Goal: Communication & Community: Answer question/provide support

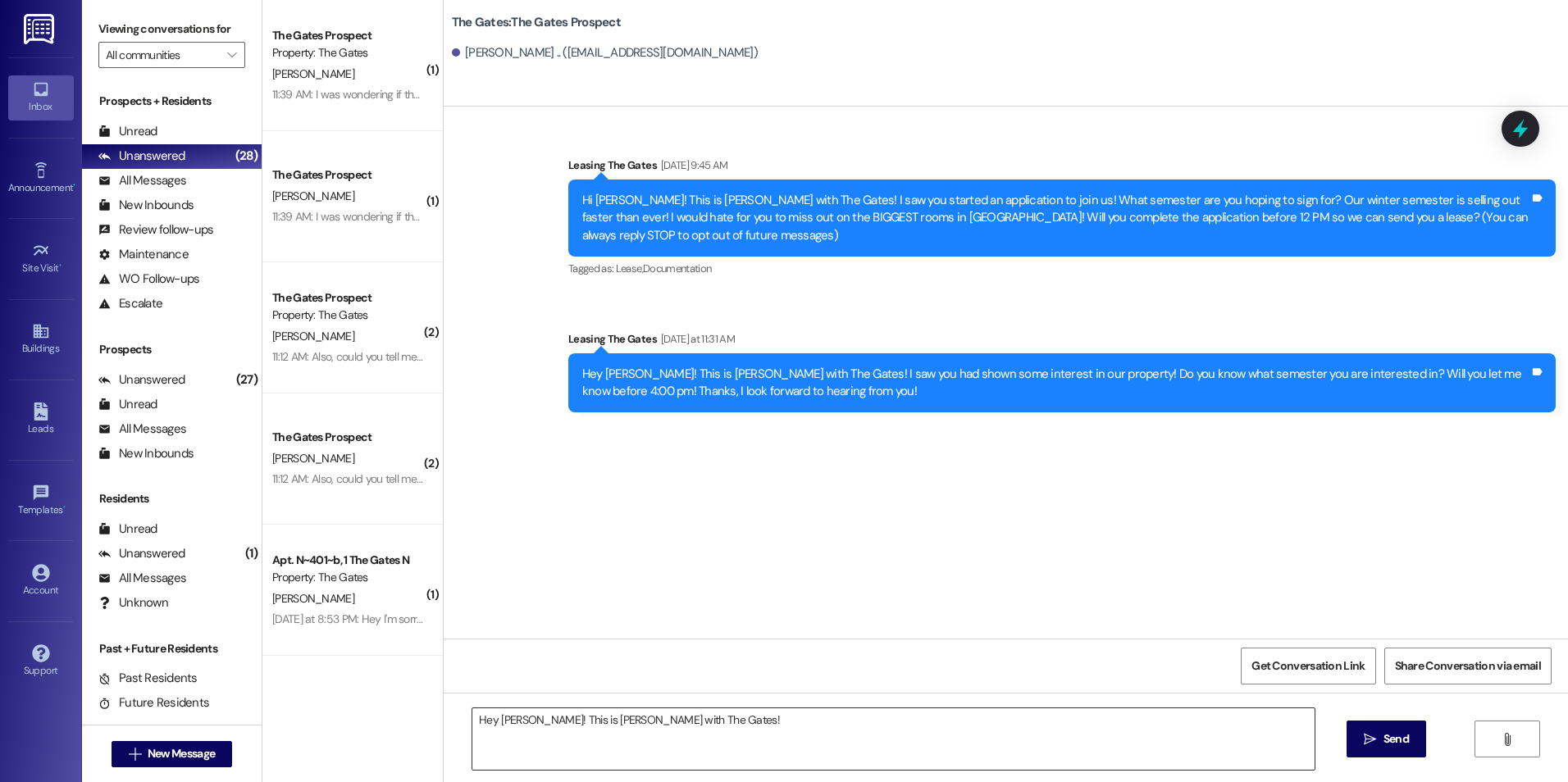
click at [839, 731] on textarea "Hey [PERSON_NAME]! This is [PERSON_NAME] with The Gates!" at bounding box center [893, 738] width 841 height 61
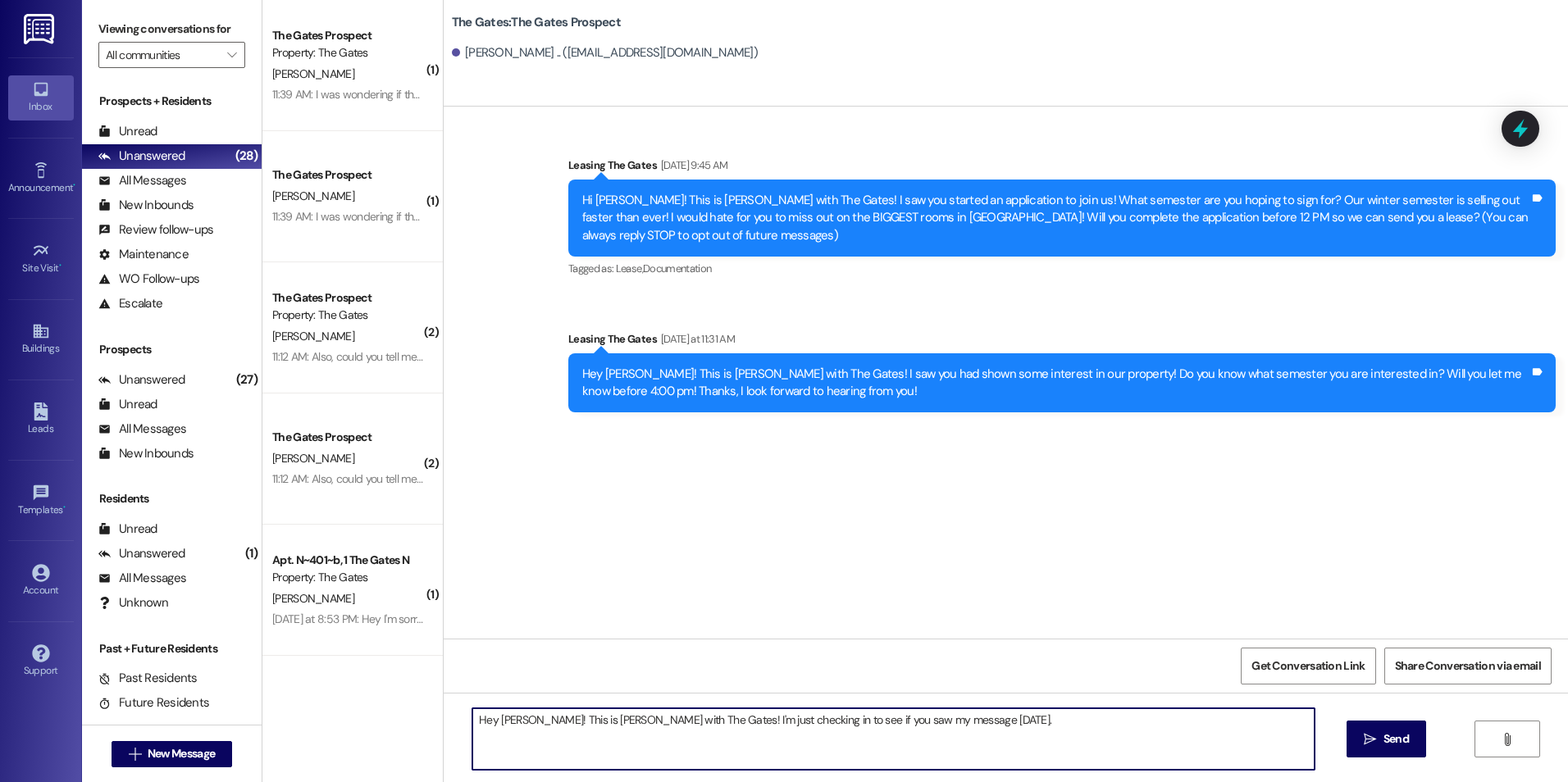
click at [976, 712] on textarea "Hey [PERSON_NAME]! This is [PERSON_NAME] with The Gates! I'm just checking in t…" at bounding box center [893, 738] width 841 height 61
click at [628, 735] on textarea "Hey [PERSON_NAME]! This is [PERSON_NAME] with The Gates! I'm just checking in t…" at bounding box center [893, 738] width 841 height 61
paste textarea "[URL][DOMAIN_NAME]"
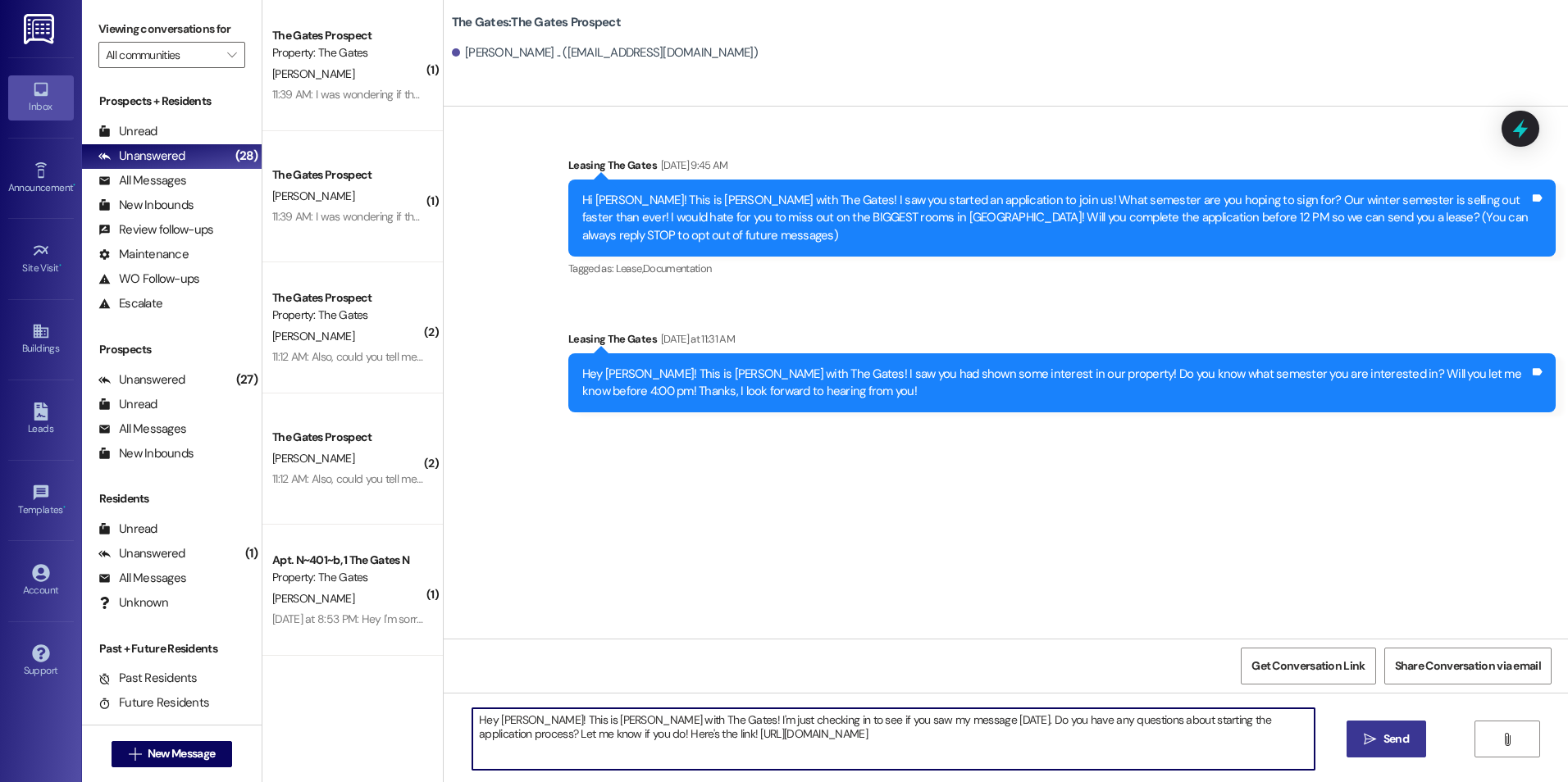
type textarea "Hey [PERSON_NAME]! This is [PERSON_NAME] with The Gates! I'm just checking in t…"
click at [1375, 730] on button " Send" at bounding box center [1386, 739] width 80 height 37
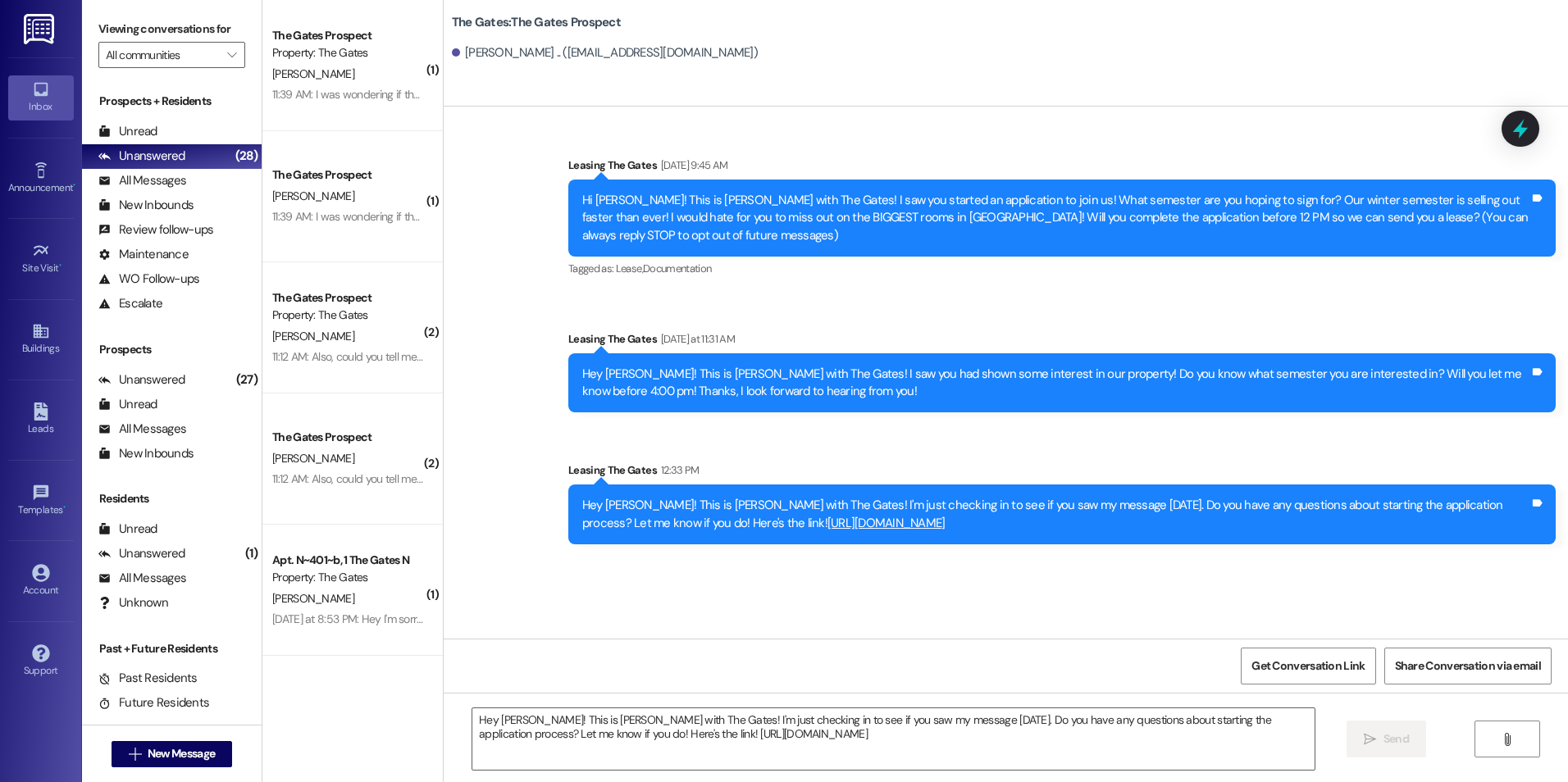
drag, startPoint x: 571, startPoint y: 496, endPoint x: 843, endPoint y: 557, distance: 278.8
click at [843, 557] on div "Sent via SMS Leasing The Gates 12:33 PM Hey [PERSON_NAME]! This is [PERSON_NAME…" at bounding box center [1061, 503] width 1011 height 108
copy div "Hey [PERSON_NAME]! This is [PERSON_NAME] with The Gates! I'm just checking in t…"
click at [125, 745] on span " New Message" at bounding box center [172, 754] width 93 height 17
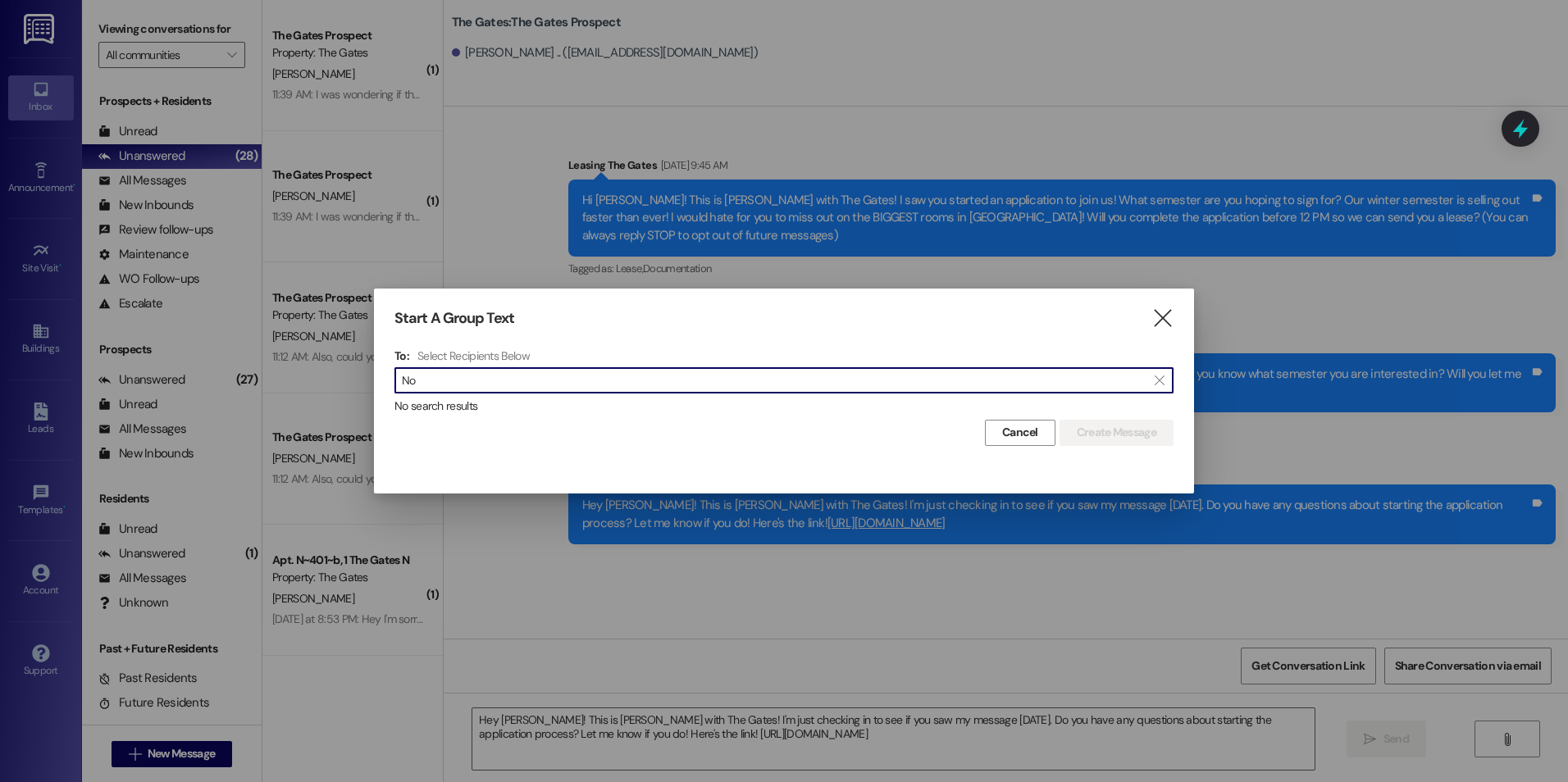
type input "N"
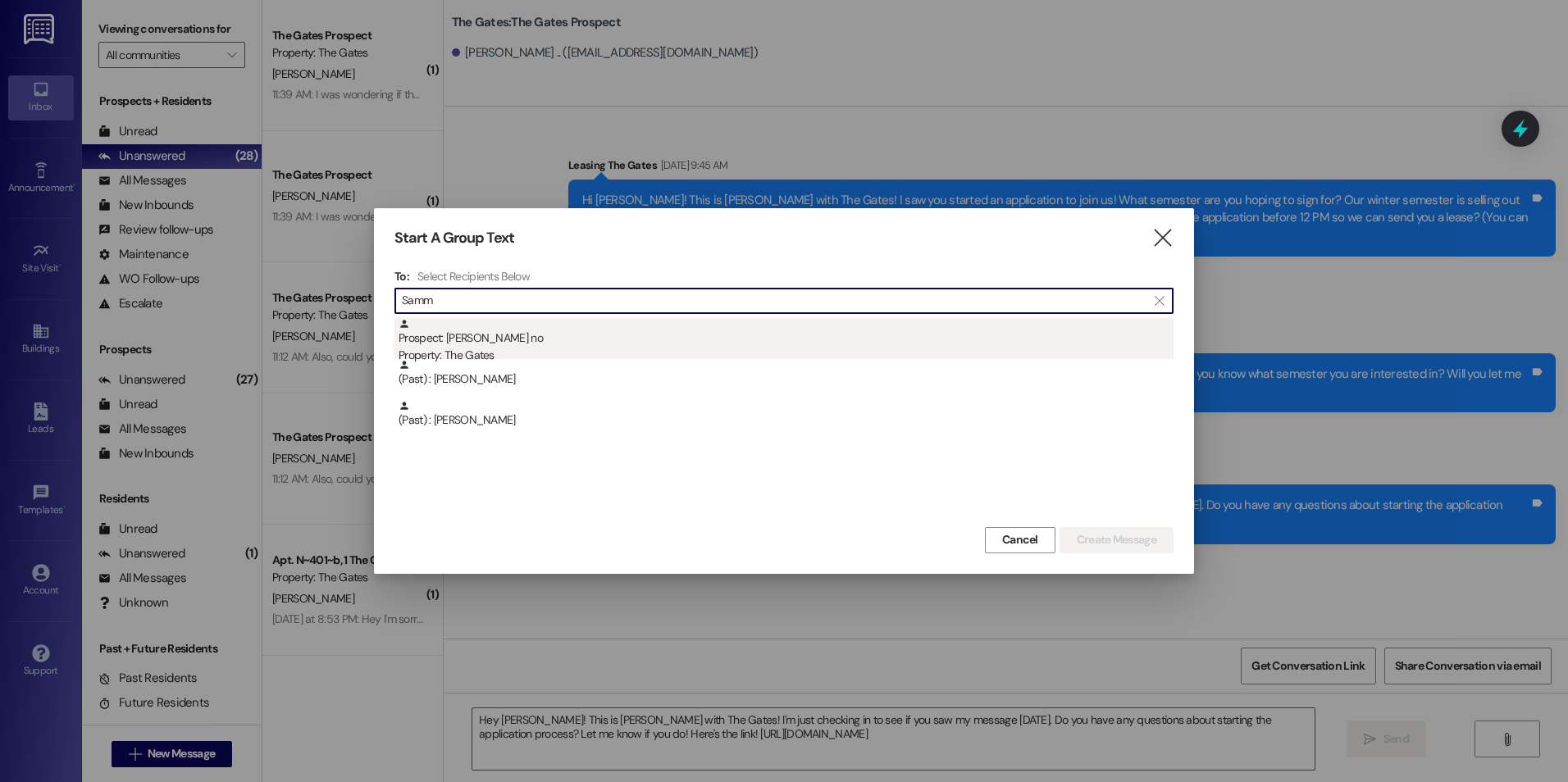
type input "Samm"
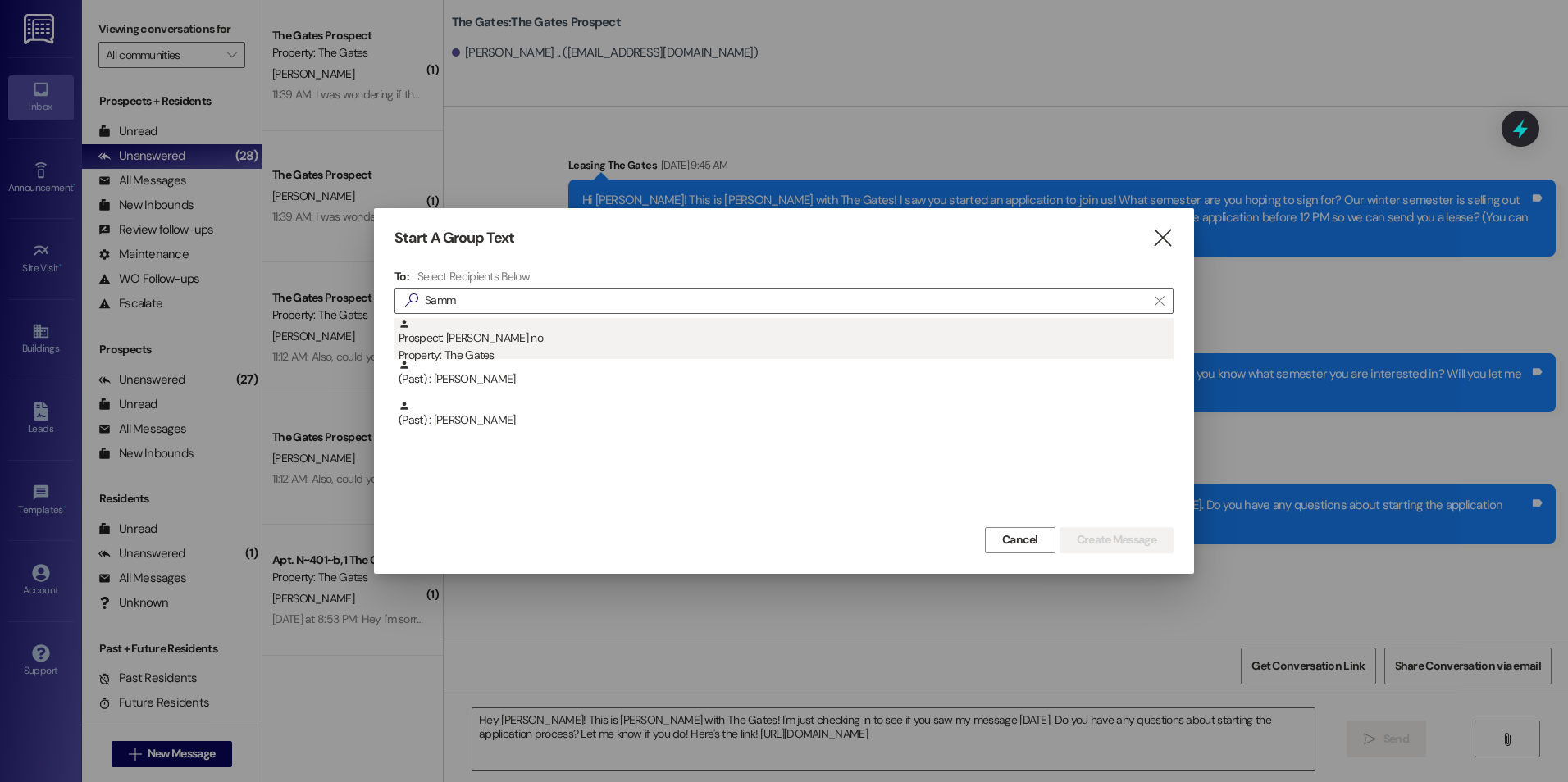
click at [645, 347] on div "Property: The Gates" at bounding box center [786, 356] width 775 height 17
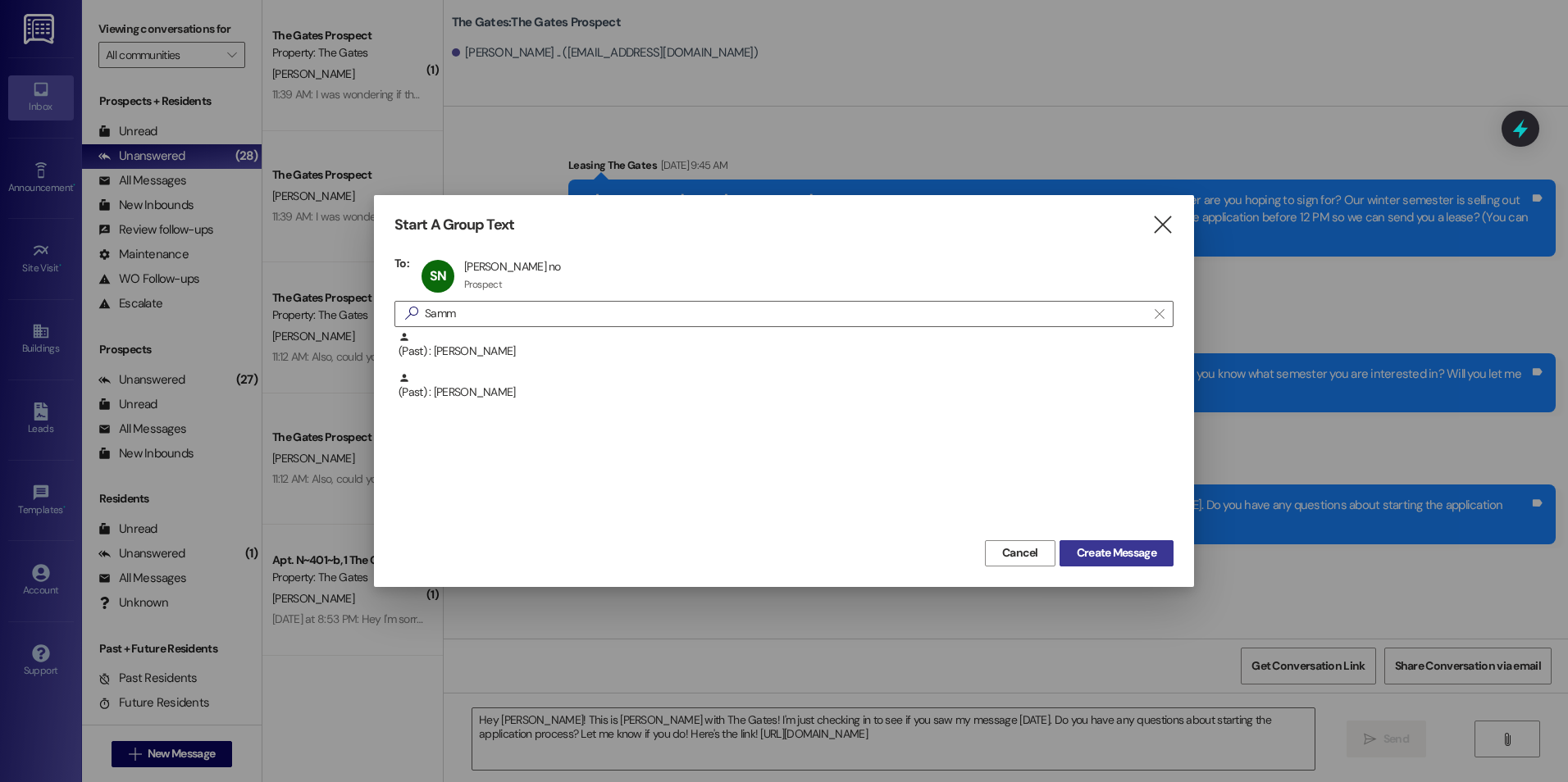
click at [1107, 561] on span "Create Message" at bounding box center [1116, 553] width 80 height 17
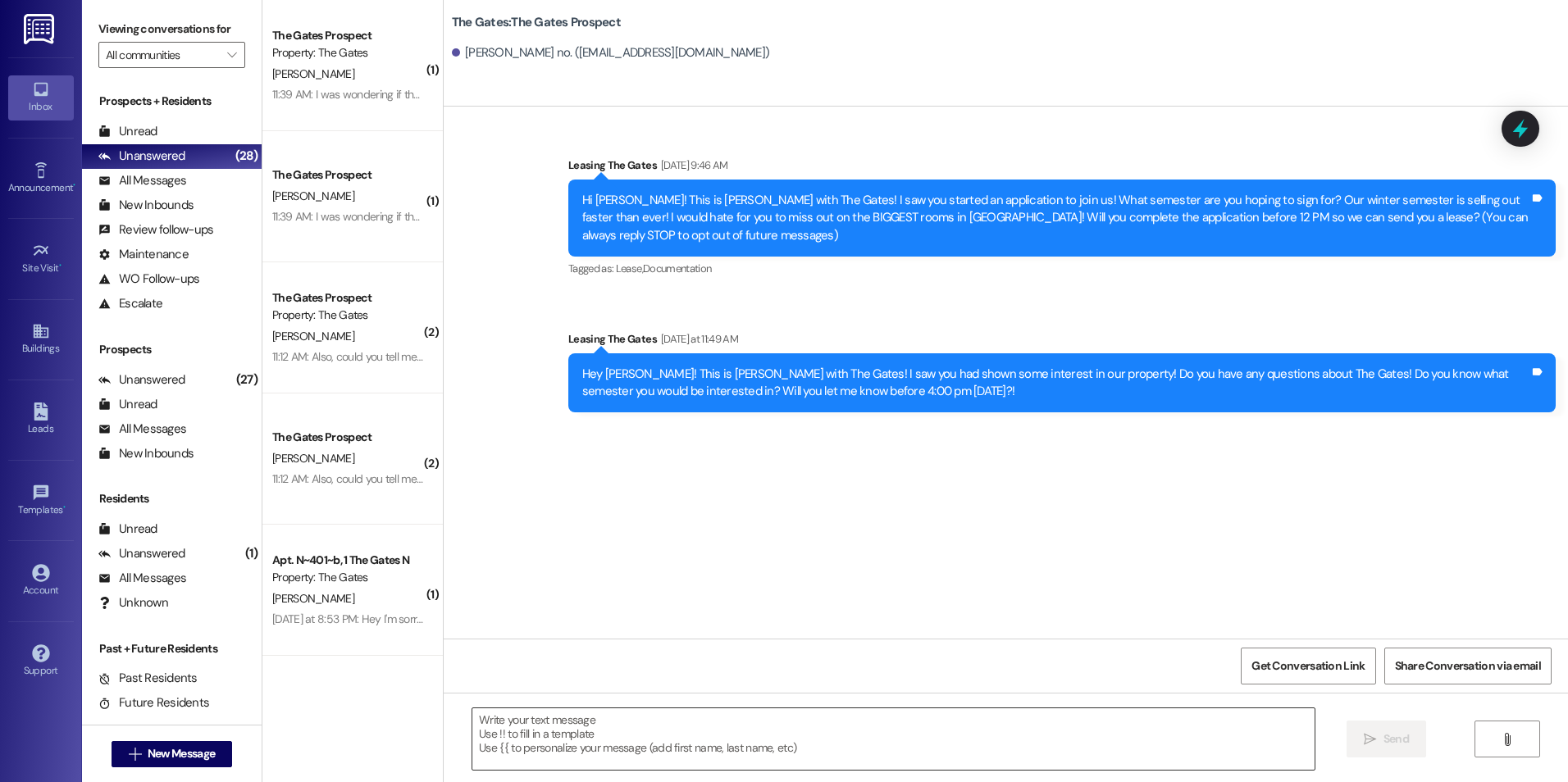
click at [630, 736] on textarea at bounding box center [893, 738] width 841 height 61
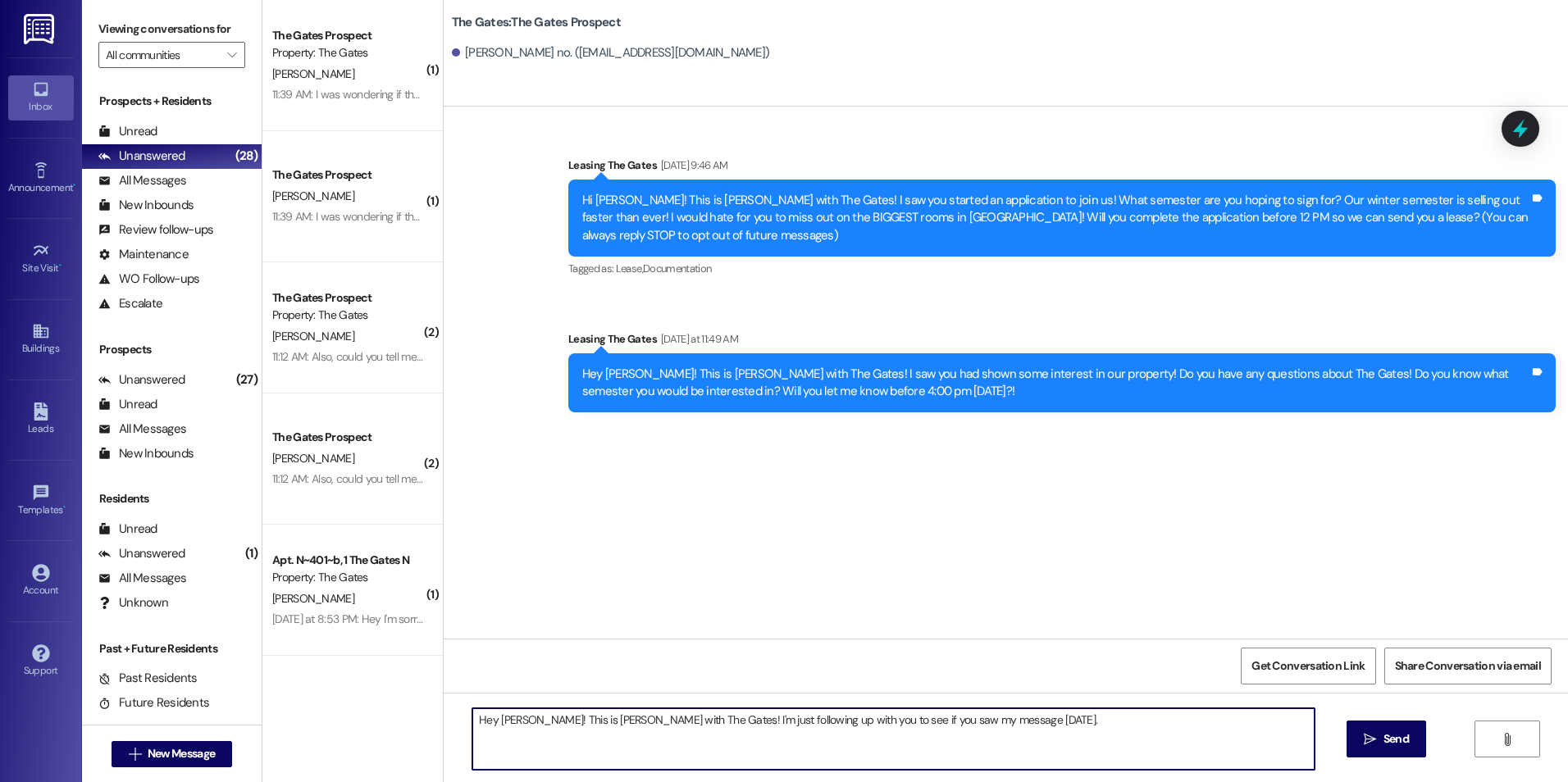
click at [1018, 726] on textarea "Hey [PERSON_NAME]! This is [PERSON_NAME] with The Gates! I'm just following up …" at bounding box center [893, 738] width 841 height 61
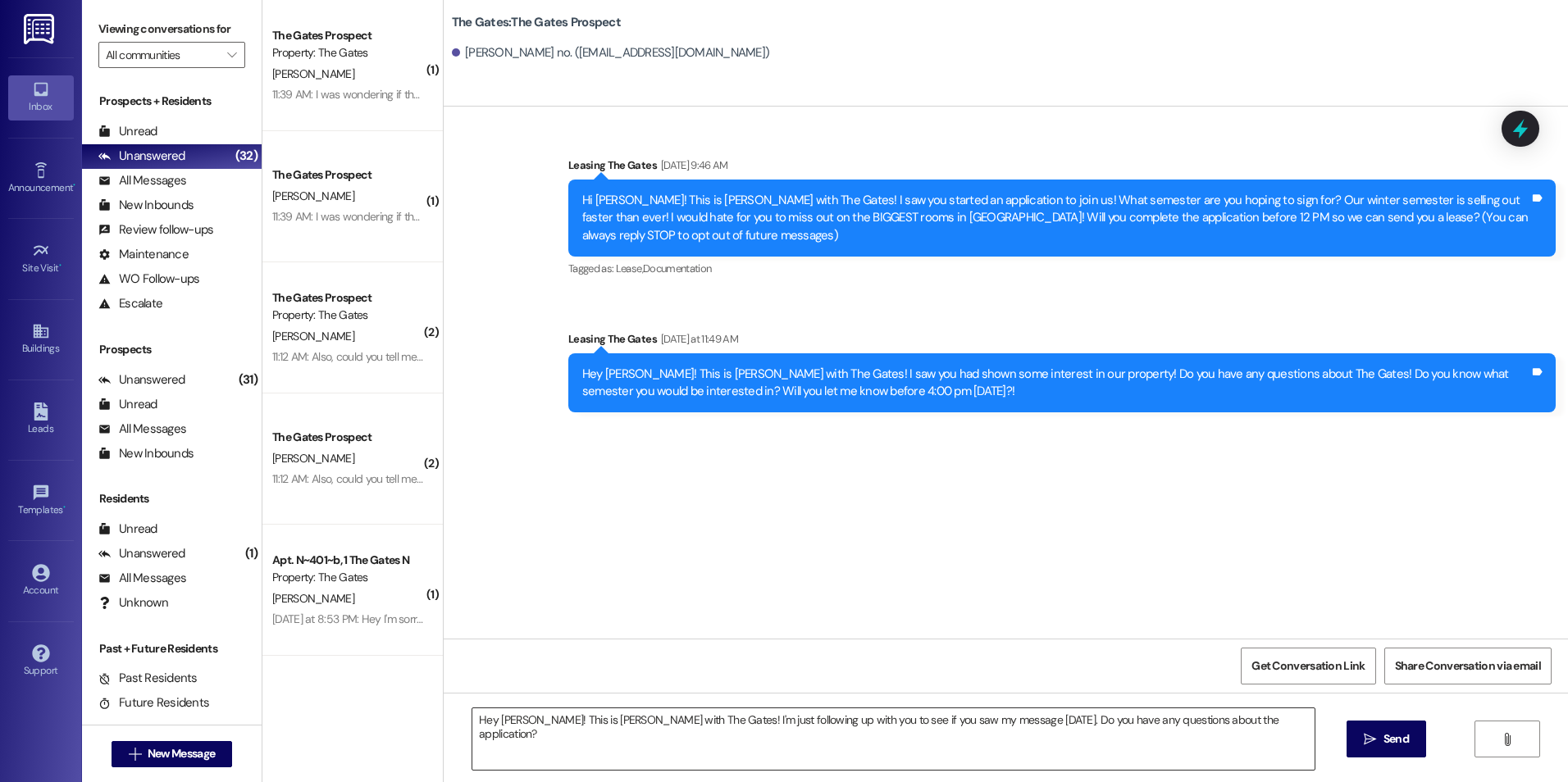
click at [1232, 720] on textarea "Hey [PERSON_NAME]! This is [PERSON_NAME] with The Gates! I'm just following up …" at bounding box center [893, 738] width 841 height 61
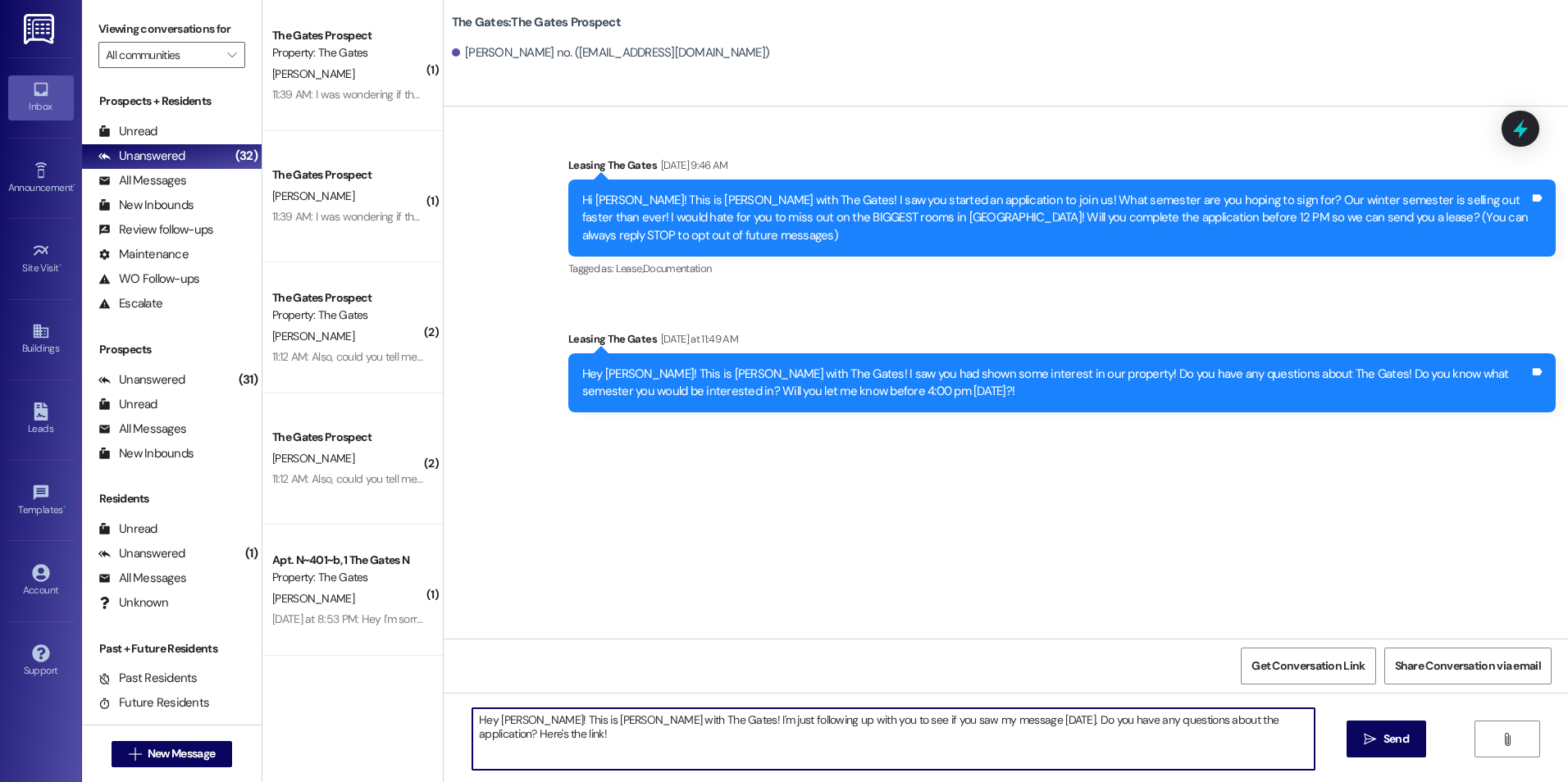
paste textarea "Hey [PERSON_NAME]! This is [PERSON_NAME] with The Gates! I'm just checking in t…"
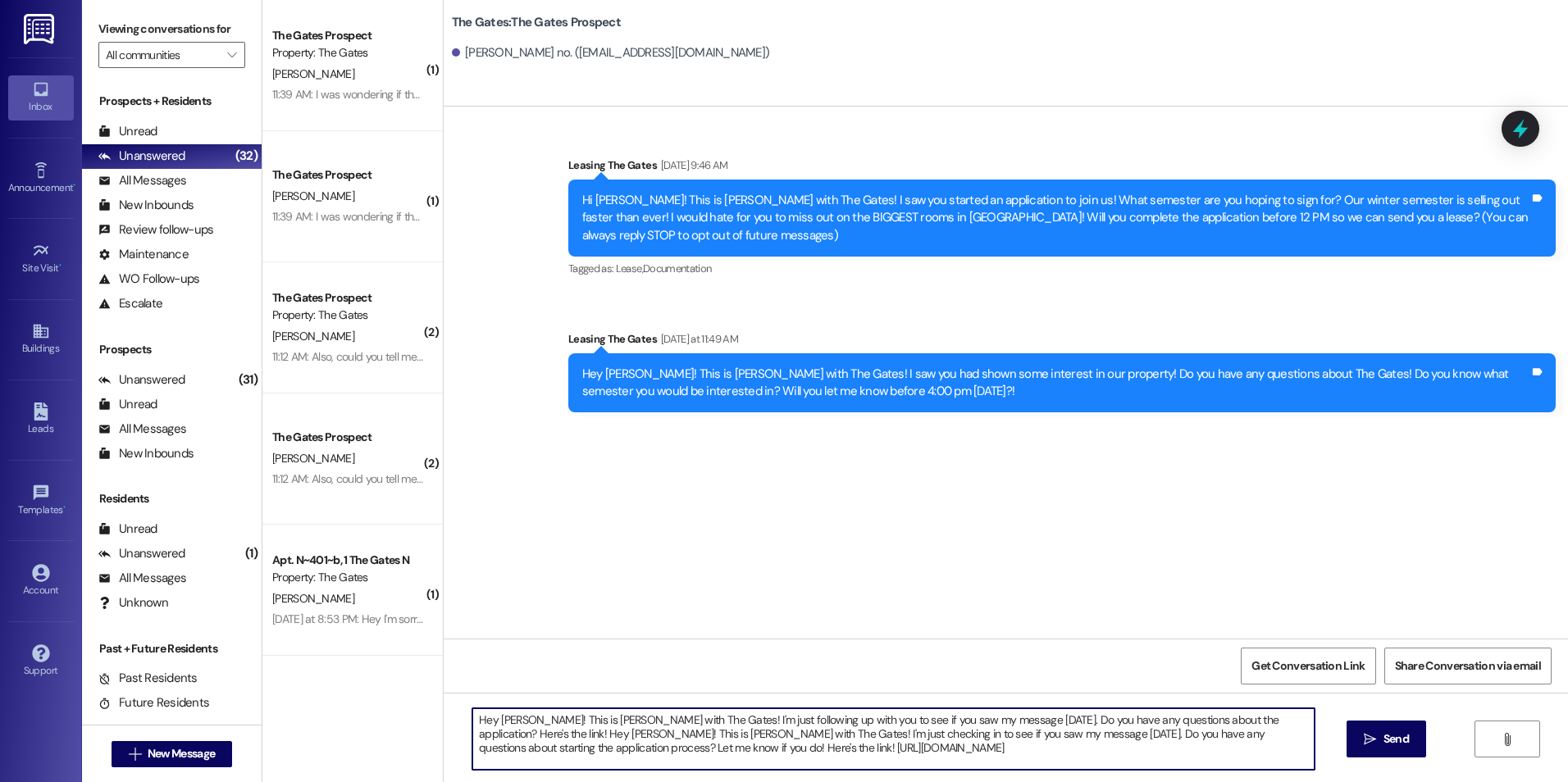
drag, startPoint x: 465, startPoint y: 733, endPoint x: 767, endPoint y: 761, distance: 303.3
click at [767, 761] on textarea "Hey [PERSON_NAME]! This is [PERSON_NAME] with The Gates! I'm just following up …" at bounding box center [893, 738] width 841 height 61
click at [866, 760] on textarea "Hey [PERSON_NAME]! This is [PERSON_NAME] with The Gates! I'm just following up …" at bounding box center [893, 738] width 841 height 61
drag, startPoint x: 1306, startPoint y: 723, endPoint x: 440, endPoint y: 675, distance: 867.3
click at [444, 675] on div "Sent via SMS Leasing The Gates [DATE] 9:46 AM Hi [PERSON_NAME]! This is [PERSON…" at bounding box center [1006, 497] width 1124 height 782
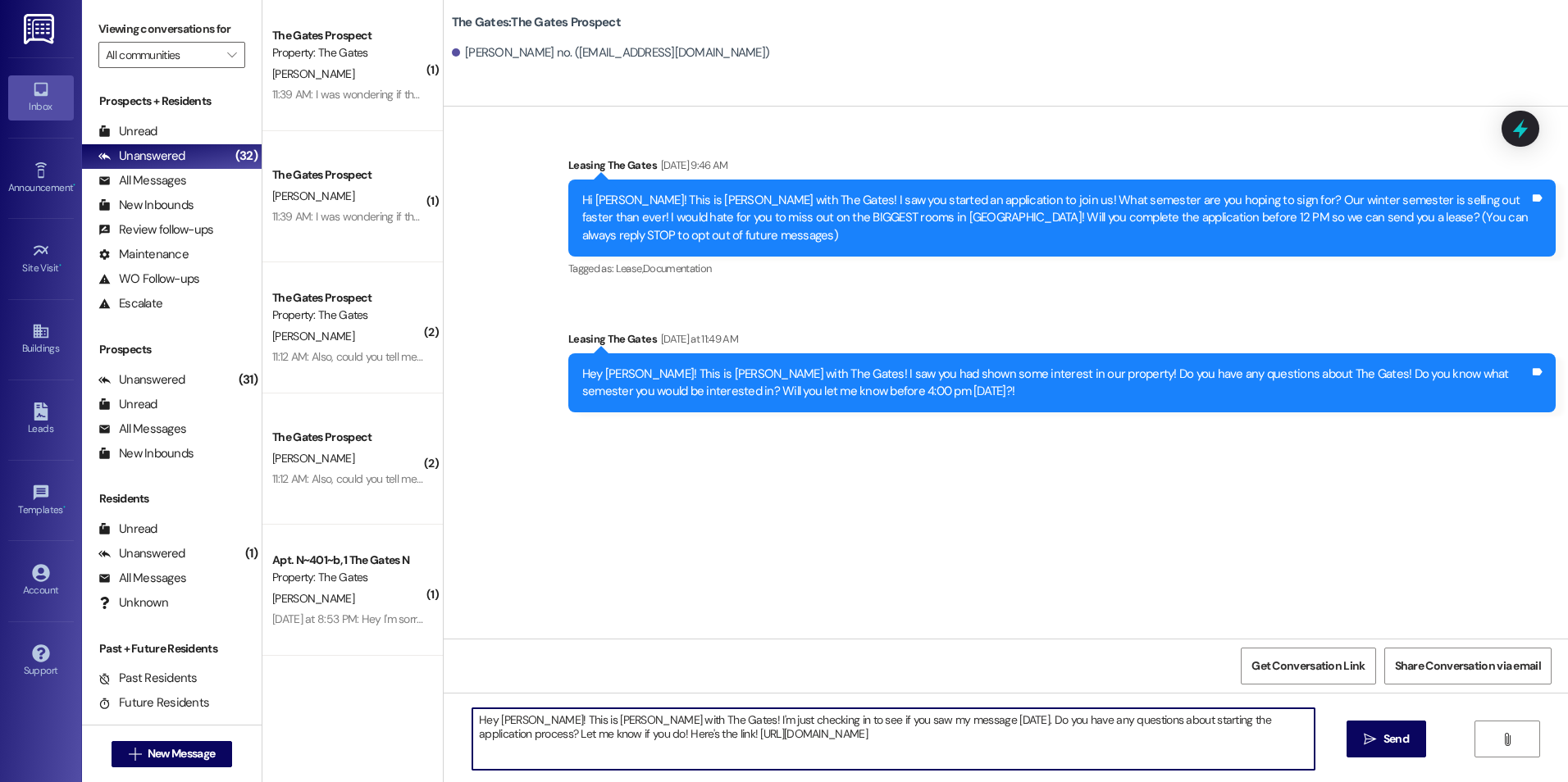
click at [509, 718] on textarea "Hey [PERSON_NAME]! This is [PERSON_NAME] with The Gates! I'm just checking in t…" at bounding box center [893, 738] width 841 height 61
click at [819, 744] on textarea "Hey [PERSON_NAME]! This is [PERSON_NAME] with The Gates! I'm just checking in t…" at bounding box center [893, 738] width 841 height 61
type textarea "Hey [PERSON_NAME]! This is [PERSON_NAME] with The Gates! I'm just checking in t…"
click at [1401, 744] on span "Send" at bounding box center [1396, 739] width 25 height 17
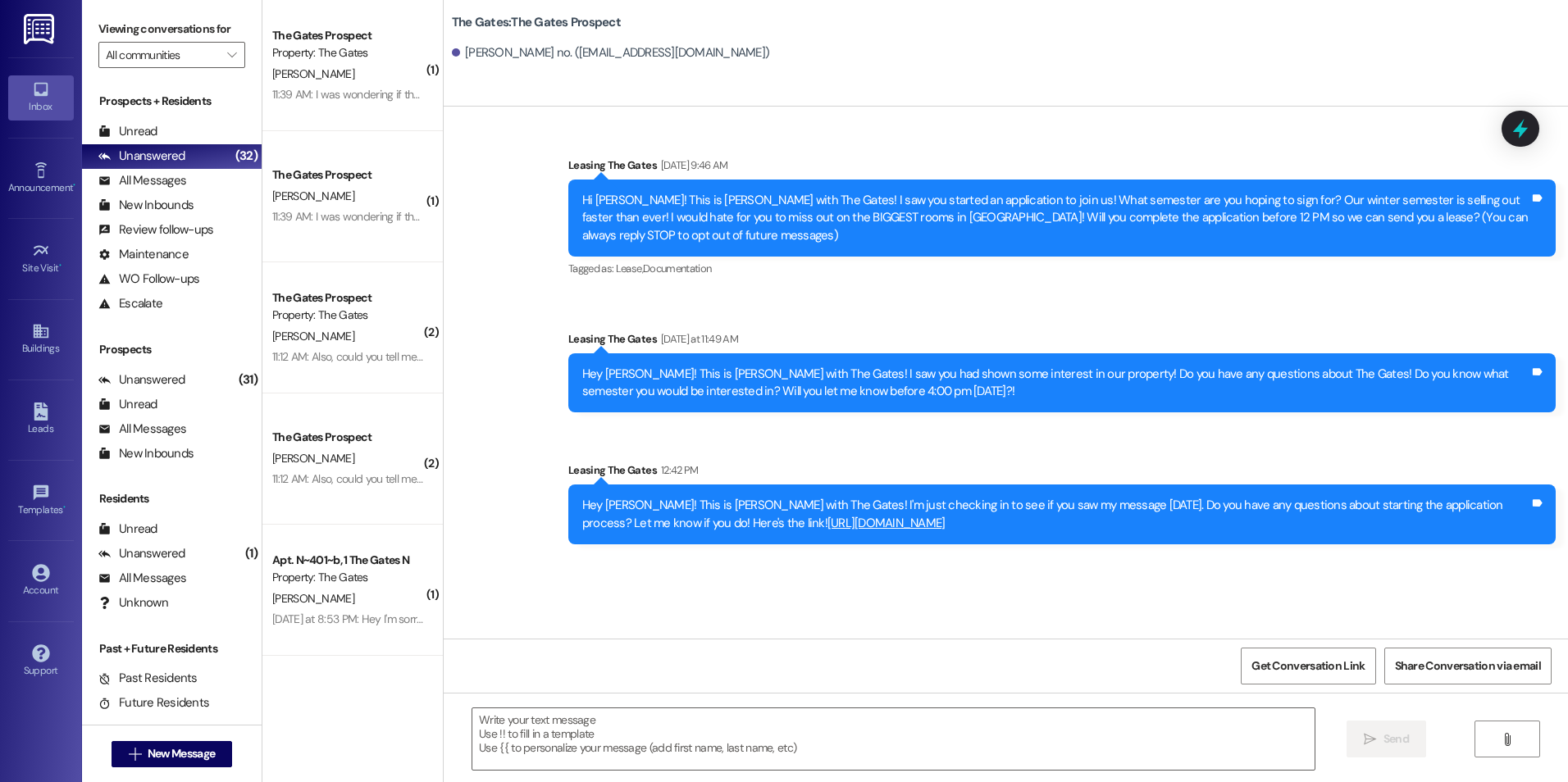
drag, startPoint x: 569, startPoint y: 528, endPoint x: 766, endPoint y: 542, distance: 197.5
click at [766, 542] on div "Hey [PERSON_NAME]! This is [PERSON_NAME] with The Gates! I'm just checking in t…" at bounding box center [1062, 515] width 987 height 60
click at [1068, 516] on div "Hey [PERSON_NAME]! This is [PERSON_NAME] with The Gates! I'm just checking in t…" at bounding box center [1055, 514] width 947 height 35
drag, startPoint x: 563, startPoint y: 492, endPoint x: 833, endPoint y: 542, distance: 274.6
click at [833, 542] on div "Hey [PERSON_NAME]! This is [PERSON_NAME] with The Gates! I'm just checking in t…" at bounding box center [1062, 515] width 987 height 60
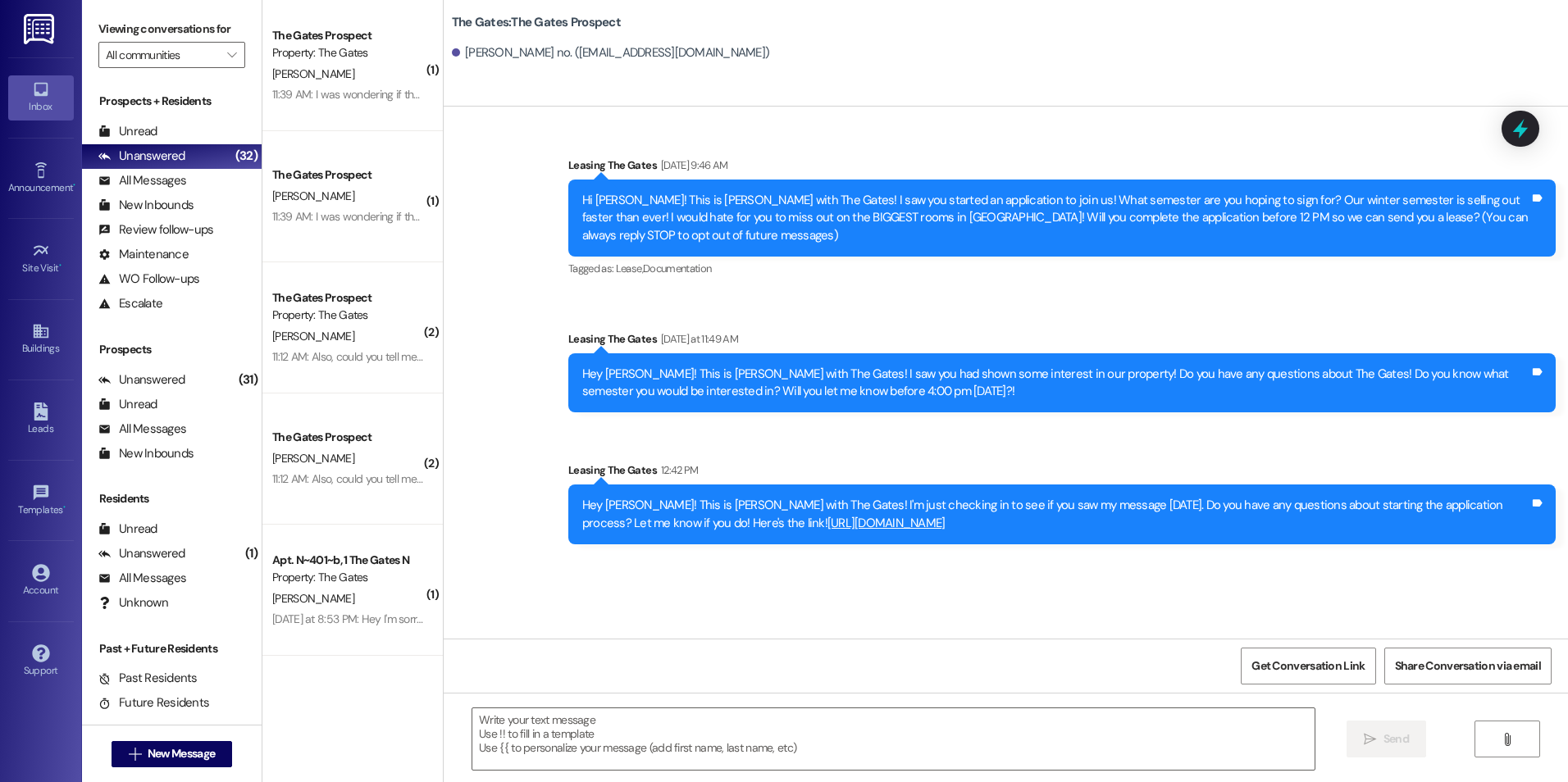
drag, startPoint x: 833, startPoint y: 542, endPoint x: 707, endPoint y: 513, distance: 129.3
copy div "Hey [PERSON_NAME]! This is [PERSON_NAME] with The Gates! I'm just checking in t…"
click at [175, 756] on span "New Message" at bounding box center [181, 754] width 67 height 17
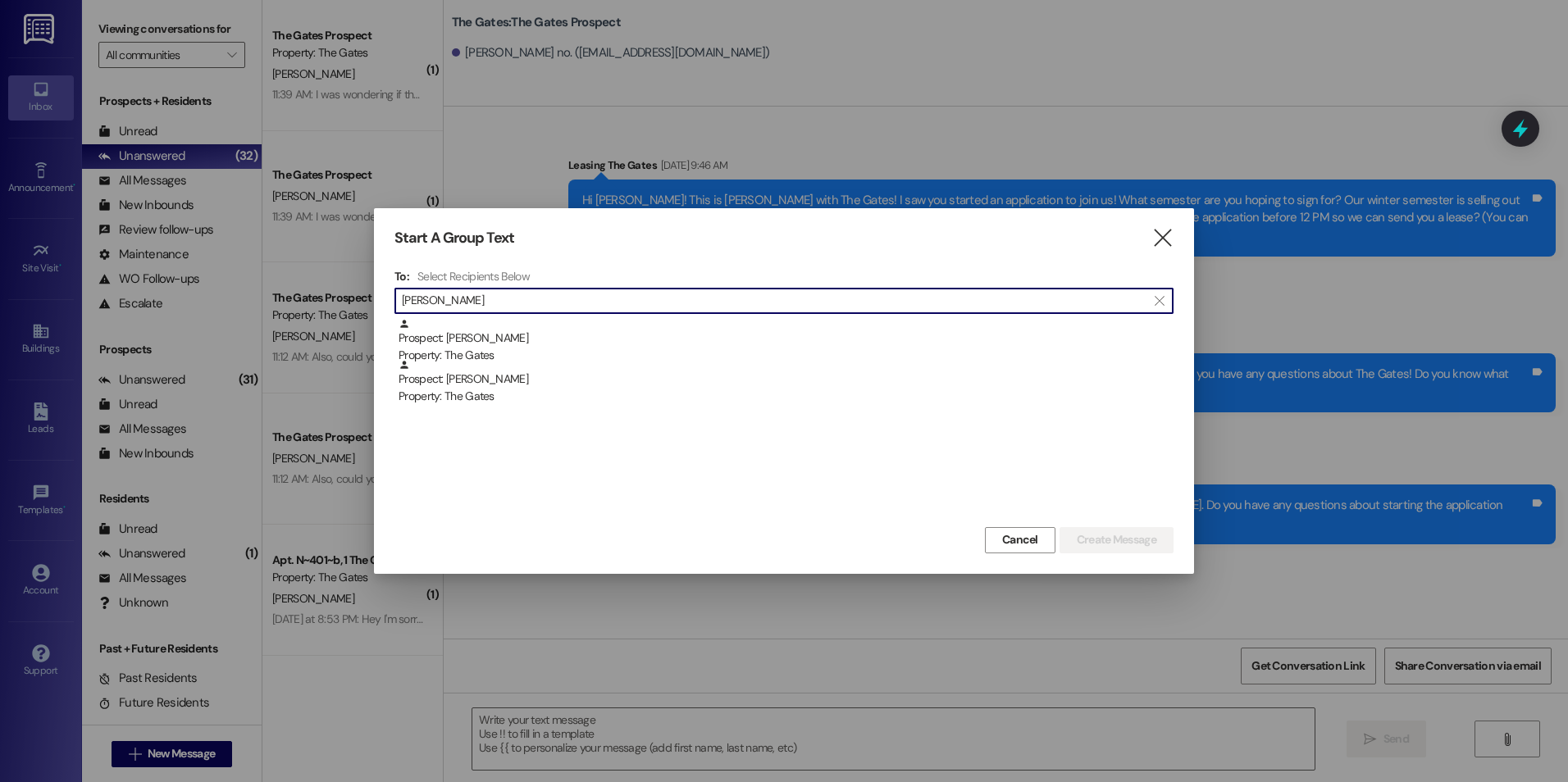
type input "[PERSON_NAME]"
click at [501, 379] on div "Prospect: [PERSON_NAME] Property: The Gates" at bounding box center [786, 383] width 775 height 47
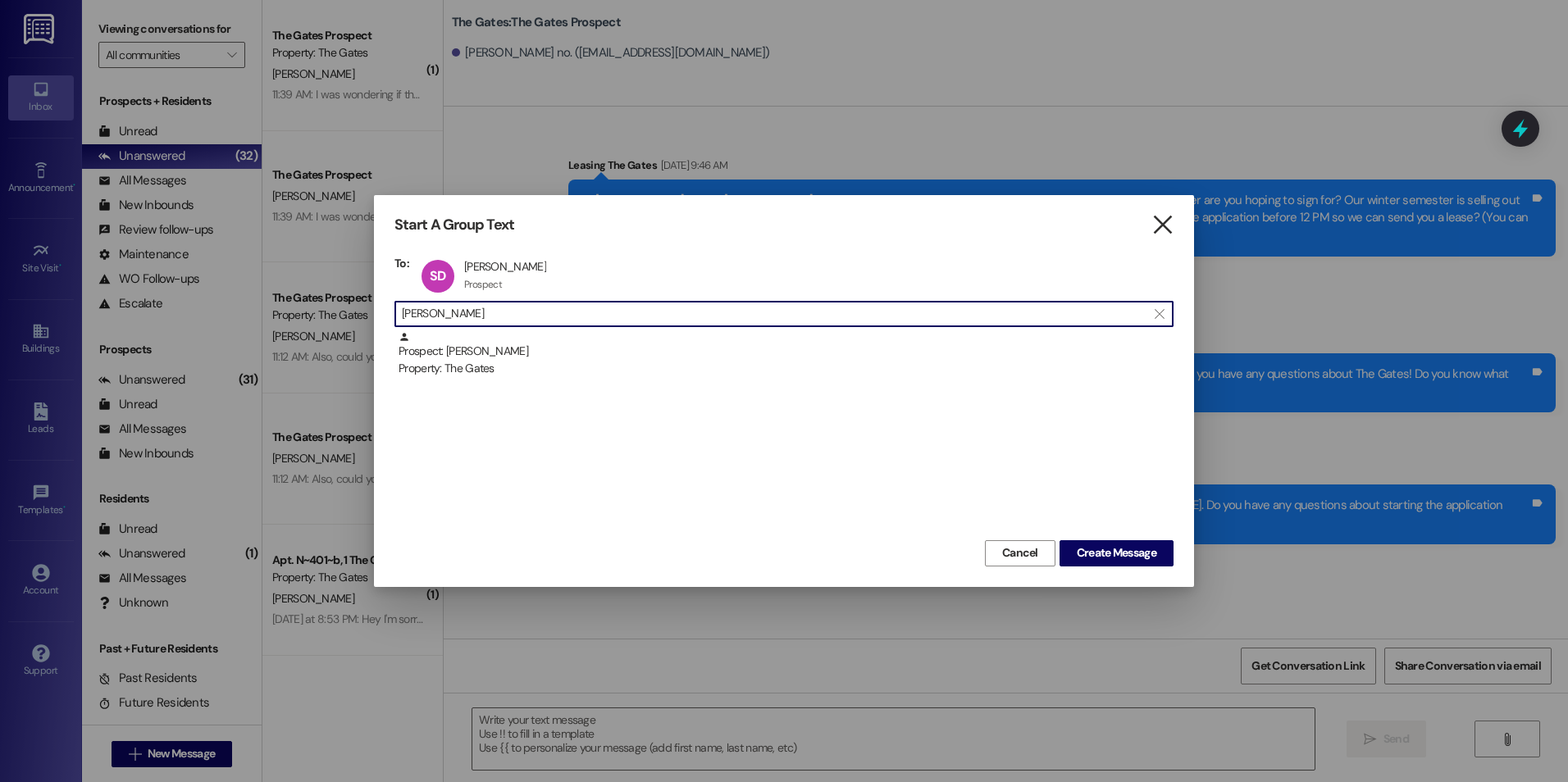
click at [1155, 222] on icon "" at bounding box center [1162, 225] width 22 height 17
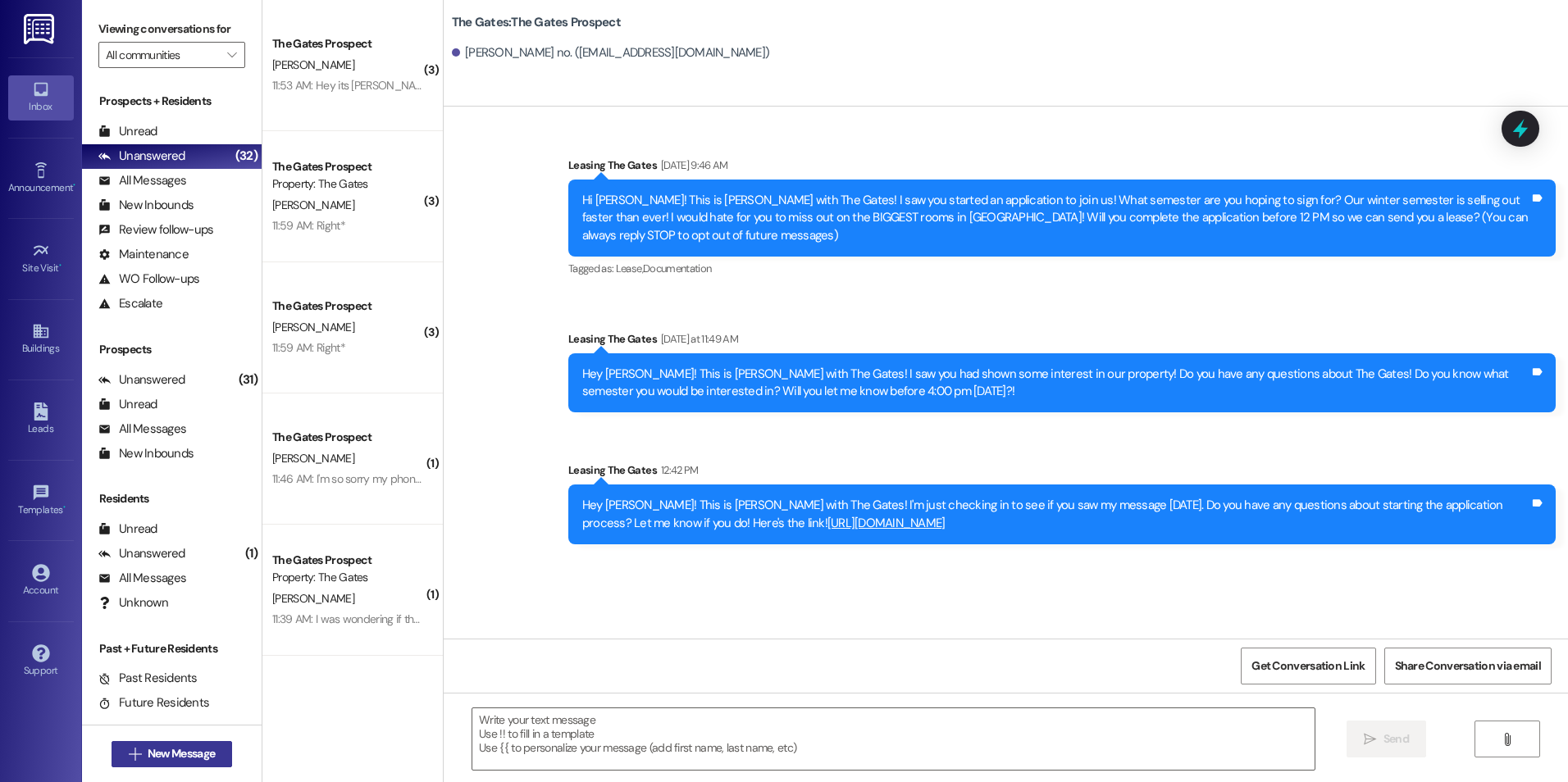
click at [165, 750] on span "New Message" at bounding box center [181, 754] width 67 height 17
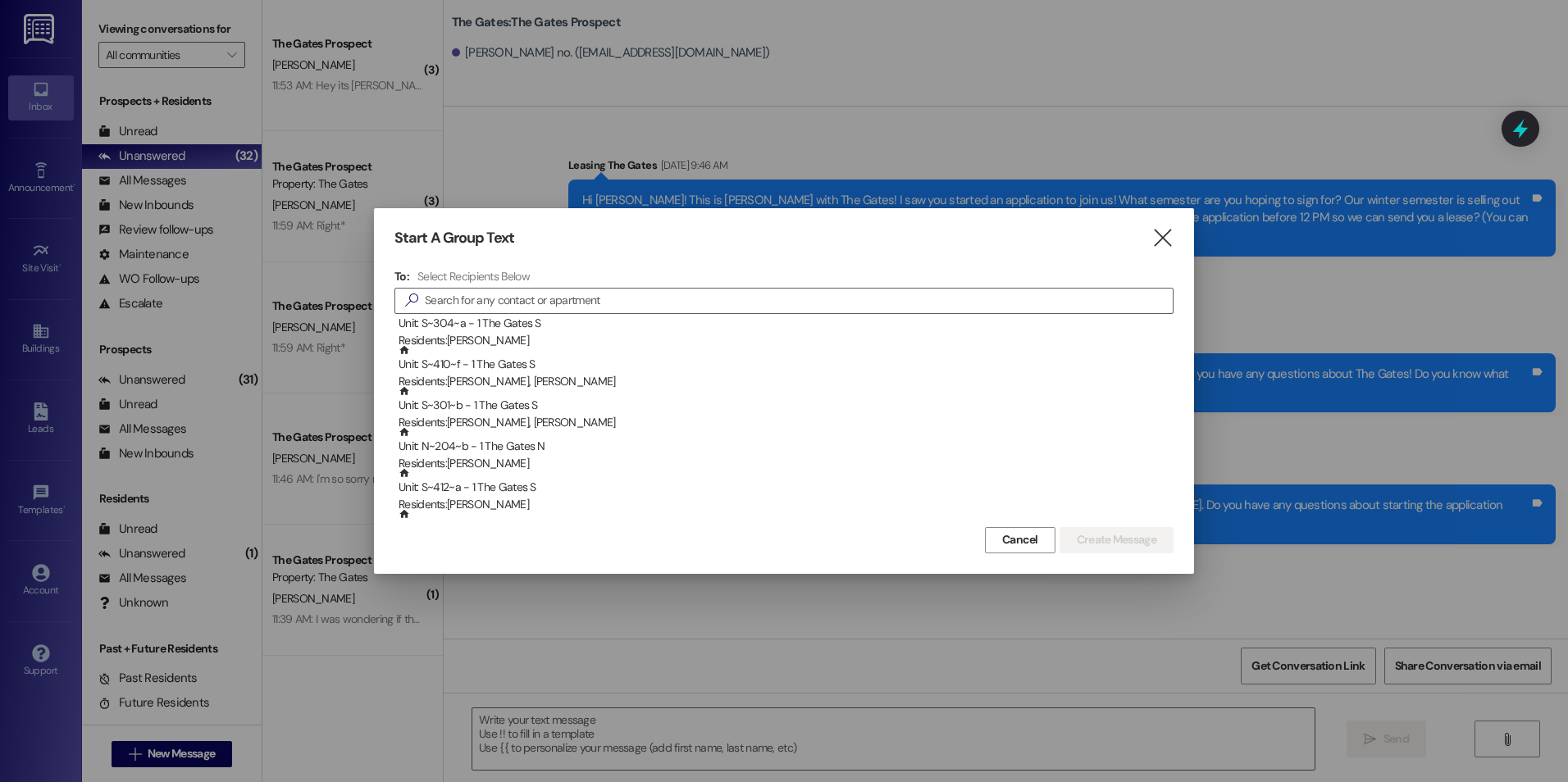
scroll to position [82, 0]
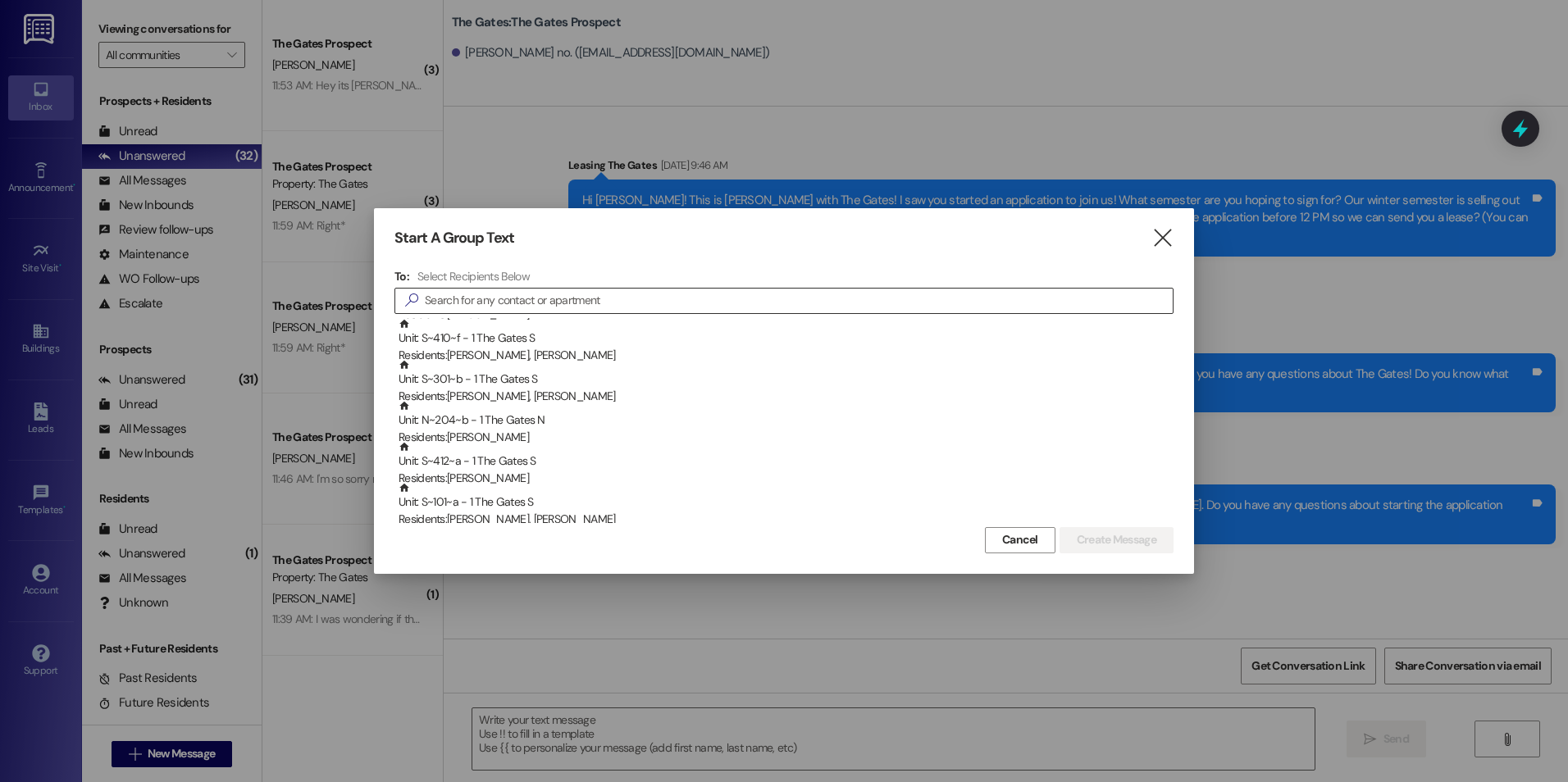
click at [777, 293] on input at bounding box center [799, 301] width 748 height 23
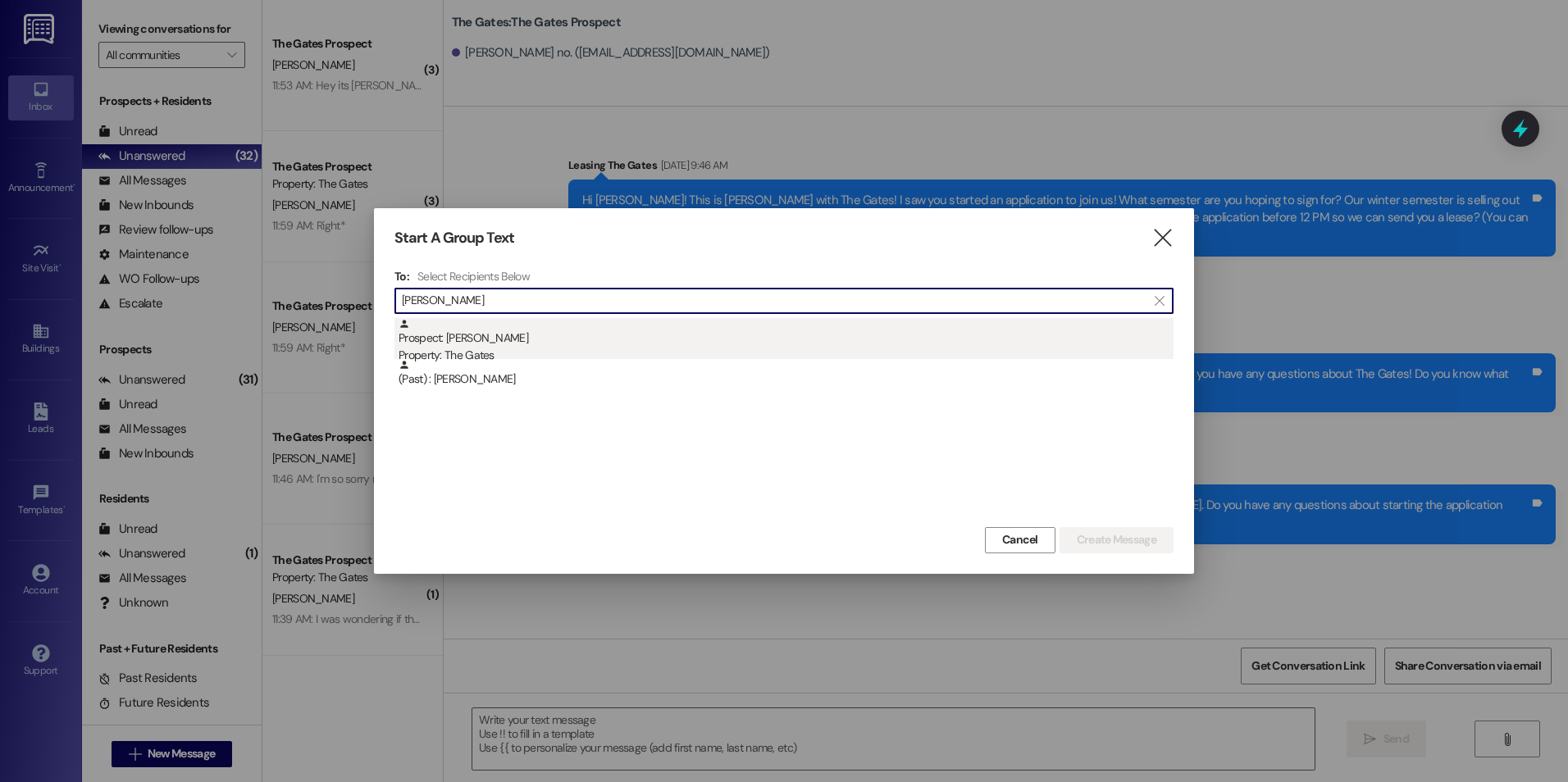
type input "[PERSON_NAME]"
click at [639, 334] on div "Prospect: [PERSON_NAME] Property: The Gates" at bounding box center [786, 341] width 775 height 47
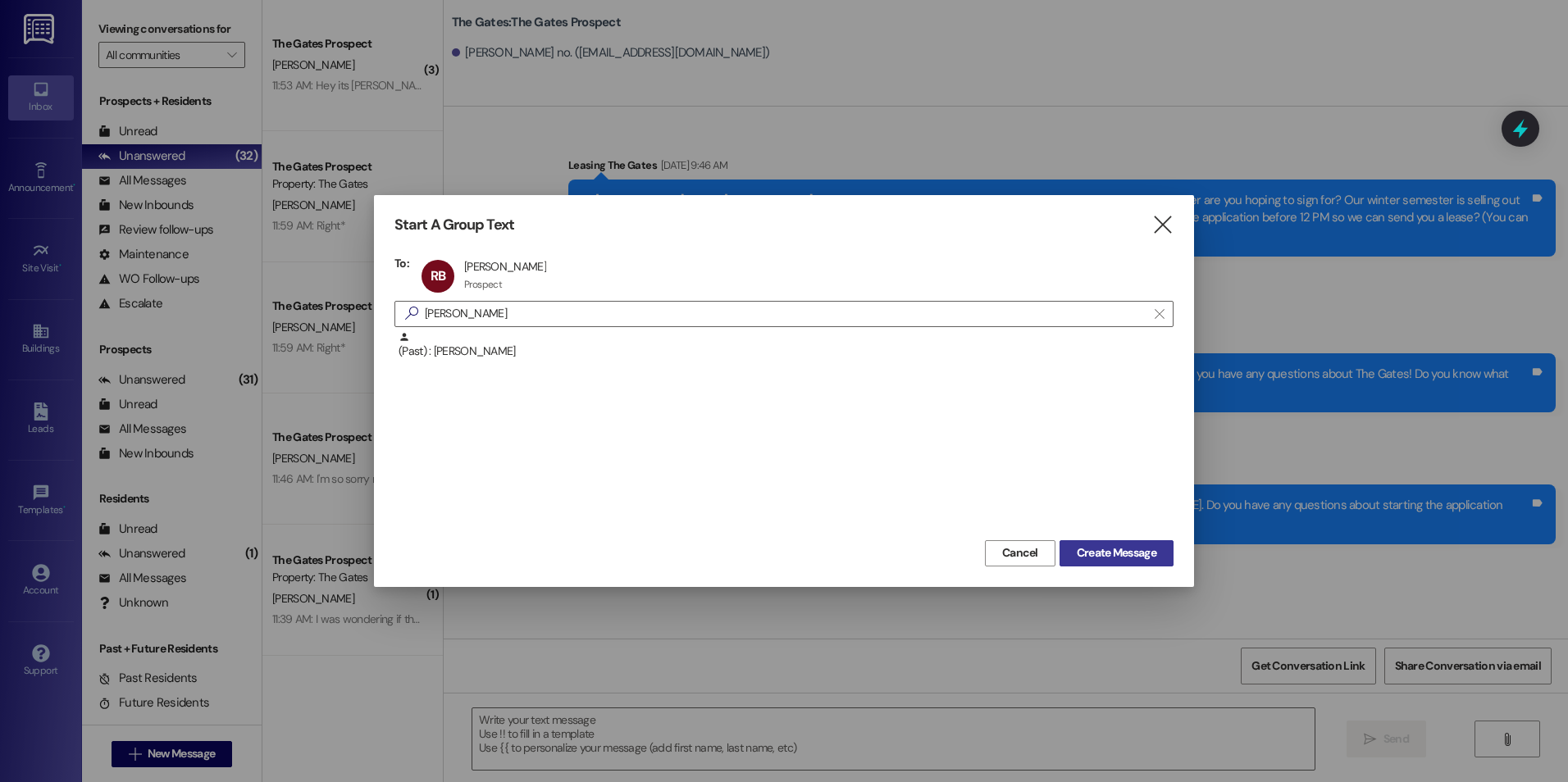
click at [1085, 547] on span "Create Message" at bounding box center [1116, 553] width 80 height 17
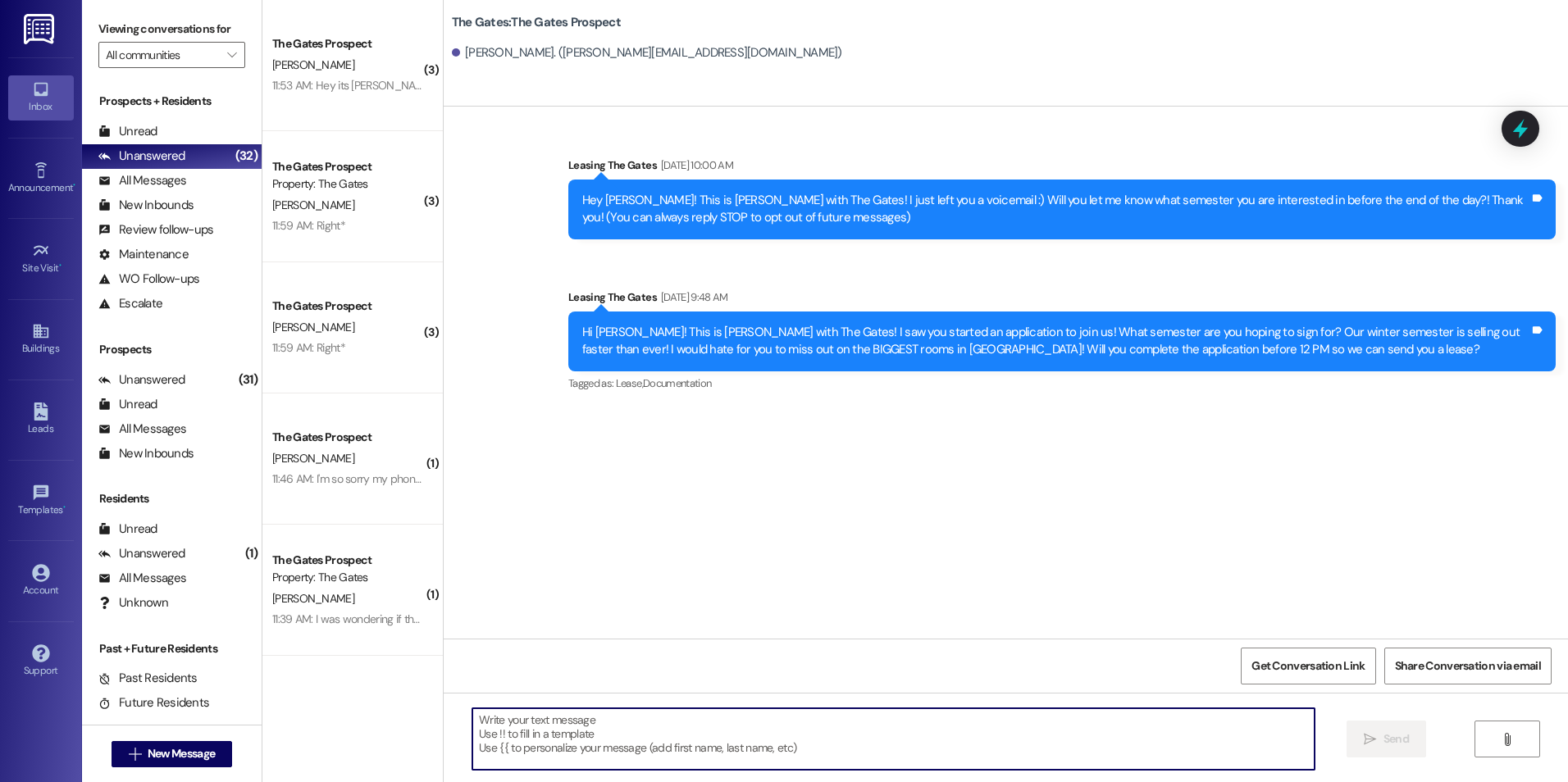
paste textarea "Hey [PERSON_NAME]! This is [PERSON_NAME] with The Gates! I'm just checking in t…"
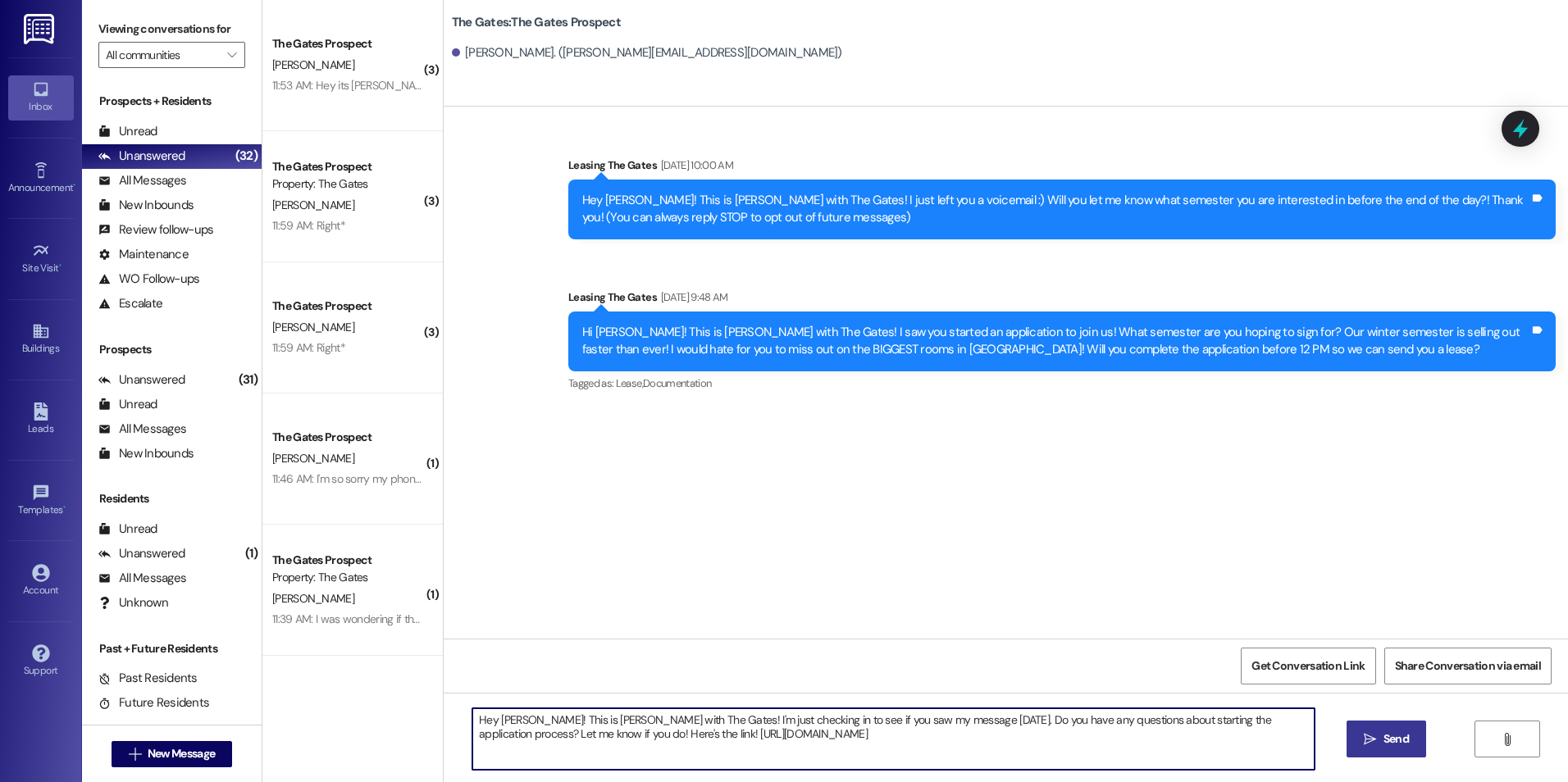
click at [524, 718] on textarea "Hey [PERSON_NAME]! This is [PERSON_NAME] with The Gates! I'm just checking in t…" at bounding box center [893, 738] width 841 height 61
click at [830, 725] on textarea "Hey [PERSON_NAME]! This is [PERSON_NAME] with The Gates! I'm just checking in t…" at bounding box center [893, 738] width 841 height 61
click at [834, 723] on textarea "Hey [PERSON_NAME]! This is [PERSON_NAME] with The Gates! I'm just checking in t…" at bounding box center [893, 738] width 841 height 61
click at [929, 726] on textarea "Hey [PERSON_NAME]! This is [PERSON_NAME] with The Gates! I'm just checking in t…" at bounding box center [893, 738] width 841 height 61
click at [935, 734] on textarea "Hey [PERSON_NAME]! This is [PERSON_NAME] with The Gates! I'm just checking in t…" at bounding box center [893, 738] width 841 height 61
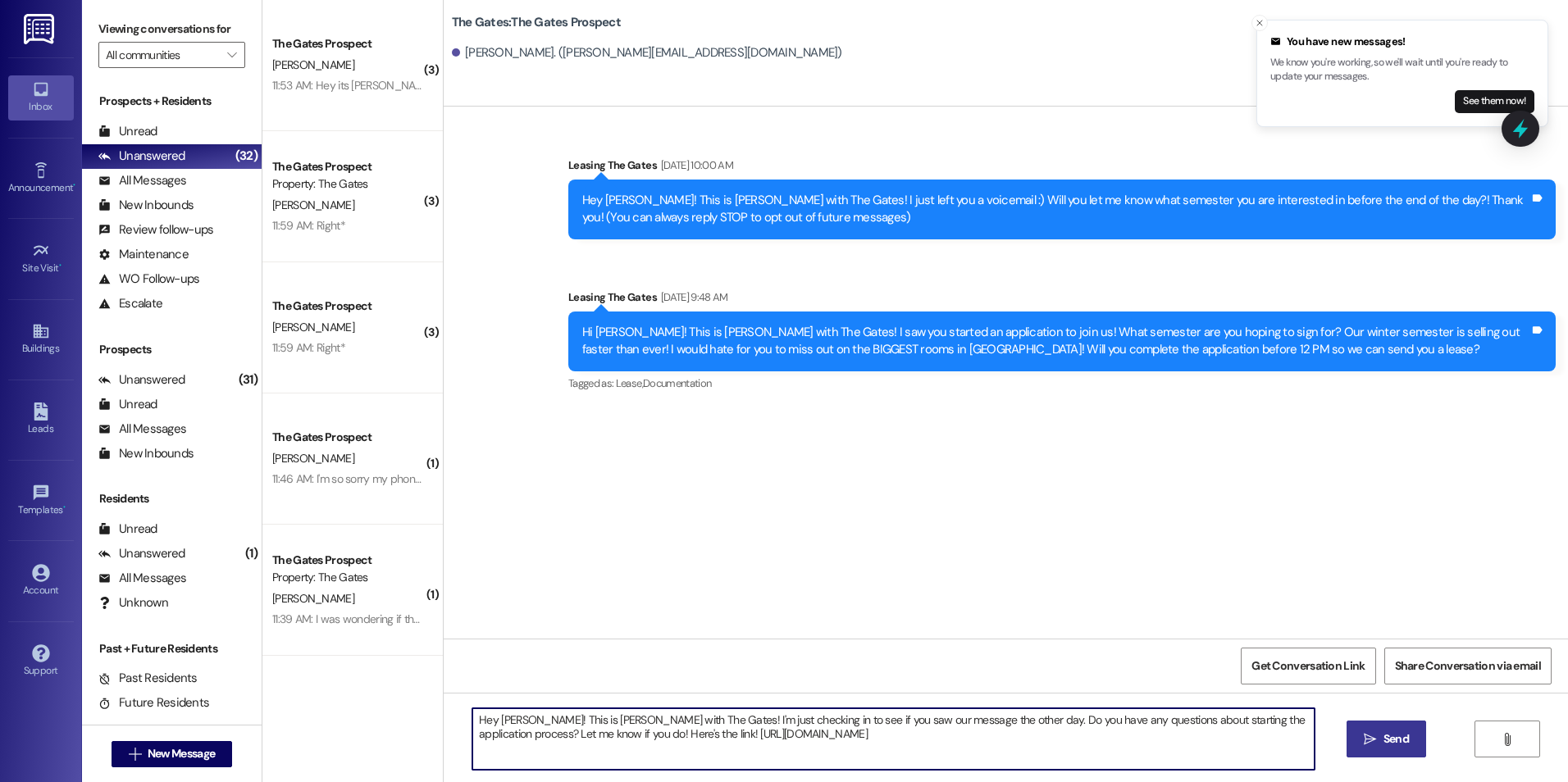
type textarea "Hey [PERSON_NAME]! This is [PERSON_NAME] with The Gates! I'm just checking in t…"
click at [1398, 746] on span "Send" at bounding box center [1396, 739] width 25 height 17
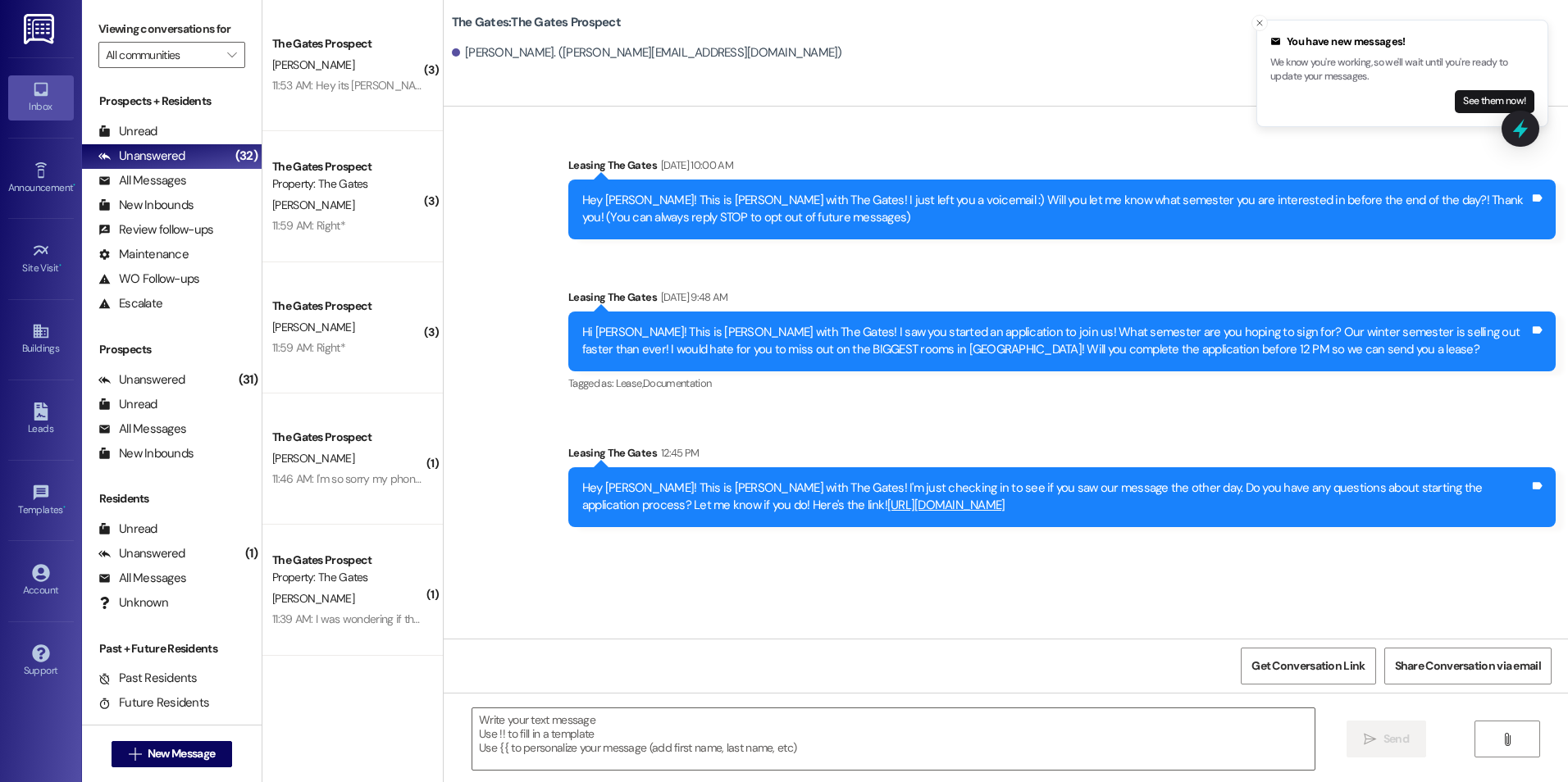
drag, startPoint x: 568, startPoint y: 488, endPoint x: 872, endPoint y: 515, distance: 305.2
click at [872, 515] on div "Hey [PERSON_NAME]! This is [PERSON_NAME] with The Gates! I'm just checking in t…" at bounding box center [1062, 497] width 987 height 60
drag, startPoint x: 872, startPoint y: 515, endPoint x: 753, endPoint y: 495, distance: 120.7
copy div "Hey [PERSON_NAME]! This is [PERSON_NAME] with The Gates! I'm just checking in t…"
click at [844, 429] on div "Sent via SMS Leasing The Gates [DATE] 10:00 AM Hey [PERSON_NAME]! This is [PERS…" at bounding box center [1006, 329] width 1124 height 420
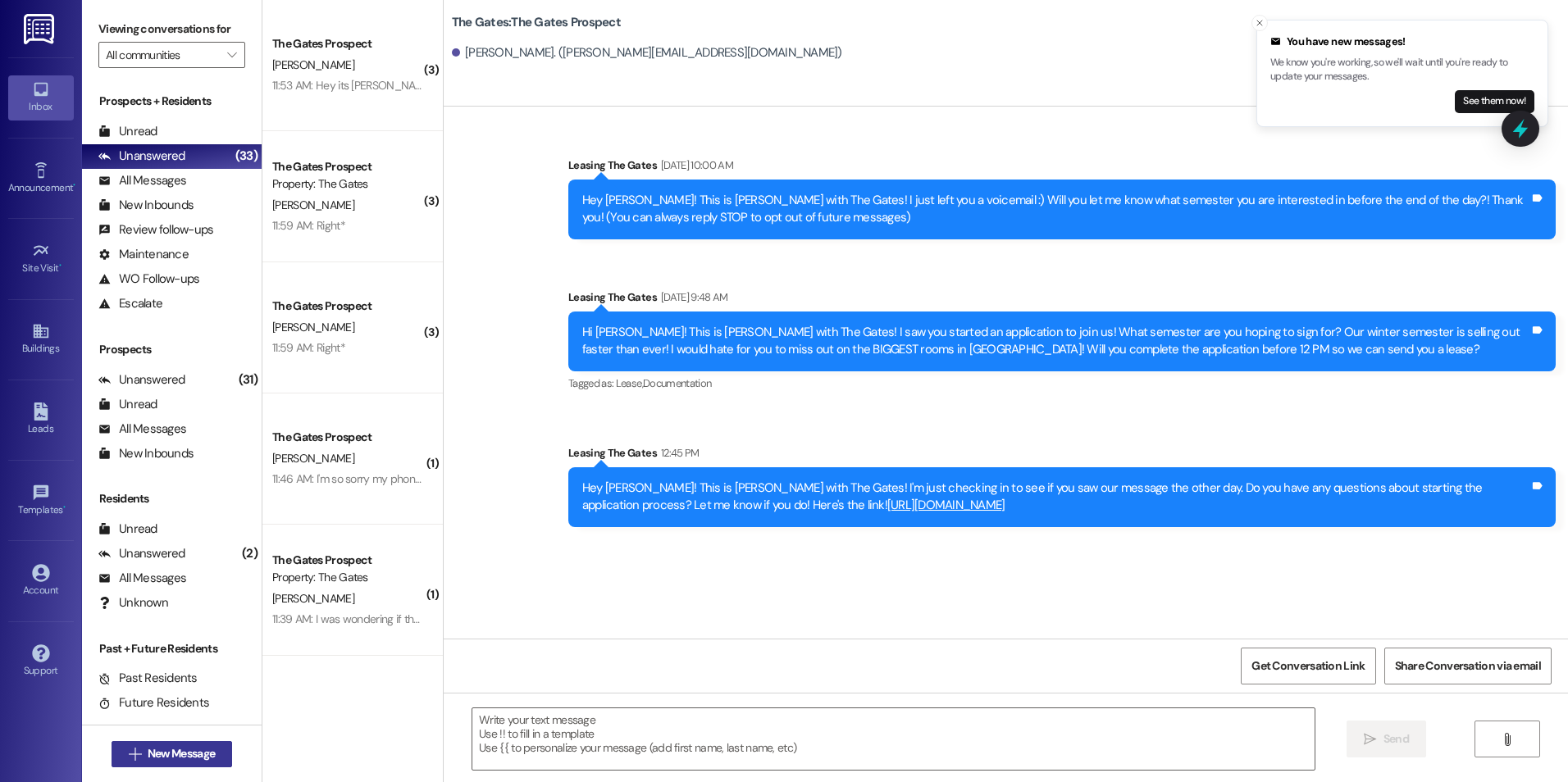
click at [155, 765] on button " New Message" at bounding box center [172, 754] width 121 height 26
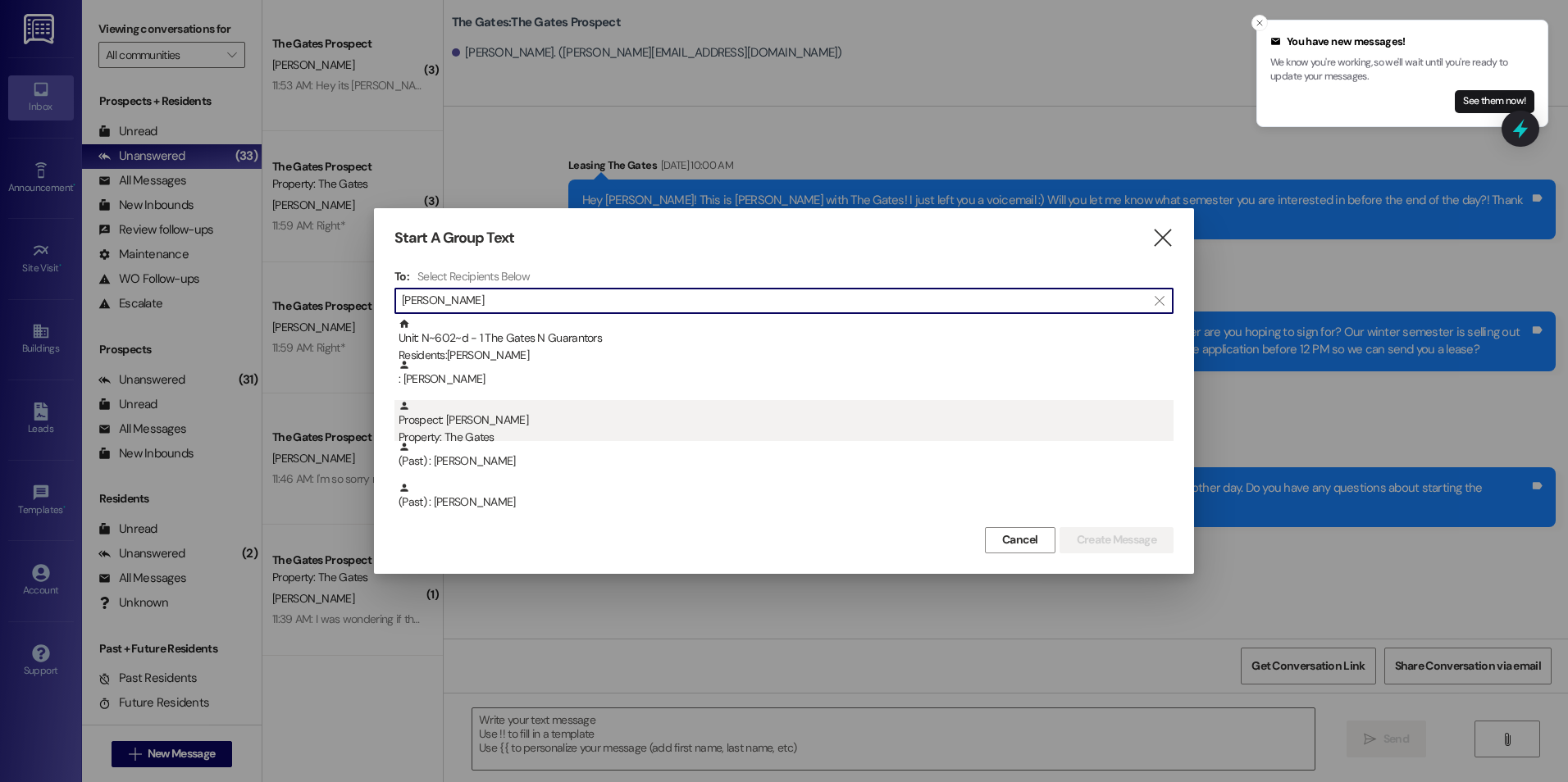
type input "[PERSON_NAME]"
click at [490, 402] on div "Prospect: [PERSON_NAME] Property: The Gates" at bounding box center [786, 424] width 775 height 47
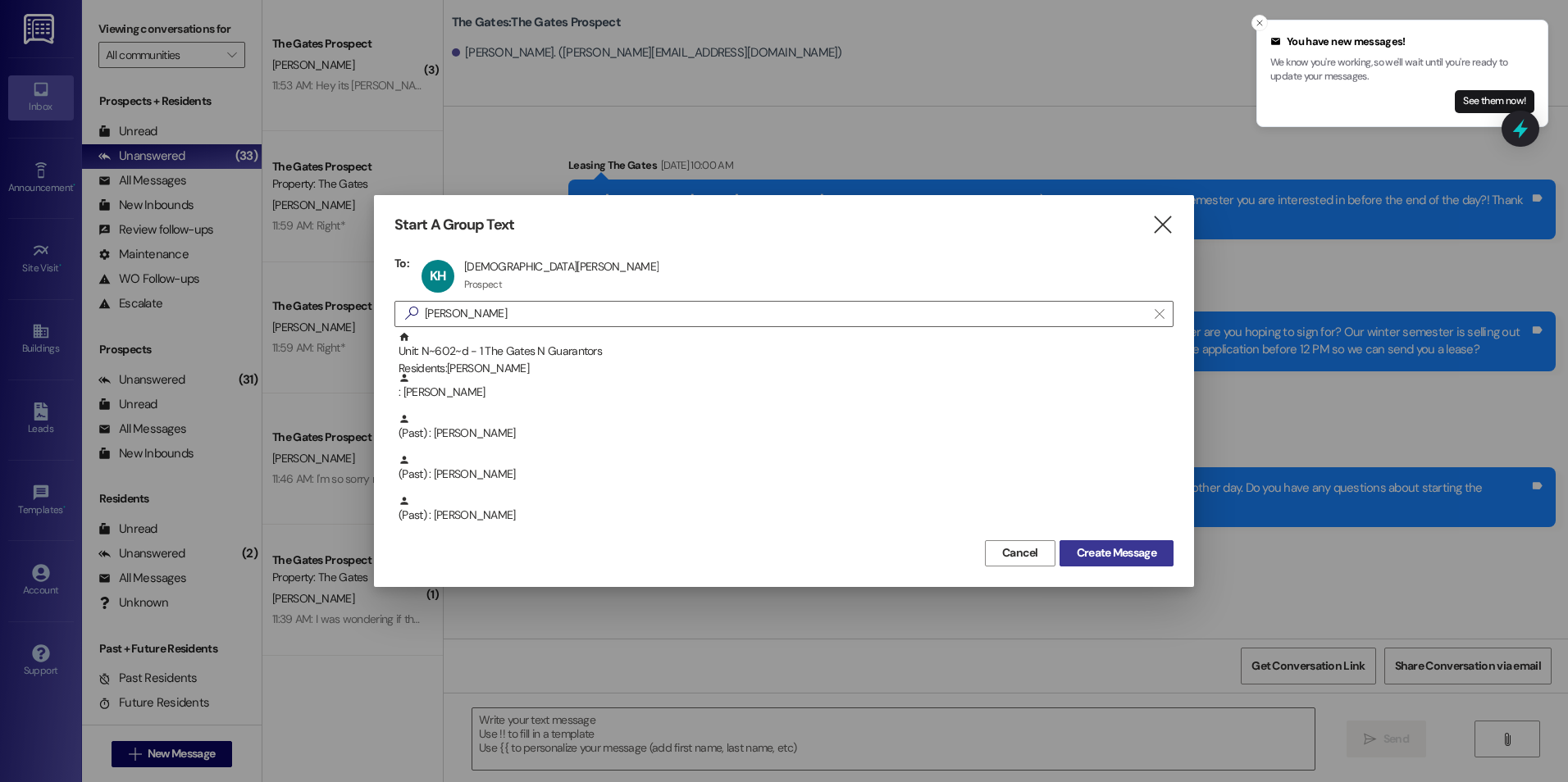
click at [1110, 555] on span "Create Message" at bounding box center [1116, 553] width 80 height 17
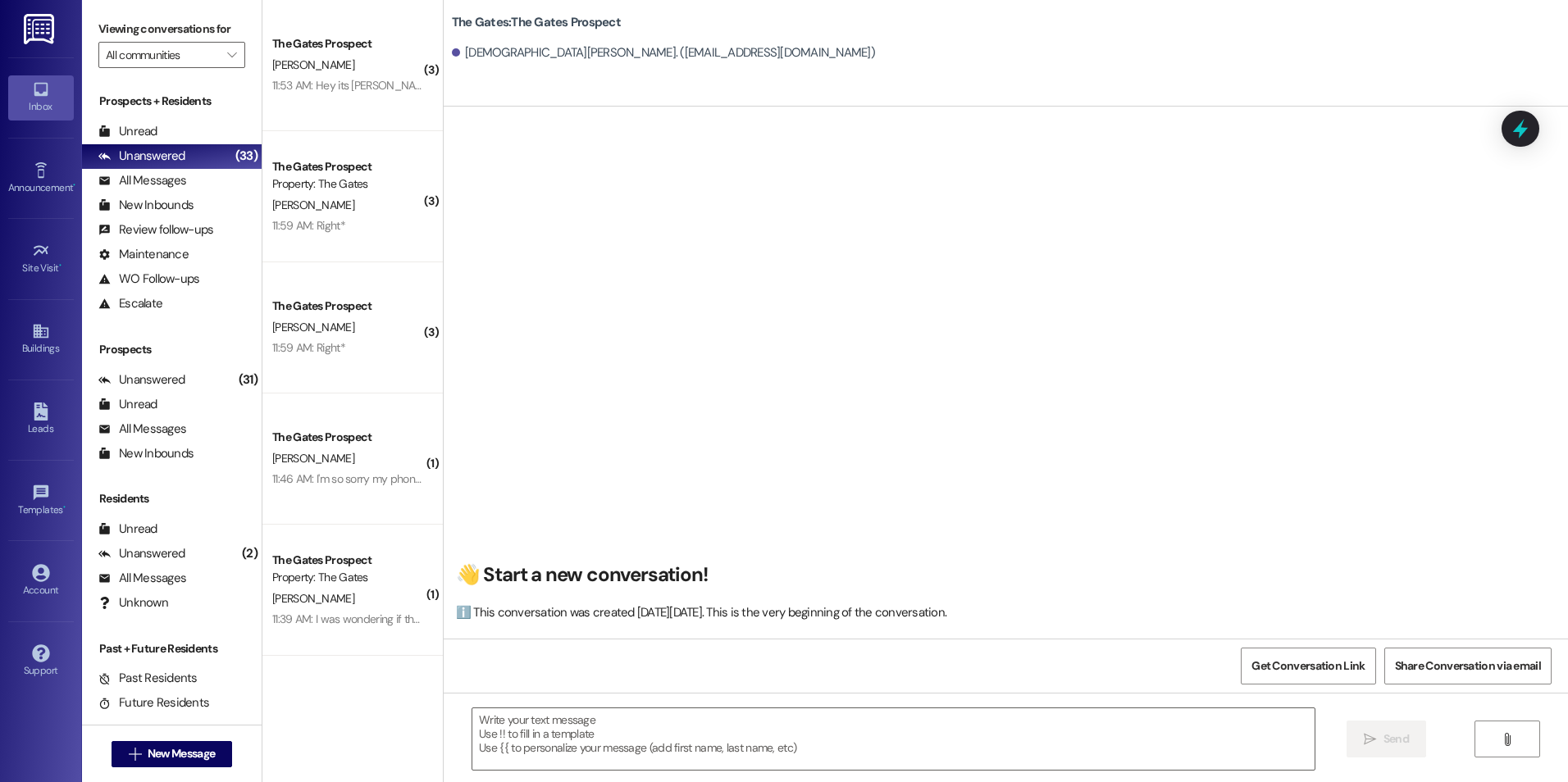
scroll to position [0, 0]
click at [164, 741] on button " New Message" at bounding box center [172, 754] width 121 height 26
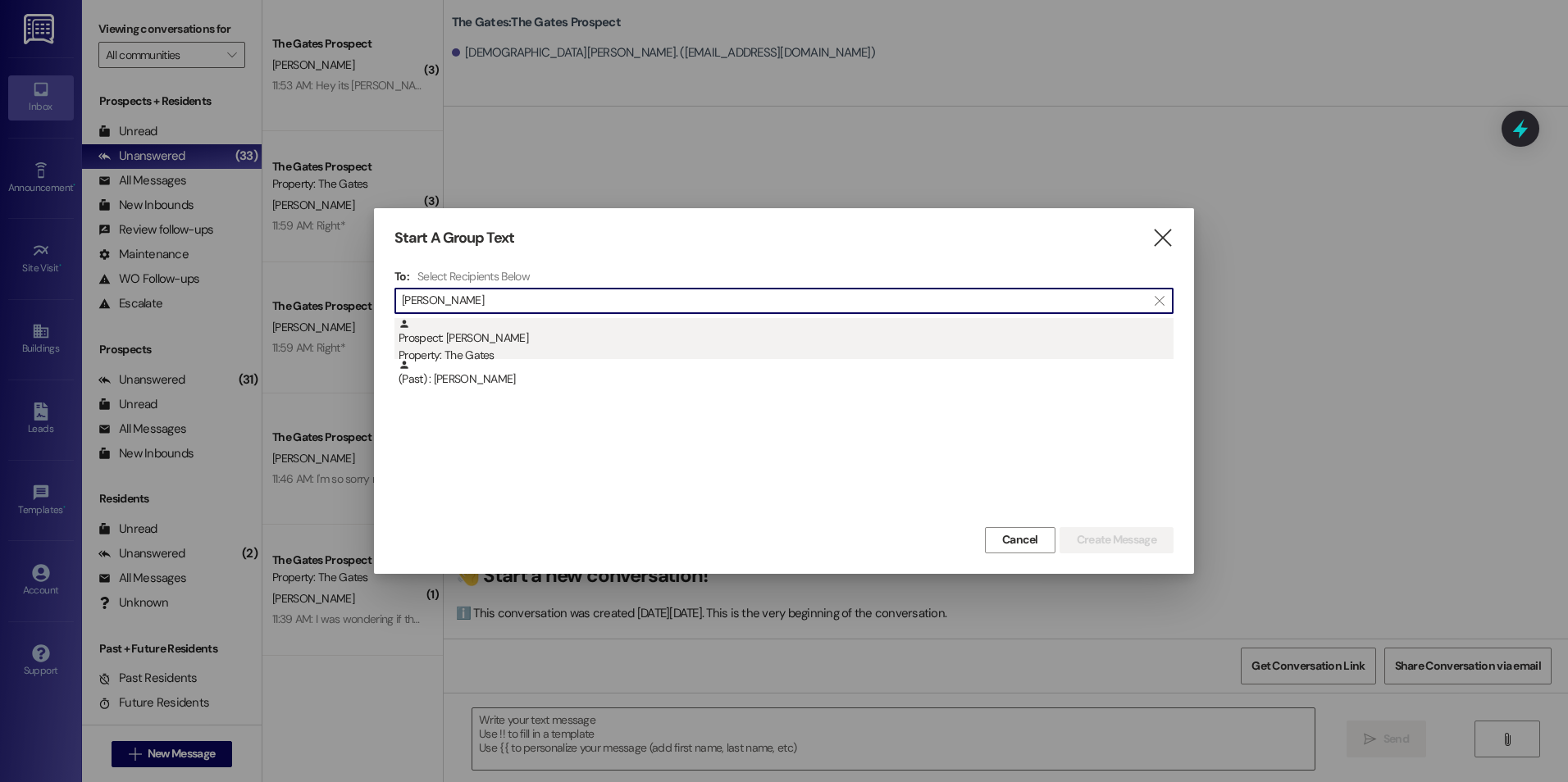
type input "[PERSON_NAME]"
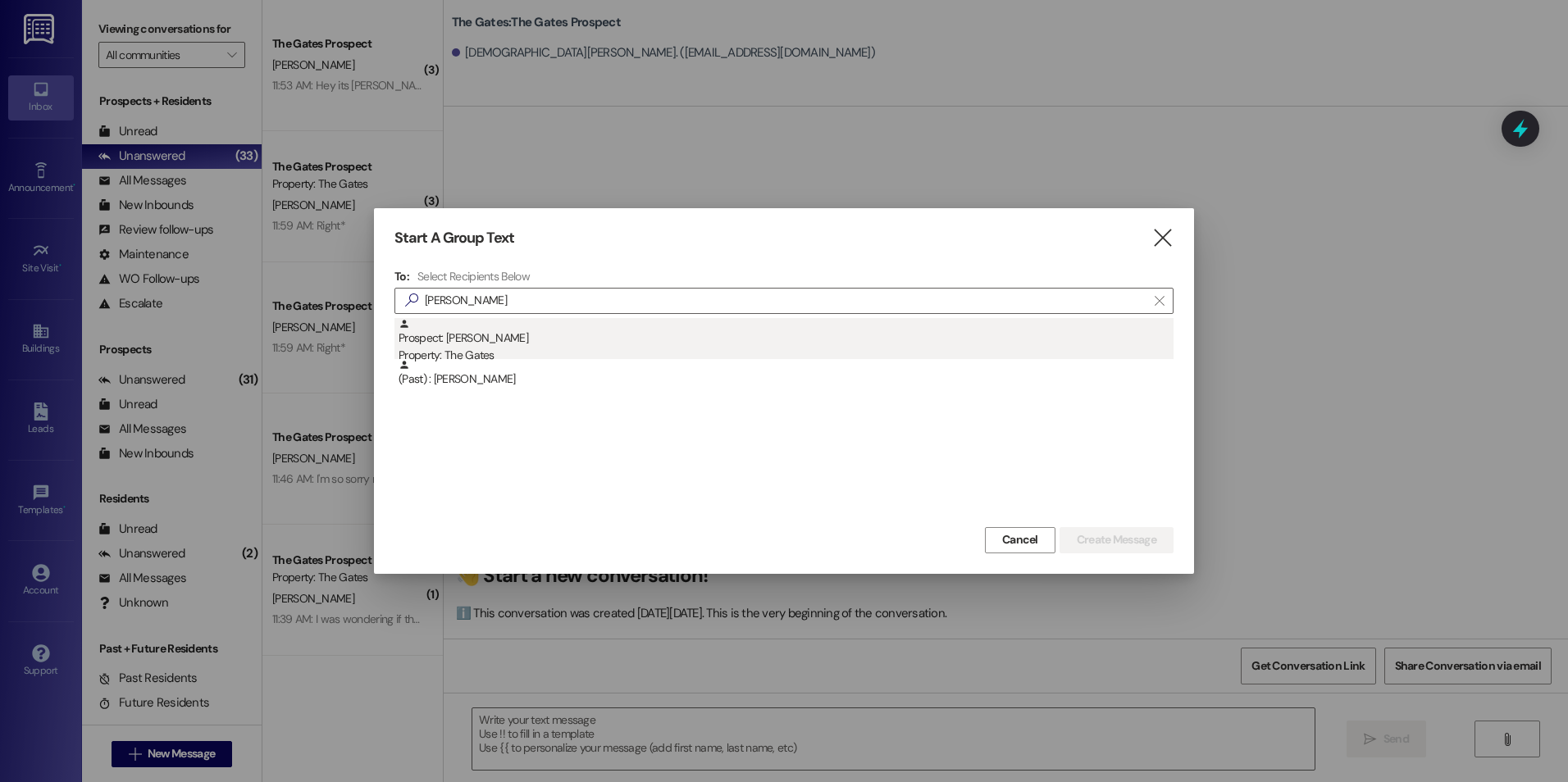
click at [691, 334] on div "Prospect: [PERSON_NAME] Property: The Gates" at bounding box center [786, 341] width 775 height 47
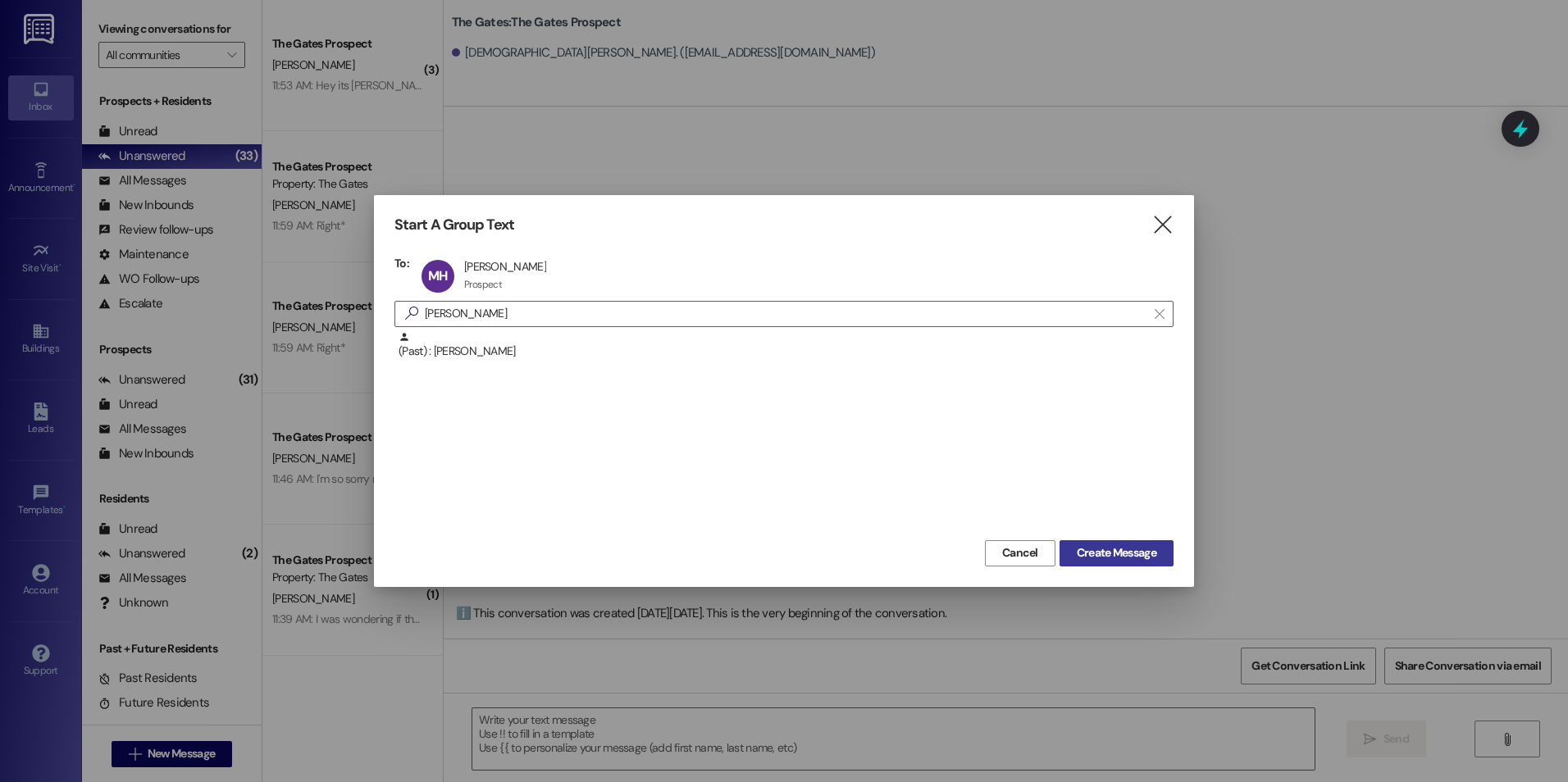
click at [1159, 547] on span "Create Message" at bounding box center [1116, 553] width 86 height 17
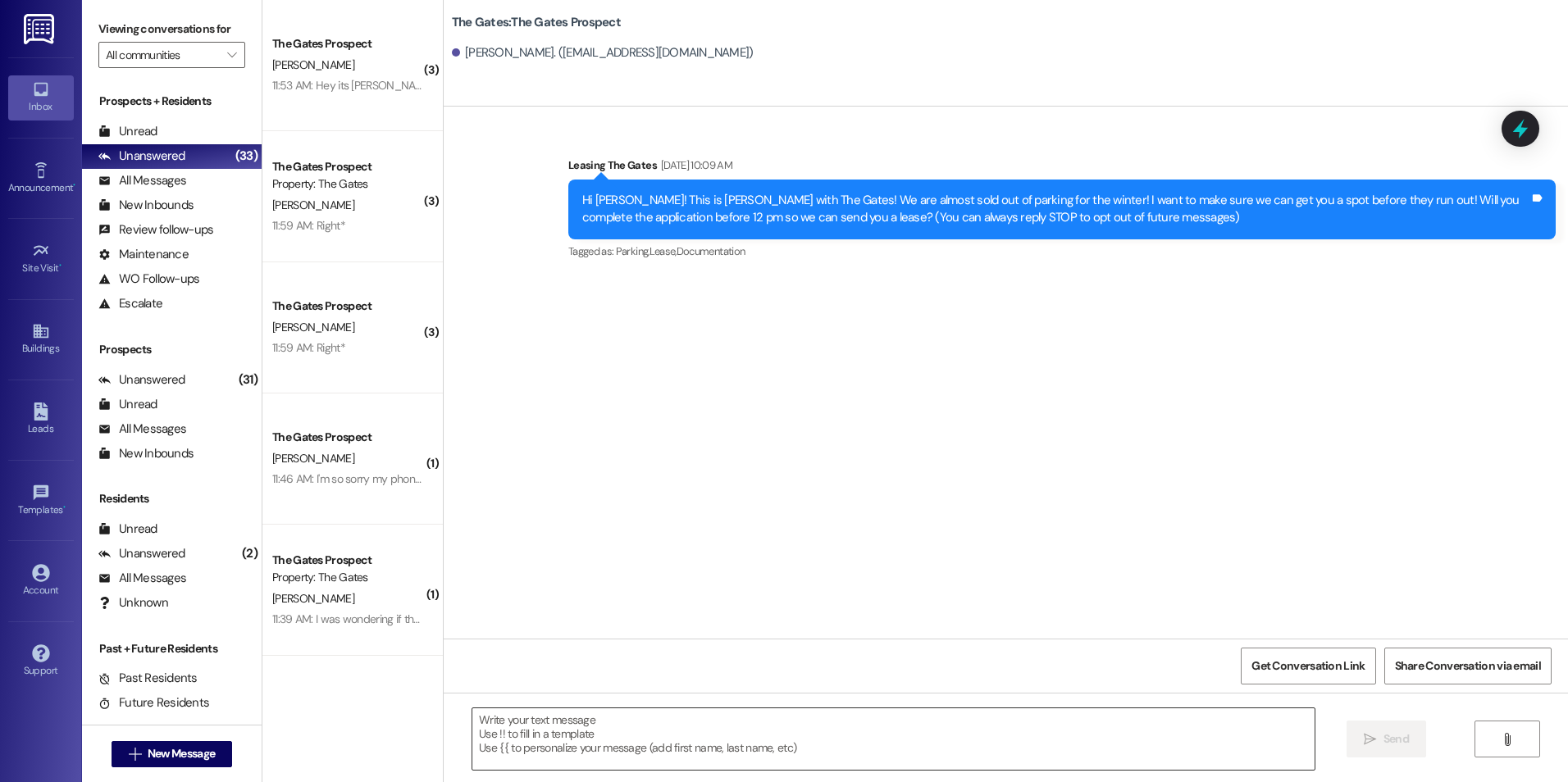
click at [528, 723] on textarea at bounding box center [893, 738] width 841 height 61
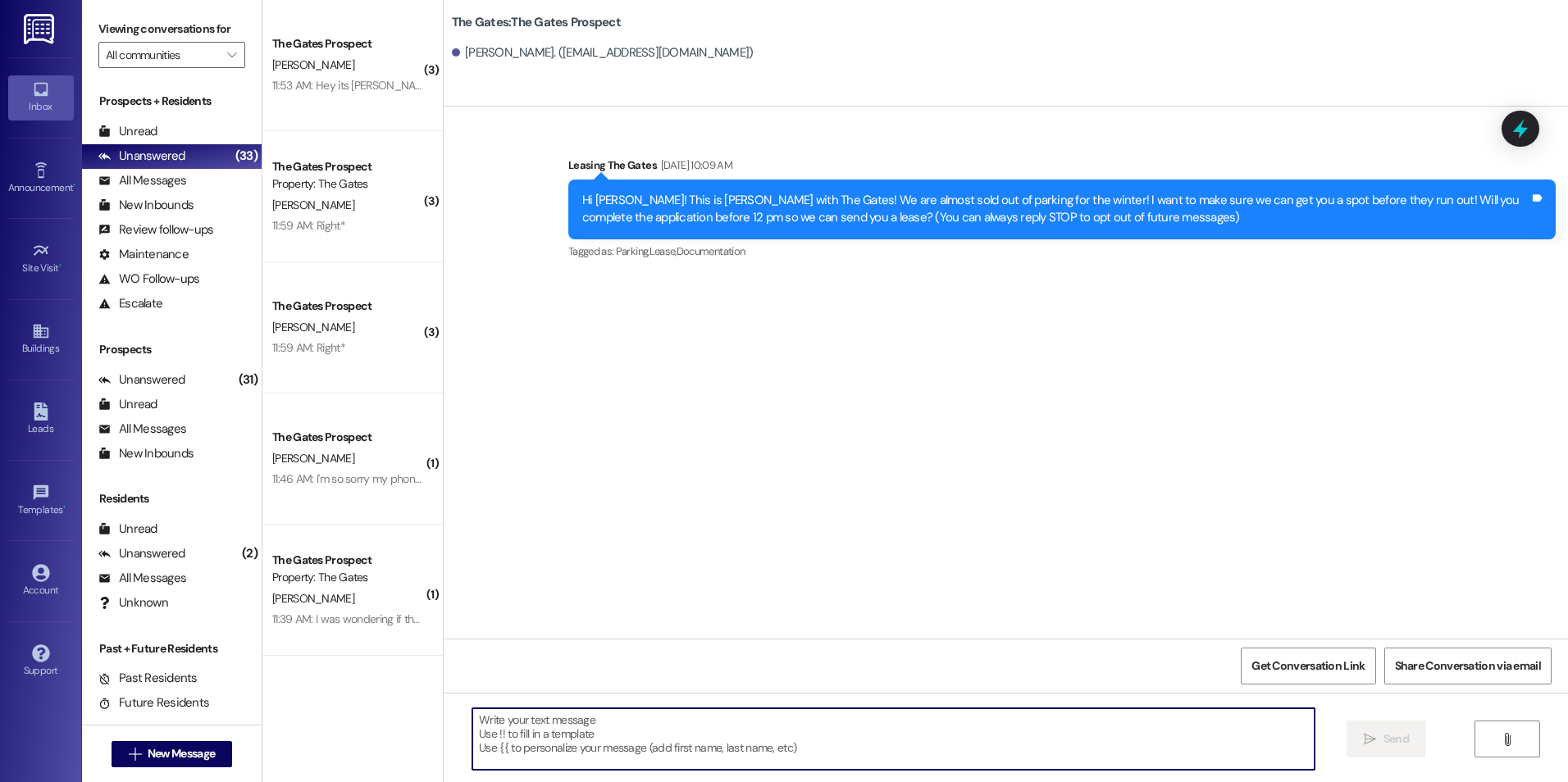
paste textarea "Hey [PERSON_NAME]! This is [PERSON_NAME] with The Gates! I'm just checking in t…"
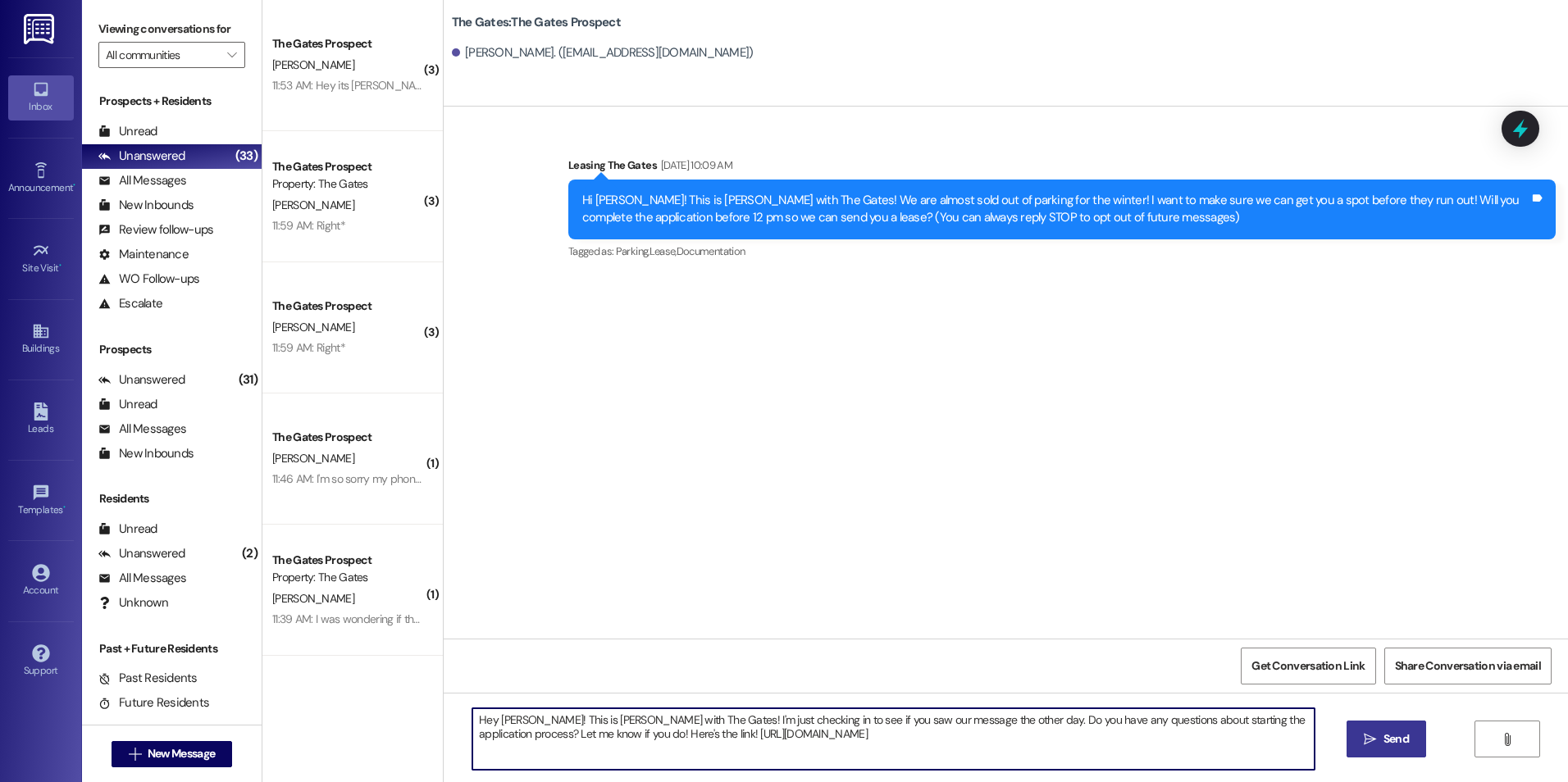
click at [517, 727] on textarea "Hey [PERSON_NAME]! This is [PERSON_NAME] with The Gates! I'm just checking in t…" at bounding box center [893, 738] width 841 height 61
click at [1003, 743] on textarea "Hey [PERSON_NAME]! This is [PERSON_NAME] with The Gates! I'm just checking in t…" at bounding box center [893, 738] width 841 height 61
type textarea "Hey [PERSON_NAME]! This is [PERSON_NAME] with The Gates! I'm just checking in t…"
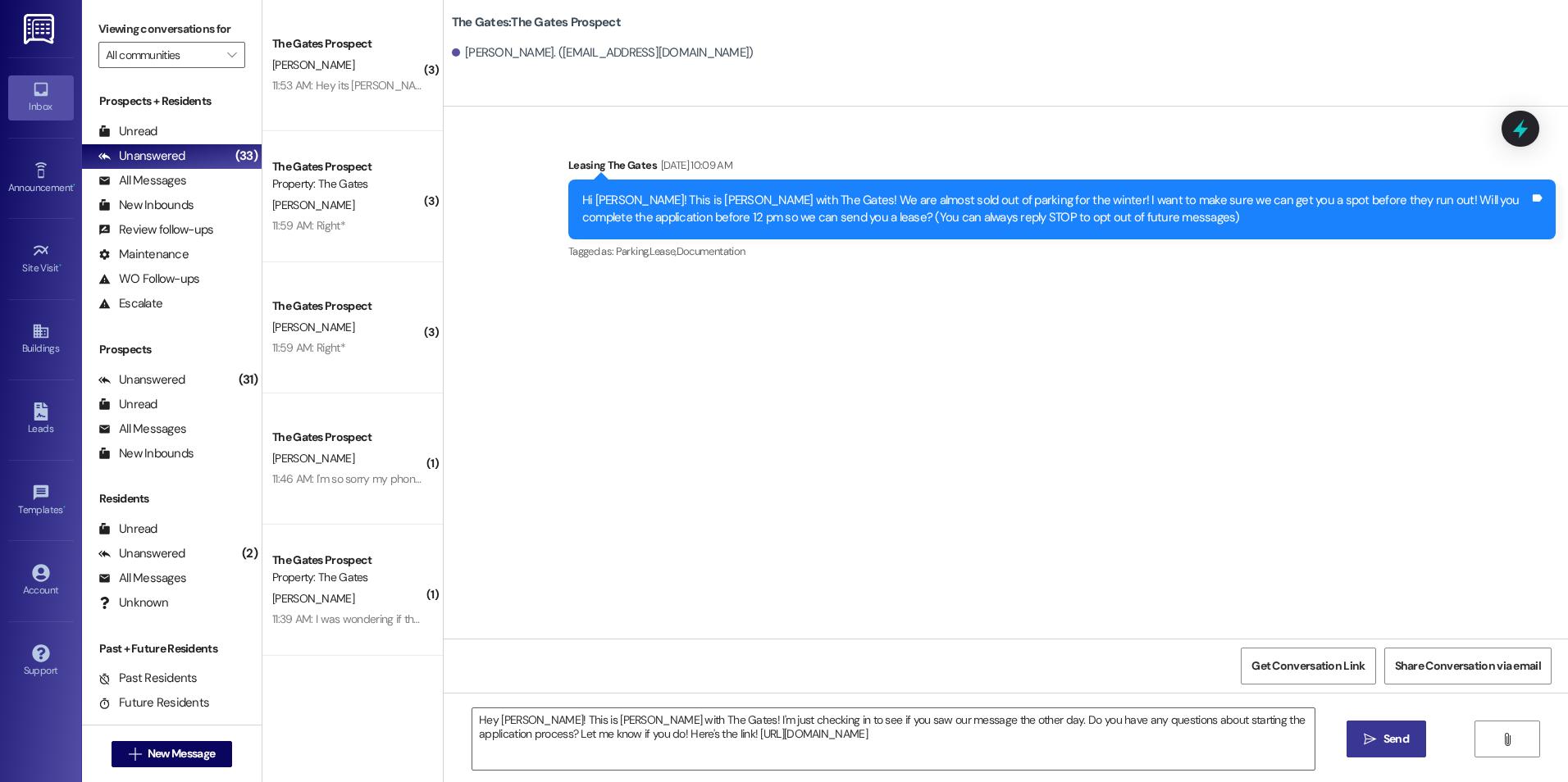
click at [1383, 737] on span "Send" at bounding box center [1396, 739] width 25 height 17
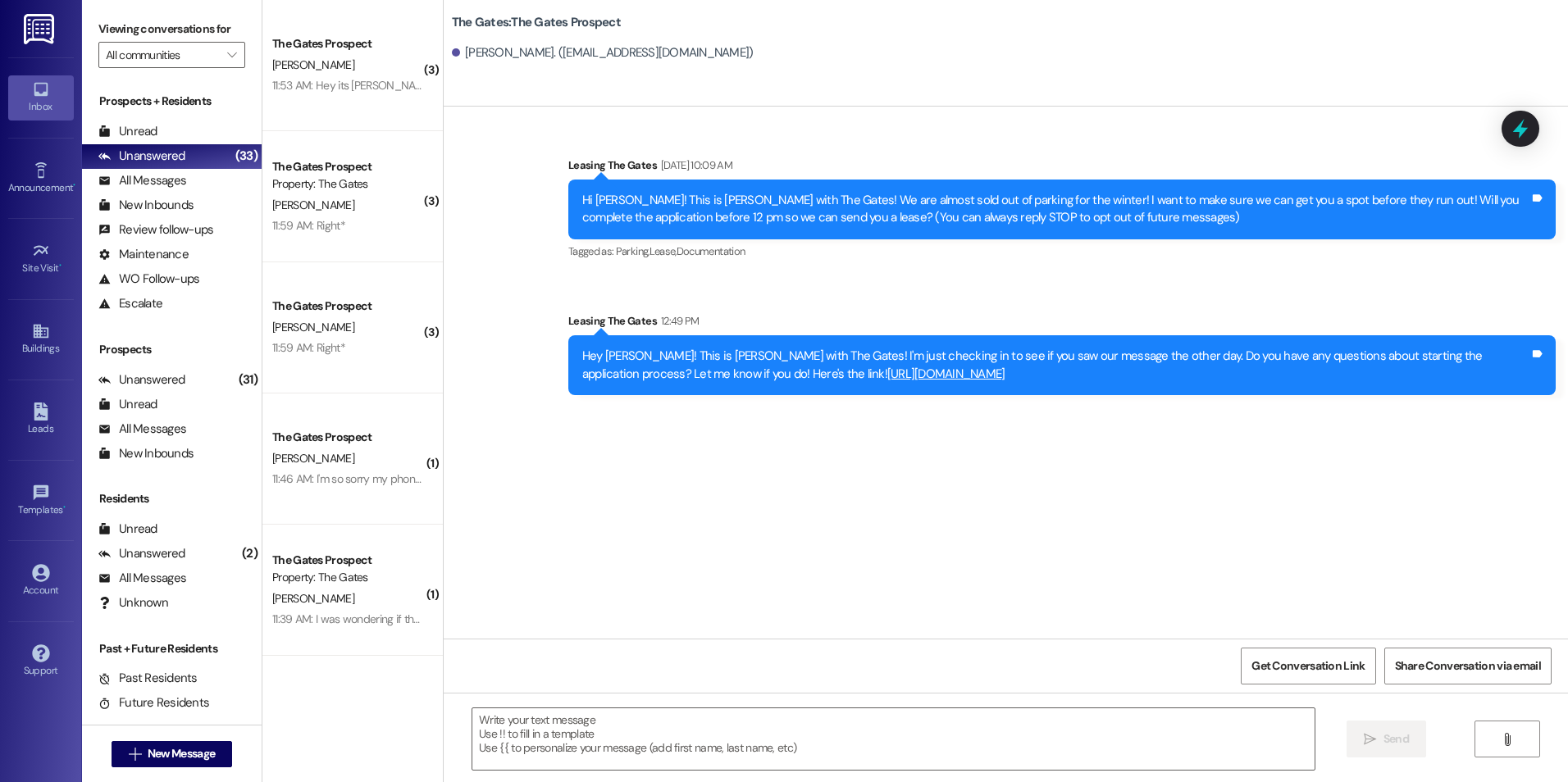
drag, startPoint x: 567, startPoint y: 355, endPoint x: 865, endPoint y: 378, distance: 298.9
click at [865, 378] on div "Hey [PERSON_NAME]! This is [PERSON_NAME] with The Gates! I'm just checking in t…" at bounding box center [1062, 365] width 987 height 60
drag, startPoint x: 865, startPoint y: 378, endPoint x: 796, endPoint y: 355, distance: 72.7
copy div "Hey [PERSON_NAME]! This is [PERSON_NAME] with The Gates! I'm just checking in t…"
click at [159, 768] on div " New Message" at bounding box center [172, 754] width 121 height 41
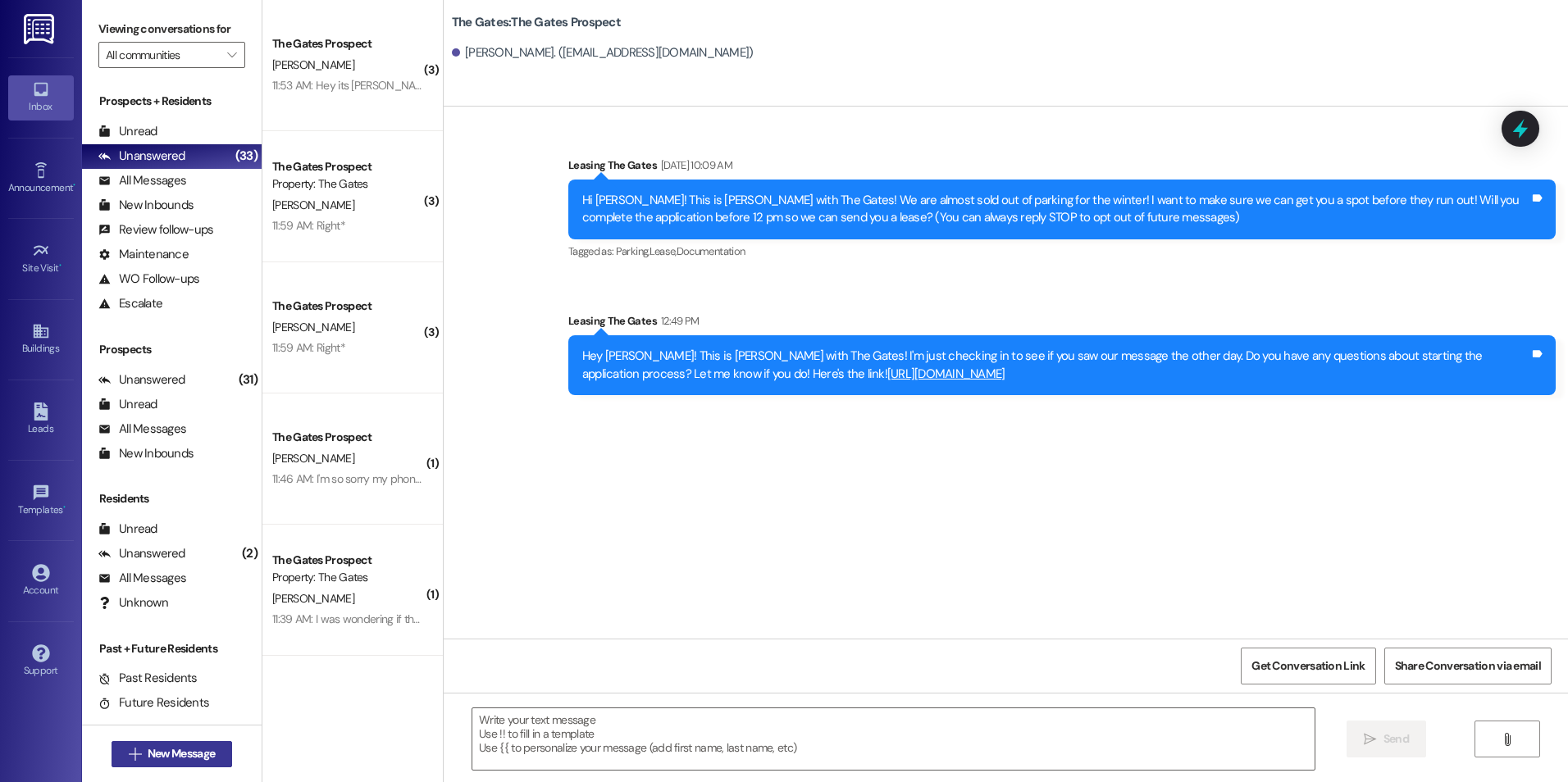
click at [161, 741] on button " New Message" at bounding box center [172, 754] width 121 height 26
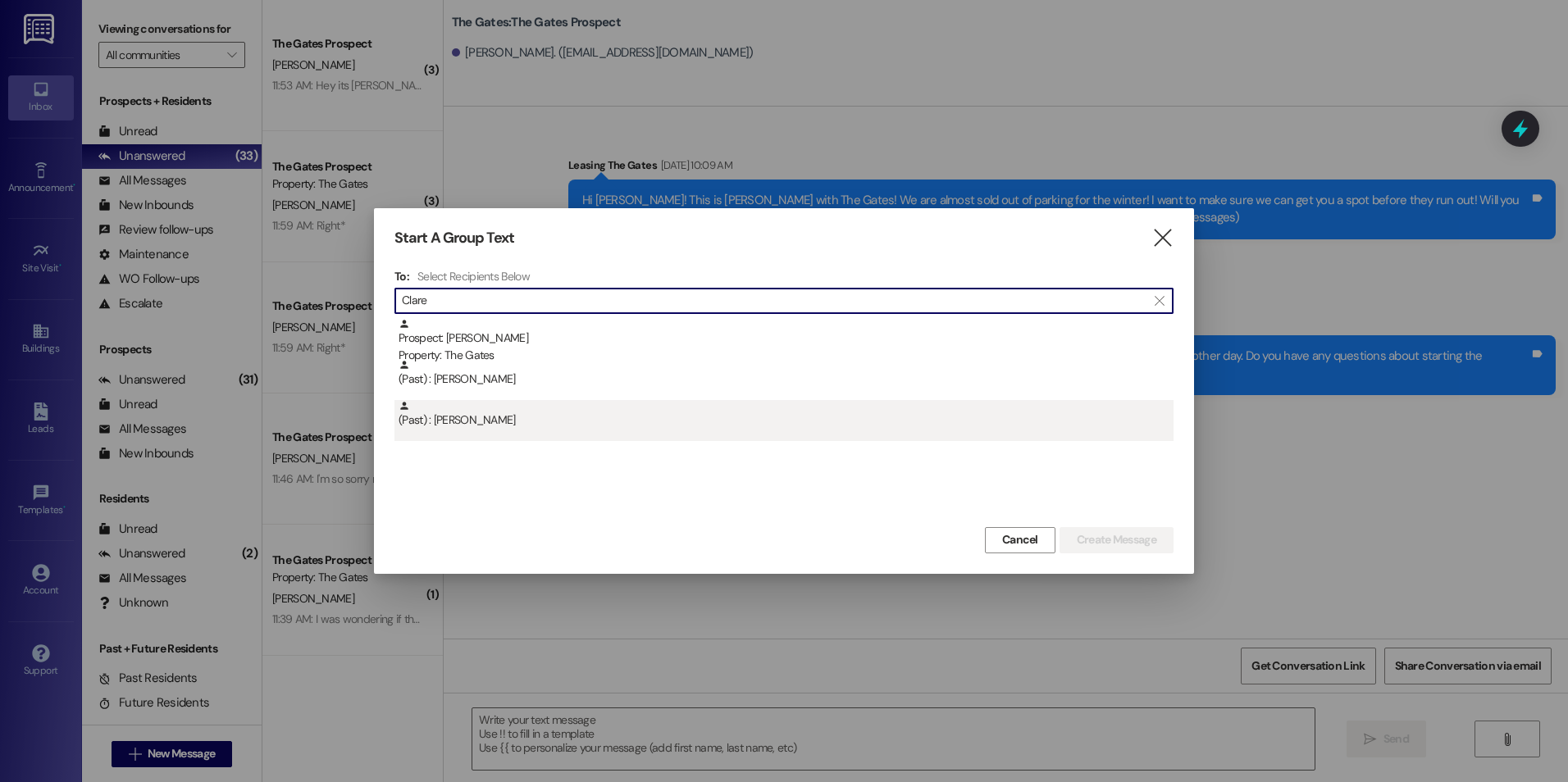
type input "Clare"
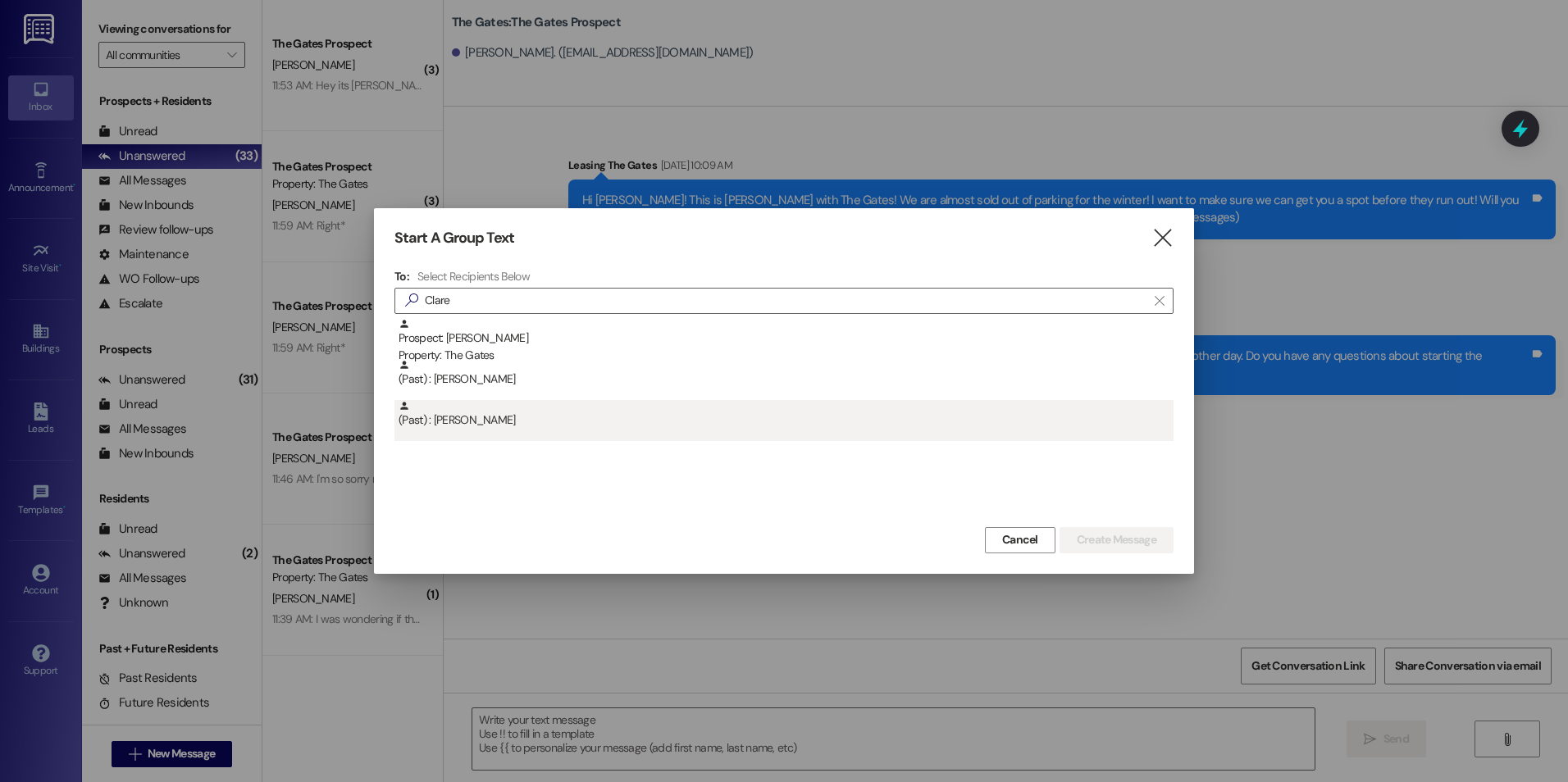
click at [552, 405] on div "(Past) : [PERSON_NAME]" at bounding box center [786, 415] width 775 height 29
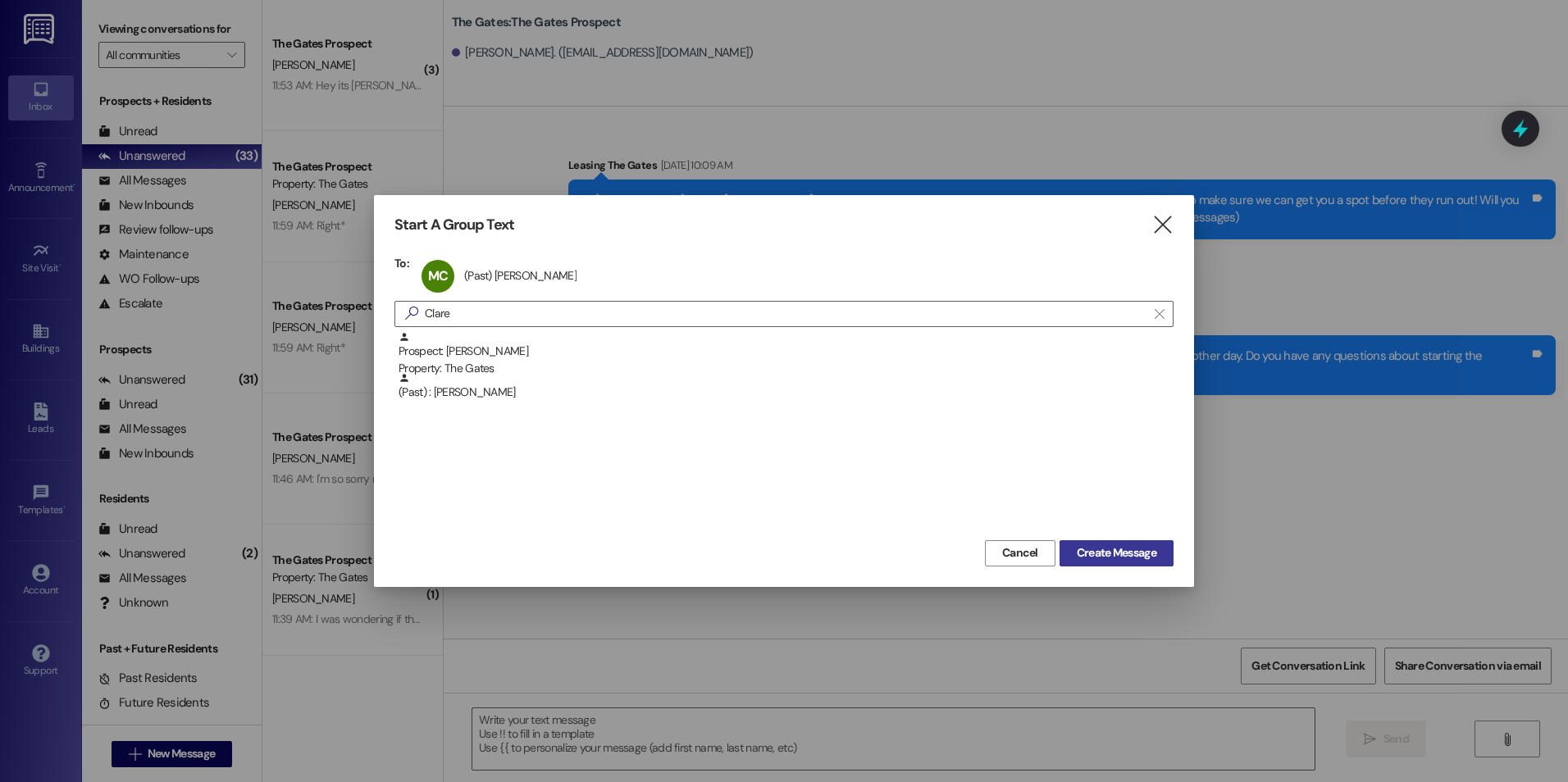
click at [1119, 564] on button "Create Message" at bounding box center [1115, 553] width 114 height 26
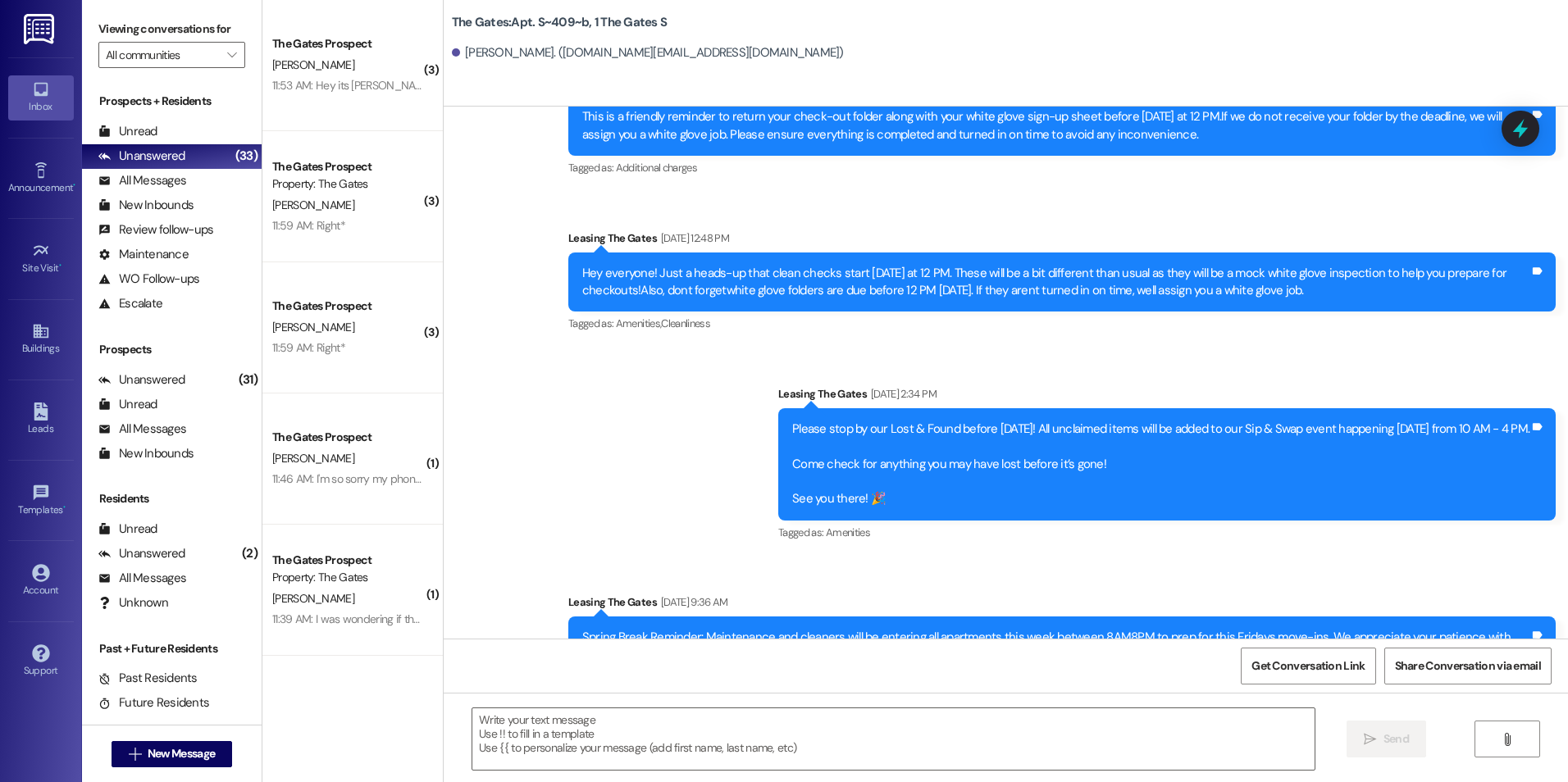
scroll to position [31205, 0]
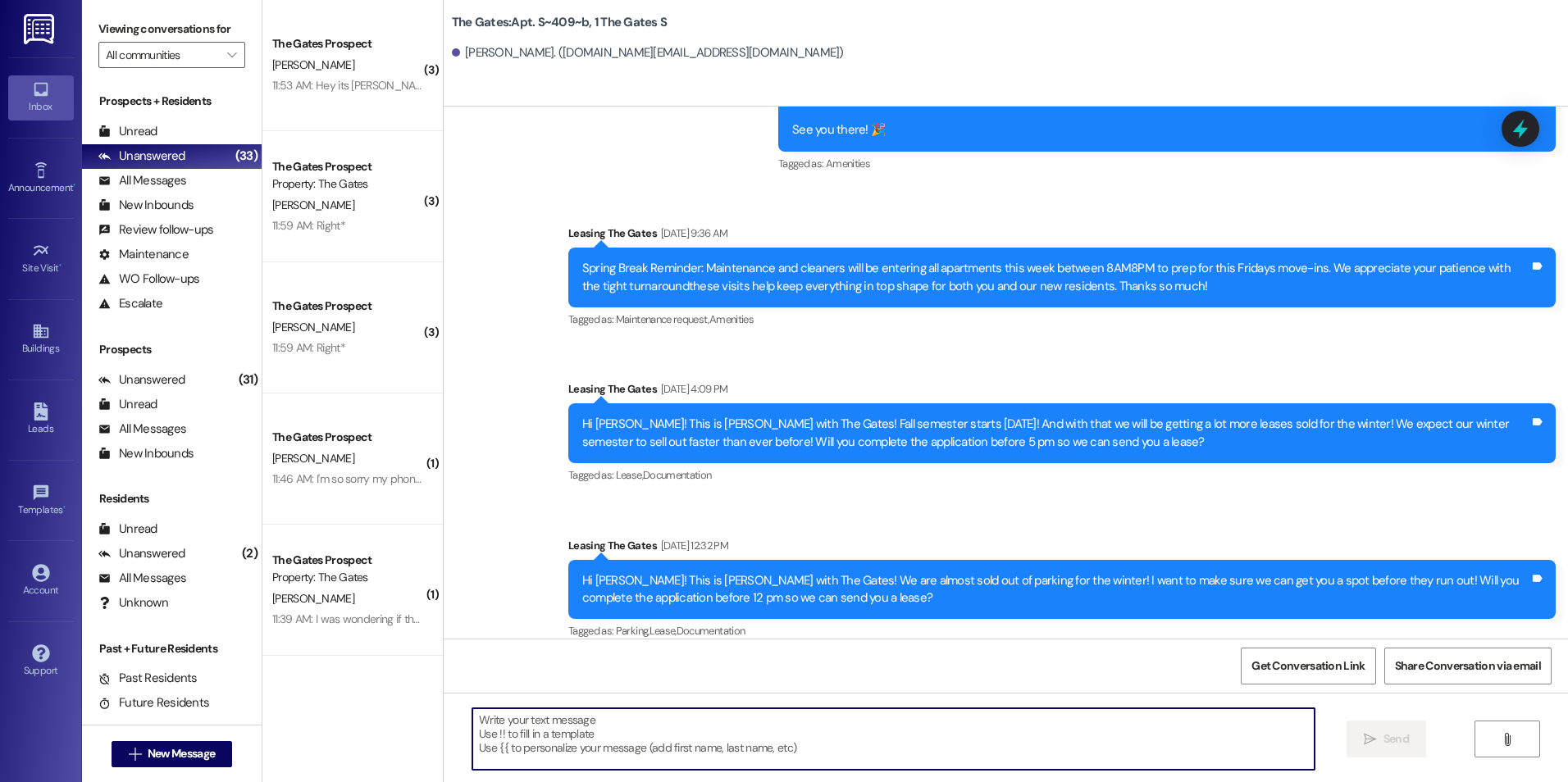
paste textarea "Hey [PERSON_NAME]! This is [PERSON_NAME] with The Gates! I'm just checking in t…"
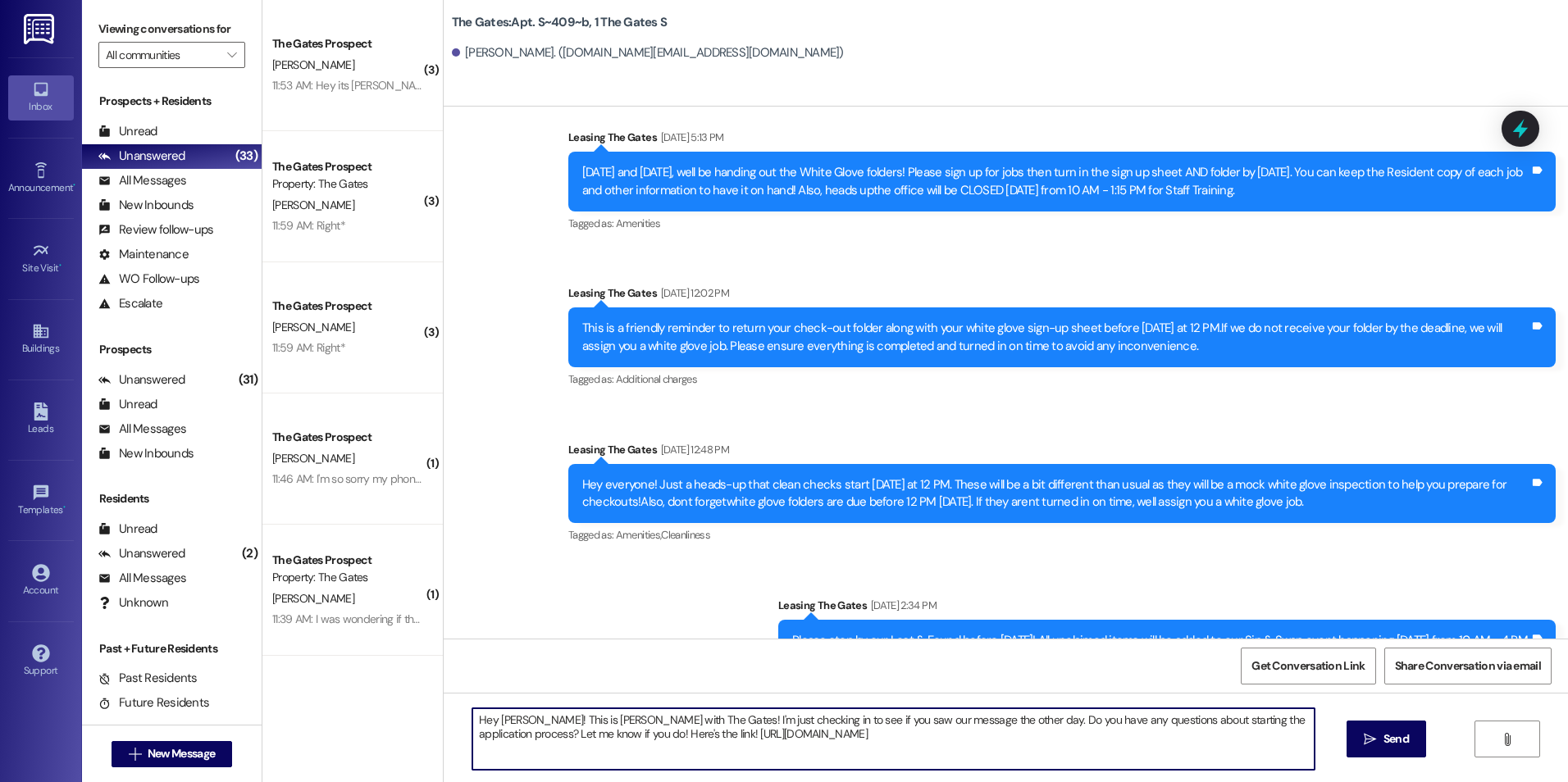
scroll to position [30549, 0]
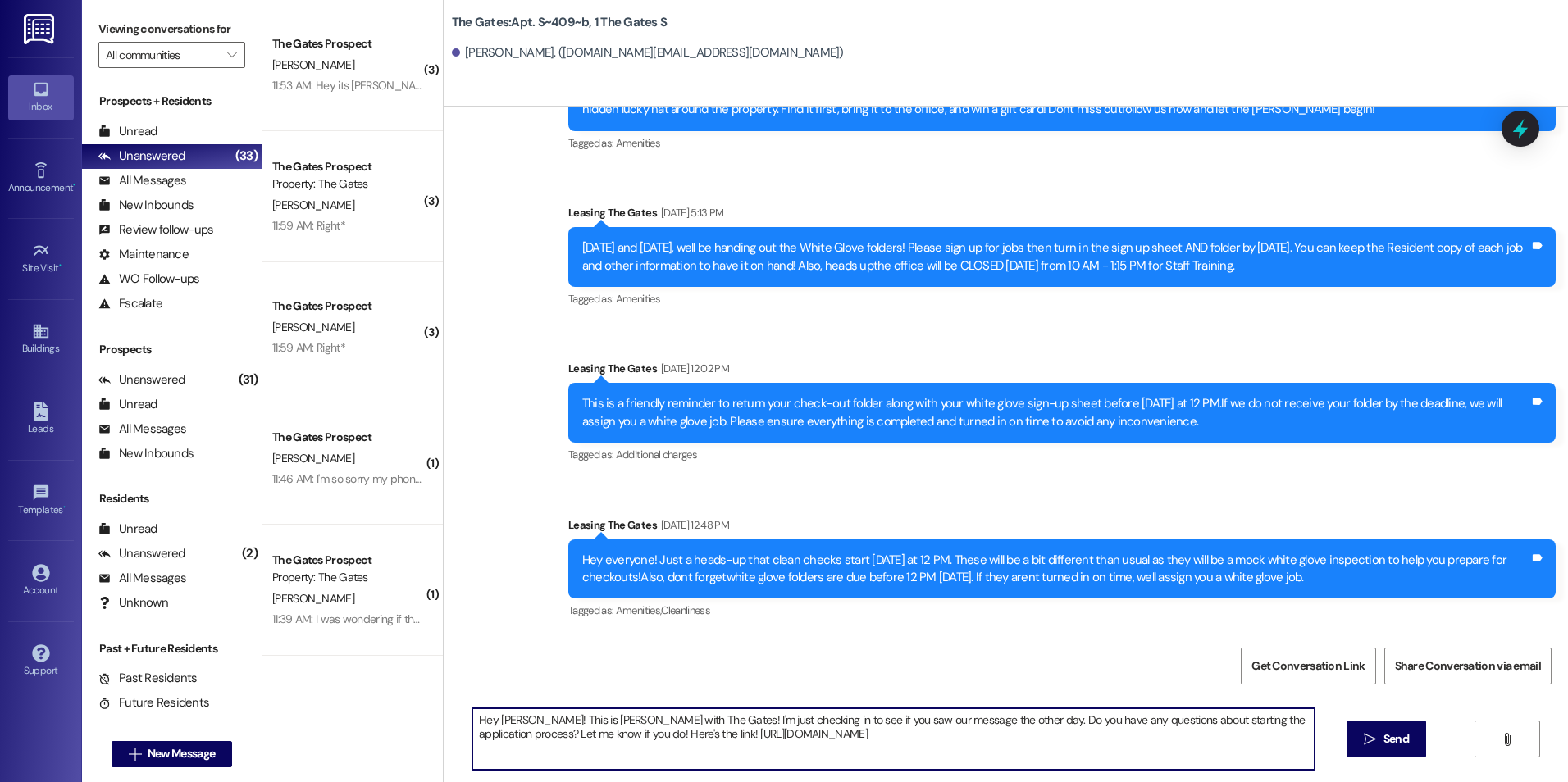
click at [519, 723] on textarea "Hey [PERSON_NAME]! This is [PERSON_NAME] with The Gates! I'm just checking in t…" at bounding box center [893, 738] width 841 height 61
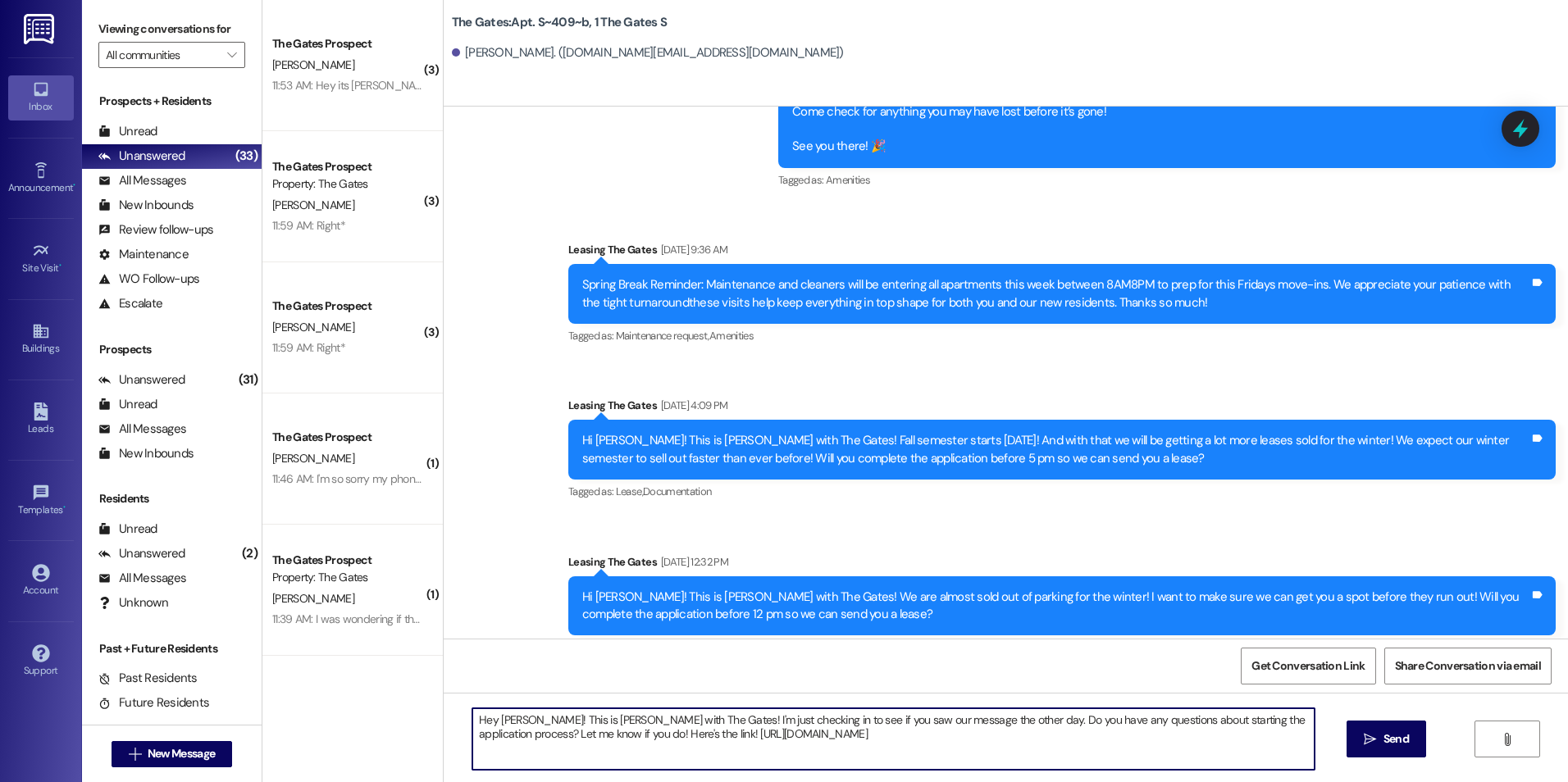
scroll to position [31205, 0]
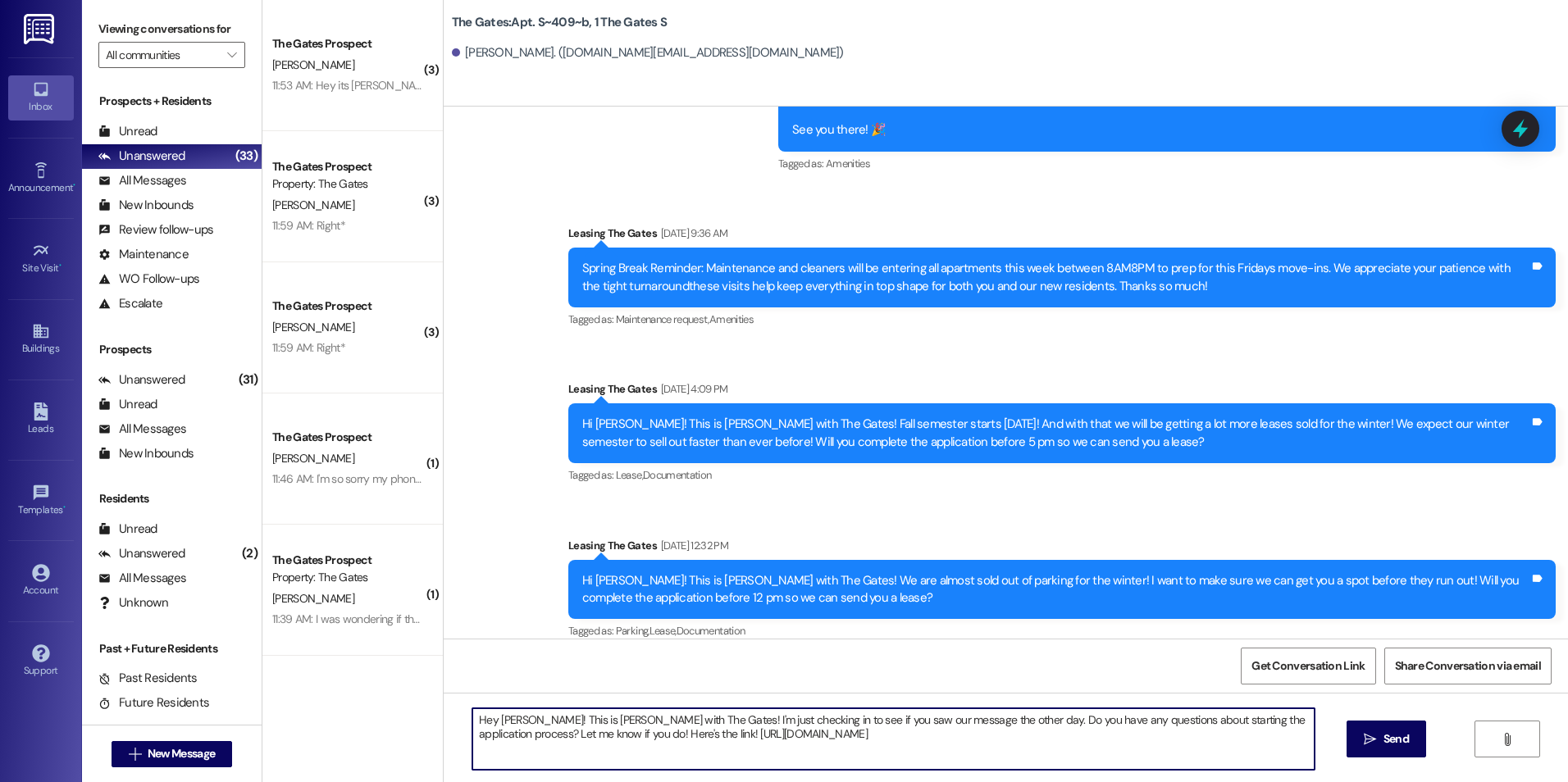
click at [989, 745] on textarea "Hey [PERSON_NAME]! This is [PERSON_NAME] with The Gates! I'm just checking in t…" at bounding box center [893, 738] width 841 height 61
type textarea "Hey [PERSON_NAME]! This is [PERSON_NAME] with The Gates! I'm just checking in t…"
click at [1411, 740] on span "Send" at bounding box center [1395, 739] width 32 height 17
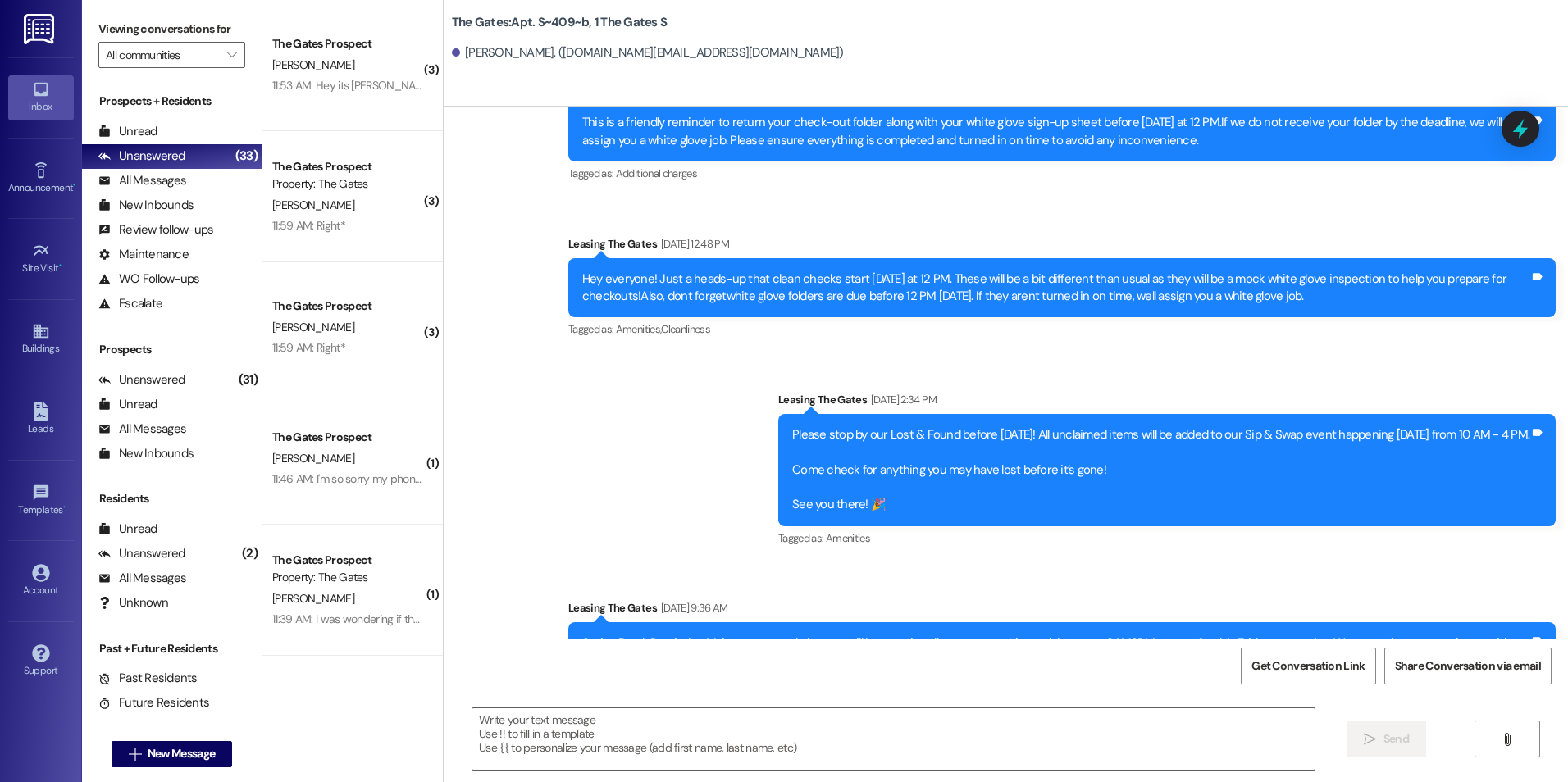
scroll to position [31337, 0]
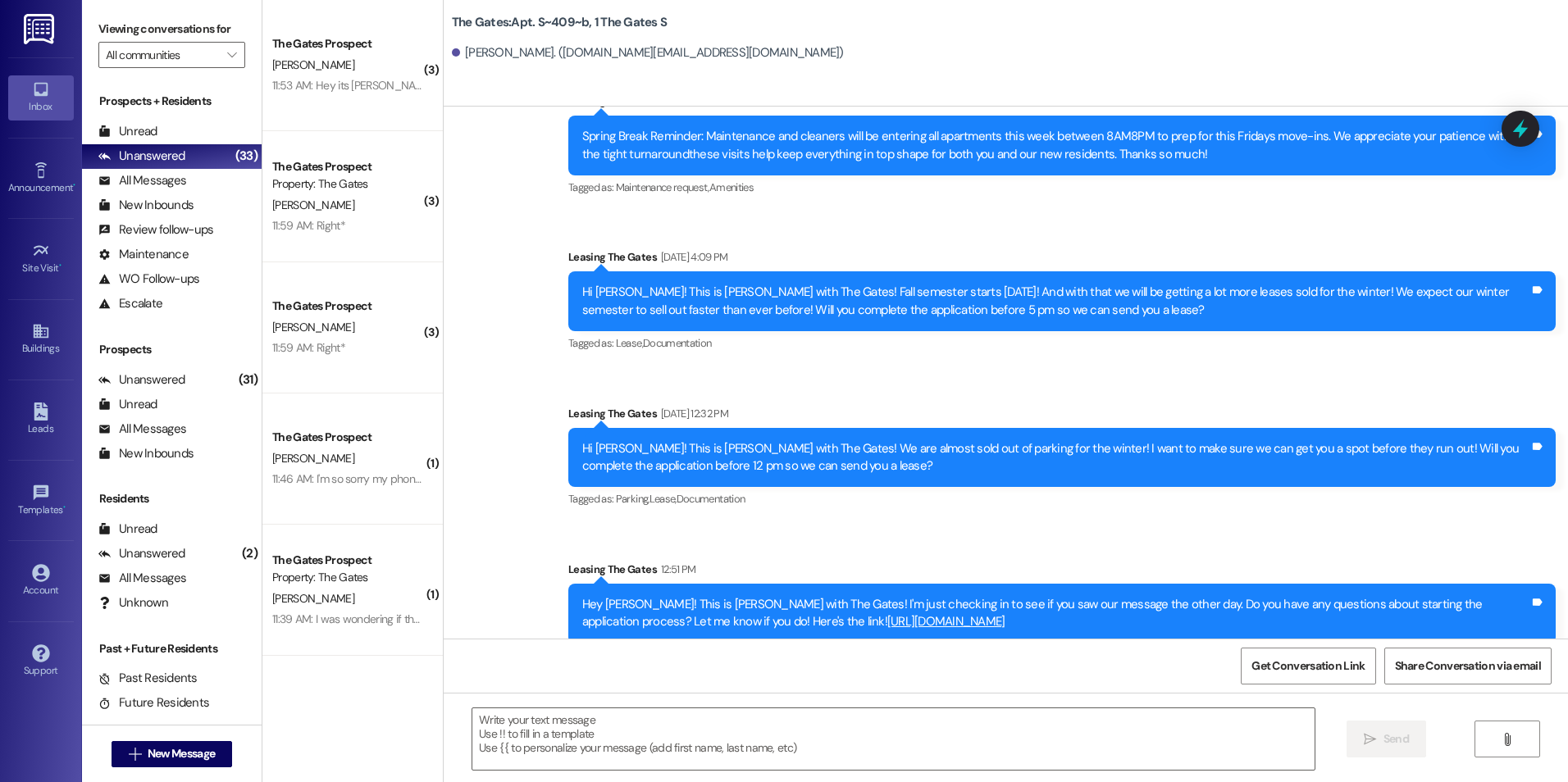
drag, startPoint x: 571, startPoint y: 585, endPoint x: 856, endPoint y: 606, distance: 285.8
click at [856, 606] on div "Hey [PERSON_NAME]! This is [PERSON_NAME] with The Gates! I'm just checking in t…" at bounding box center [1055, 614] width 947 height 35
drag, startPoint x: 856, startPoint y: 606, endPoint x: 767, endPoint y: 595, distance: 89.7
copy div "Hey [PERSON_NAME]! This is [PERSON_NAME] with The Gates! I'm just checking in t…"
click at [1300, 428] on div "Hi [PERSON_NAME]! This is [PERSON_NAME] with The Gates! We are almost sold out …" at bounding box center [1062, 459] width 987 height 60
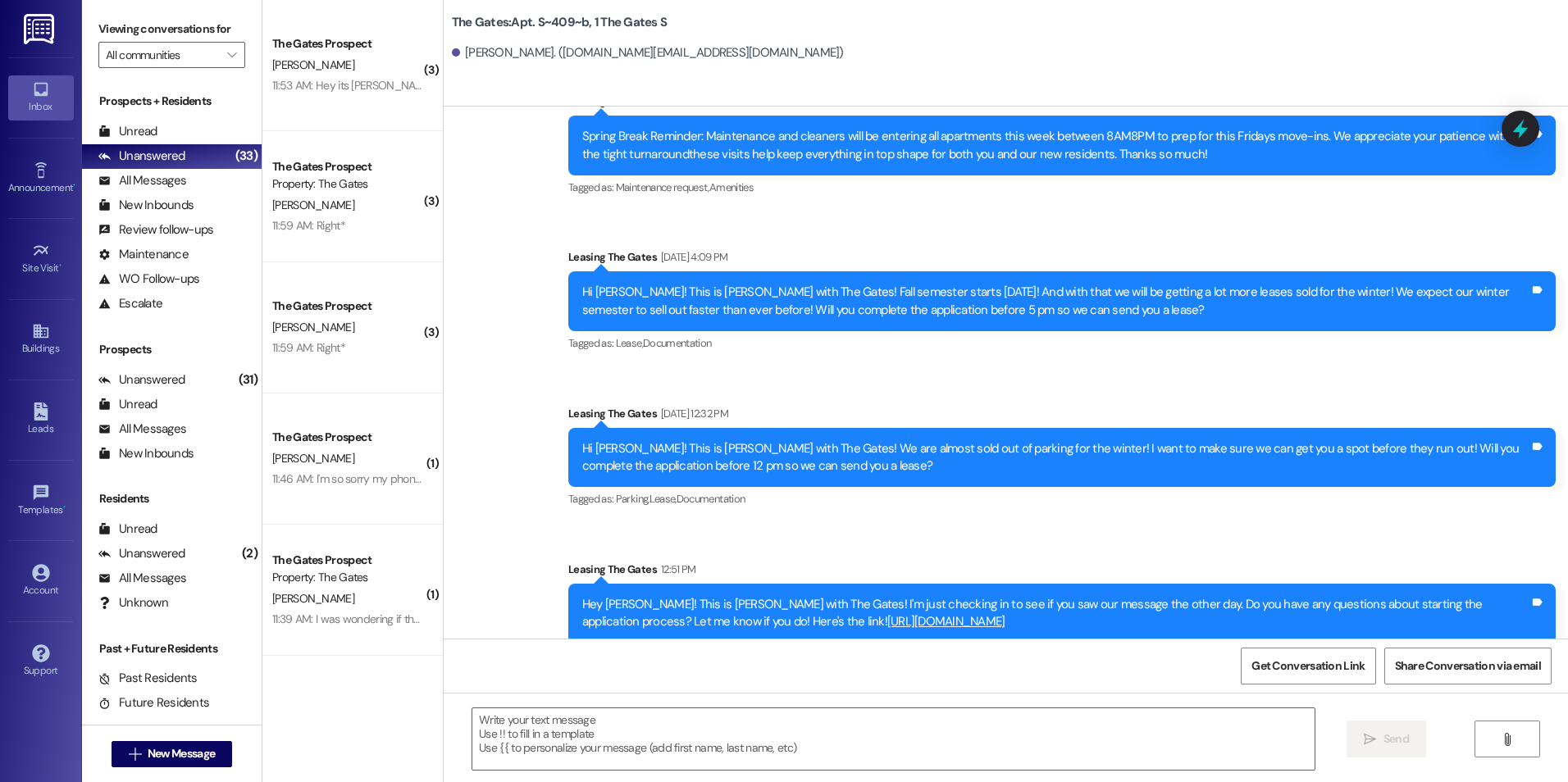
click at [1022, 492] on div "Tagged as: Parking , Click to highlight conversations about Parking Lease , Cli…" at bounding box center [1062, 498] width 987 height 23
click at [149, 759] on span "New Message" at bounding box center [181, 754] width 67 height 17
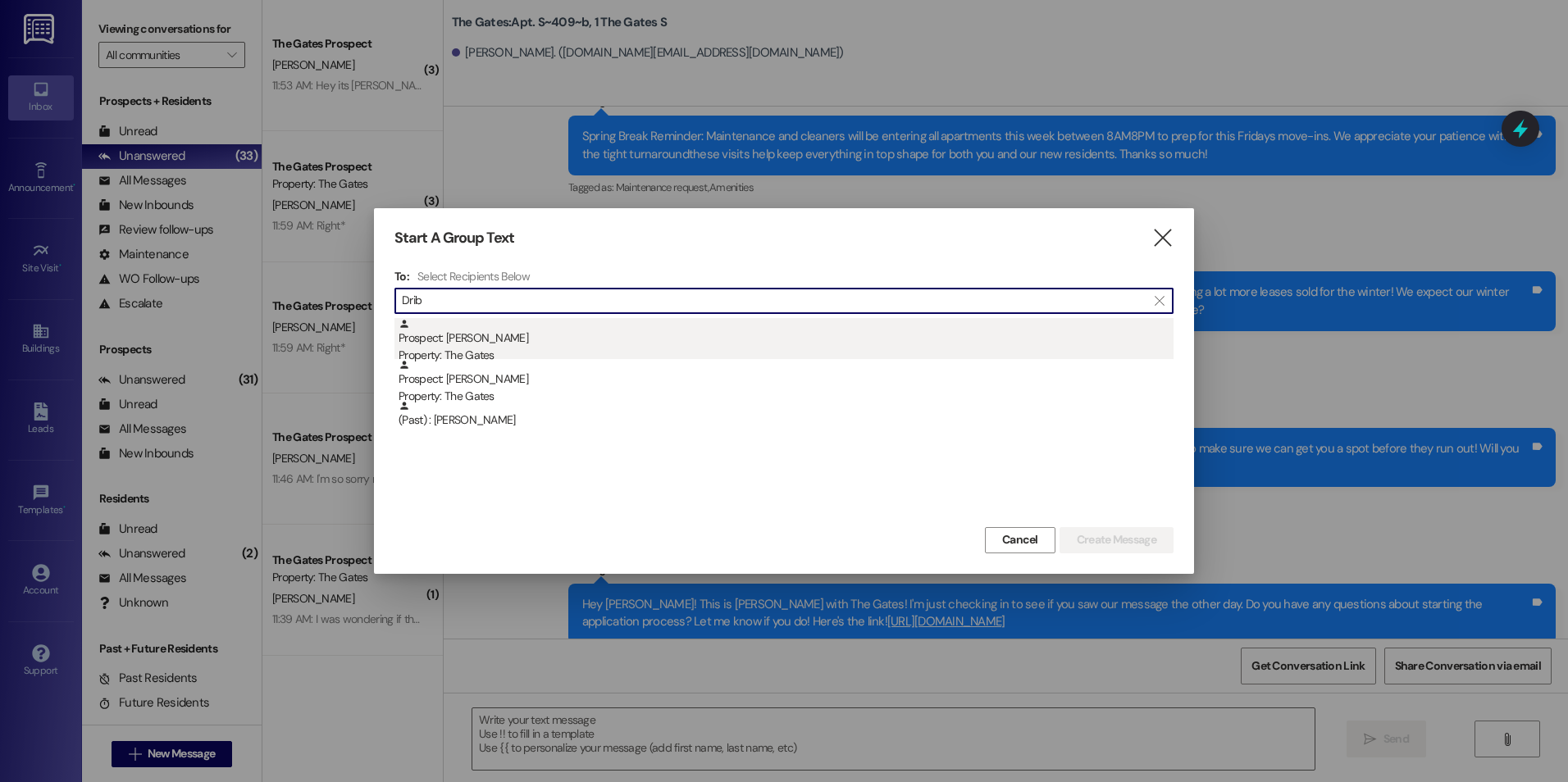
type input "Drib"
click at [504, 334] on div "Prospect: [PERSON_NAME] Property: The Gates" at bounding box center [786, 341] width 775 height 47
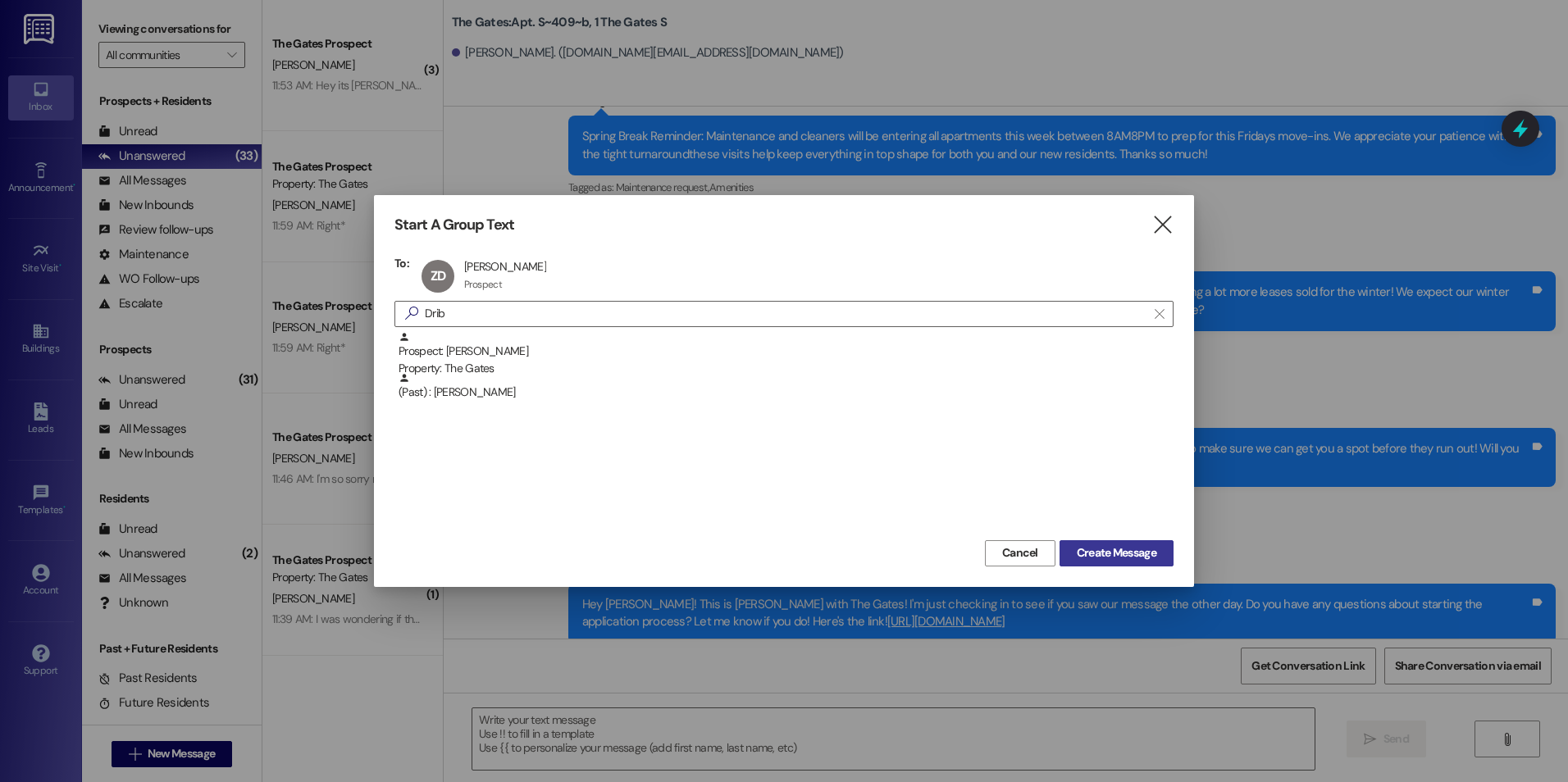
click at [1107, 540] on button "Create Message" at bounding box center [1115, 553] width 114 height 26
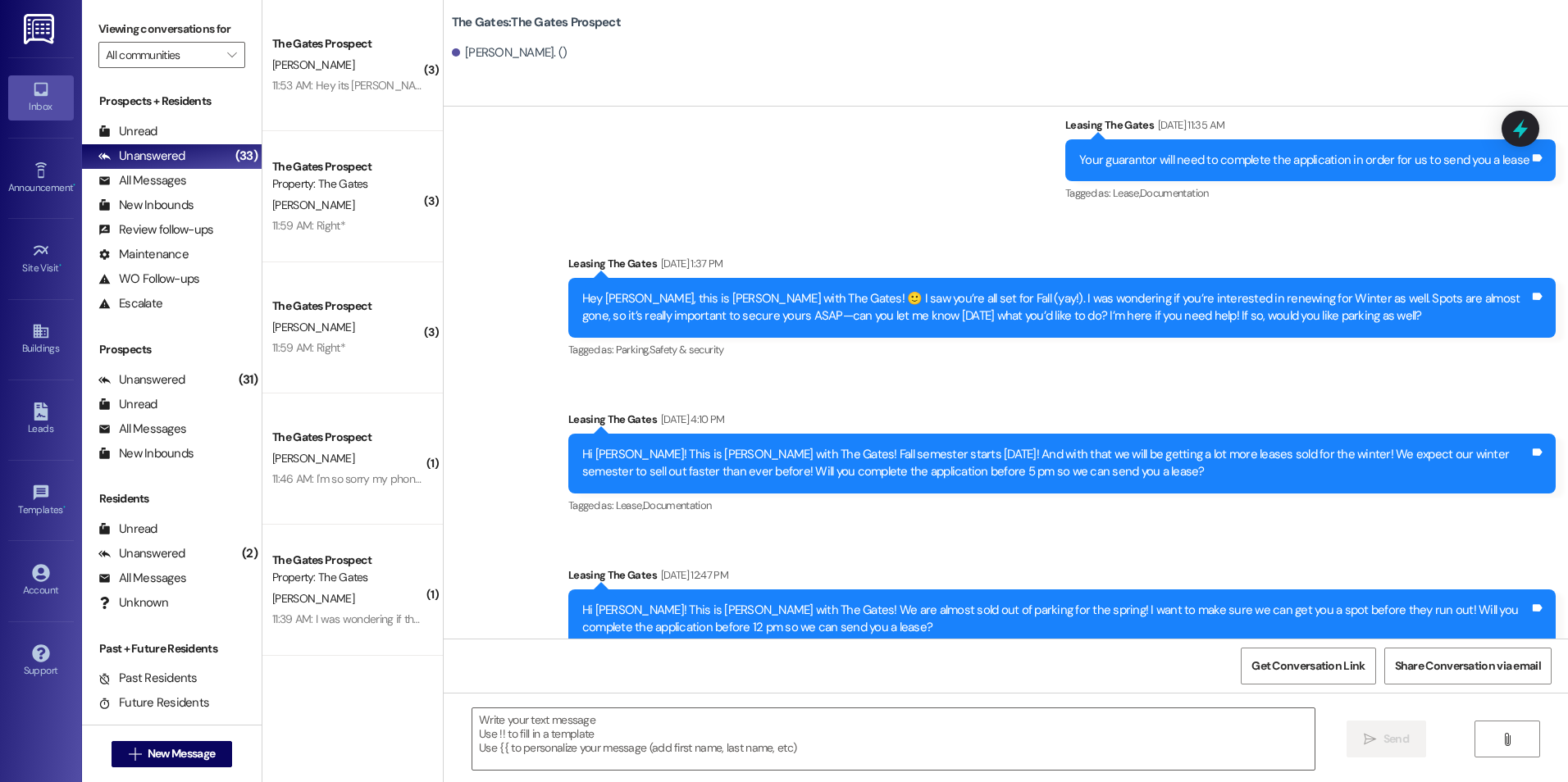
scroll to position [863, 0]
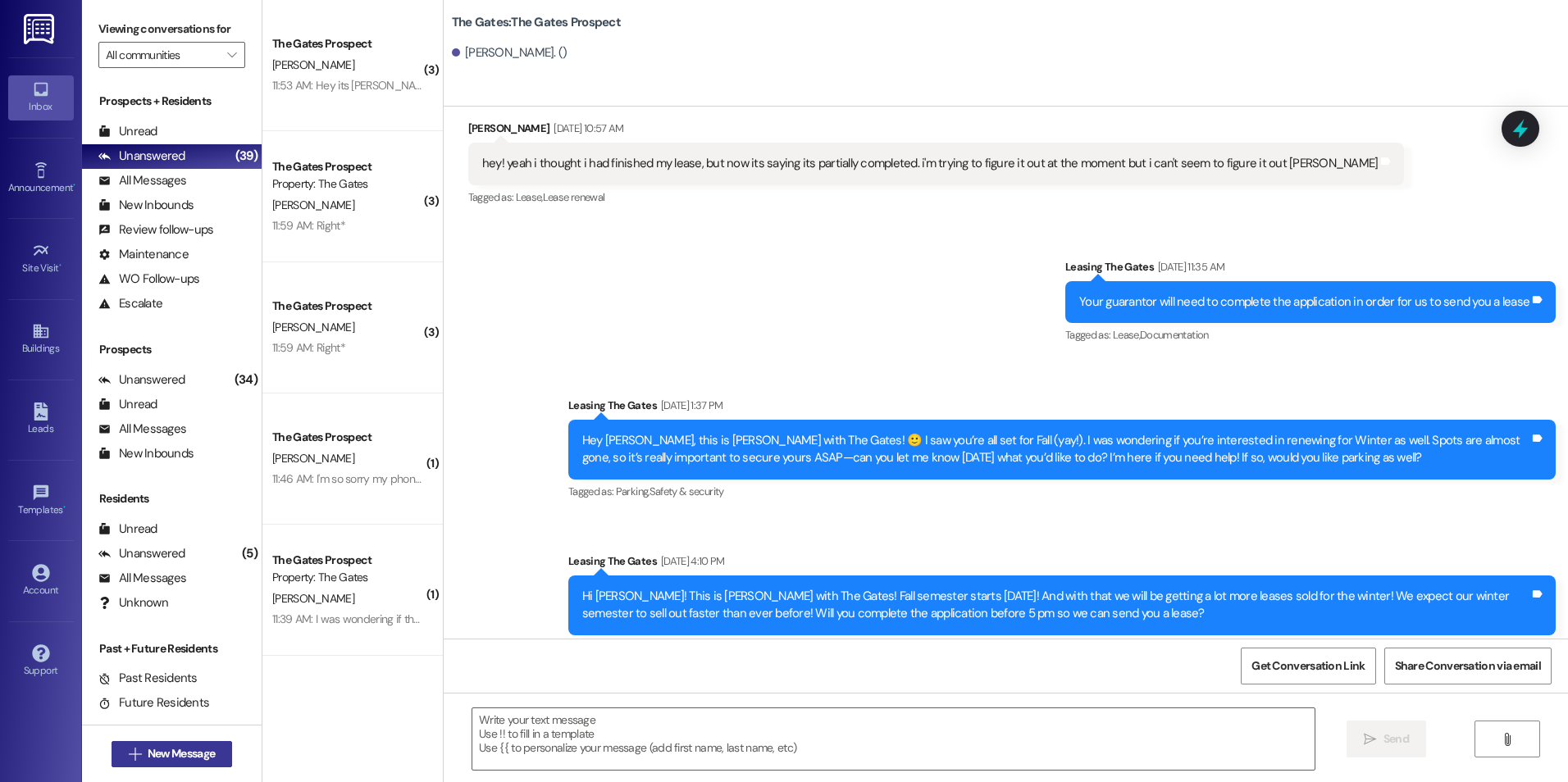
click at [135, 751] on span " New Message" at bounding box center [172, 754] width 93 height 17
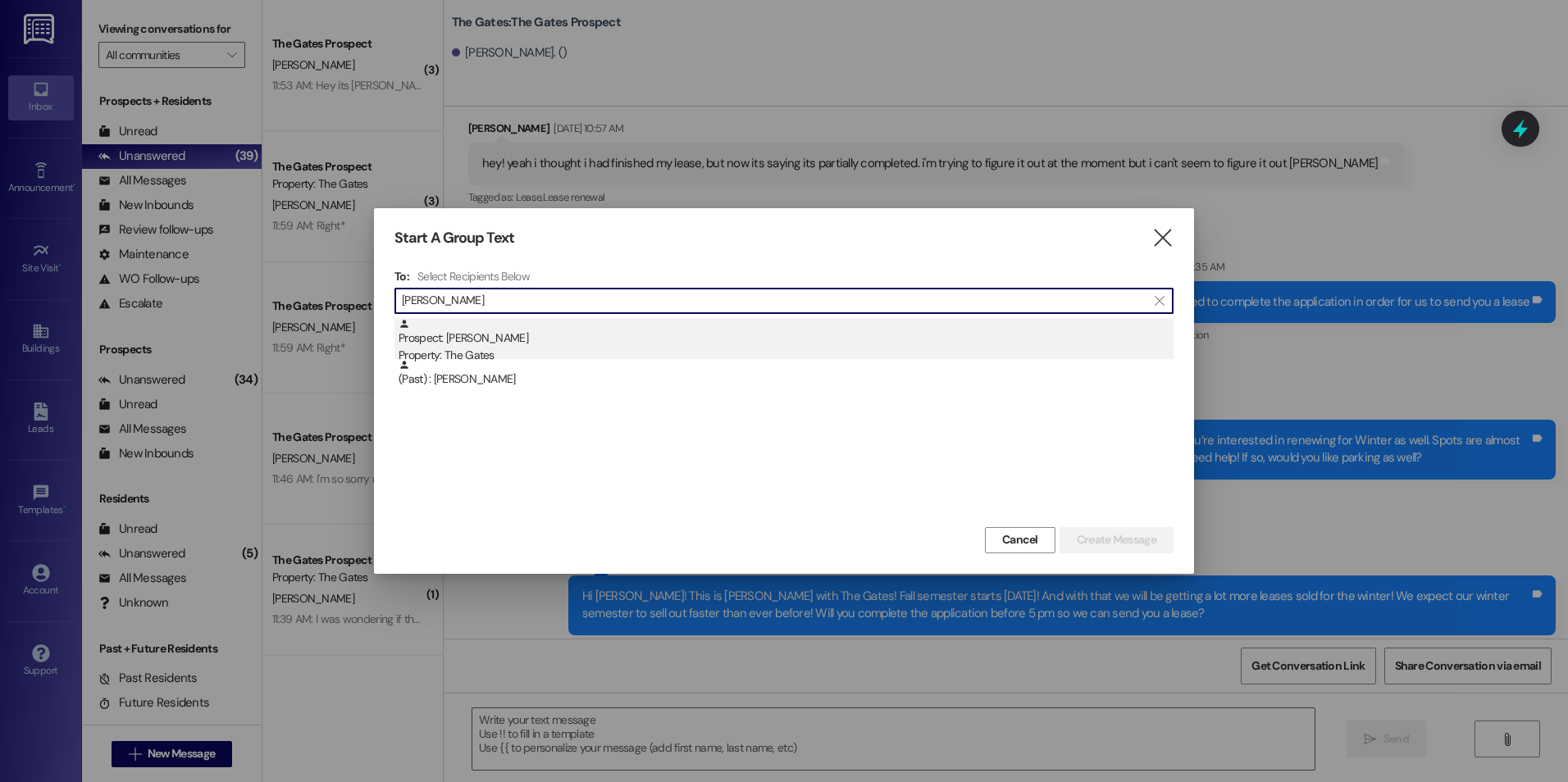
type input "[PERSON_NAME]"
click at [445, 339] on div "Prospect: [PERSON_NAME] Property: The Gates" at bounding box center [786, 341] width 775 height 47
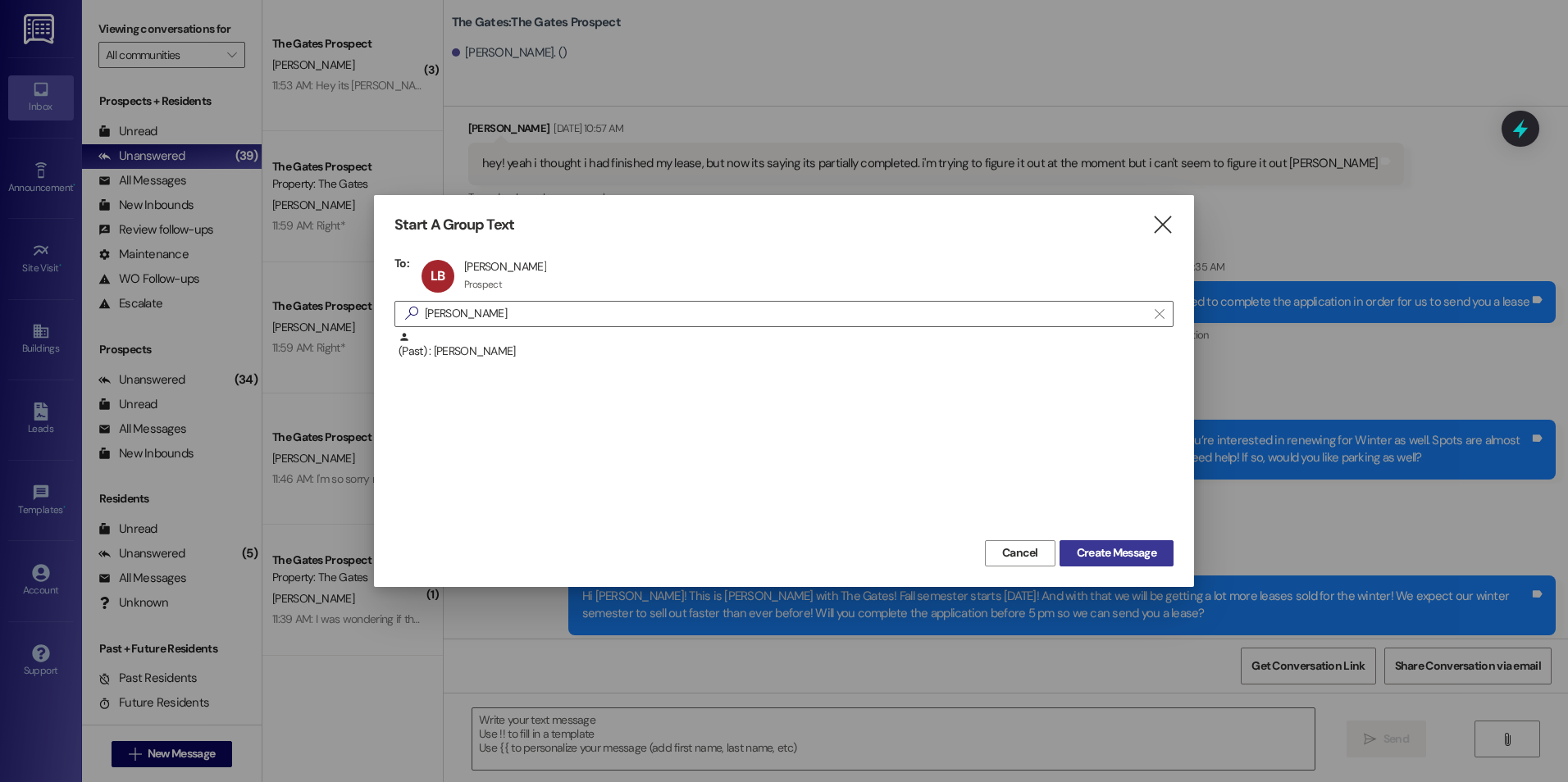
click at [1141, 556] on span "Create Message" at bounding box center [1116, 553] width 80 height 17
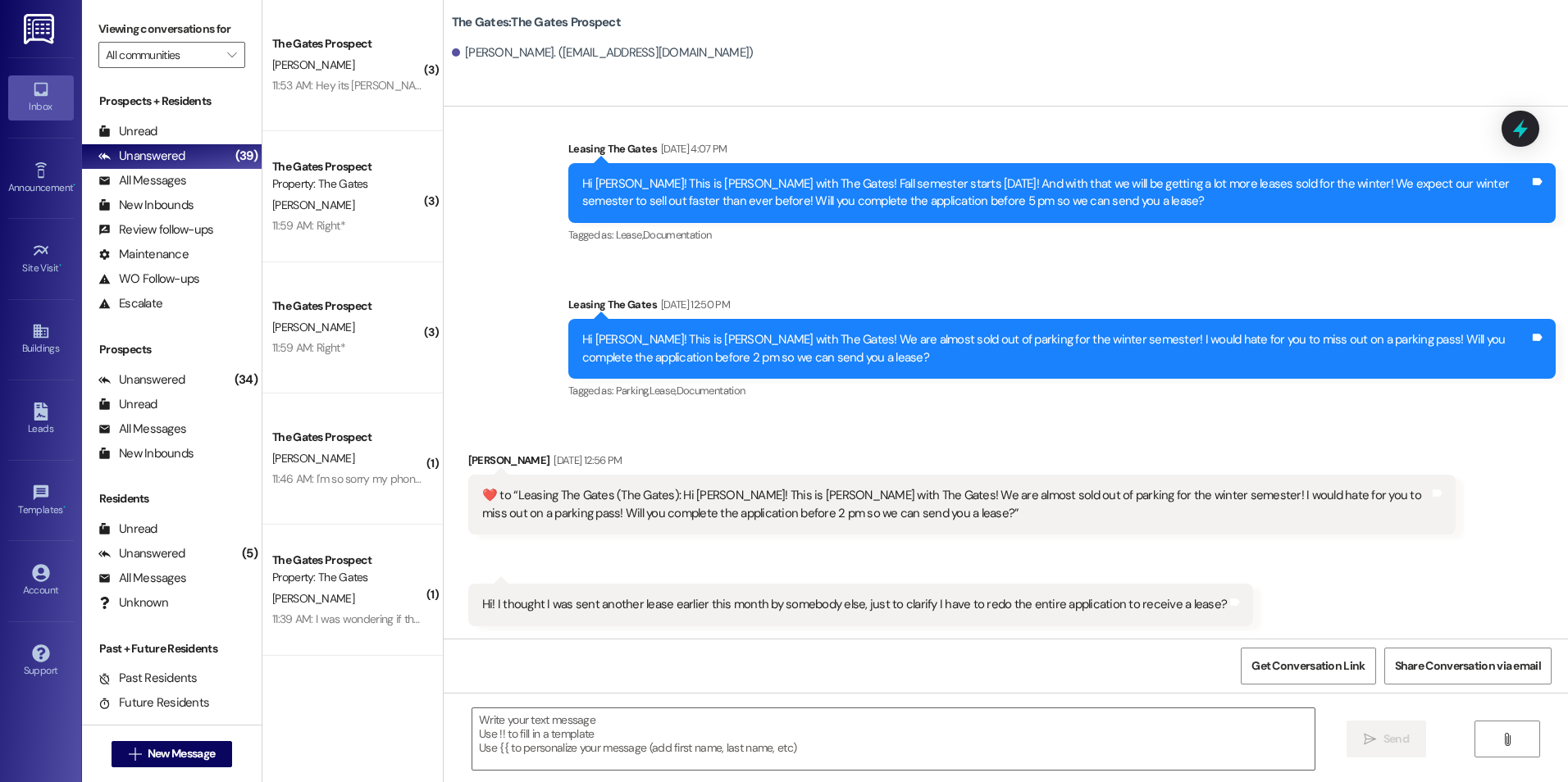
scroll to position [496, 0]
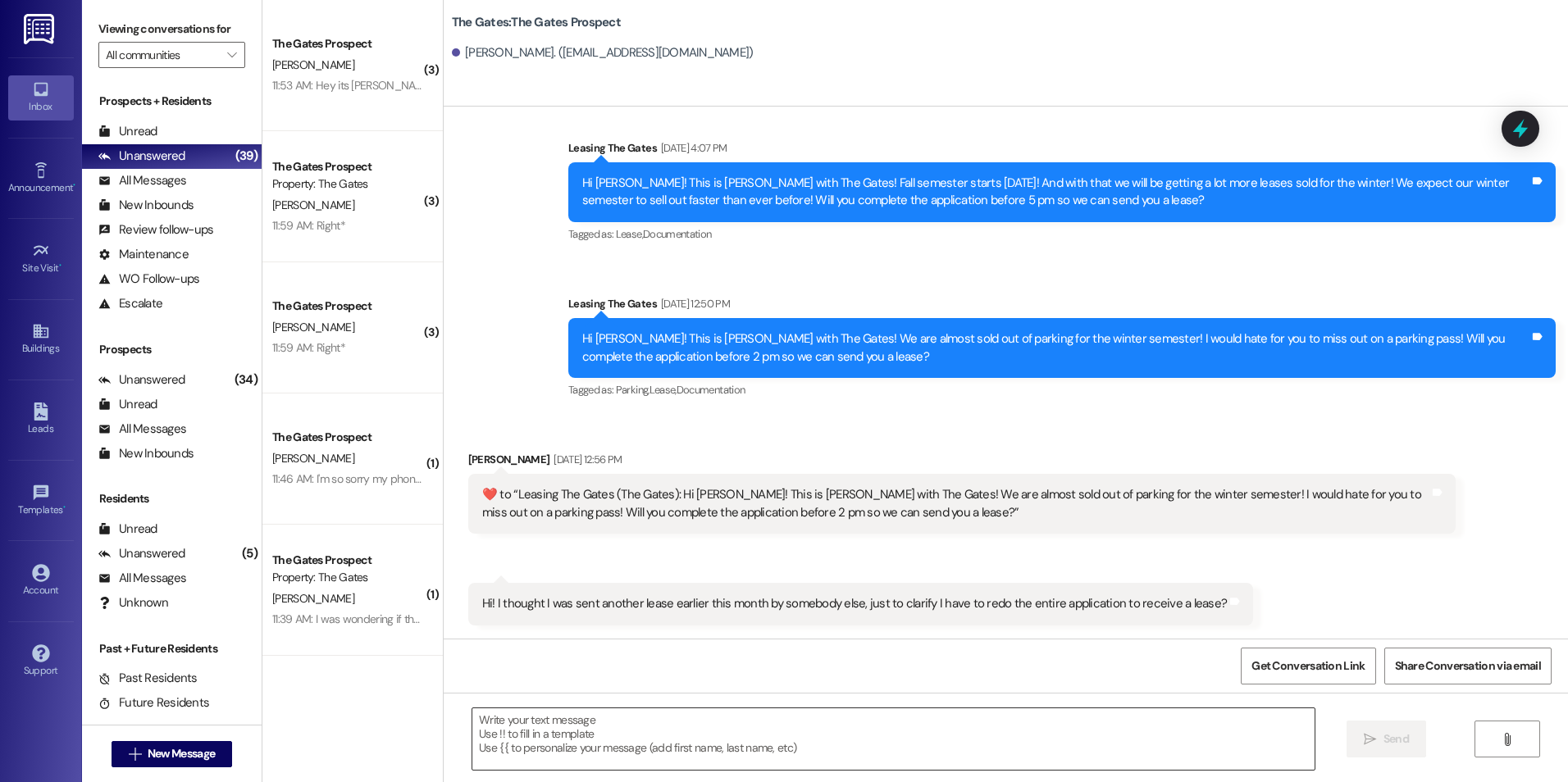
click at [848, 736] on textarea at bounding box center [893, 738] width 841 height 61
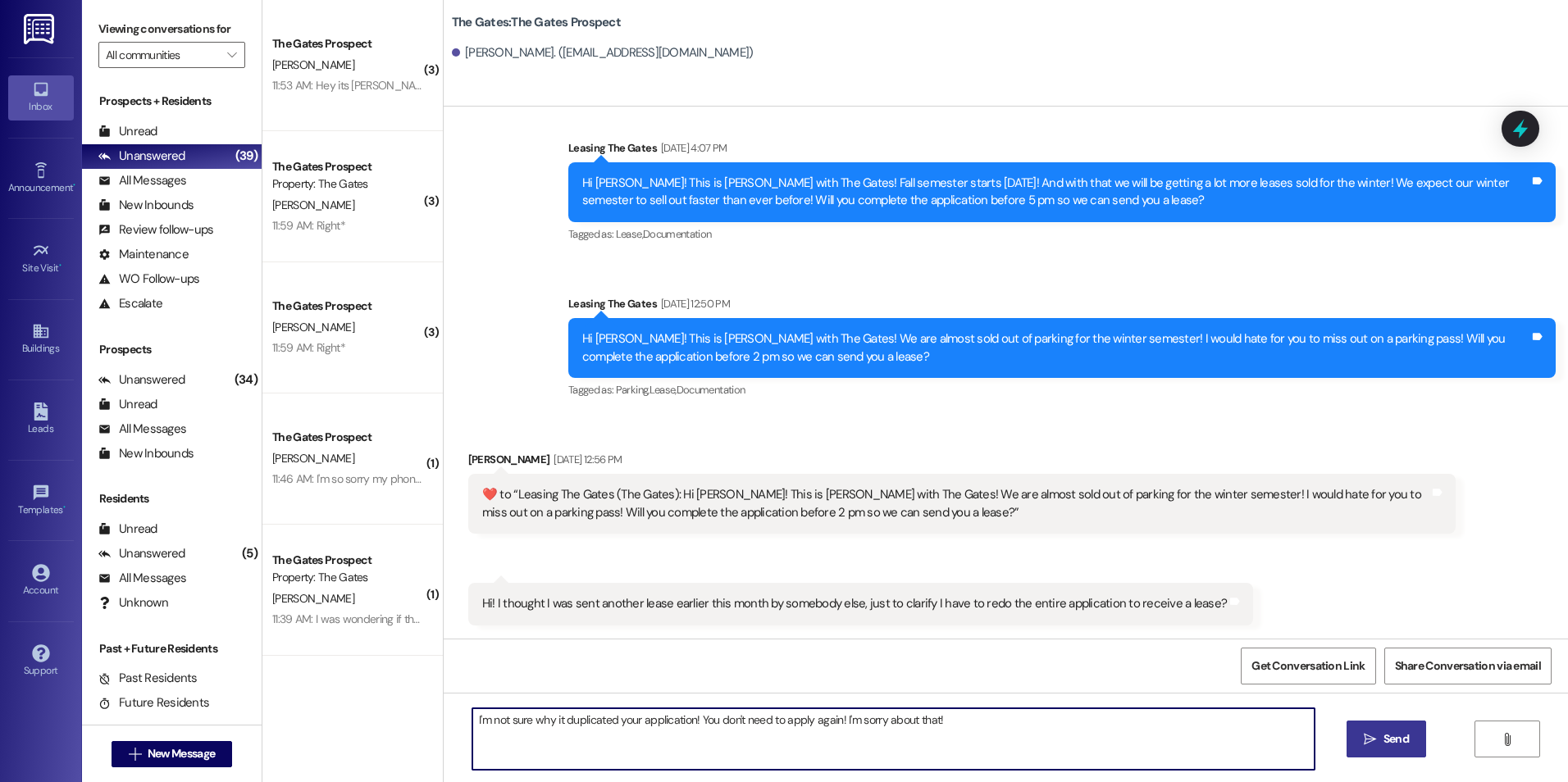
type textarea "I'm not sure why it duplicated your application! You don't need to apply again!…"
click at [1413, 728] on button " Send" at bounding box center [1386, 739] width 80 height 37
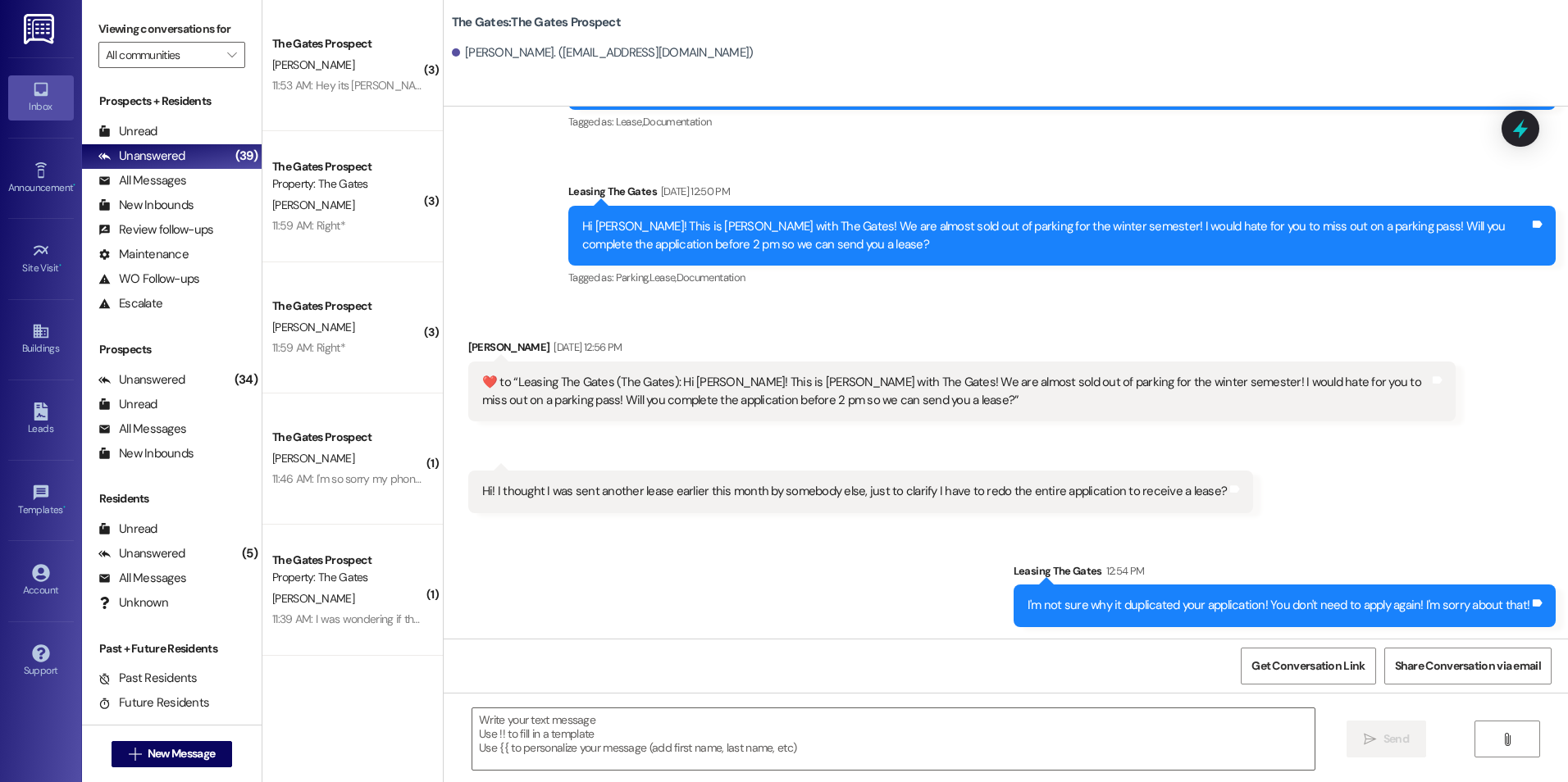
scroll to position [610, 0]
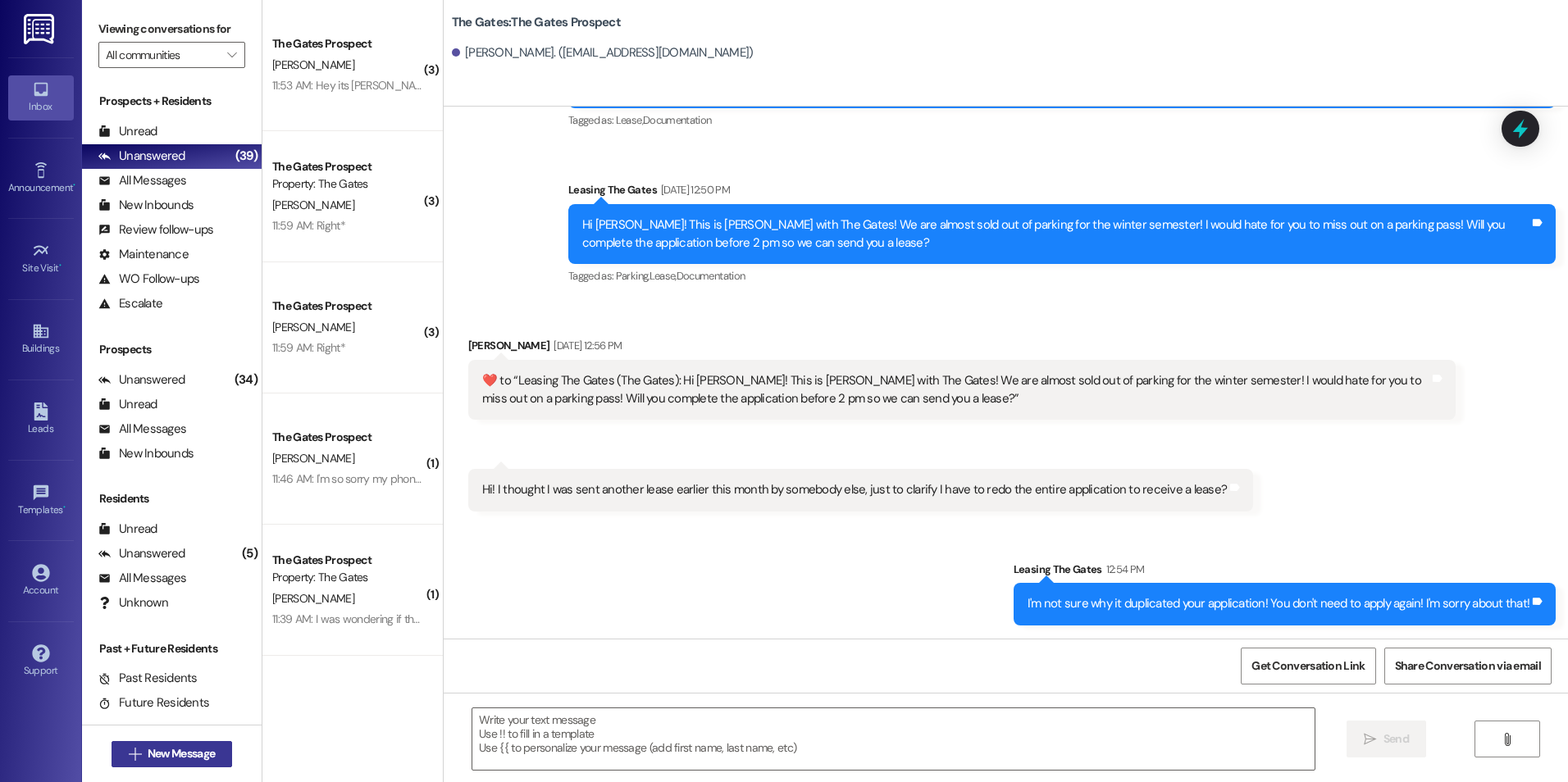
click at [196, 754] on span "New Message" at bounding box center [181, 754] width 67 height 17
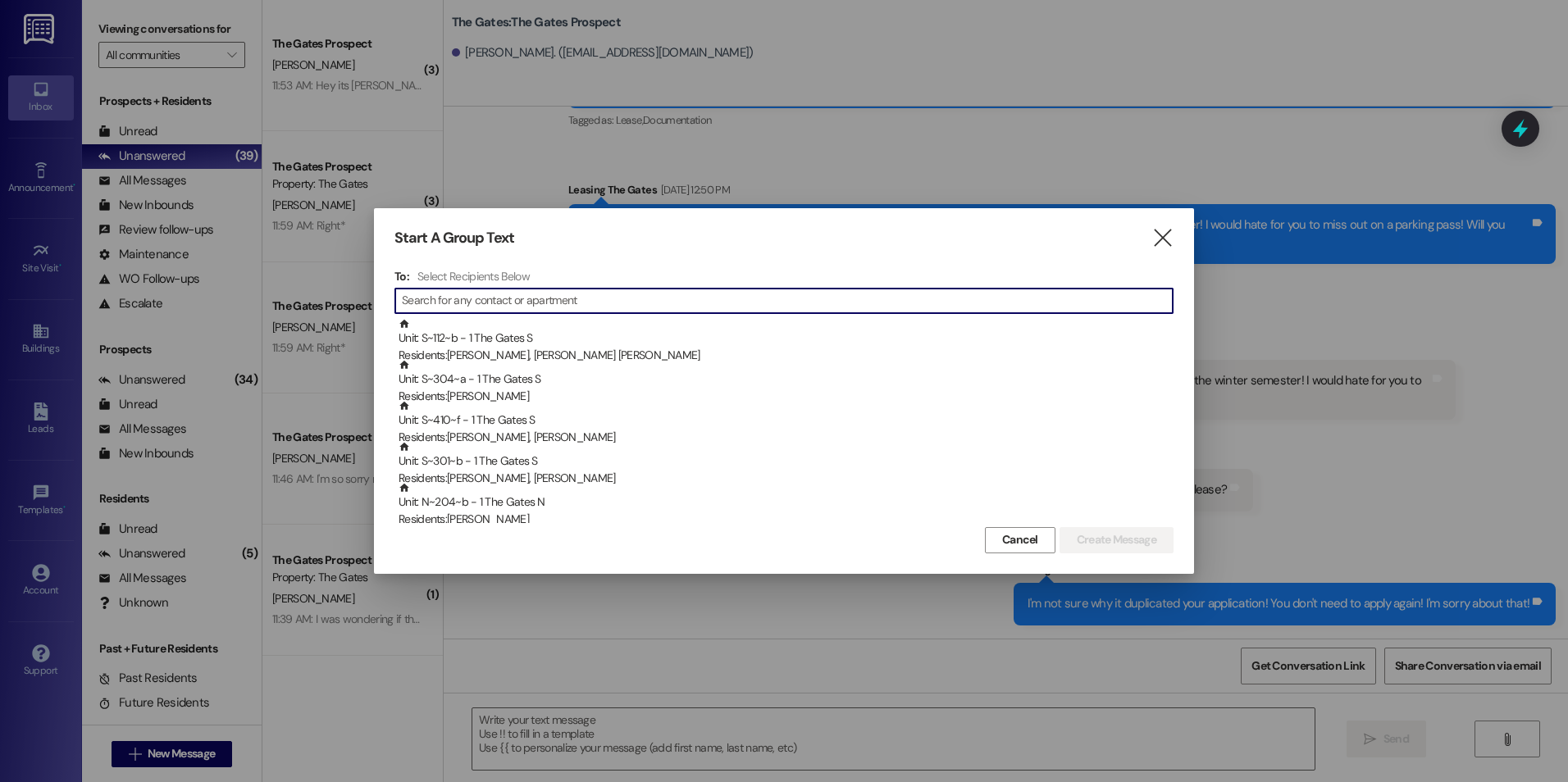
click at [1176, 236] on div "Start A Group Text  To: Select Recipients Below  Unit: S~112~b - 1 The Gates …" at bounding box center [784, 391] width 820 height 365
click at [1164, 235] on icon "" at bounding box center [1162, 238] width 22 height 17
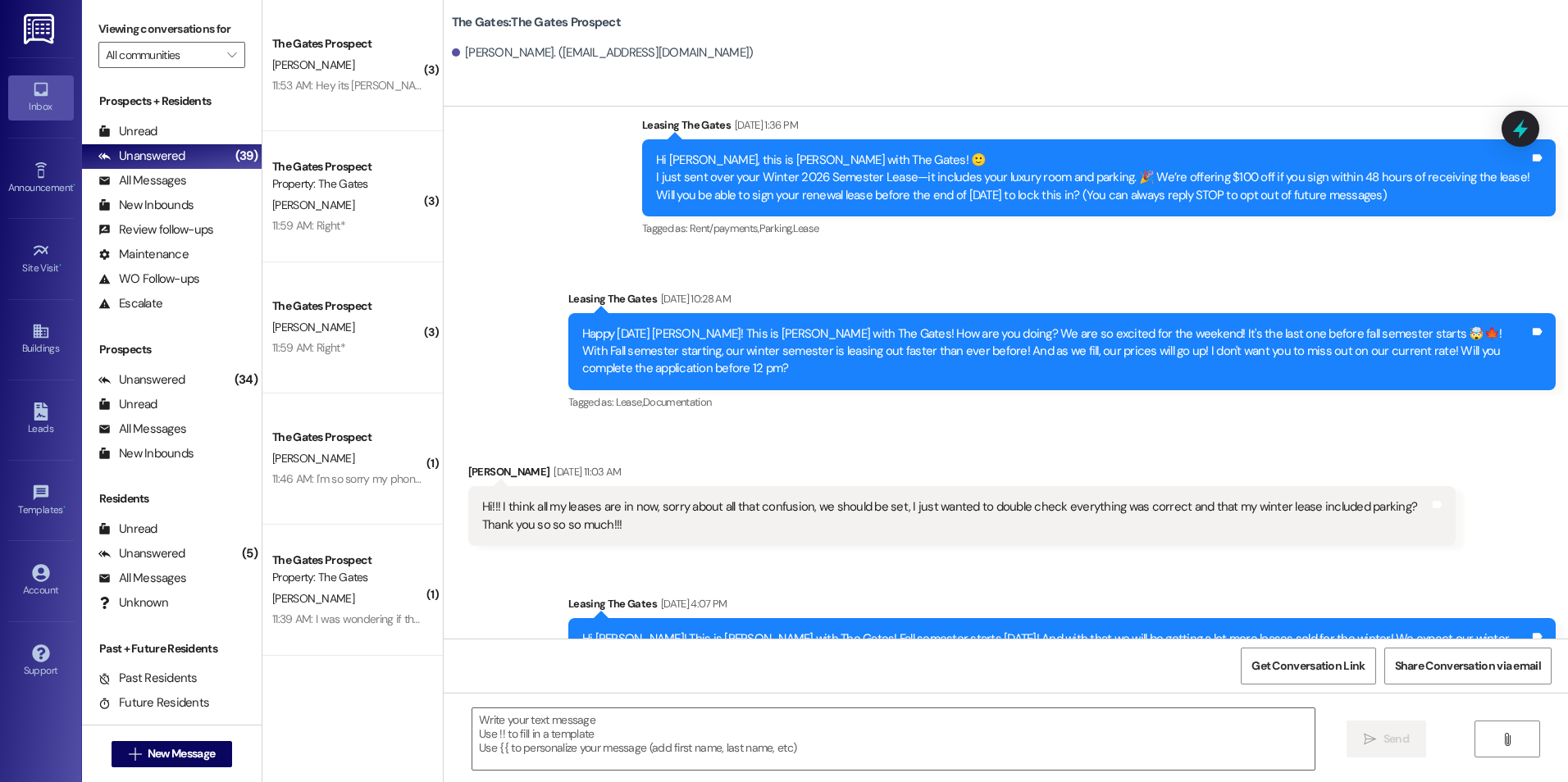
scroll to position [0, 0]
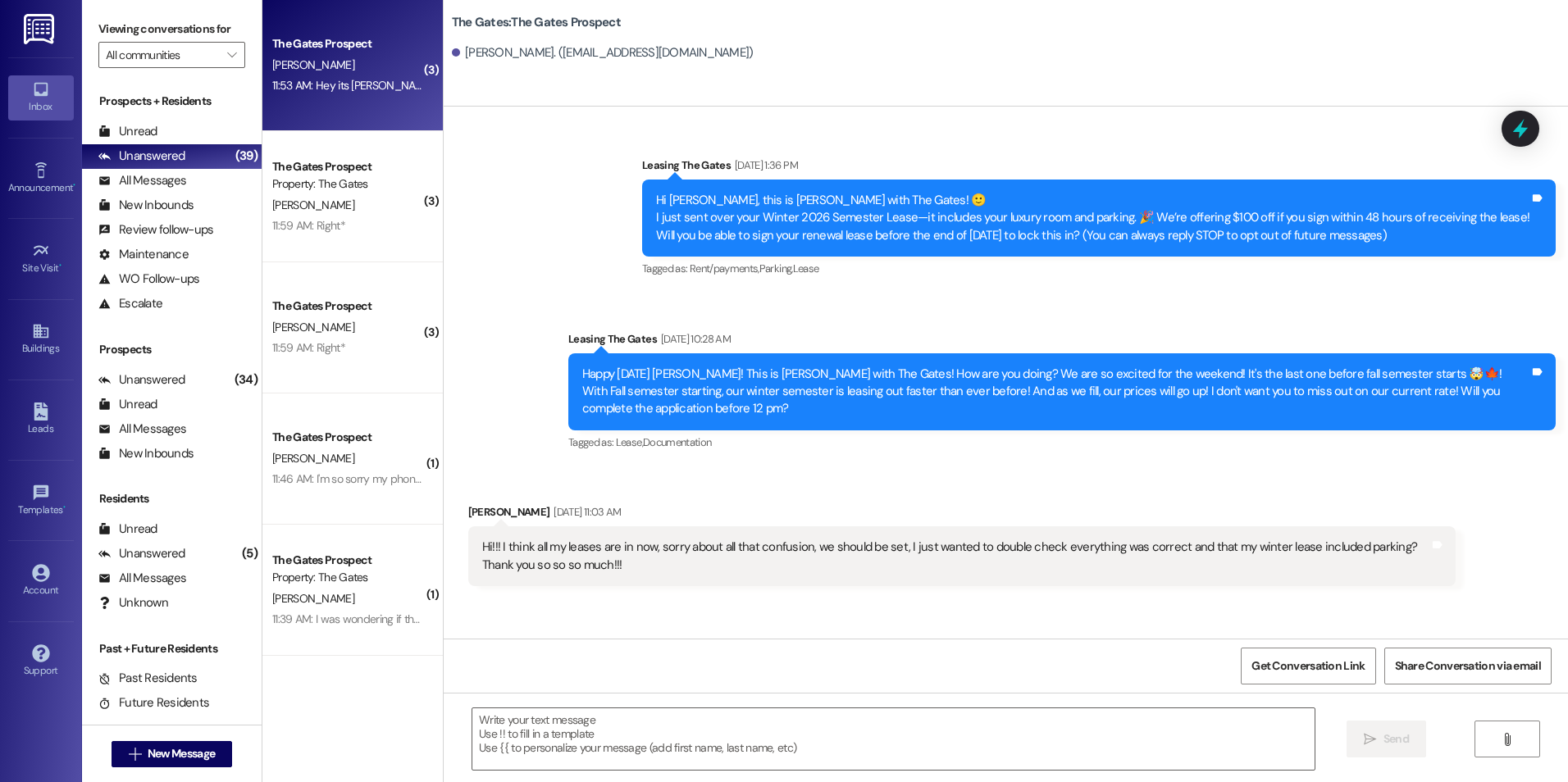
click at [356, 56] on div "[PERSON_NAME]" at bounding box center [349, 65] width 155 height 20
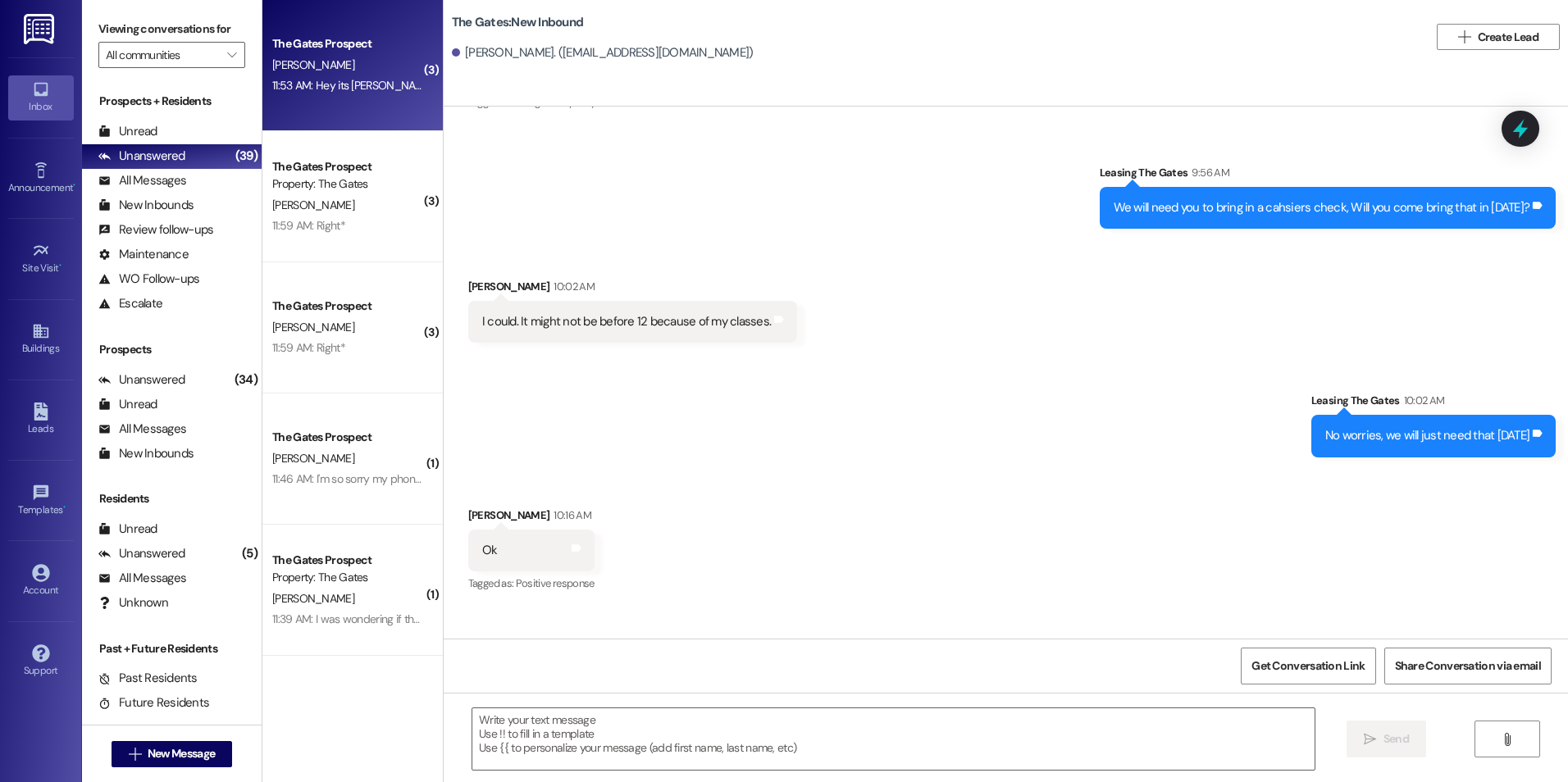
scroll to position [1671, 0]
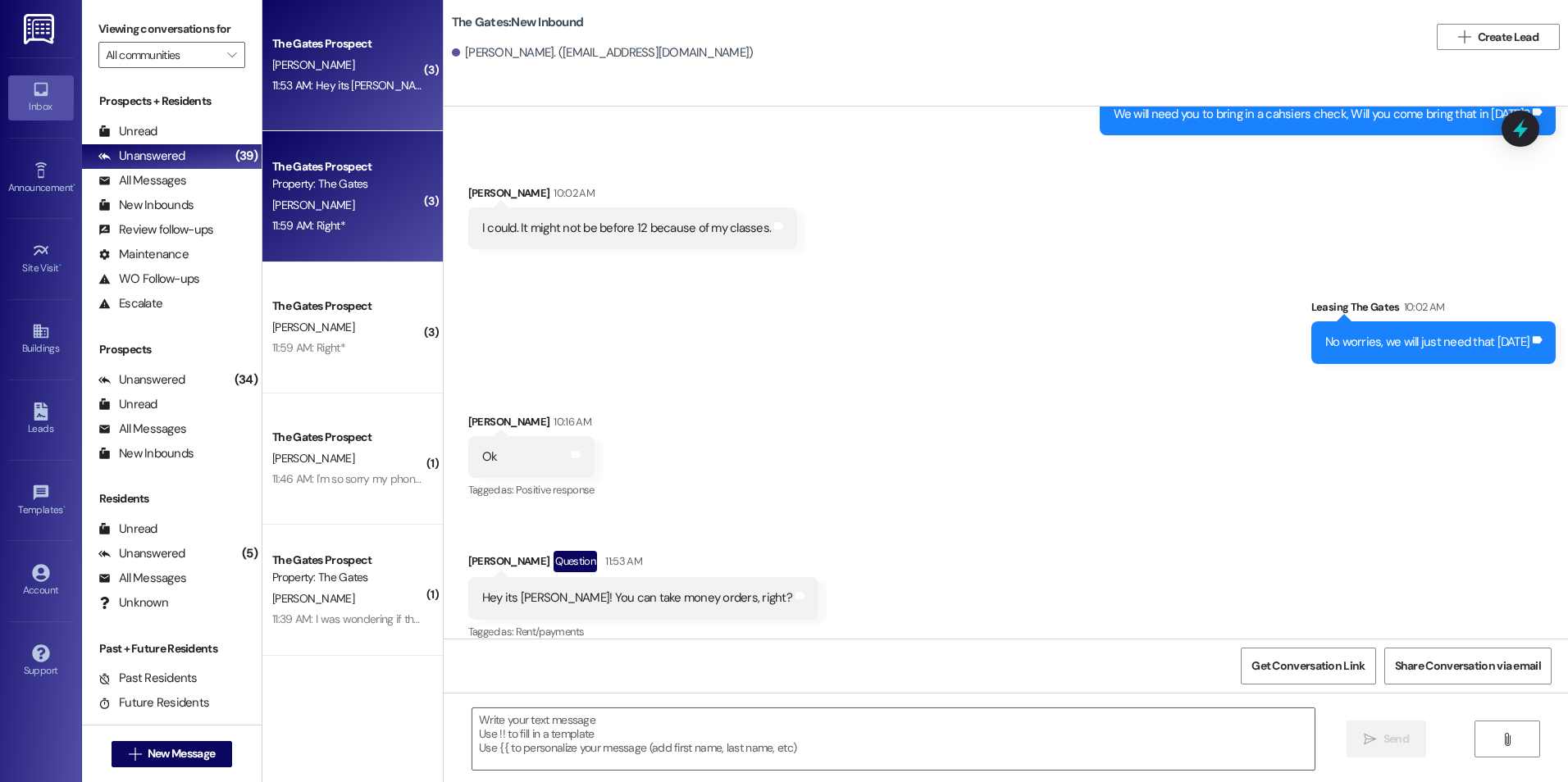
click at [407, 165] on div "The Gates Prospect Property: The Gates" at bounding box center [349, 176] width 155 height 39
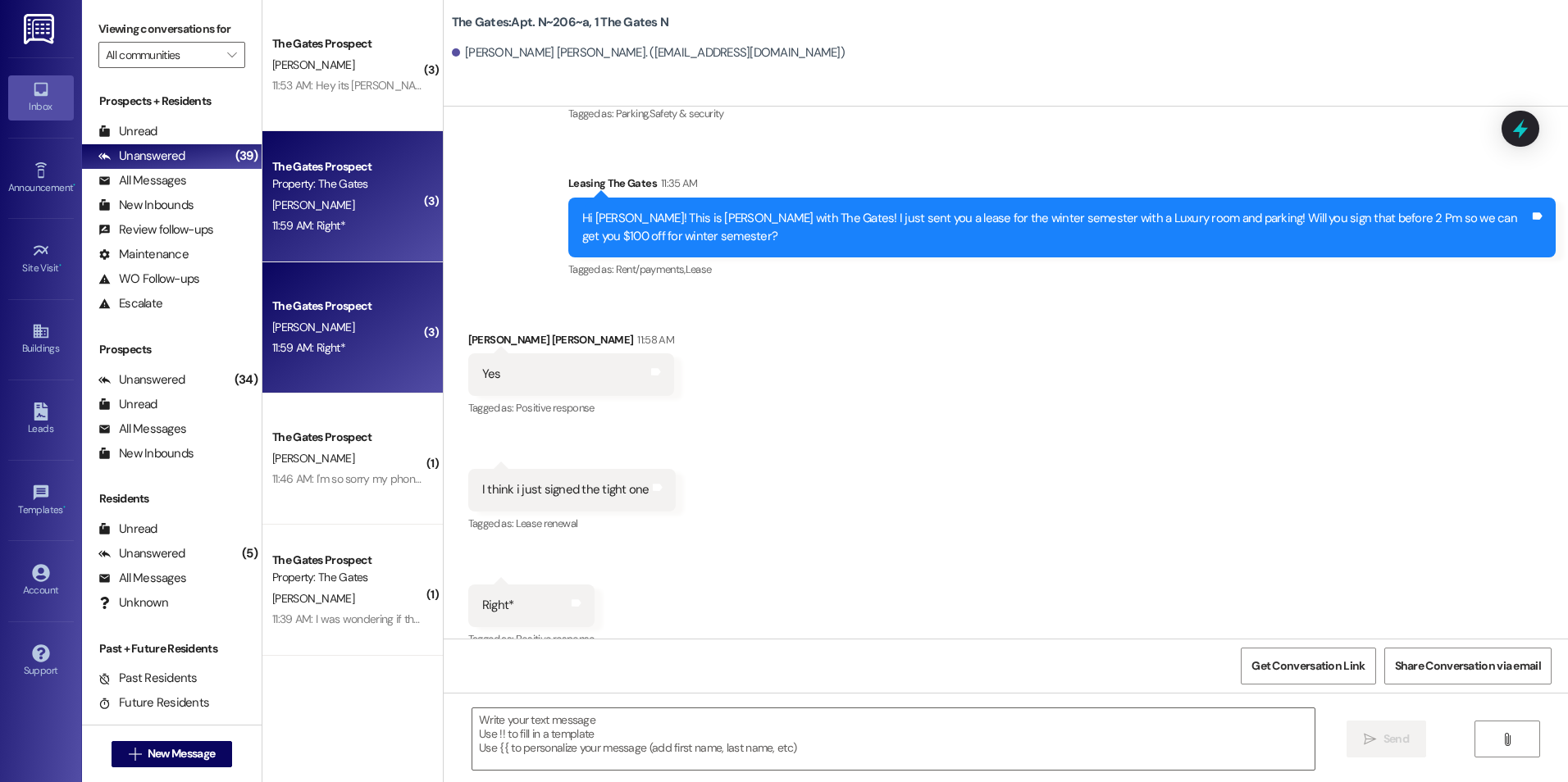
scroll to position [20535, 0]
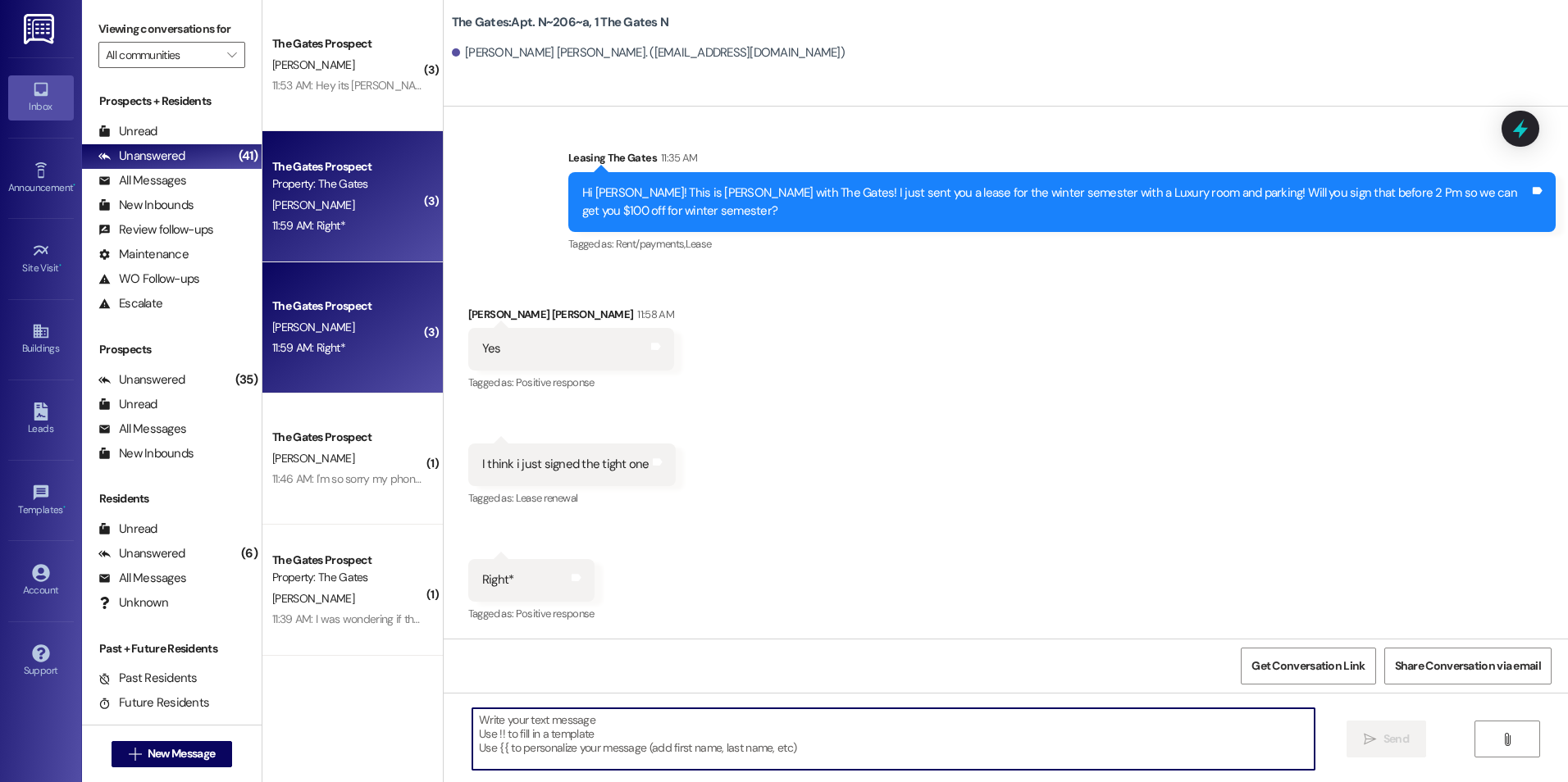
click at [902, 751] on textarea at bounding box center [893, 738] width 841 height 61
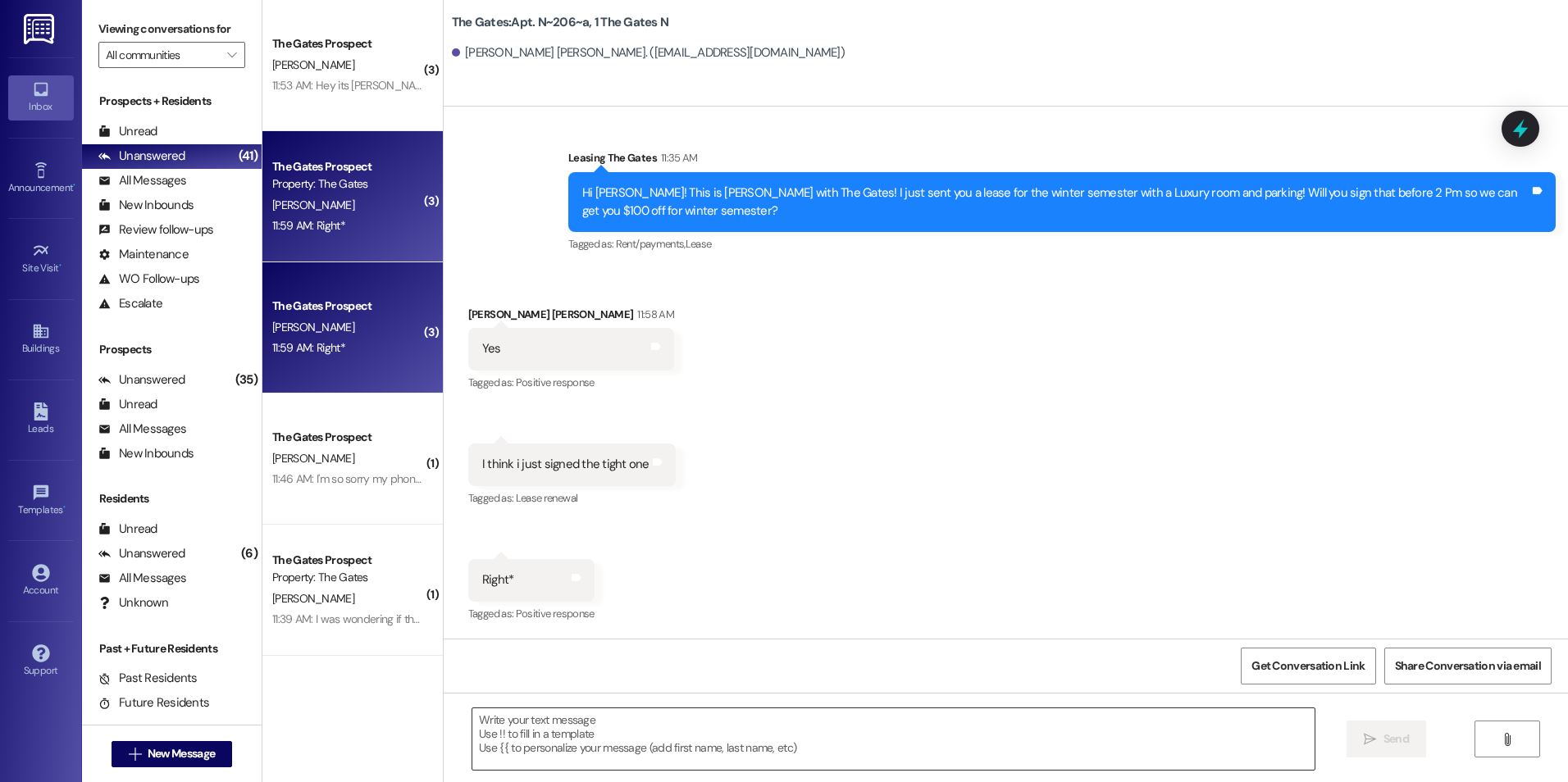
click at [723, 724] on textarea at bounding box center [893, 738] width 841 height 61
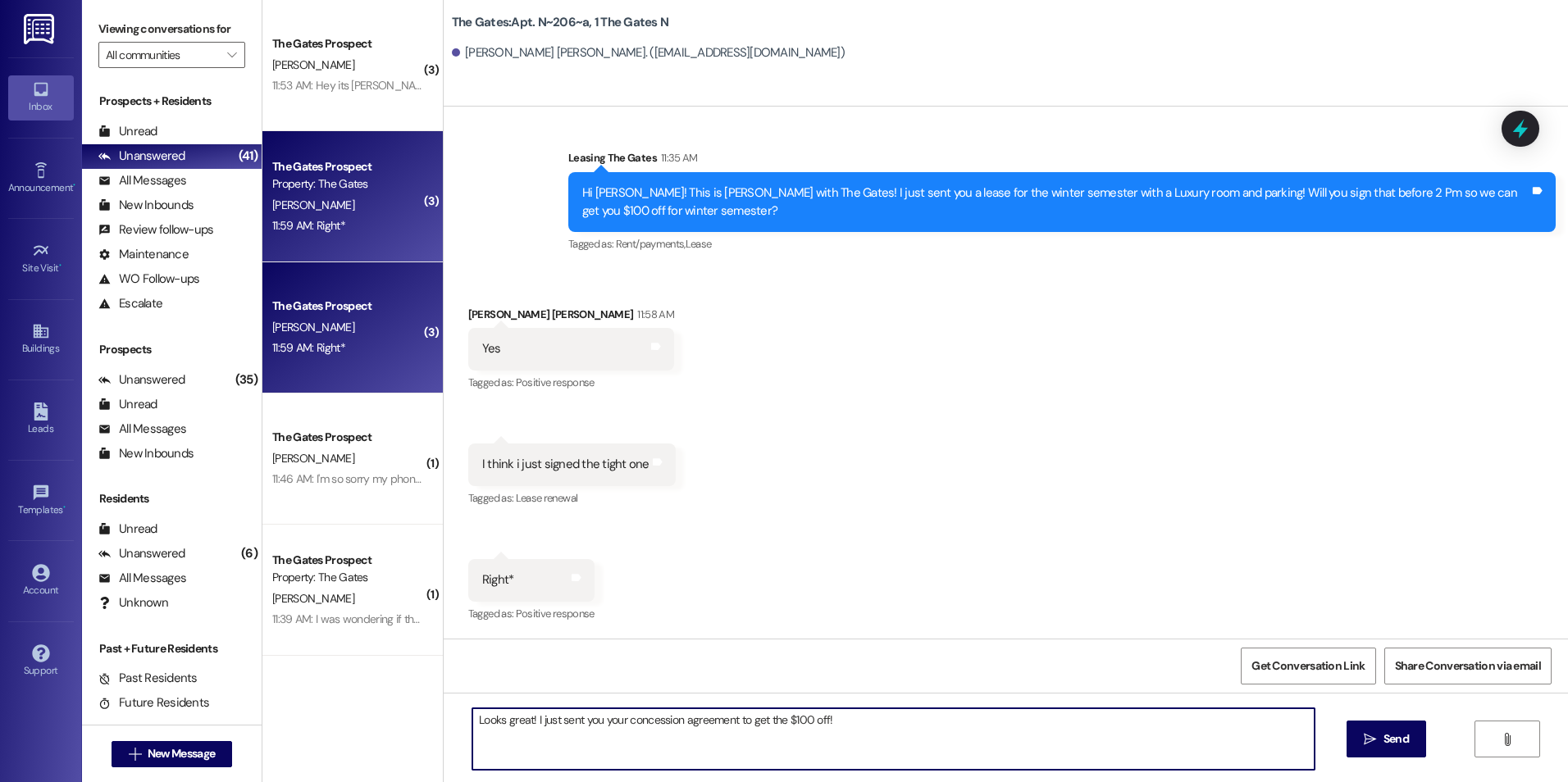
click at [868, 734] on textarea "Looks great! I just sent you your concession agreement to get the $100 off!" at bounding box center [893, 738] width 841 height 61
click at [888, 711] on textarea "Looks great! I just sent you your concession agreement to get the $100 off!" at bounding box center [893, 738] width 841 height 61
type textarea "Looks great! I just sent you your concession agreement to get the $100 off!"
click at [1389, 741] on span "Send" at bounding box center [1396, 739] width 25 height 17
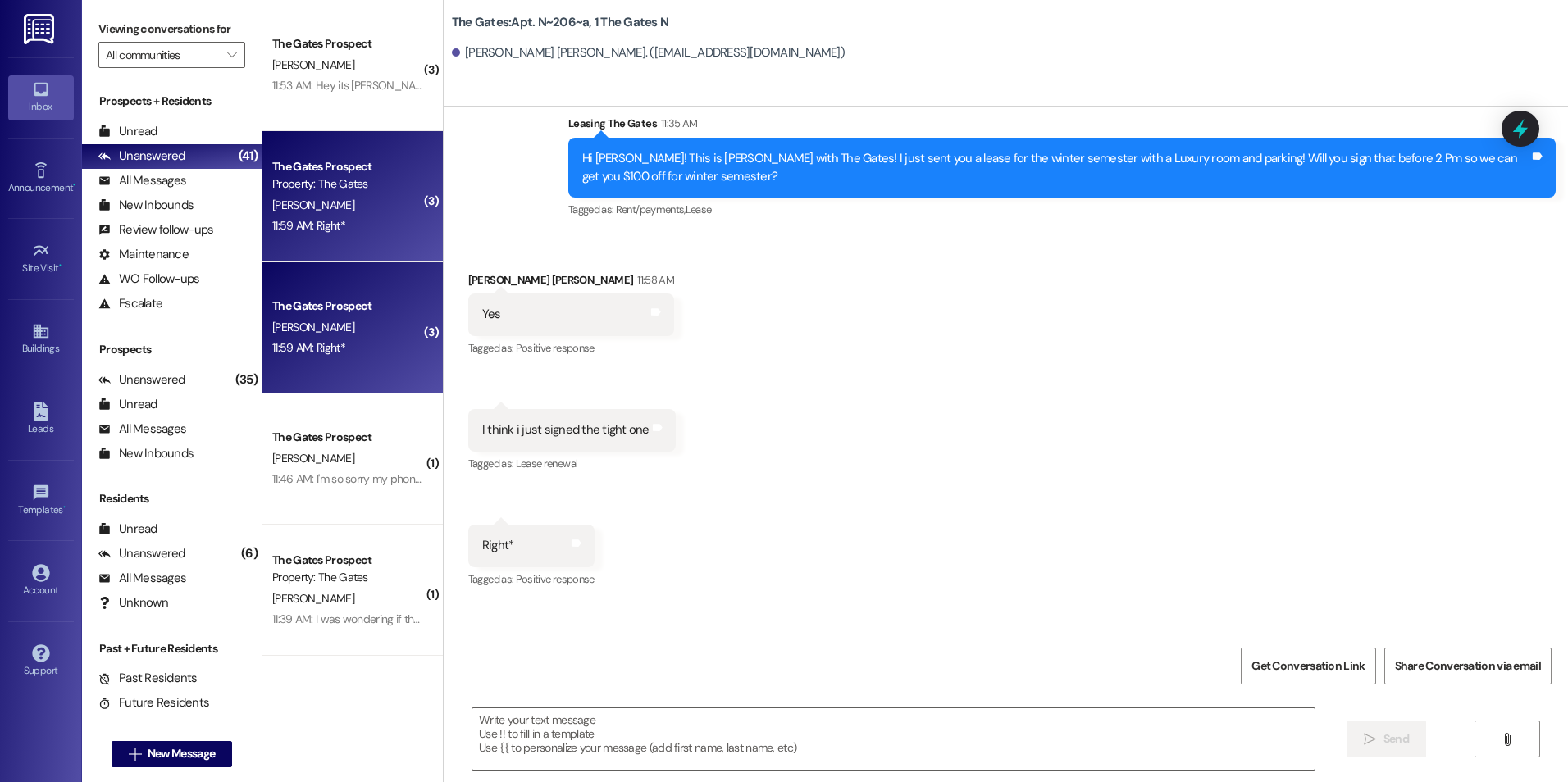
scroll to position [20649, 0]
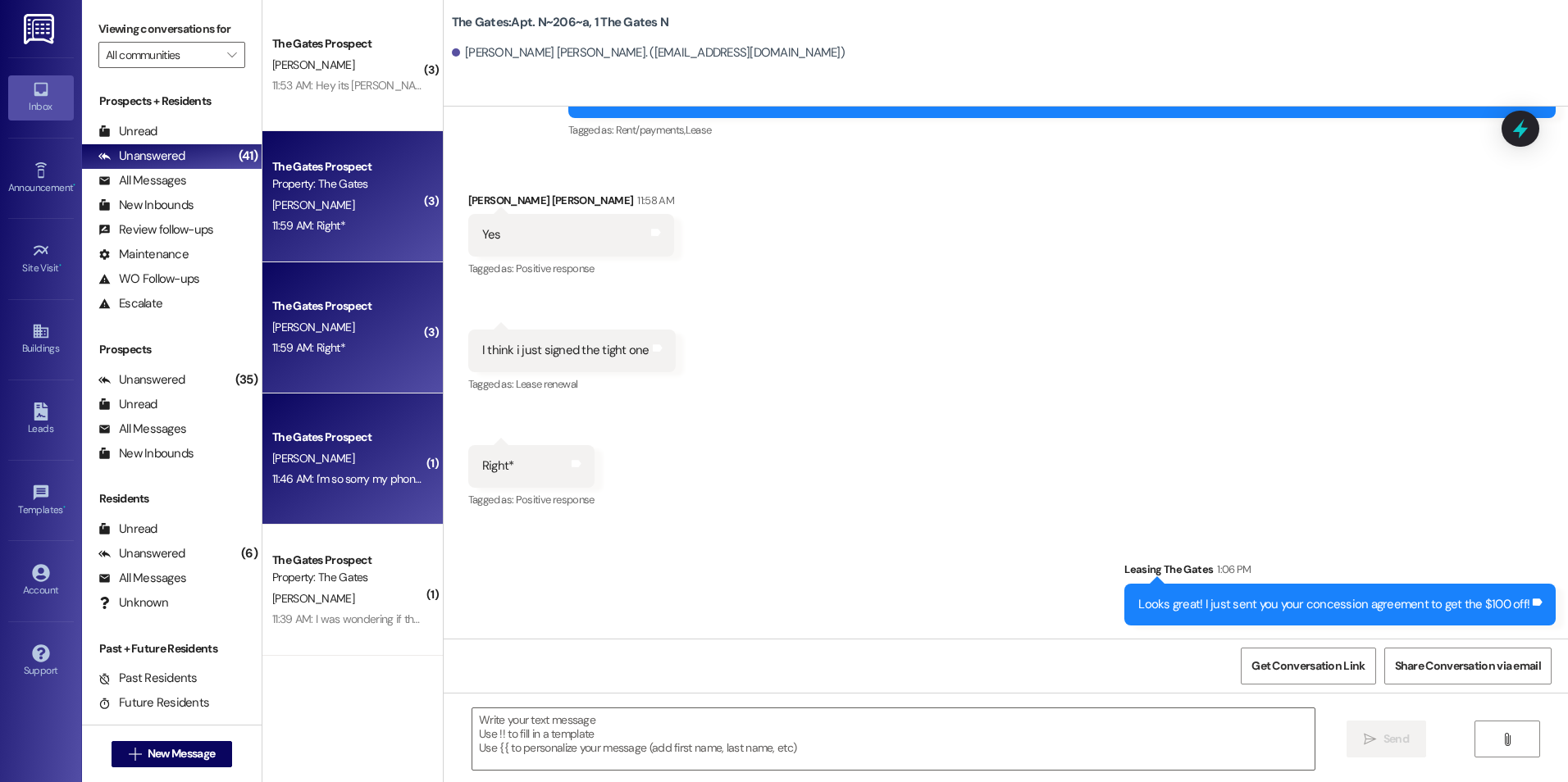
click at [328, 415] on div "The Gates Prospect [PERSON_NAME] 11:46 AM: I'm so sorry my phone has been weird…" at bounding box center [353, 459] width 181 height 131
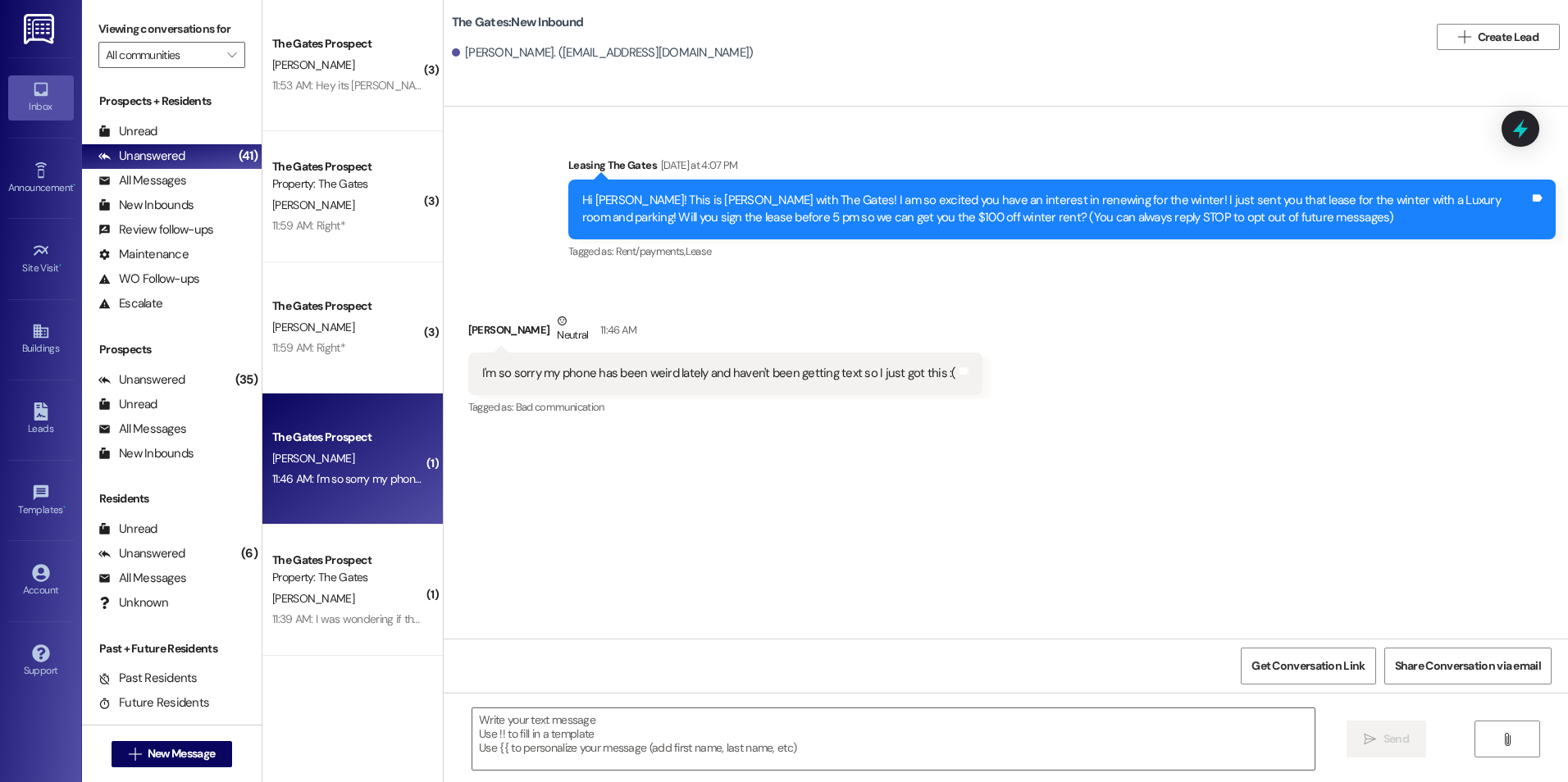
scroll to position [0, 0]
click at [640, 750] on textarea at bounding box center [893, 738] width 841 height 61
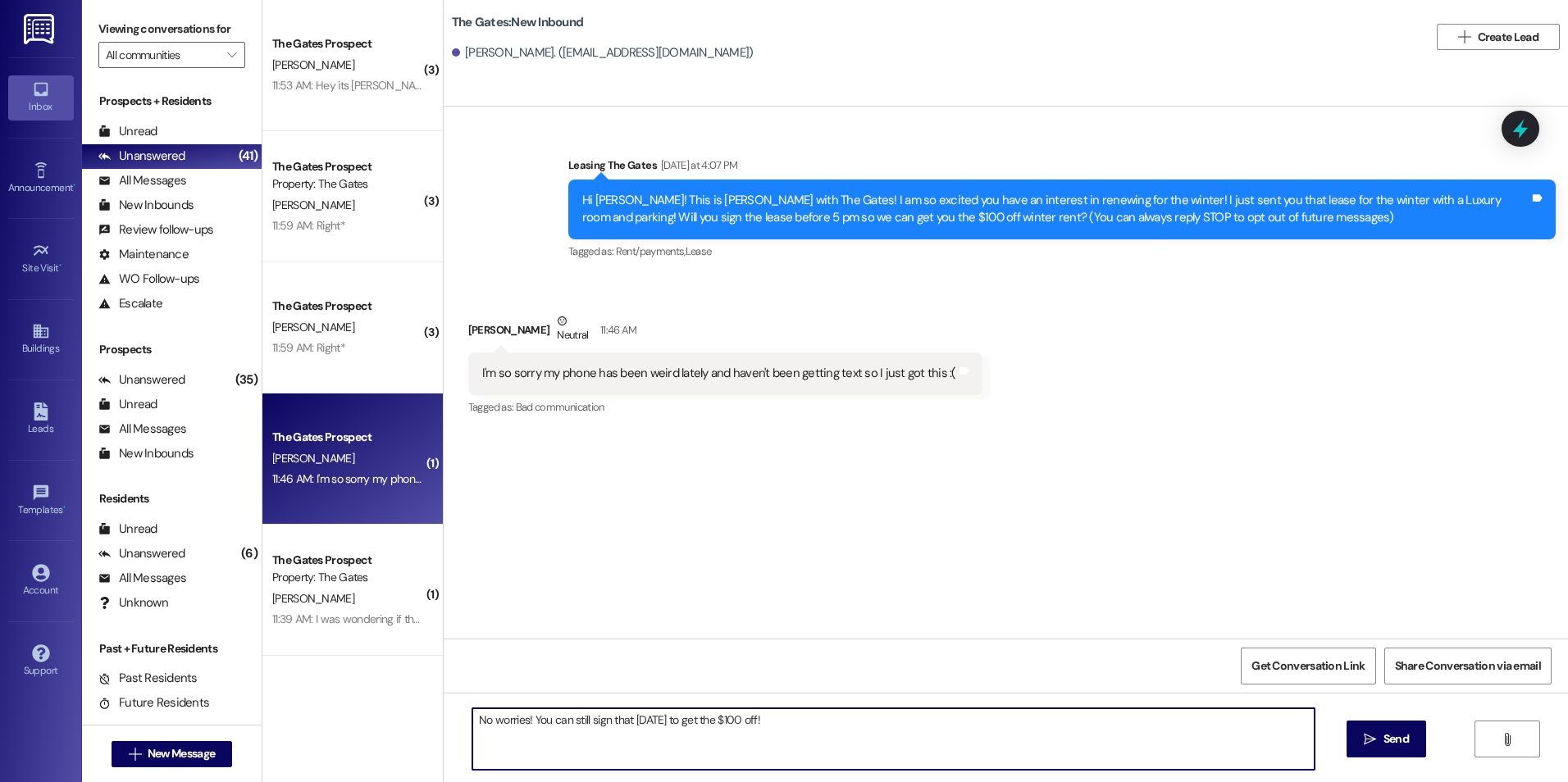
type textarea "No worries! You can still sign that [DATE] to get the $100 off!"
click at [1383, 746] on span "Send" at bounding box center [1396, 739] width 25 height 17
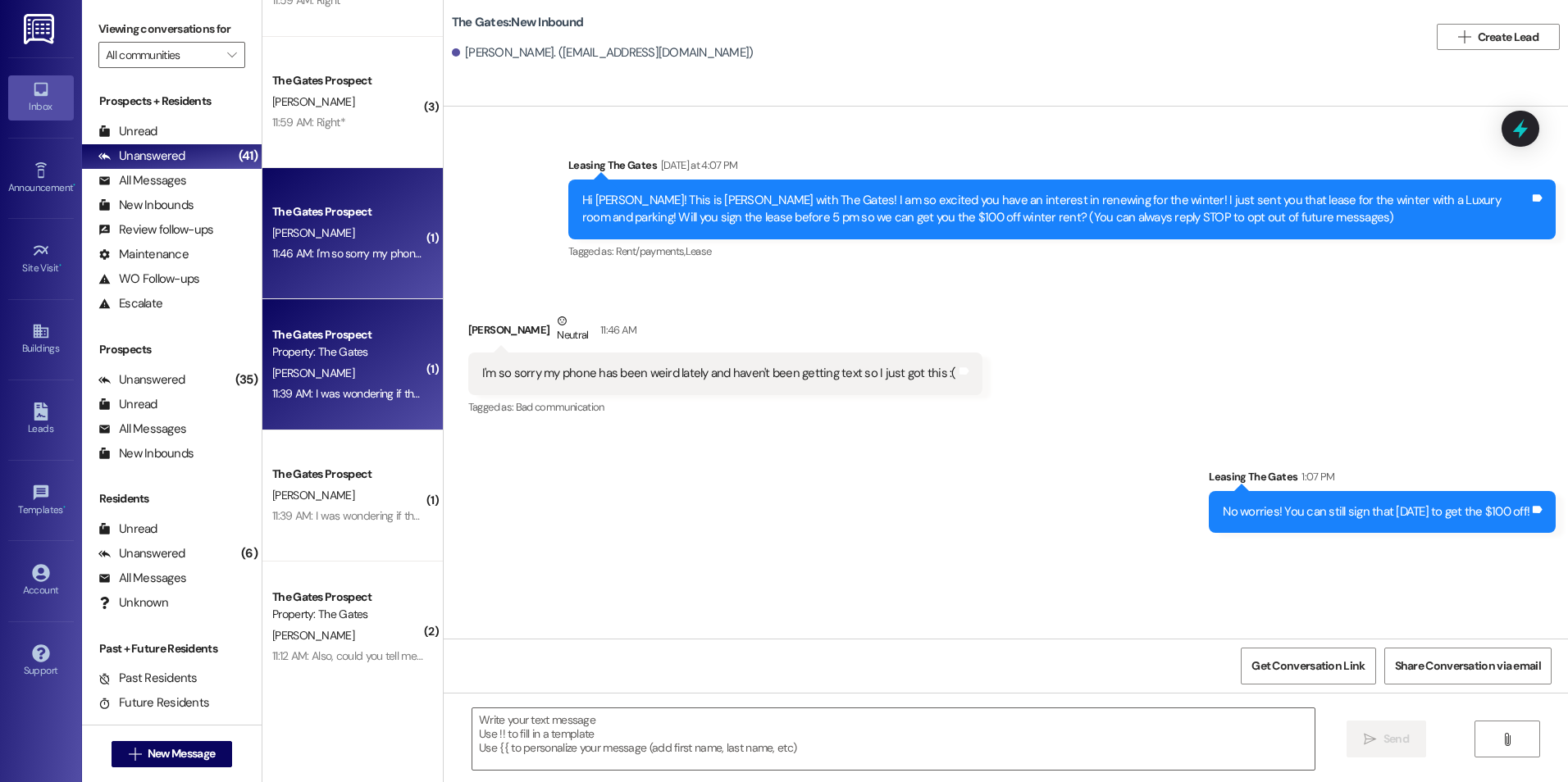
scroll to position [246, 0]
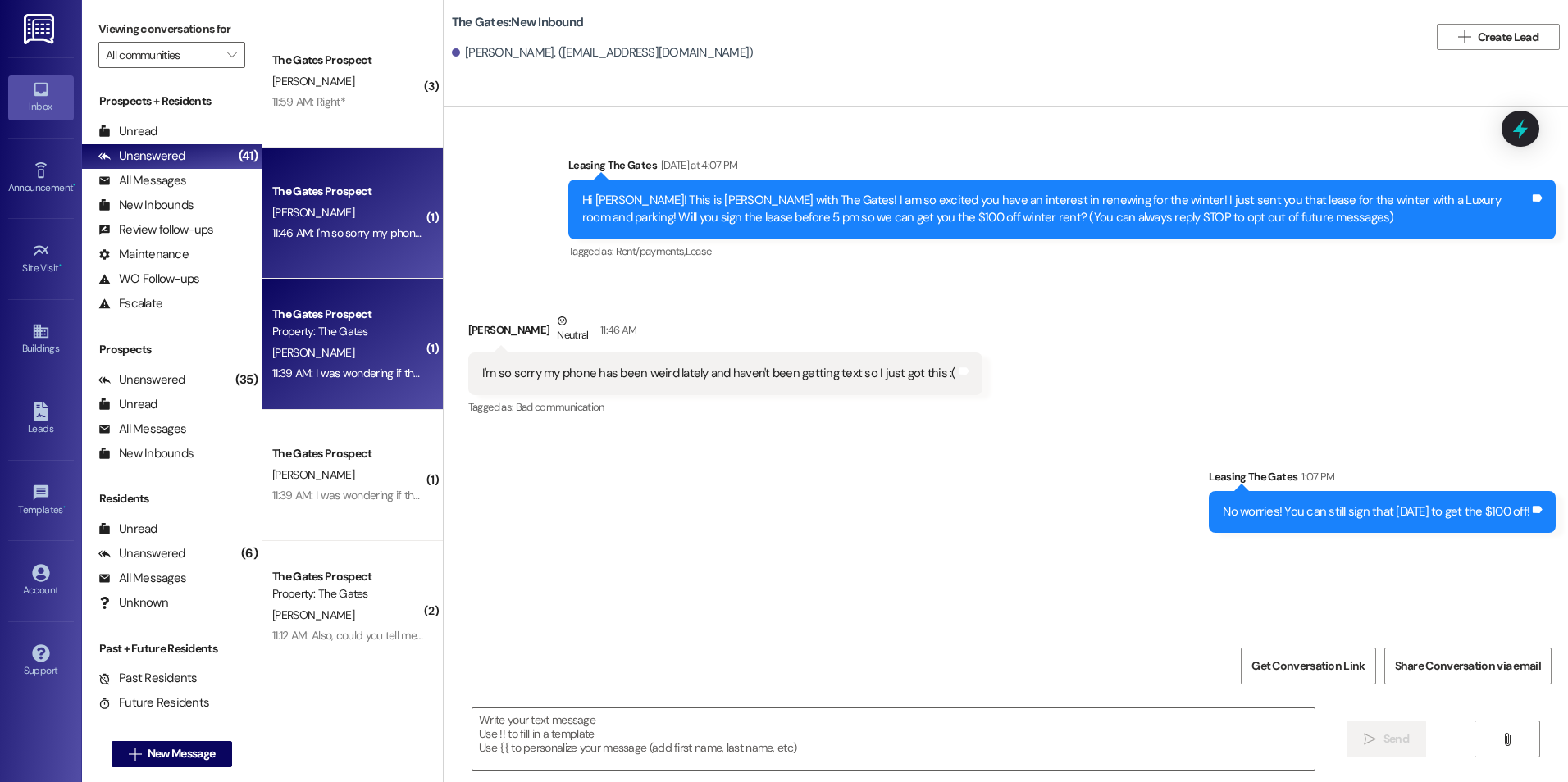
click at [334, 347] on div "[PERSON_NAME]" at bounding box center [349, 353] width 155 height 20
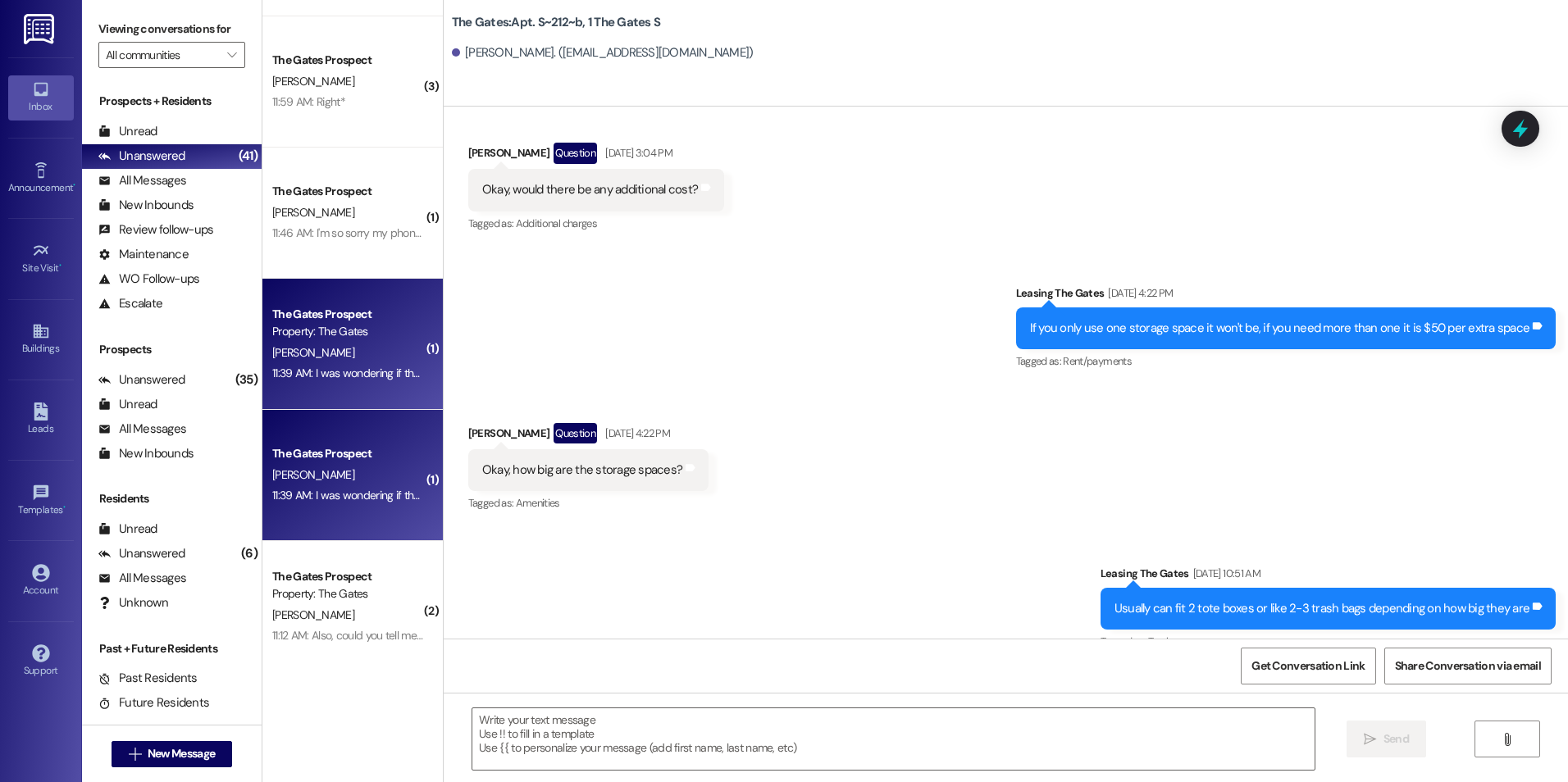
scroll to position [12056, 0]
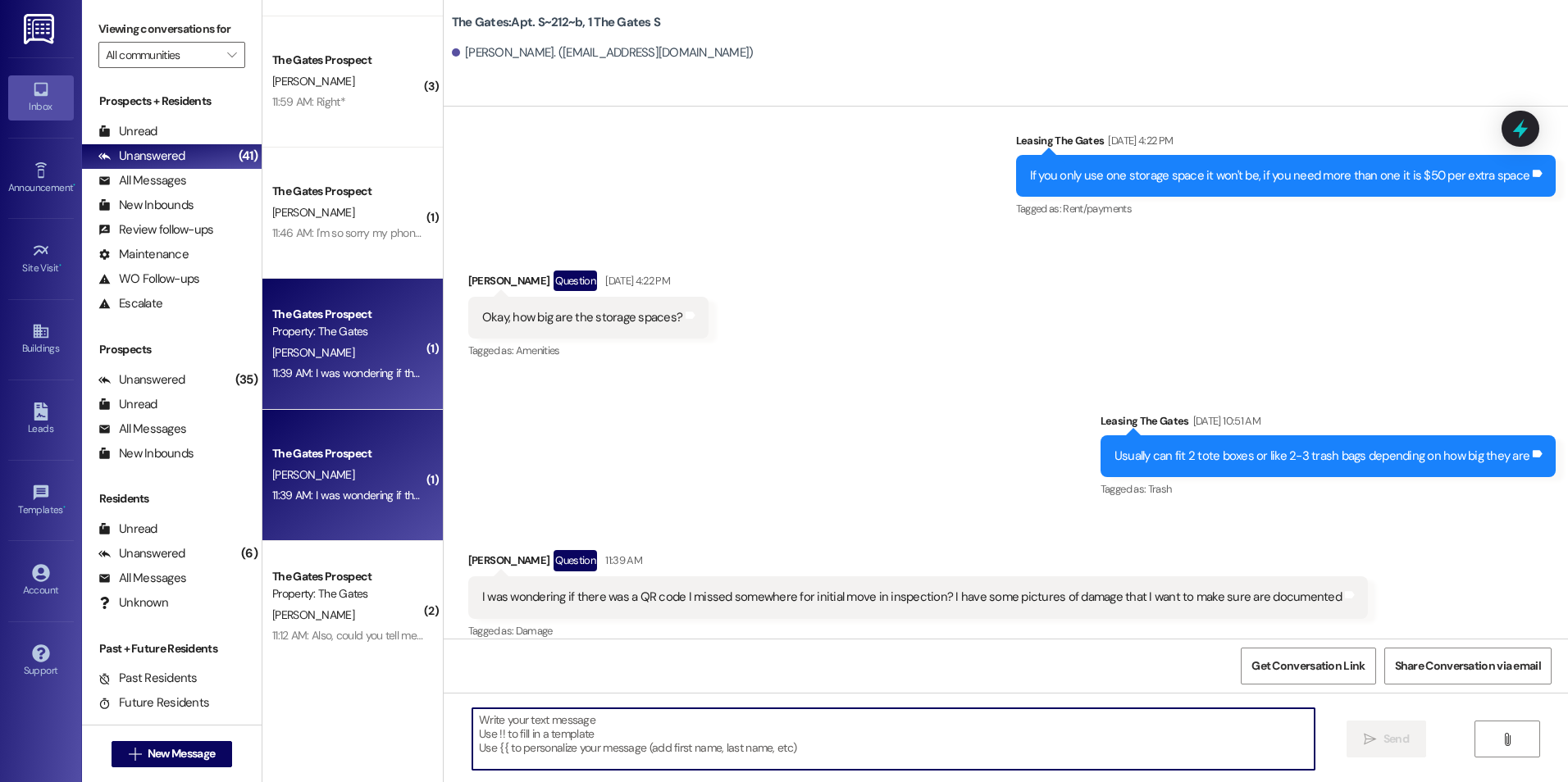
click at [805, 765] on textarea at bounding box center [893, 738] width 841 height 61
click at [705, 725] on textarea at bounding box center [893, 738] width 841 height 61
type textarea "Y"
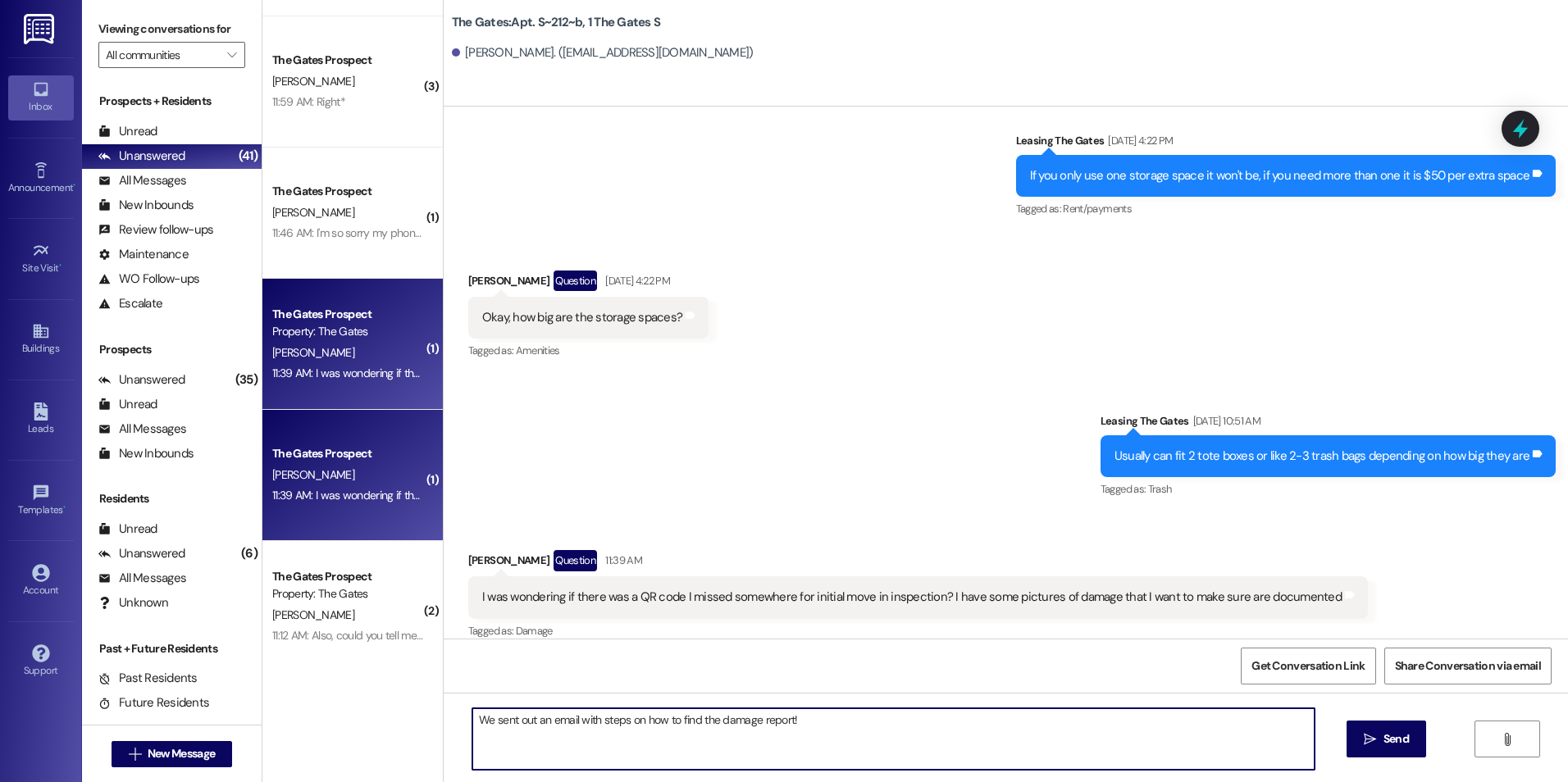
click at [487, 724] on textarea "We sent out an email with steps on how to find the damage report!" at bounding box center [893, 738] width 841 height 61
click at [854, 716] on textarea "We just sent out an email with steps on how to find the damage report!" at bounding box center [893, 738] width 841 height 61
click at [959, 726] on textarea "We just sent out an email with steps on how to find the damage report! It will …" at bounding box center [893, 738] width 841 height 61
type textarea "We just sent out an email with steps on how to find the damage report! It will …"
click at [1373, 731] on span " Send" at bounding box center [1385, 739] width 51 height 17
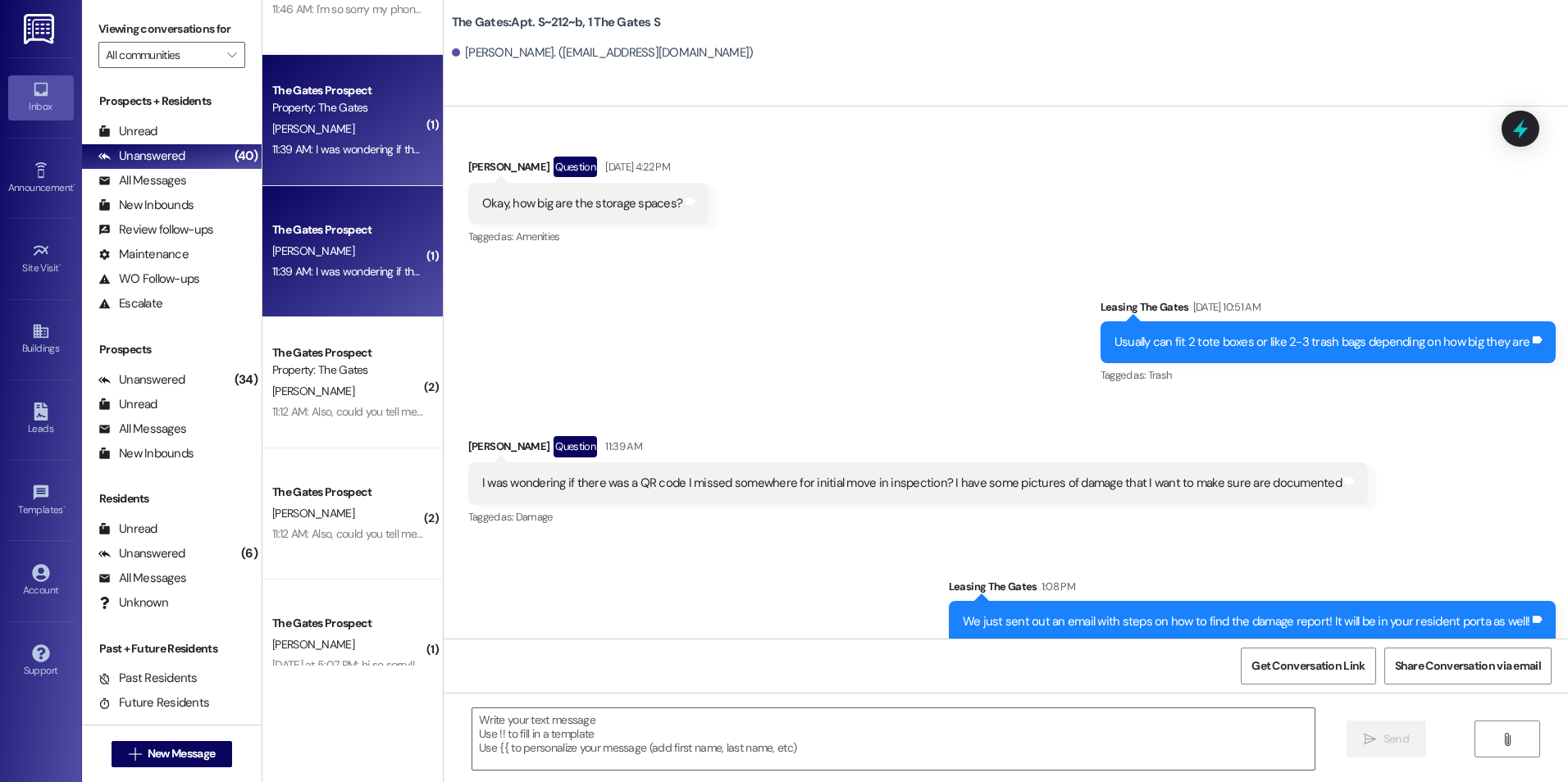
scroll to position [492, 0]
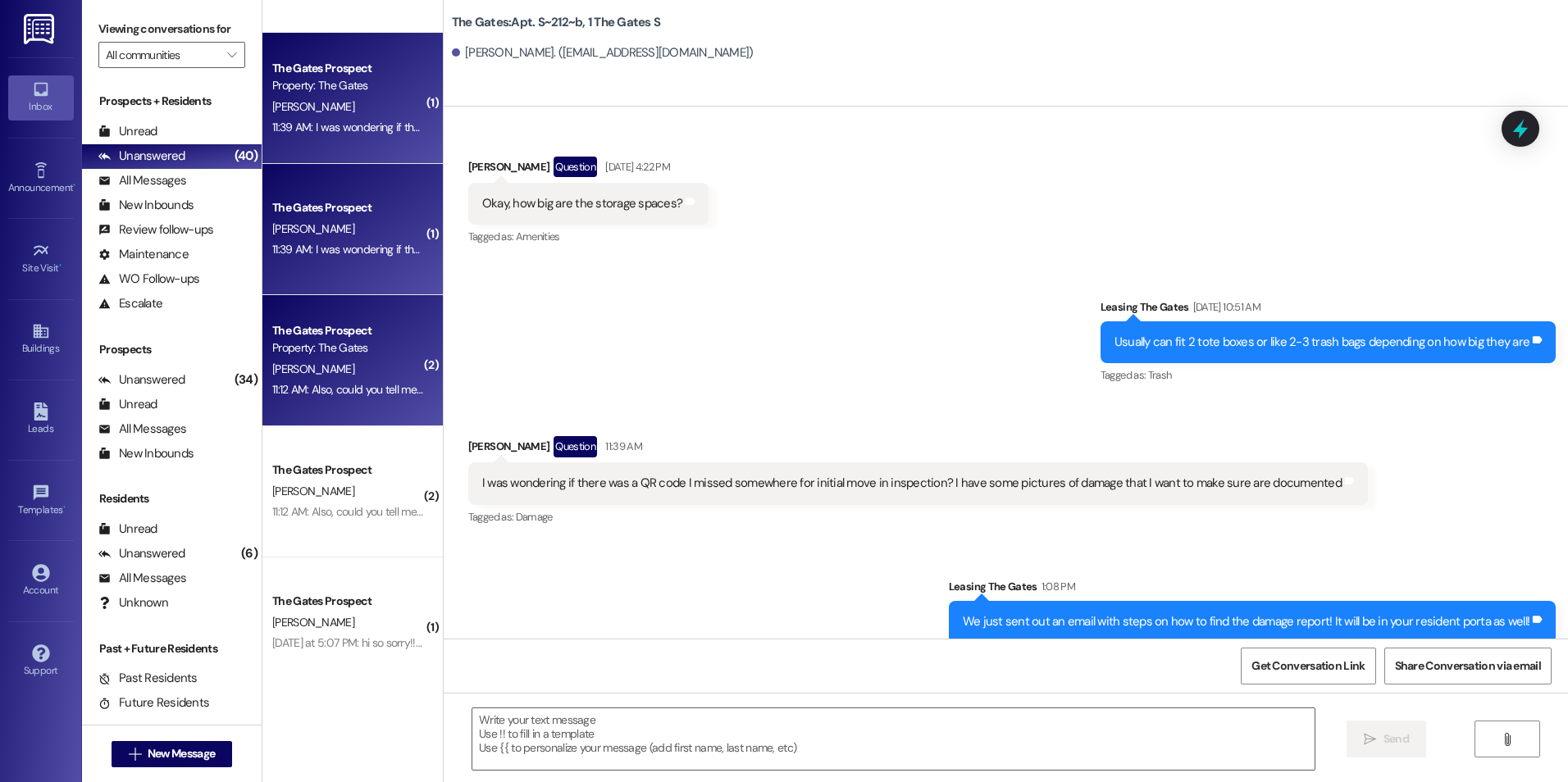
click at [307, 360] on div "[PERSON_NAME]" at bounding box center [349, 369] width 155 height 20
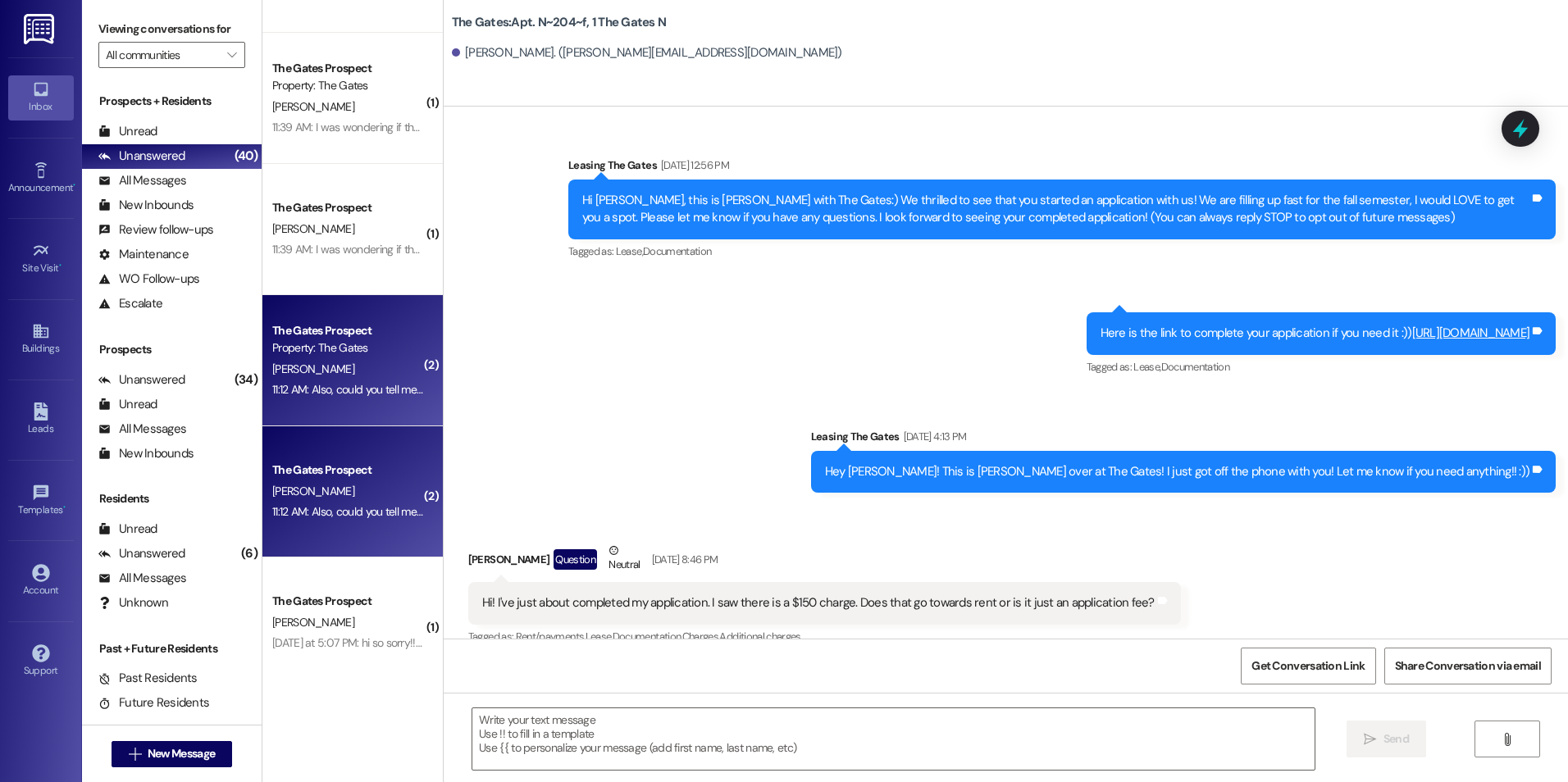
scroll to position [18764, 0]
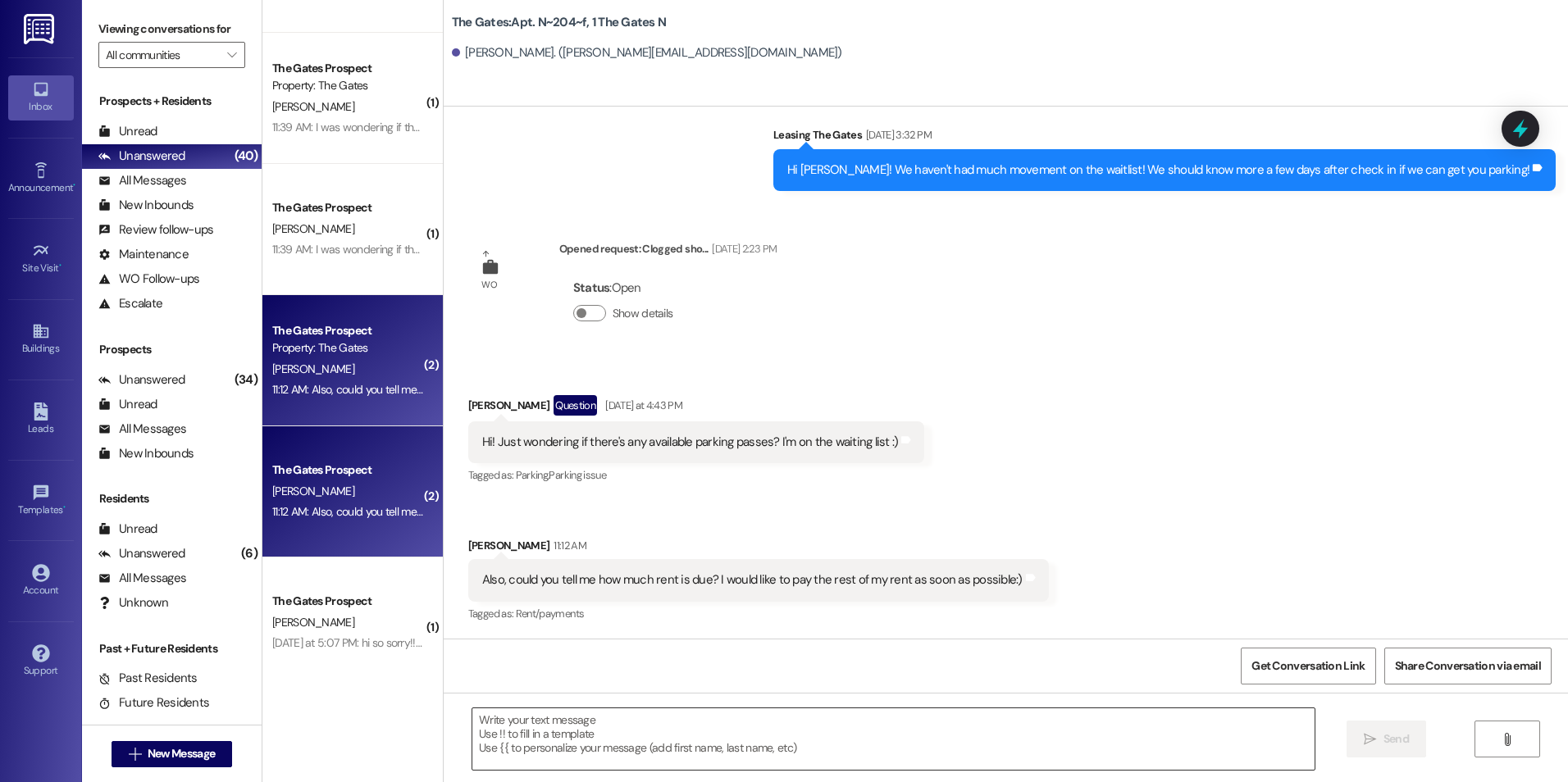
click at [688, 723] on textarea at bounding box center [893, 738] width 841 height 61
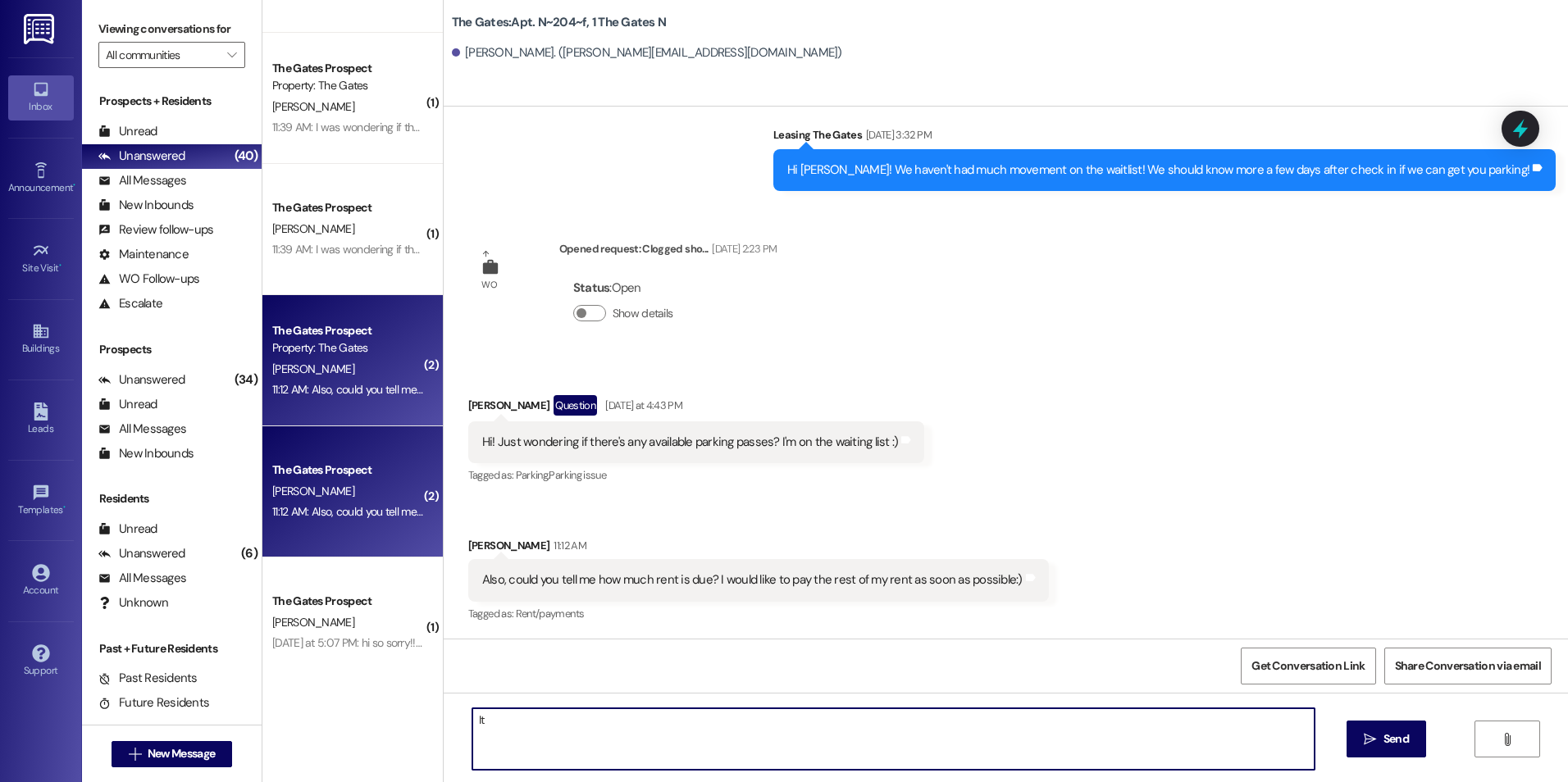
type textarea "I"
click at [585, 733] on textarea "You're number" at bounding box center [893, 738] width 841 height 61
click at [1285, 728] on textarea "You're number 22 on the list. It looks unlikely that you will get a pass. My be…" at bounding box center [893, 738] width 841 height 61
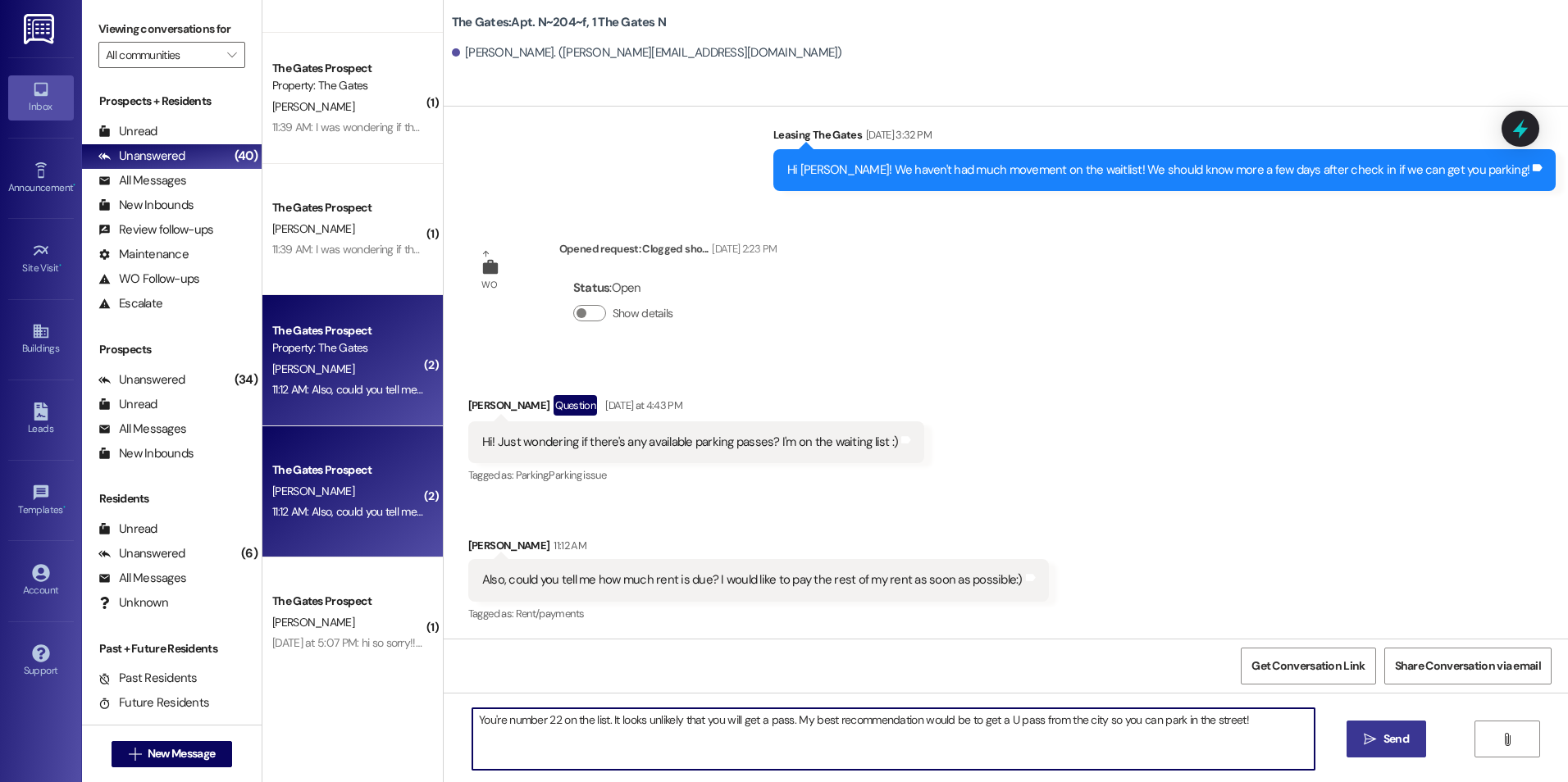
type textarea "You're number 22 on the list. It looks unlikely that you will get a pass. My be…"
click at [1413, 748] on button " Send" at bounding box center [1386, 739] width 80 height 37
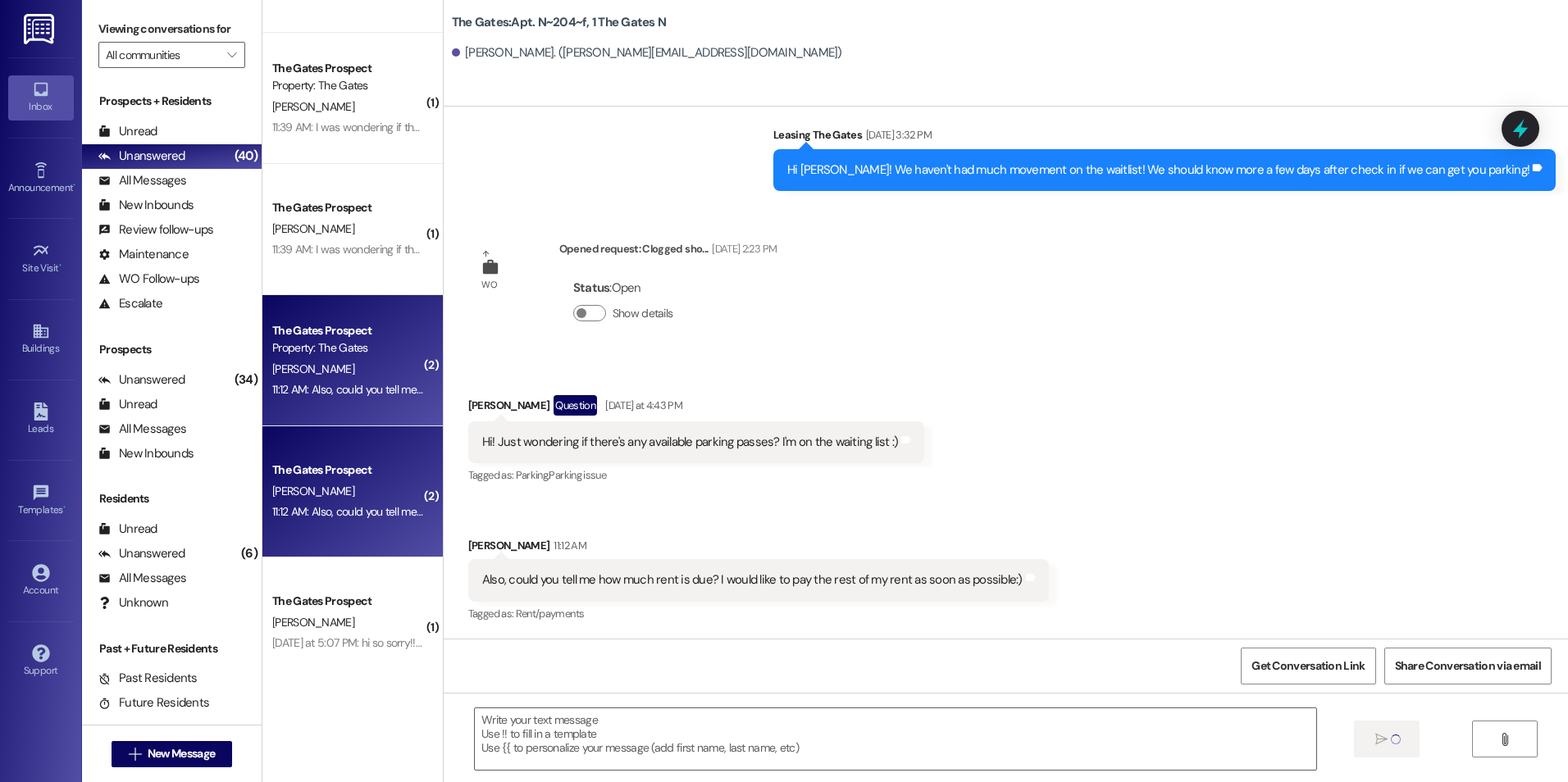
scroll to position [18763, 0]
click at [746, 727] on textarea at bounding box center [893, 738] width 841 height 61
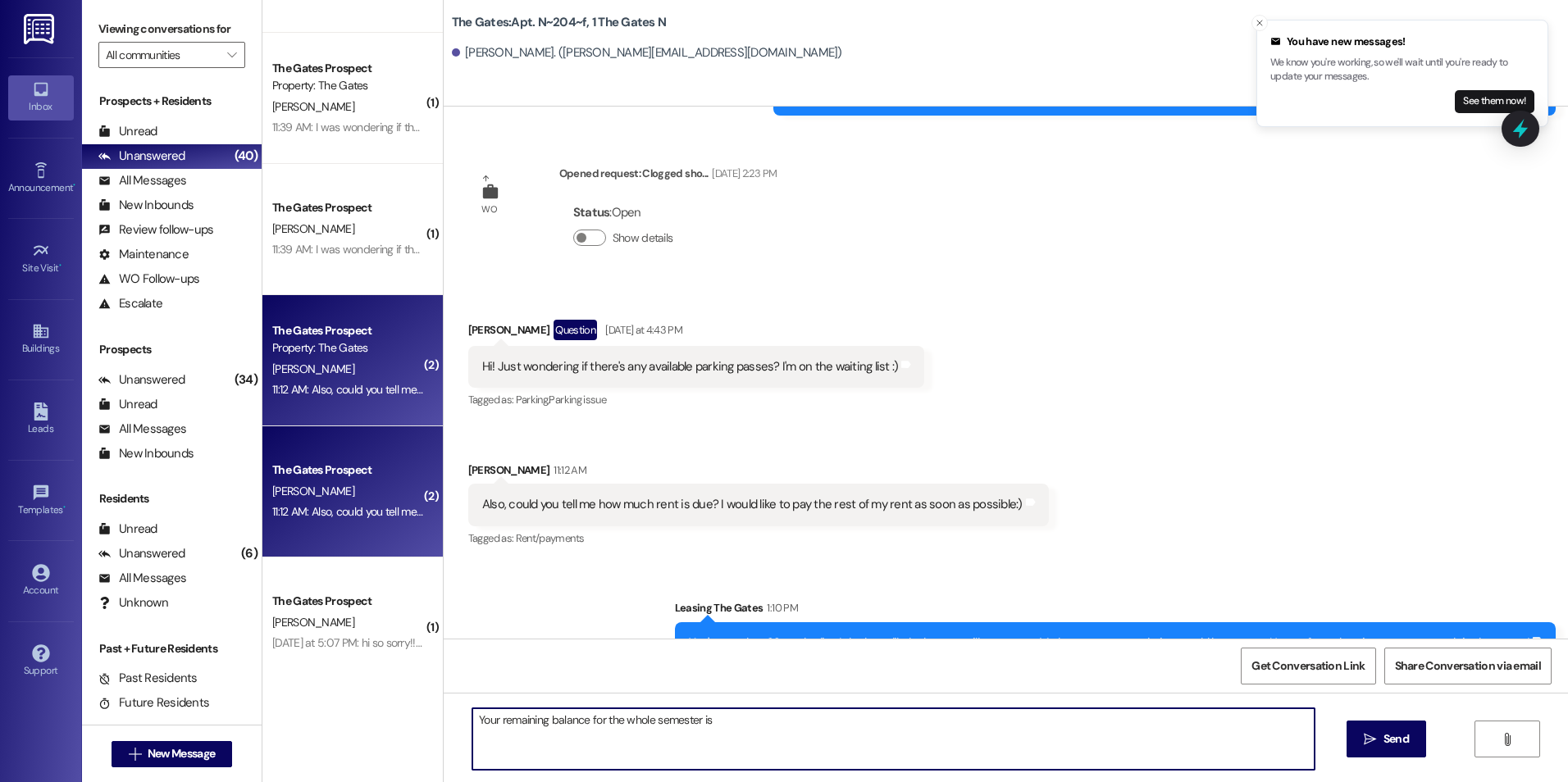
scroll to position [18845, 0]
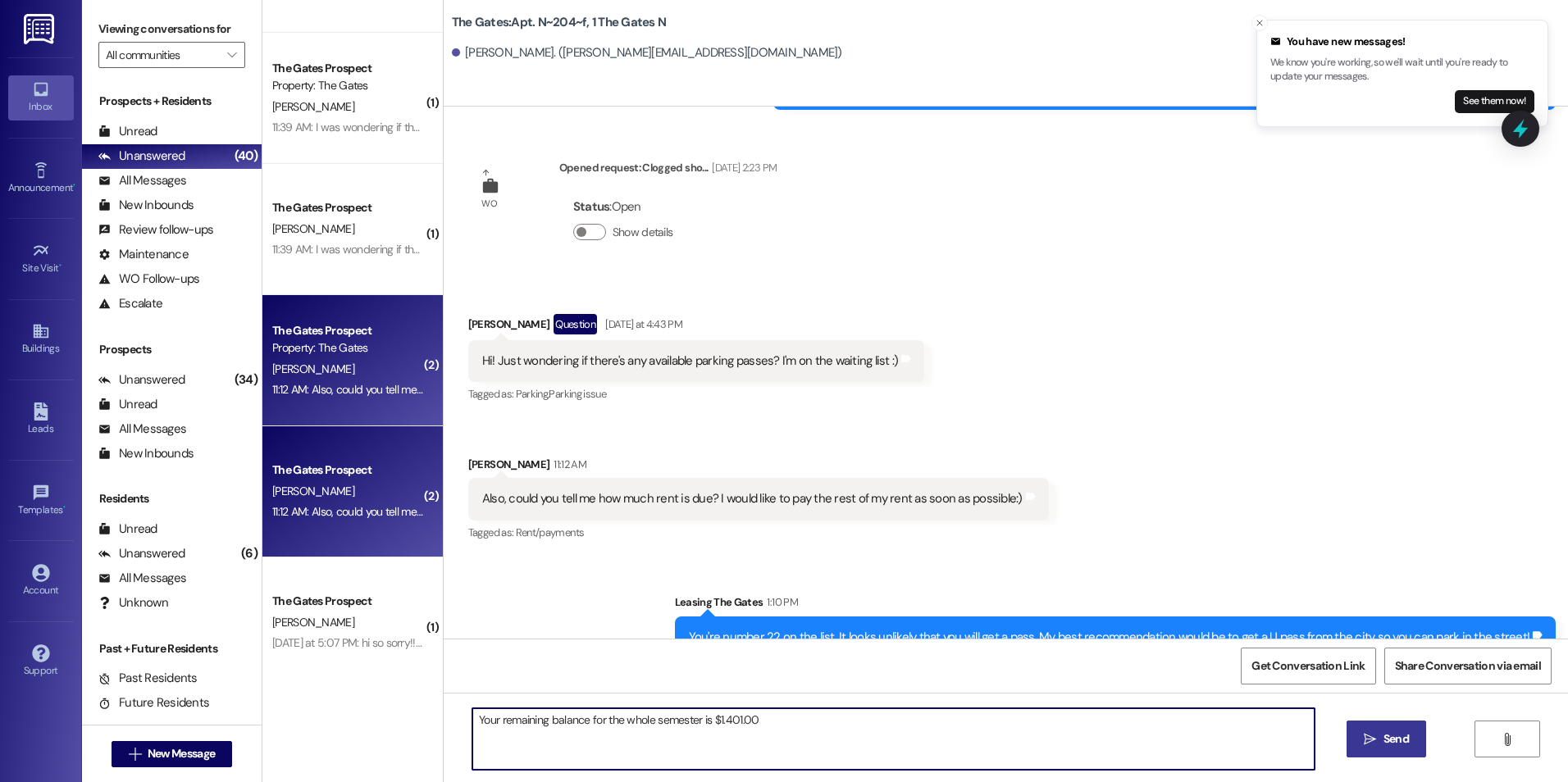
type textarea "Your remaining balance for the whole semester is $1.401.00"
click at [1401, 736] on span "Send" at bounding box center [1396, 739] width 25 height 17
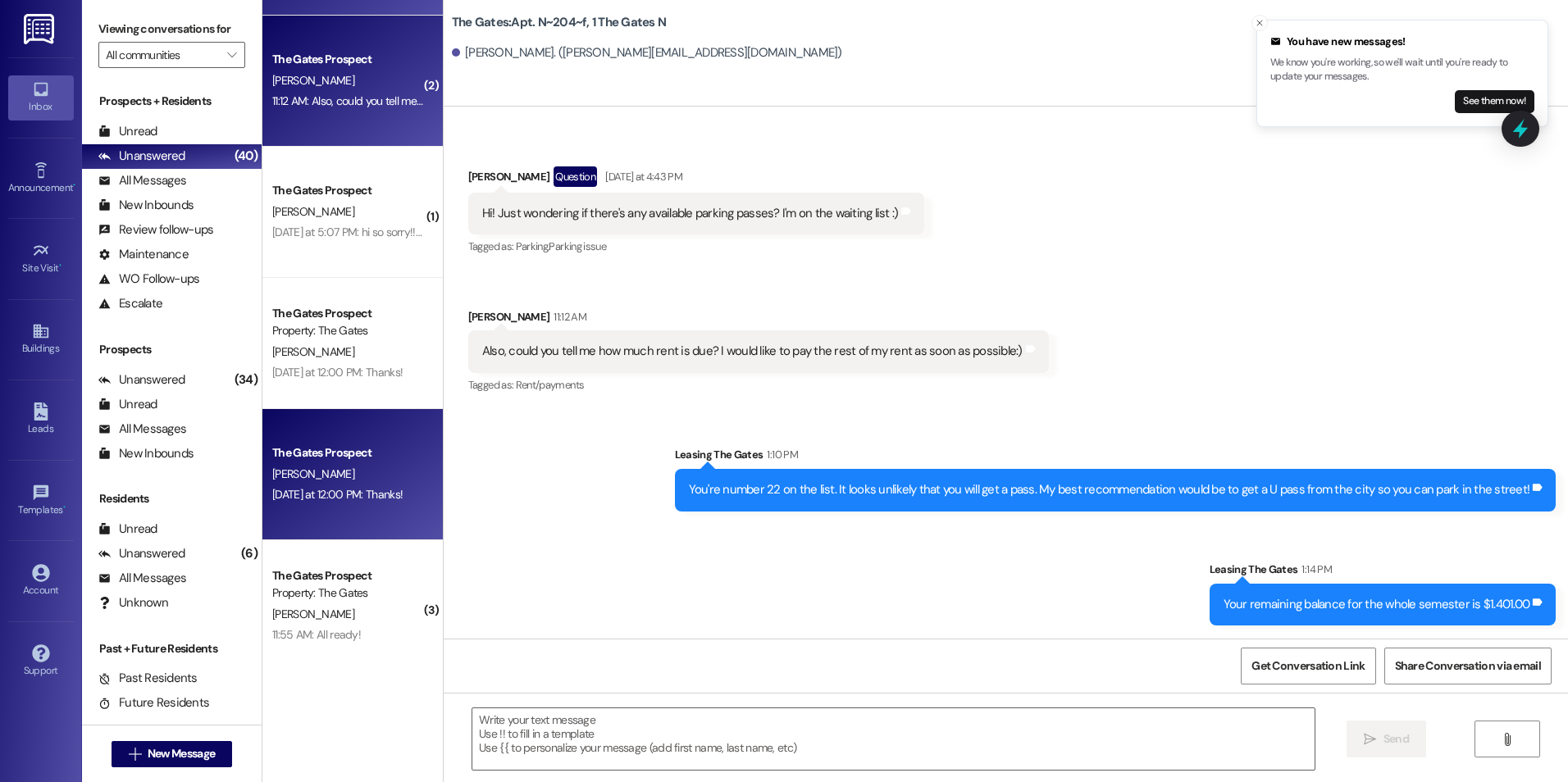
scroll to position [901, 0]
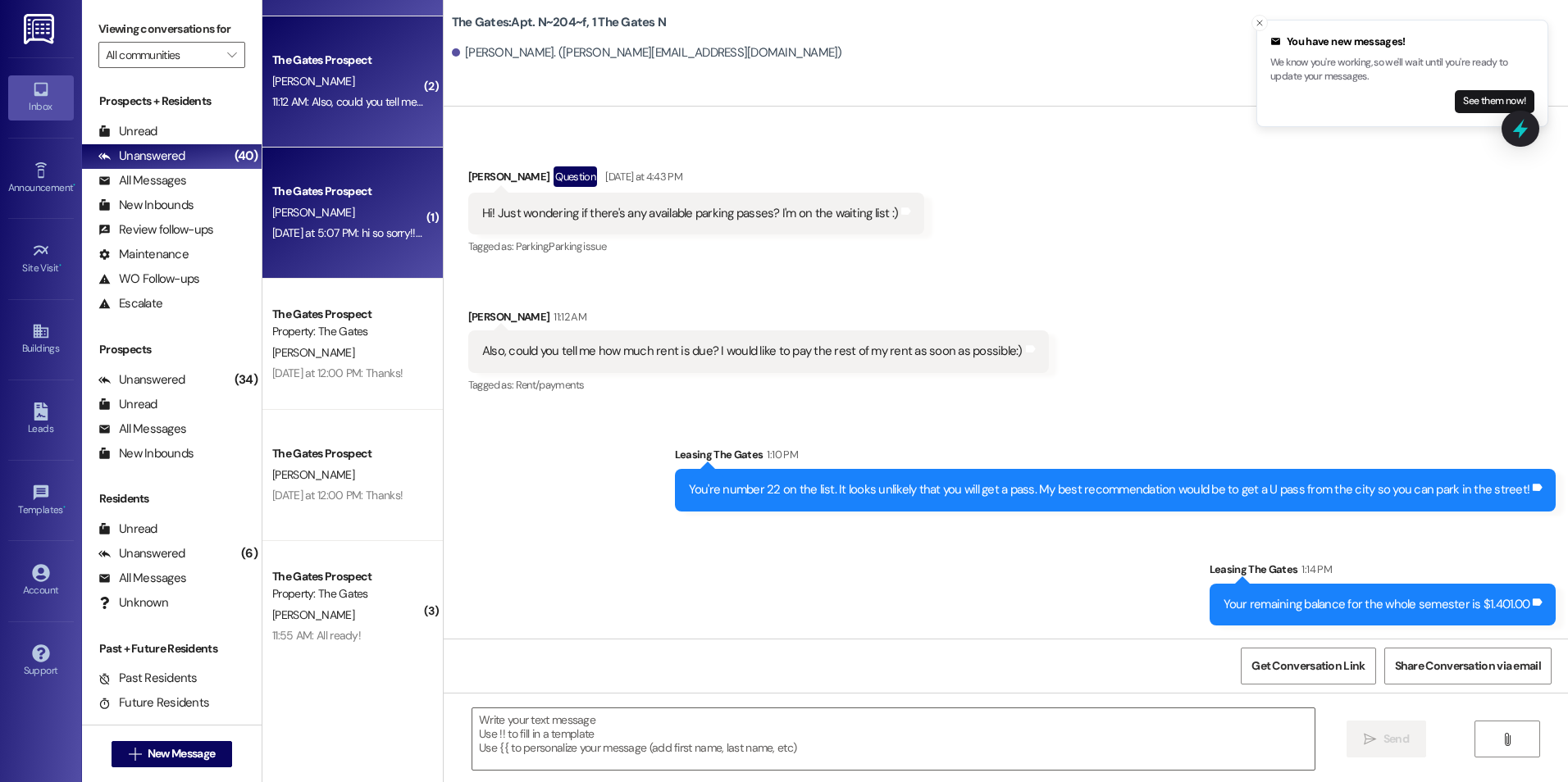
click at [328, 236] on div "[DATE] at 5:07 PM: hi so sorry!! i had some car trouble so i had to run over to…" at bounding box center [513, 232] width 482 height 15
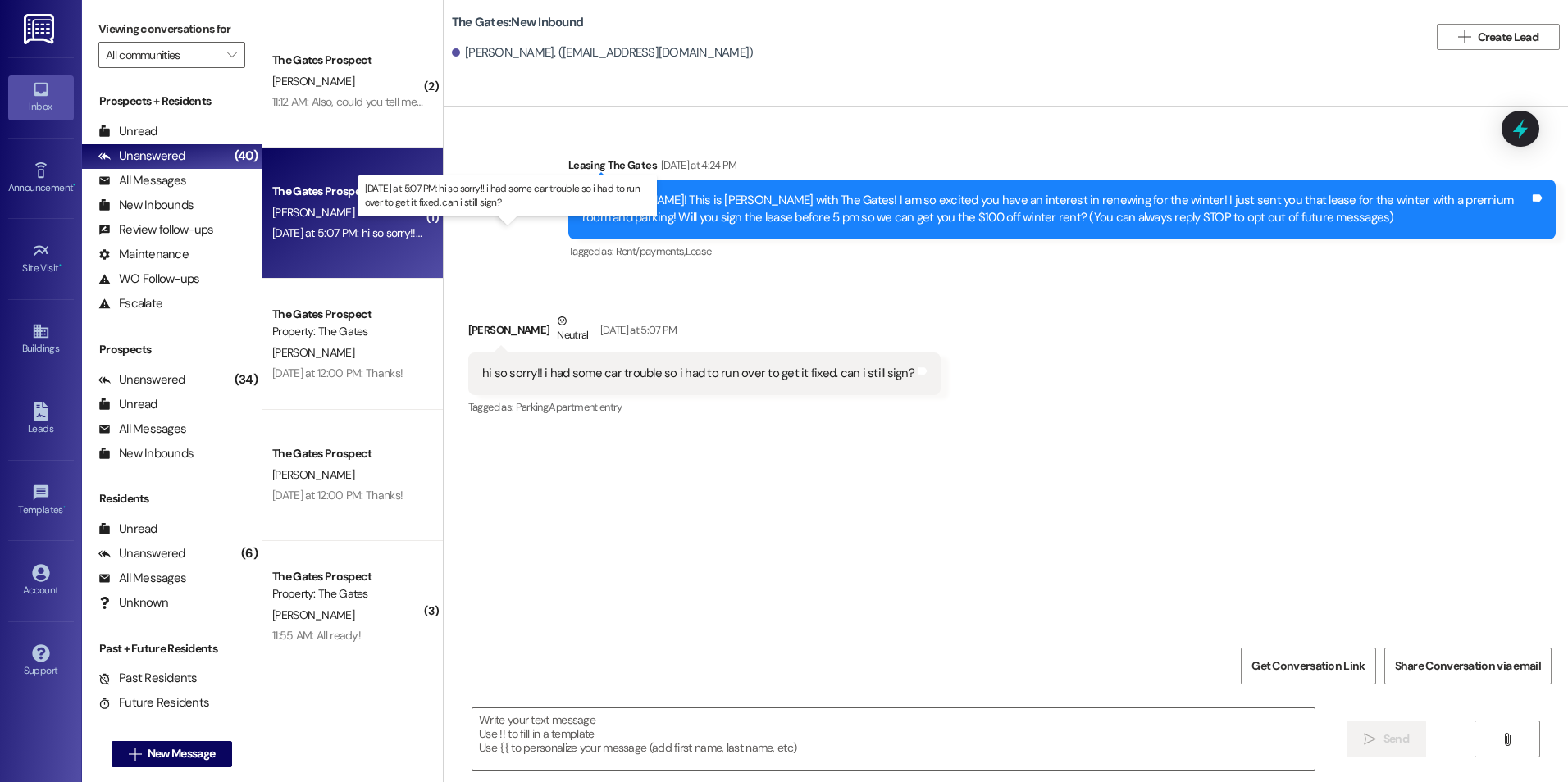
scroll to position [0, 0]
click at [803, 742] on textarea at bounding box center [893, 738] width 841 height 61
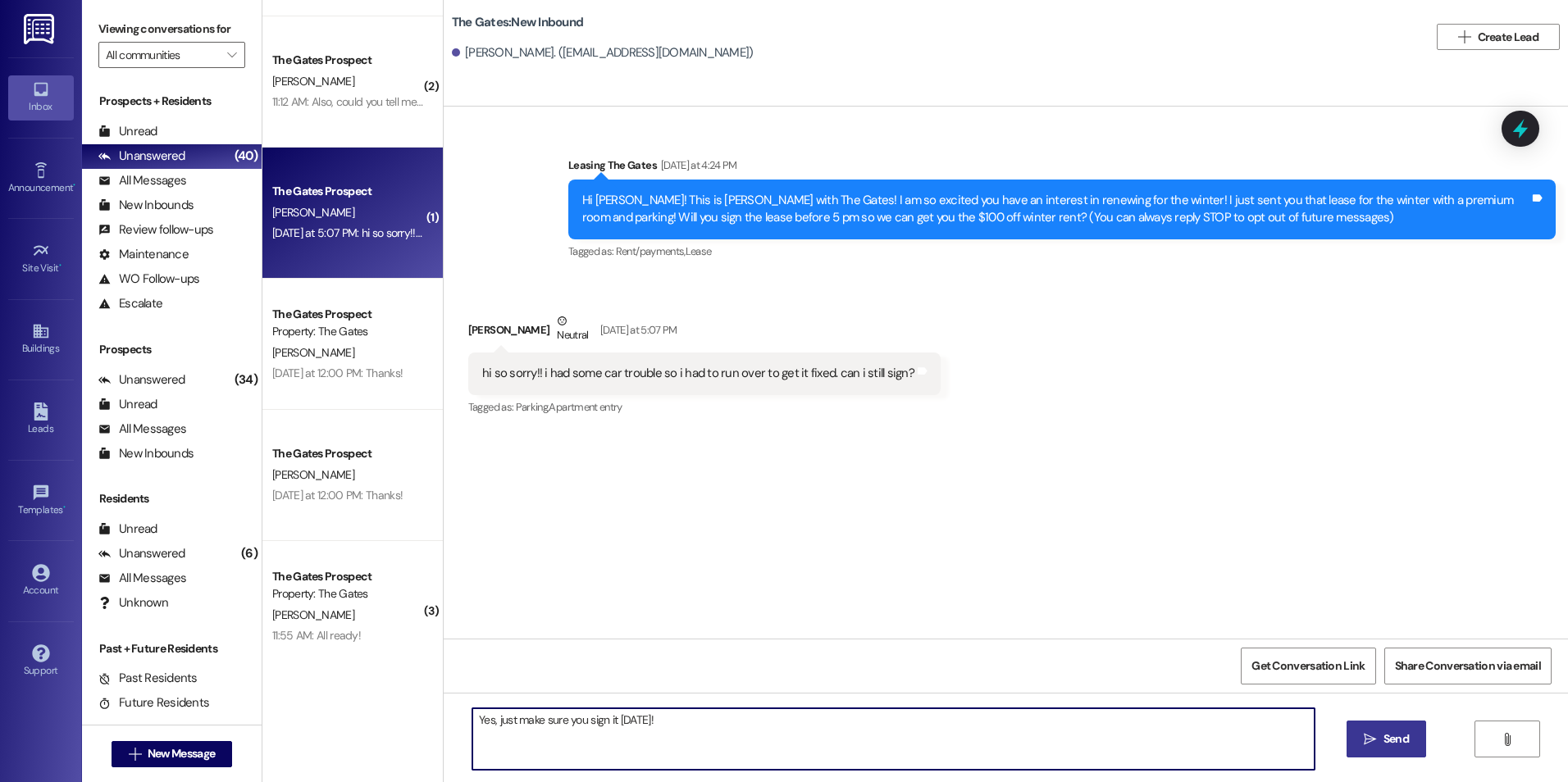
type textarea "Yes, just make sure you sign it [DATE]!"
click at [1358, 733] on button " Send" at bounding box center [1386, 739] width 80 height 37
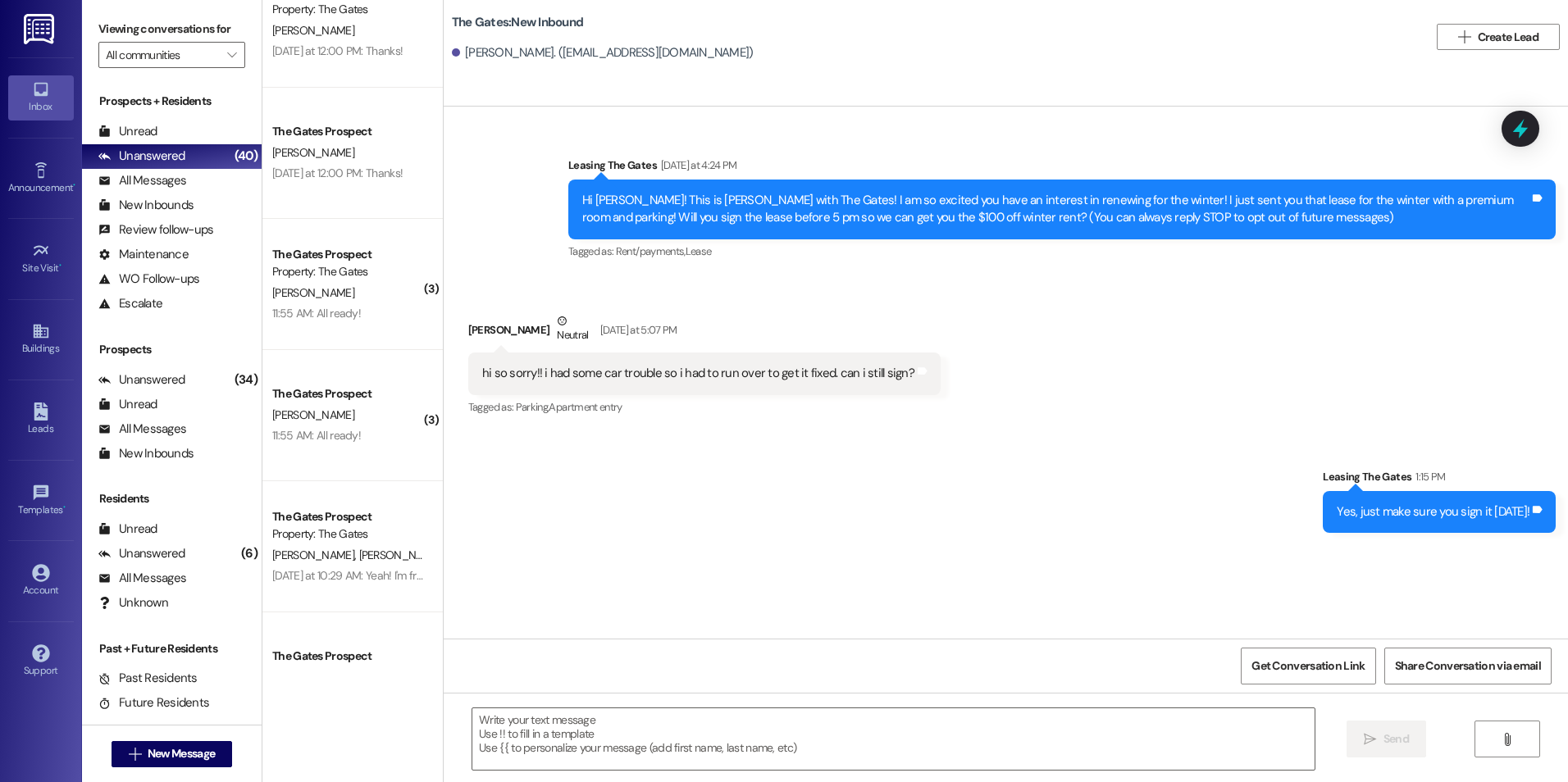
scroll to position [1230, 0]
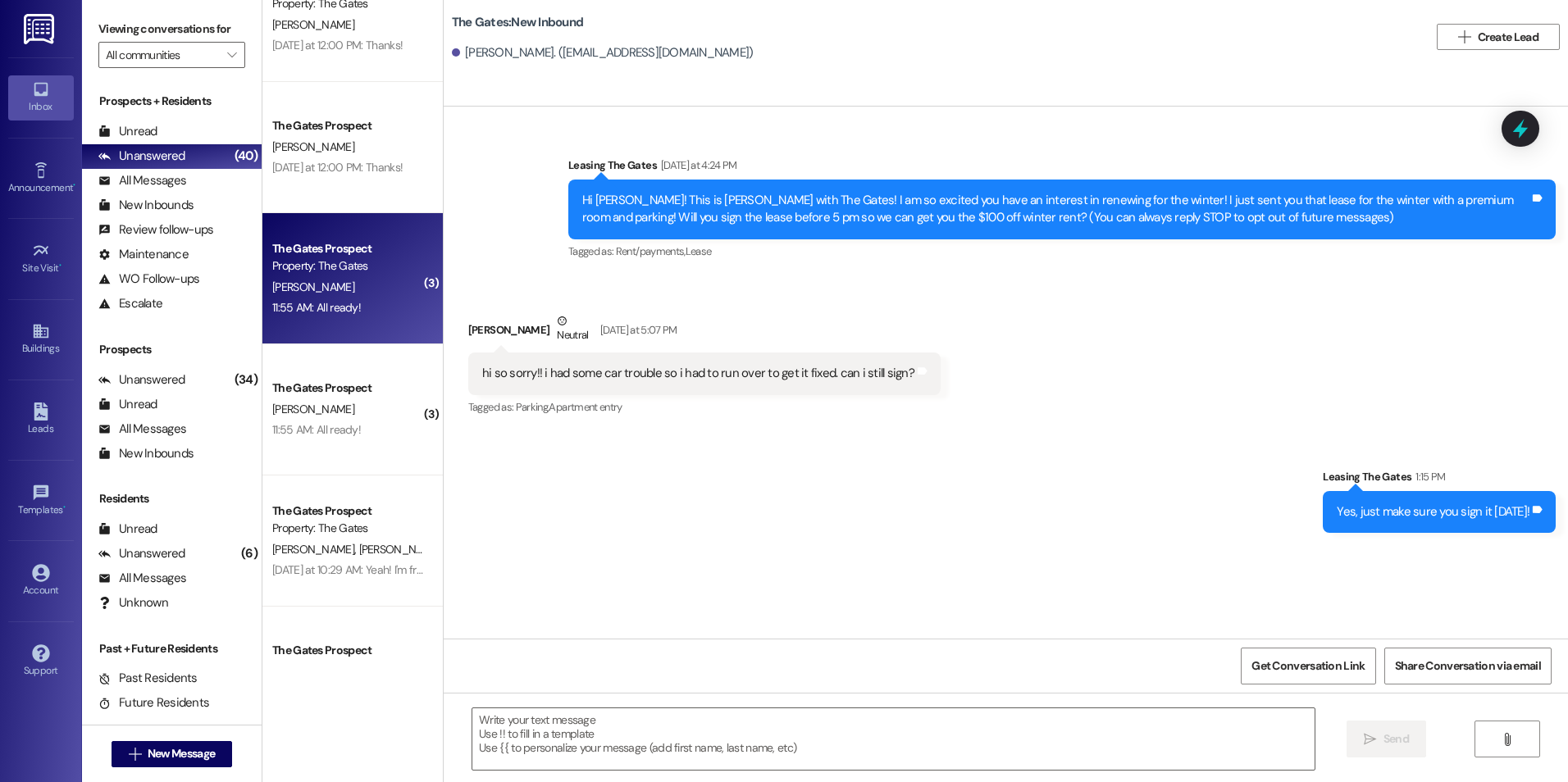
click at [314, 284] on div "[PERSON_NAME]" at bounding box center [349, 287] width 155 height 20
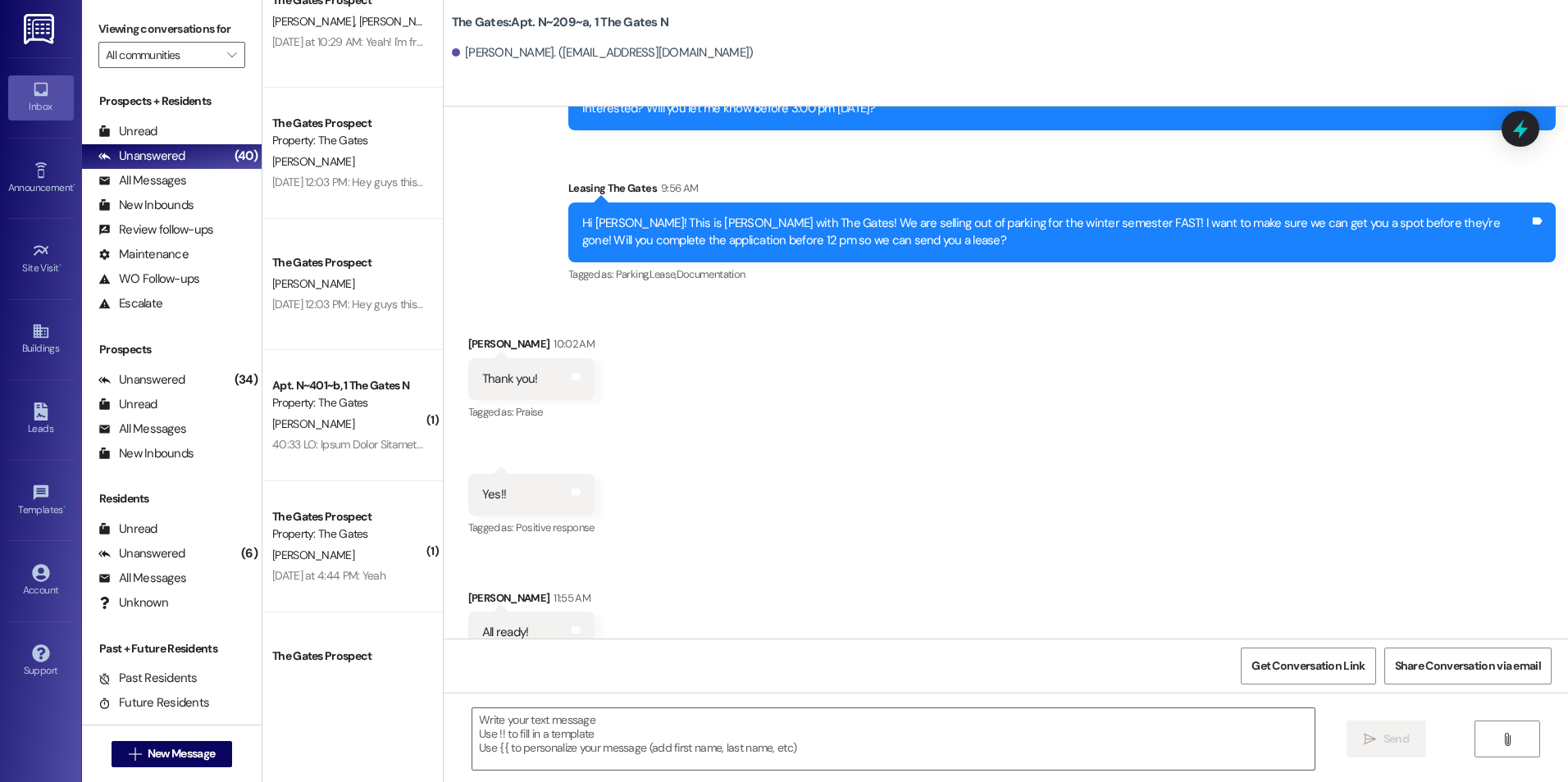
scroll to position [1886, 0]
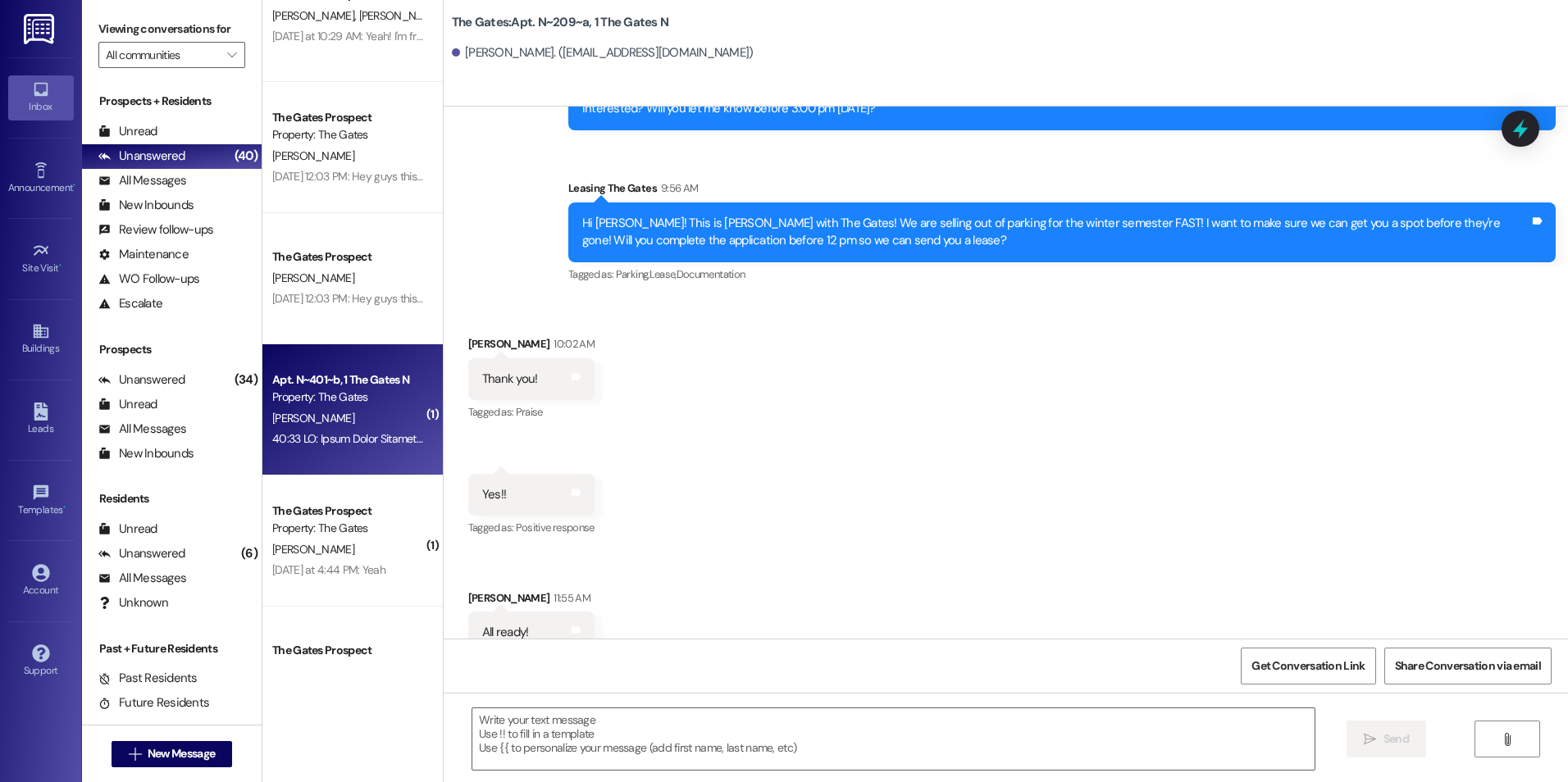
click at [376, 420] on div "[PERSON_NAME]" at bounding box center [349, 418] width 155 height 20
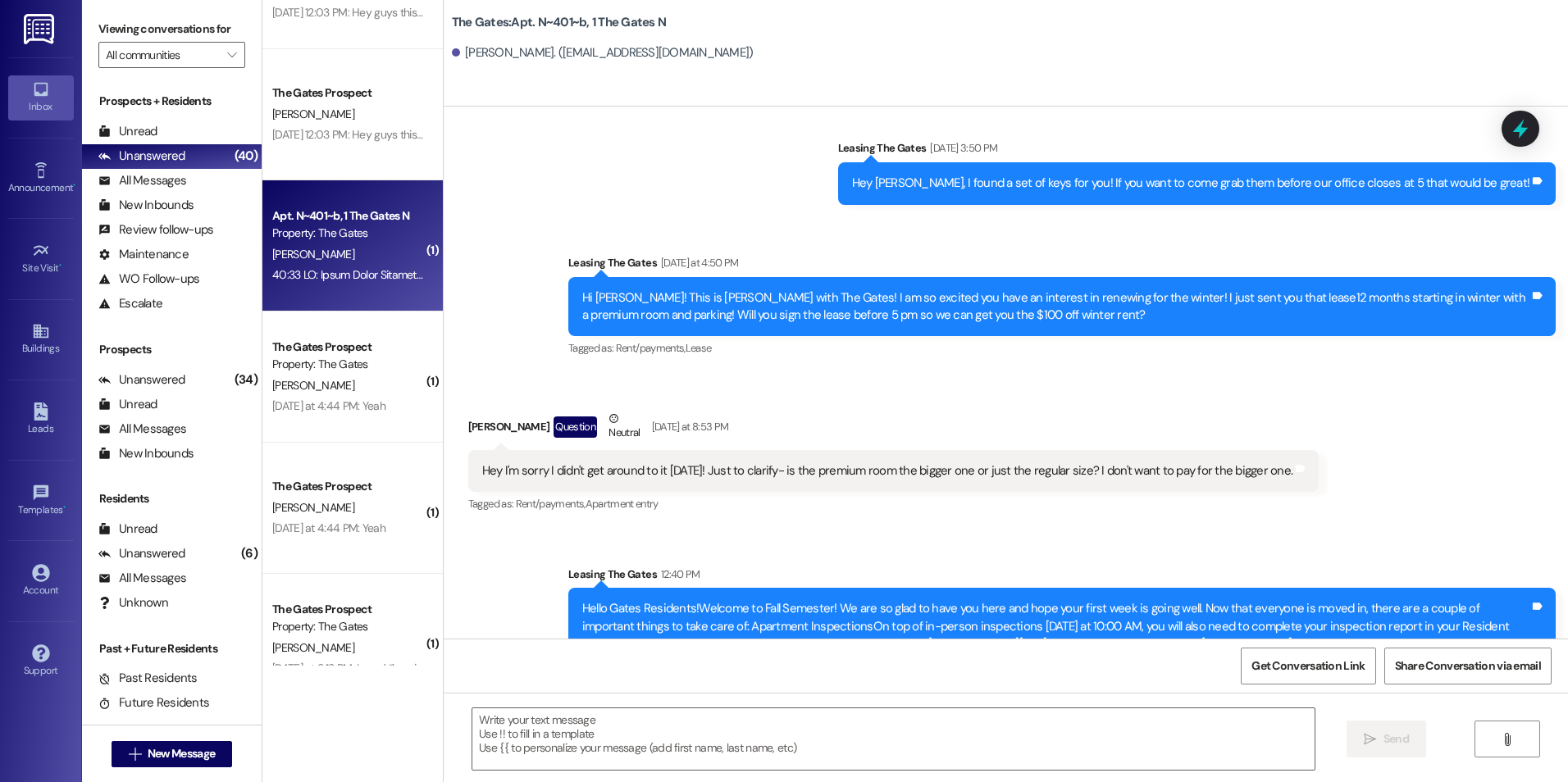
scroll to position [14107, 0]
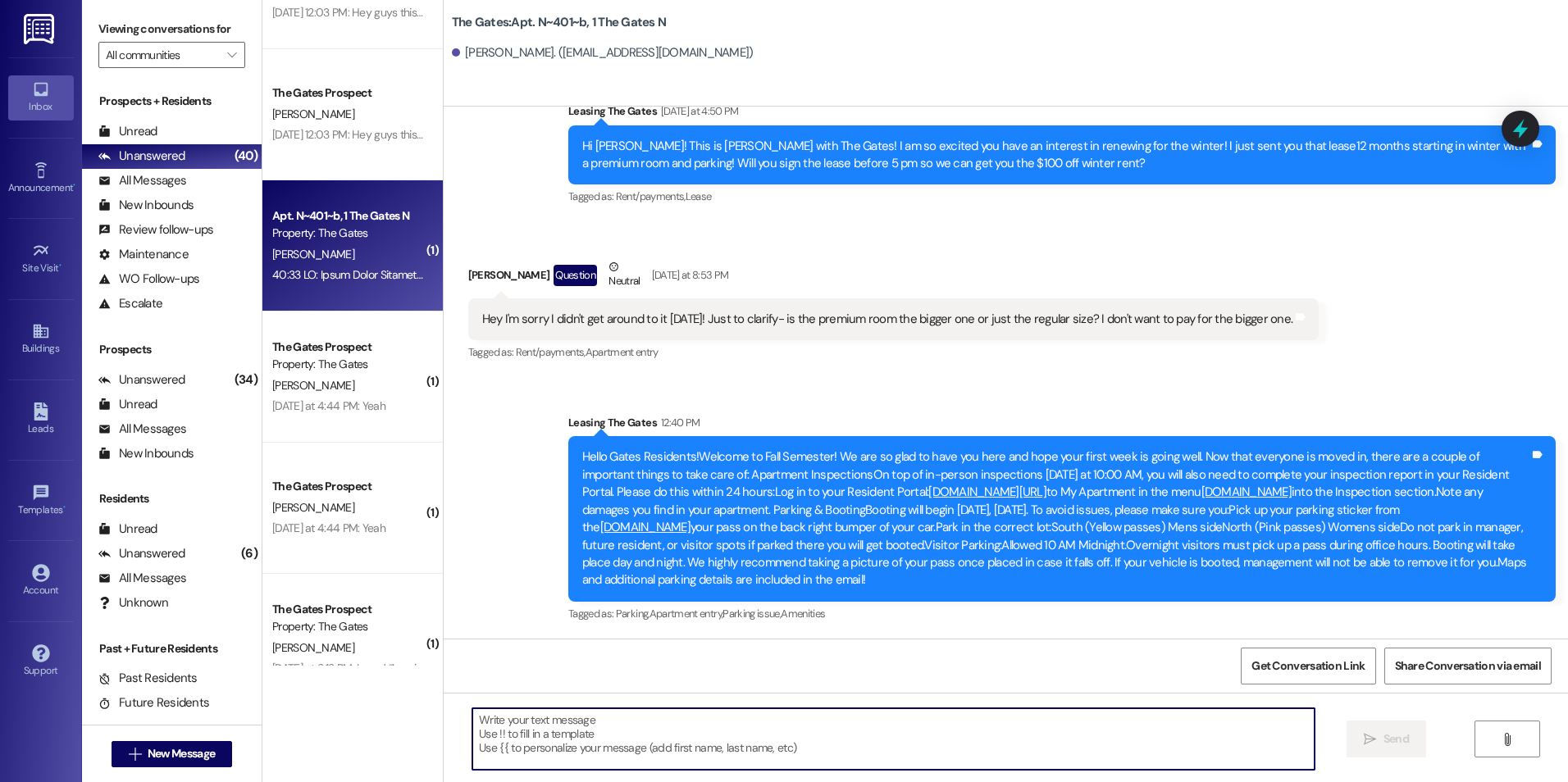
click at [700, 722] on textarea at bounding box center [893, 738] width 841 height 61
type textarea "premium is the smaller room!"
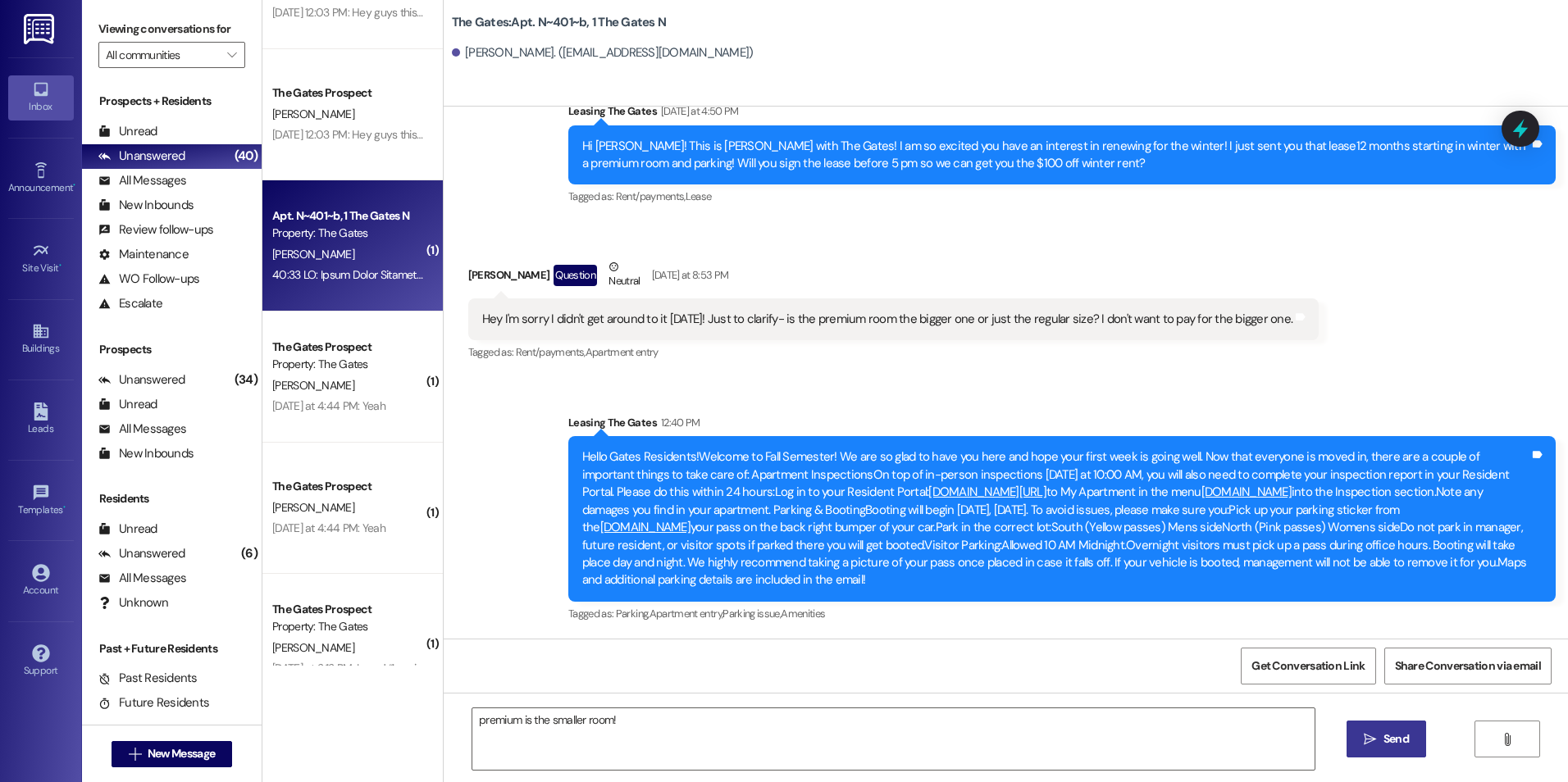
click at [1401, 749] on button " Send" at bounding box center [1386, 739] width 80 height 37
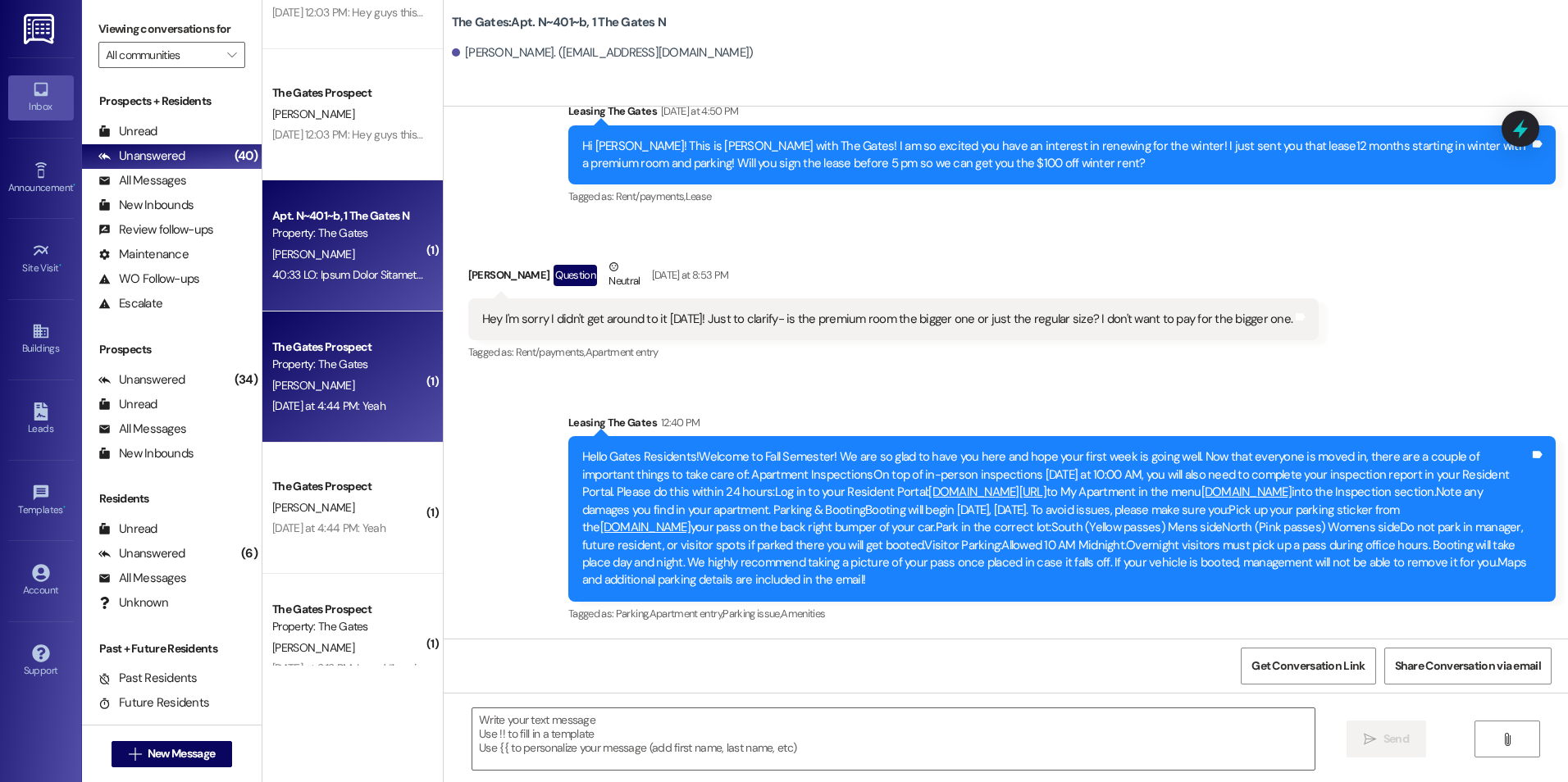
click at [376, 399] on div "[DATE] at 4:44 PM: Yeah [DATE] at 4:44 PM: Yeah" at bounding box center [328, 405] width 113 height 15
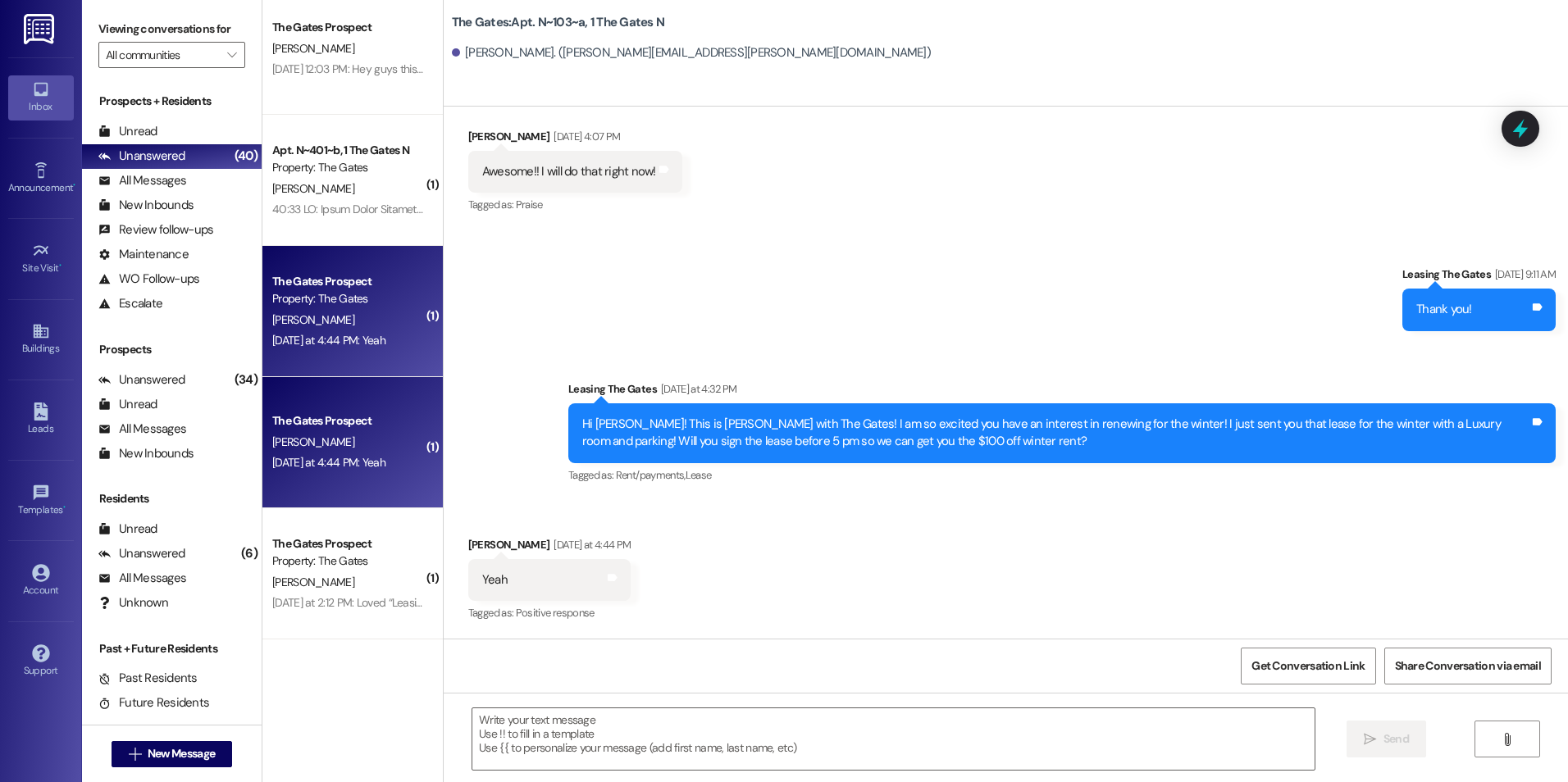
scroll to position [2214, 0]
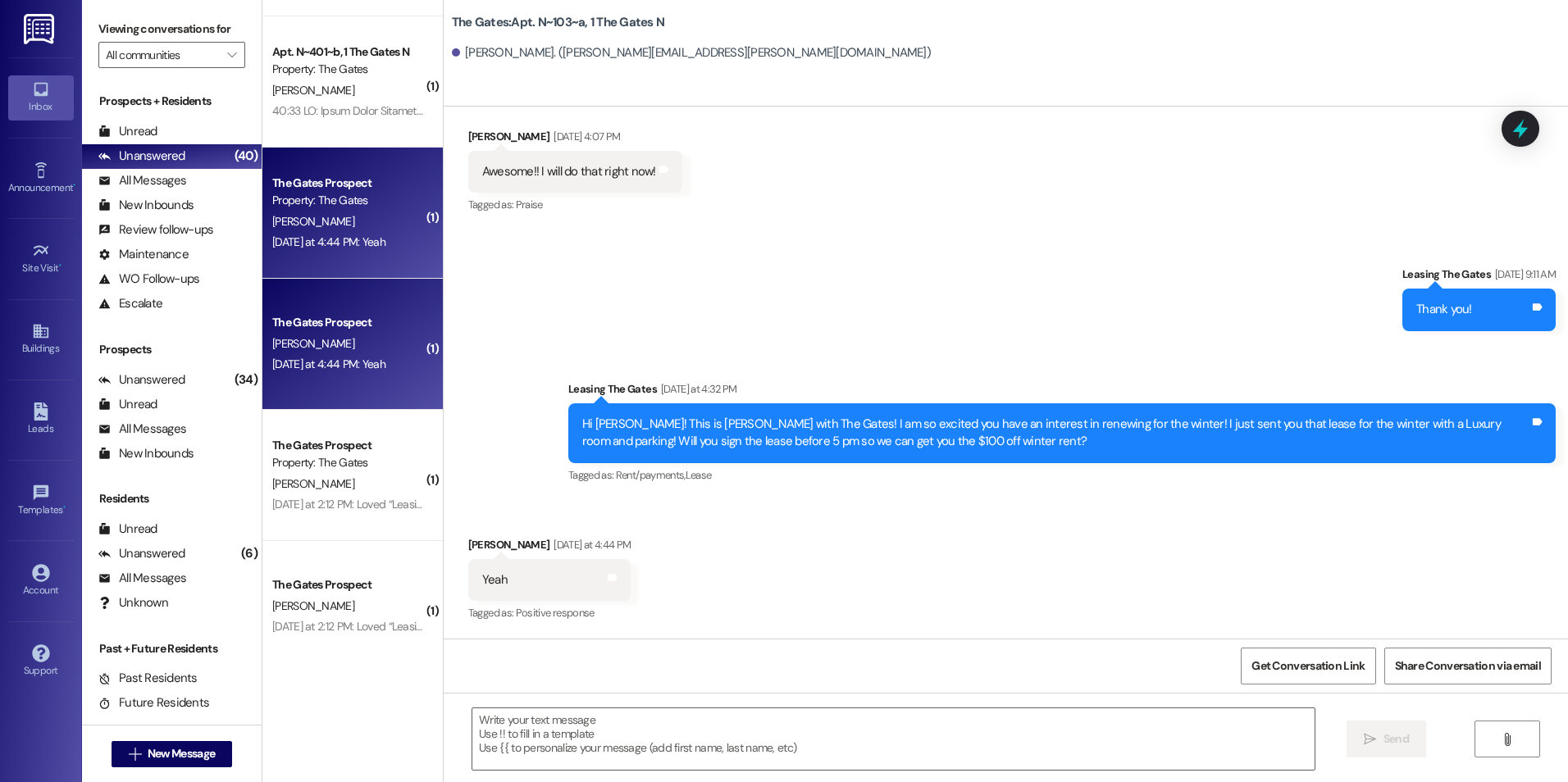
click at [313, 424] on div "The Gates Prospect Property: The Gates [PERSON_NAME] [DATE] at 2:12 PM: Loved “…" at bounding box center [353, 475] width 181 height 131
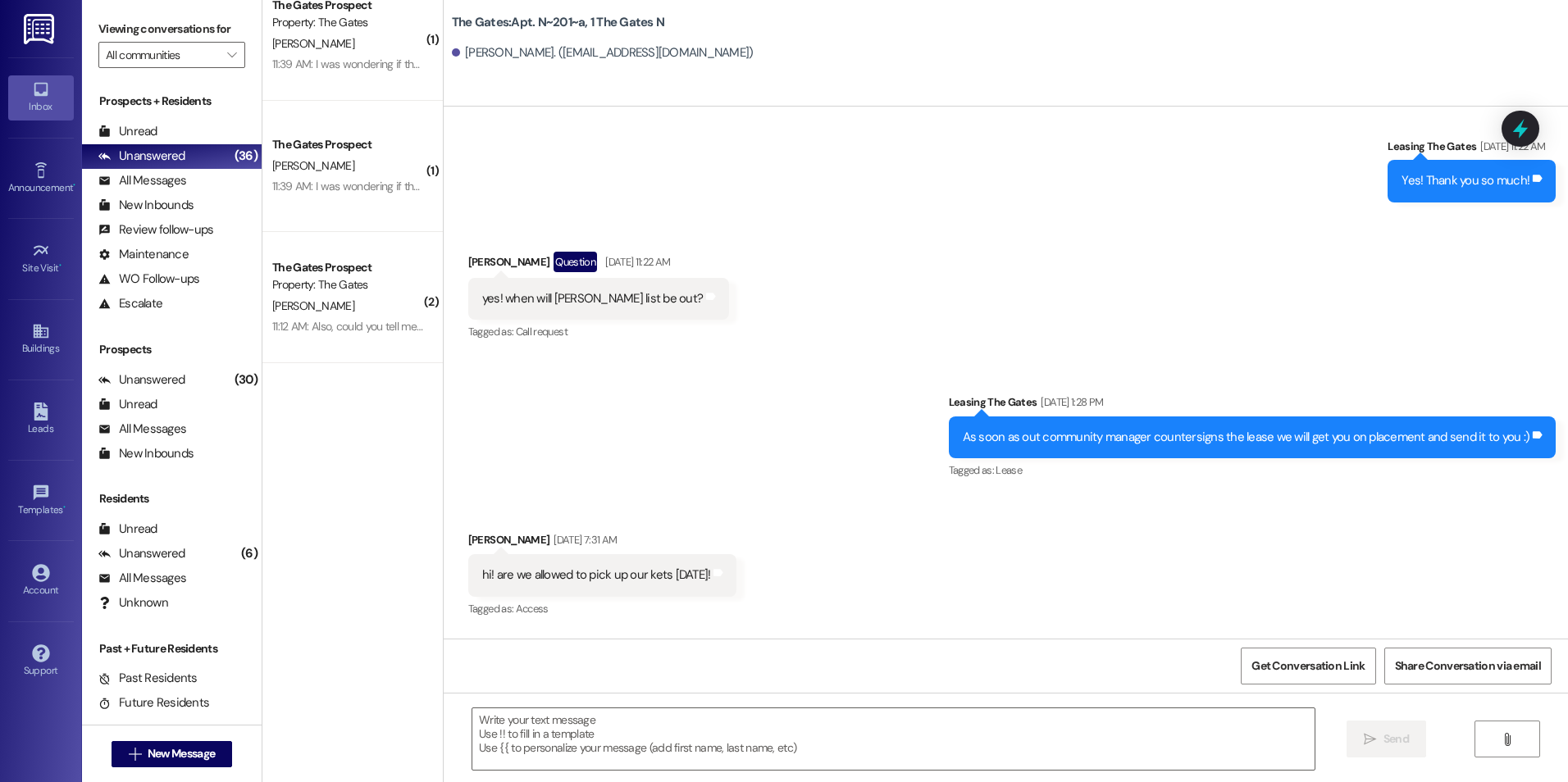
scroll to position [0, 0]
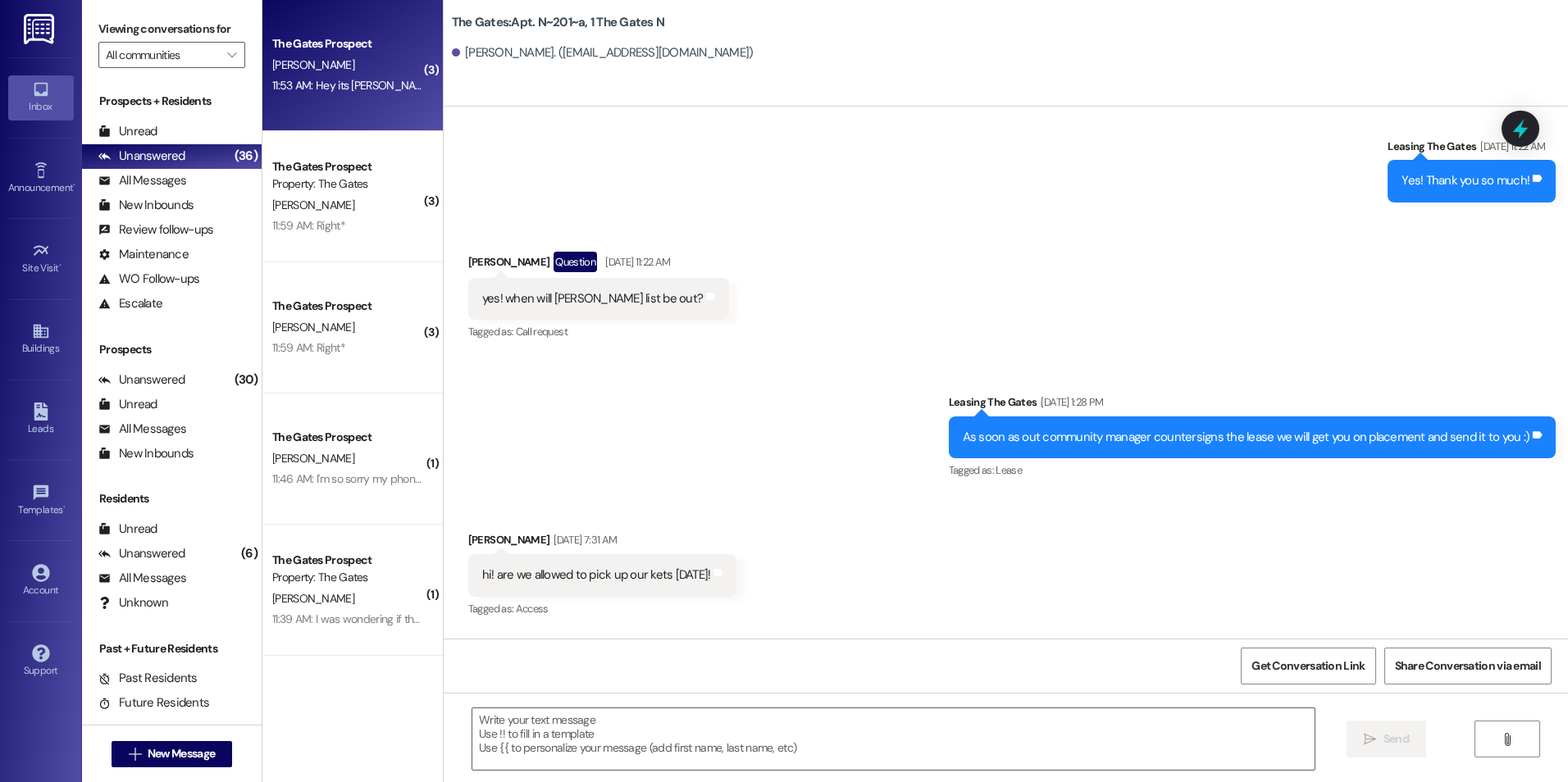
click at [388, 107] on div "The Gates Prospect [PERSON_NAME] 11:53 AM: Hey its [PERSON_NAME]! You can take …" at bounding box center [353, 65] width 181 height 131
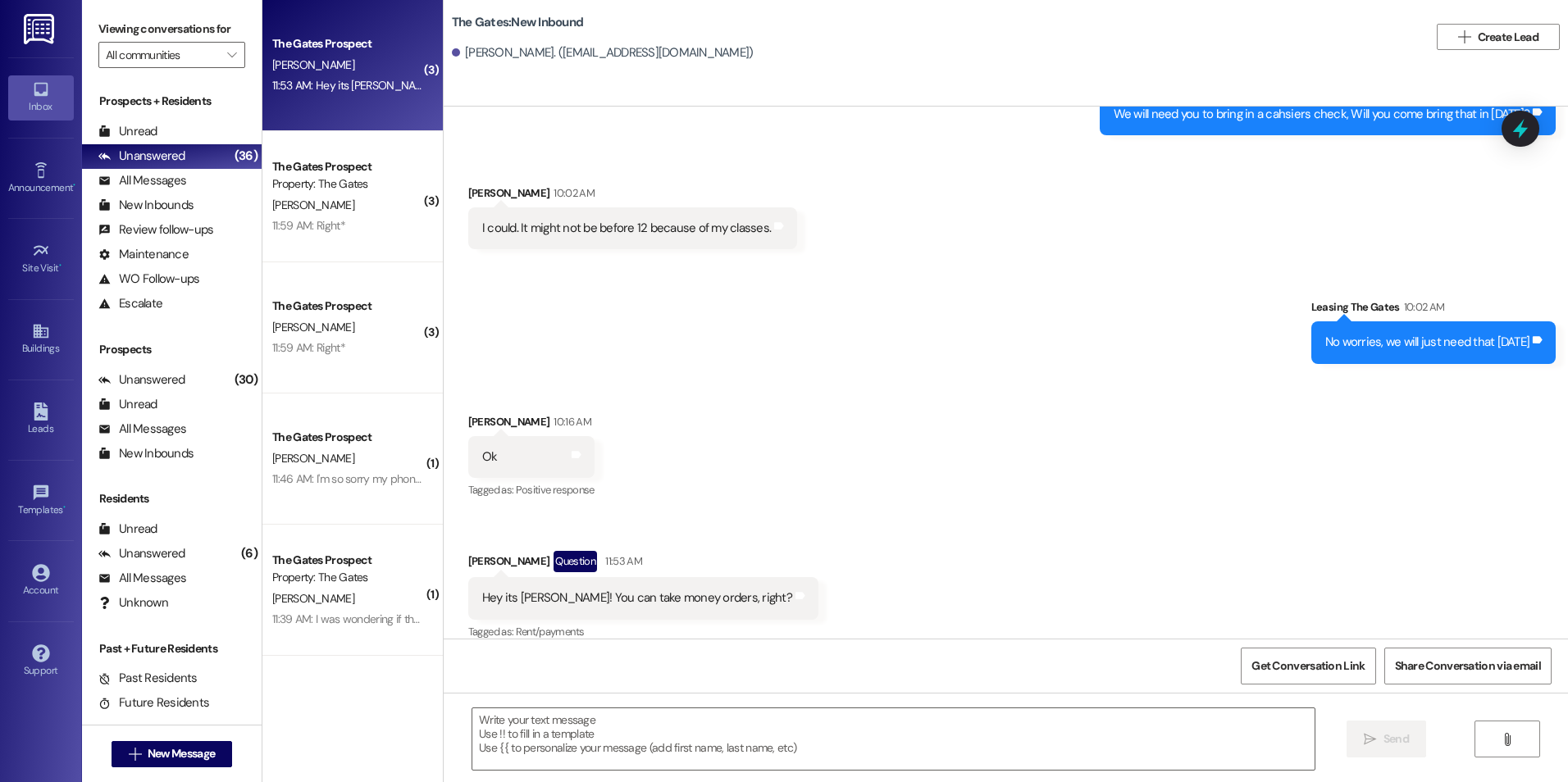
scroll to position [1672, 0]
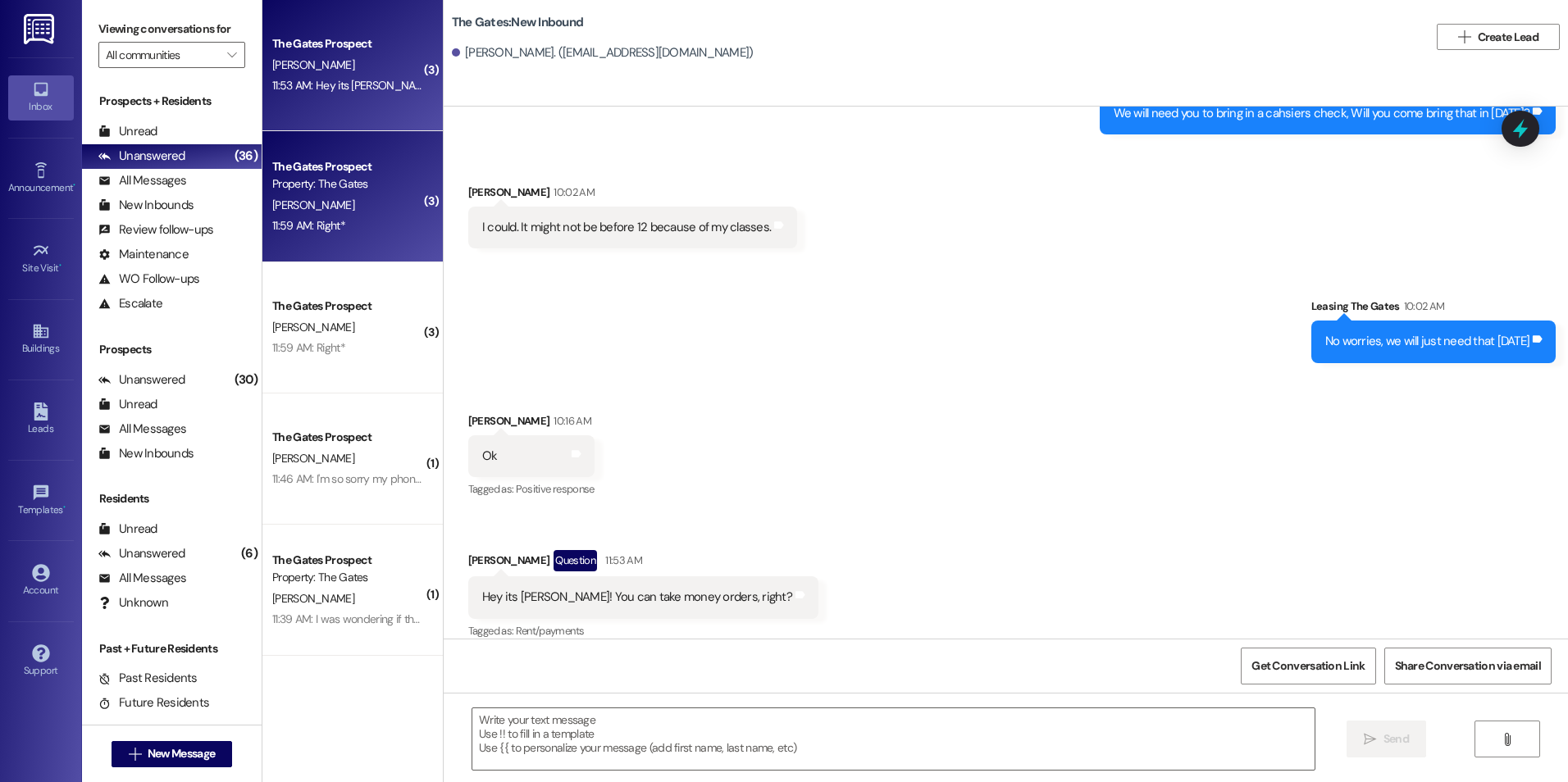
click at [375, 224] on div "11:59 AM: Right* 11:59 AM: Right*" at bounding box center [349, 225] width 155 height 20
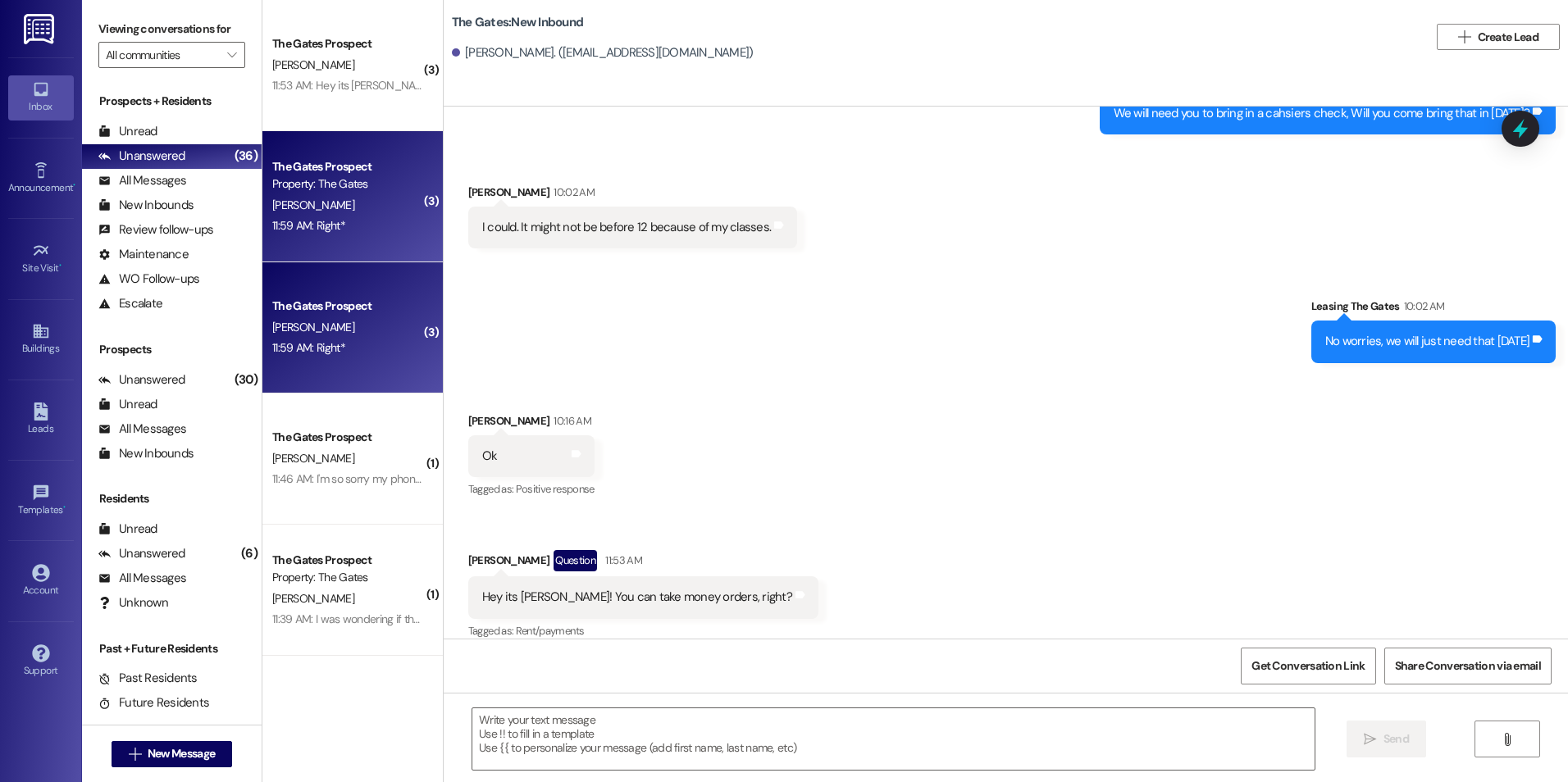
scroll to position [20673, 0]
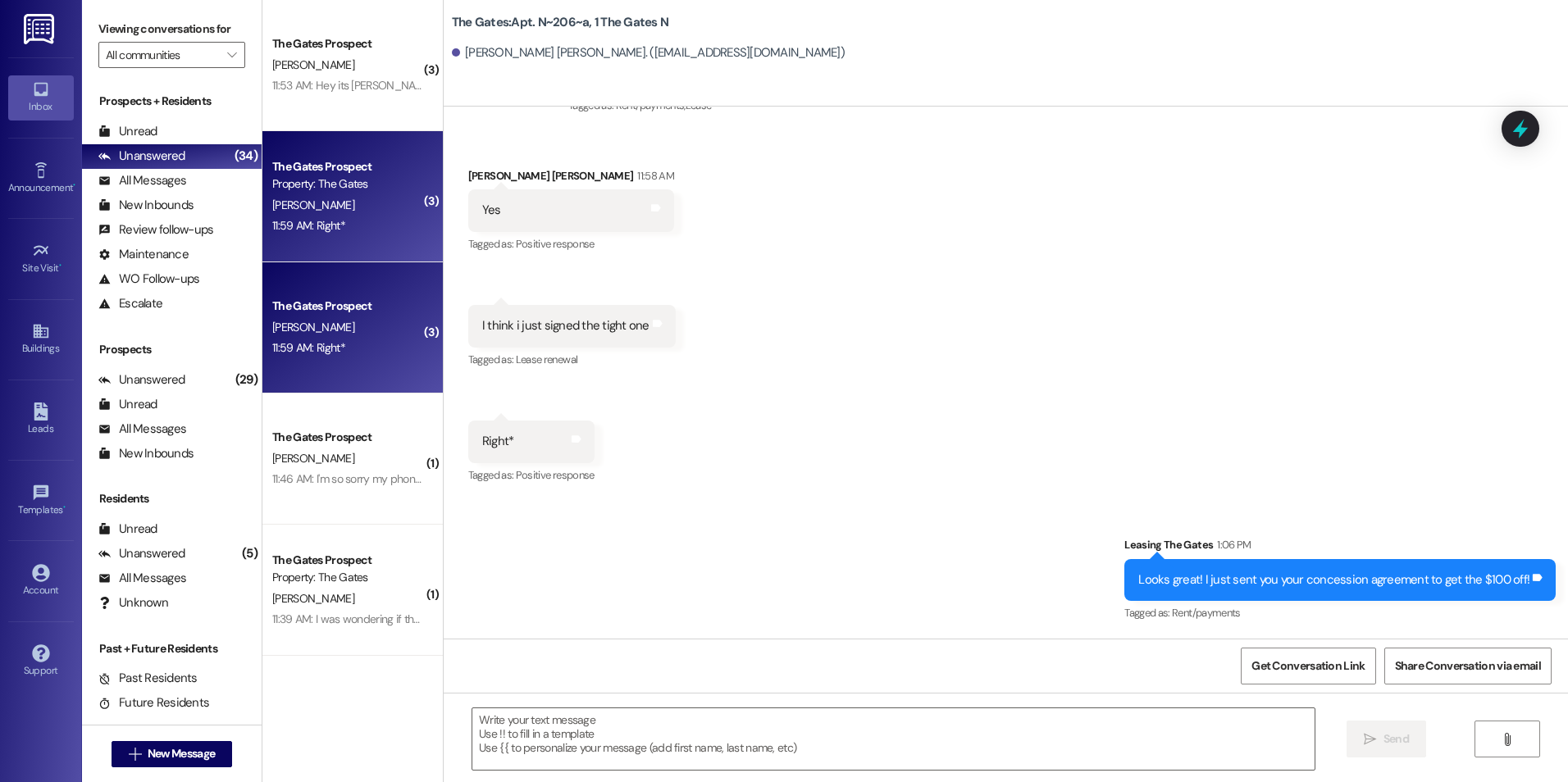
click at [233, 751] on div " New Message" at bounding box center [171, 753] width 180 height 57
click at [213, 757] on span "New Message" at bounding box center [182, 754] width 74 height 17
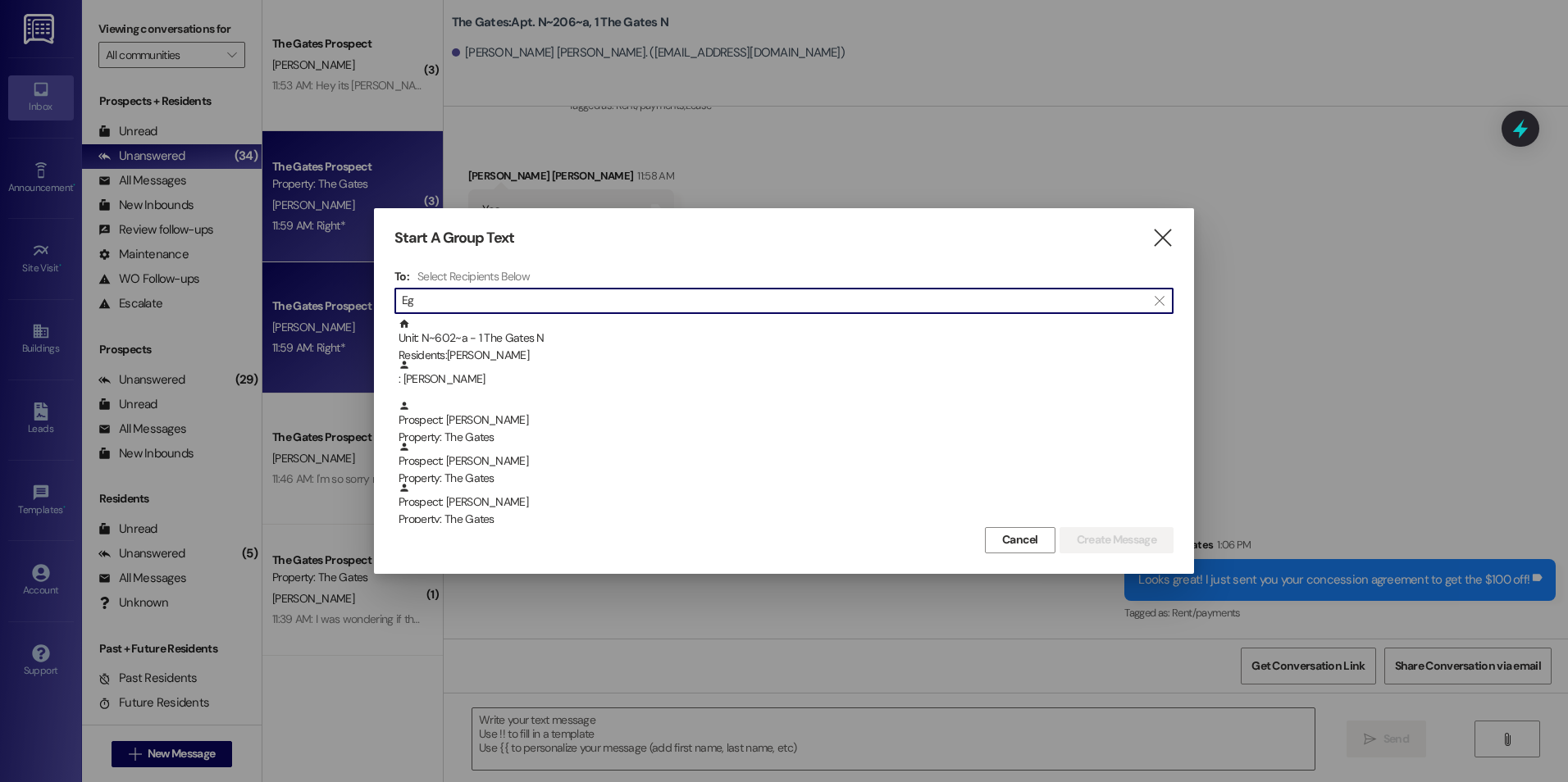
type input "E"
type input "S"
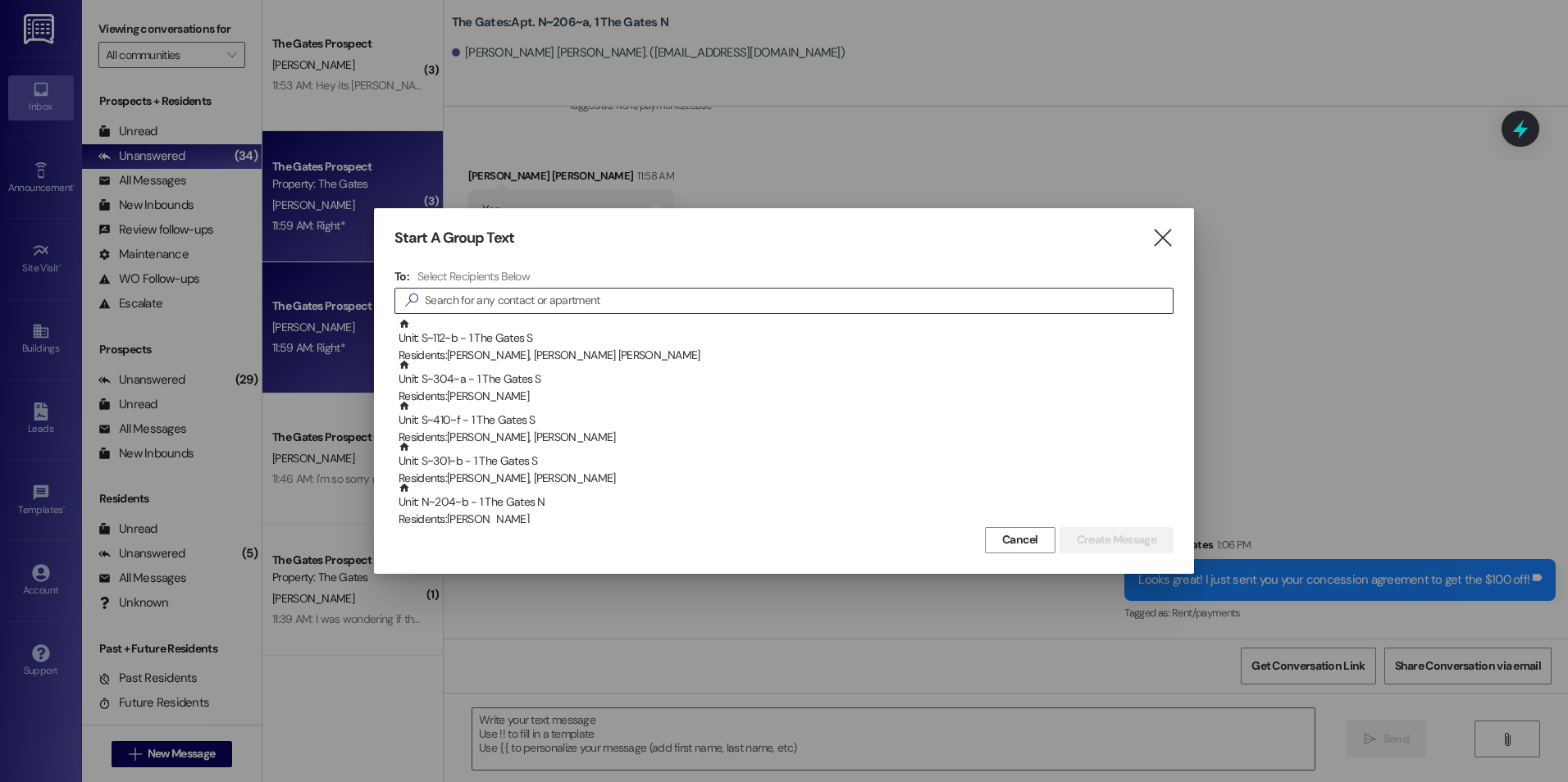
click at [594, 294] on input at bounding box center [799, 301] width 748 height 23
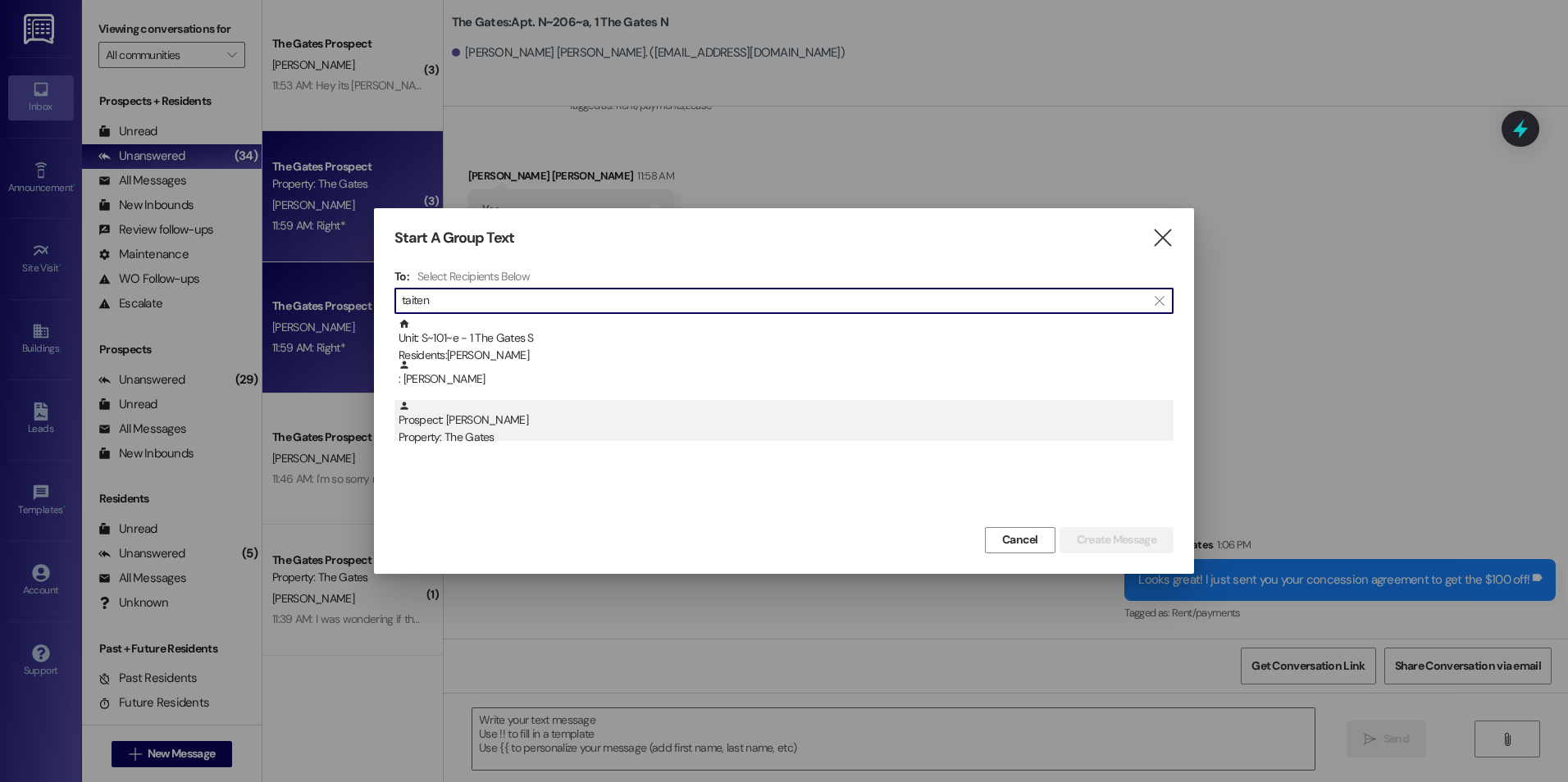
type input "taiten"
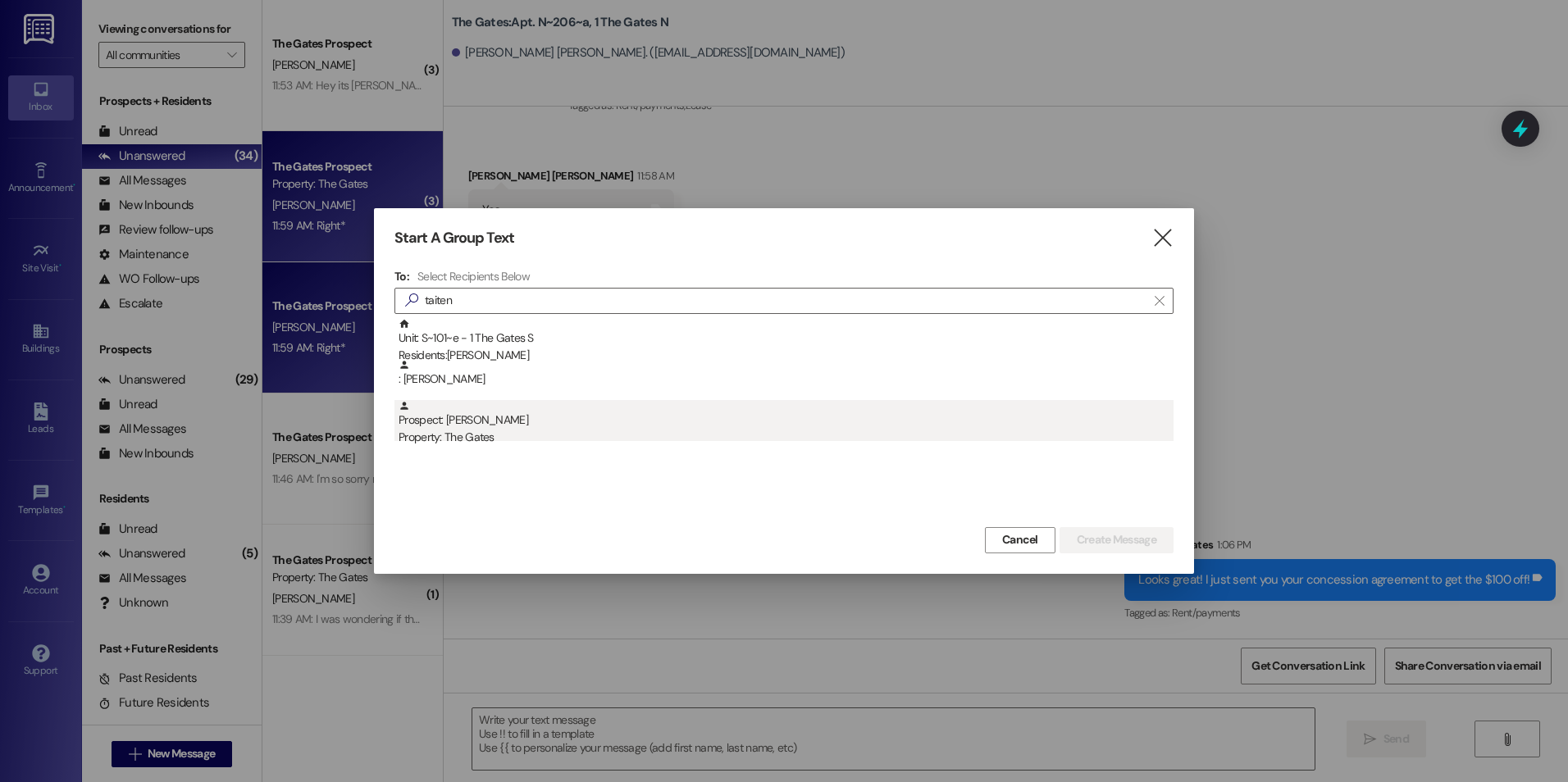
click at [560, 420] on div "Prospect: [PERSON_NAME] Property: The Gates" at bounding box center [786, 424] width 775 height 47
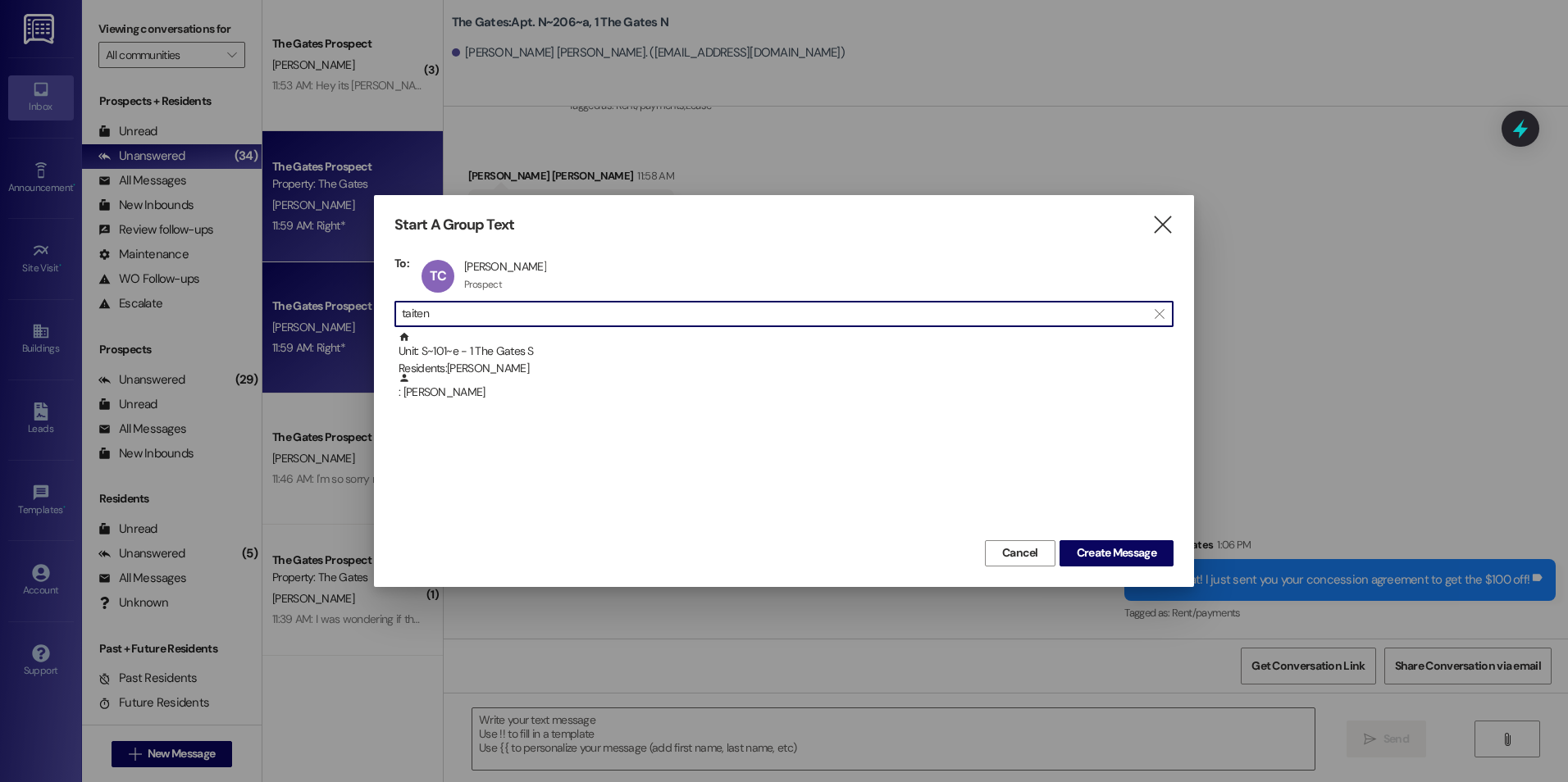
drag, startPoint x: 526, startPoint y: 313, endPoint x: 374, endPoint y: 309, distance: 152.1
click at [374, 309] on div "Start A Group Text  To: TC [PERSON_NAME] [PERSON_NAME] Prospect Prospect click…" at bounding box center [784, 391] width 820 height 391
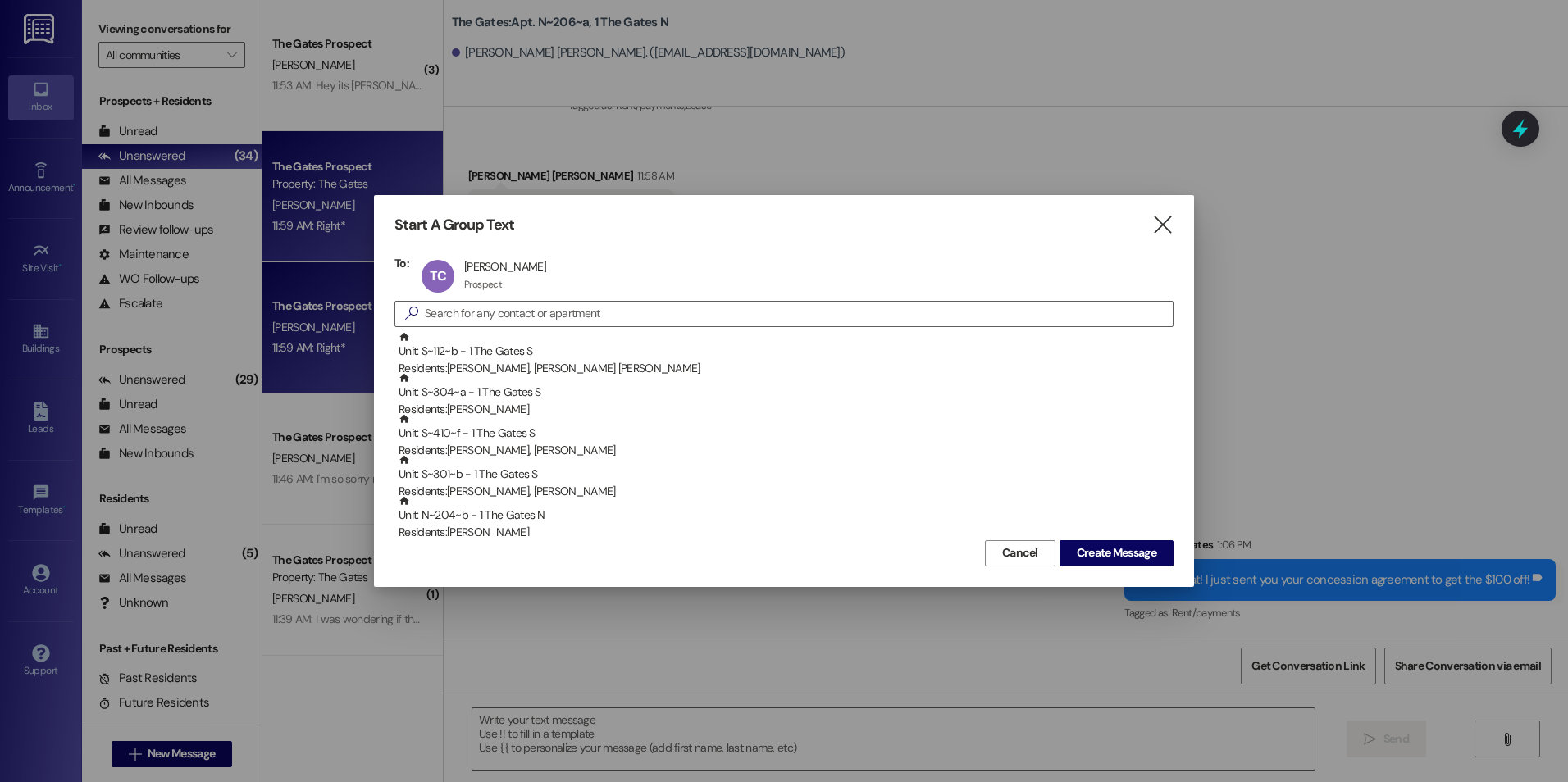
click at [587, 272] on div "TC [PERSON_NAME] [PERSON_NAME] Prospect Prospect click to remove" at bounding box center [787, 276] width 738 height 41
click at [489, 280] on div "TC [PERSON_NAME] [PERSON_NAME] Prospect Prospect click to remove" at bounding box center [489, 276] width 143 height 41
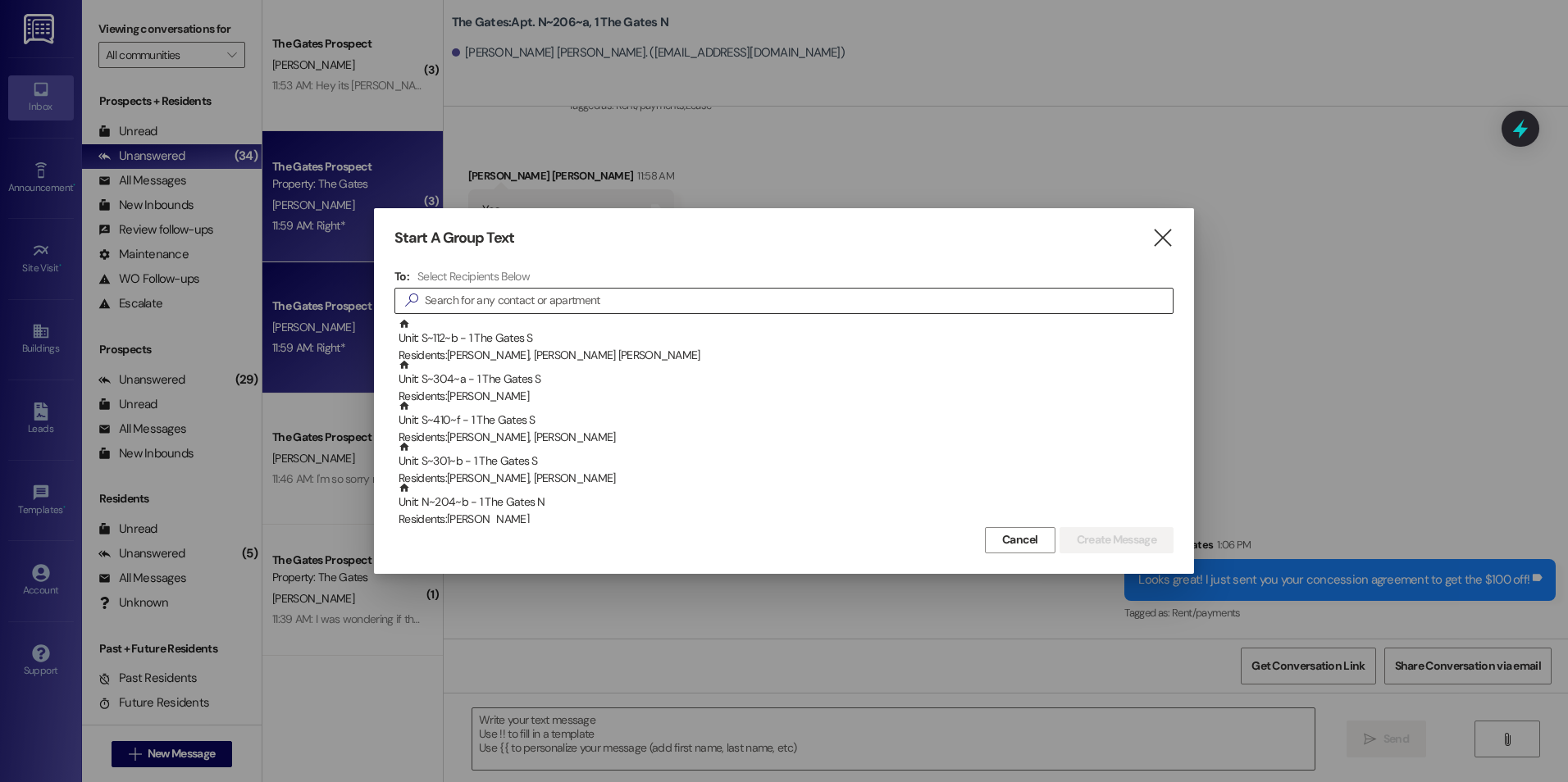
click at [496, 295] on input at bounding box center [799, 301] width 748 height 23
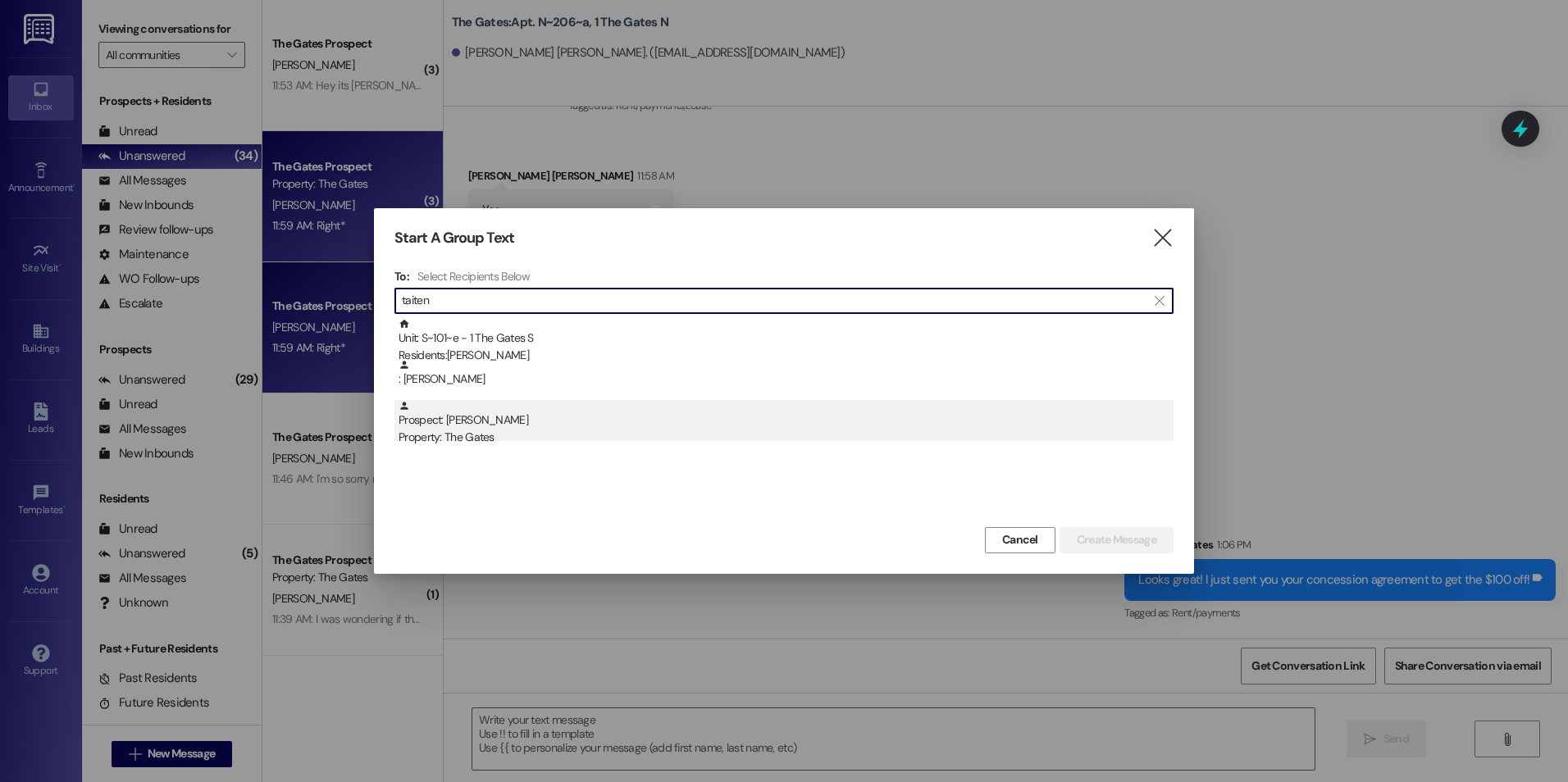
type input "taiten"
click at [464, 430] on div "Property: The Gates" at bounding box center [786, 437] width 775 height 17
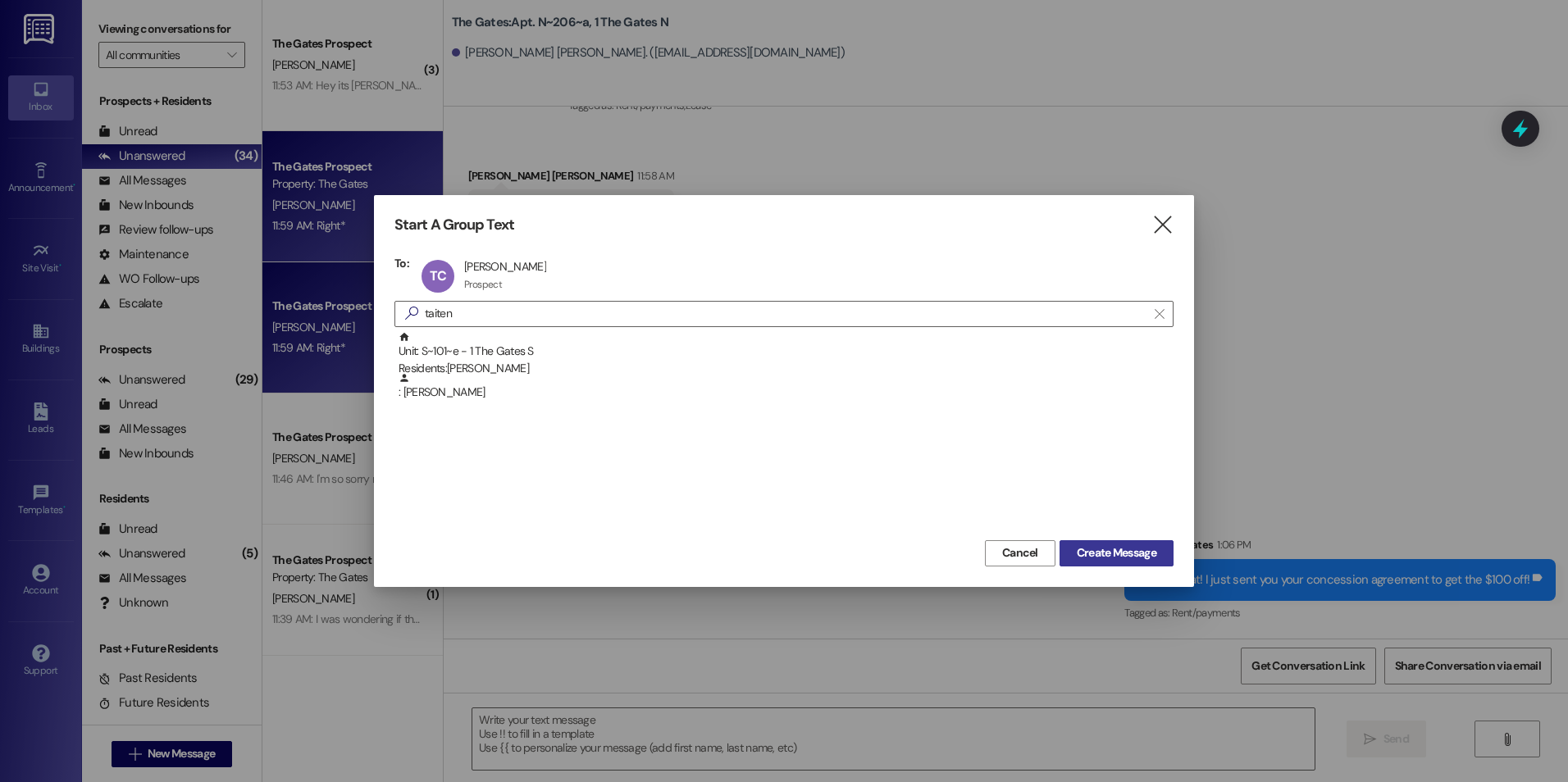
click at [1117, 561] on span "Create Message" at bounding box center [1116, 553] width 80 height 17
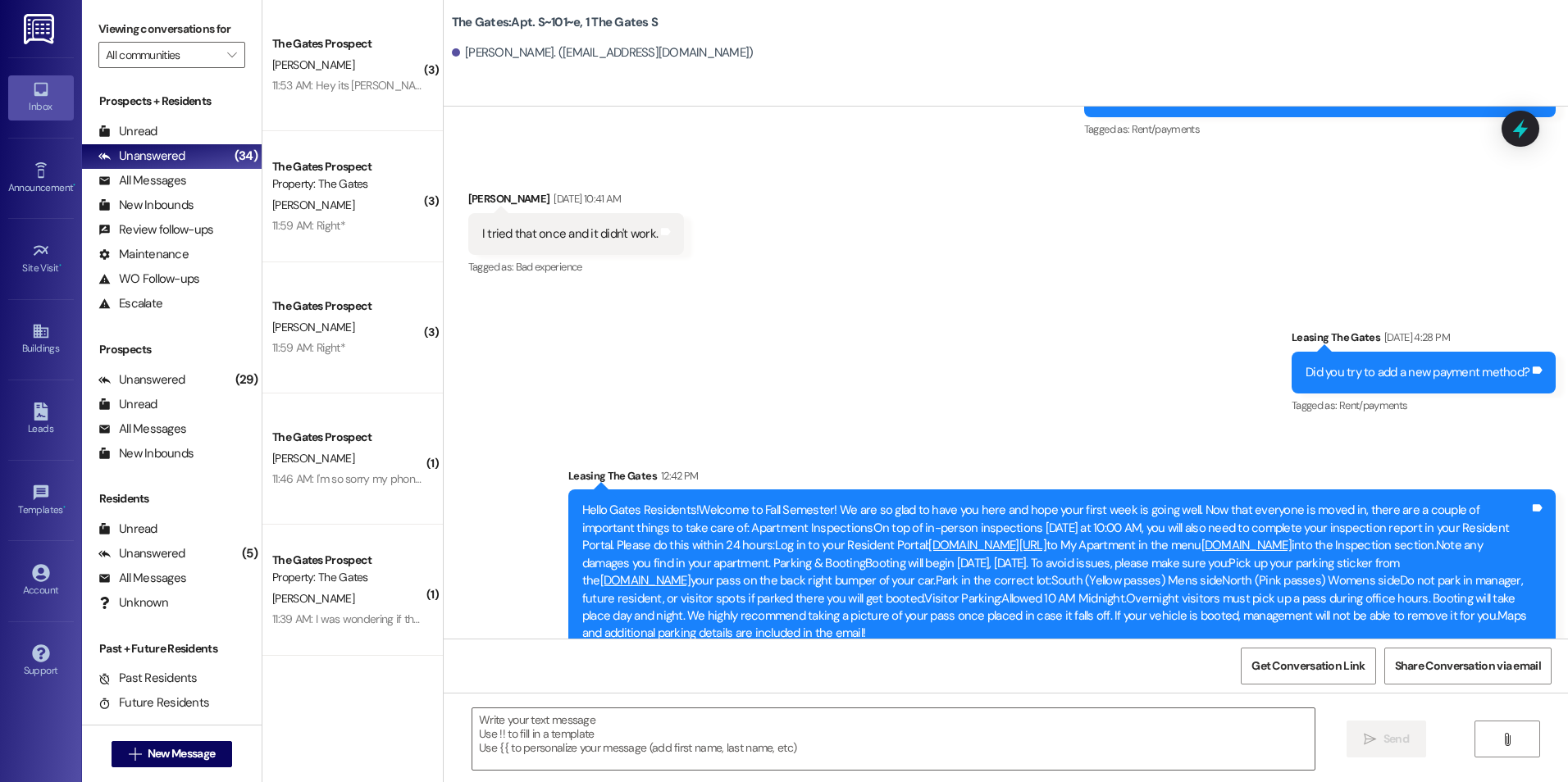
scroll to position [17223, 0]
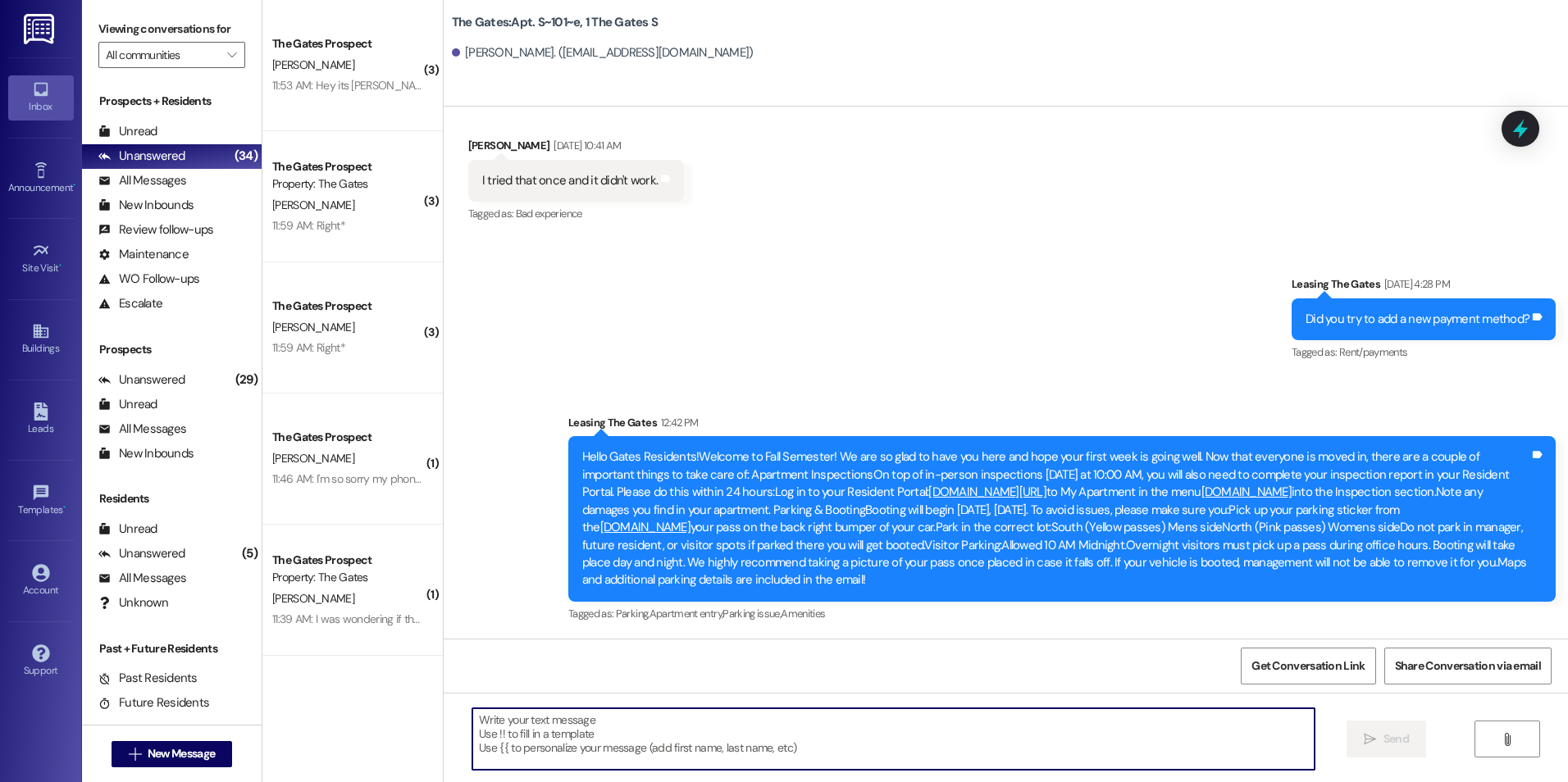
paste textarea "Hi .....! This is [PERSON_NAME] from The Gates! We are running a LIMITED TIME D…"
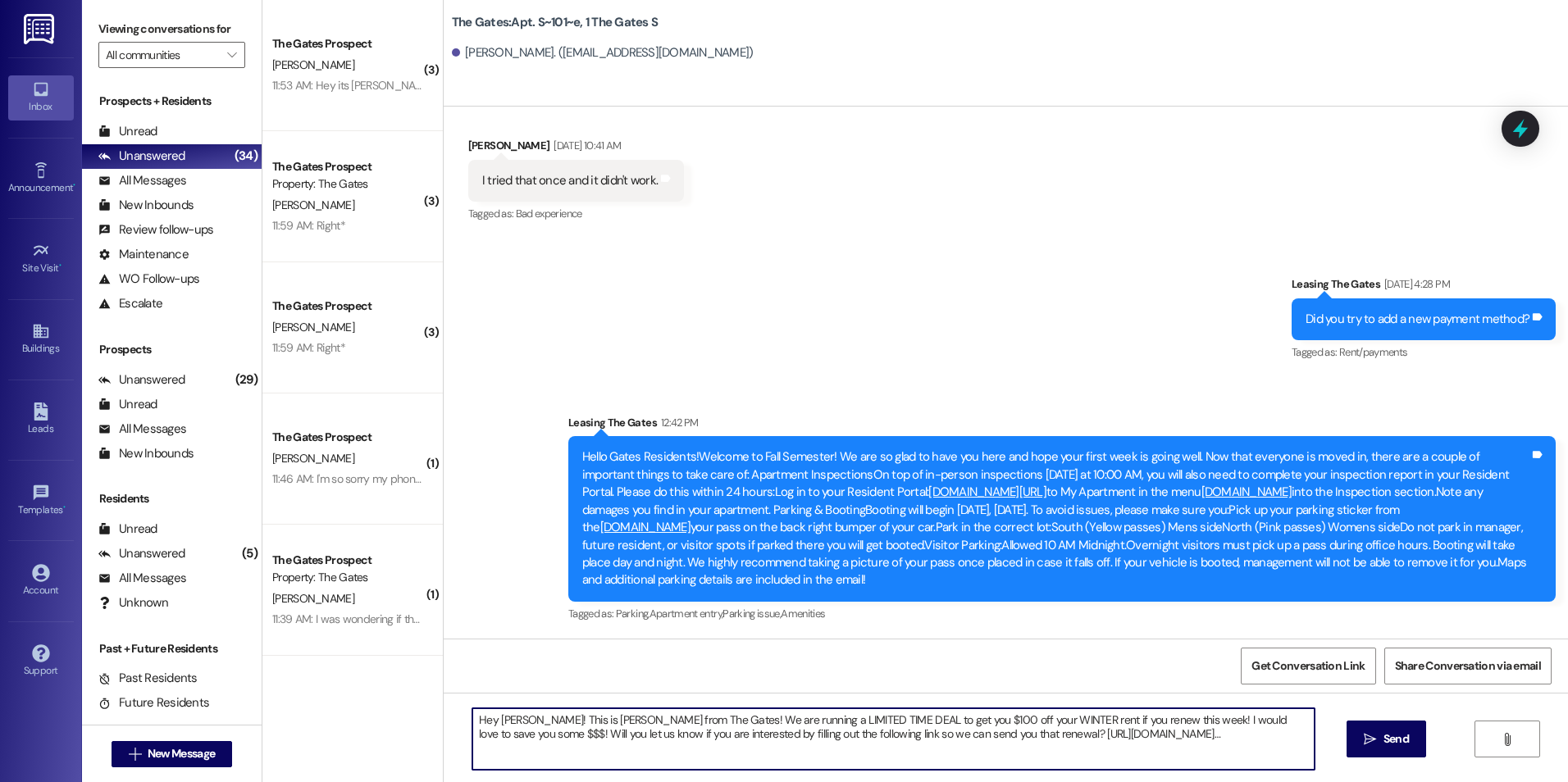
click at [594, 723] on textarea "Hey [PERSON_NAME]! This is [PERSON_NAME] from The Gates! We are running a LIMIT…" at bounding box center [893, 738] width 841 height 61
drag, startPoint x: 1071, startPoint y: 748, endPoint x: 341, endPoint y: 768, distance: 730.3
click at [341, 768] on div "( 3 ) The Gates Prospect [PERSON_NAME] 11:53 AM: Hey its [PERSON_NAME]! You can…" at bounding box center [915, 391] width 1306 height 782
paste textarea "[URL][DOMAIN_NAME]"
drag, startPoint x: 1238, startPoint y: 749, endPoint x: 427, endPoint y: 718, distance: 811.6
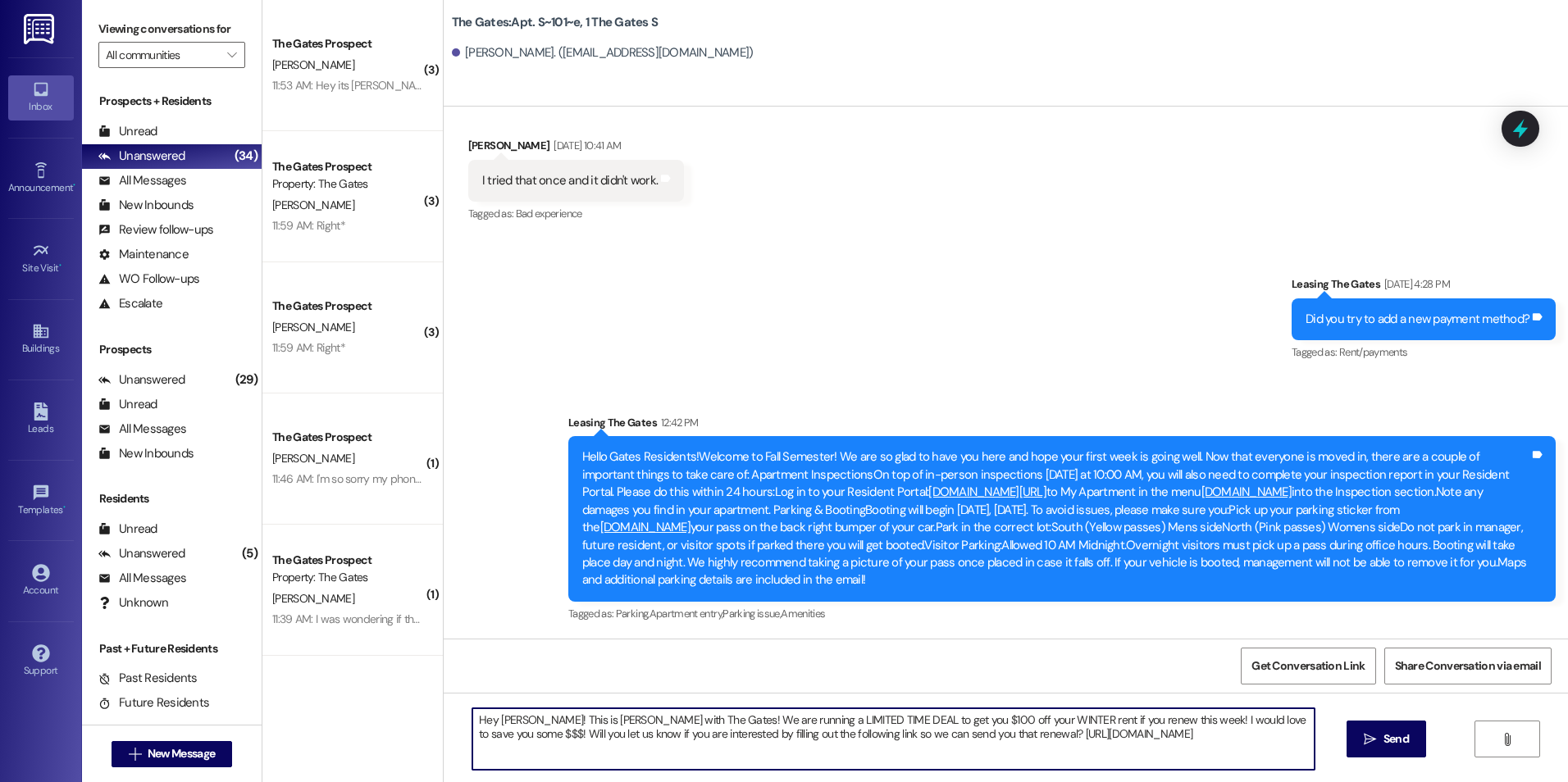
click at [427, 718] on div "( 3 ) The Gates Prospect [PERSON_NAME] 11:53 AM: Hey its [PERSON_NAME]! You can…" at bounding box center [915, 391] width 1306 height 782
type textarea "Hey [PERSON_NAME]! This is [PERSON_NAME] with The Gates! We are running a LIMIT…"
click at [1159, 643] on div "Get Conversation Link Share Conversation via email" at bounding box center [1006, 665] width 1124 height 54
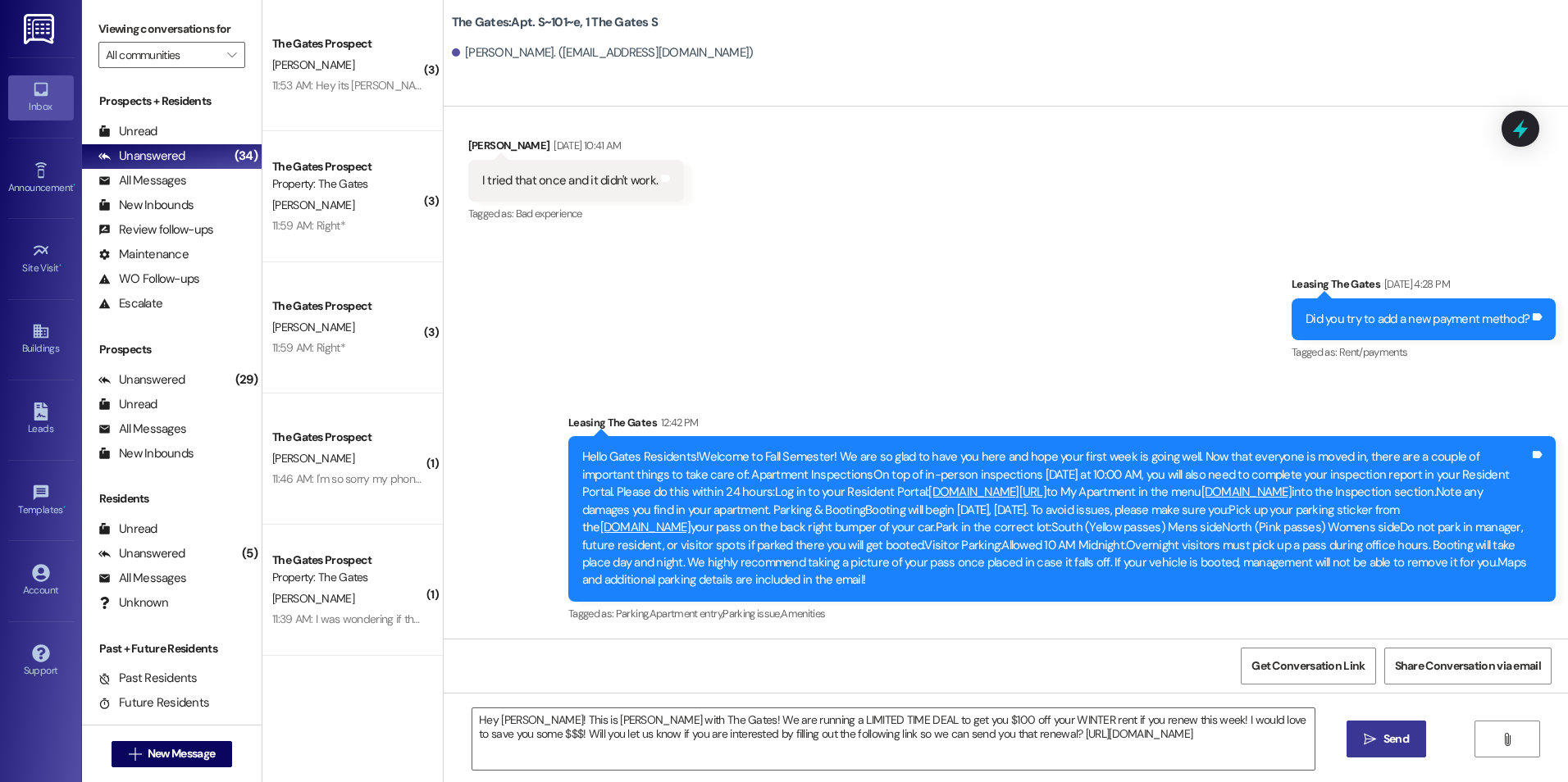
click at [1383, 731] on span "Send" at bounding box center [1396, 739] width 25 height 17
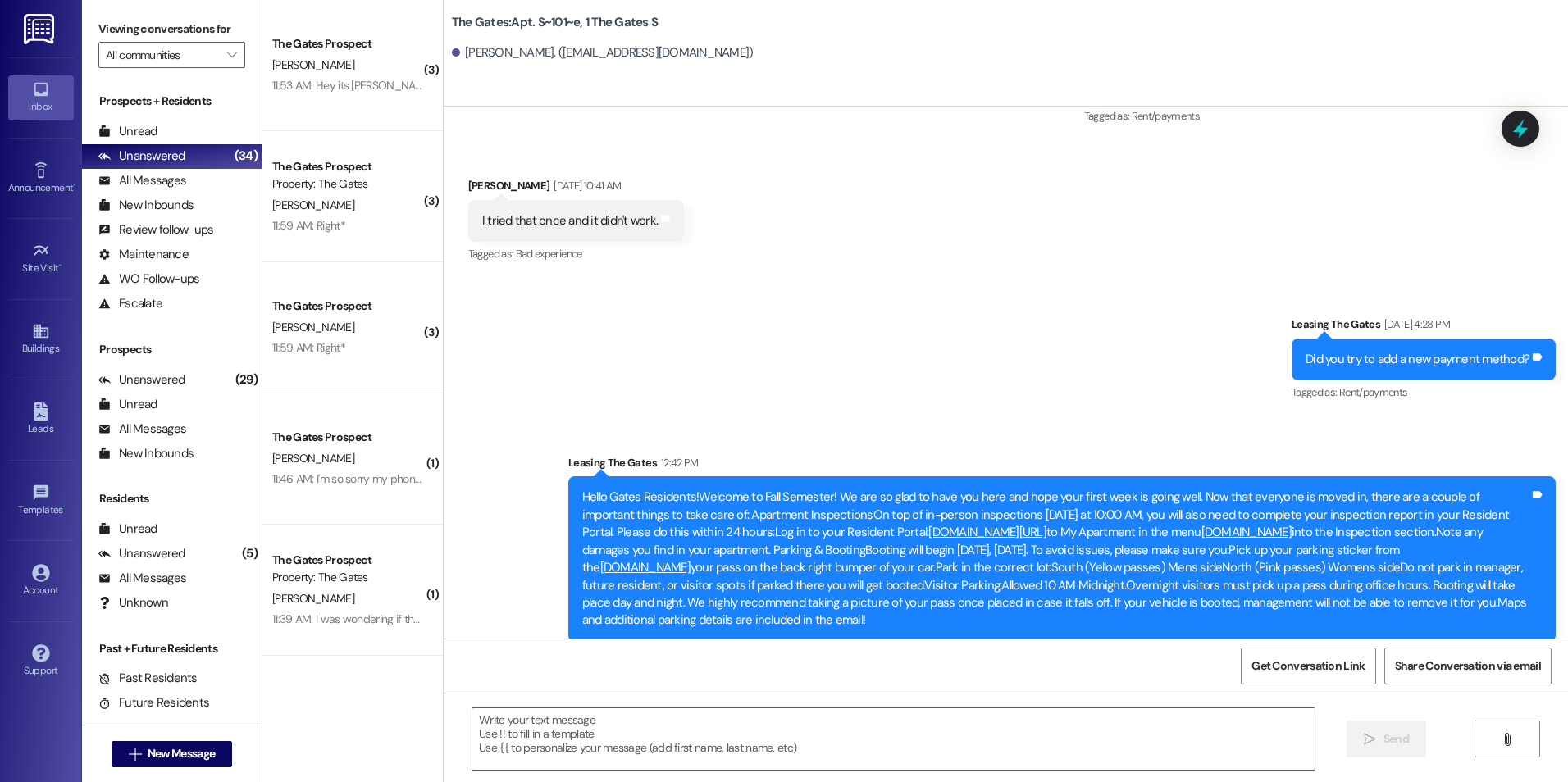
scroll to position [17372, 0]
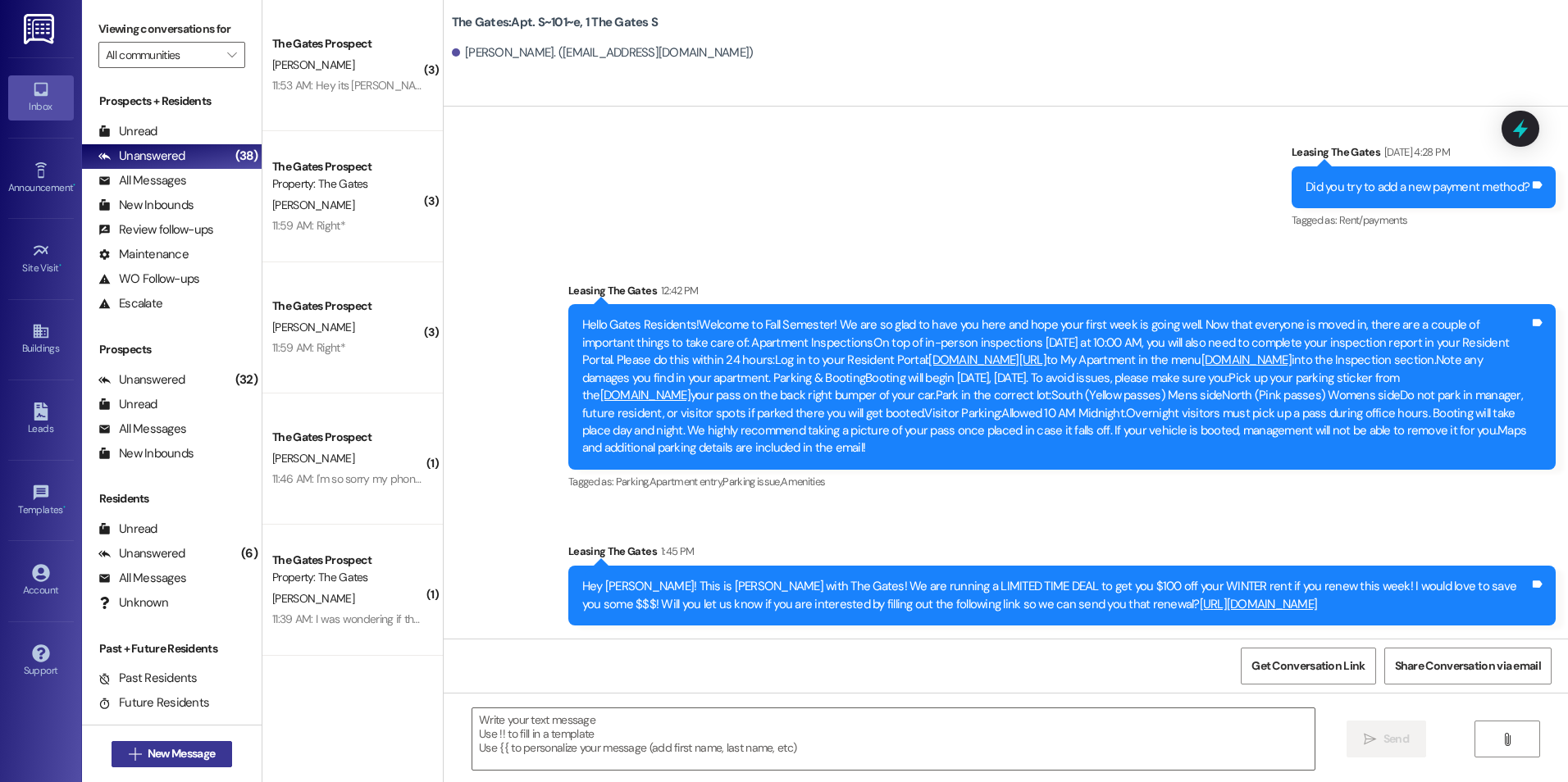
click at [155, 752] on span "New Message" at bounding box center [181, 754] width 67 height 17
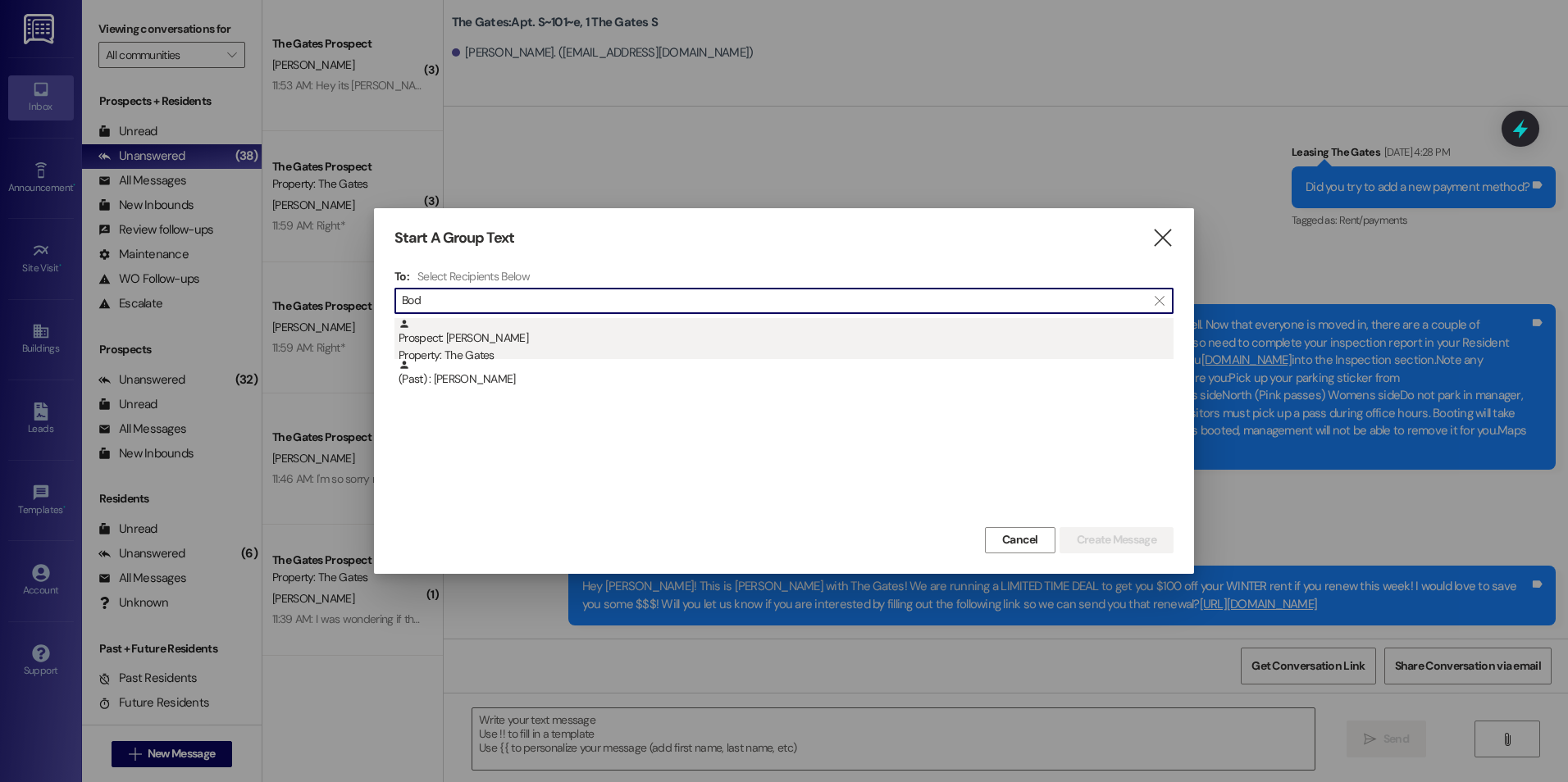
type input "Bod"
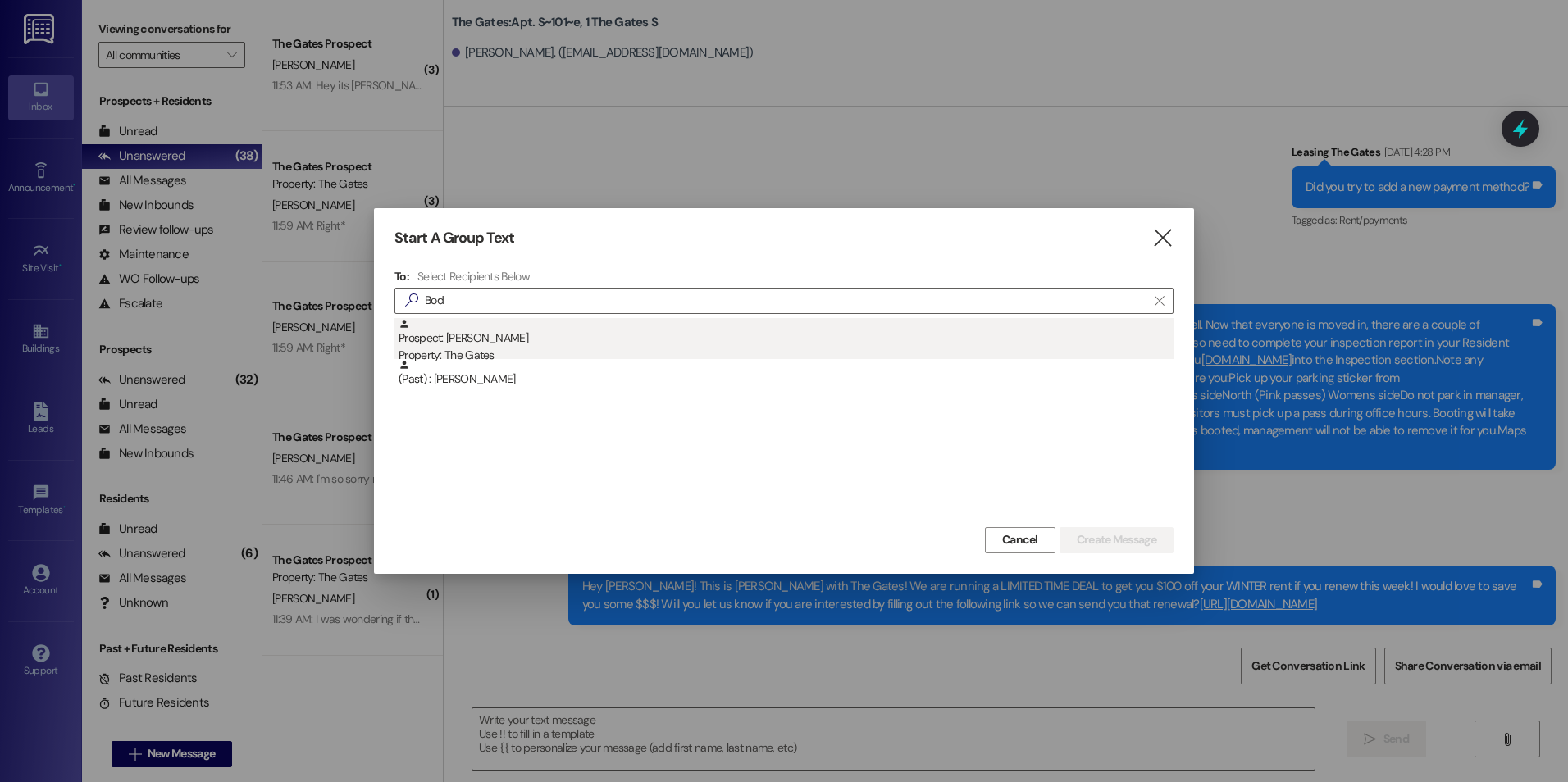
click at [561, 344] on div "Prospect: [PERSON_NAME] Property: The Gates" at bounding box center [786, 341] width 775 height 47
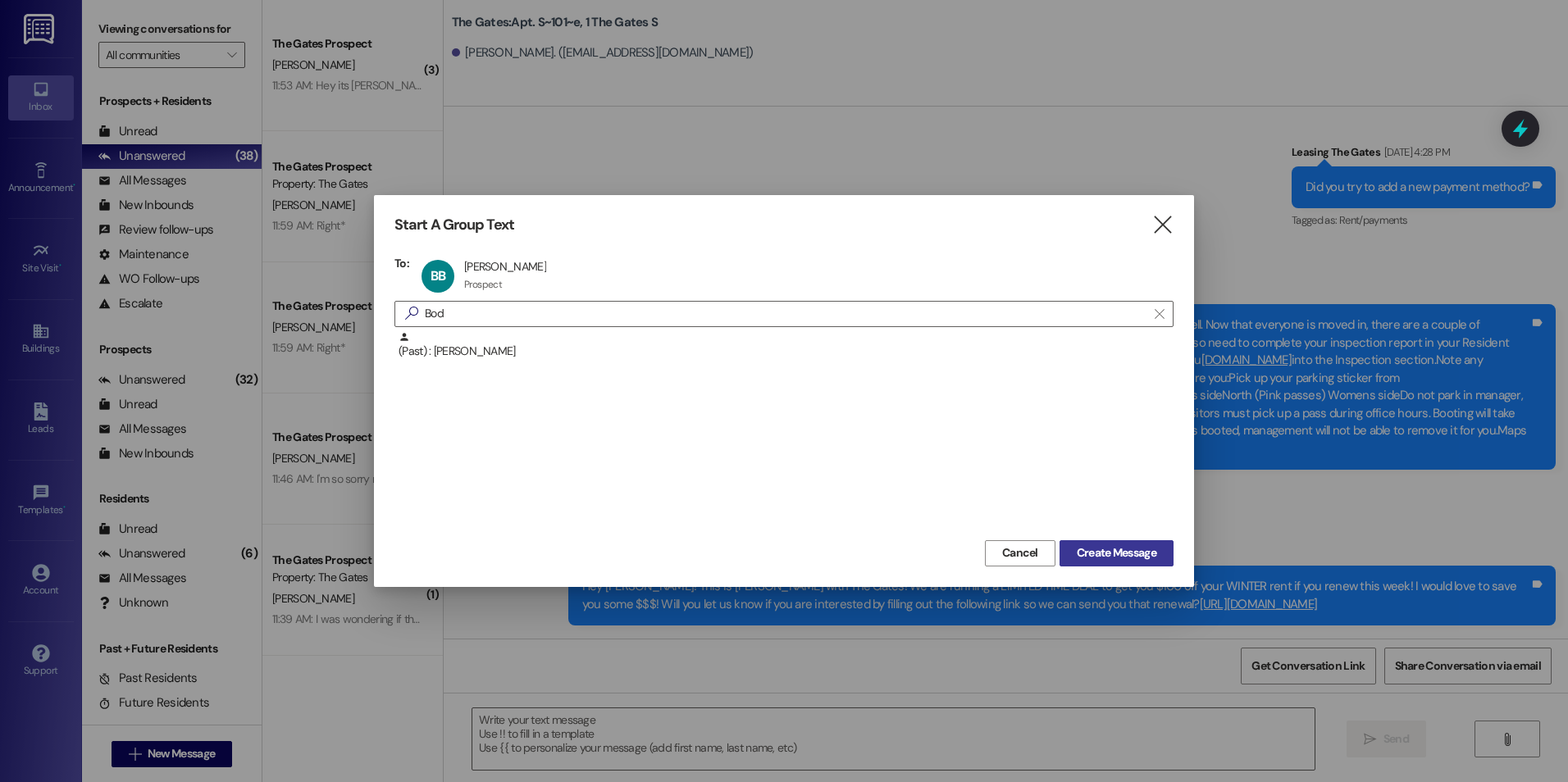
click at [1105, 540] on button "Create Message" at bounding box center [1115, 553] width 114 height 26
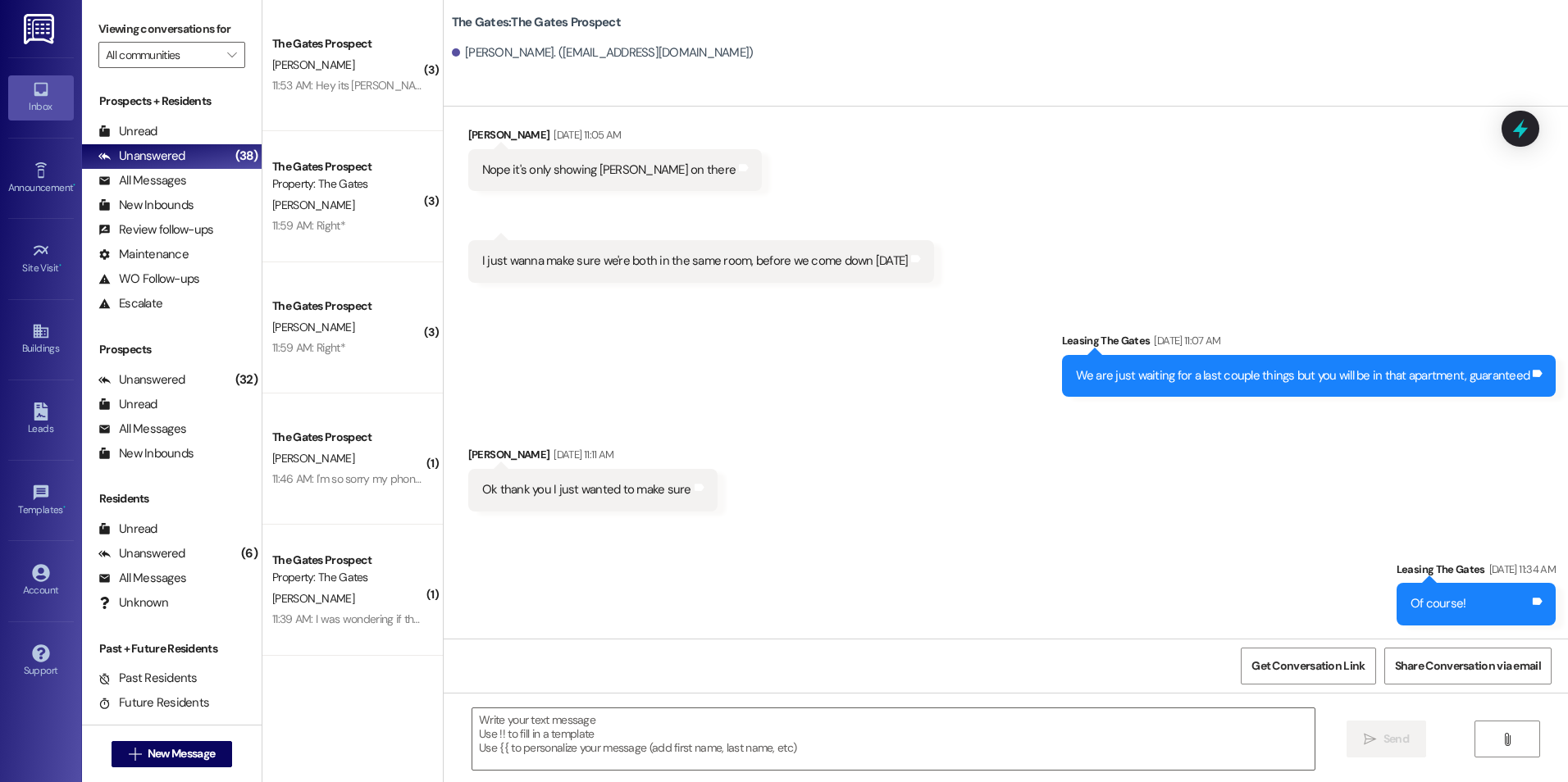
scroll to position [2150, 0]
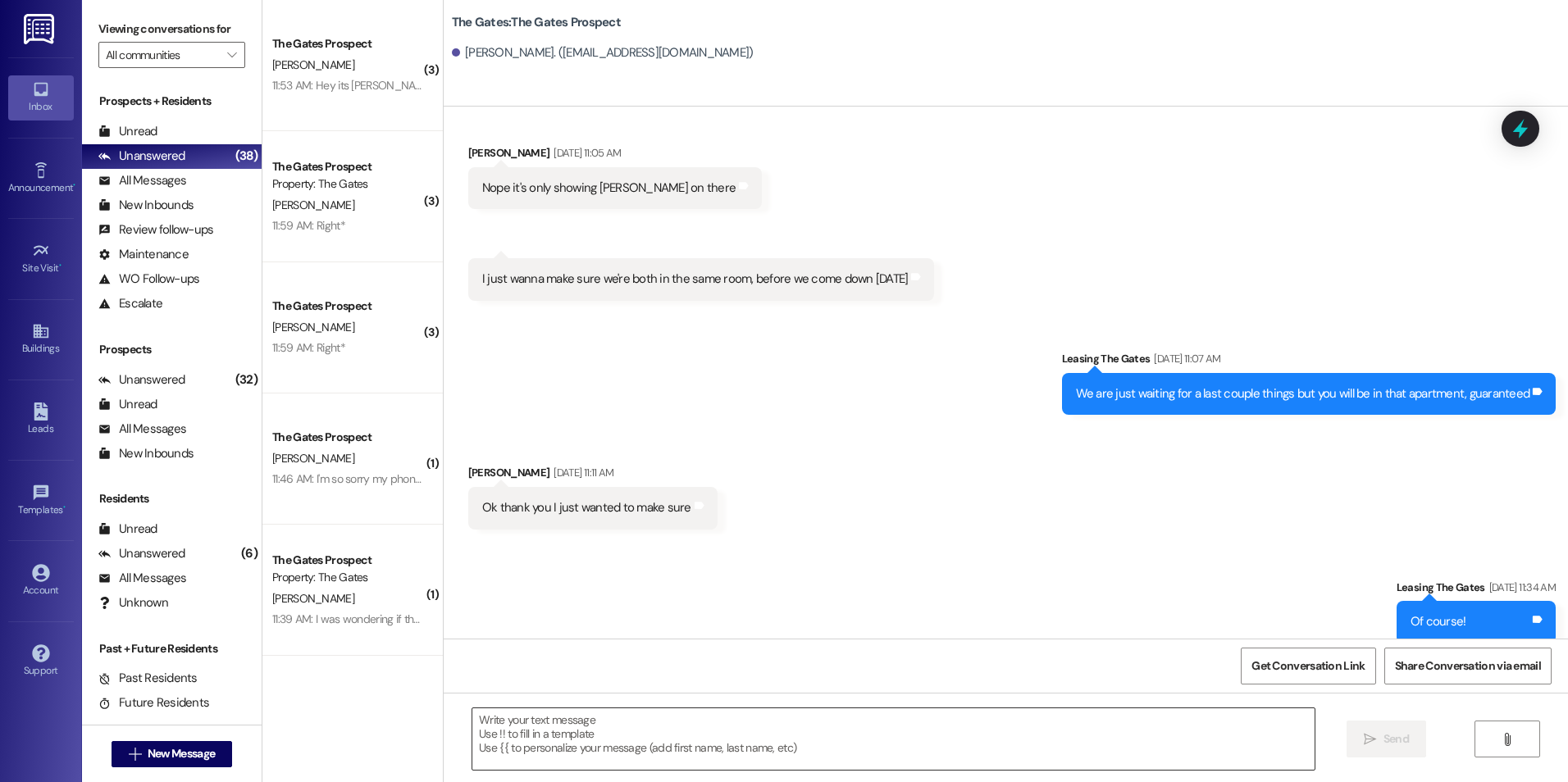
click at [604, 731] on textarea at bounding box center [893, 738] width 841 height 61
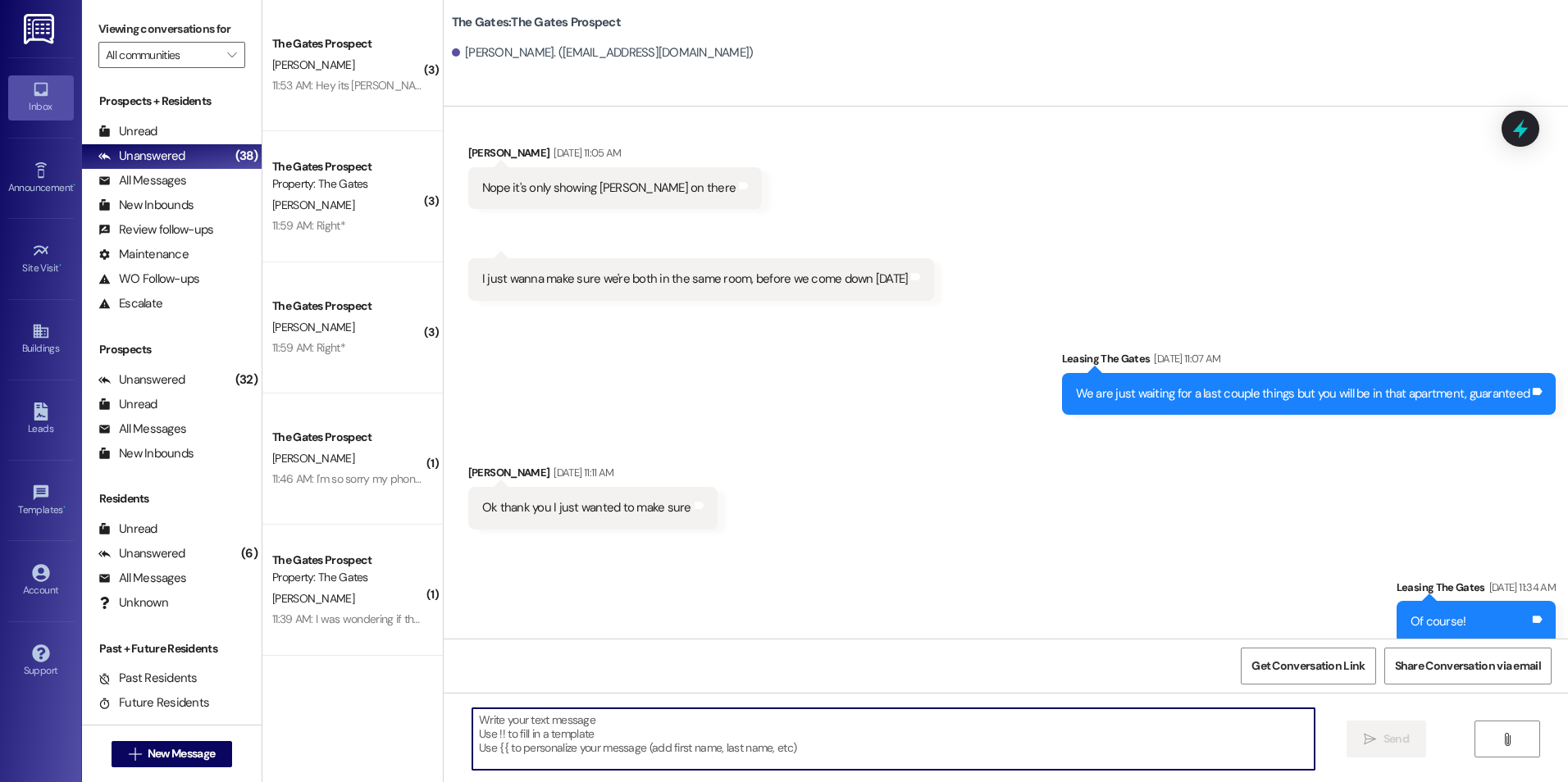
paste textarea "Hey [PERSON_NAME]! This is [PERSON_NAME] with The Gates! We are running a LIMIT…"
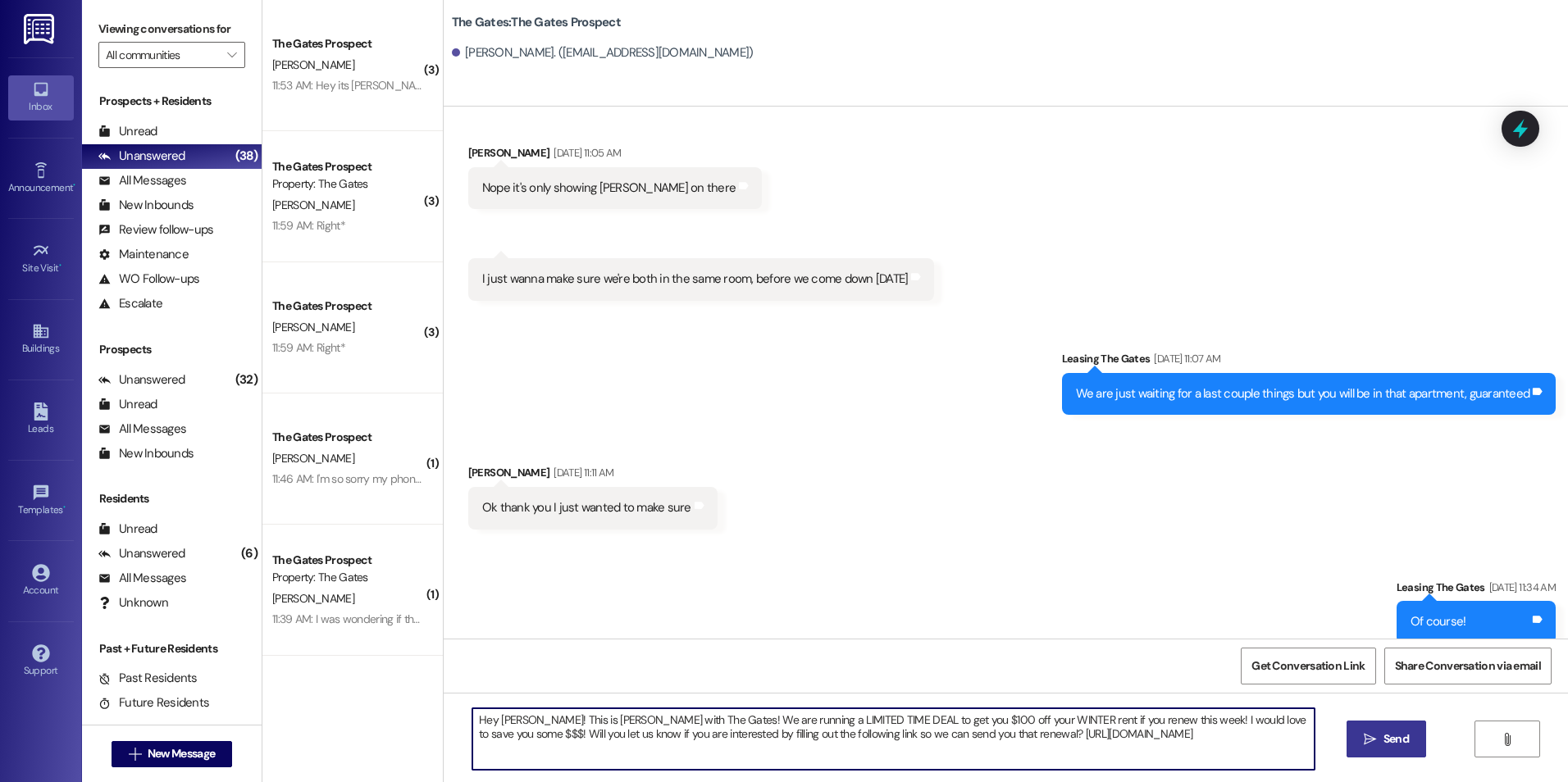
click at [512, 717] on textarea "Hey [PERSON_NAME]! This is [PERSON_NAME] with The Gates! We are running a LIMIT…" at bounding box center [893, 738] width 841 height 61
click at [516, 716] on textarea "Hey [PERSON_NAME]! This is [PERSON_NAME] with The Gates! We are running a LIMIT…" at bounding box center [893, 738] width 841 height 61
click at [1265, 755] on textarea "Hey Bodee! This is [PERSON_NAME] with The Gates! We are running a LIMITED TIME …" at bounding box center [893, 738] width 841 height 61
click at [1402, 744] on span "Send" at bounding box center [1396, 739] width 25 height 17
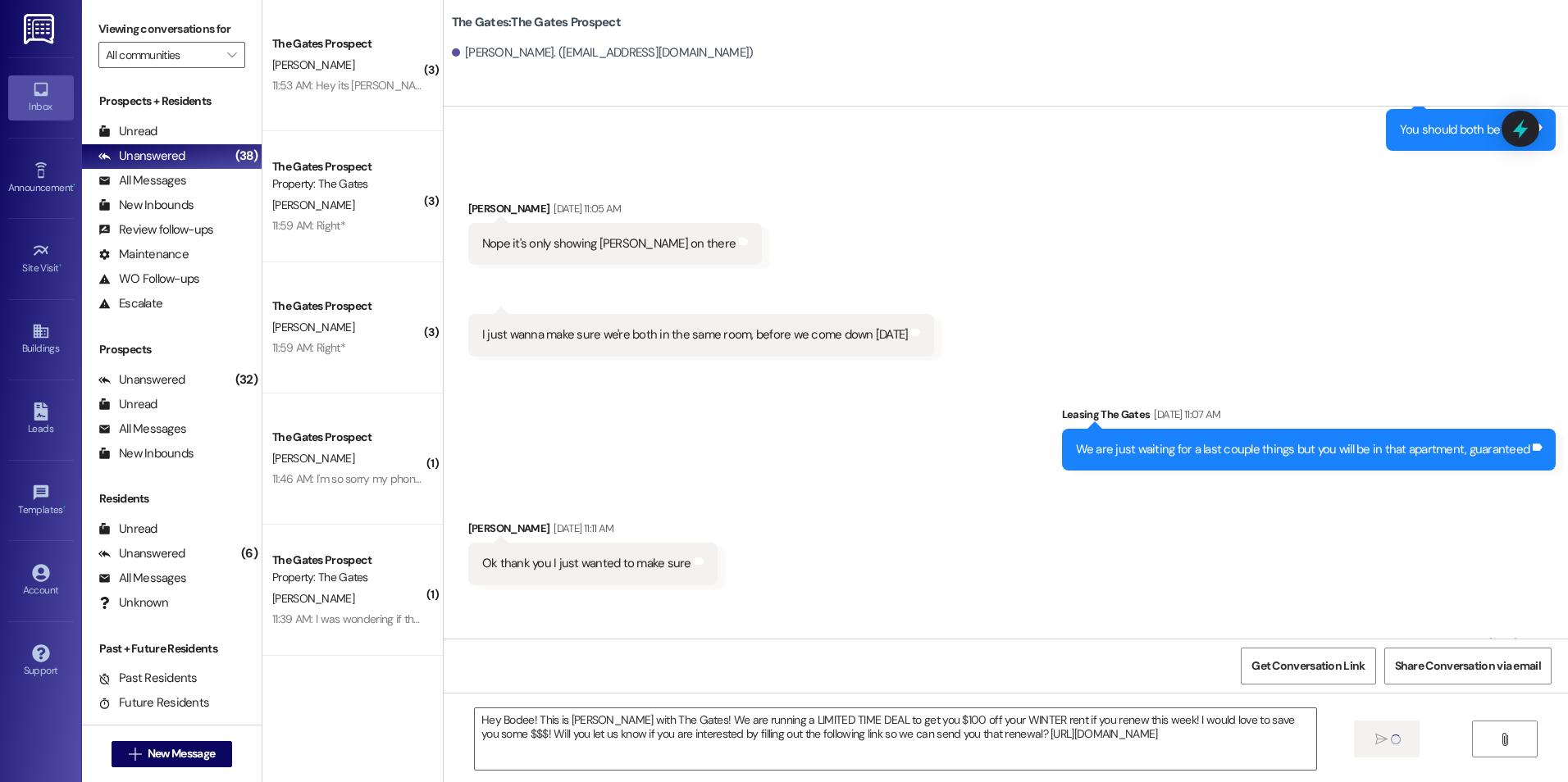
scroll to position [2068, 0]
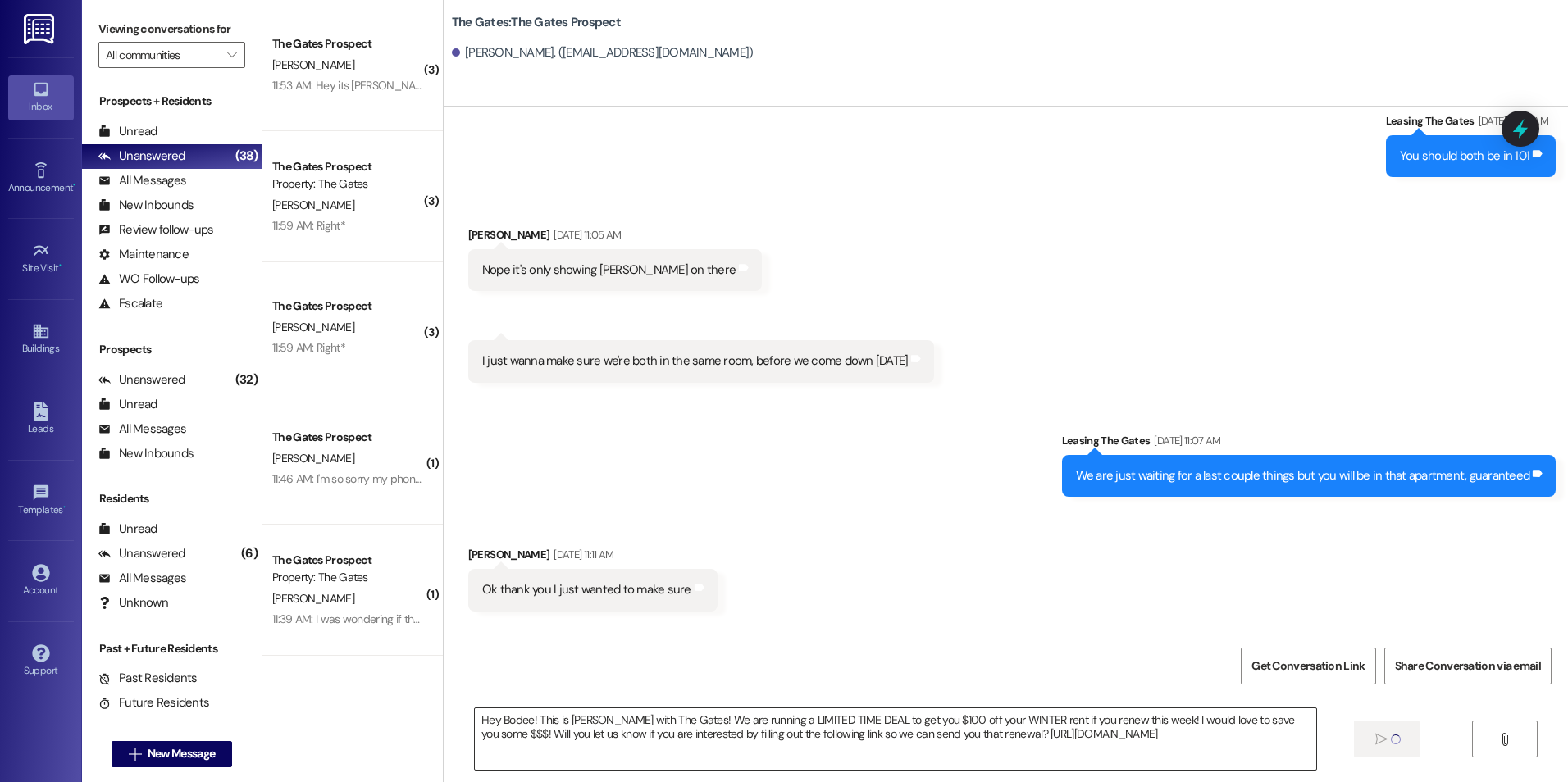
click at [1215, 750] on textarea "Hey Bodee! This is [PERSON_NAME] with The Gates! We are running a LIMITED TIME …" at bounding box center [896, 738] width 841 height 61
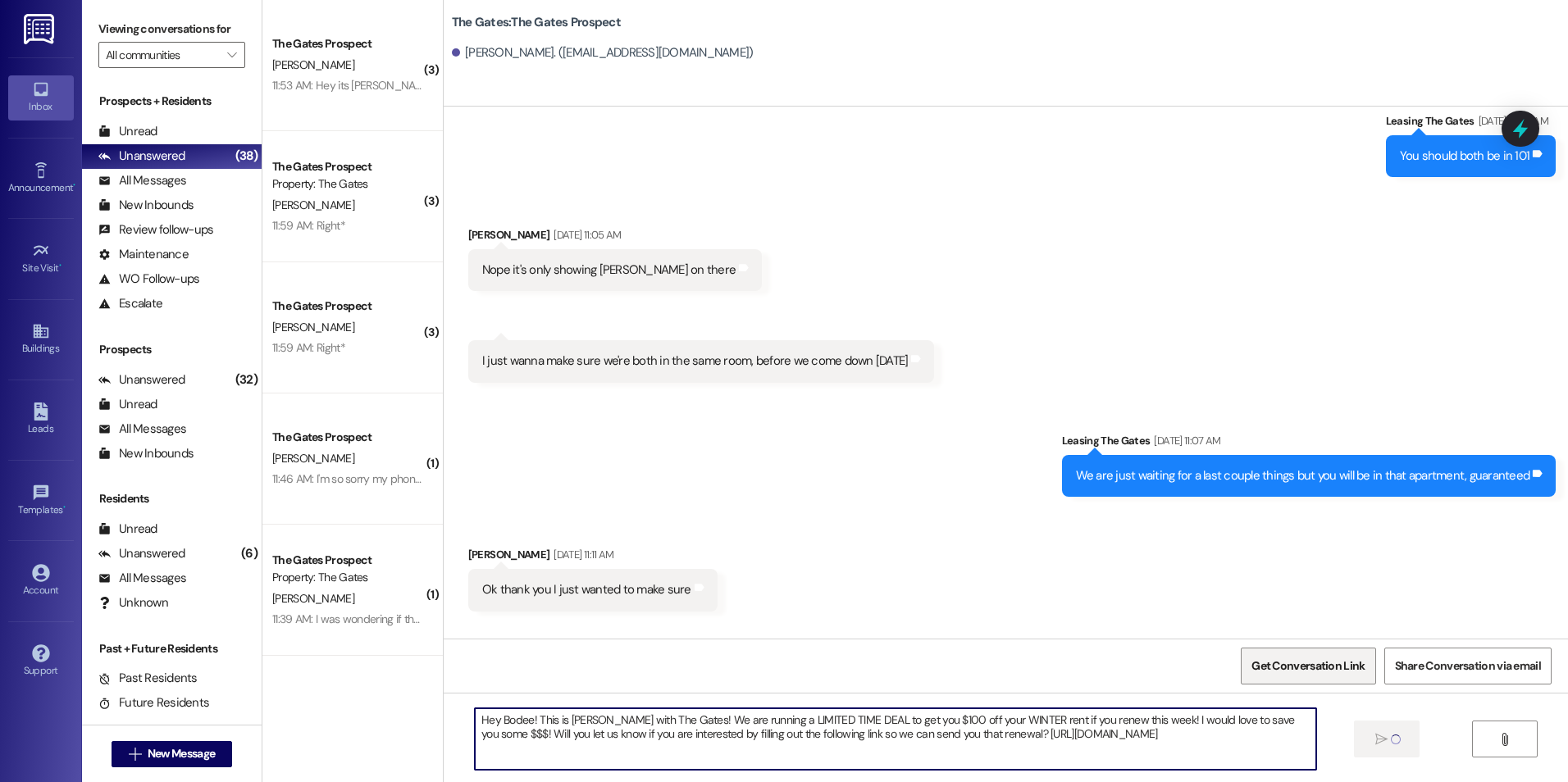
type textarea "Hey Bodee! This is [PERSON_NAME] with The Gates! We are running a LIMITED TIME …"
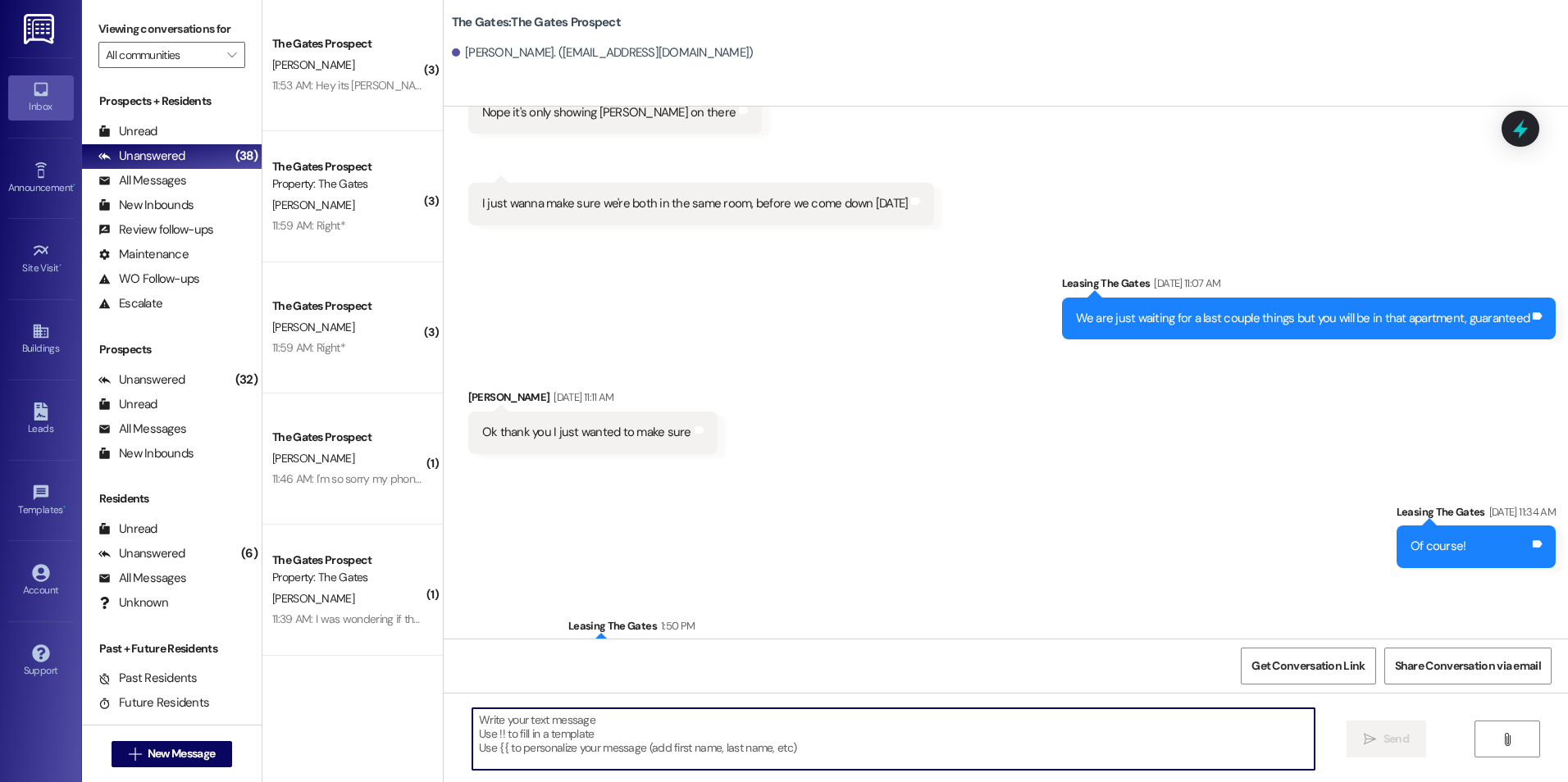
scroll to position [2299, 0]
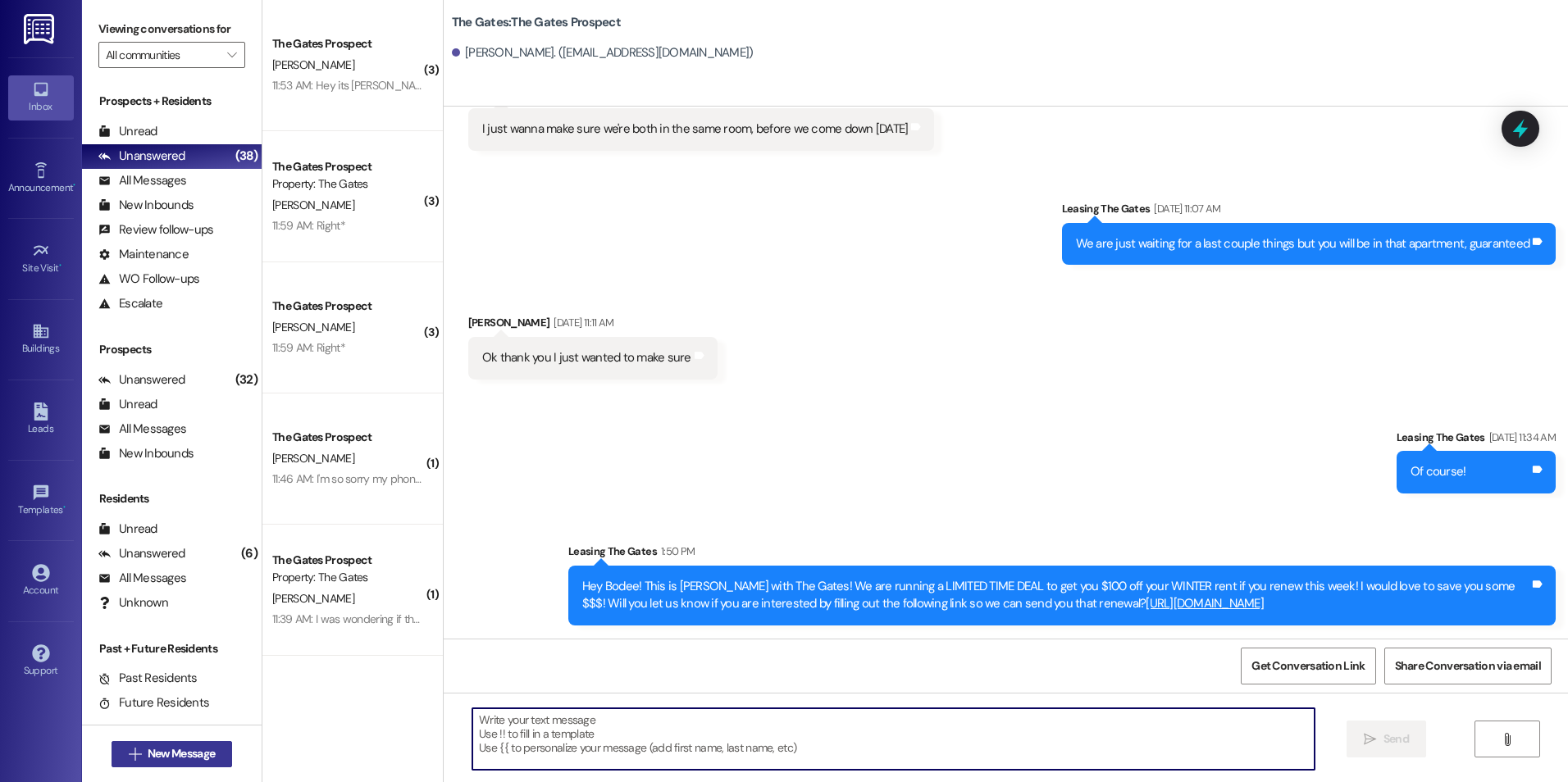
click at [176, 752] on span "New Message" at bounding box center [181, 754] width 67 height 17
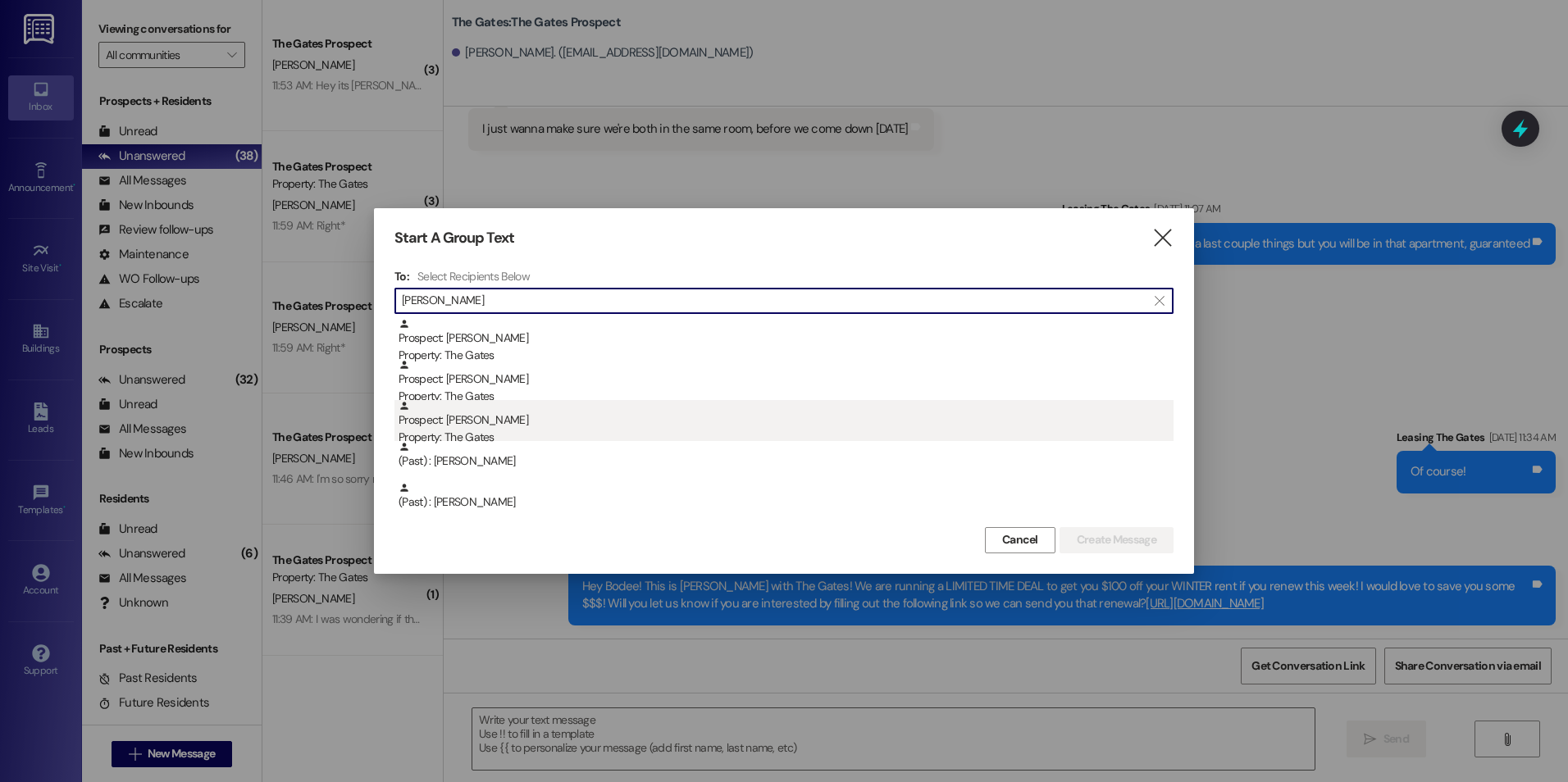
type input "[PERSON_NAME]"
click at [565, 428] on div "Prospect: [PERSON_NAME] Property: The Gates" at bounding box center [786, 424] width 775 height 47
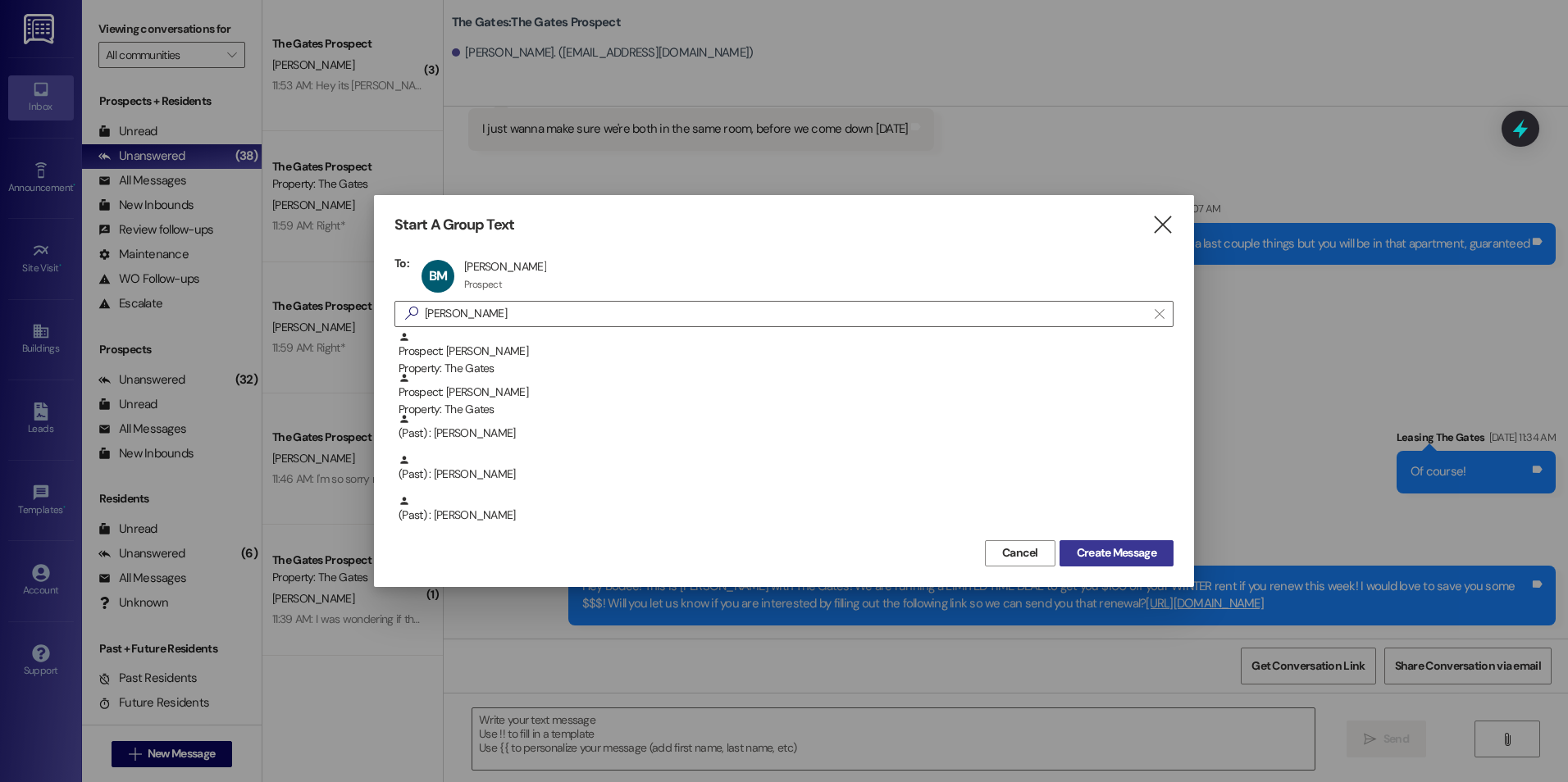
click at [1116, 544] on button "Create Message" at bounding box center [1115, 553] width 114 height 26
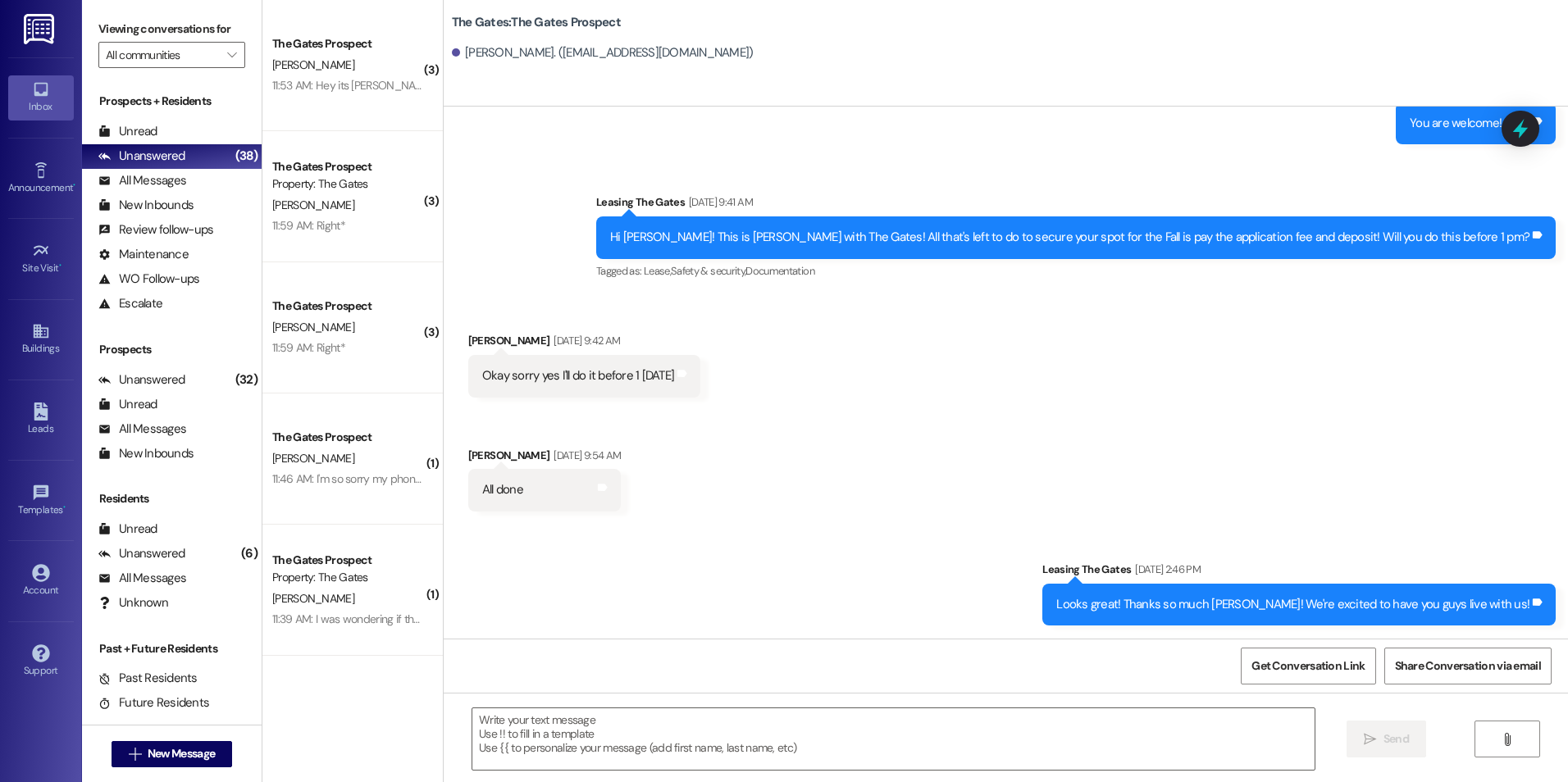
scroll to position [1104, 0]
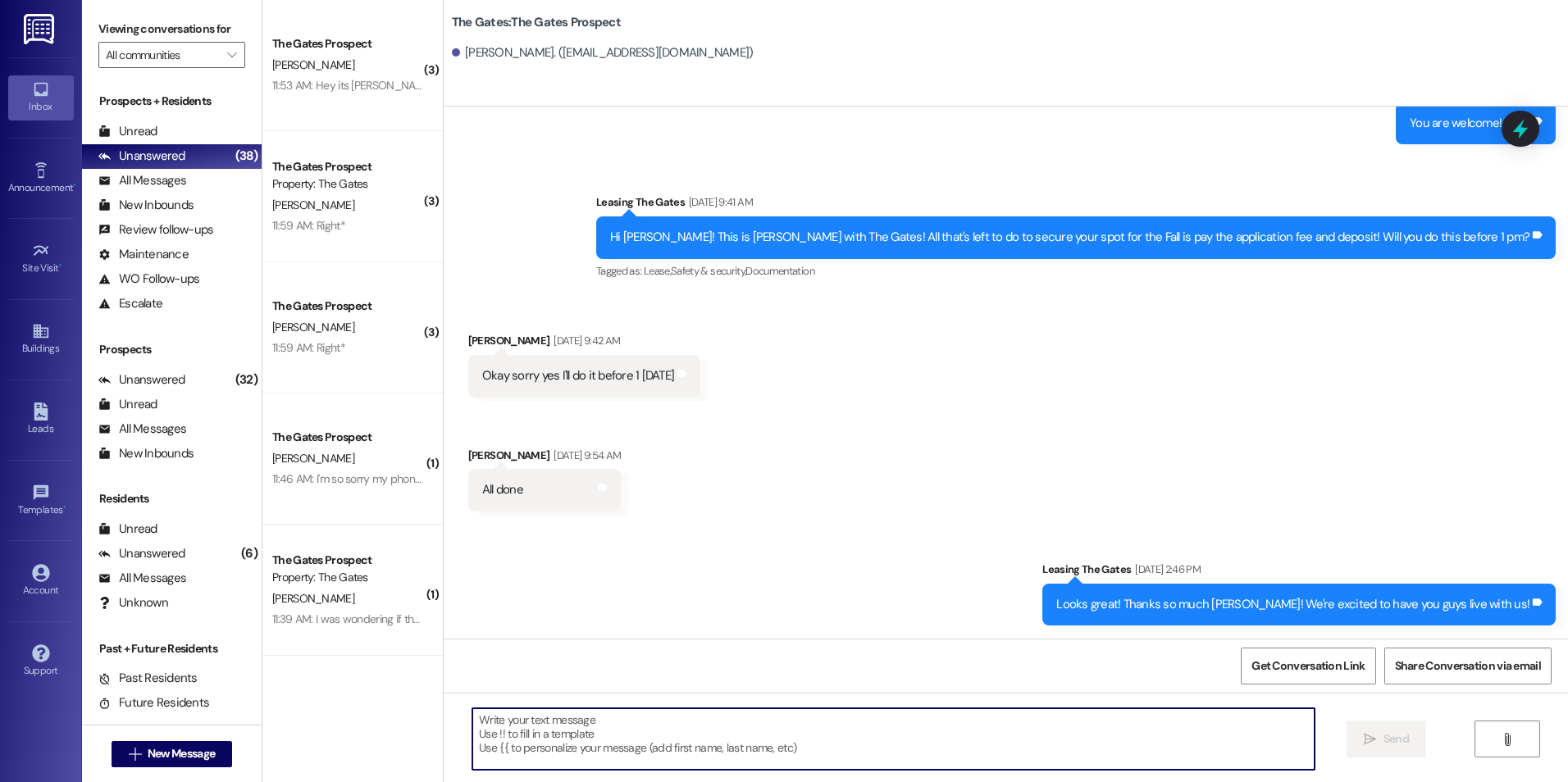
paste textarea "Hey [PERSON_NAME]! This is [PERSON_NAME] with The Gates! We are running a LIMIT…"
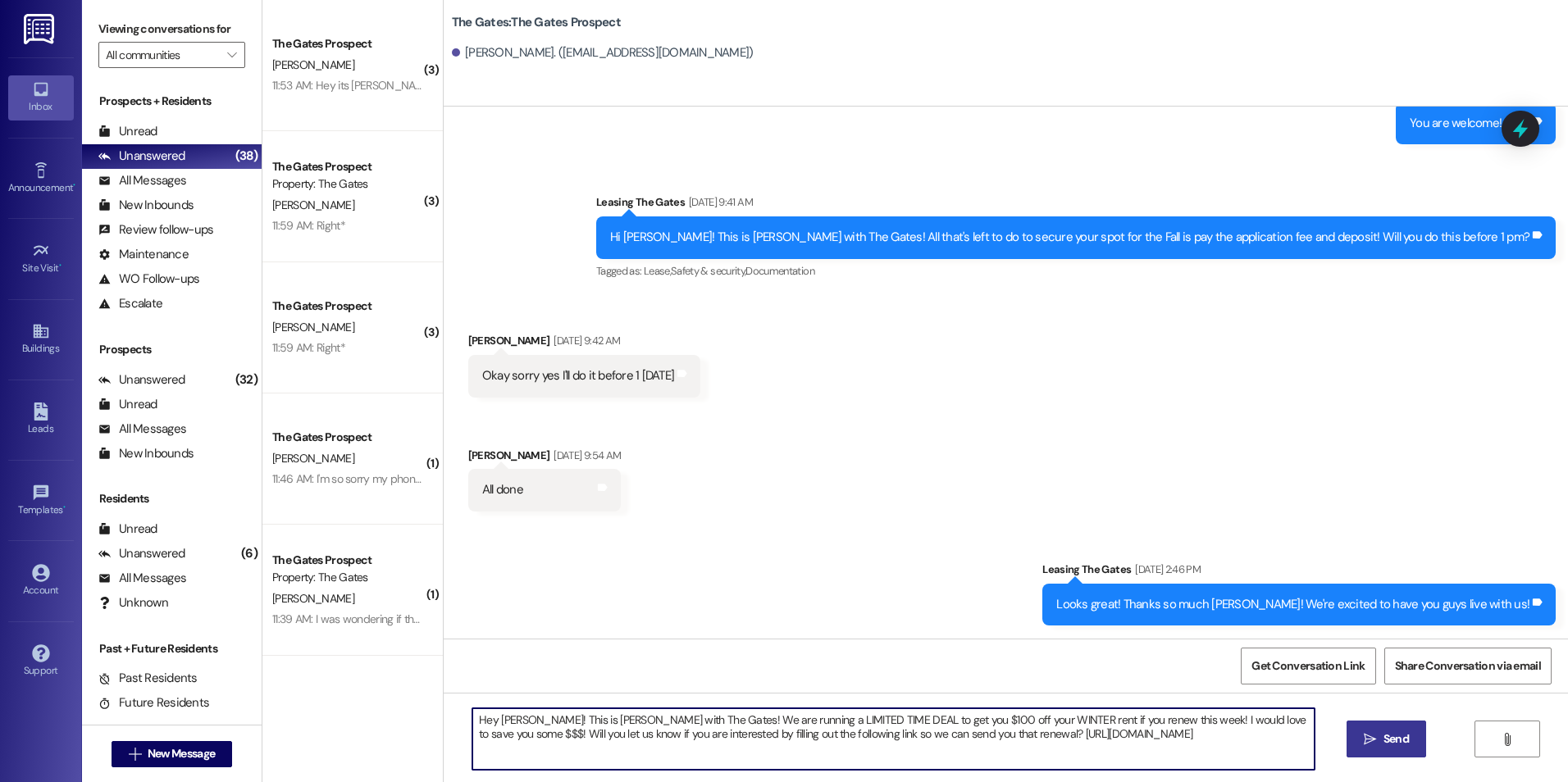
click at [514, 723] on textarea "Hey [PERSON_NAME]! This is [PERSON_NAME] with The Gates! We are running a LIMIT…" at bounding box center [893, 738] width 841 height 61
type textarea "Hey [PERSON_NAME]! This is [PERSON_NAME] with The Gates! We are running a LIMIT…"
click at [1369, 730] on button " Send" at bounding box center [1386, 739] width 80 height 37
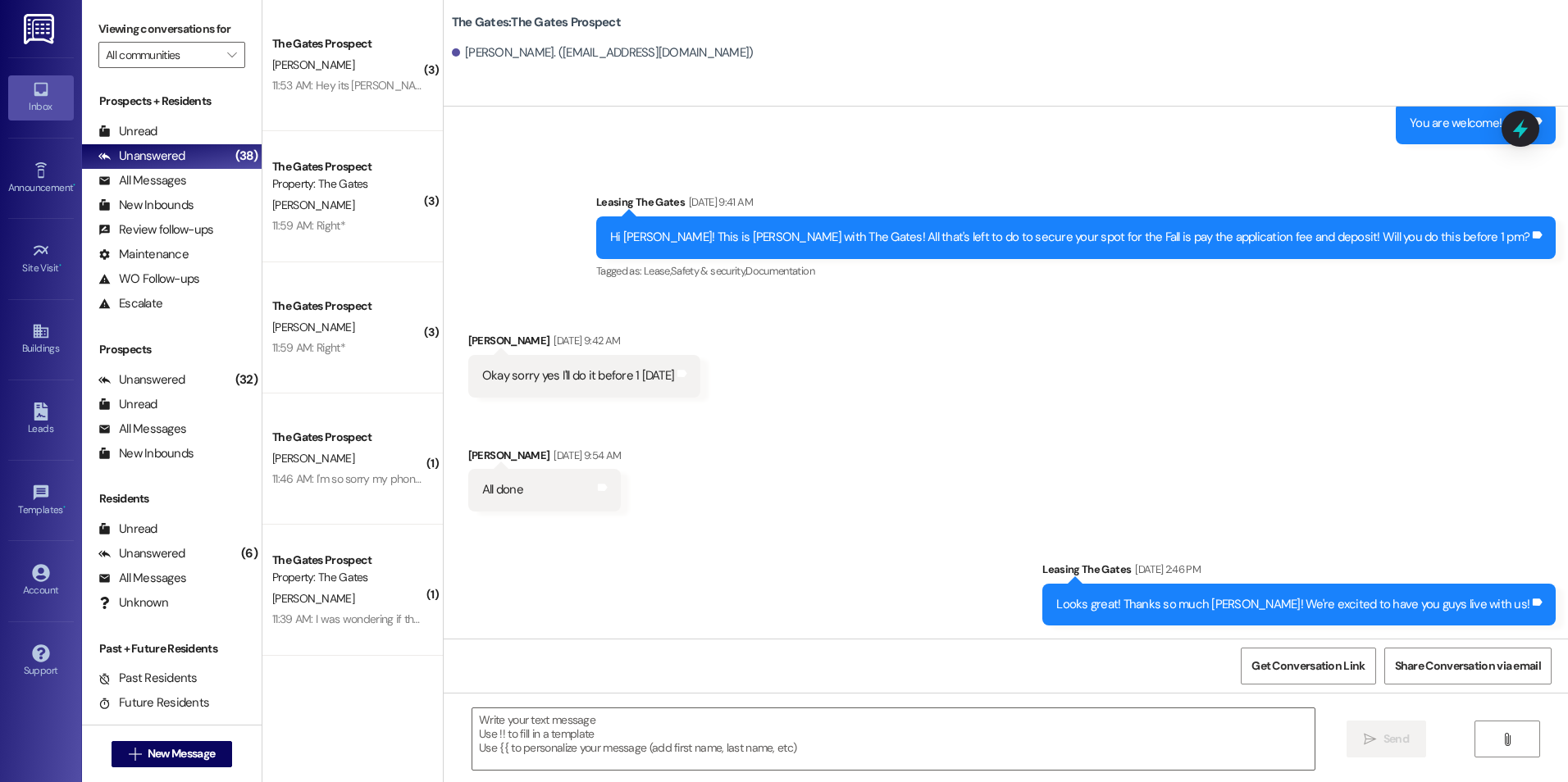
scroll to position [1253, 0]
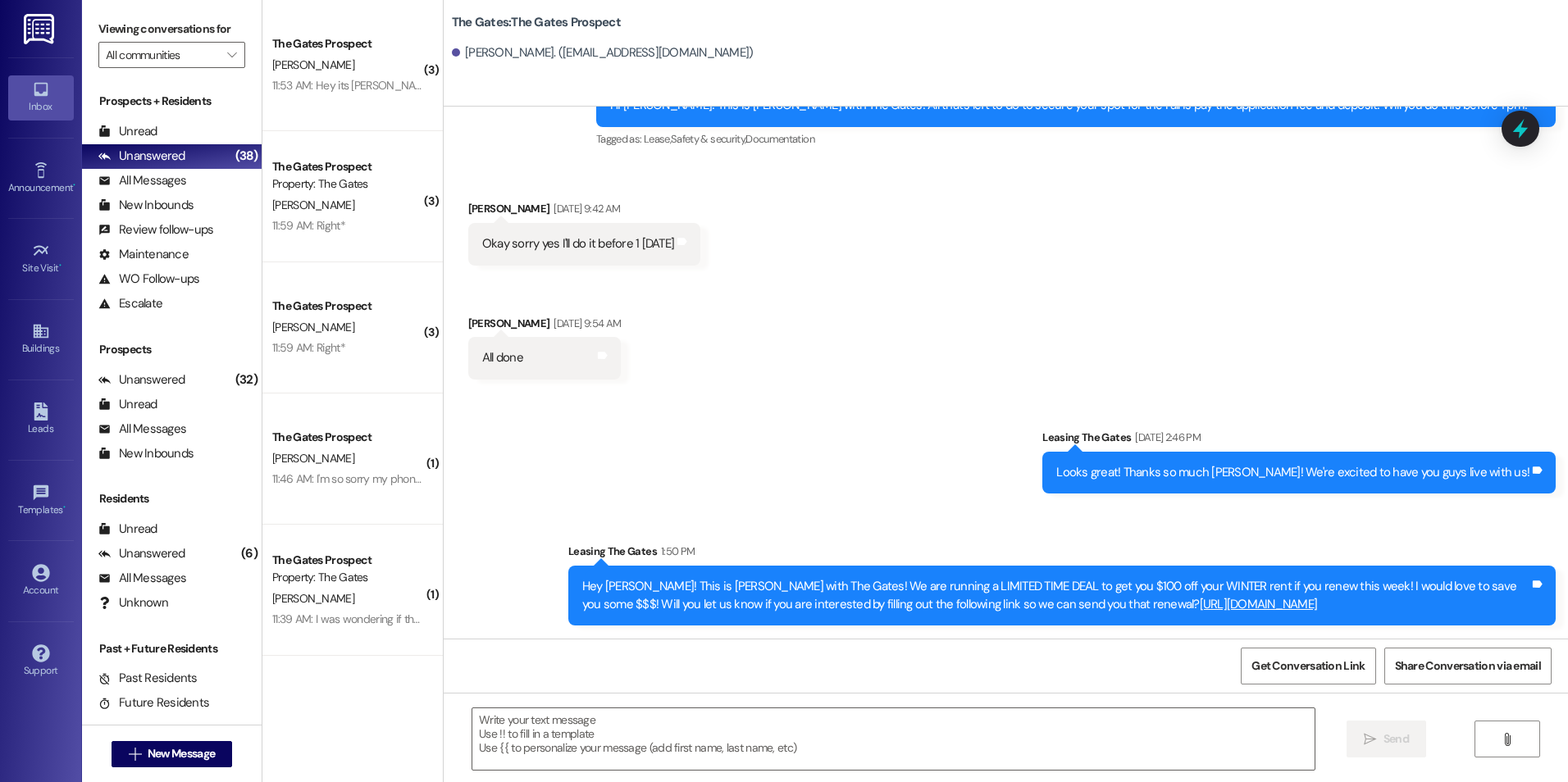
click at [100, 747] on div " New Message" at bounding box center [171, 753] width 180 height 57
click at [114, 749] on button " New Message" at bounding box center [172, 754] width 121 height 26
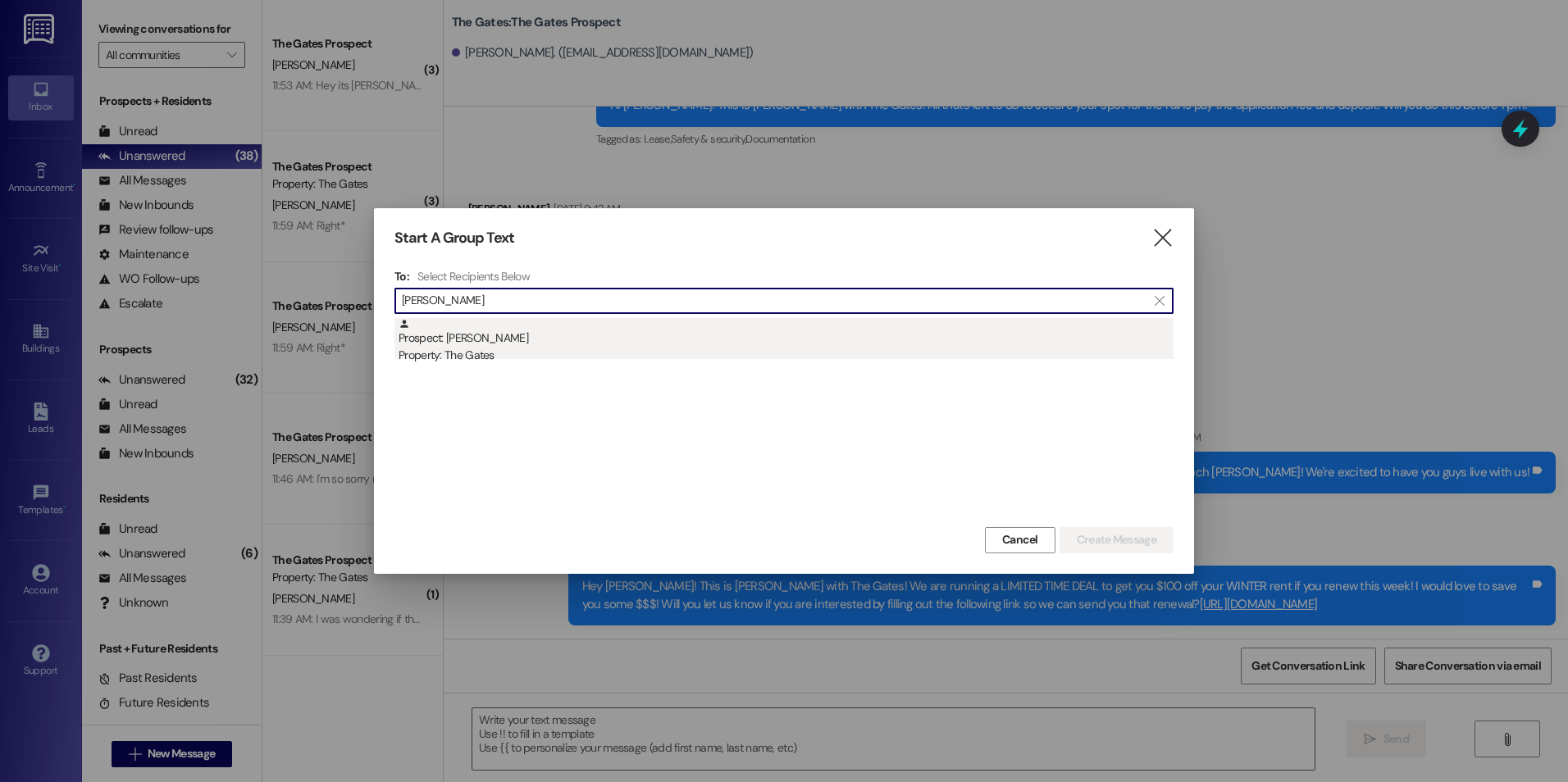
type input "[PERSON_NAME]"
click at [544, 348] on div "Property: The Gates" at bounding box center [786, 356] width 775 height 17
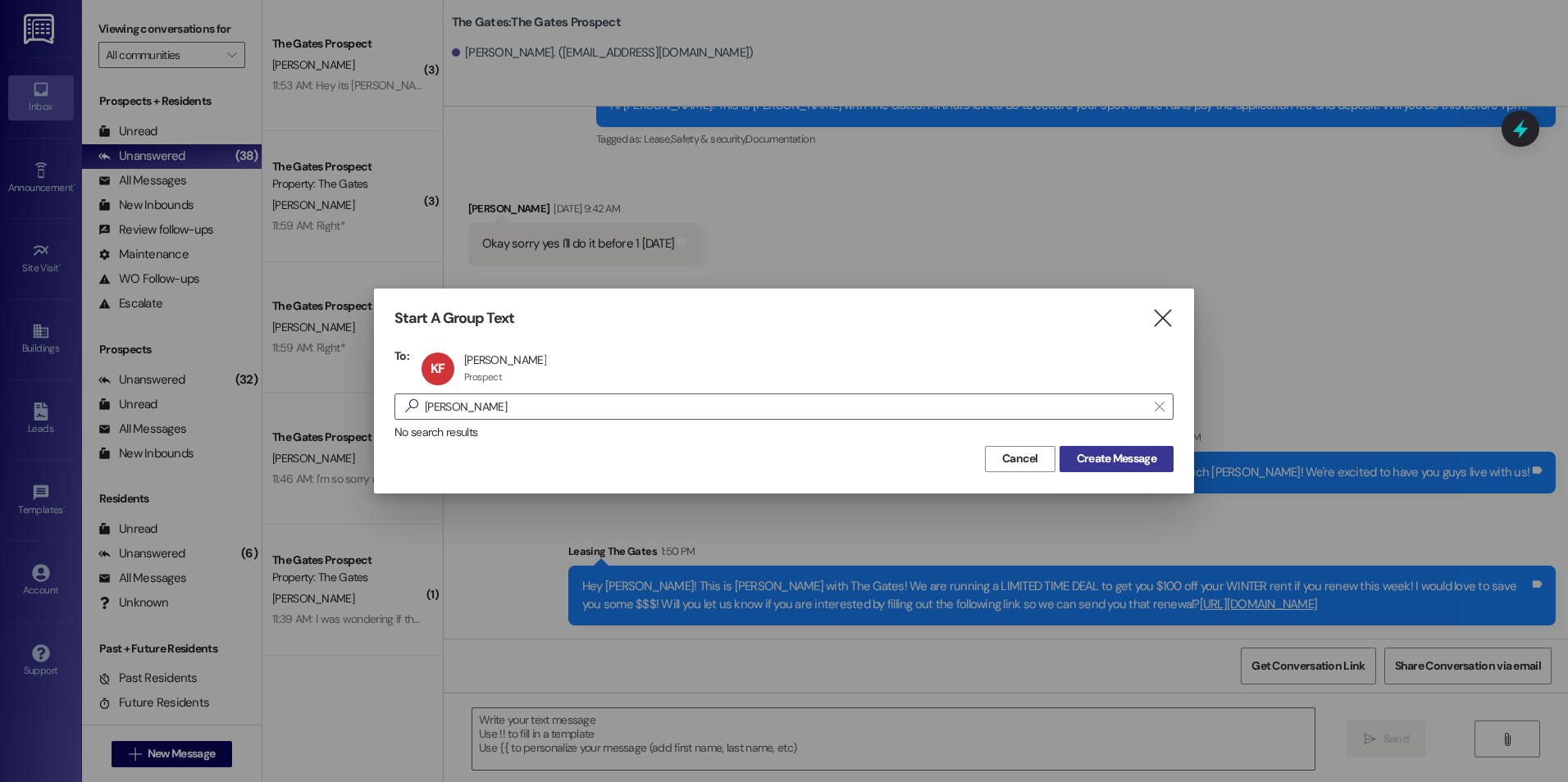
click at [1134, 462] on span "Create Message" at bounding box center [1116, 459] width 80 height 17
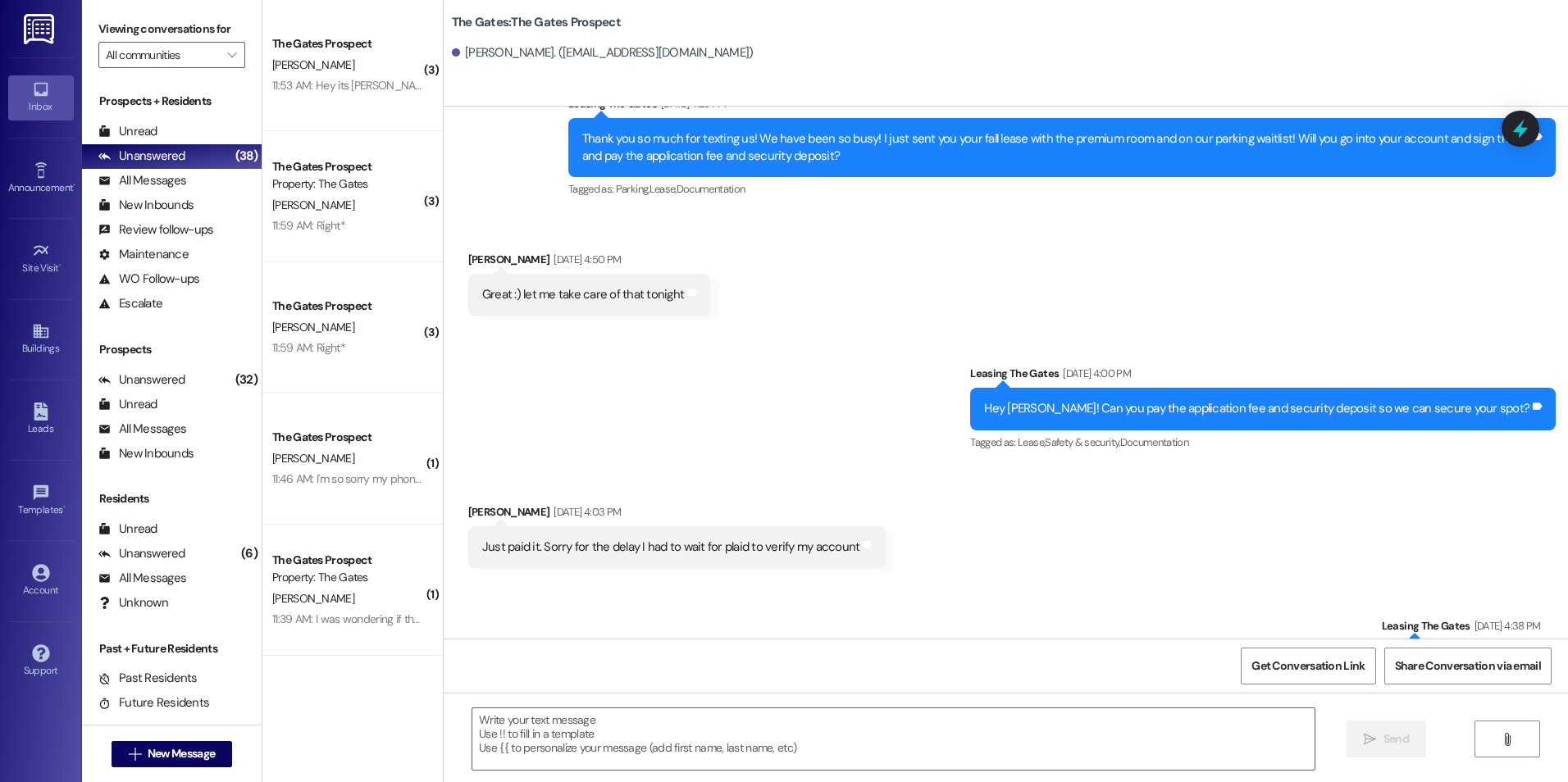
scroll to position [3102, 0]
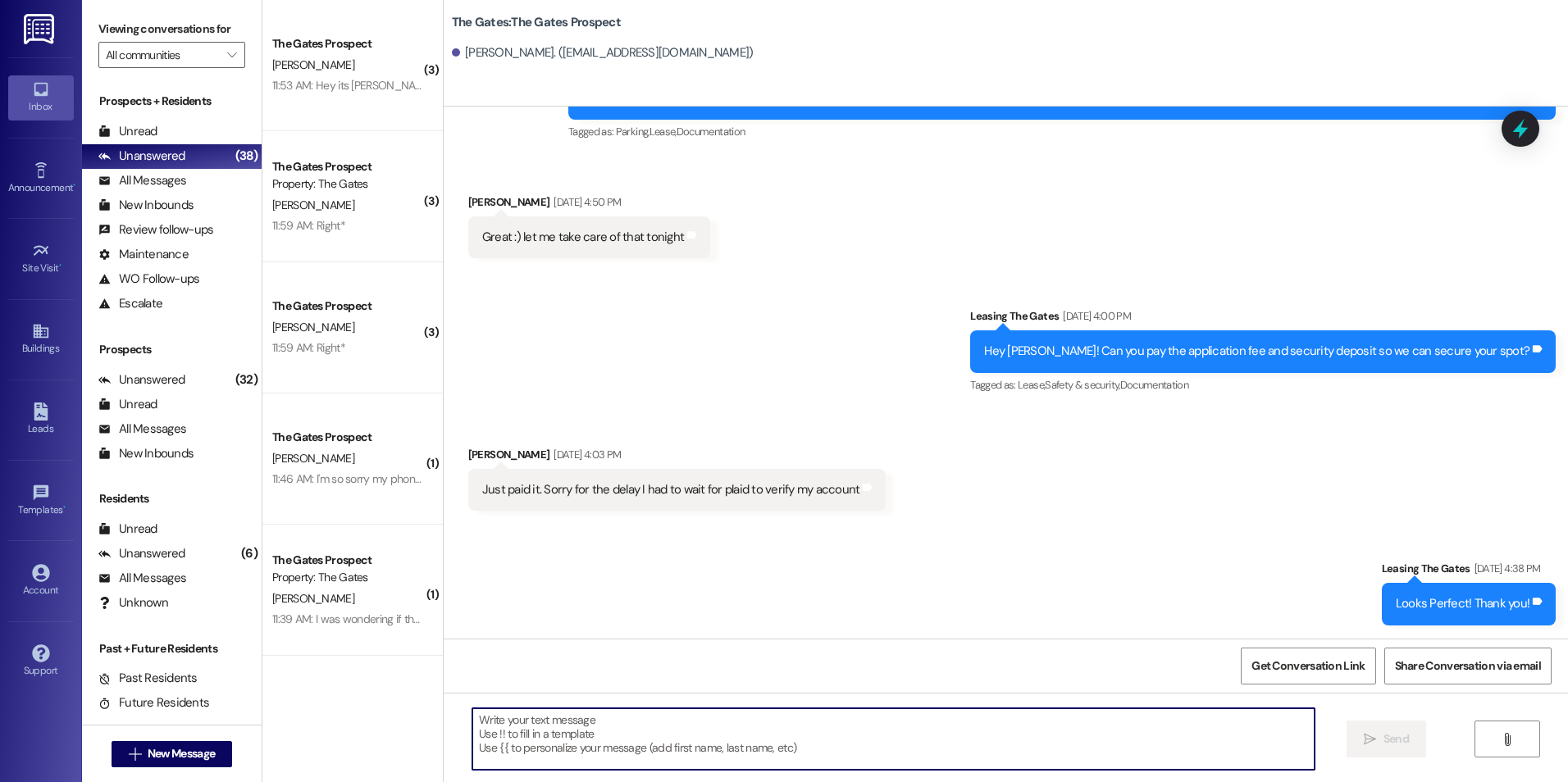
paste textarea "Hey [PERSON_NAME]! This is [PERSON_NAME] with The Gates! We are running a LIMIT…"
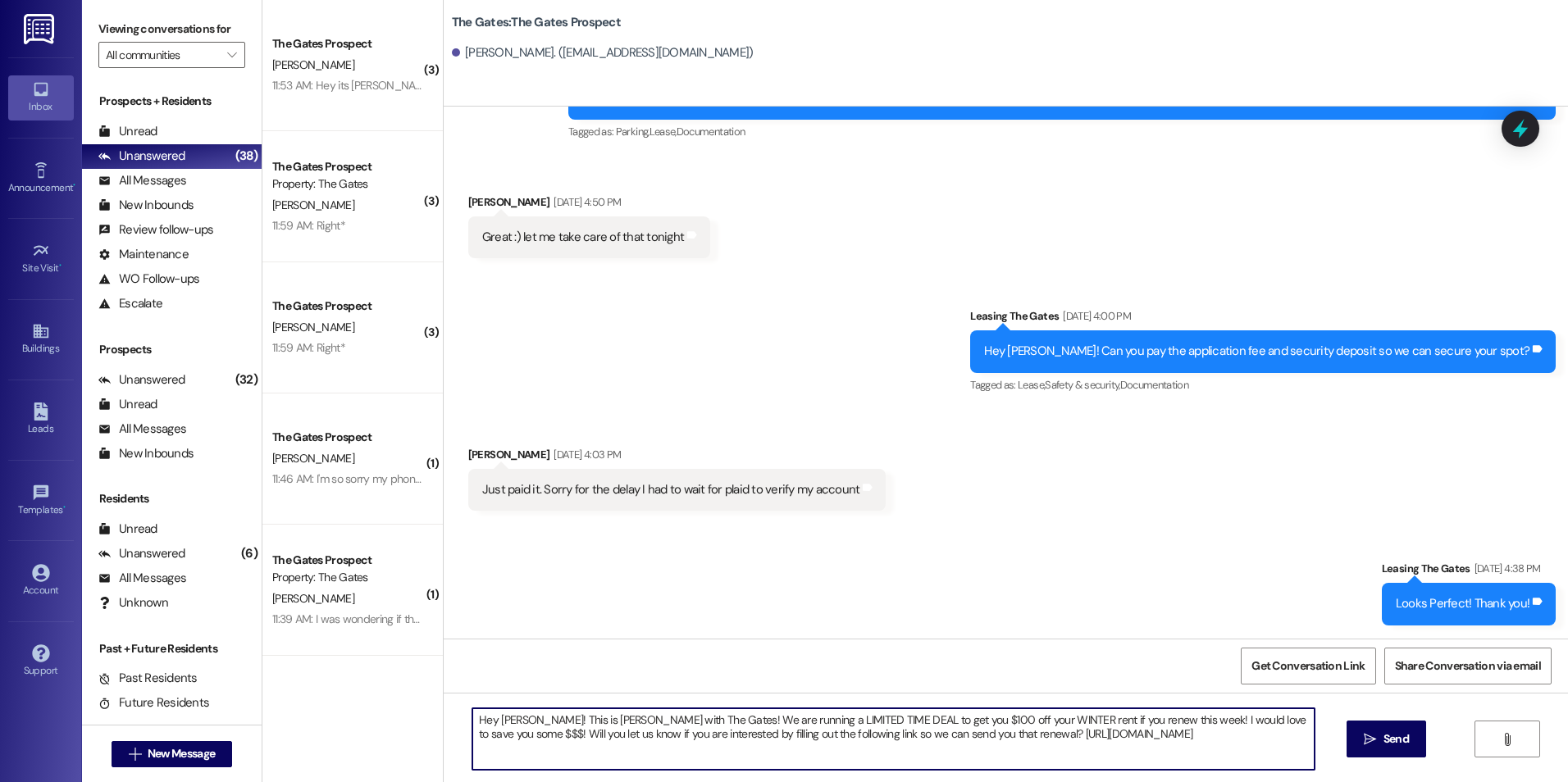
click at [515, 717] on textarea "Hey [PERSON_NAME]! This is [PERSON_NAME] with The Gates! We are running a LIMIT…" at bounding box center [893, 738] width 841 height 61
type textarea "Hey [PERSON_NAME]! This is [PERSON_NAME] with The Gates! We are running a LIMIT…"
click at [1377, 724] on button " Send" at bounding box center [1386, 739] width 80 height 37
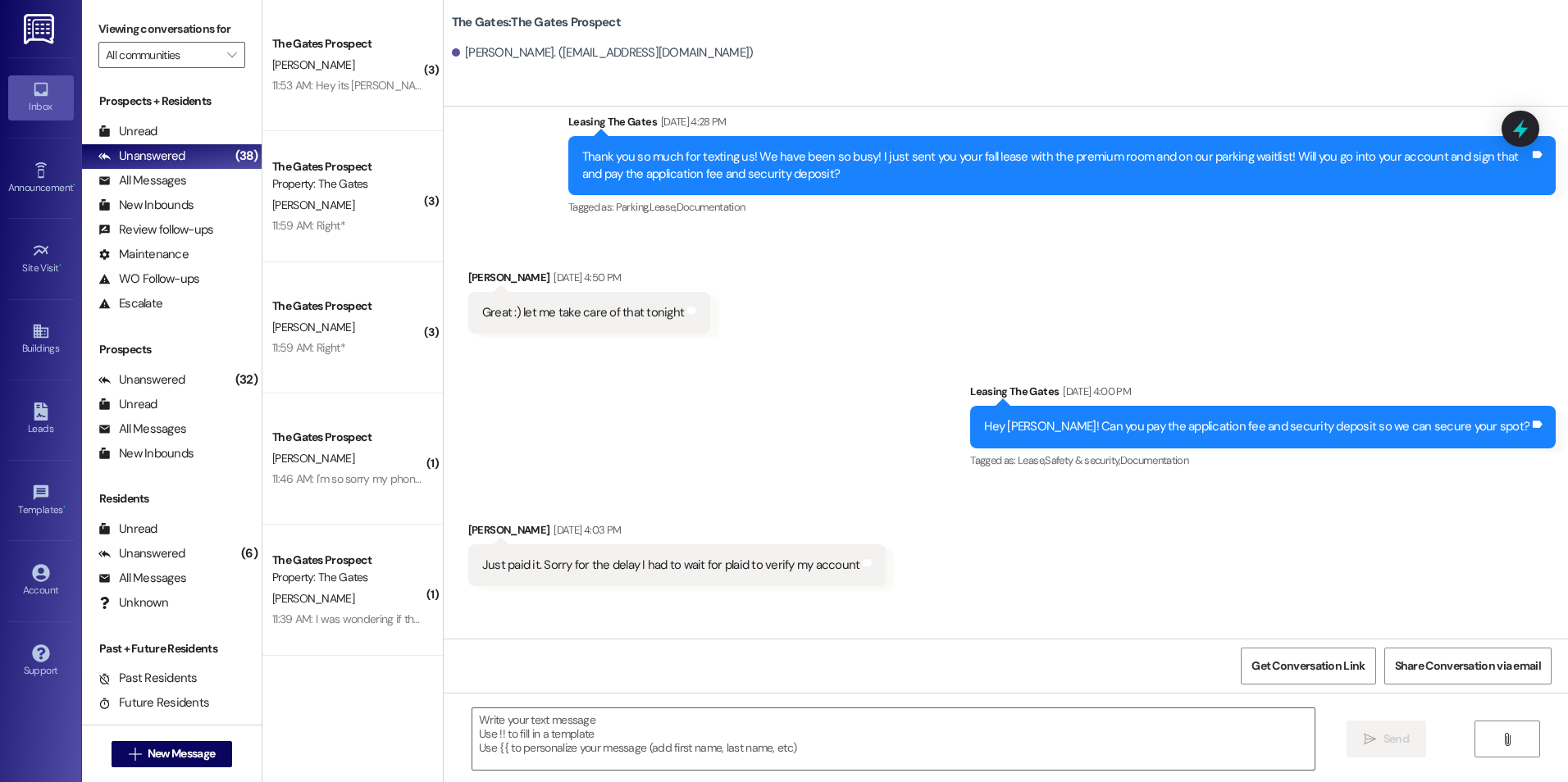
scroll to position [2986, 0]
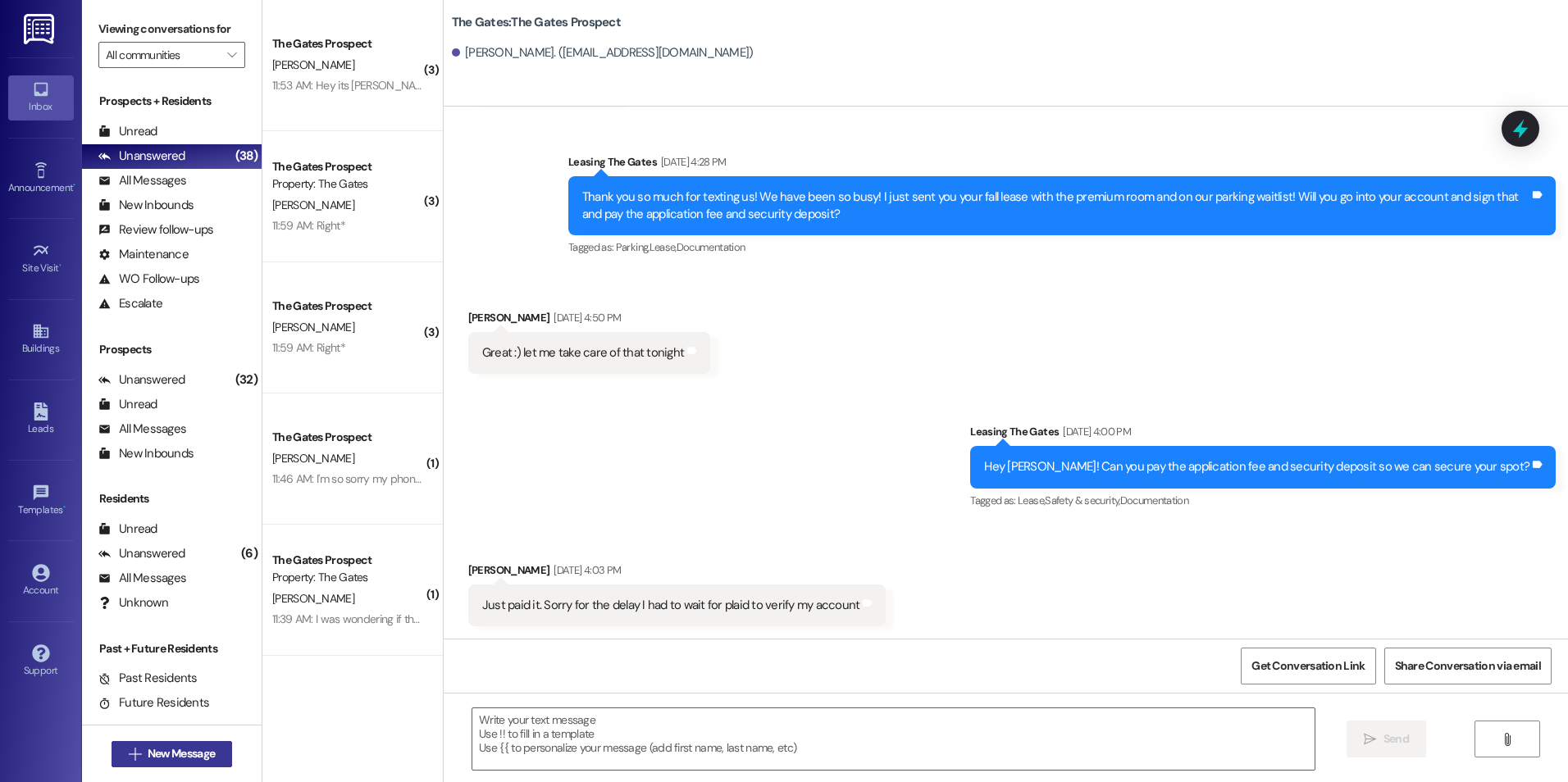
click at [187, 748] on span "New Message" at bounding box center [181, 754] width 67 height 17
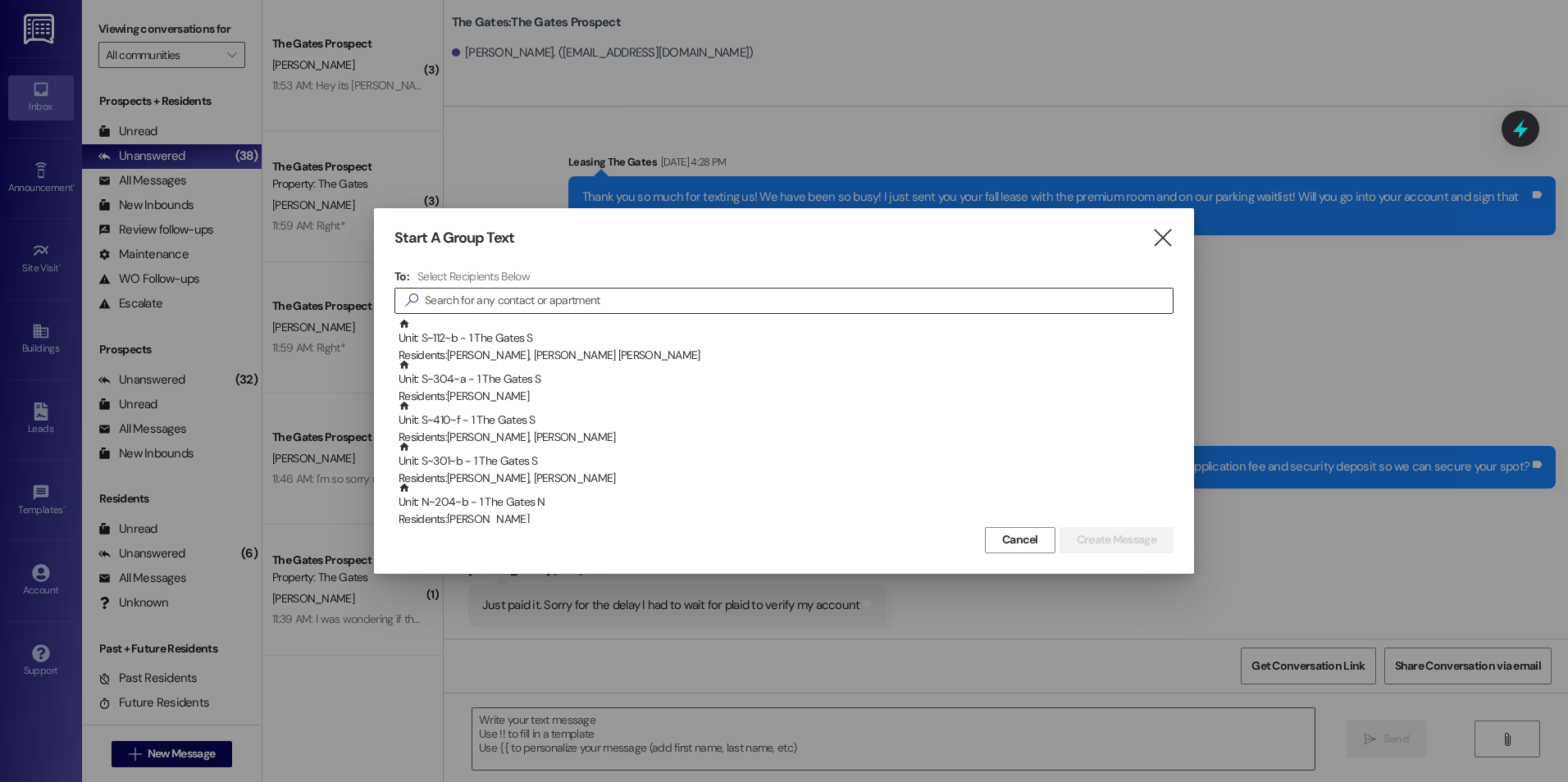
click at [866, 302] on input at bounding box center [799, 301] width 748 height 23
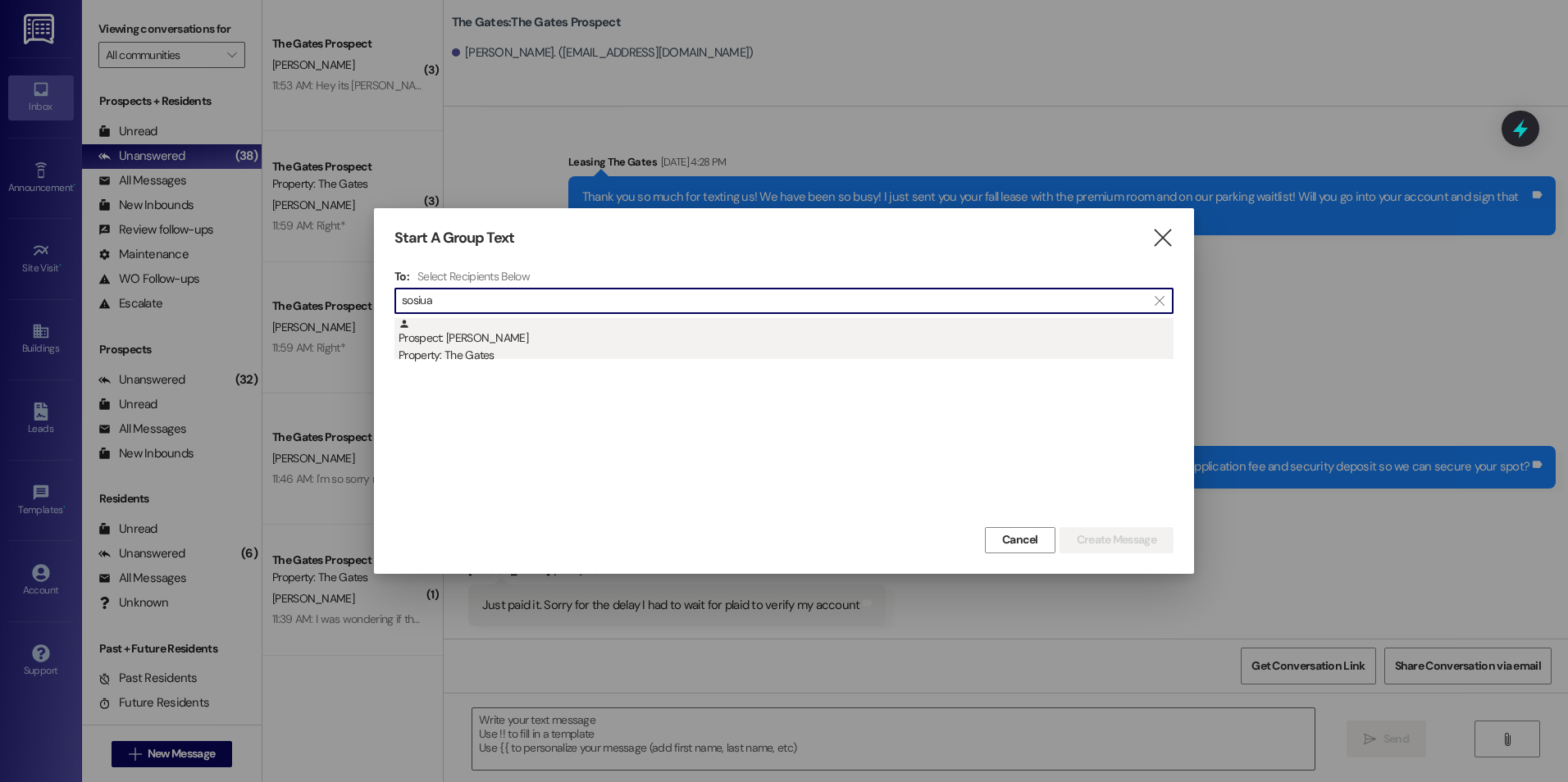
type input "sosiua"
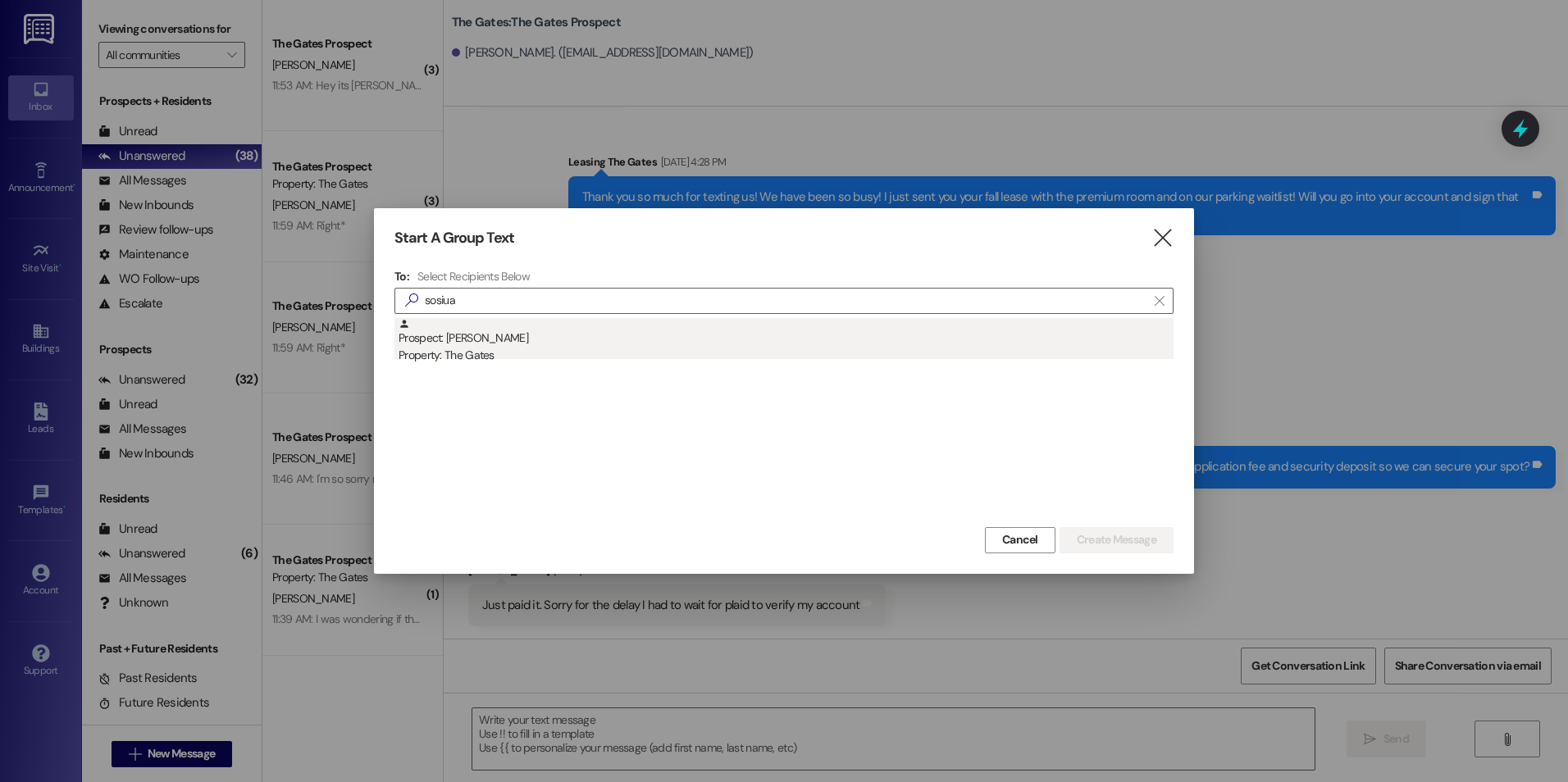
click at [519, 334] on div "Prospect: [PERSON_NAME] Property: The Gates" at bounding box center [786, 341] width 775 height 47
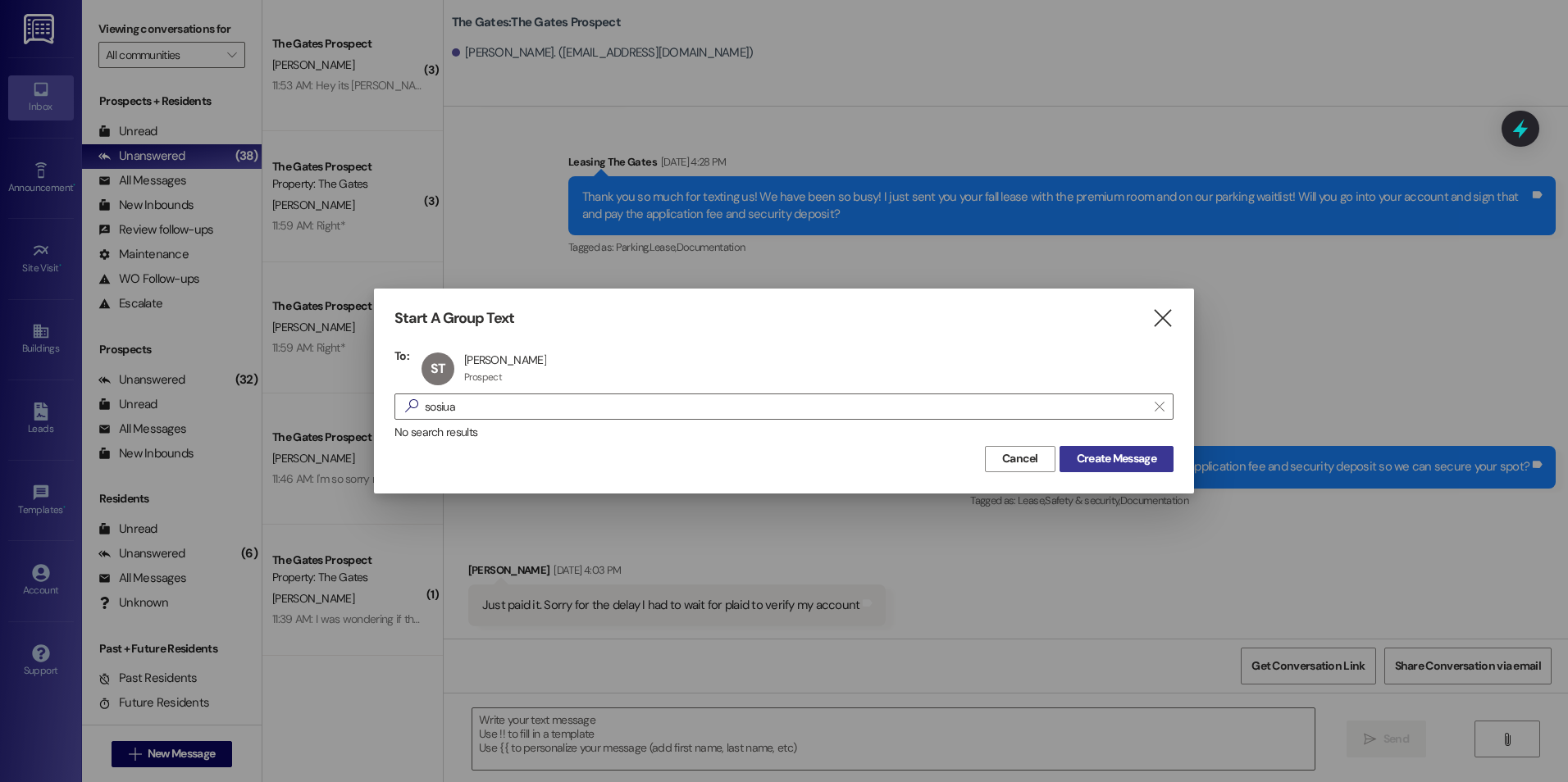
click at [1137, 458] on span "Create Message" at bounding box center [1116, 459] width 80 height 17
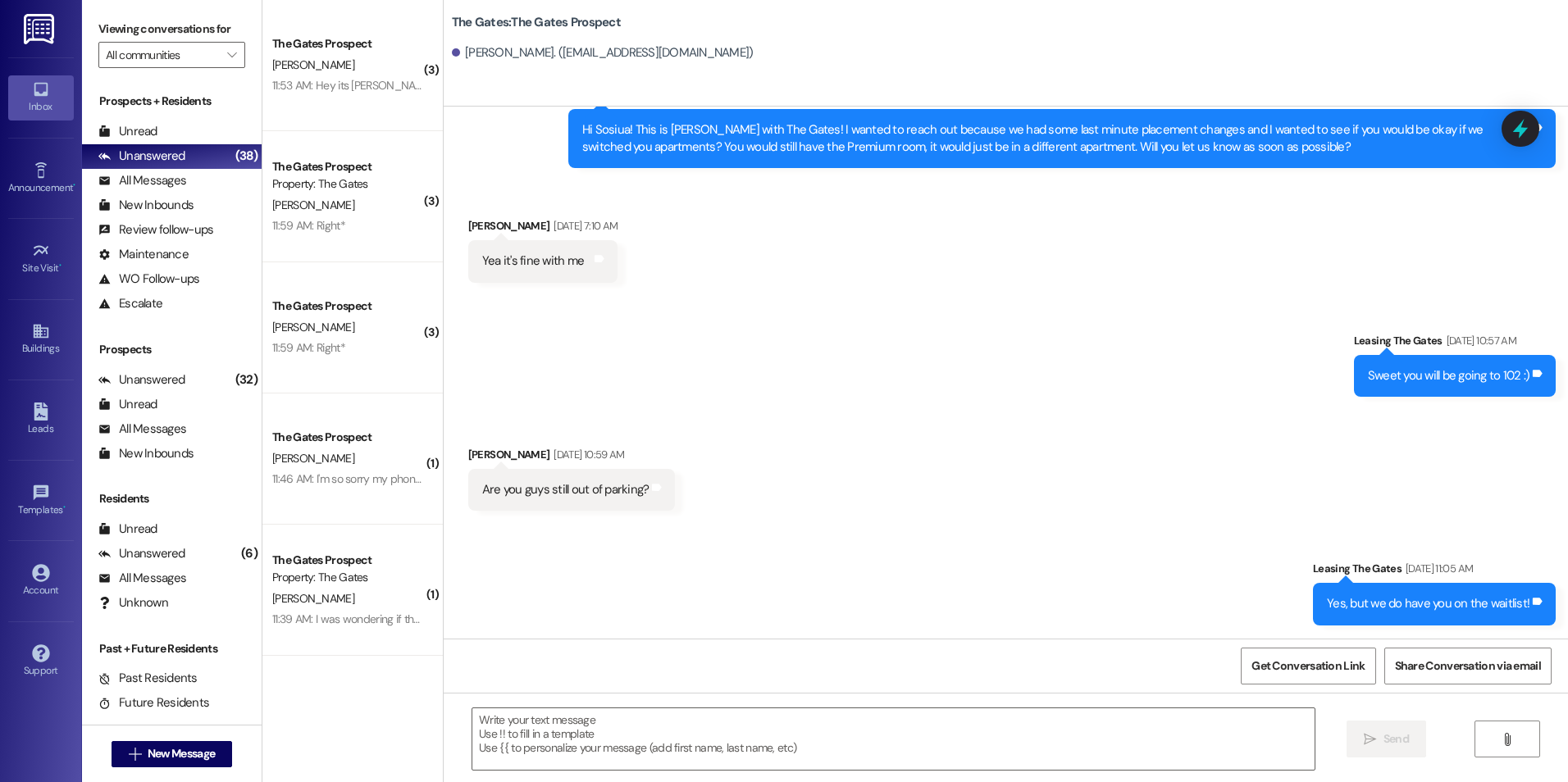
scroll to position [245, 0]
click at [125, 755] on span " New Message" at bounding box center [172, 754] width 93 height 17
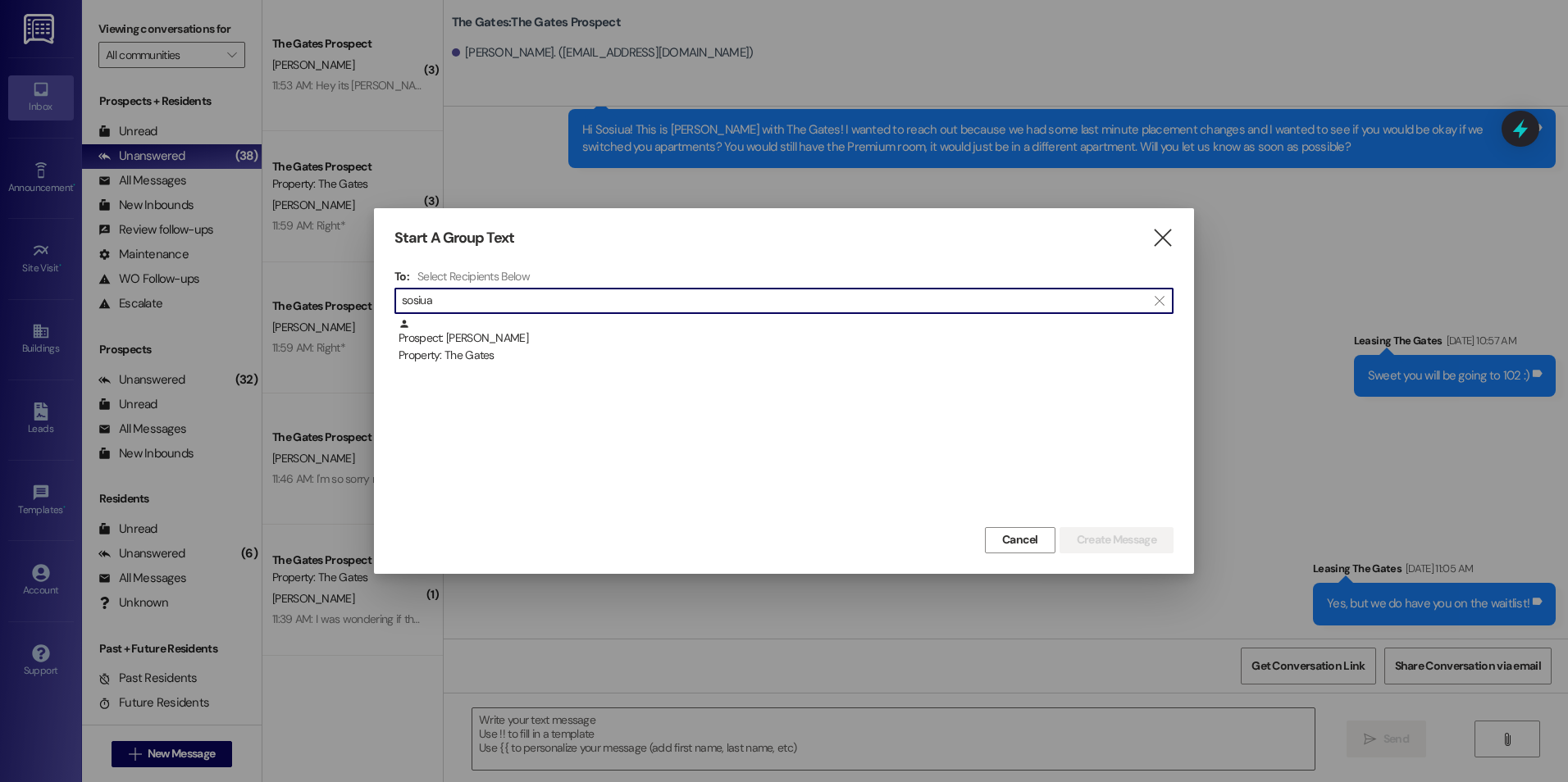
type input "sosiua"
click at [869, 335] on div "Prospect: [PERSON_NAME] Property: The Gates" at bounding box center [786, 341] width 775 height 47
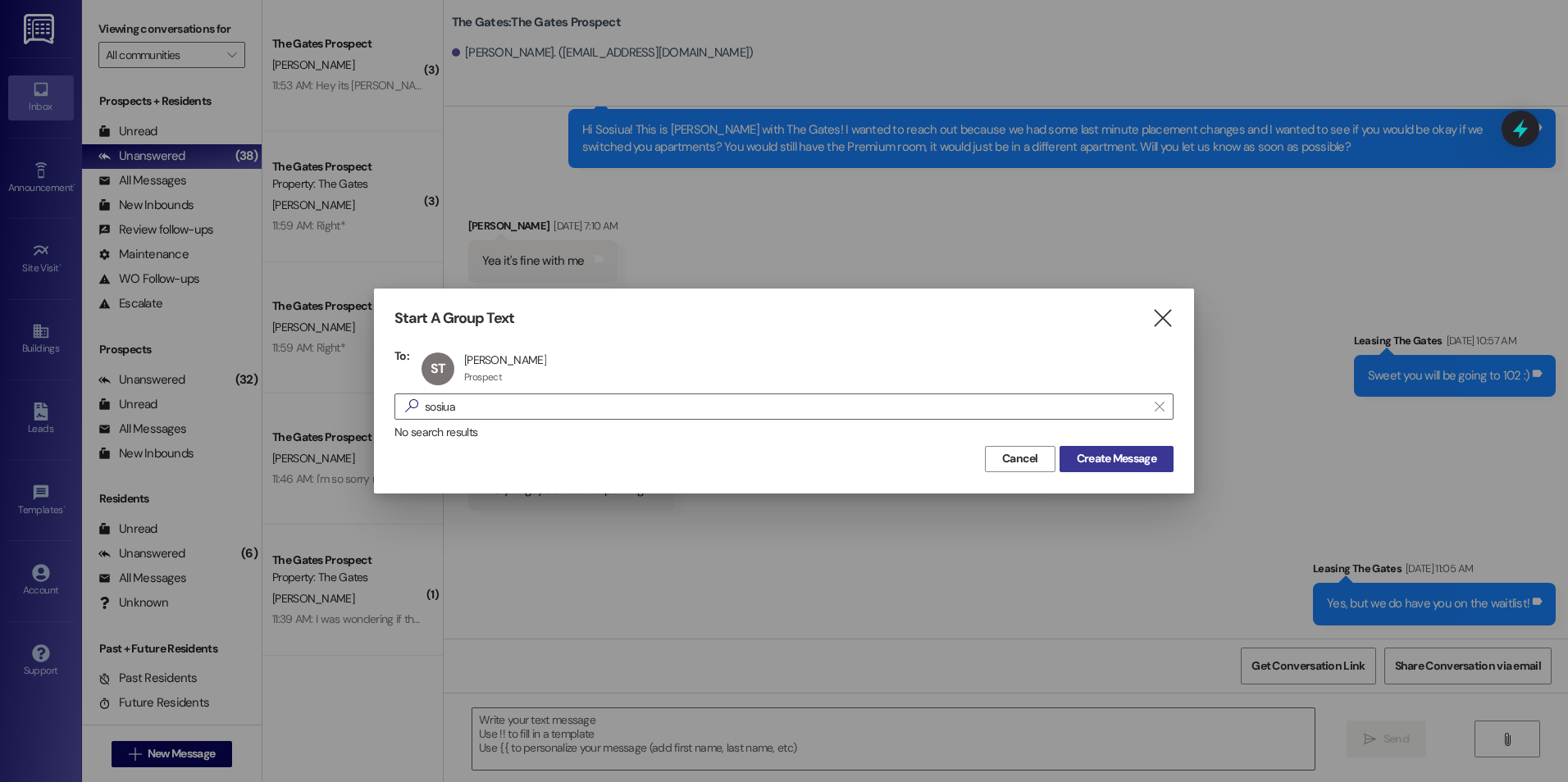
click at [1144, 466] on span "Create Message" at bounding box center [1116, 459] width 80 height 17
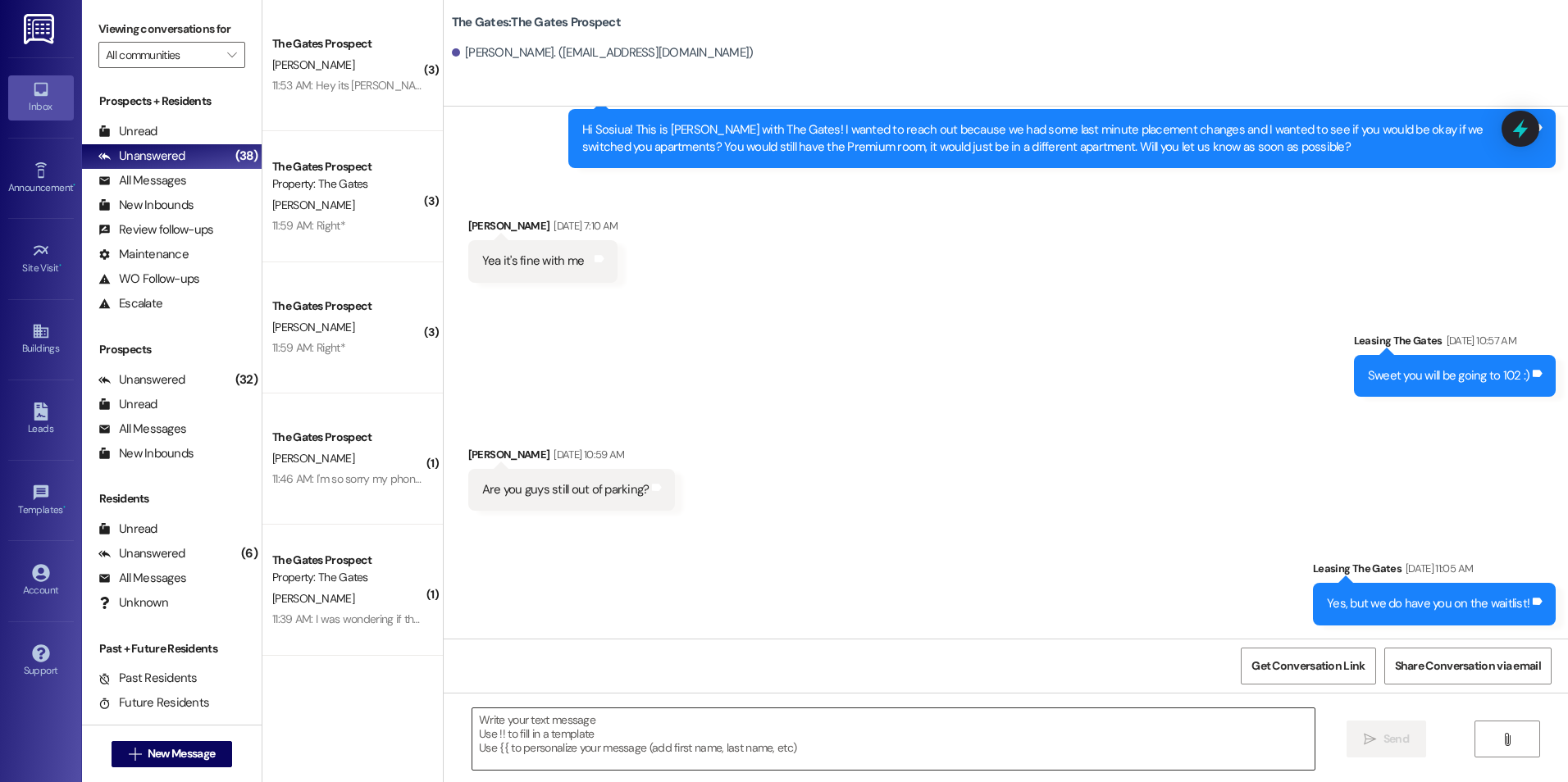
click at [635, 740] on textarea at bounding box center [893, 738] width 841 height 61
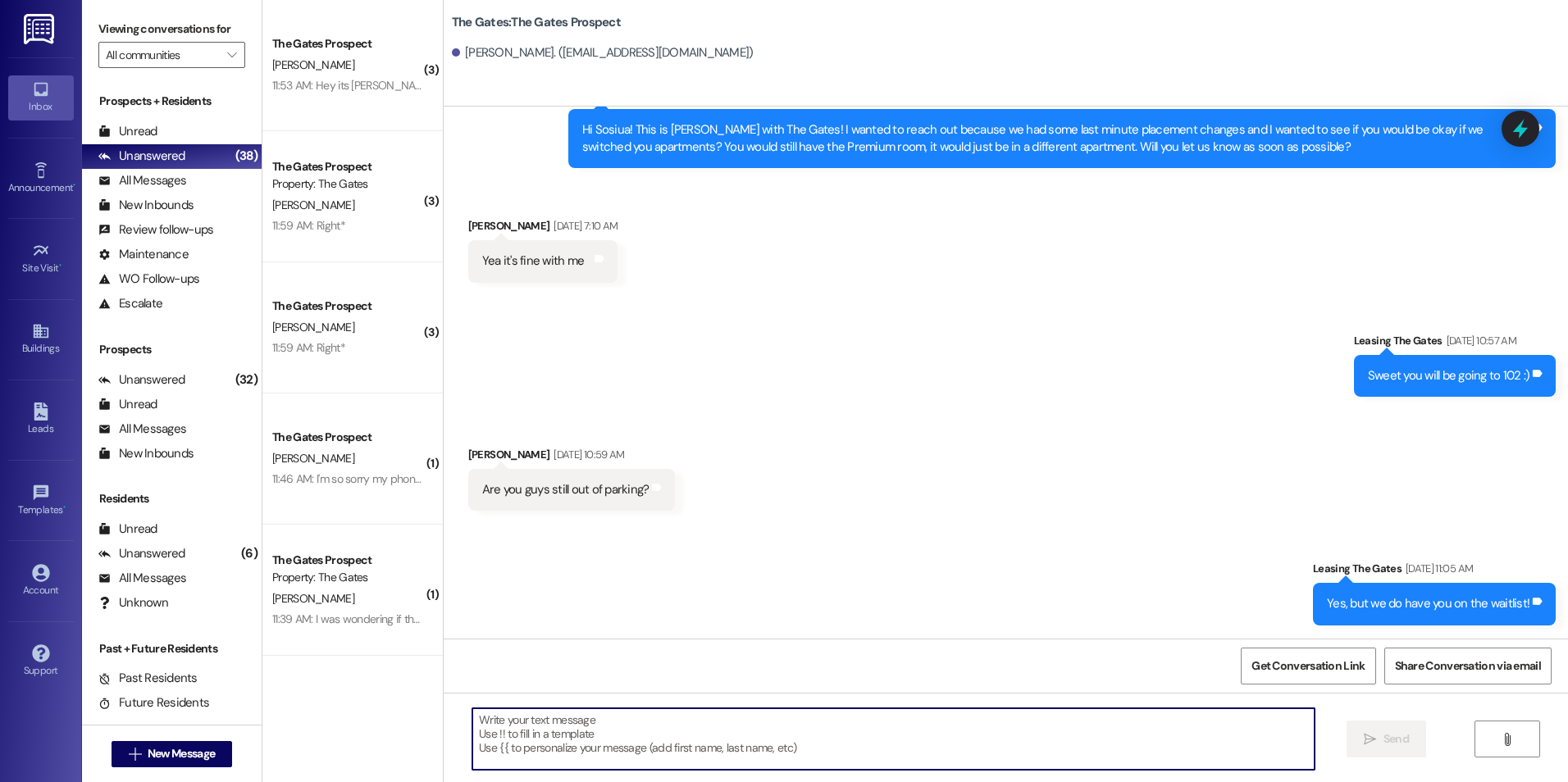
paste textarea "Hey [PERSON_NAME]! This is [PERSON_NAME] with The Gates! We are running a LIMIT…"
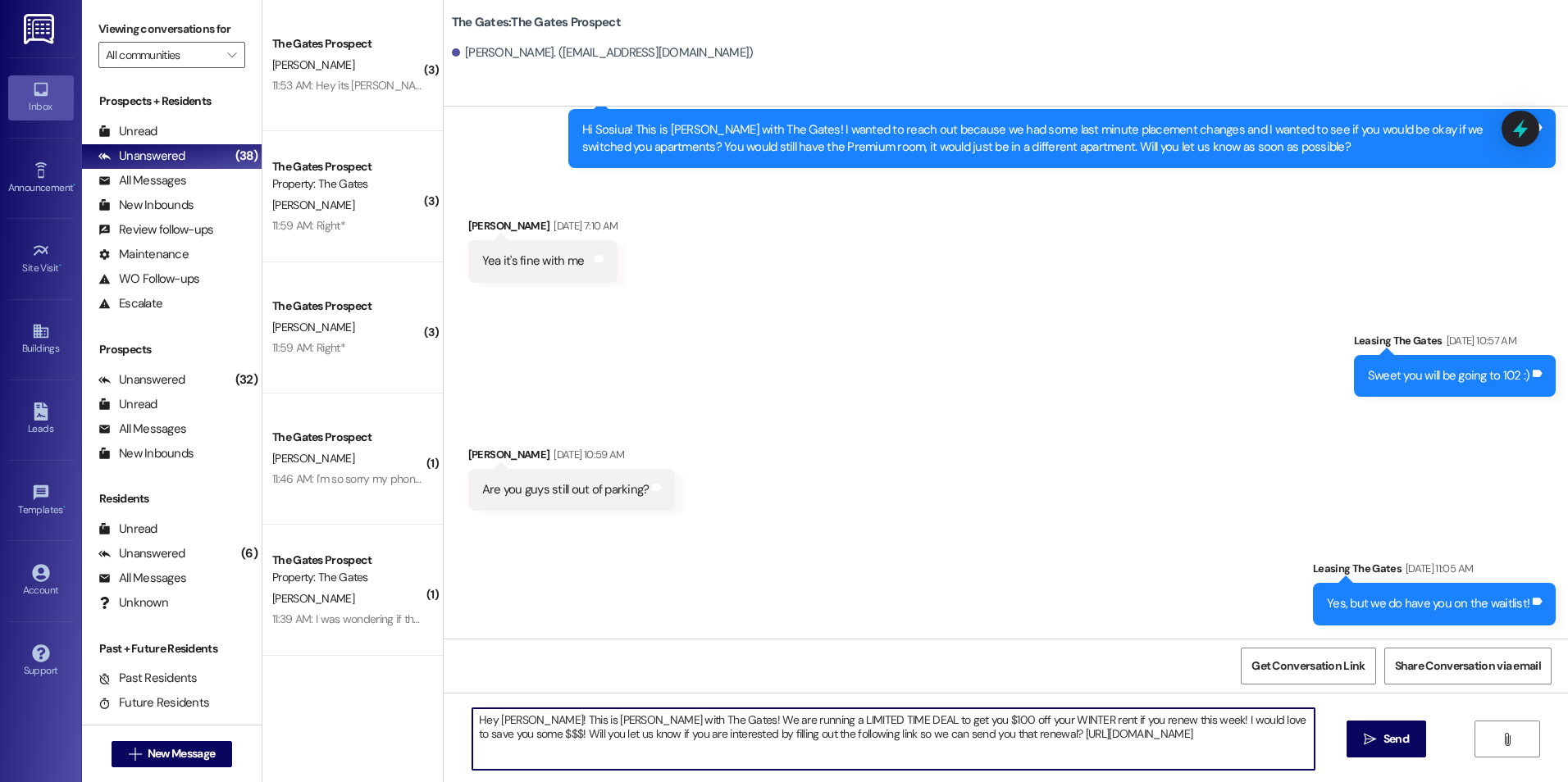
click at [517, 719] on textarea "Hey [PERSON_NAME]! This is [PERSON_NAME] with The Gates! We are running a LIMIT…" at bounding box center [893, 738] width 841 height 61
click at [1222, 744] on textarea "Hey [PERSON_NAME]! This is [PERSON_NAME] with The Gates! We are running a LIMIT…" at bounding box center [893, 738] width 841 height 61
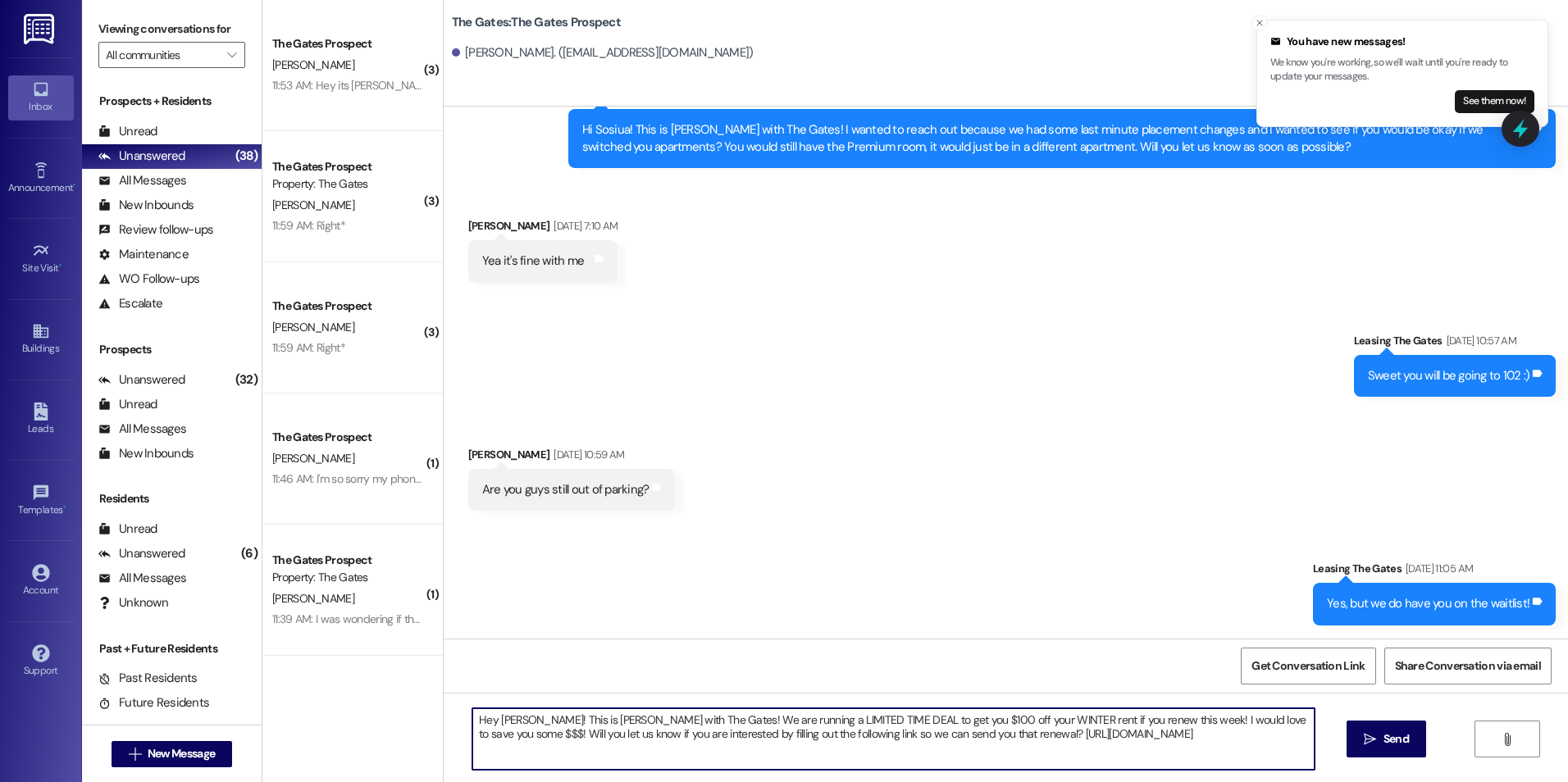
type textarea "Hey [PERSON_NAME]! This is [PERSON_NAME] with The Gates! We are running a LIMIT…"
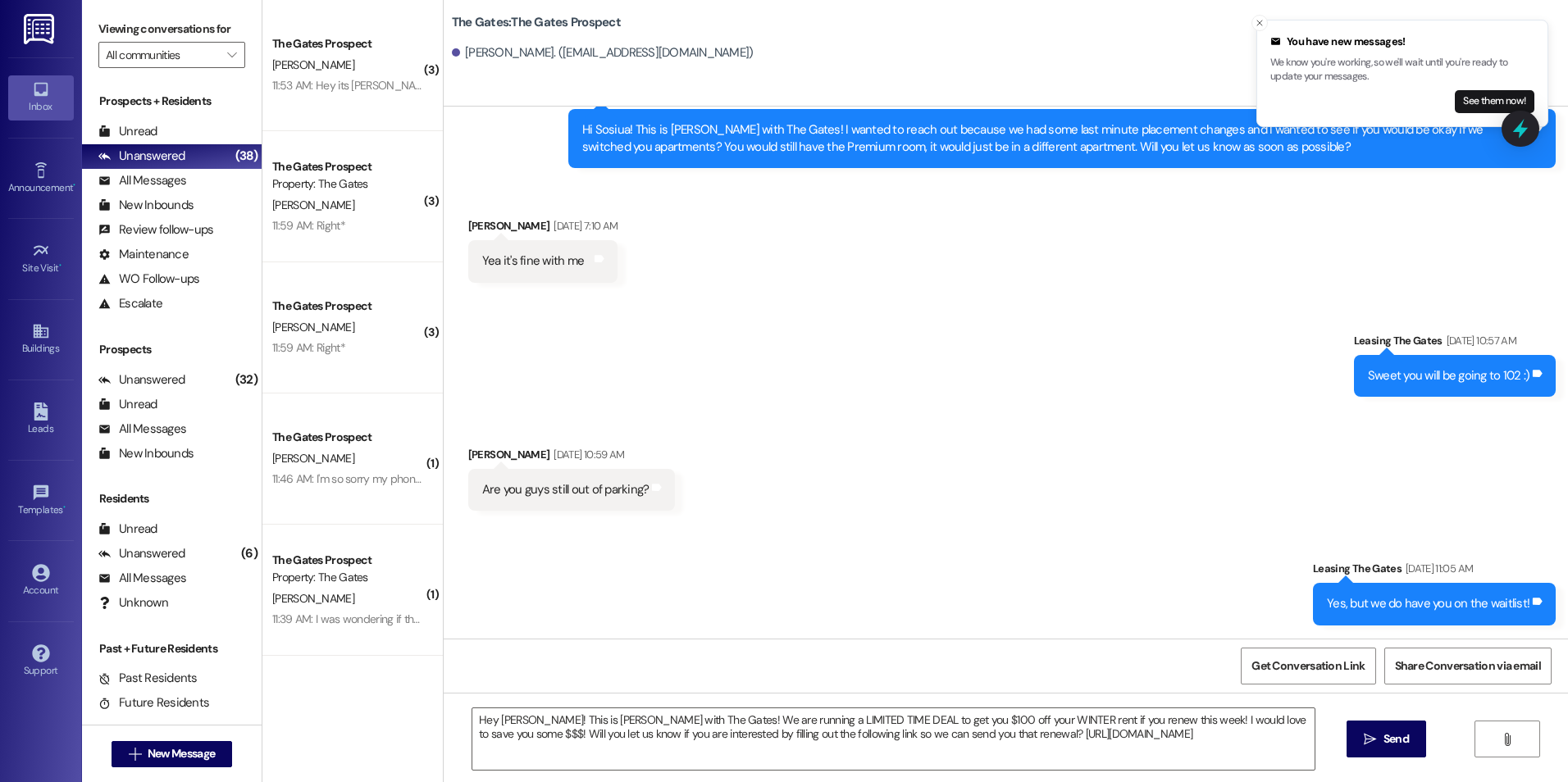
click at [1380, 746] on span "Send" at bounding box center [1395, 739] width 32 height 17
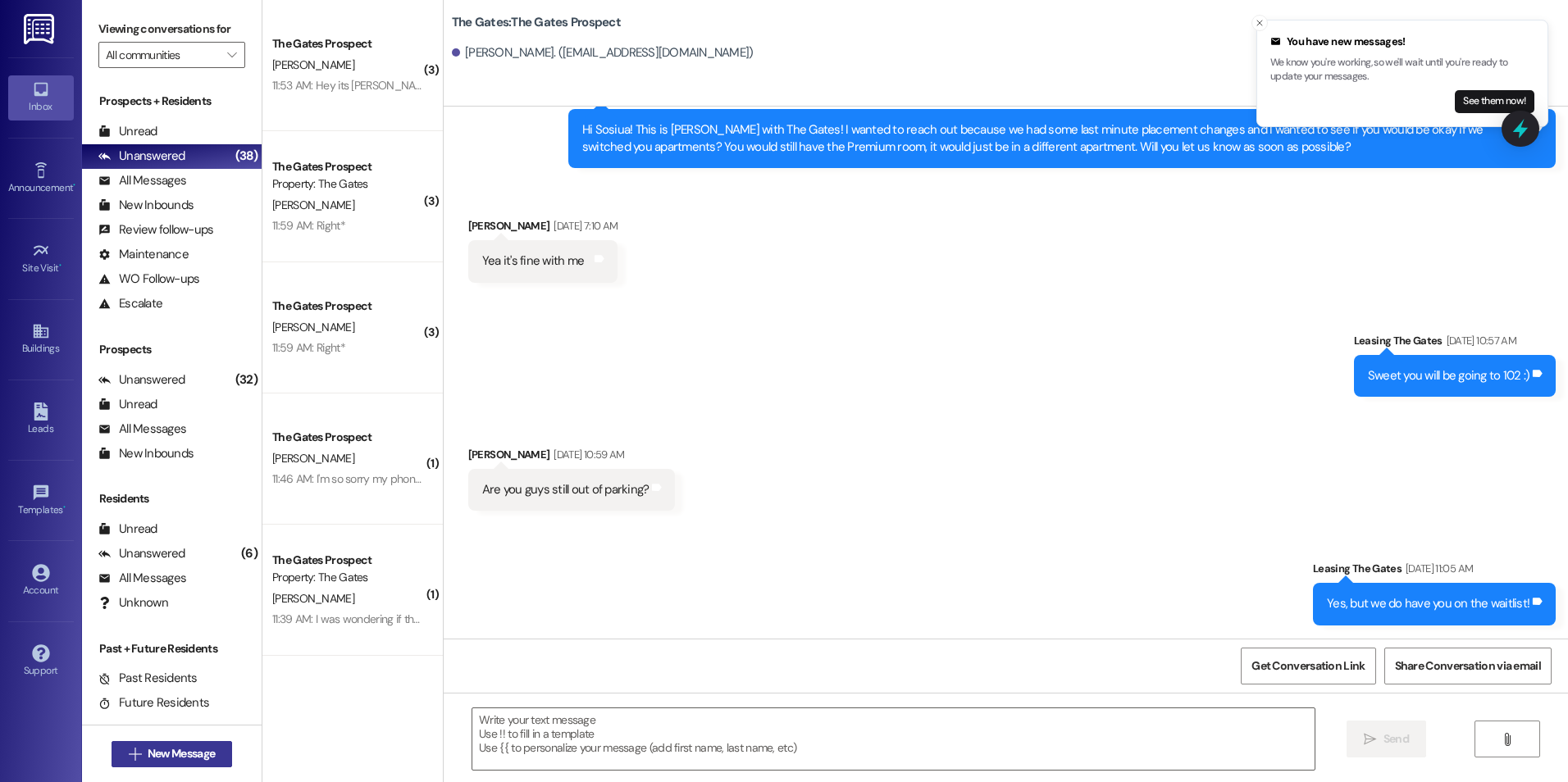
click at [187, 748] on span "New Message" at bounding box center [181, 754] width 67 height 17
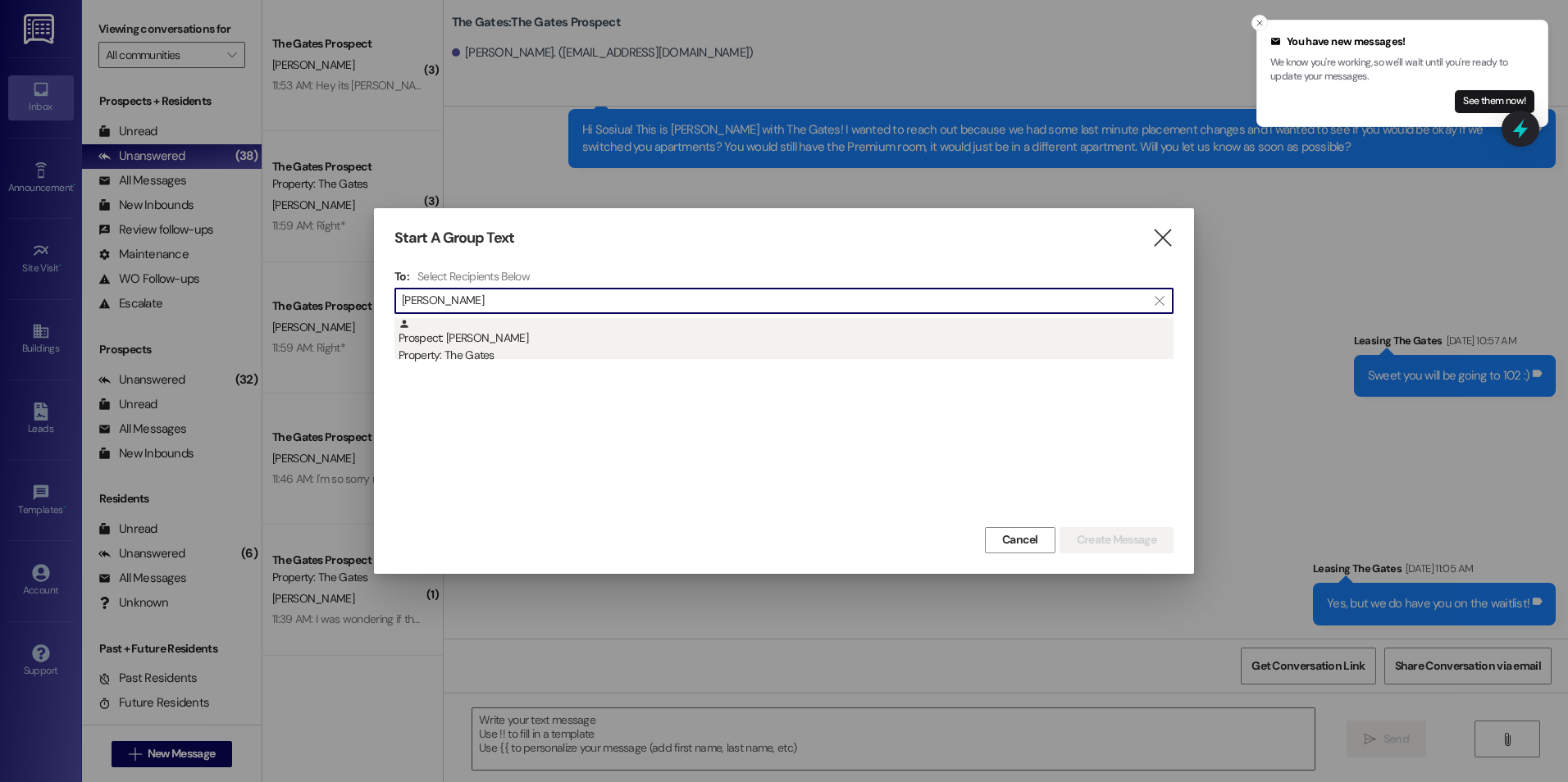
type input "[PERSON_NAME]"
click at [585, 342] on div "Prospect: [PERSON_NAME] Property: The Gates" at bounding box center [786, 341] width 775 height 47
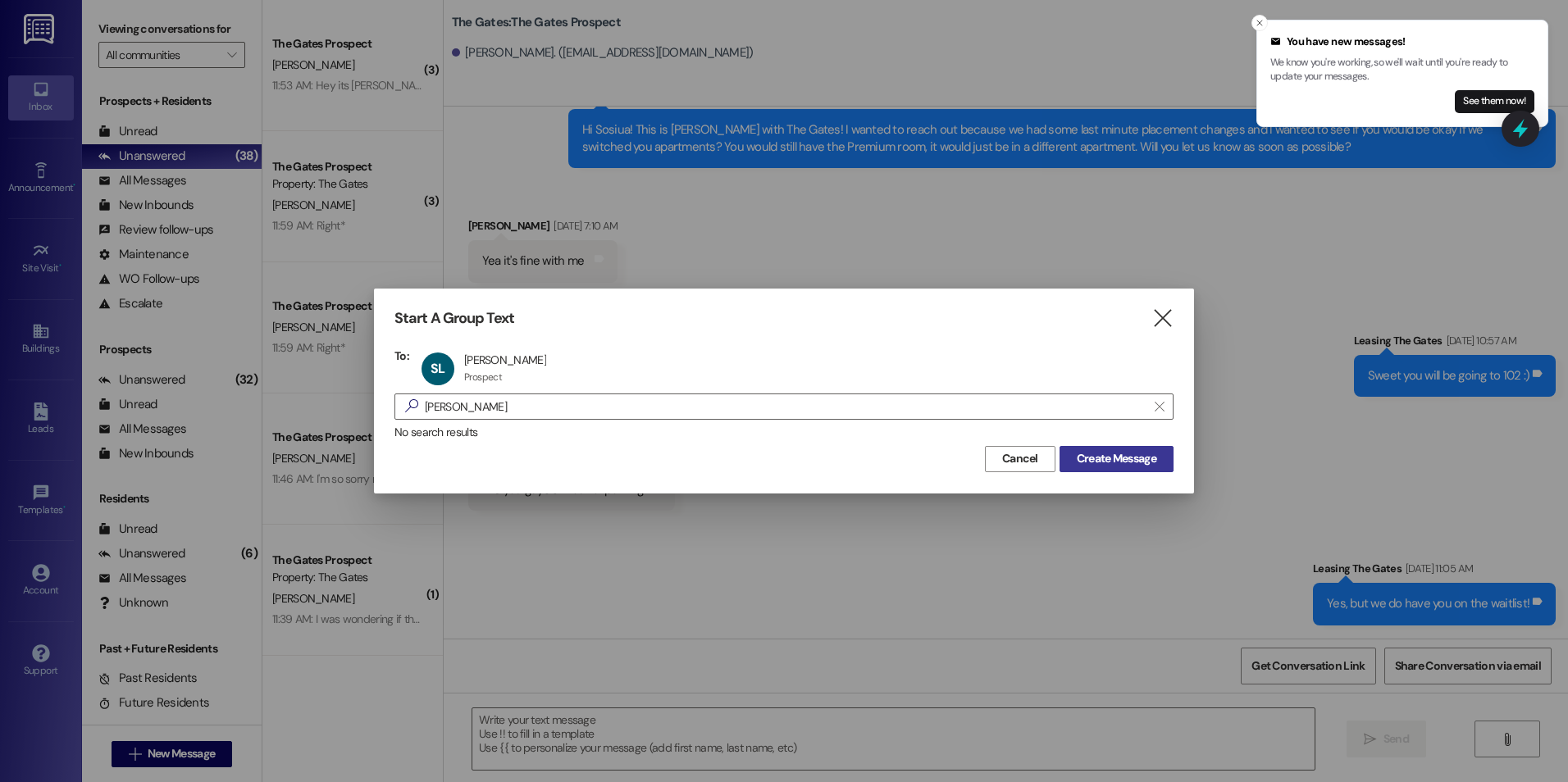
click at [1160, 469] on button "Create Message" at bounding box center [1115, 459] width 114 height 26
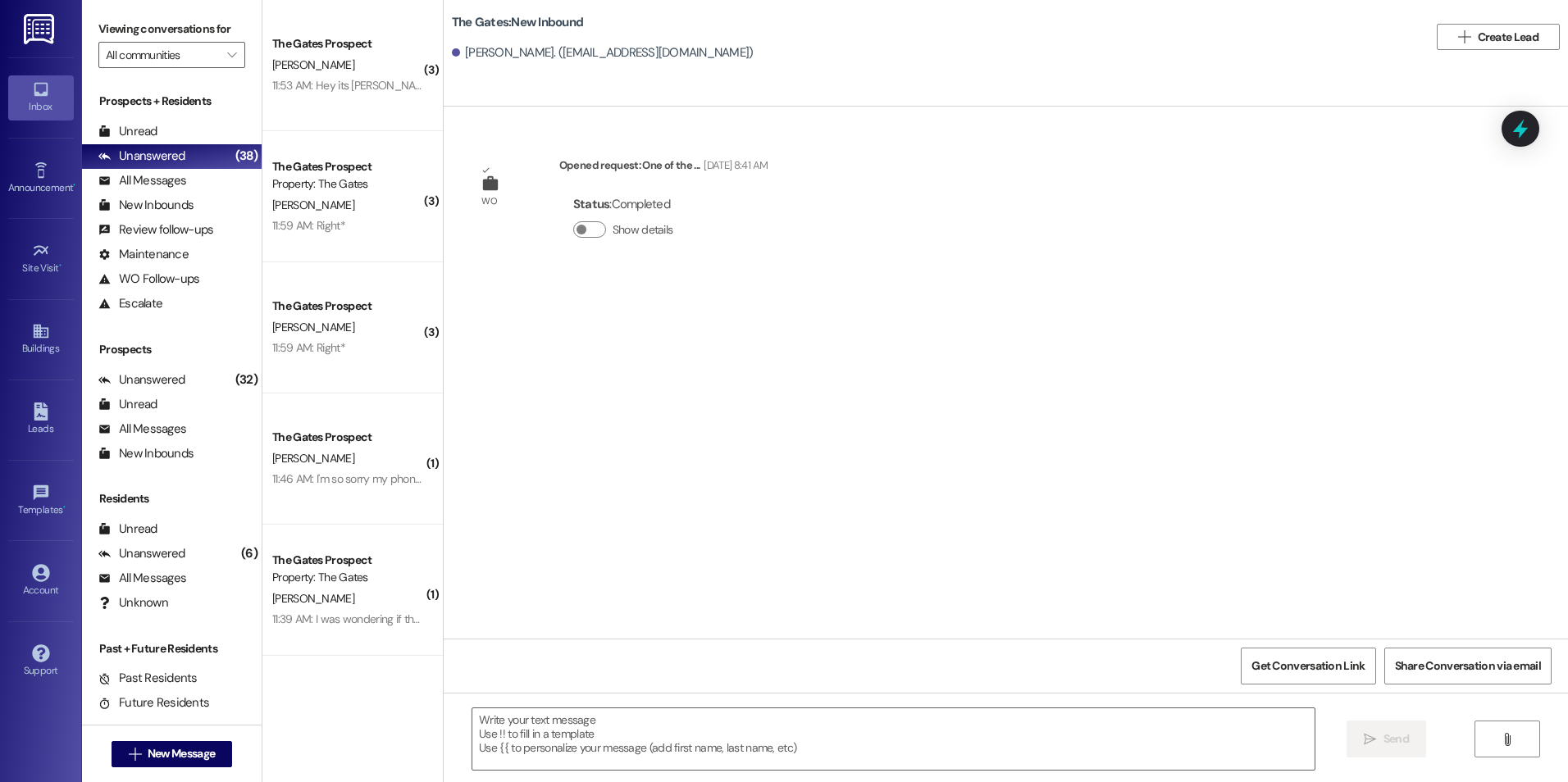
scroll to position [0, 0]
click at [622, 732] on textarea at bounding box center [893, 738] width 841 height 61
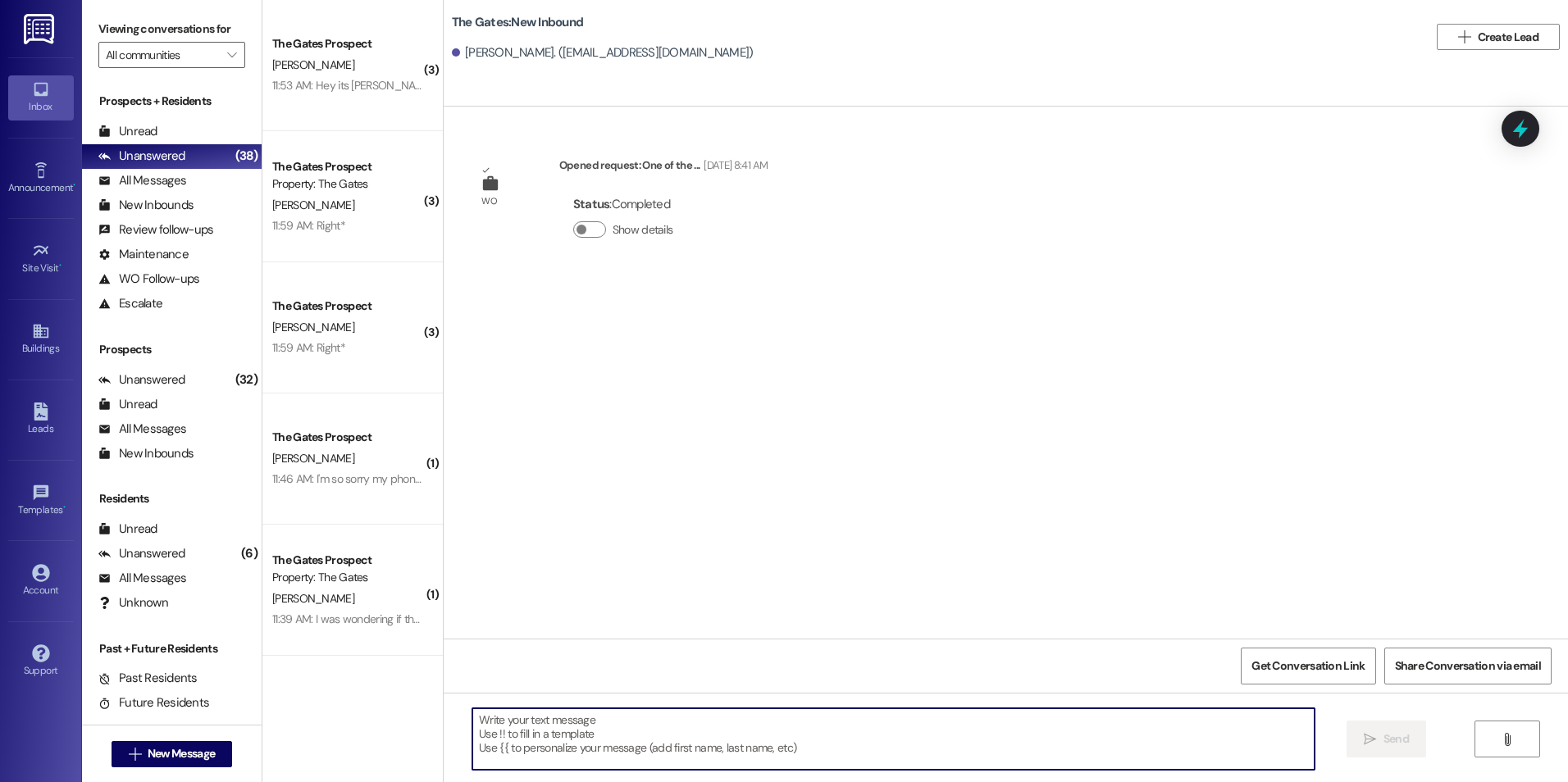
paste textarea "Hey [PERSON_NAME]! This is [PERSON_NAME] with The Gates! We are running a LIMIT…"
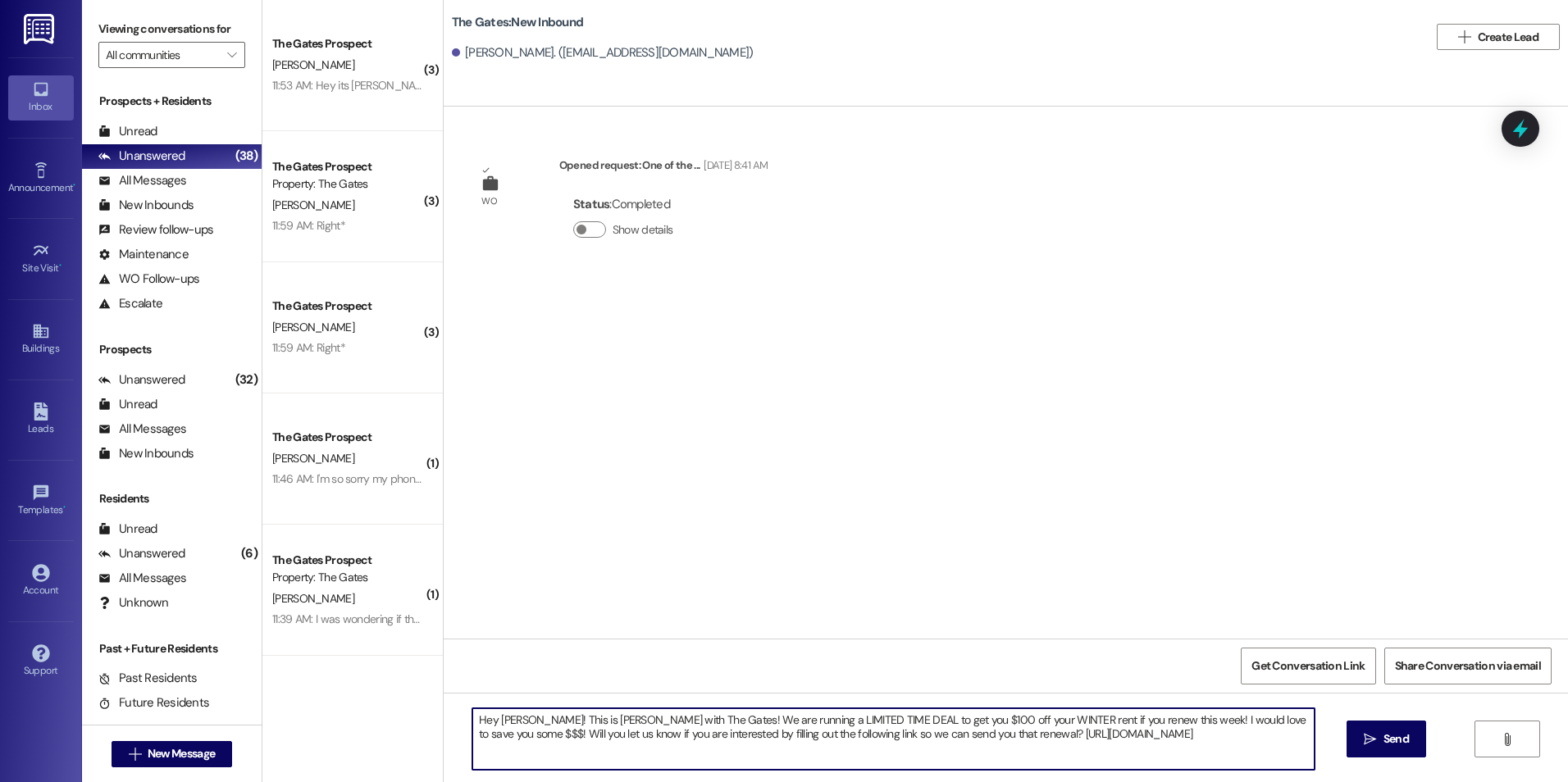
click at [516, 723] on textarea "Hey [PERSON_NAME]! This is [PERSON_NAME] with The Gates! We are running a LIMIT…" at bounding box center [893, 738] width 841 height 61
type textarea "Hey [PERSON_NAME]! This is [PERSON_NAME] with The Gates! We are running a LIMIT…"
click at [1251, 771] on div "Hey [PERSON_NAME]! This is [PERSON_NAME] with The Gates! We are running a LIMIT…" at bounding box center [1006, 754] width 1124 height 123
click at [1259, 759] on textarea "Hey [PERSON_NAME]! This is [PERSON_NAME] with The Gates! We are running a LIMIT…" at bounding box center [893, 738] width 841 height 61
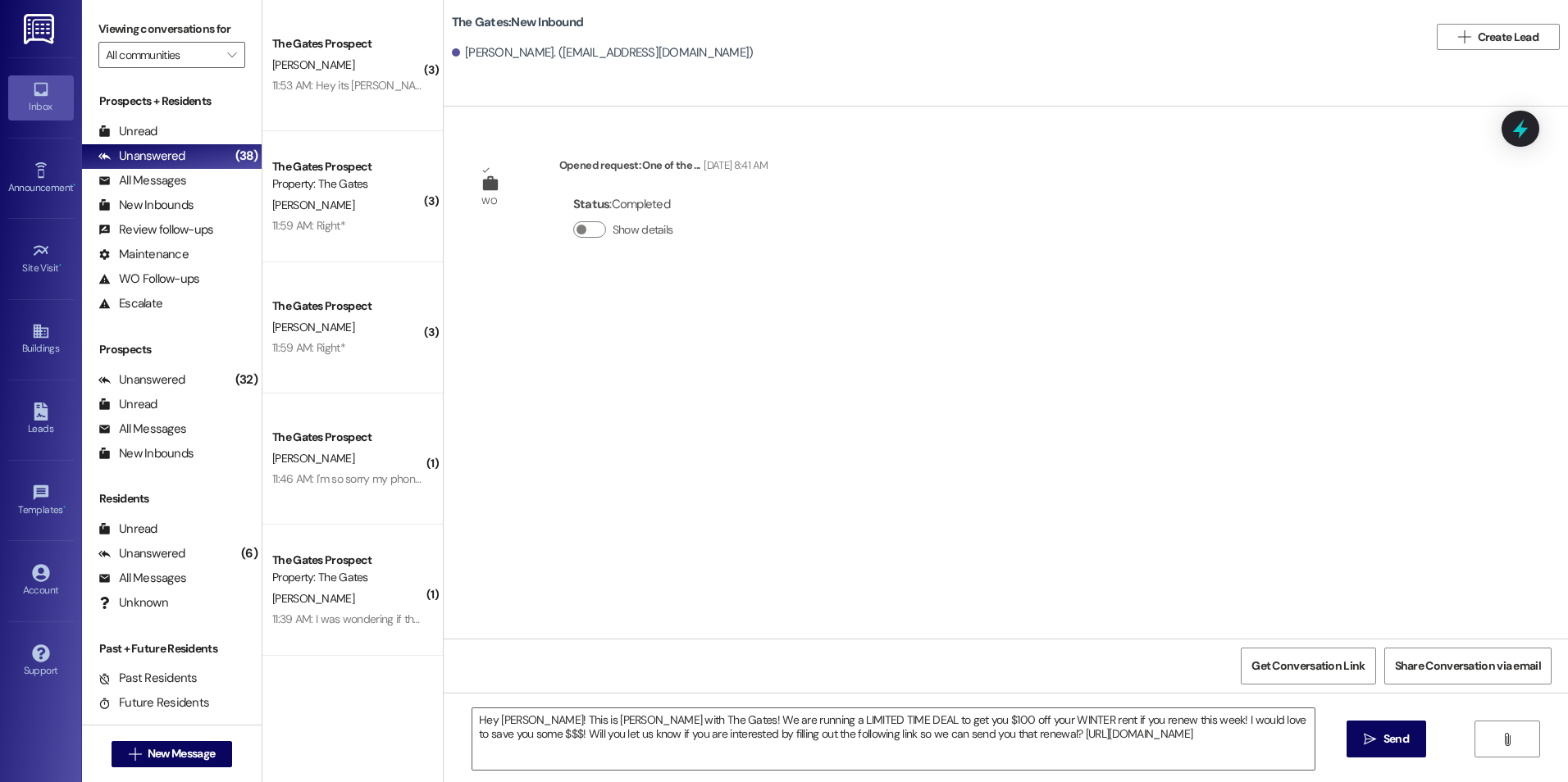
click at [1406, 735] on span "Send" at bounding box center [1396, 739] width 25 height 17
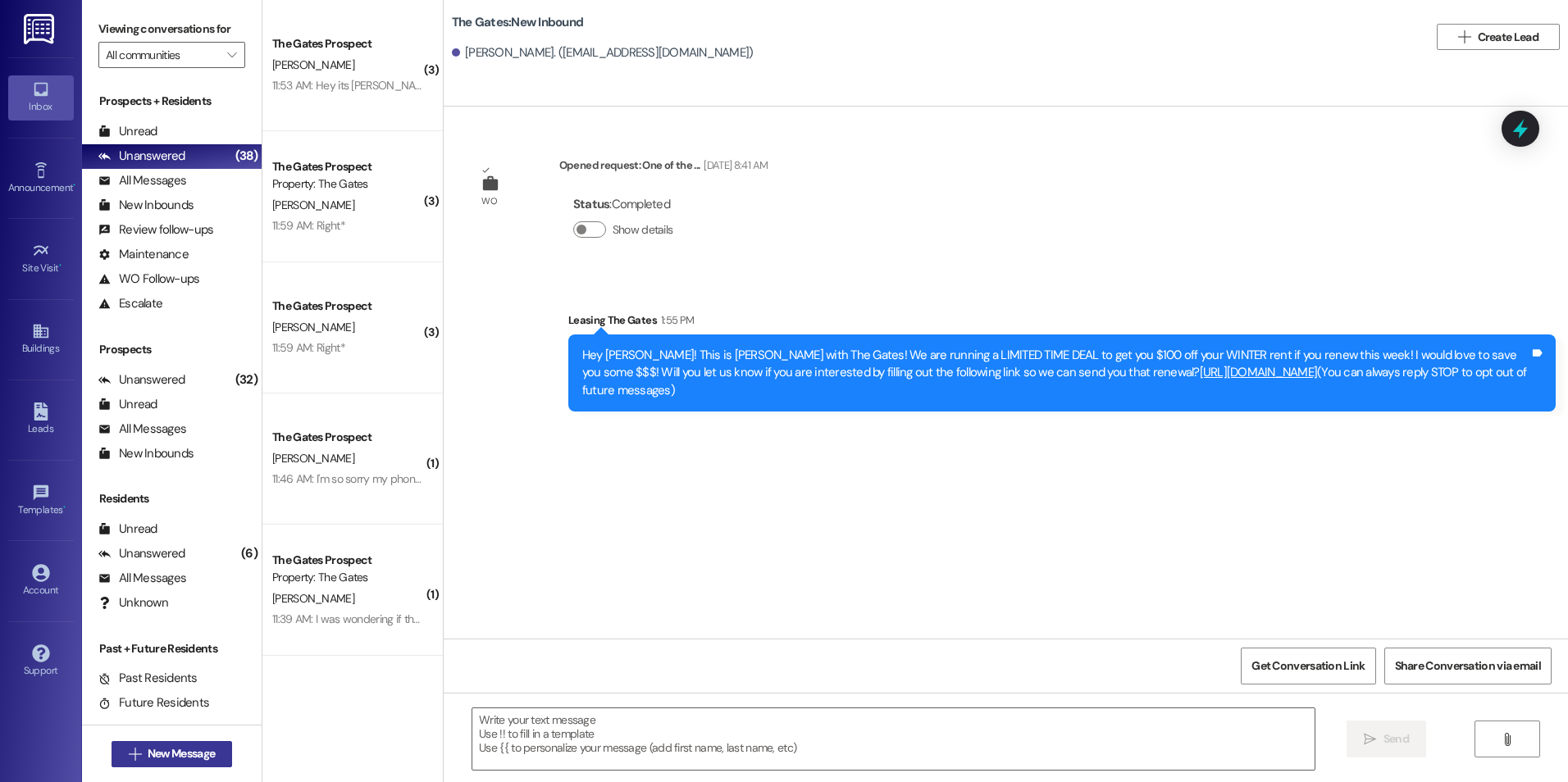
click at [177, 750] on span "New Message" at bounding box center [181, 754] width 67 height 17
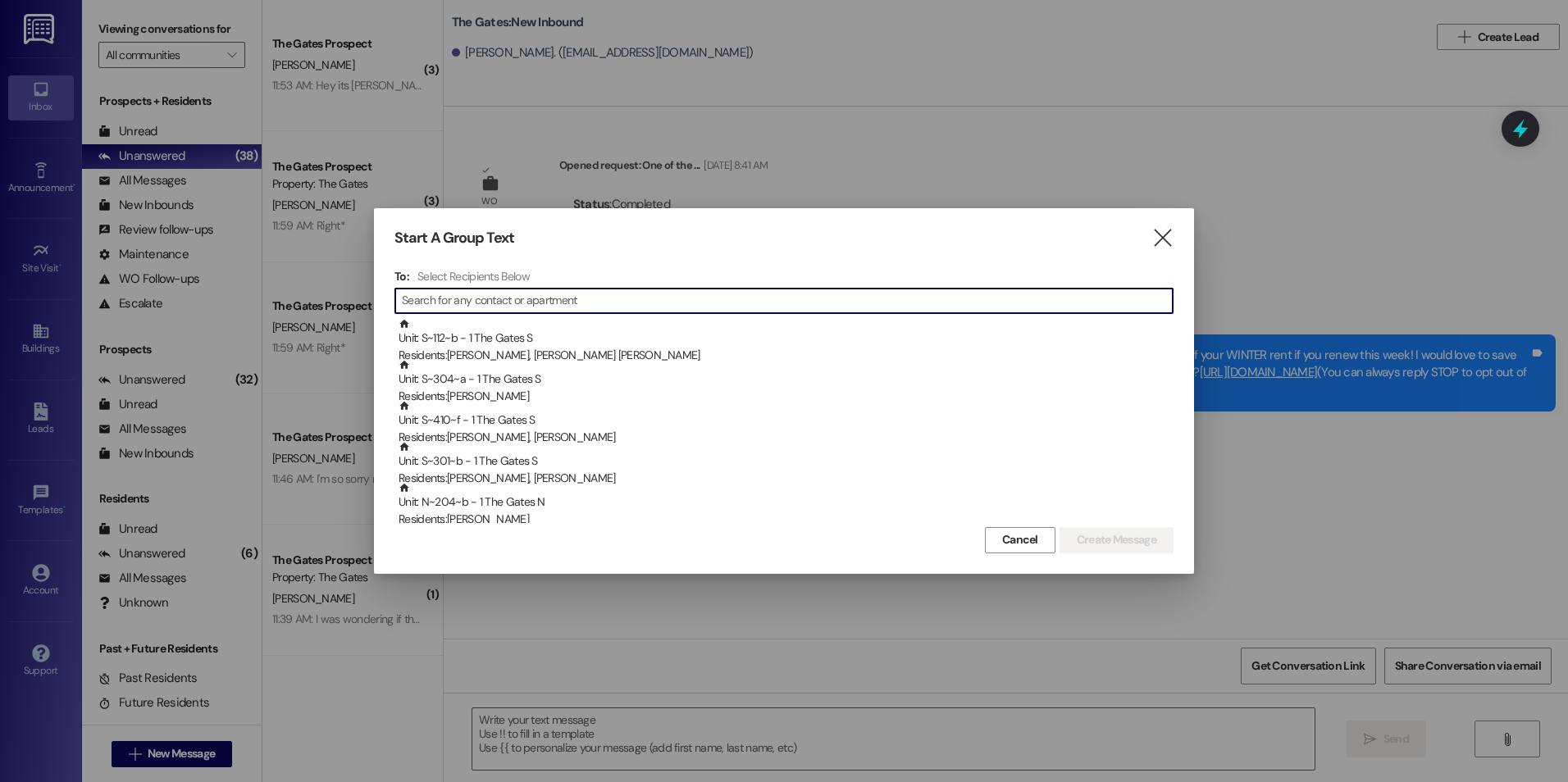
click at [728, 304] on input at bounding box center [787, 301] width 770 height 23
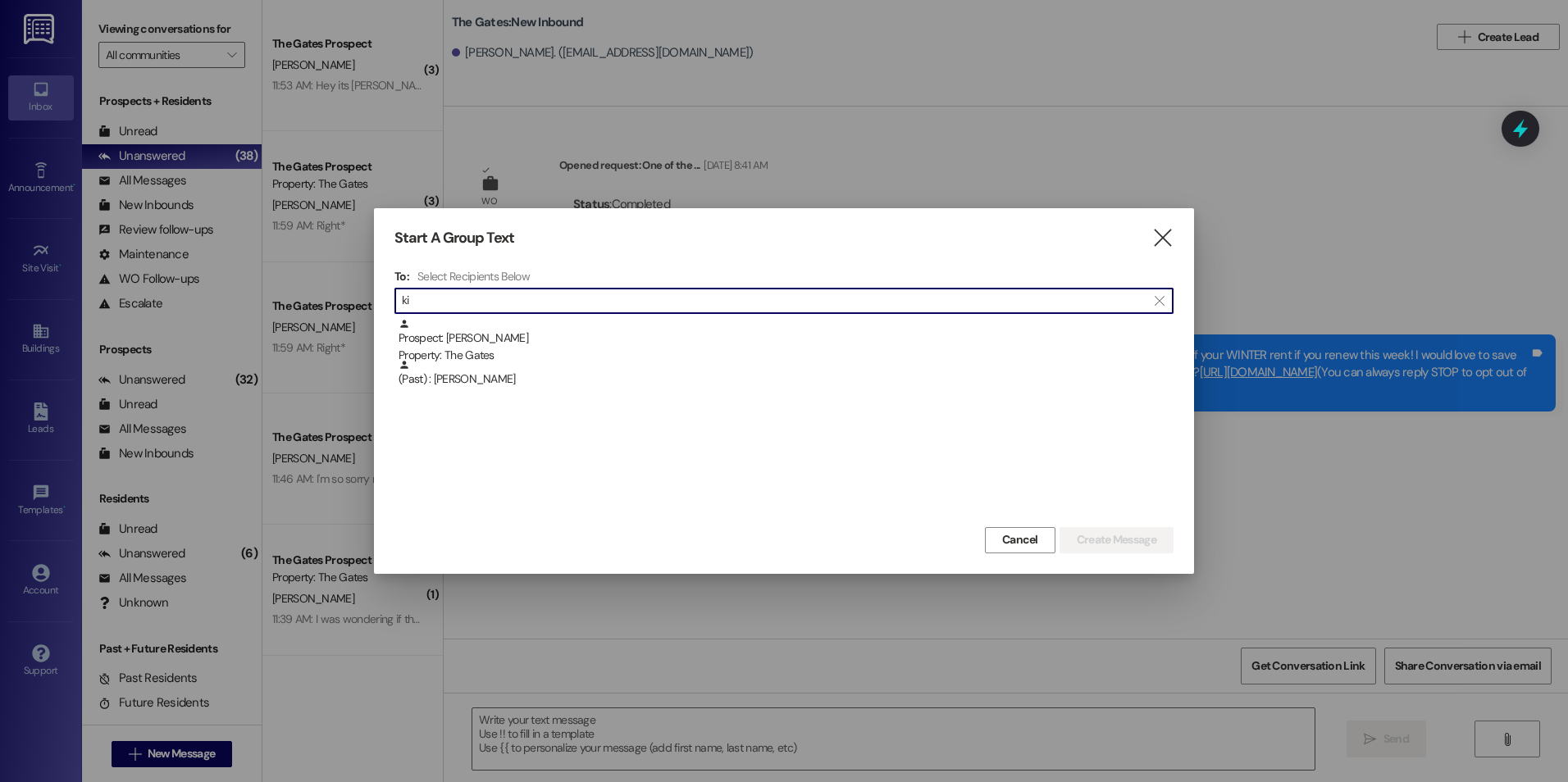
type input "k"
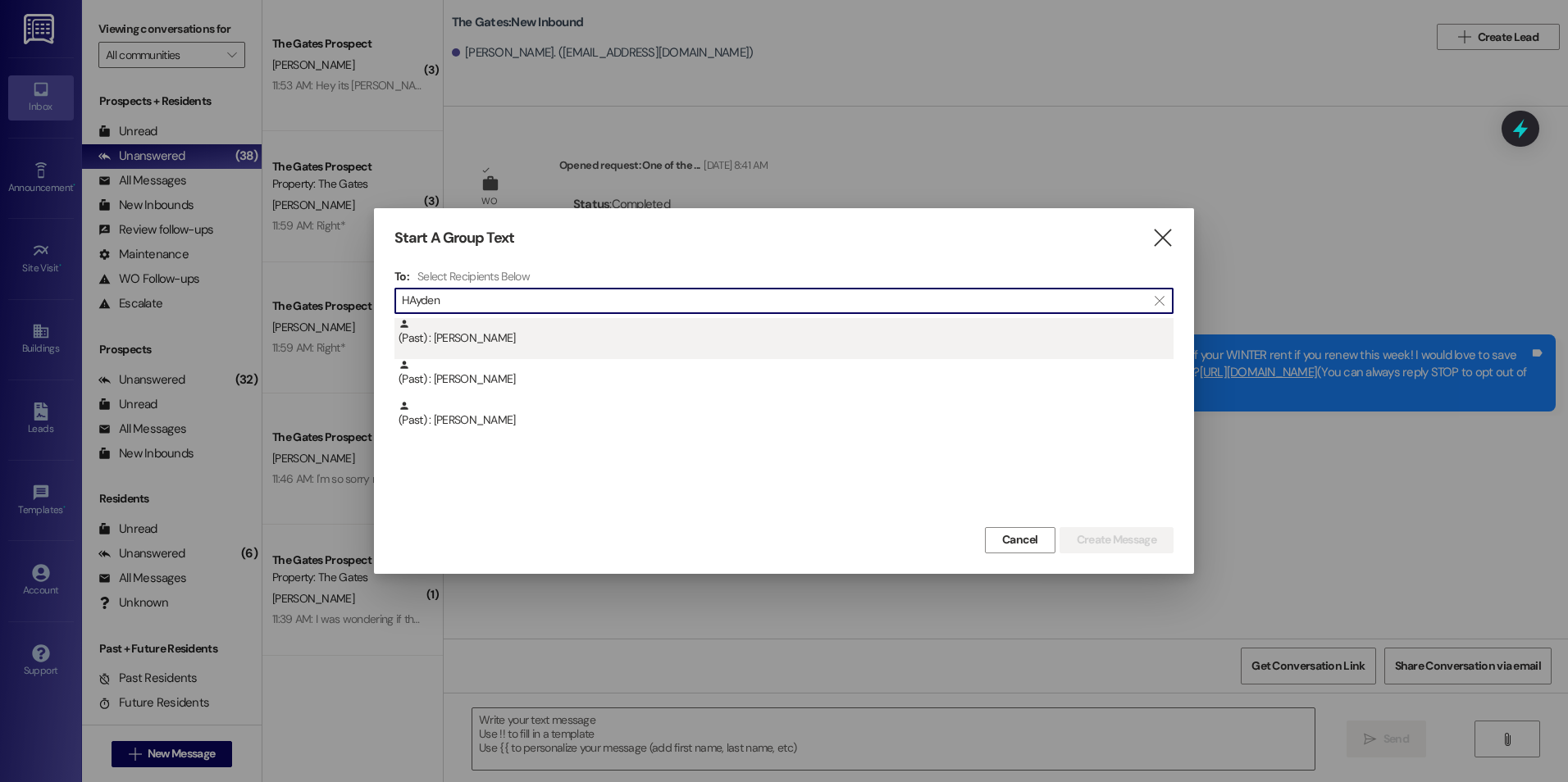
type input "HAyden"
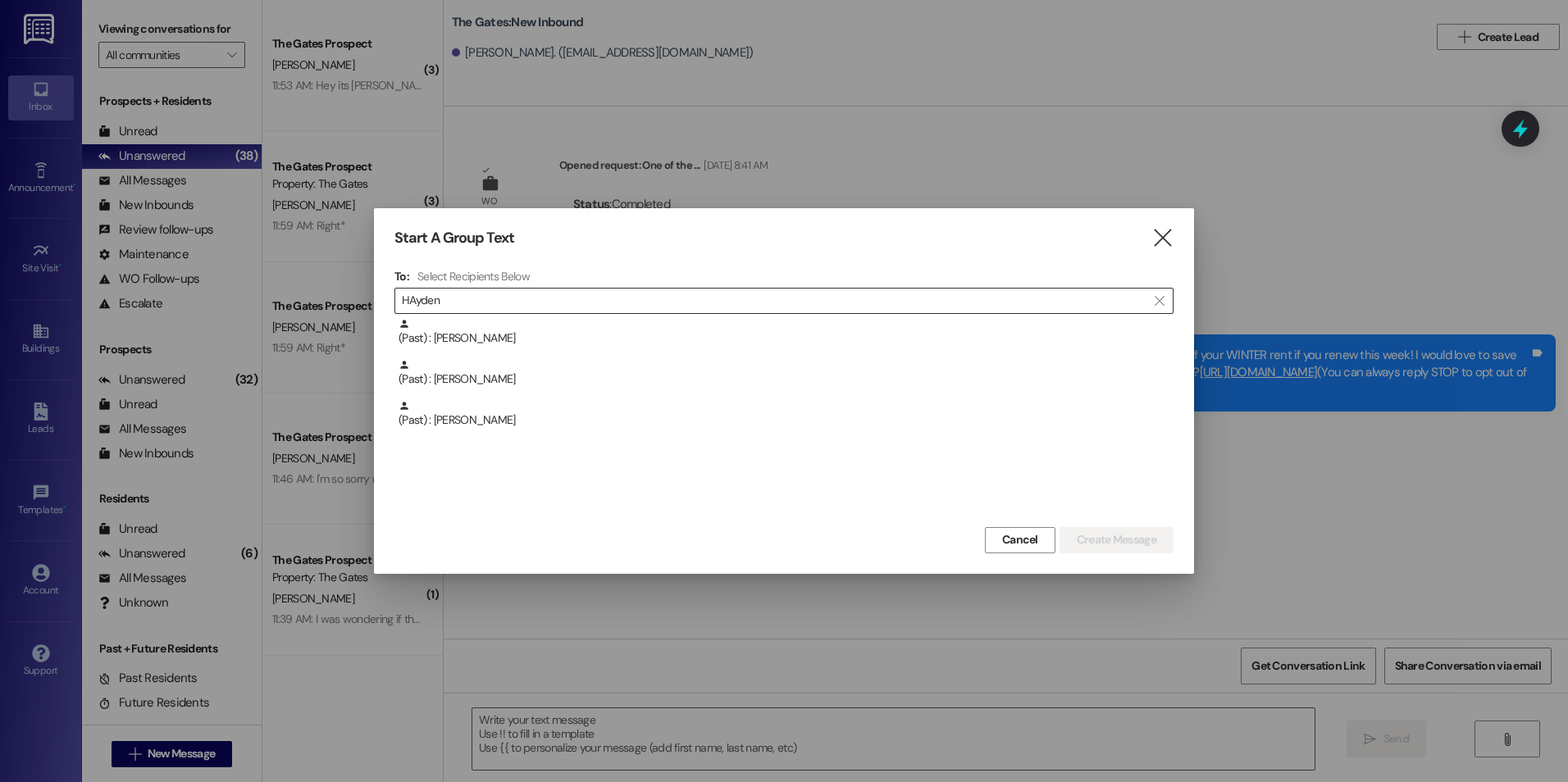
drag, startPoint x: 694, startPoint y: 356, endPoint x: 723, endPoint y: 314, distance: 51.0
click at [695, 356] on div "(Past) : [PERSON_NAME]" at bounding box center [784, 338] width 779 height 41
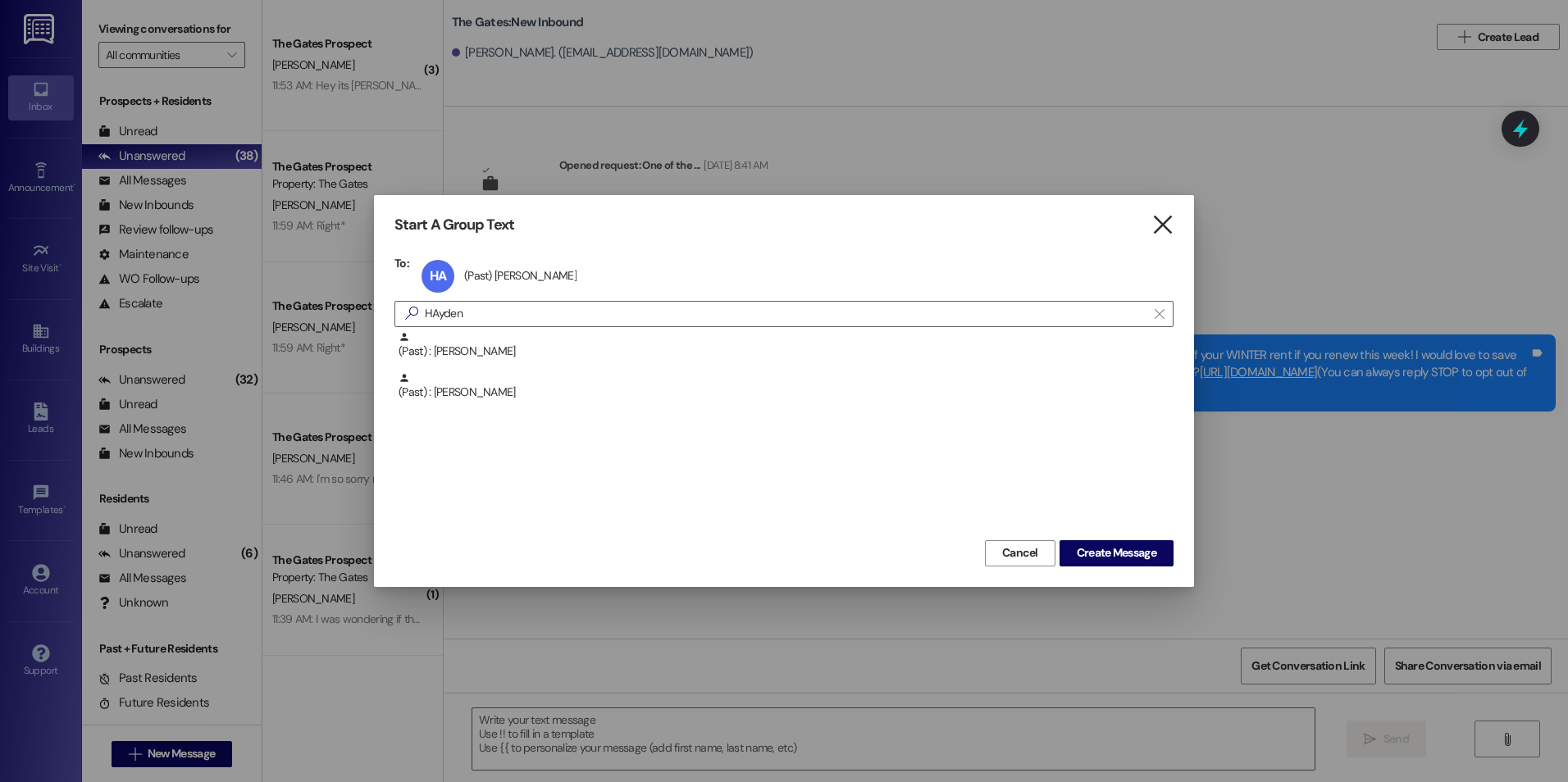
click at [1168, 219] on icon "" at bounding box center [1162, 225] width 22 height 17
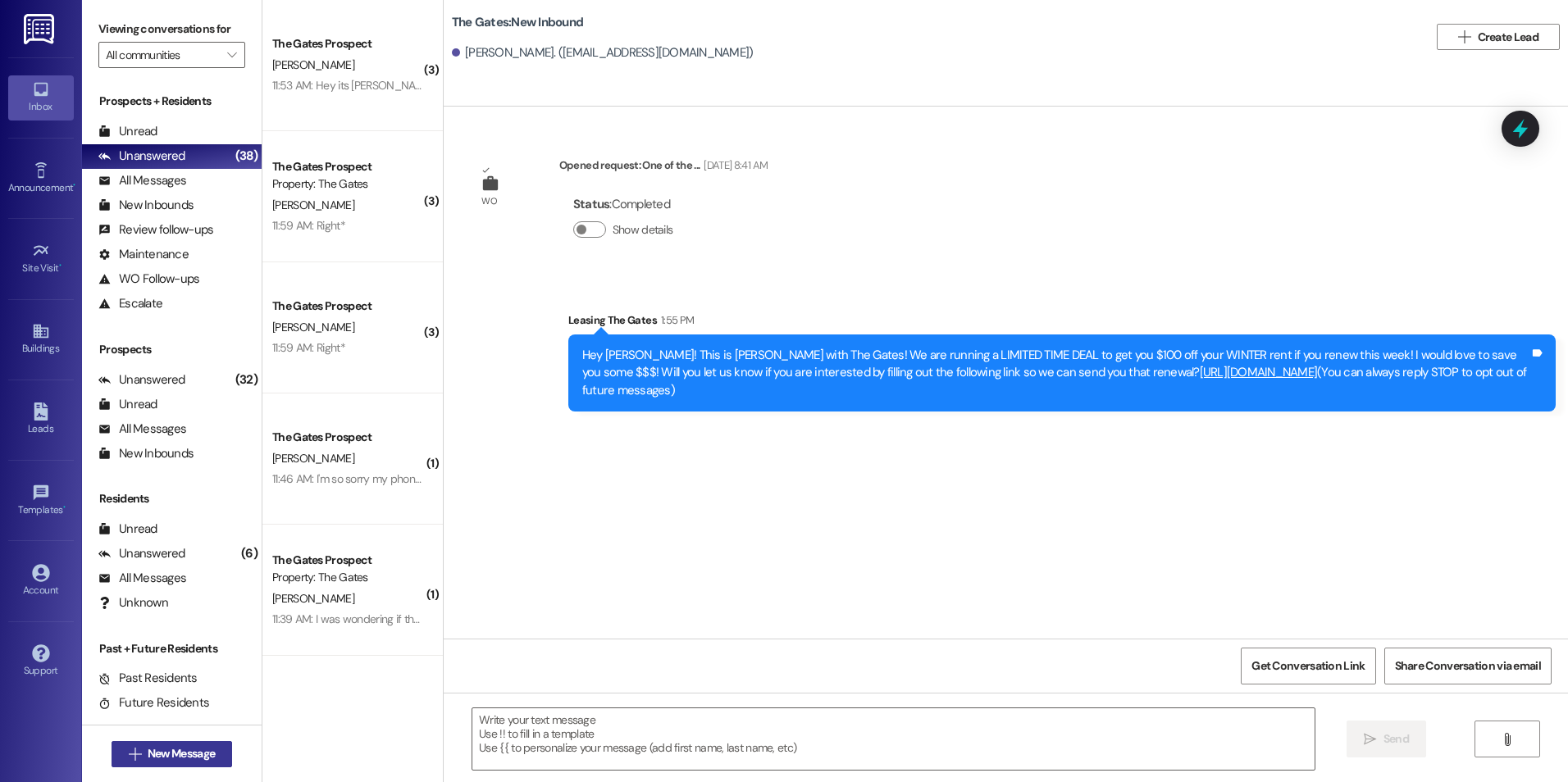
click at [199, 754] on span "New Message" at bounding box center [181, 754] width 67 height 17
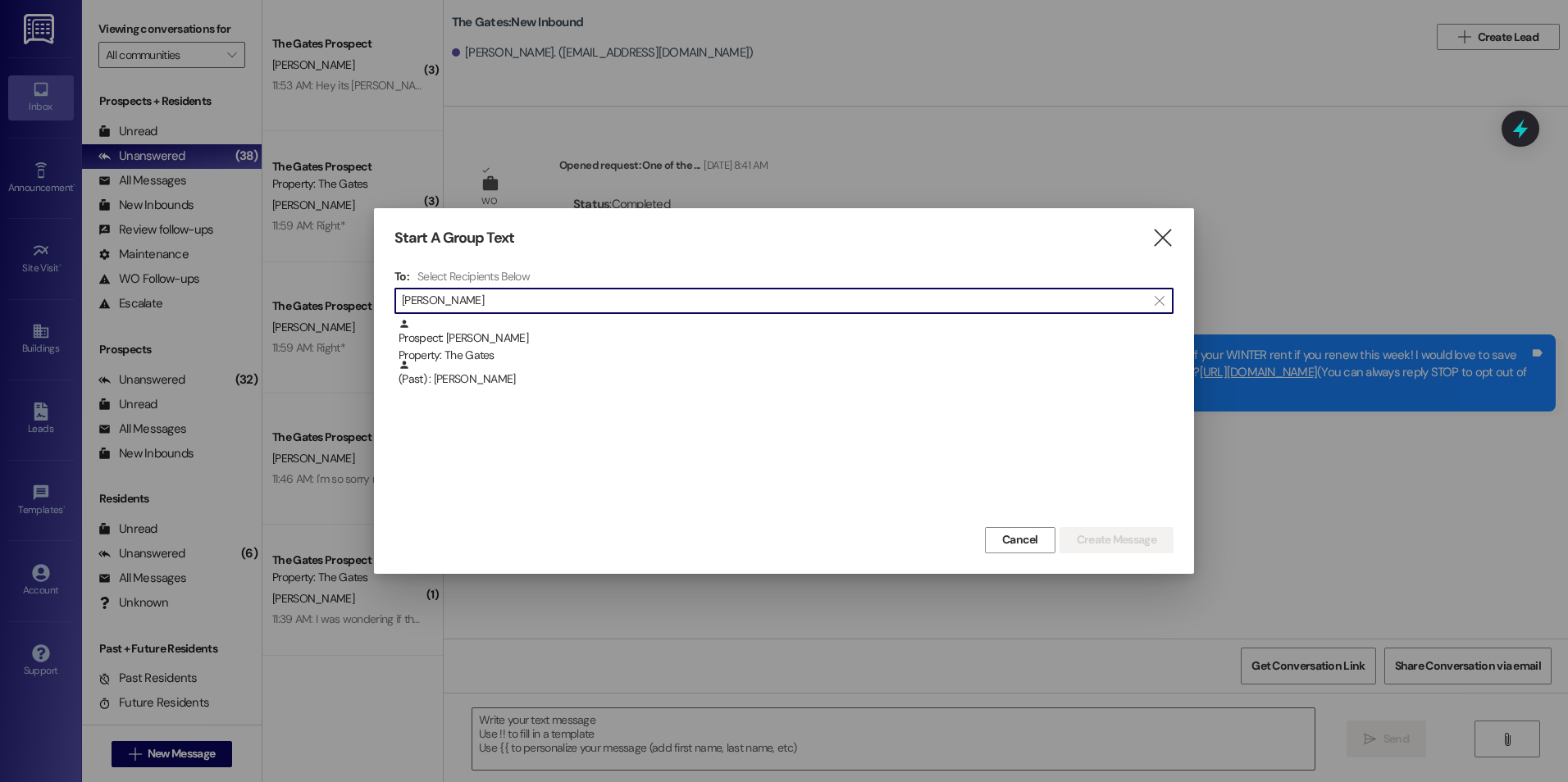
type input "[PERSON_NAME]"
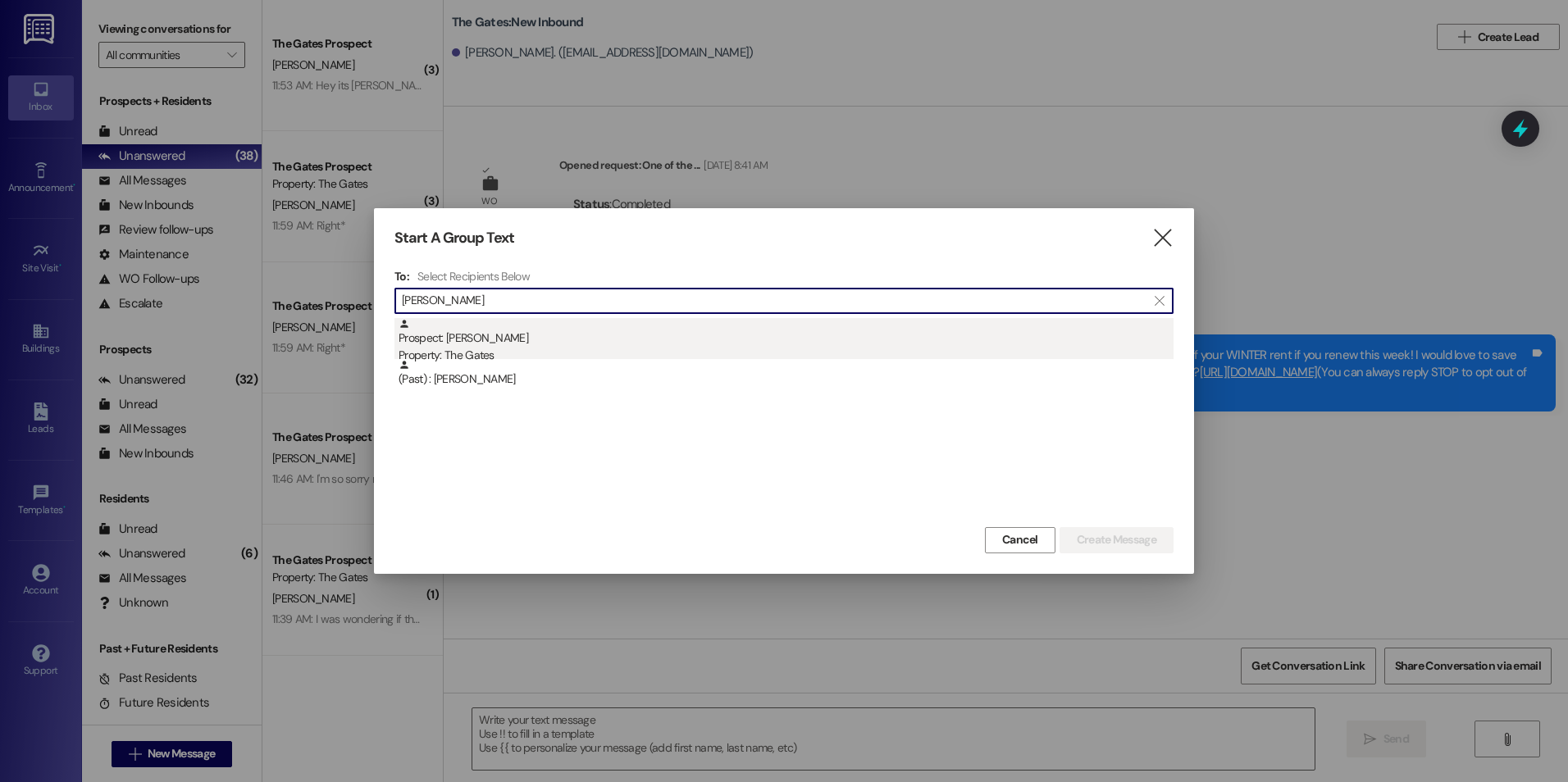
click at [652, 323] on div "Prospect: [PERSON_NAME] Property: The Gates" at bounding box center [786, 341] width 775 height 47
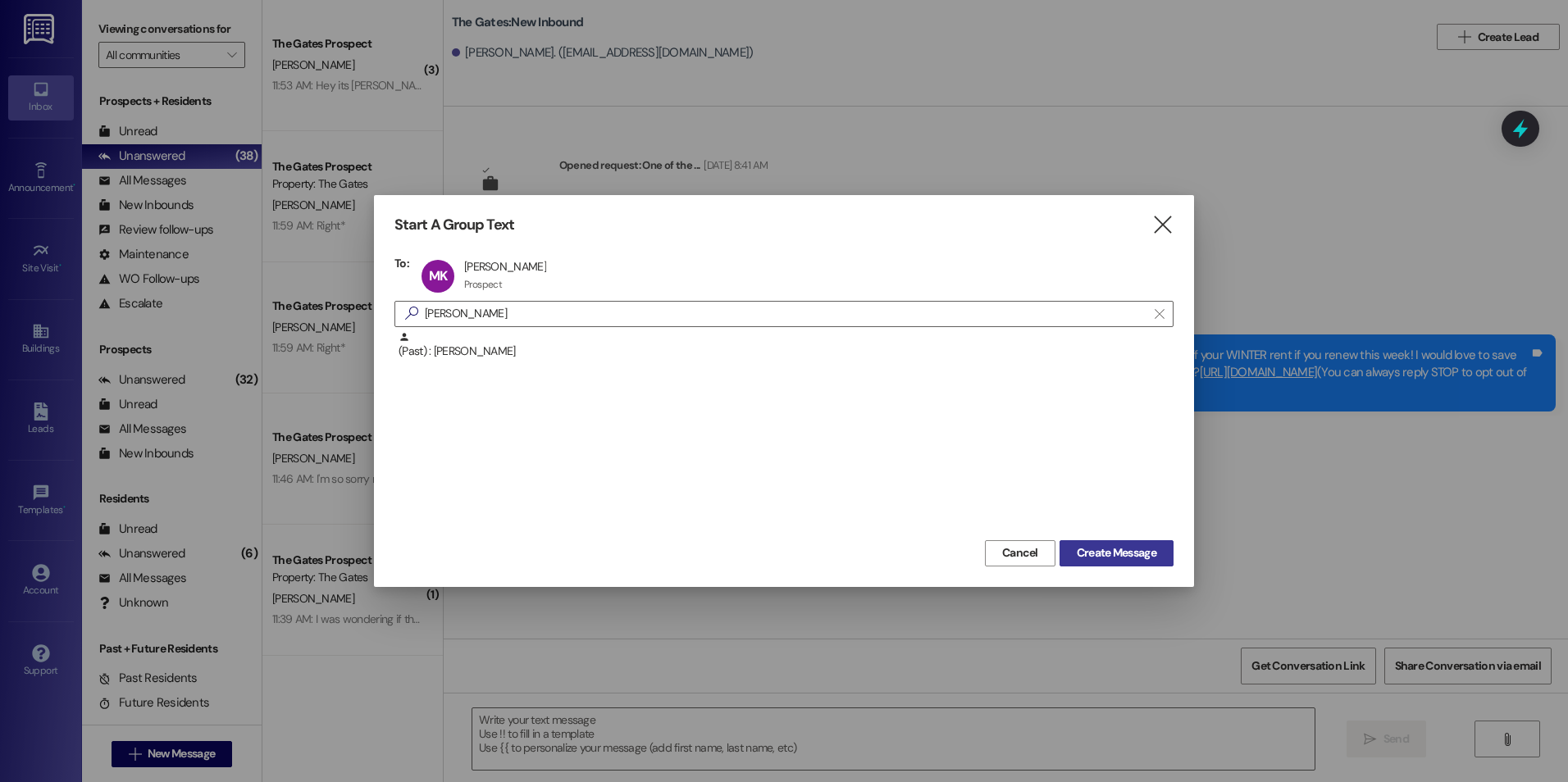
click at [1136, 552] on span "Create Message" at bounding box center [1116, 553] width 80 height 17
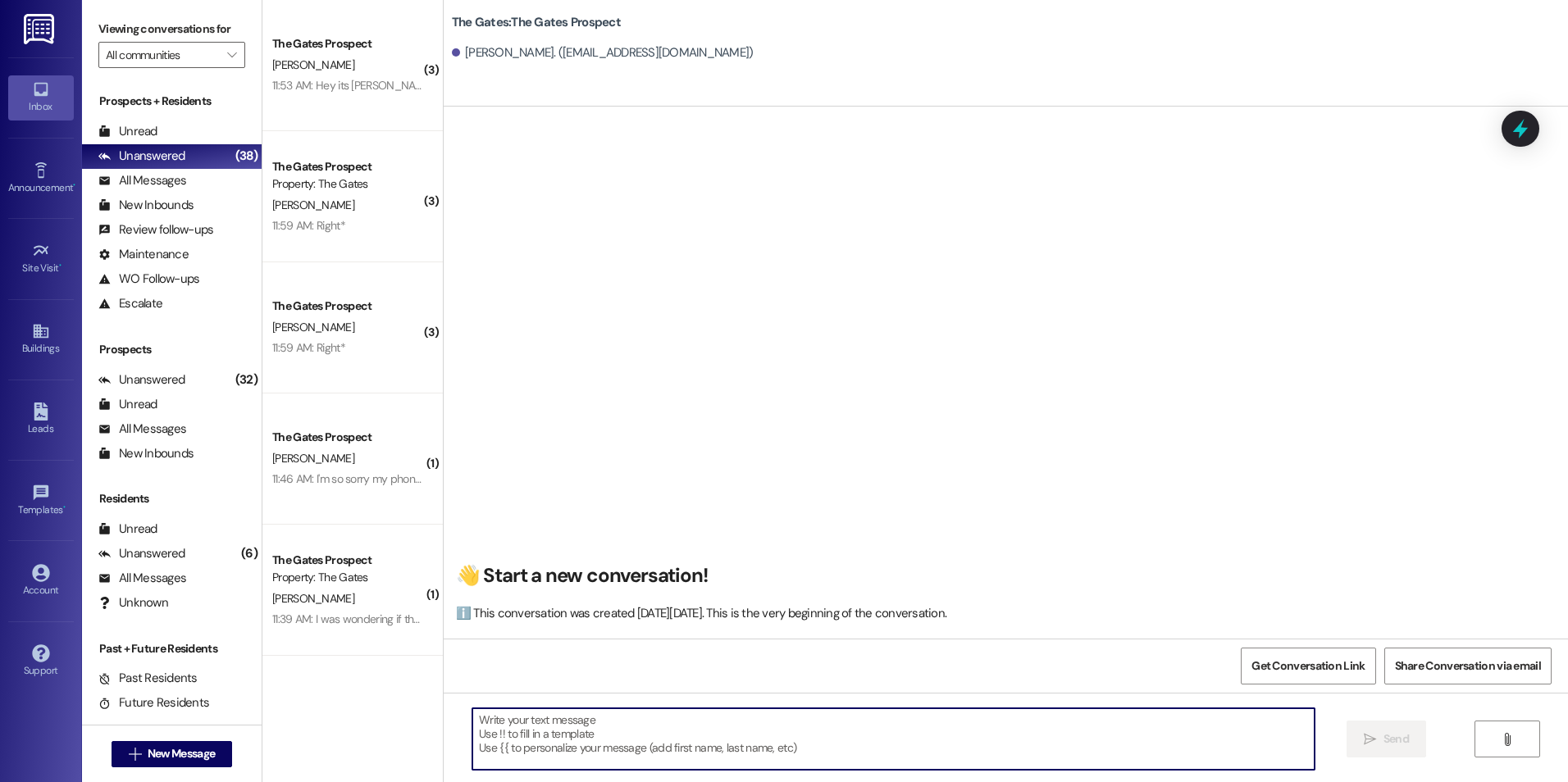
paste textarea "Hey [PERSON_NAME]! This is [PERSON_NAME] with The Gates! We are running a LIMIT…"
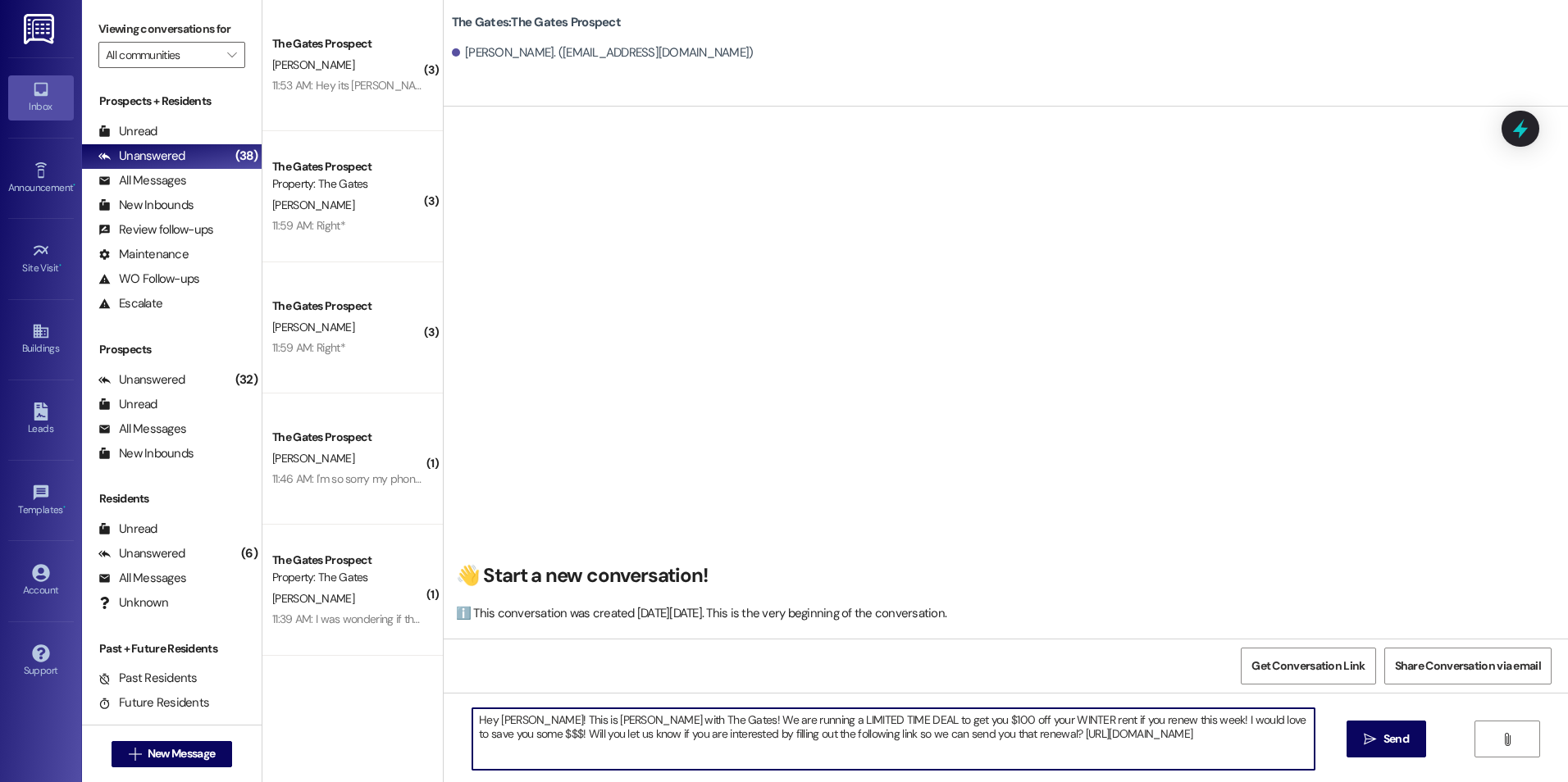
click at [514, 723] on textarea "Hey [PERSON_NAME]! This is [PERSON_NAME] with The Gates! We are running a LIMIT…" at bounding box center [893, 738] width 841 height 61
type textarea "Hey [PERSON_NAME]! This is [PERSON_NAME] with The Gates! We are running a LIMIT…"
click at [1373, 729] on button " Send" at bounding box center [1386, 739] width 80 height 37
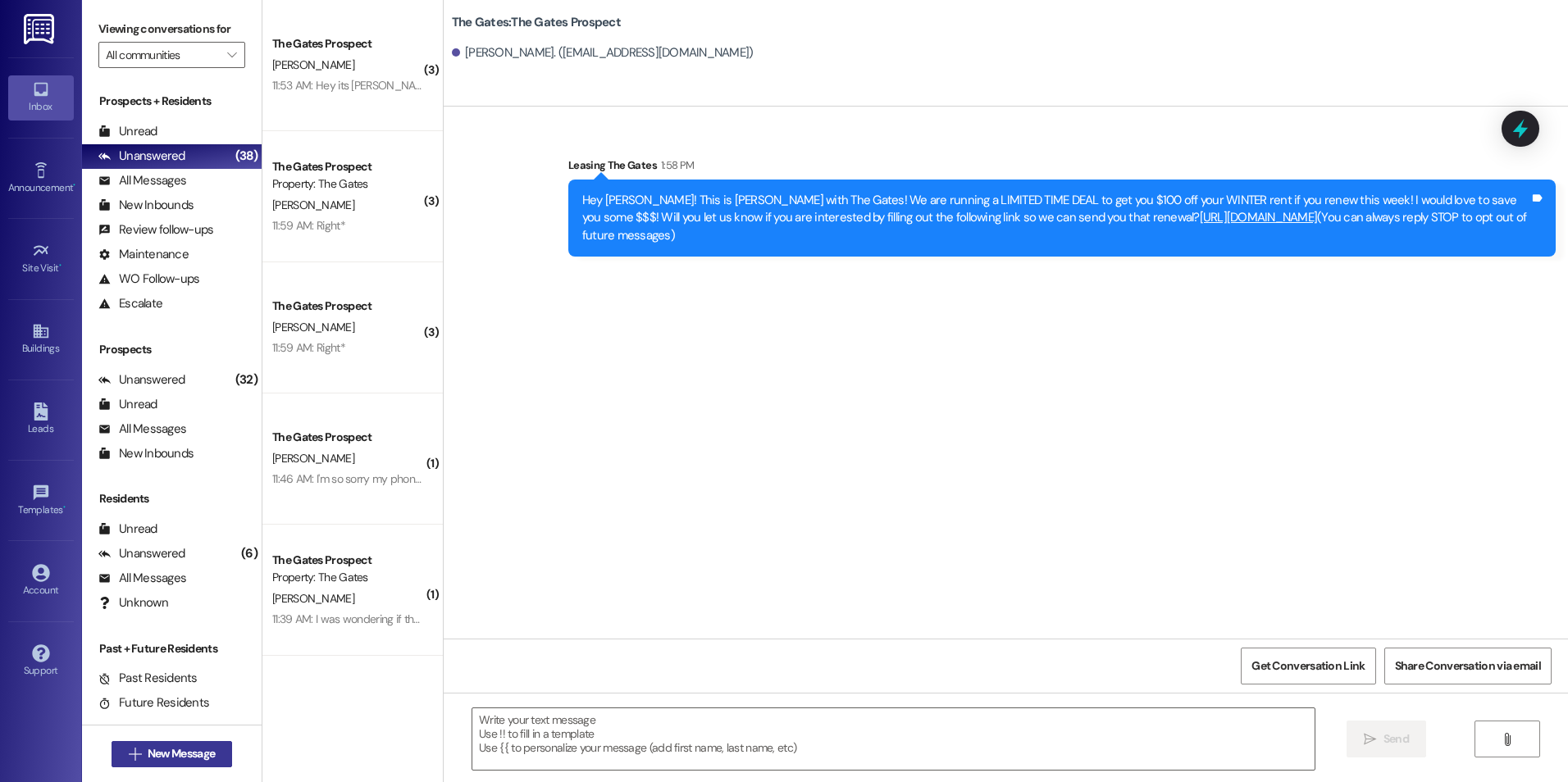
click at [153, 755] on span "New Message" at bounding box center [181, 754] width 67 height 17
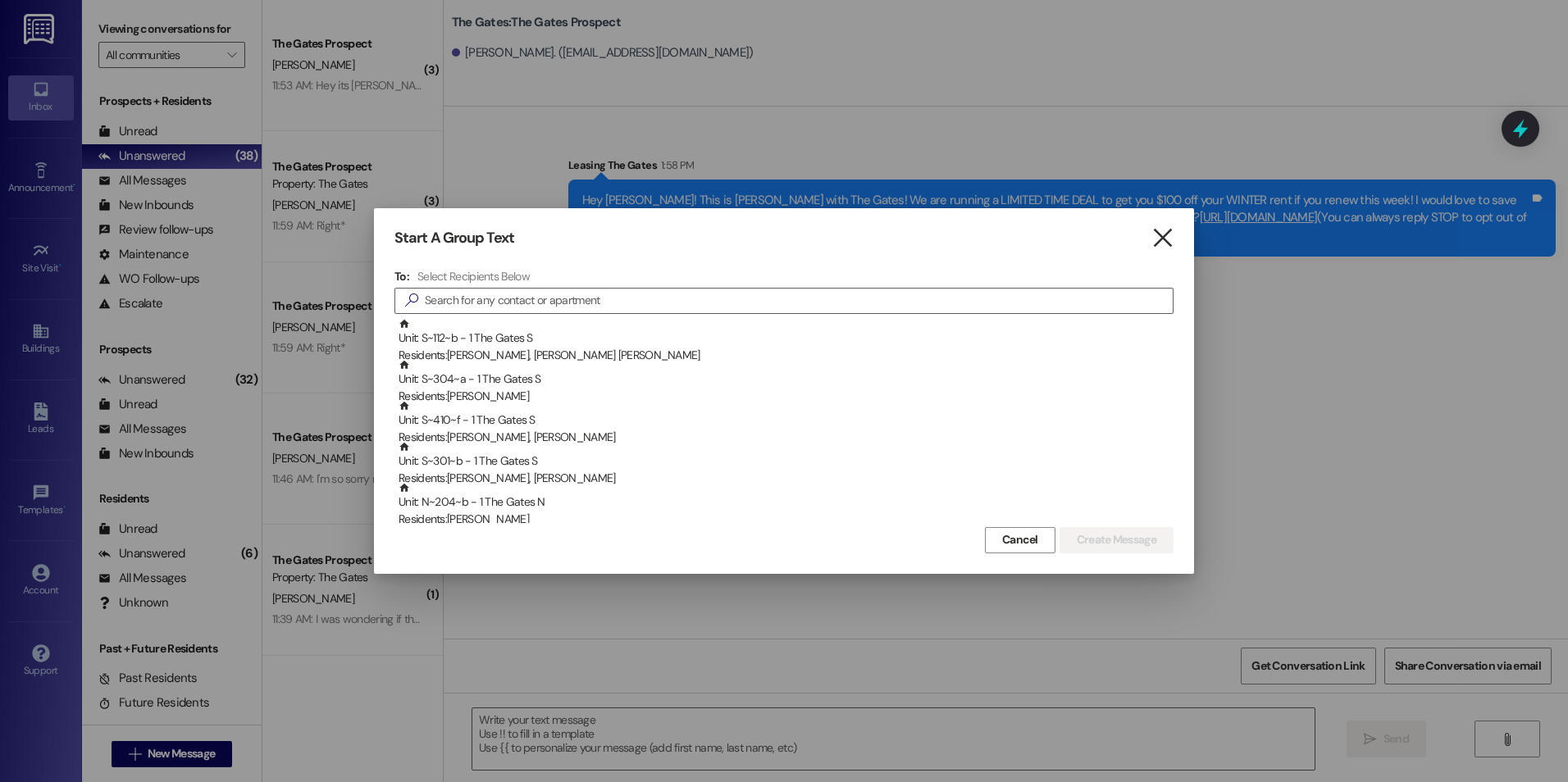
click at [1152, 240] on icon "" at bounding box center [1162, 238] width 22 height 17
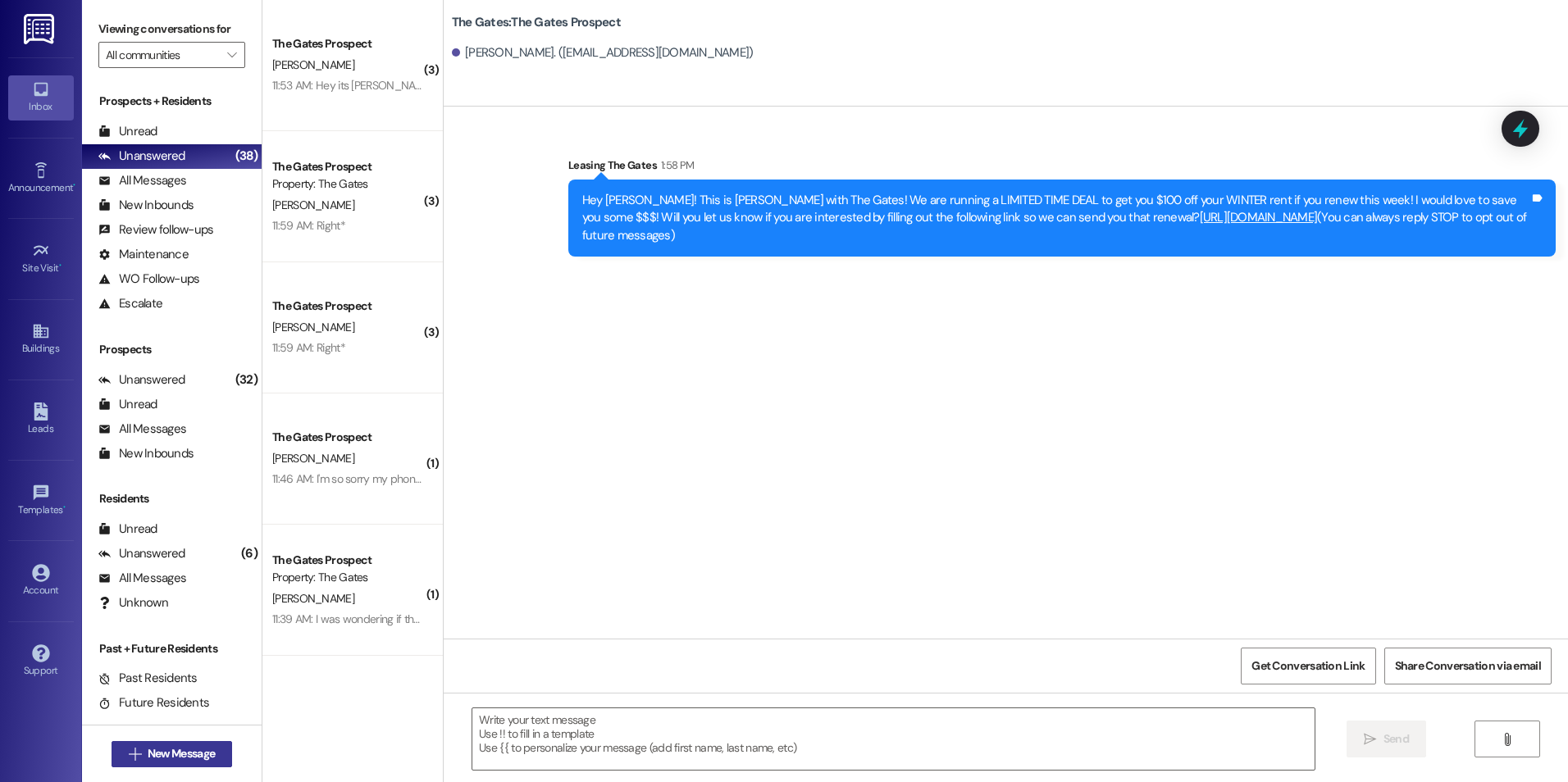
click at [199, 753] on span "New Message" at bounding box center [181, 754] width 67 height 17
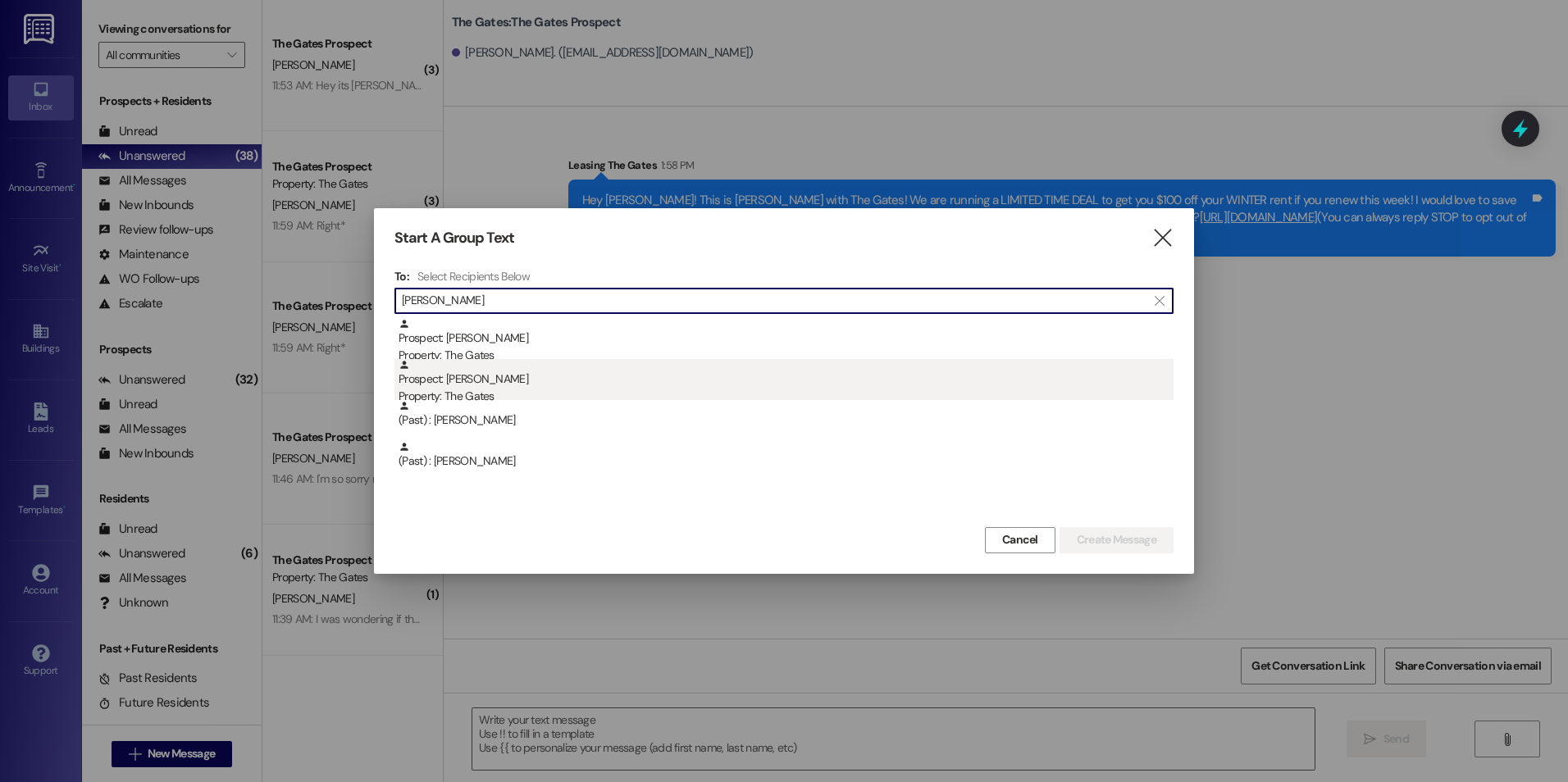
type input "[PERSON_NAME]"
click at [577, 391] on div "Property: The Gates" at bounding box center [786, 396] width 775 height 17
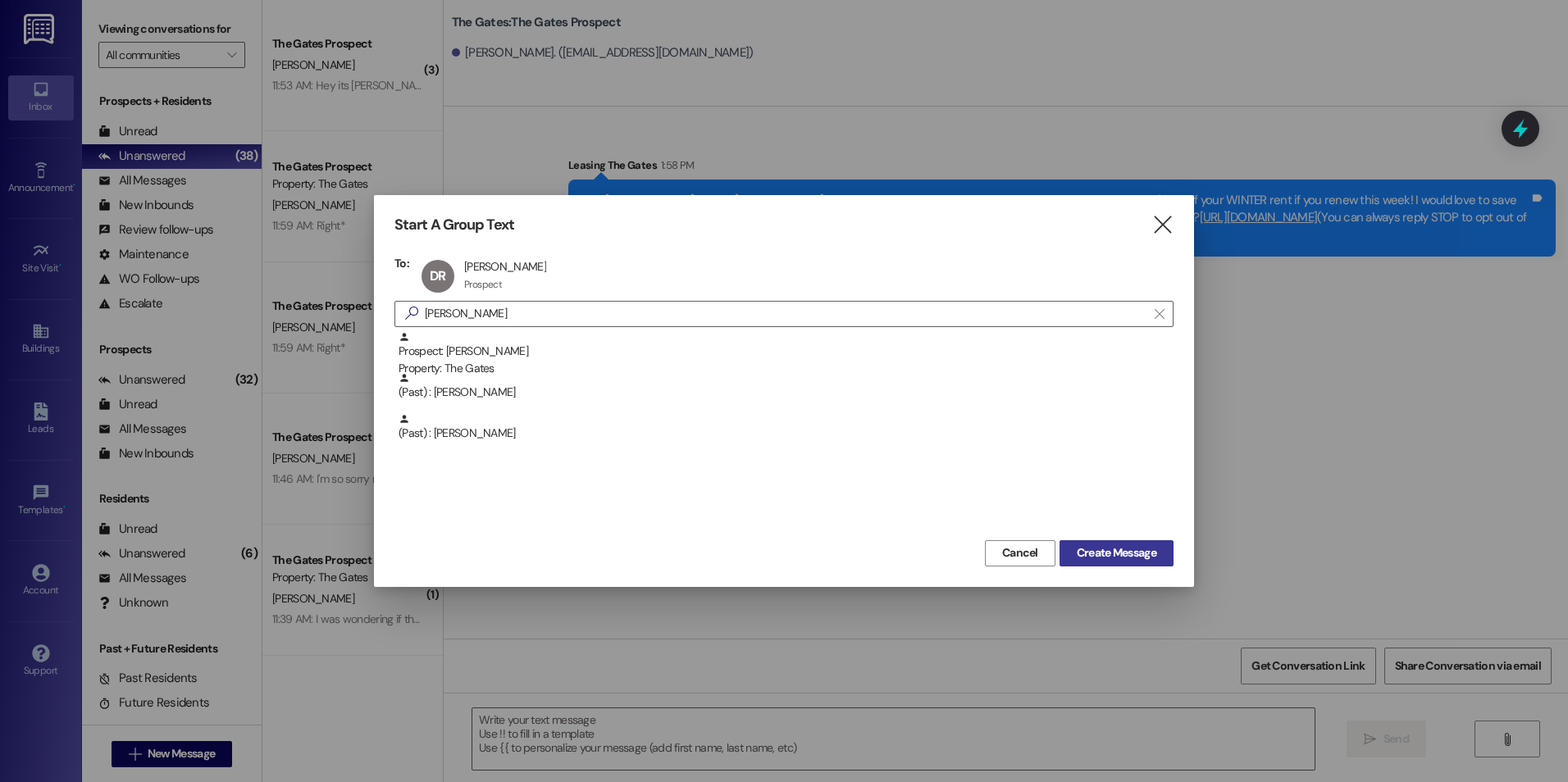
click at [1114, 564] on button "Create Message" at bounding box center [1115, 553] width 114 height 26
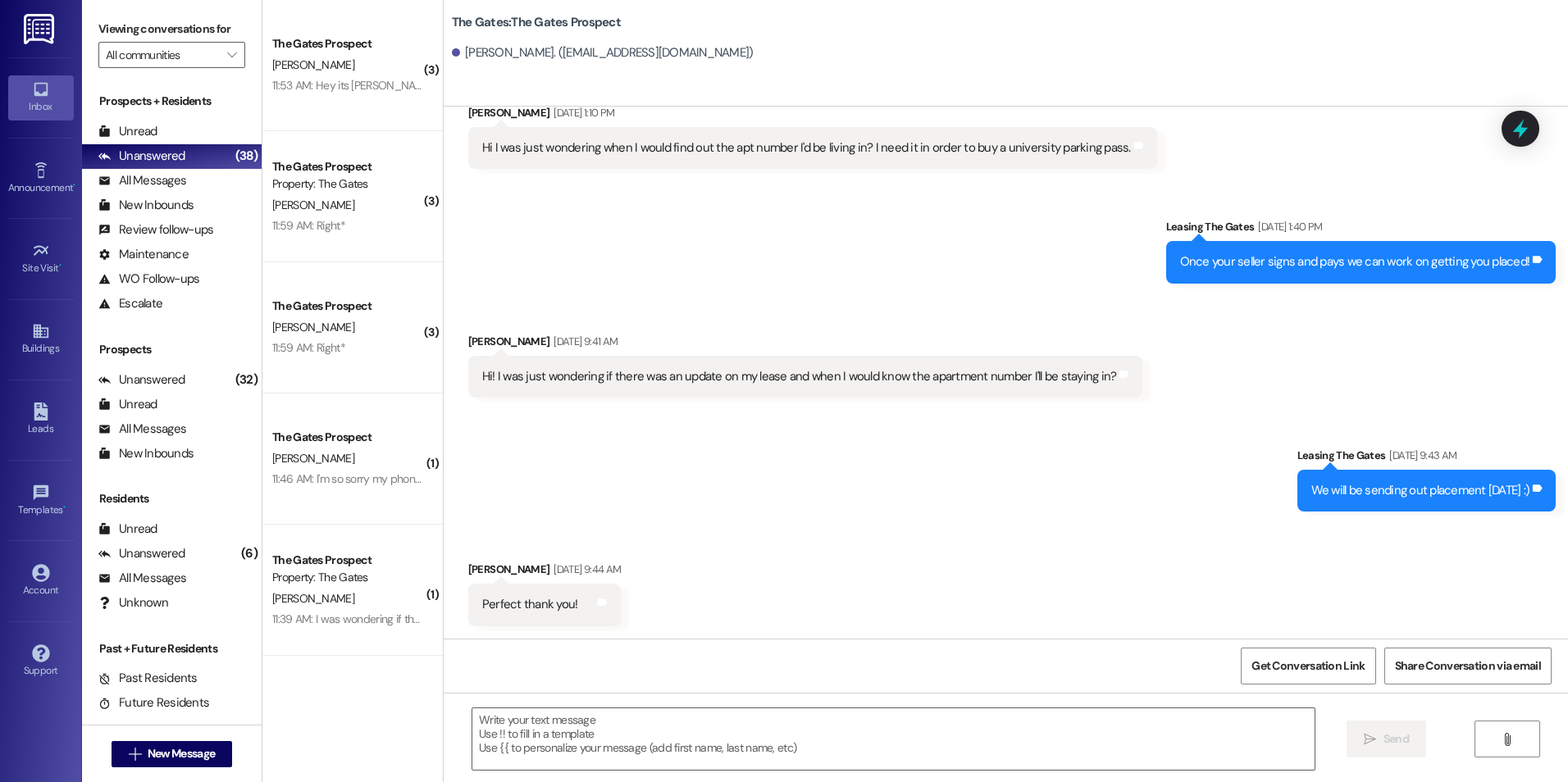
scroll to position [799, 0]
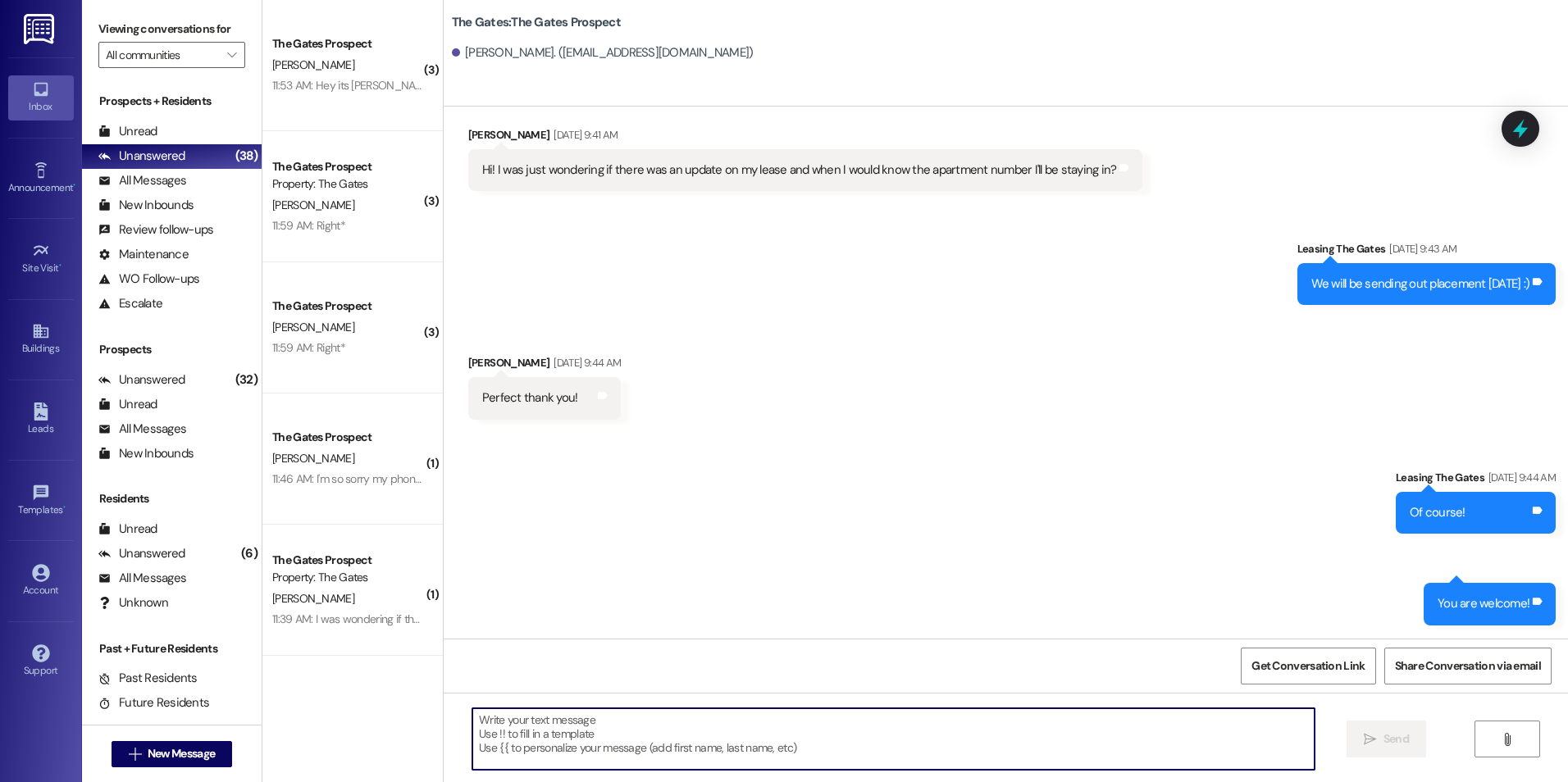
click at [616, 751] on textarea at bounding box center [893, 738] width 841 height 61
paste textarea "Hey [PERSON_NAME]! This is [PERSON_NAME] with The Gates! We are running a LIMIT…"
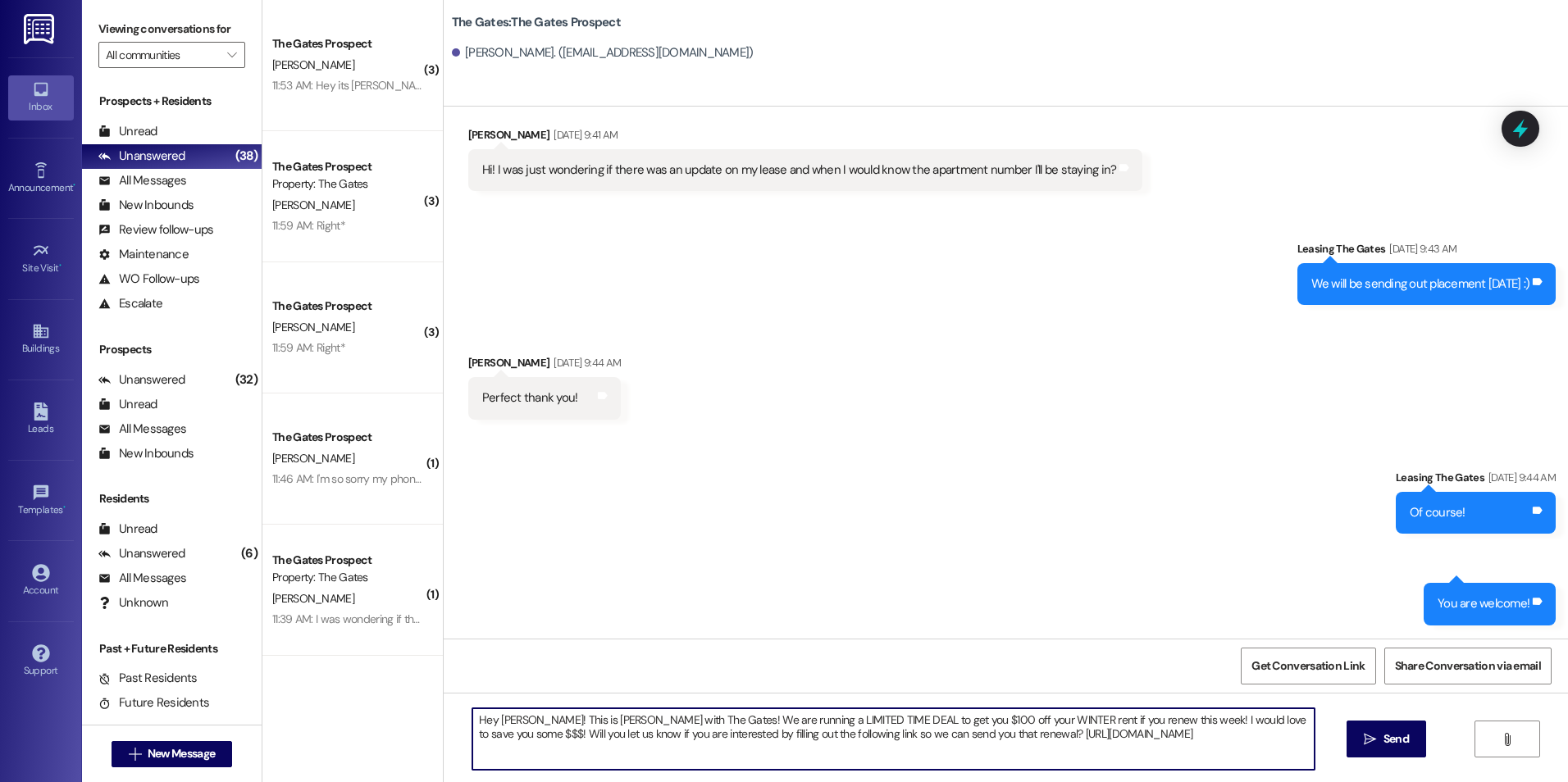
click at [514, 717] on textarea "Hey [PERSON_NAME]! This is [PERSON_NAME] with The Gates! We are running a LIMIT…" at bounding box center [893, 738] width 841 height 61
type textarea "Hey [PERSON_NAME]! This is [PERSON_NAME] with The Gates! We are running a LIMIT…"
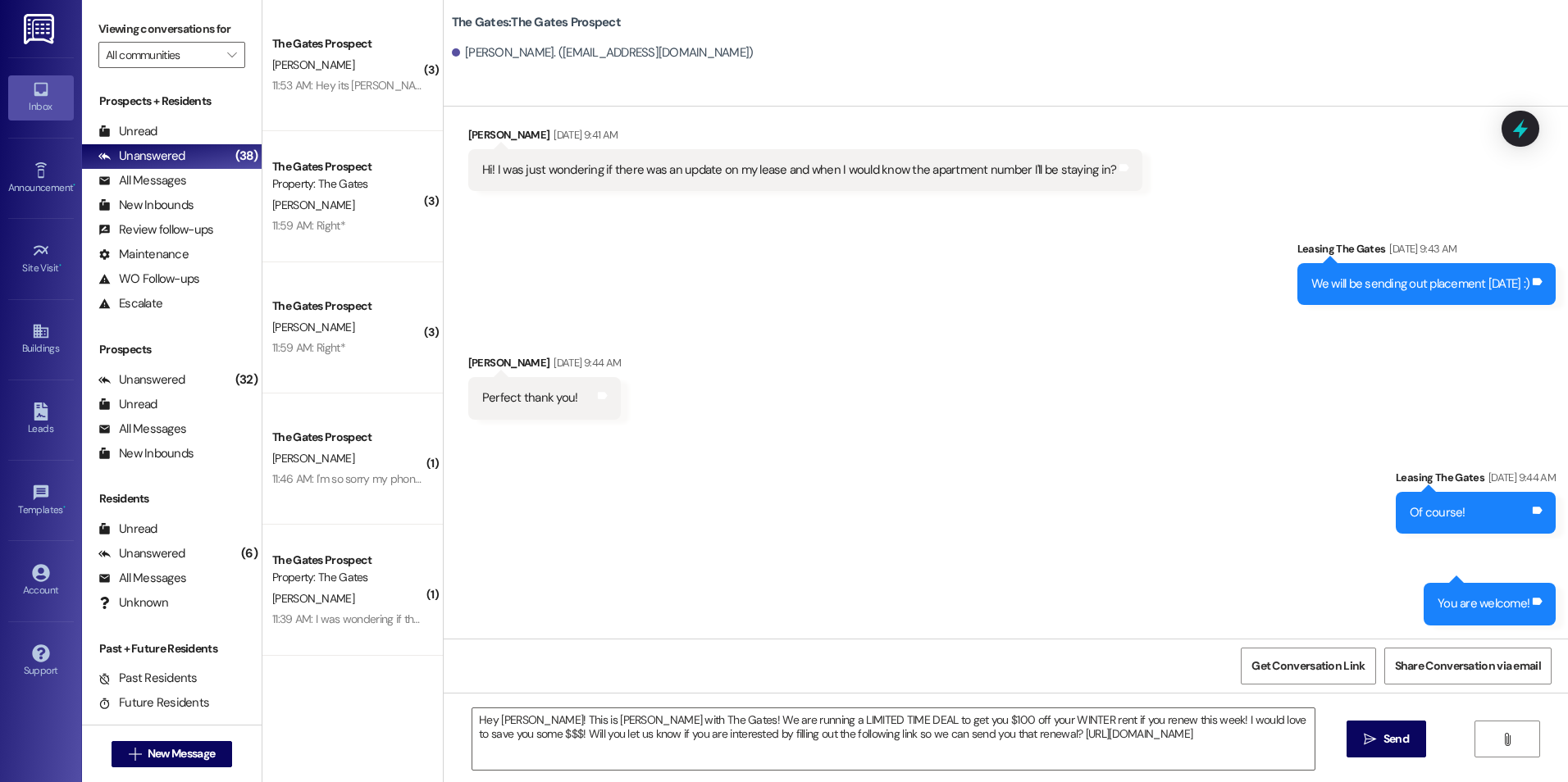
click at [1366, 738] on icon "" at bounding box center [1370, 740] width 13 height 14
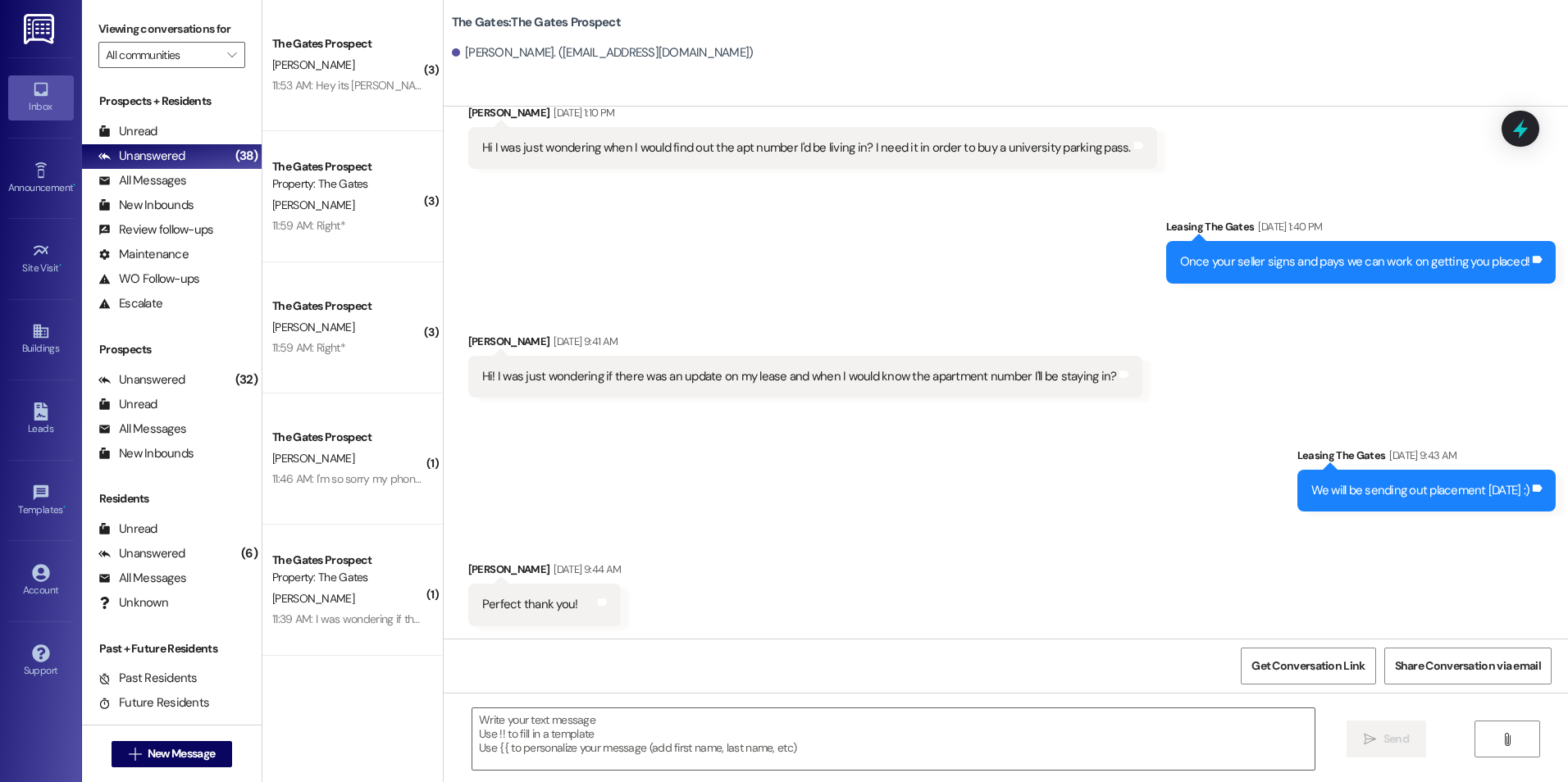
scroll to position [949, 0]
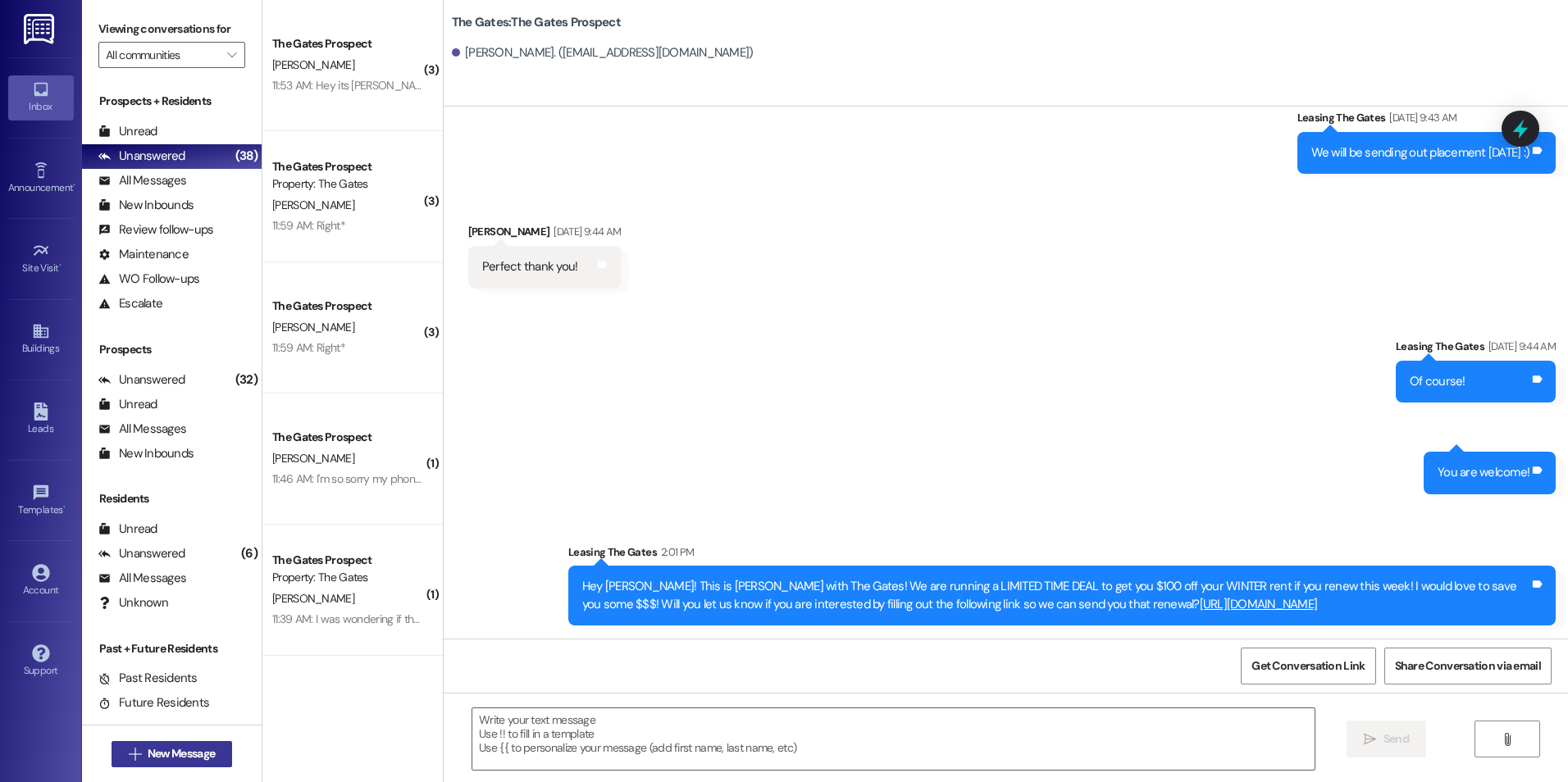
click at [134, 752] on span " New Message" at bounding box center [172, 754] width 93 height 17
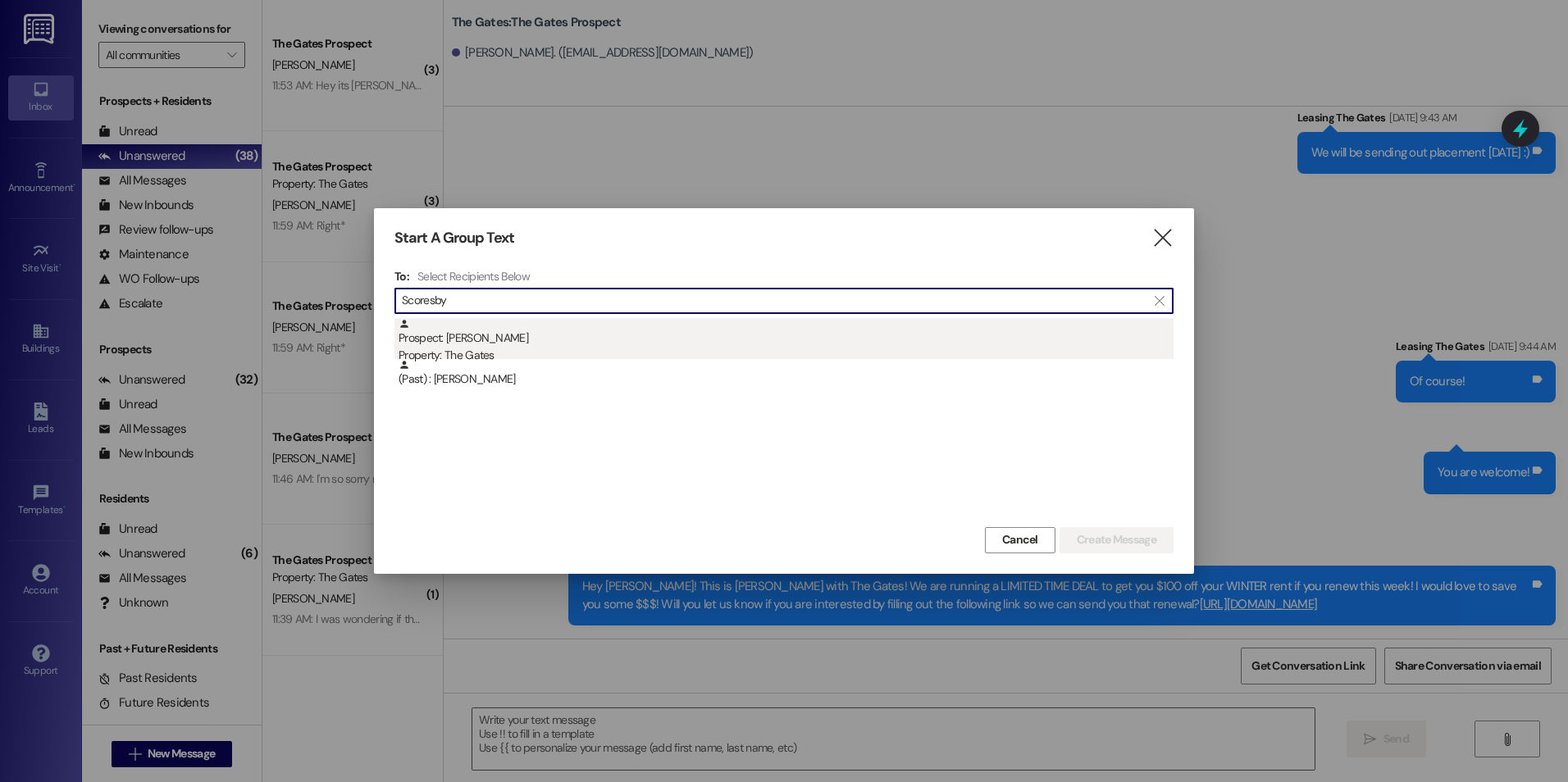
type input "Scoresby"
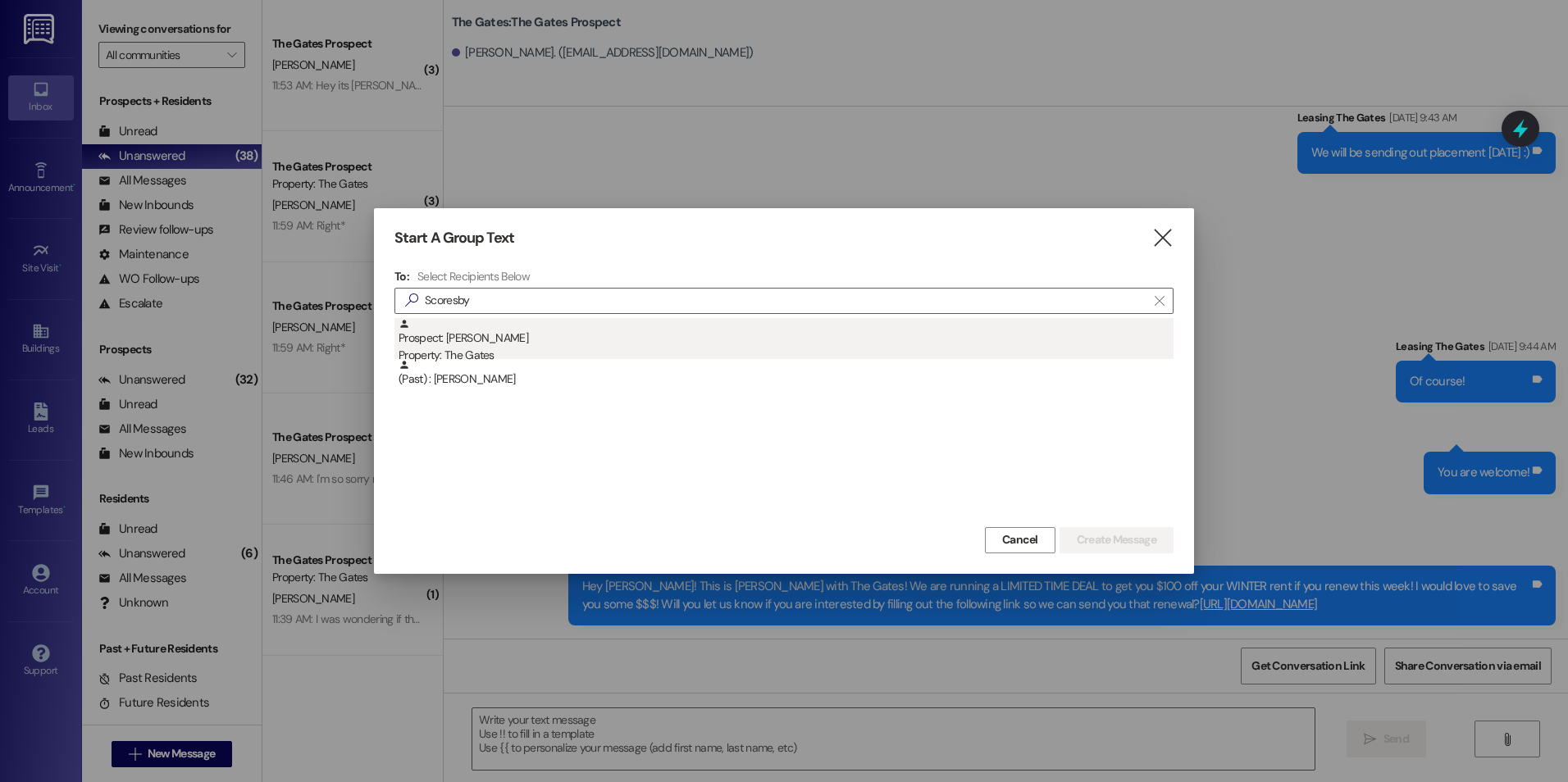
click at [537, 341] on div "Prospect: [PERSON_NAME] Property: The Gates" at bounding box center [786, 341] width 775 height 47
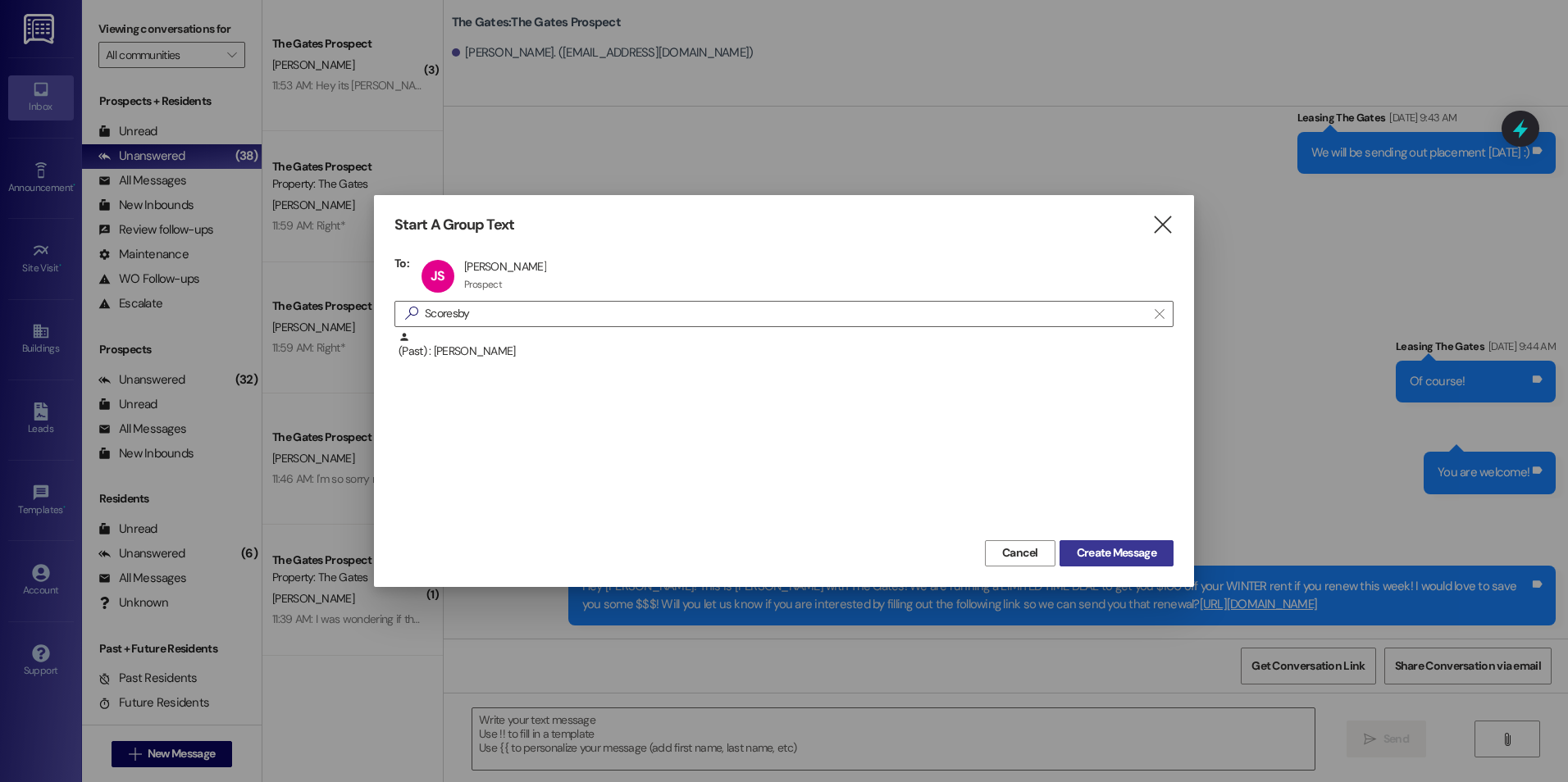
click at [1155, 554] on span "Create Message" at bounding box center [1116, 553] width 80 height 17
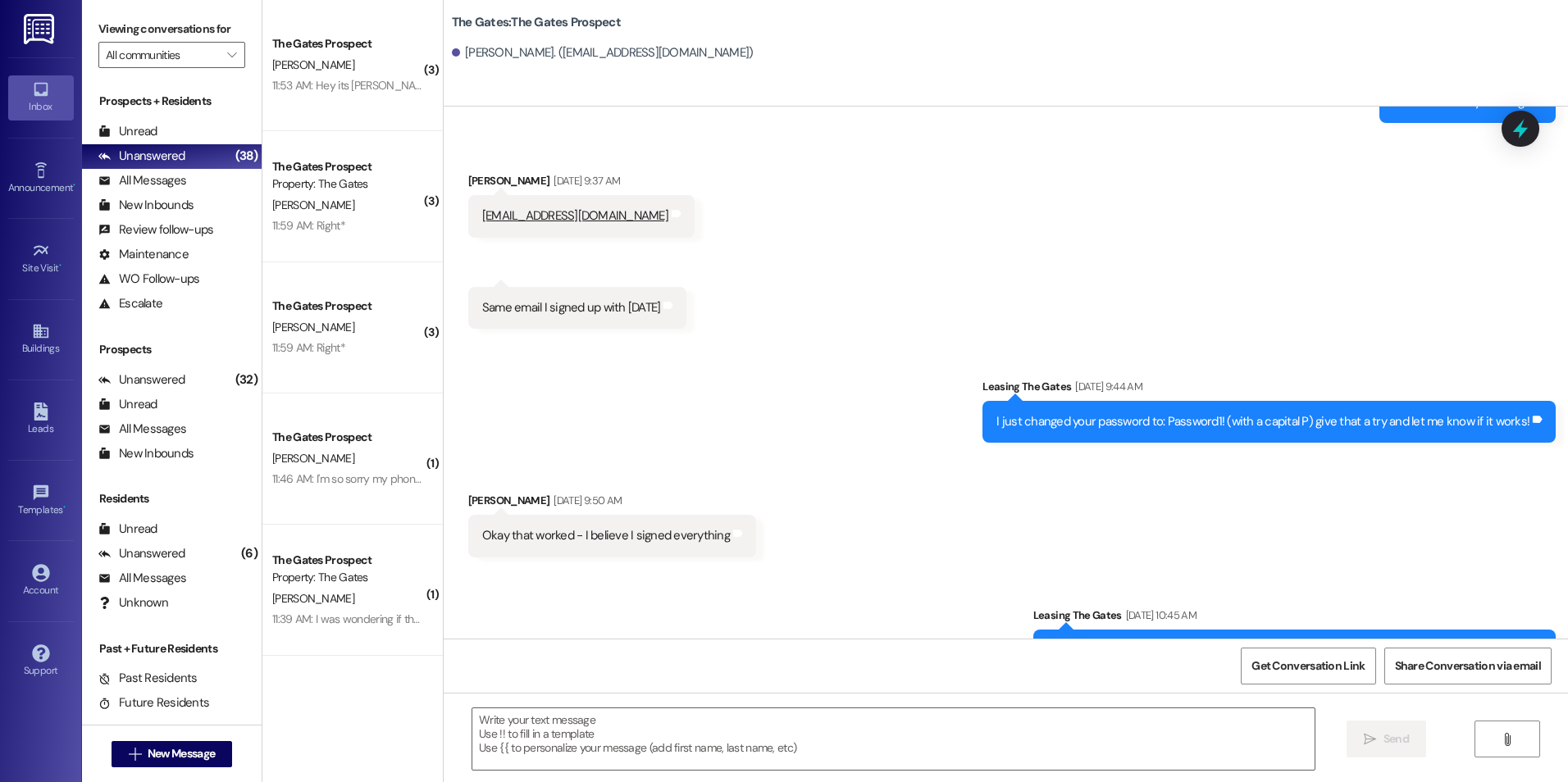
scroll to position [457, 0]
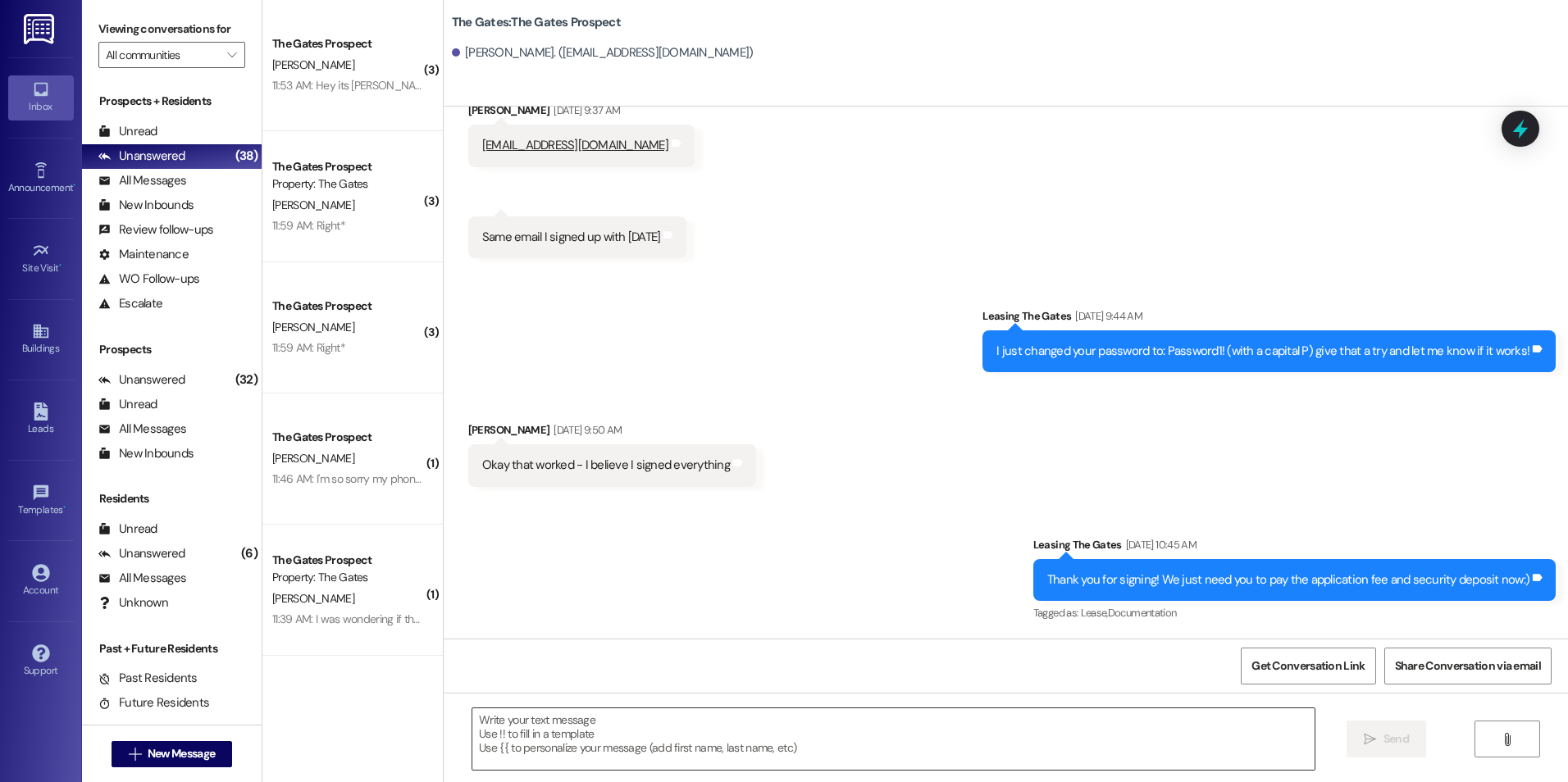
click at [688, 763] on textarea at bounding box center [893, 738] width 841 height 61
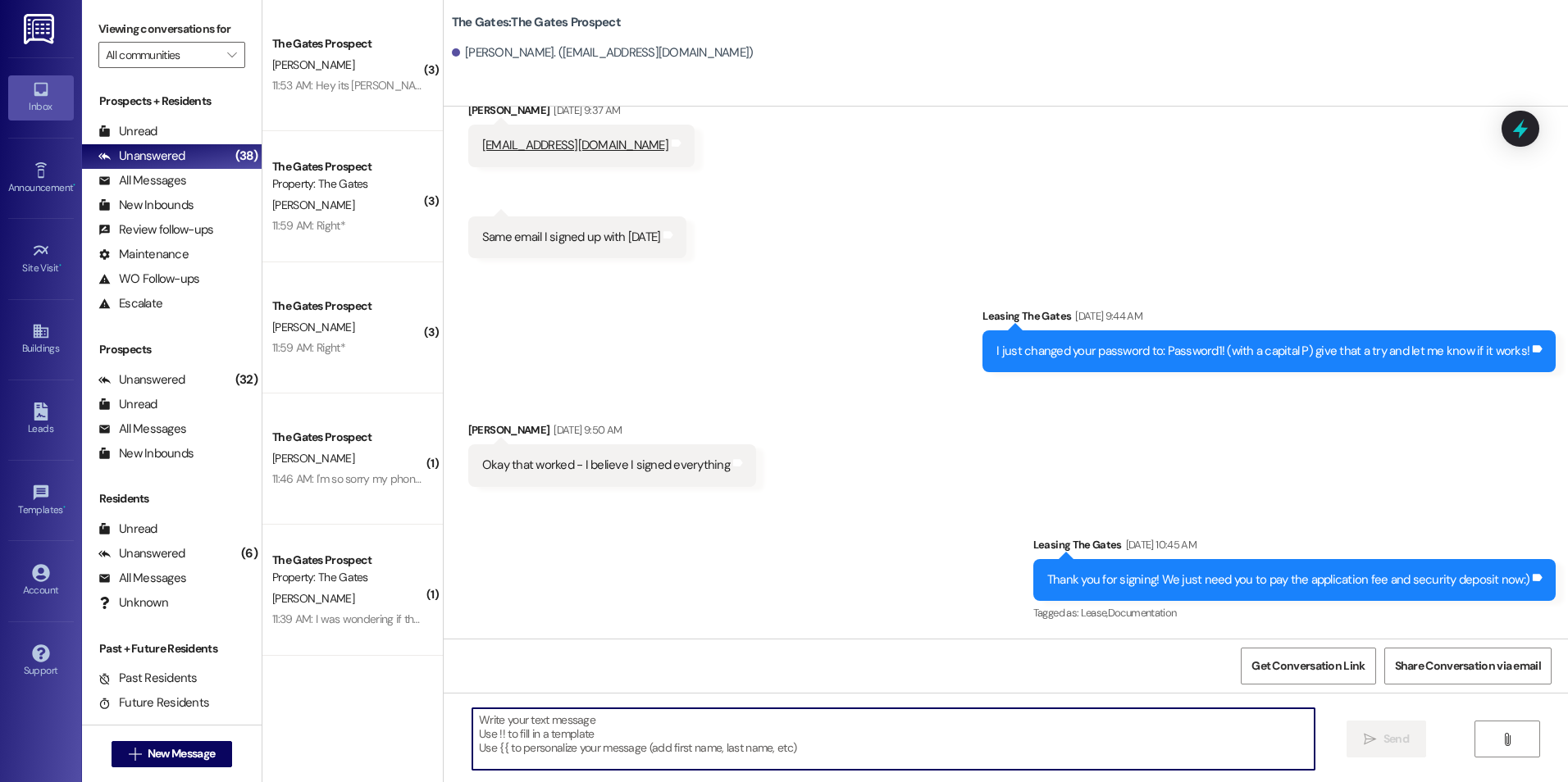
paste textarea "Hey [PERSON_NAME]! This is [PERSON_NAME] with The Gates! We are running a LIMIT…"
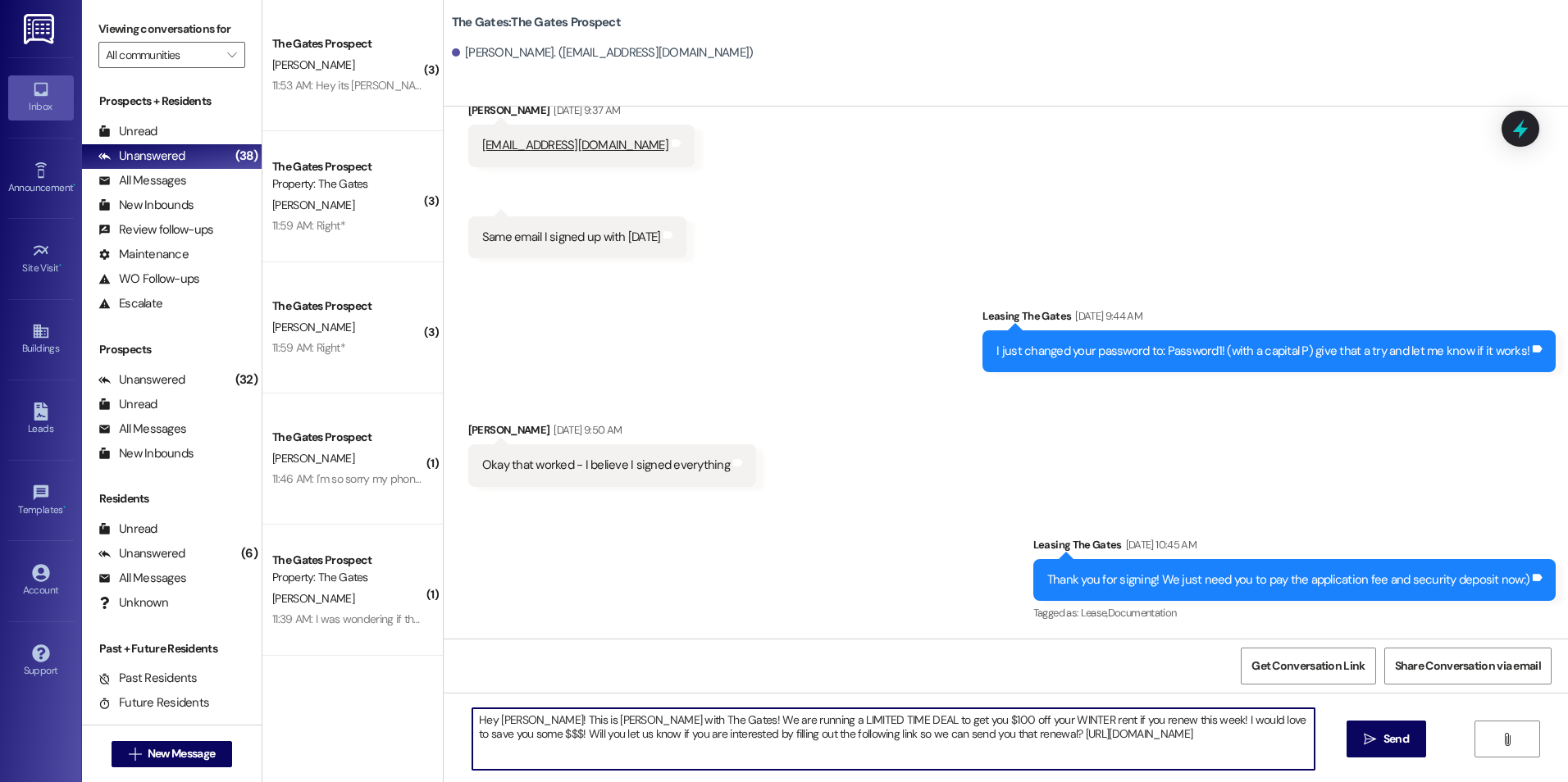
click at [518, 722] on textarea "Hey [PERSON_NAME]! This is [PERSON_NAME] with The Gates! We are running a LIMIT…" at bounding box center [893, 738] width 841 height 61
click at [1227, 752] on textarea "Hey [PERSON_NAME]! This is [PERSON_NAME] with The Gates! We are running a LIMIT…" at bounding box center [893, 738] width 841 height 61
type textarea "Hey [PERSON_NAME]! This is [PERSON_NAME] with The Gates! We are running a LIMIT…"
click at [1375, 734] on span " Send" at bounding box center [1385, 739] width 51 height 17
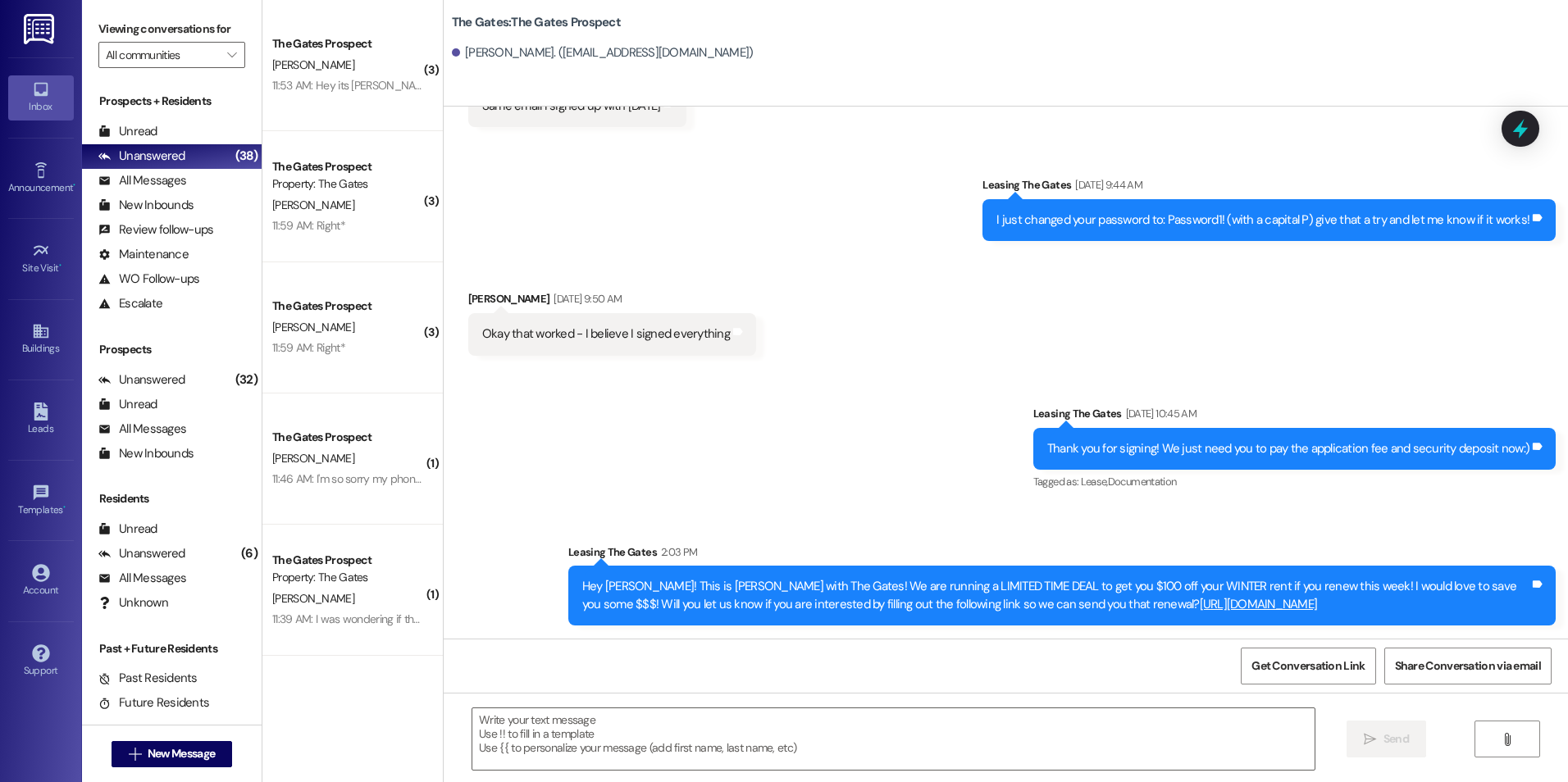
scroll to position [606, 0]
click at [141, 744] on button " New Message" at bounding box center [172, 754] width 121 height 26
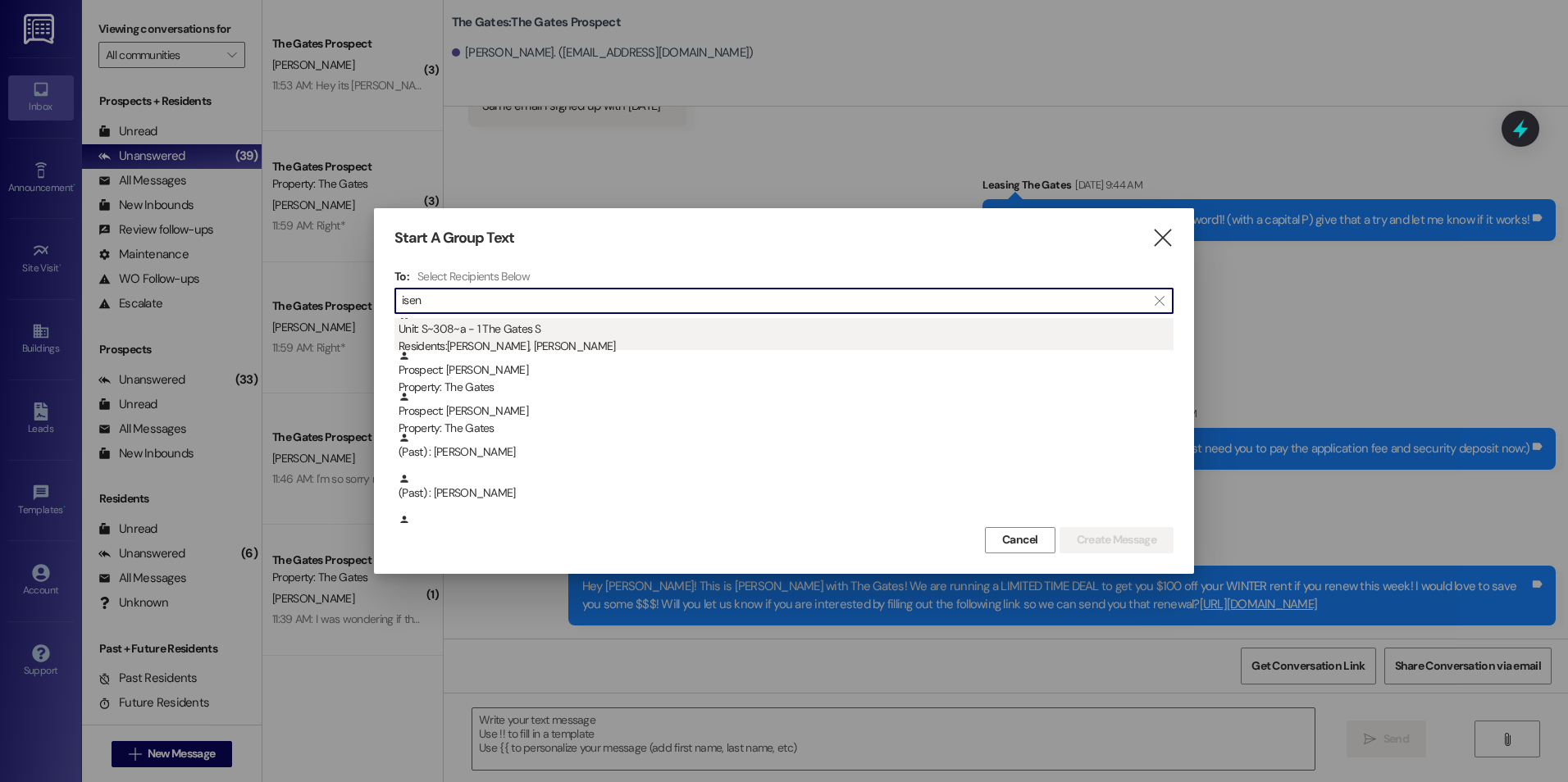
scroll to position [0, 0]
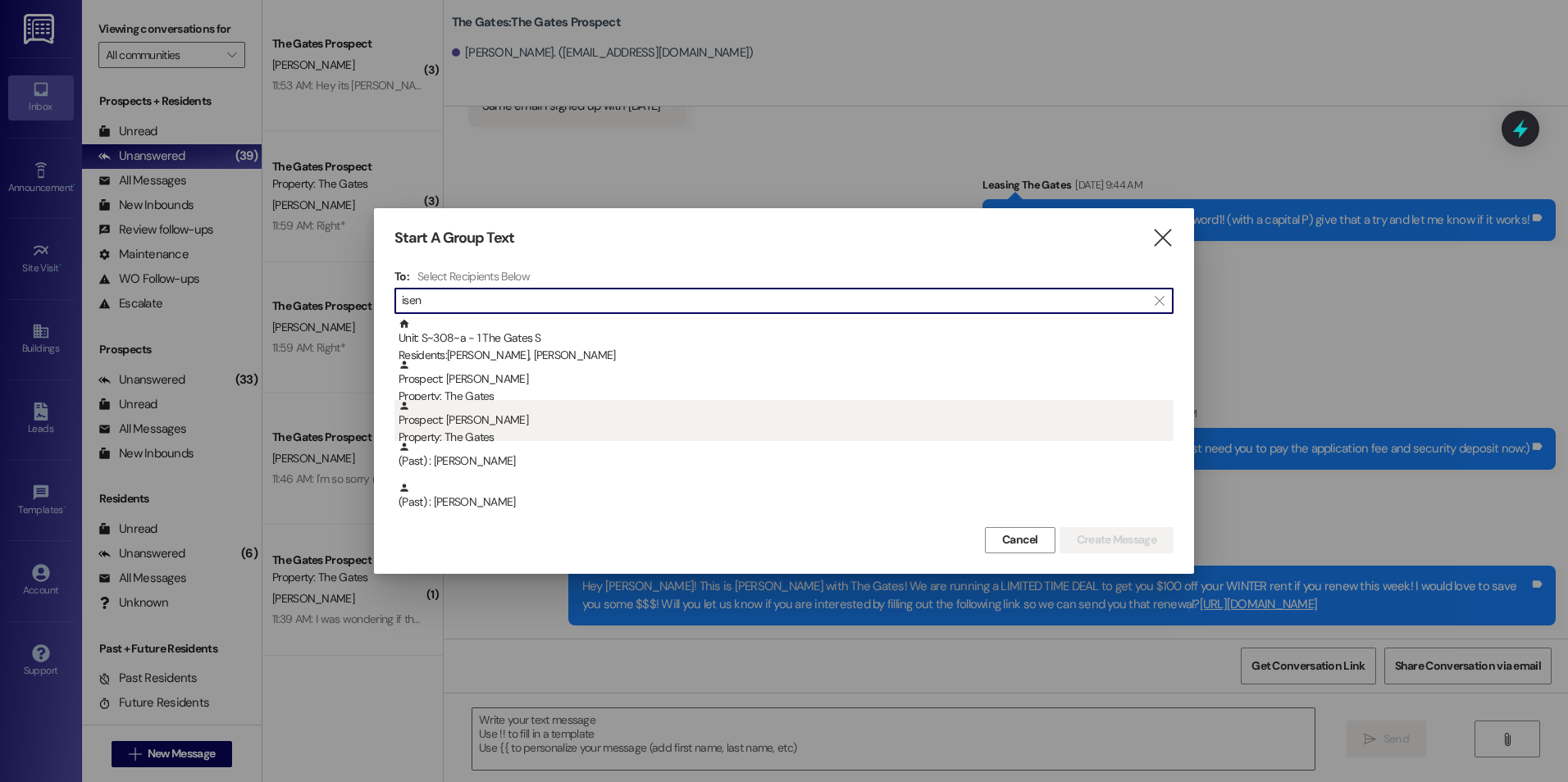
type input "isen"
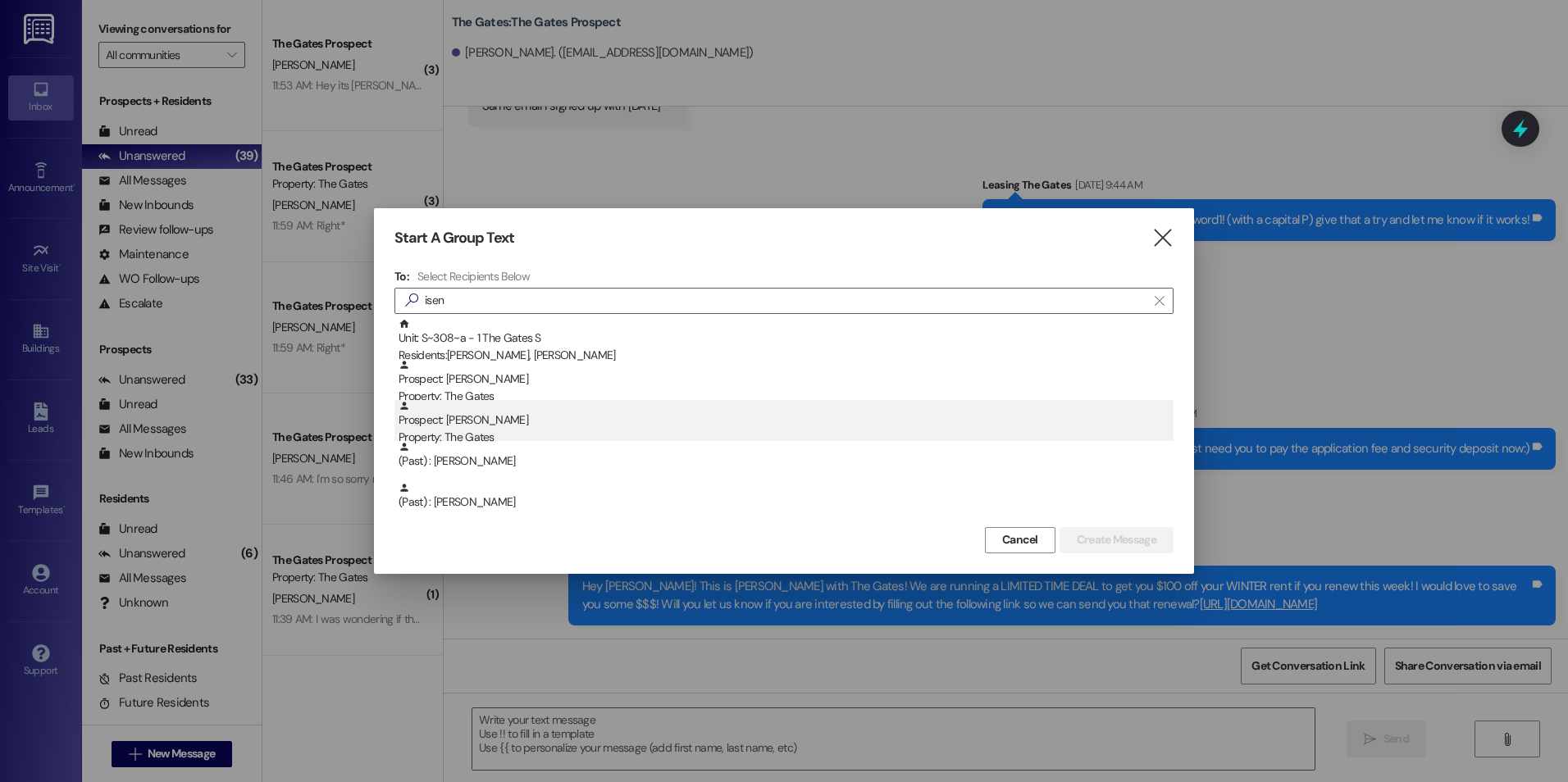
click at [559, 417] on div "Prospect: [PERSON_NAME] Property: The Gates" at bounding box center [786, 424] width 775 height 47
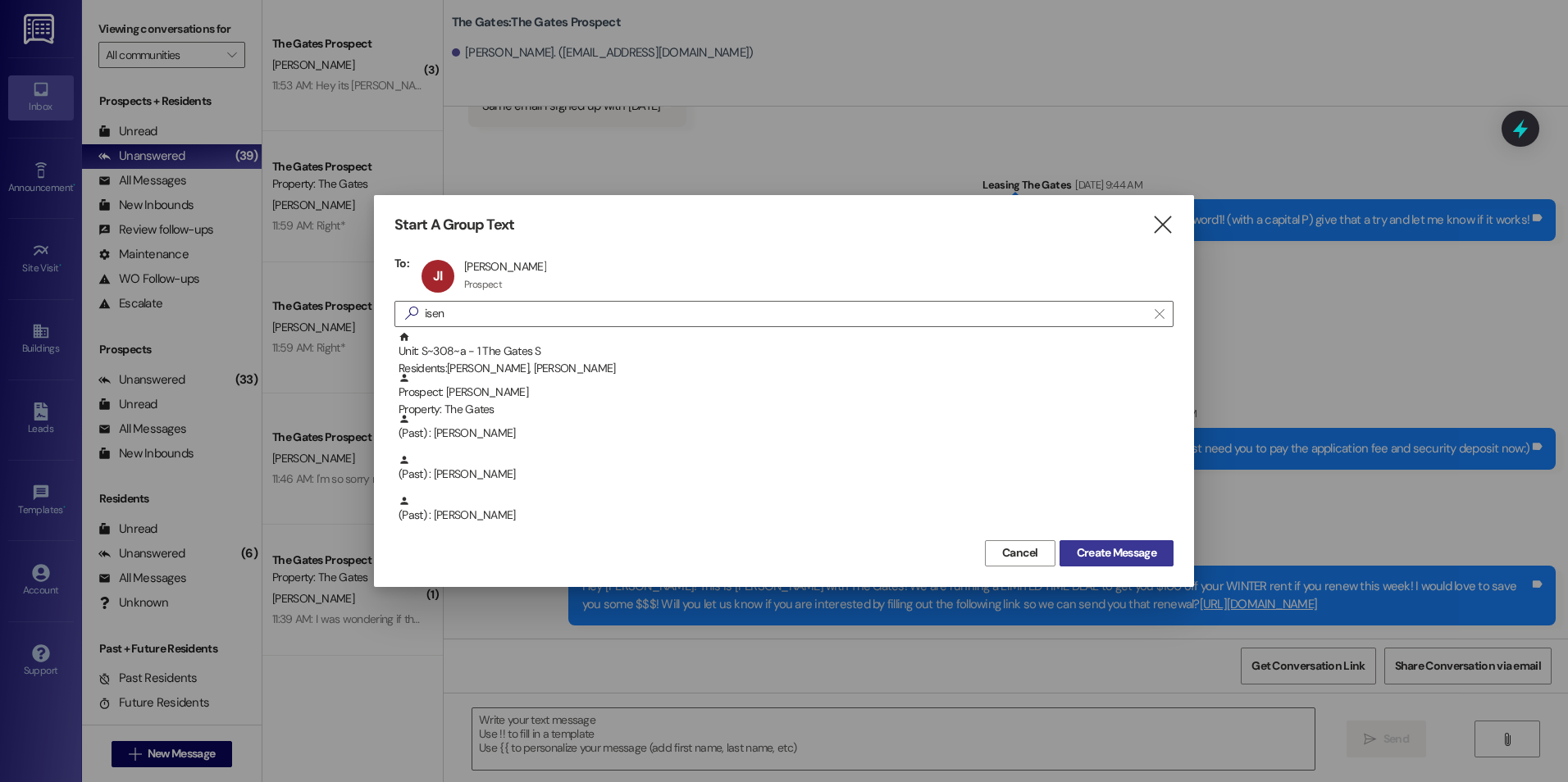
click at [1108, 550] on span "Create Message" at bounding box center [1116, 553] width 80 height 17
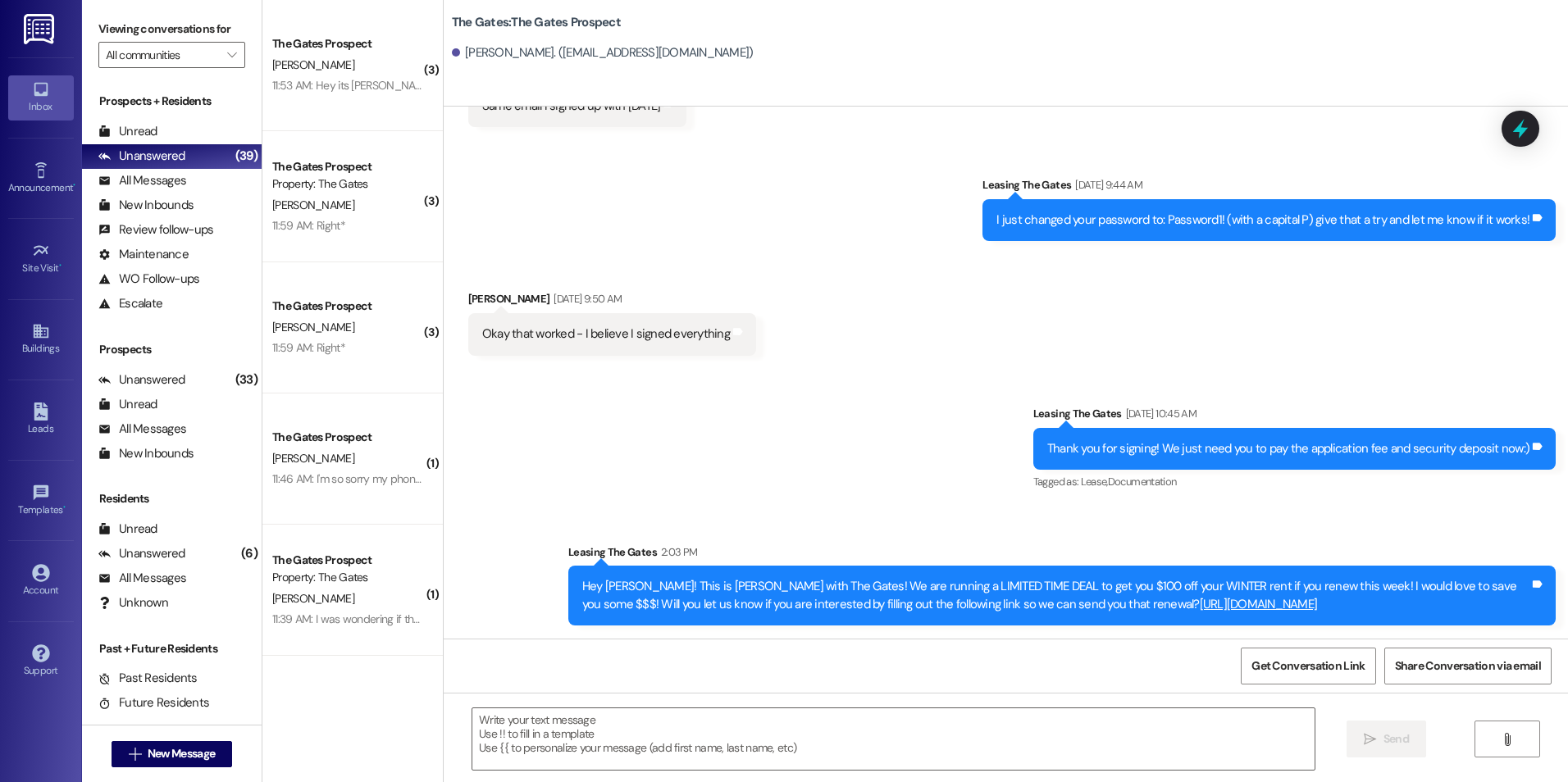
scroll to position [1, 0]
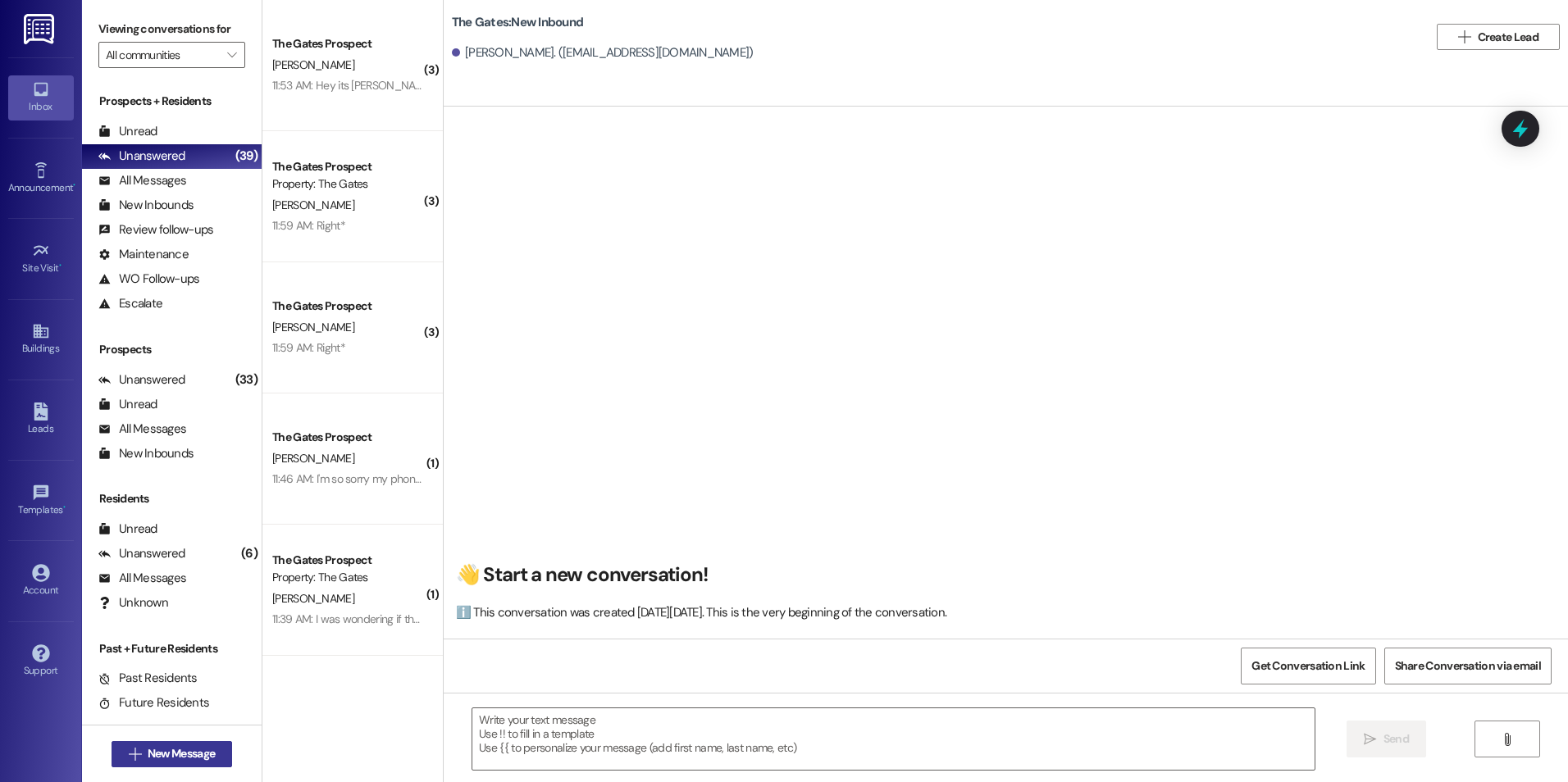
click at [171, 750] on span "New Message" at bounding box center [181, 754] width 67 height 17
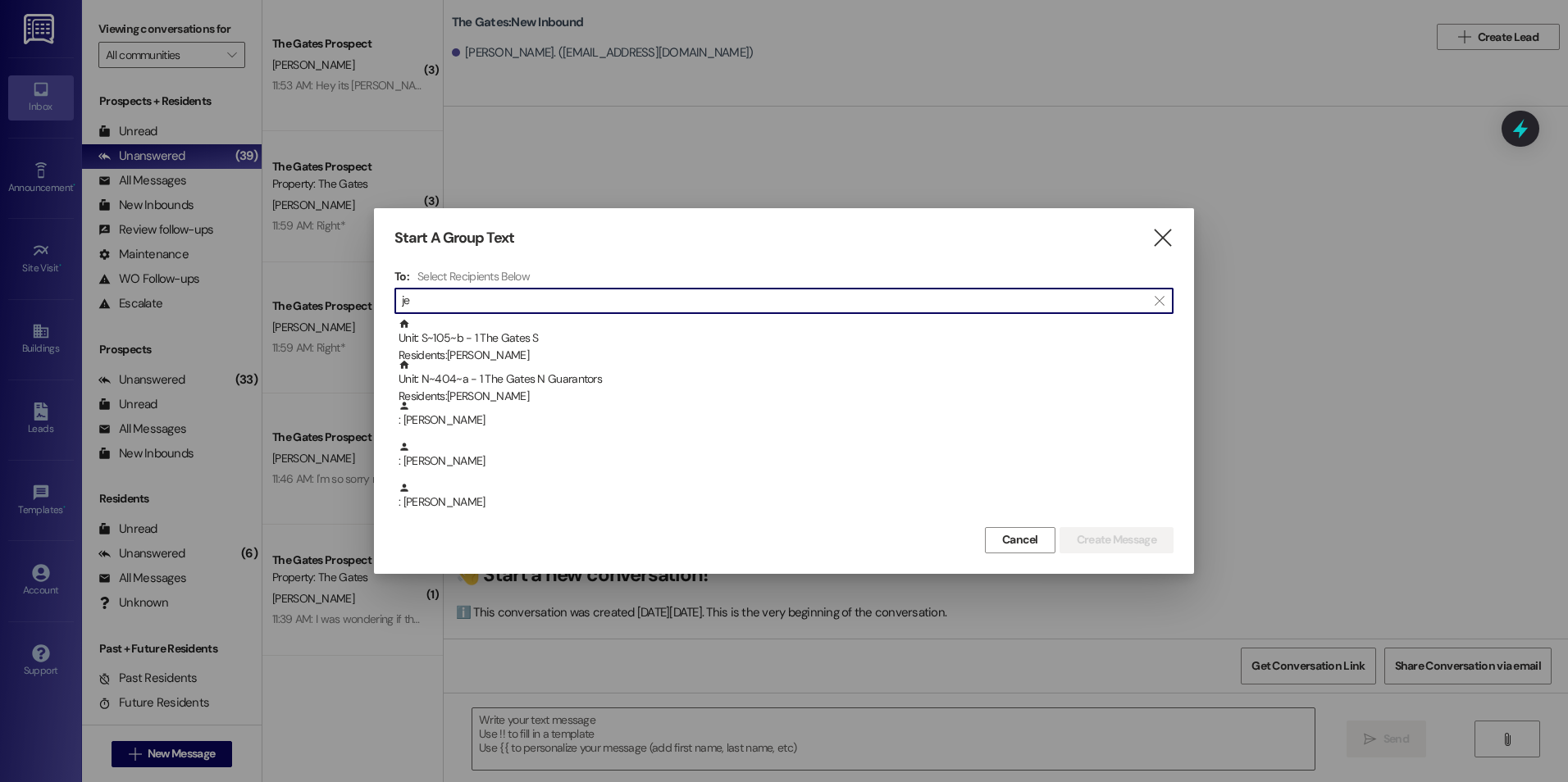
type input "j"
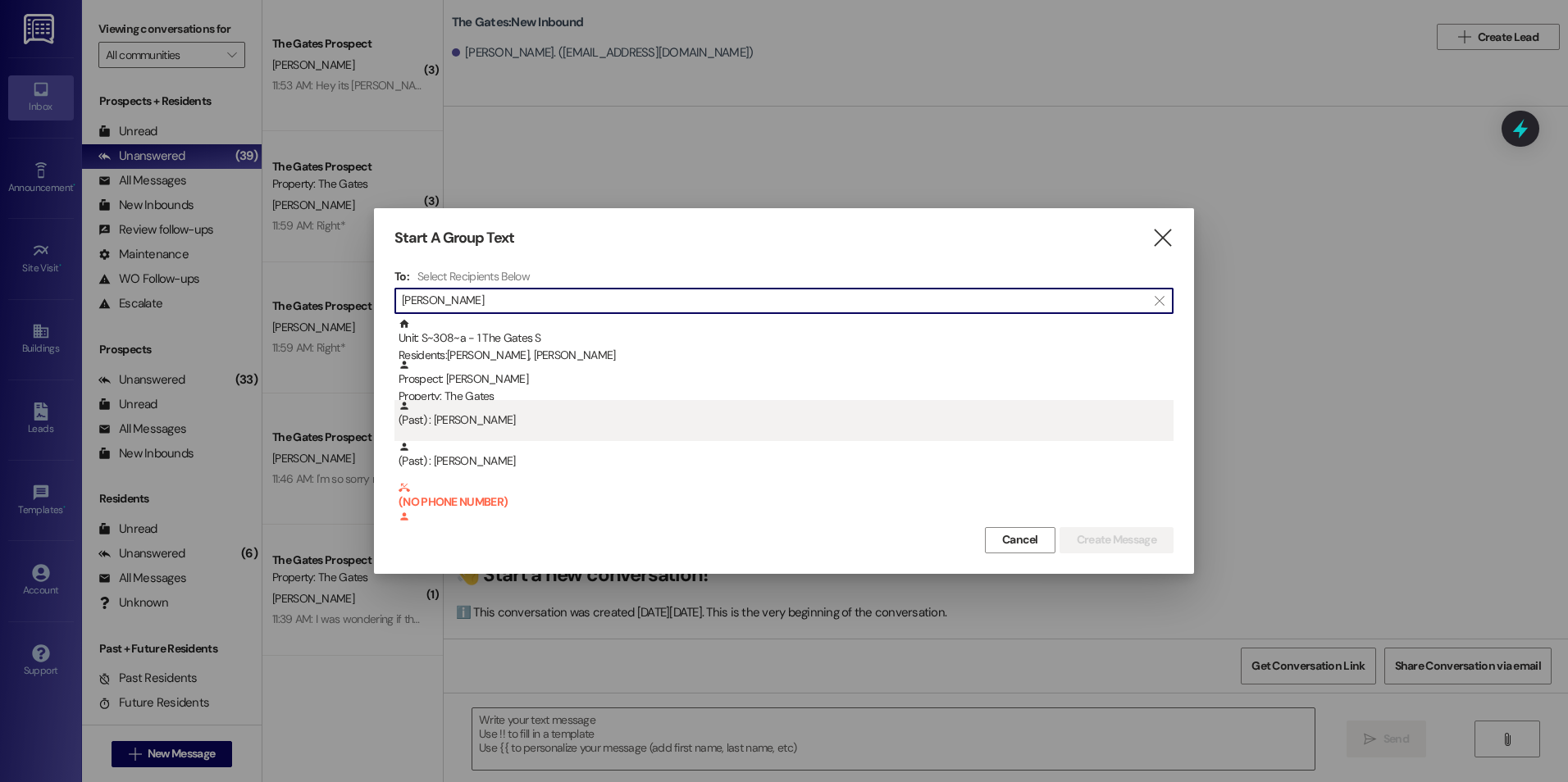
type input "[PERSON_NAME]"
click at [909, 407] on div "(Past) : [PERSON_NAME]" at bounding box center [786, 415] width 775 height 29
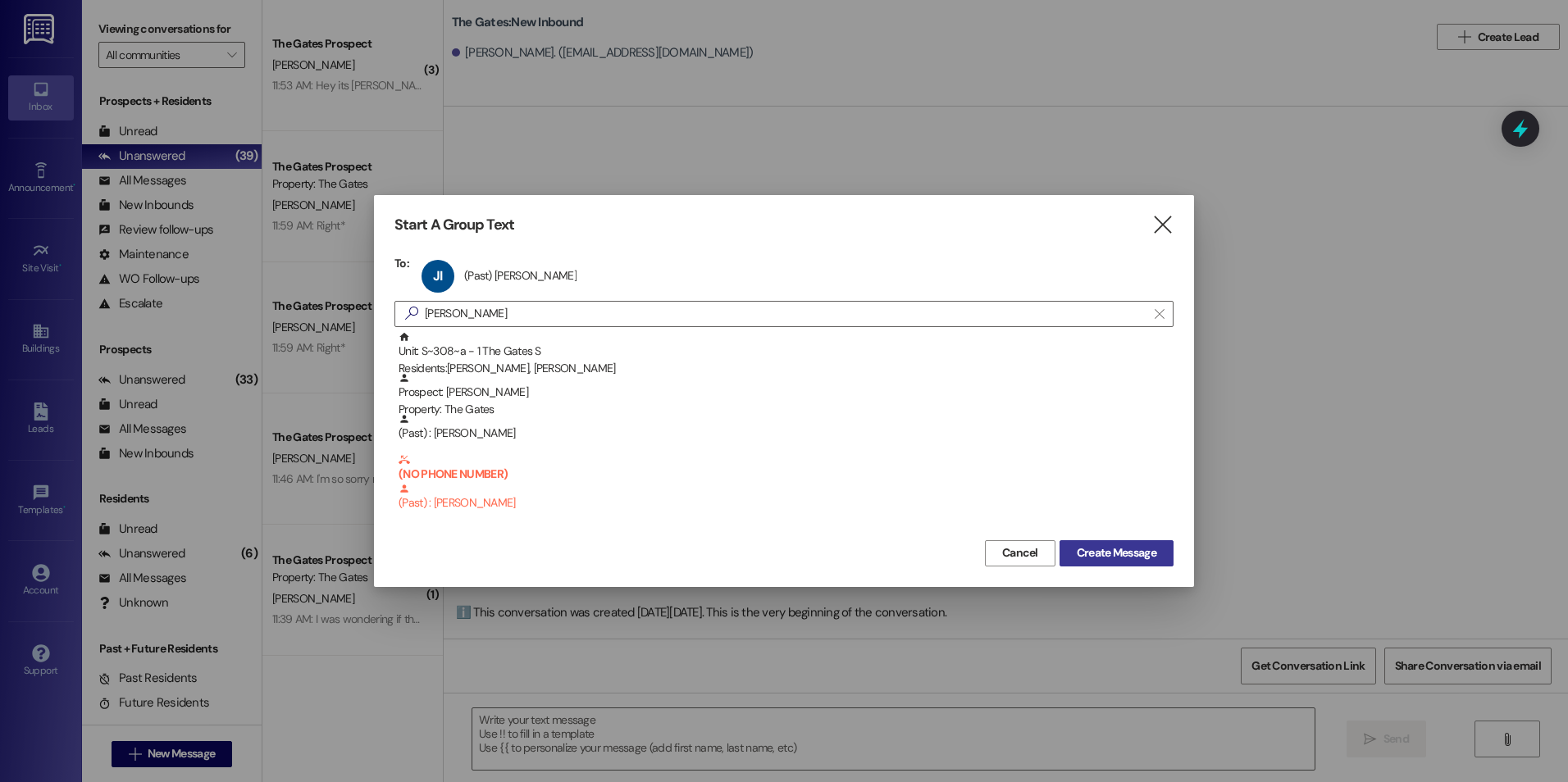
click at [1118, 544] on button "Create Message" at bounding box center [1115, 553] width 114 height 26
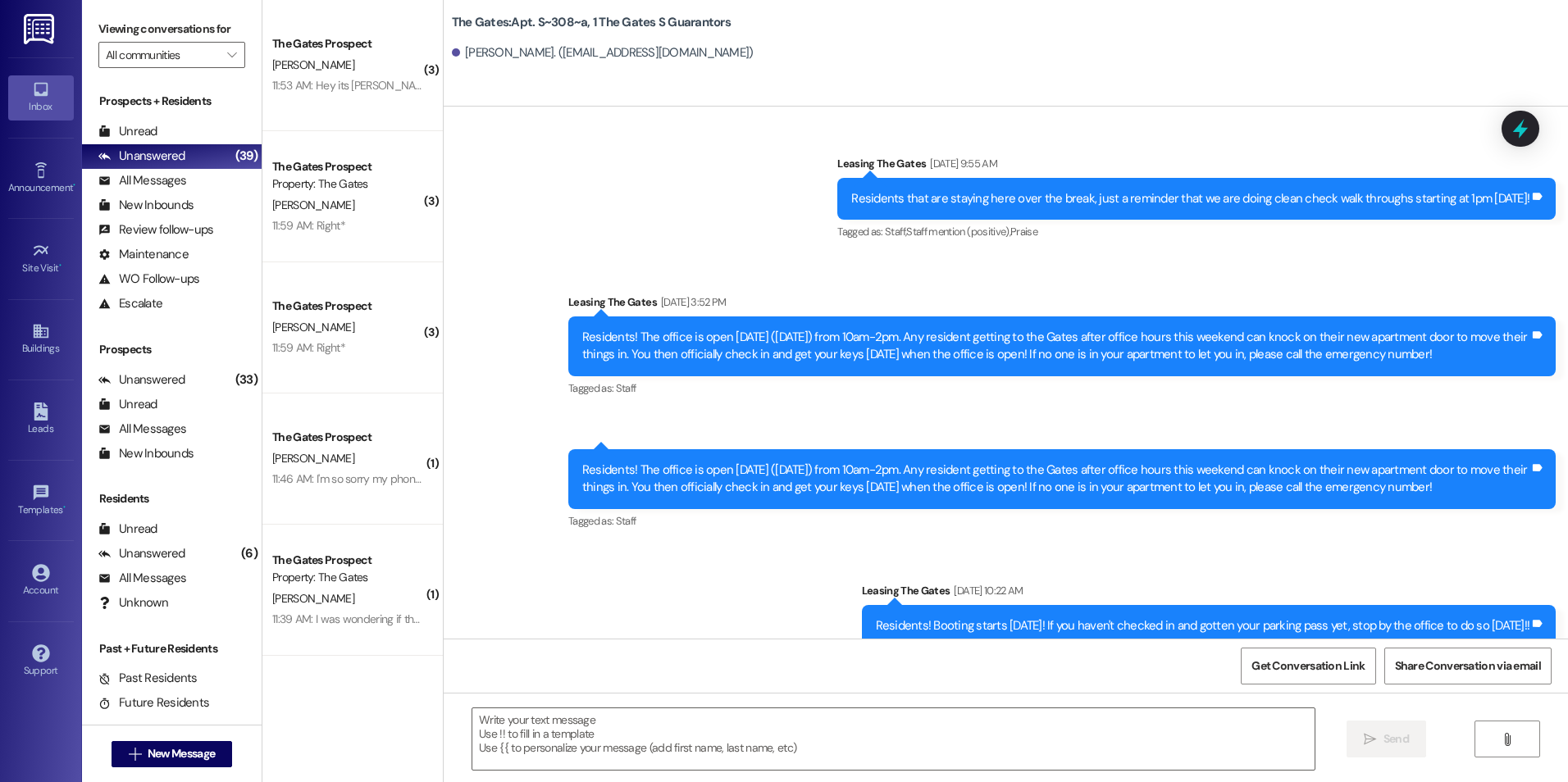
scroll to position [1574, 0]
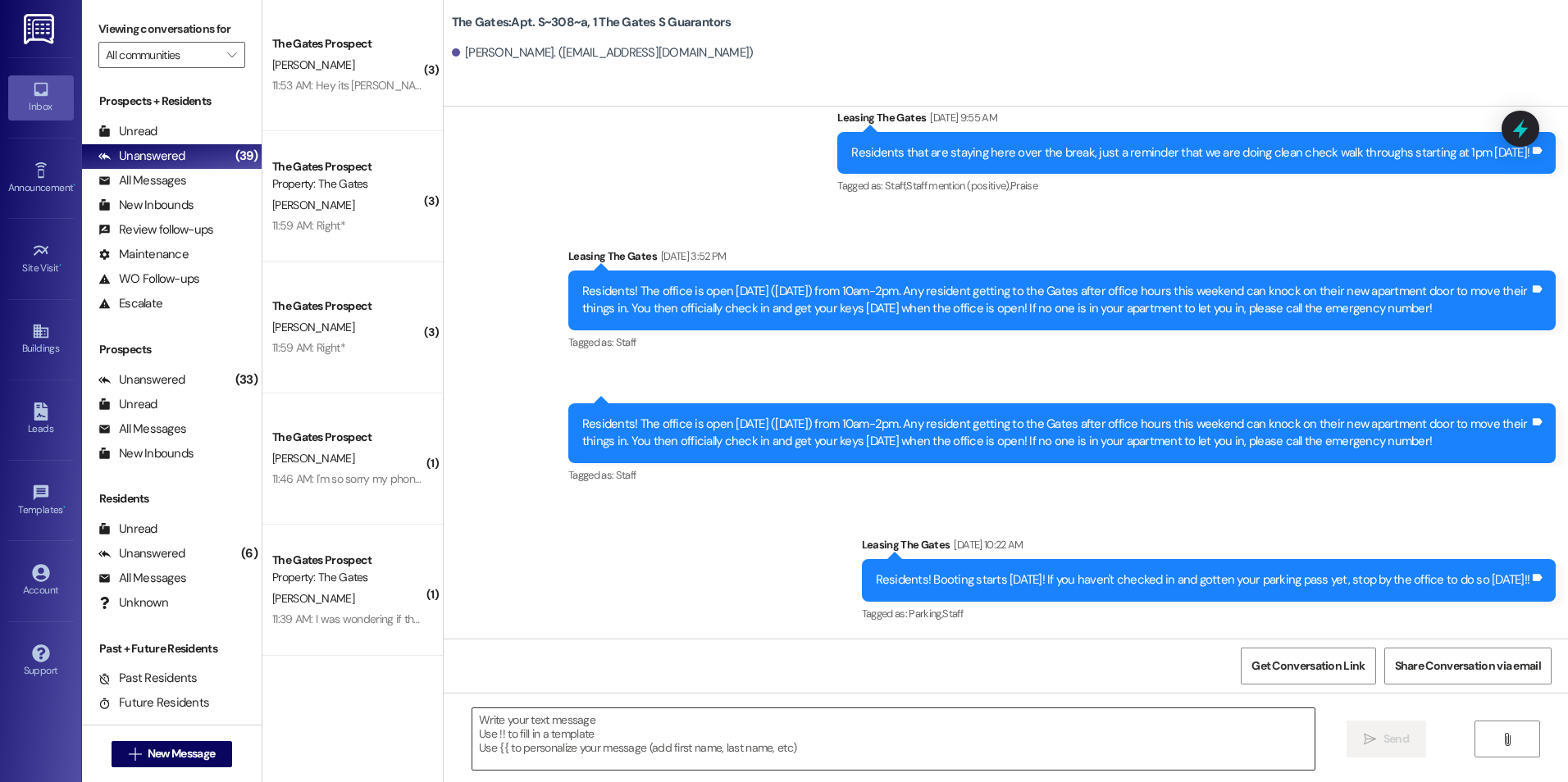
click at [563, 735] on textarea at bounding box center [893, 738] width 841 height 61
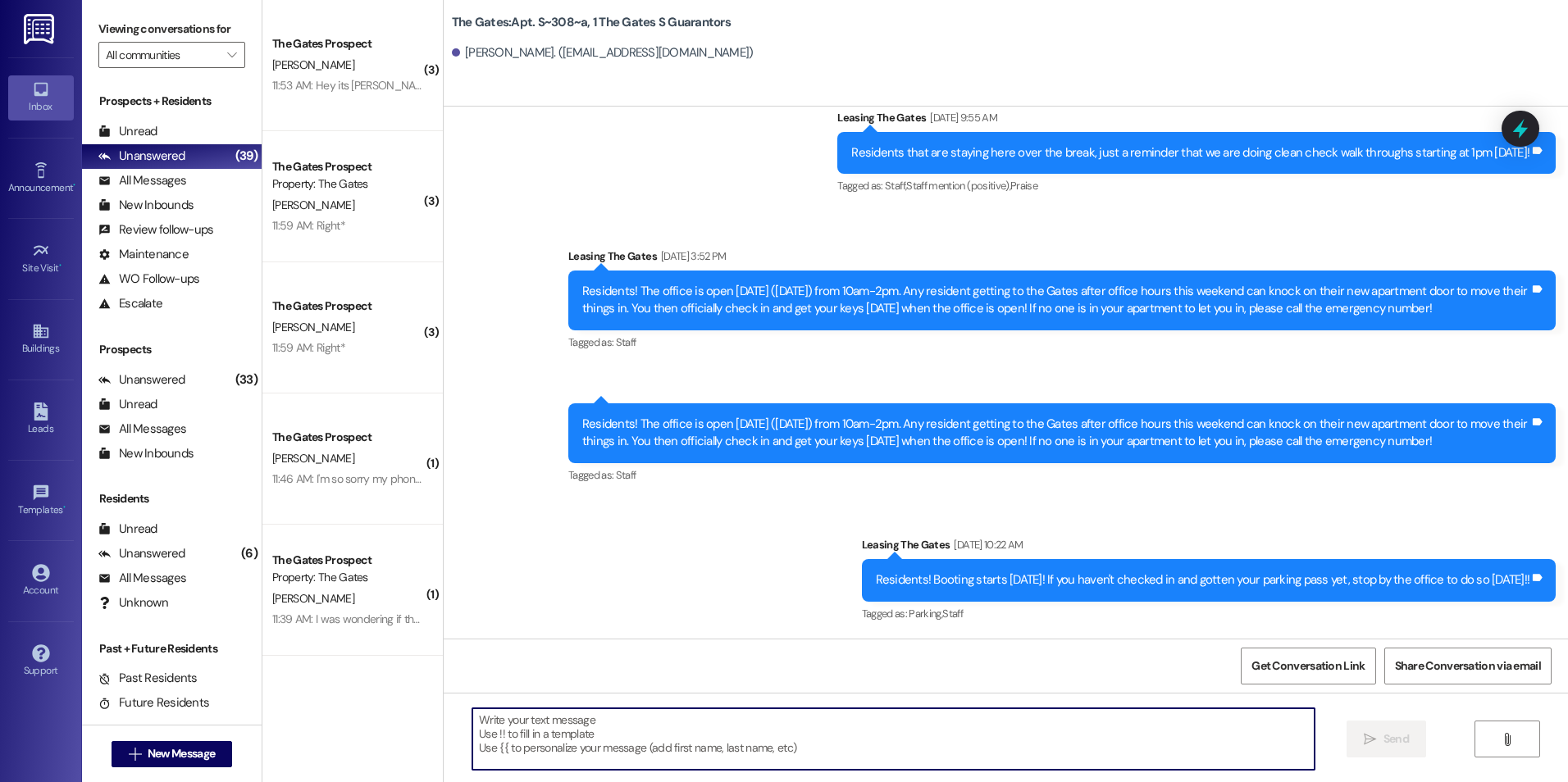
paste textarea "Hey [PERSON_NAME]! This is [PERSON_NAME] with The Gates! We are running a LIMIT…"
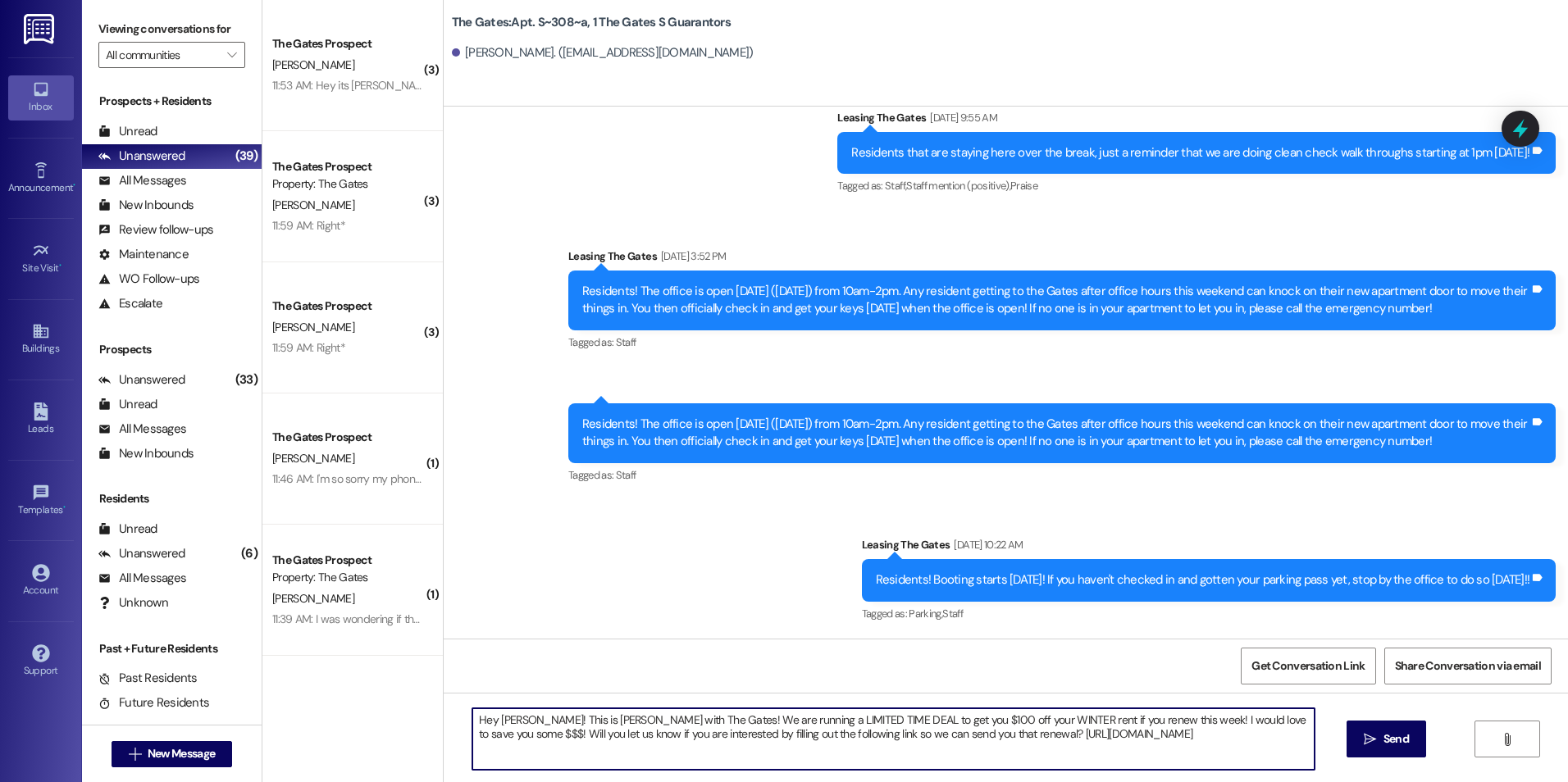
click at [515, 717] on textarea "Hey [PERSON_NAME]! This is [PERSON_NAME] with The Gates! We are running a LIMIT…" at bounding box center [893, 738] width 841 height 61
type textarea "Hey [PERSON_NAME]! This is [PERSON_NAME] with The Gates! We are running a LIMIT…"
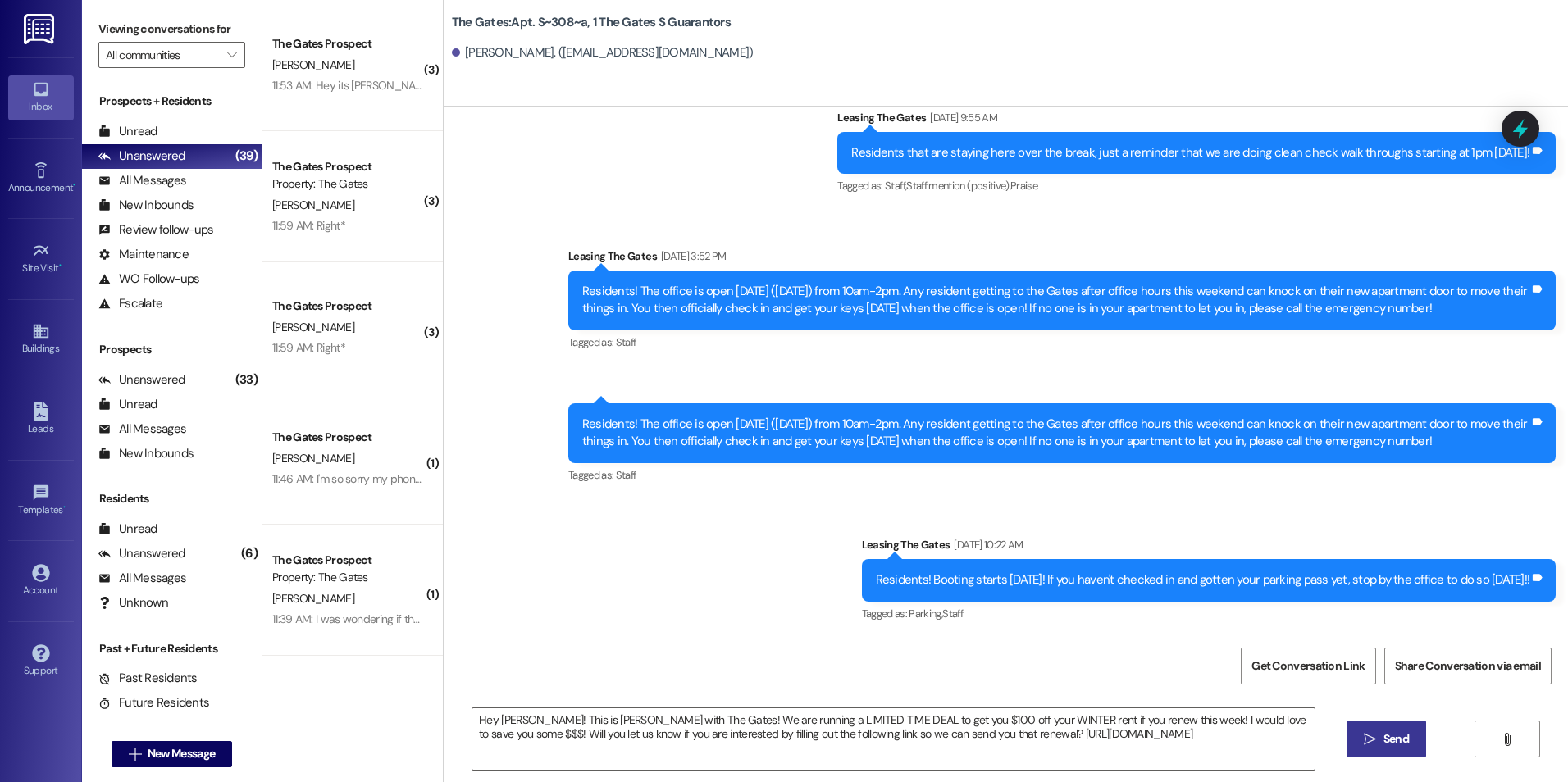
click at [1376, 734] on span " Send" at bounding box center [1385, 739] width 51 height 17
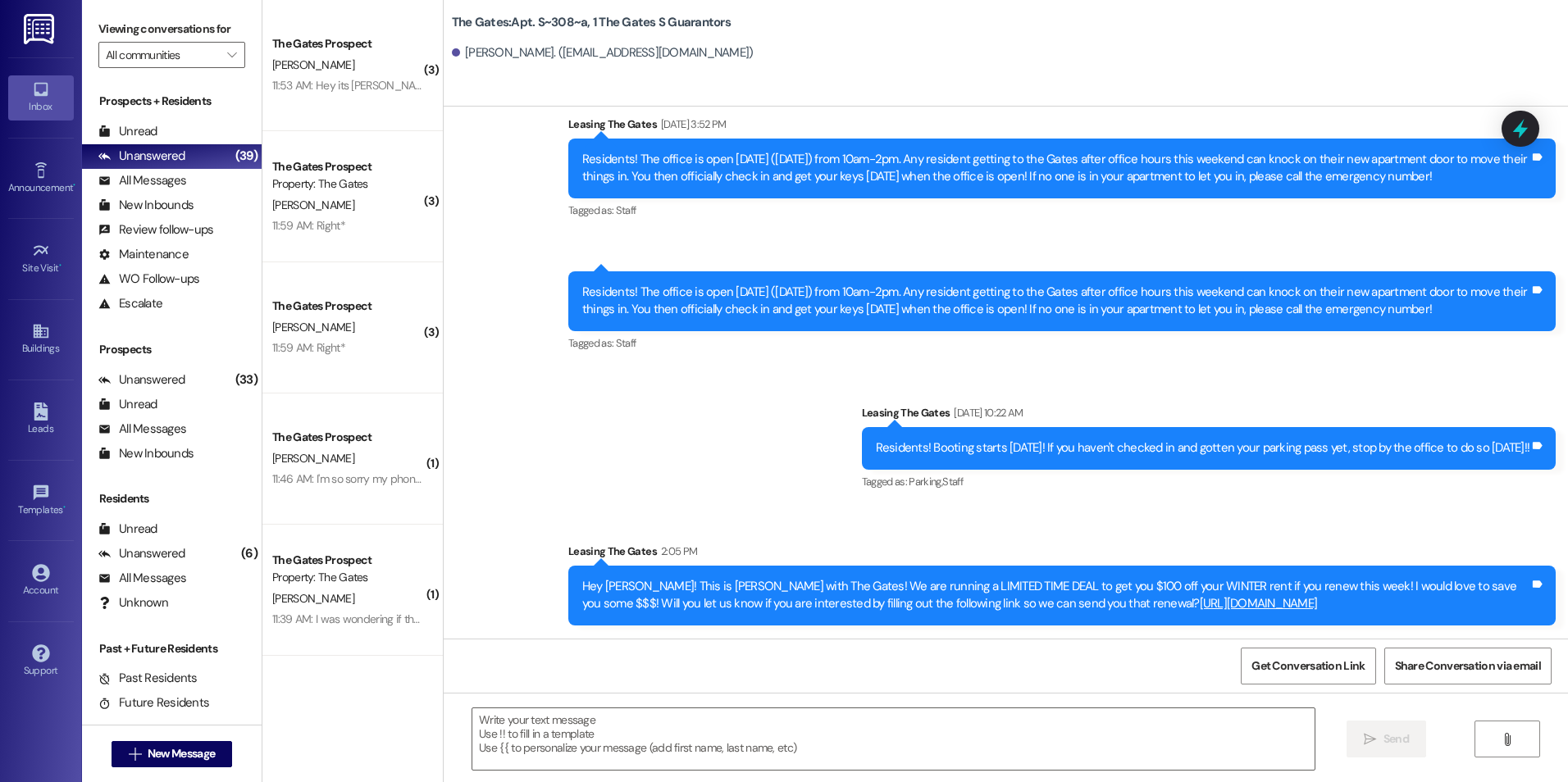
scroll to position [1724, 0]
click at [148, 758] on span "New Message" at bounding box center [181, 754] width 67 height 17
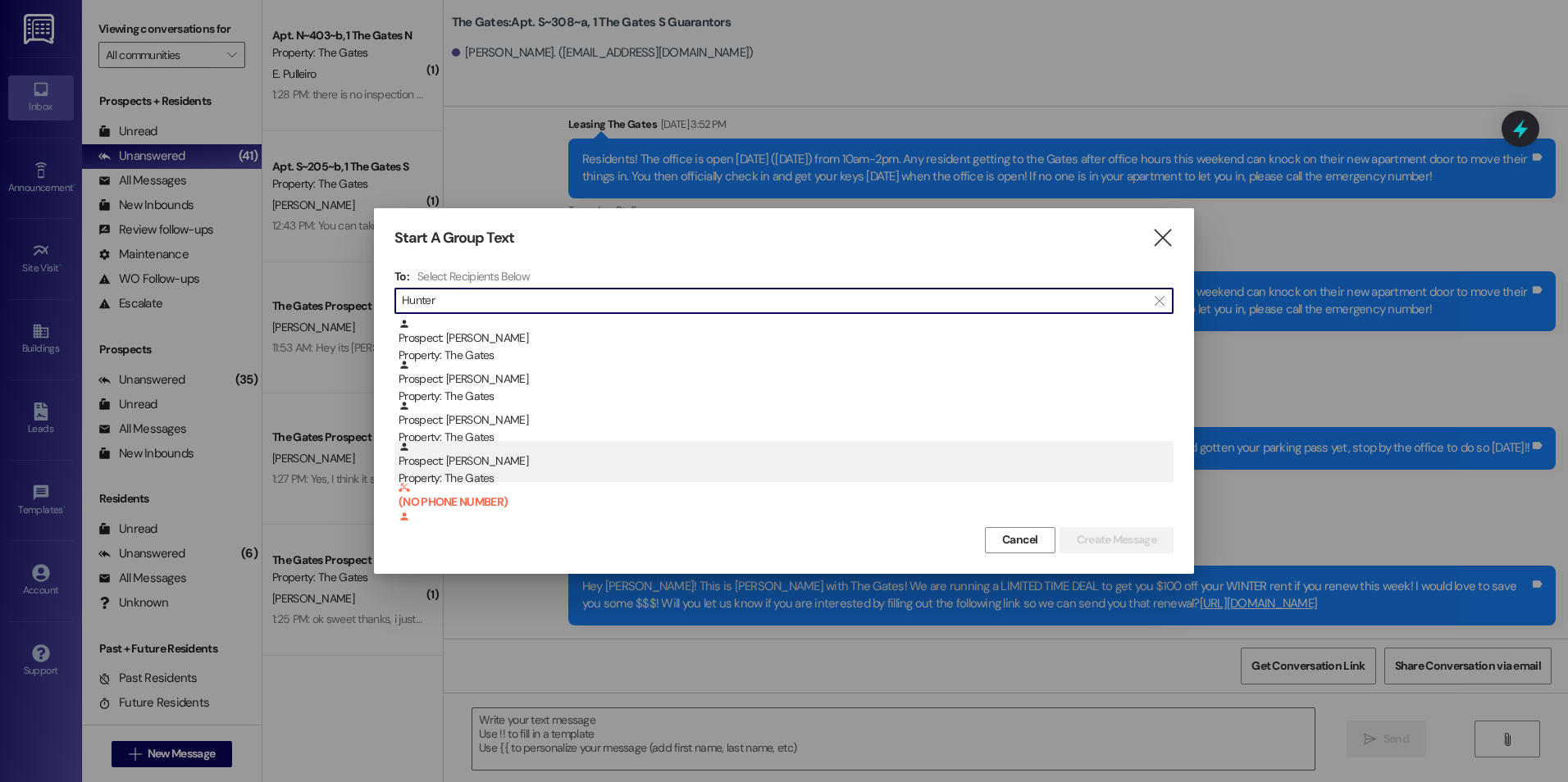
type input "Hunter"
click at [598, 465] on div "Prospect: [PERSON_NAME] Property: The Gates" at bounding box center [786, 464] width 775 height 47
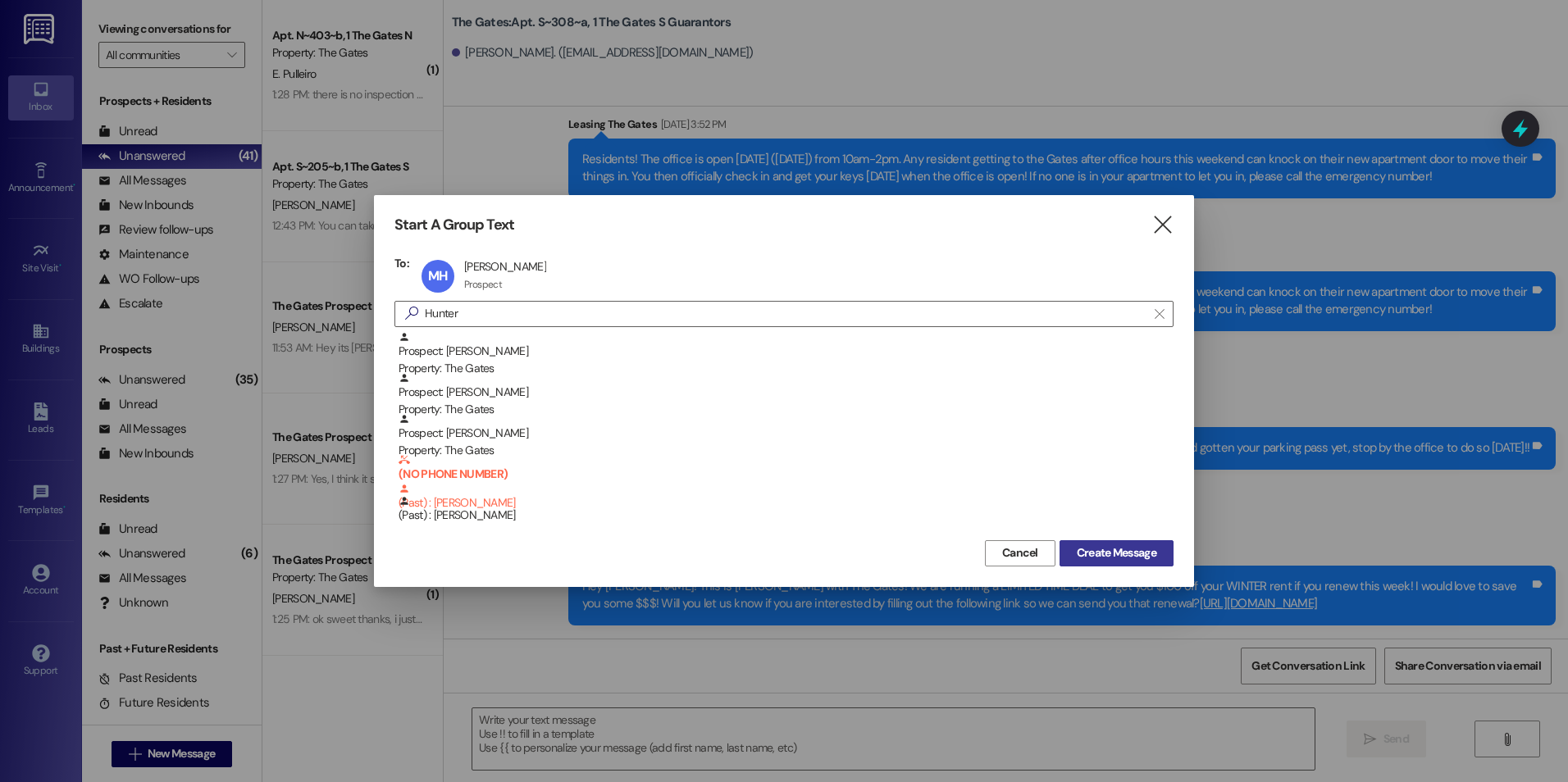
click at [1088, 555] on span "Create Message" at bounding box center [1116, 553] width 80 height 17
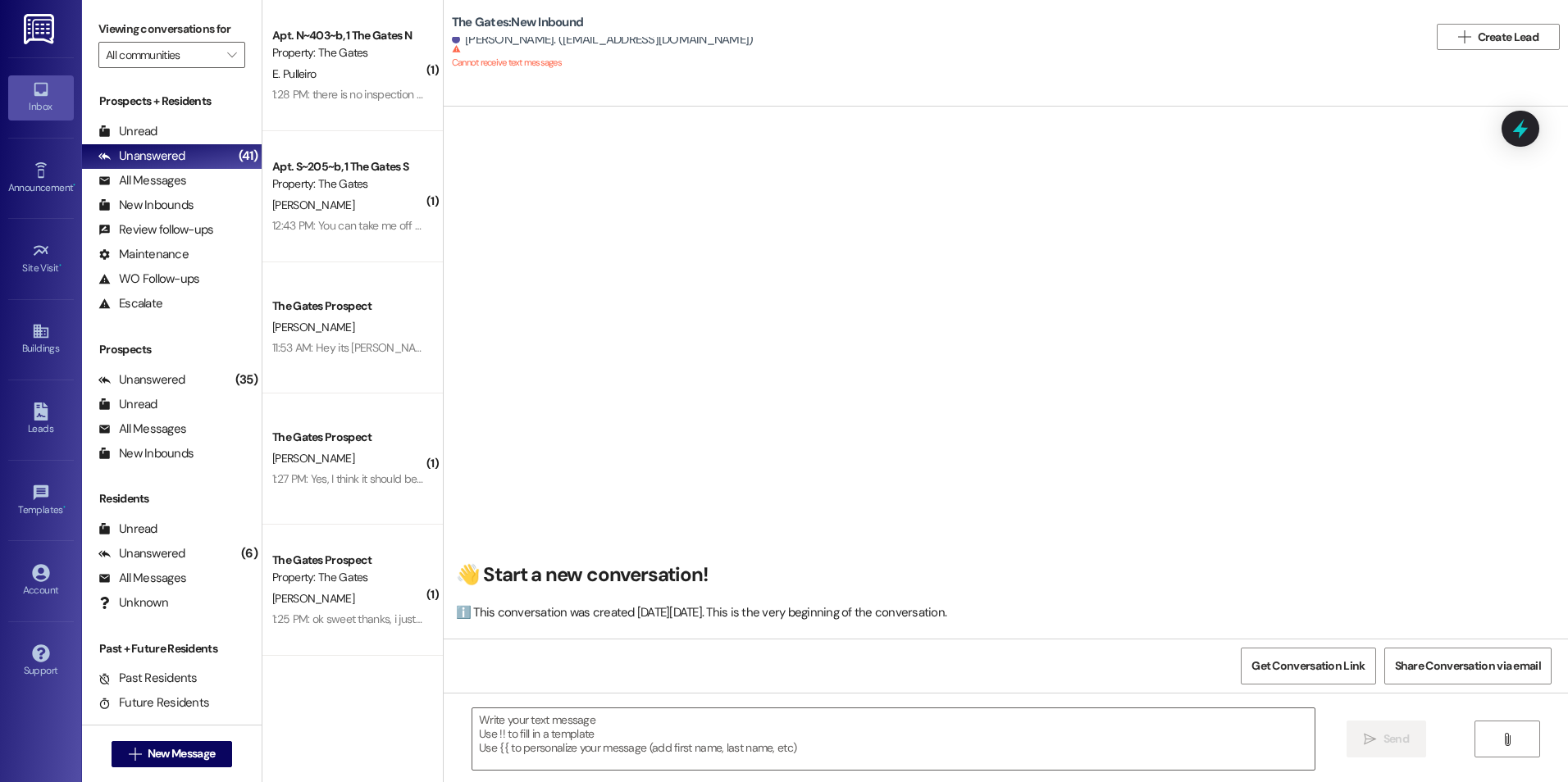
scroll to position [0, 0]
click at [592, 728] on textarea at bounding box center [893, 738] width 841 height 61
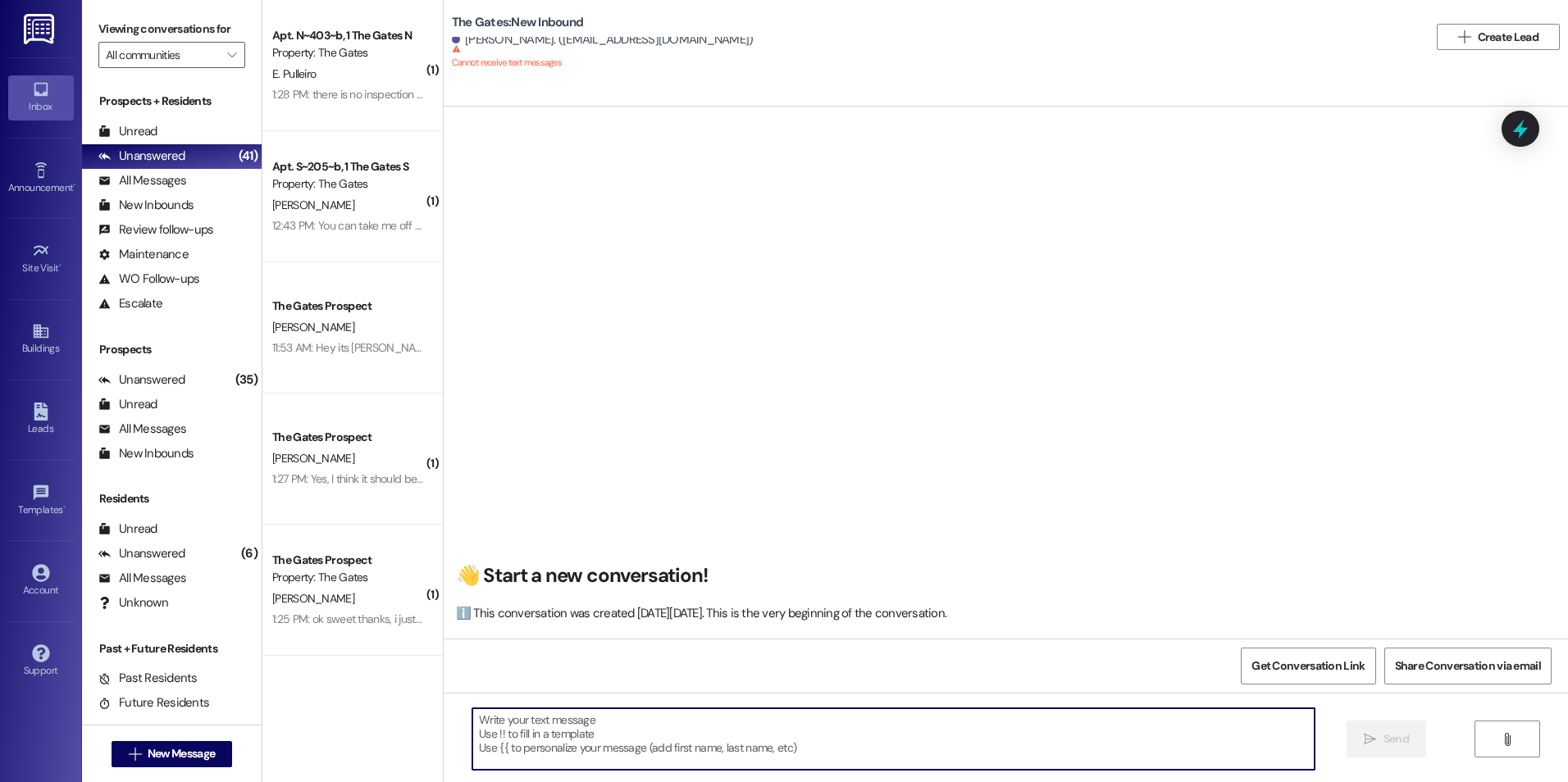
paste textarea "Hey [PERSON_NAME]! This is [PERSON_NAME] with The Gates! We are running a LIMIT…"
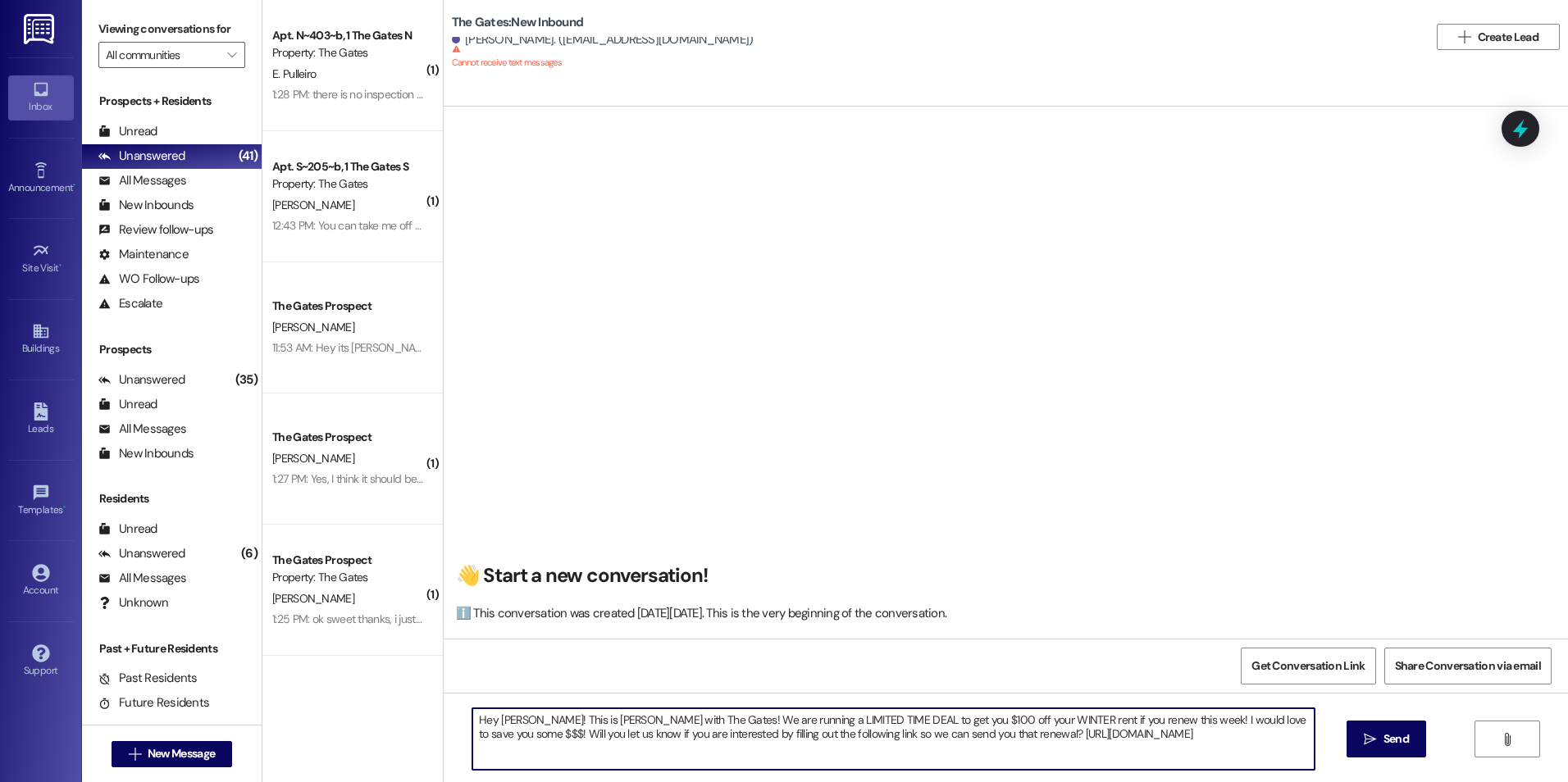
click at [514, 719] on textarea "Hey [PERSON_NAME]! This is [PERSON_NAME] with The Gates! We are running a LIMIT…" at bounding box center [893, 738] width 841 height 61
type textarea "Hey [PERSON_NAME]! This is [PERSON_NAME] with The Gates! We are running a LIMIT…"
click at [1407, 735] on span "Send" at bounding box center [1396, 739] width 25 height 17
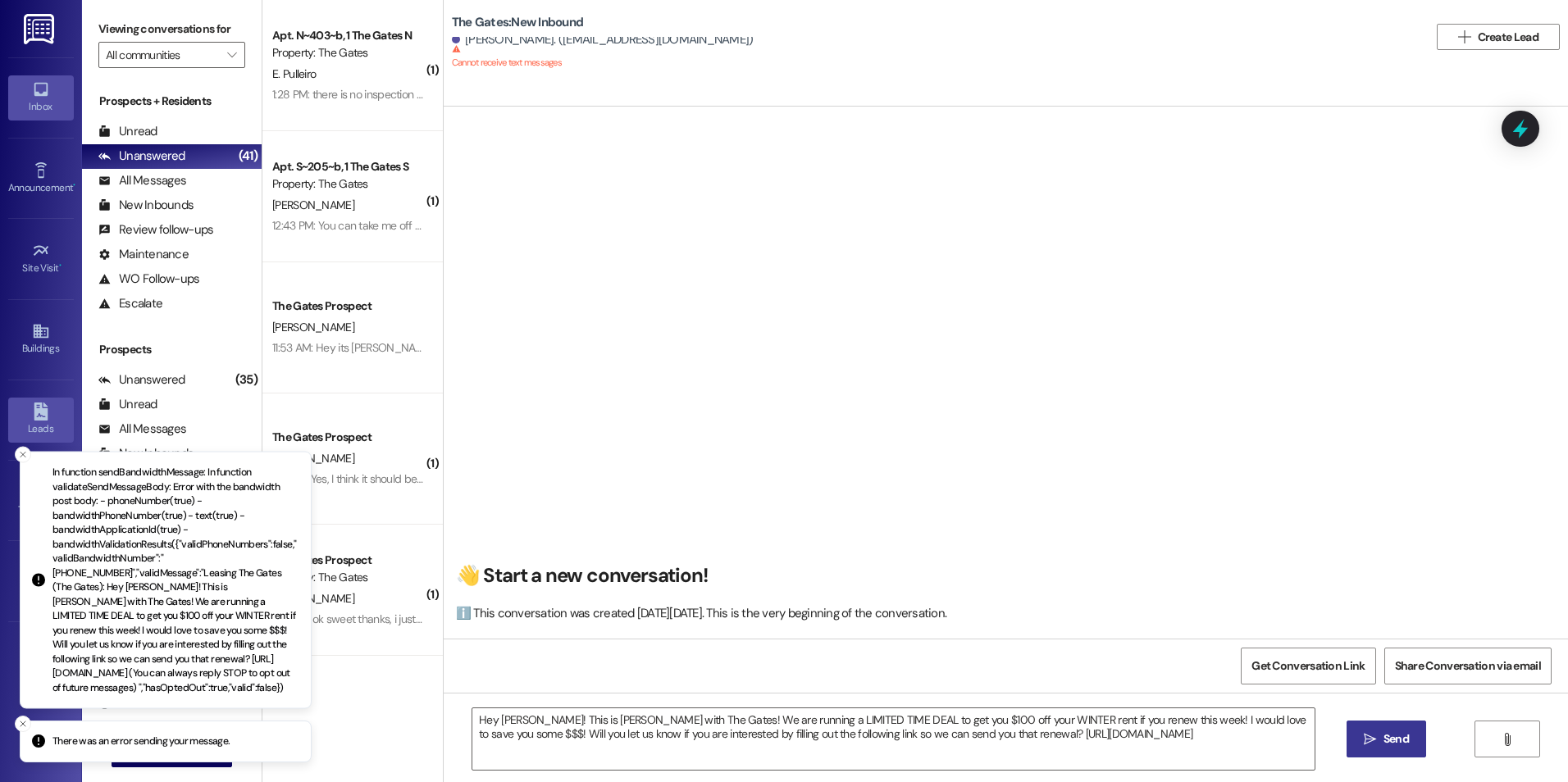
click at [14, 406] on link "Leads" at bounding box center [41, 420] width 66 height 45
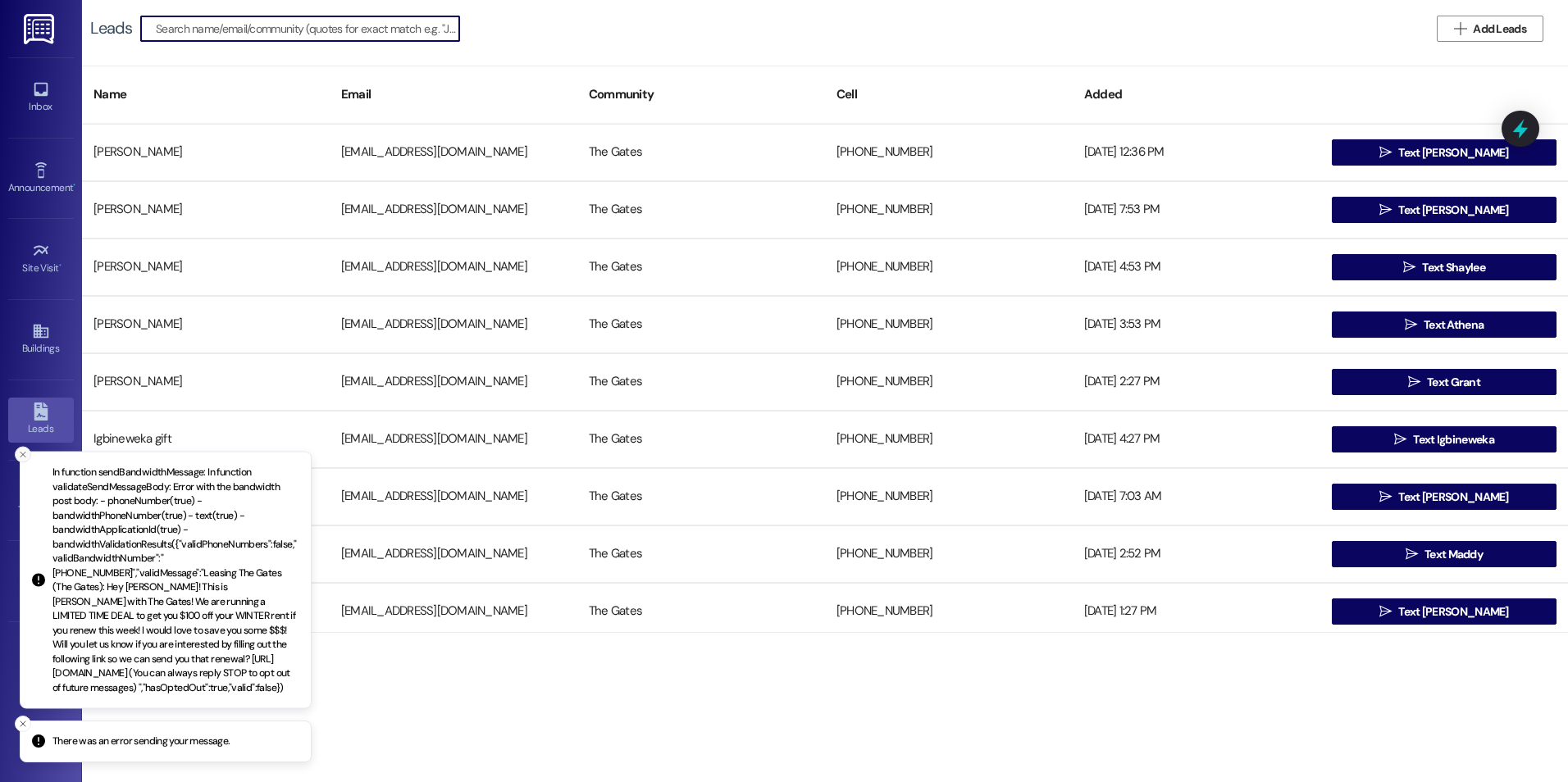
click at [22, 453] on line "Close toast" at bounding box center [22, 455] width 5 height 5
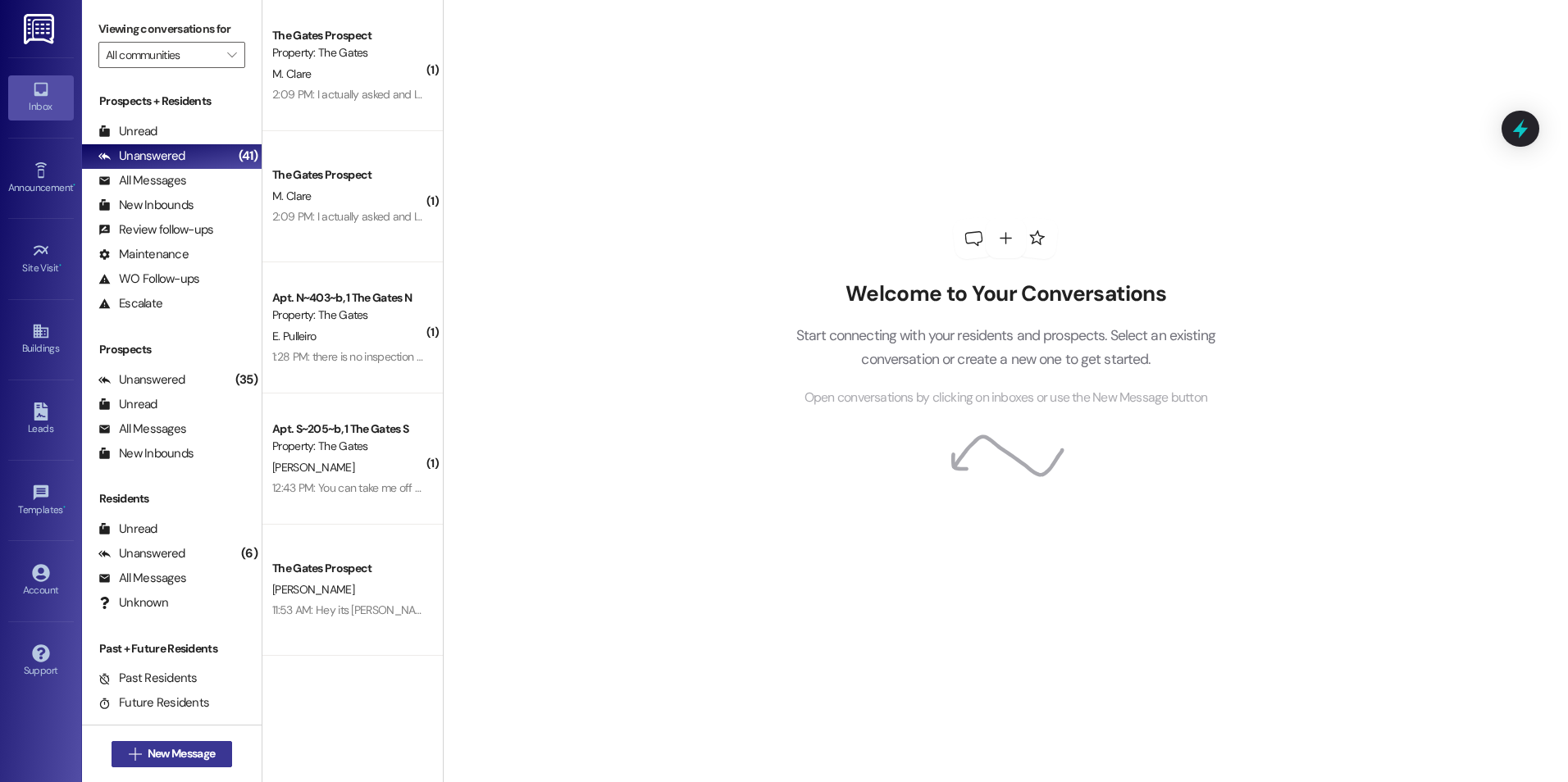
click at [134, 747] on span " New Message" at bounding box center [172, 754] width 93 height 17
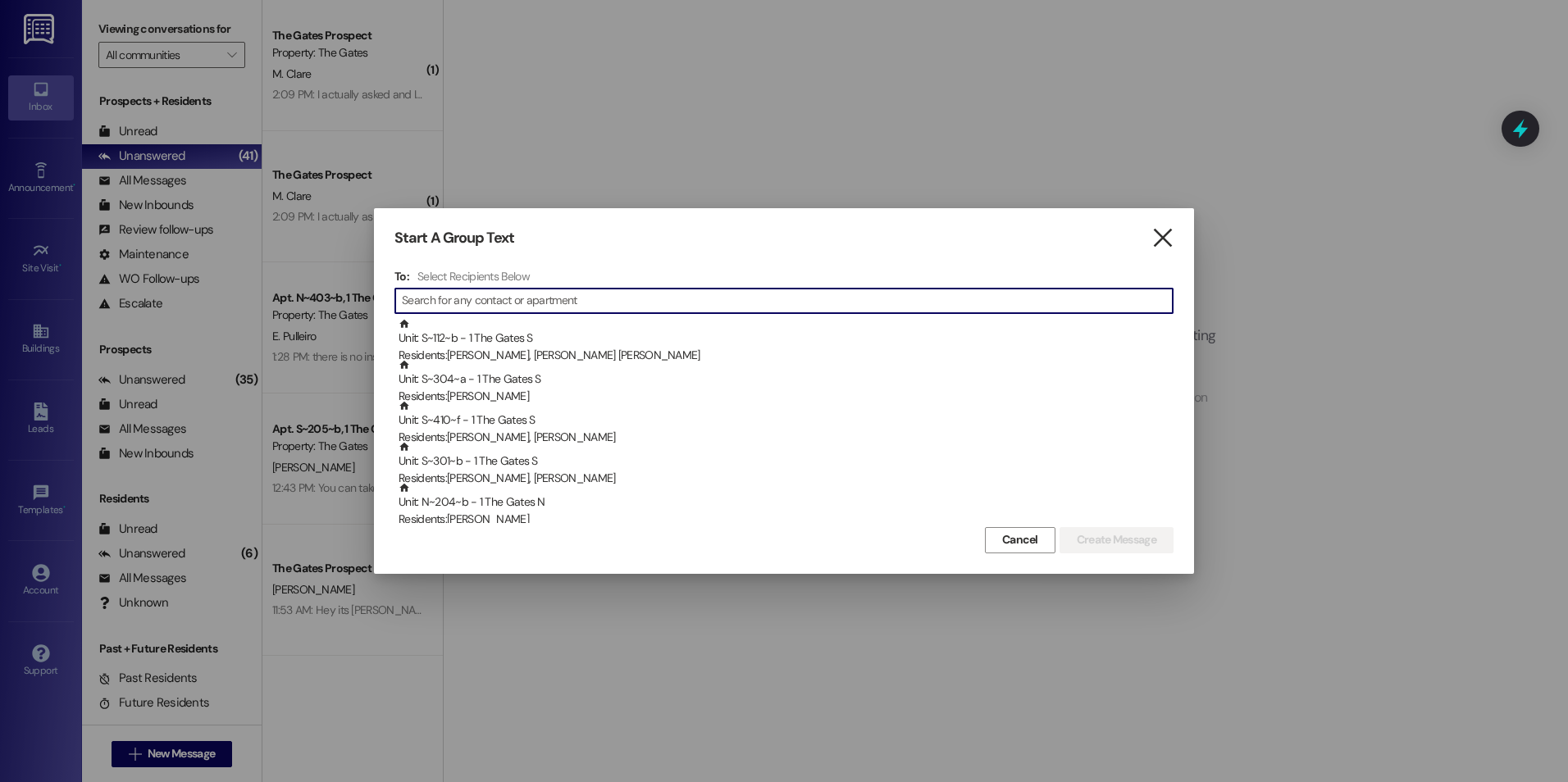
click at [1164, 247] on icon "" at bounding box center [1162, 238] width 22 height 17
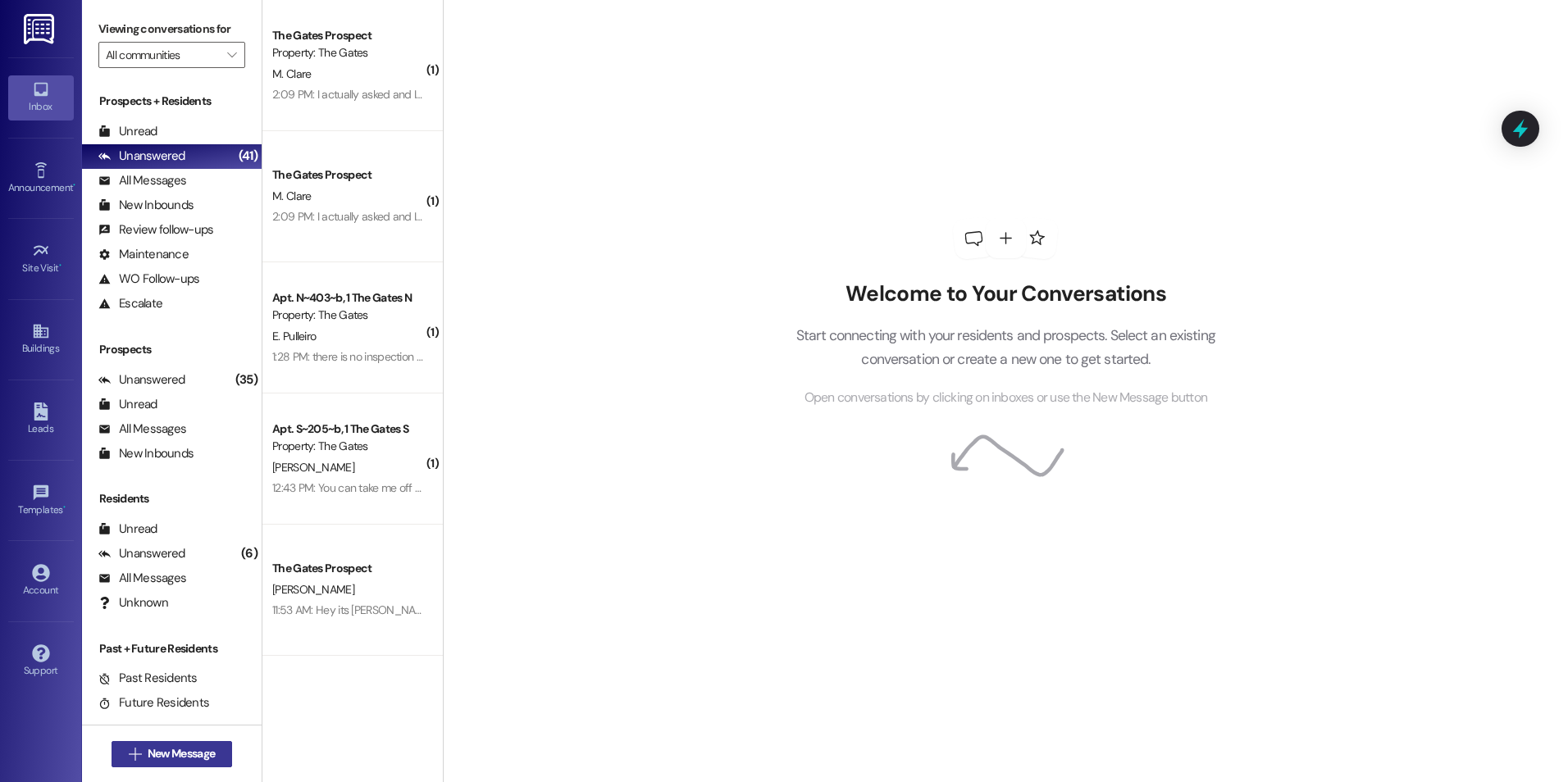
click at [182, 764] on button " New Message" at bounding box center [172, 754] width 121 height 26
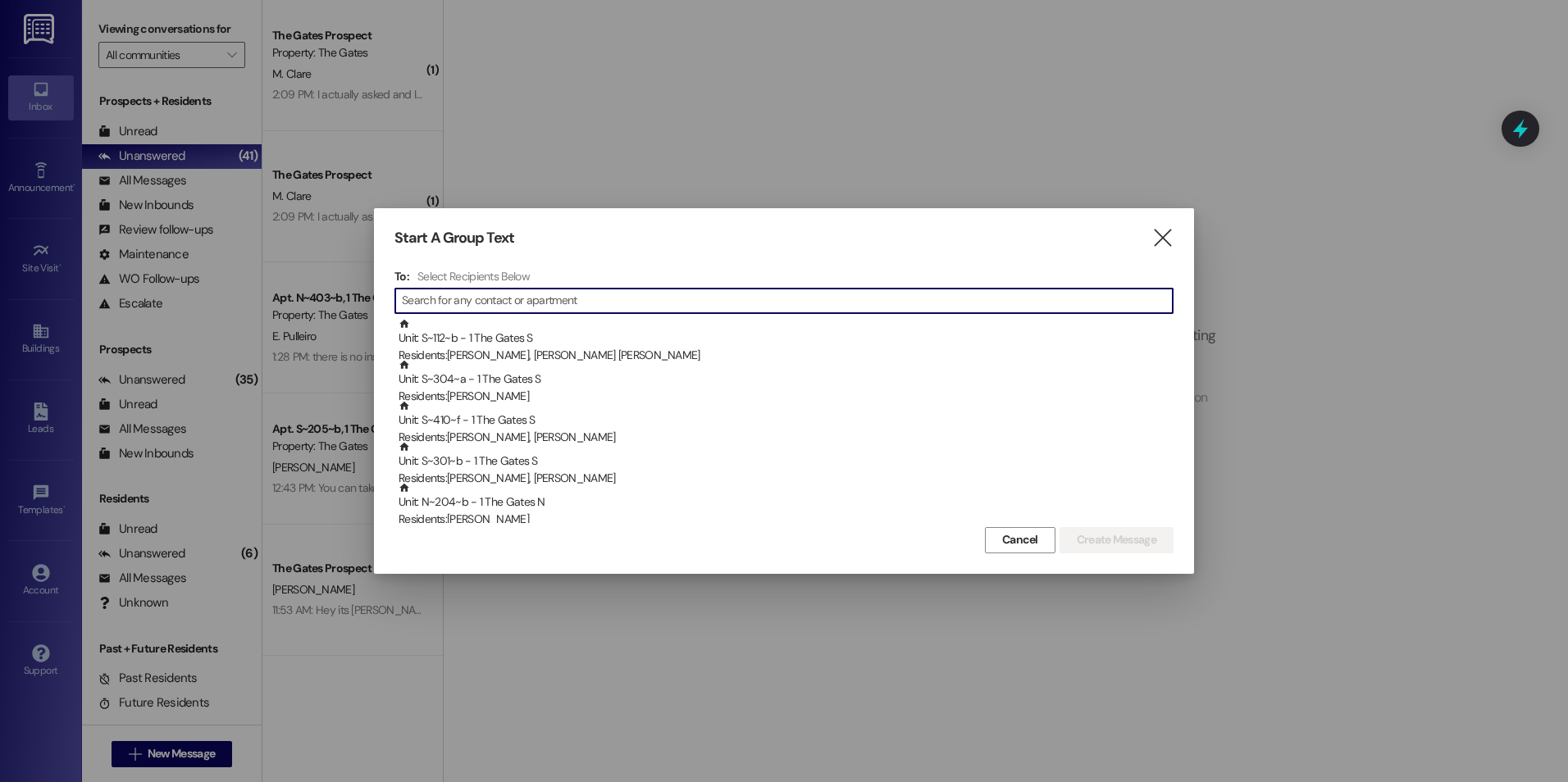
click at [1174, 239] on div "Start A Group Text  To: Select Recipients Below  Unit: S~112~b - 1 The Gates …" at bounding box center [784, 391] width 820 height 365
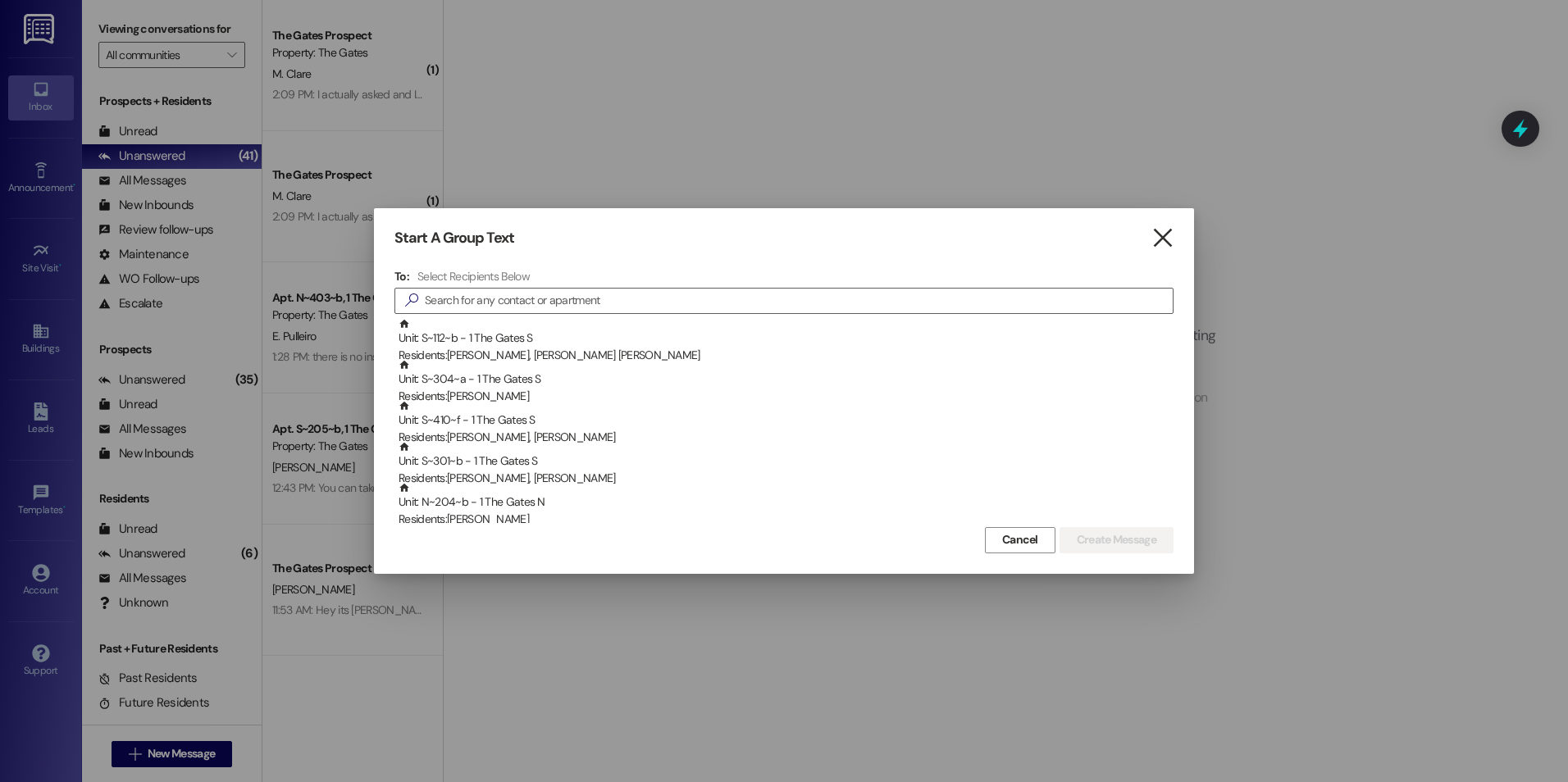
click at [1170, 234] on icon "" at bounding box center [1162, 238] width 22 height 17
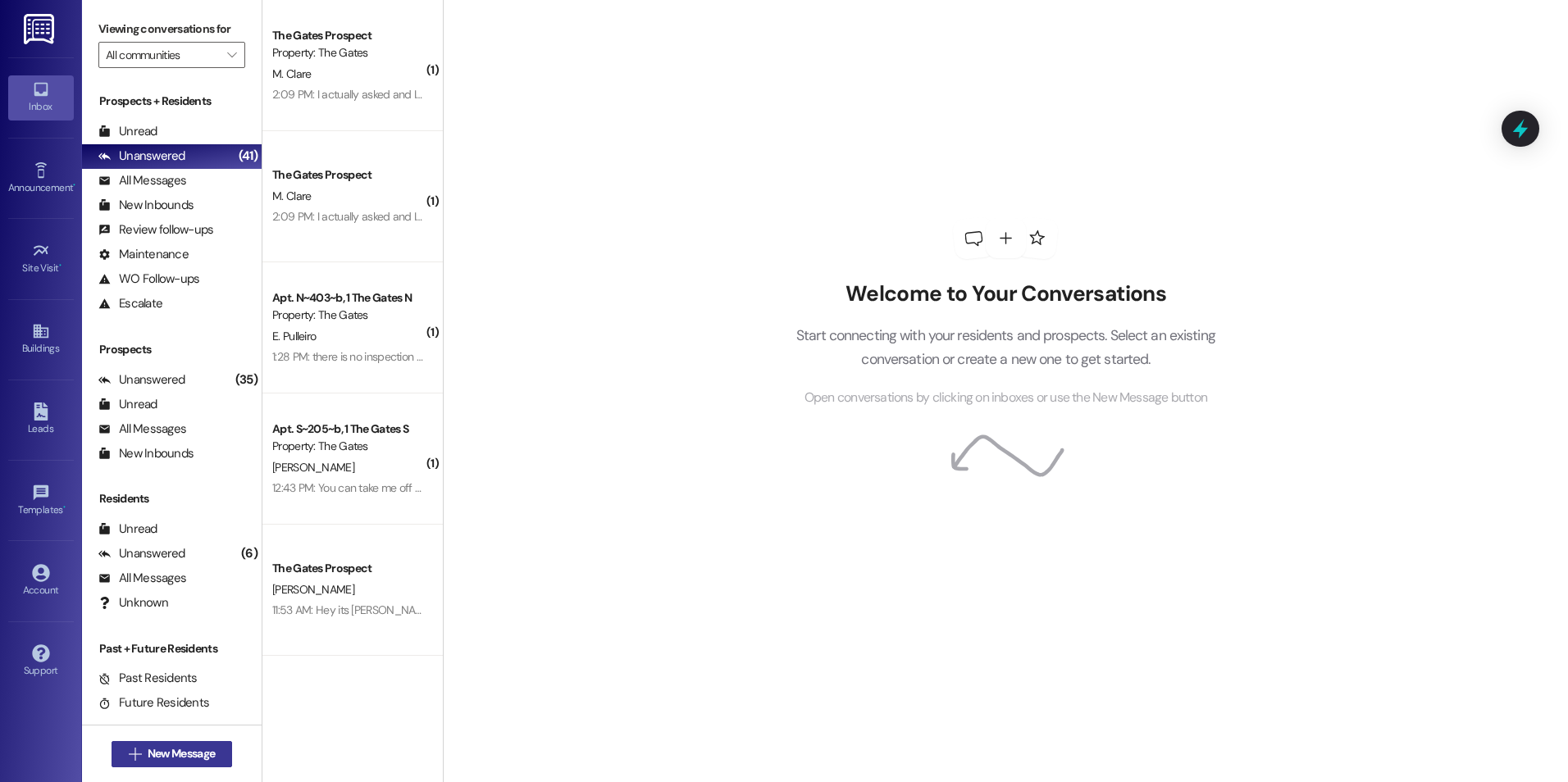
click at [125, 749] on span " New Message" at bounding box center [172, 754] width 93 height 17
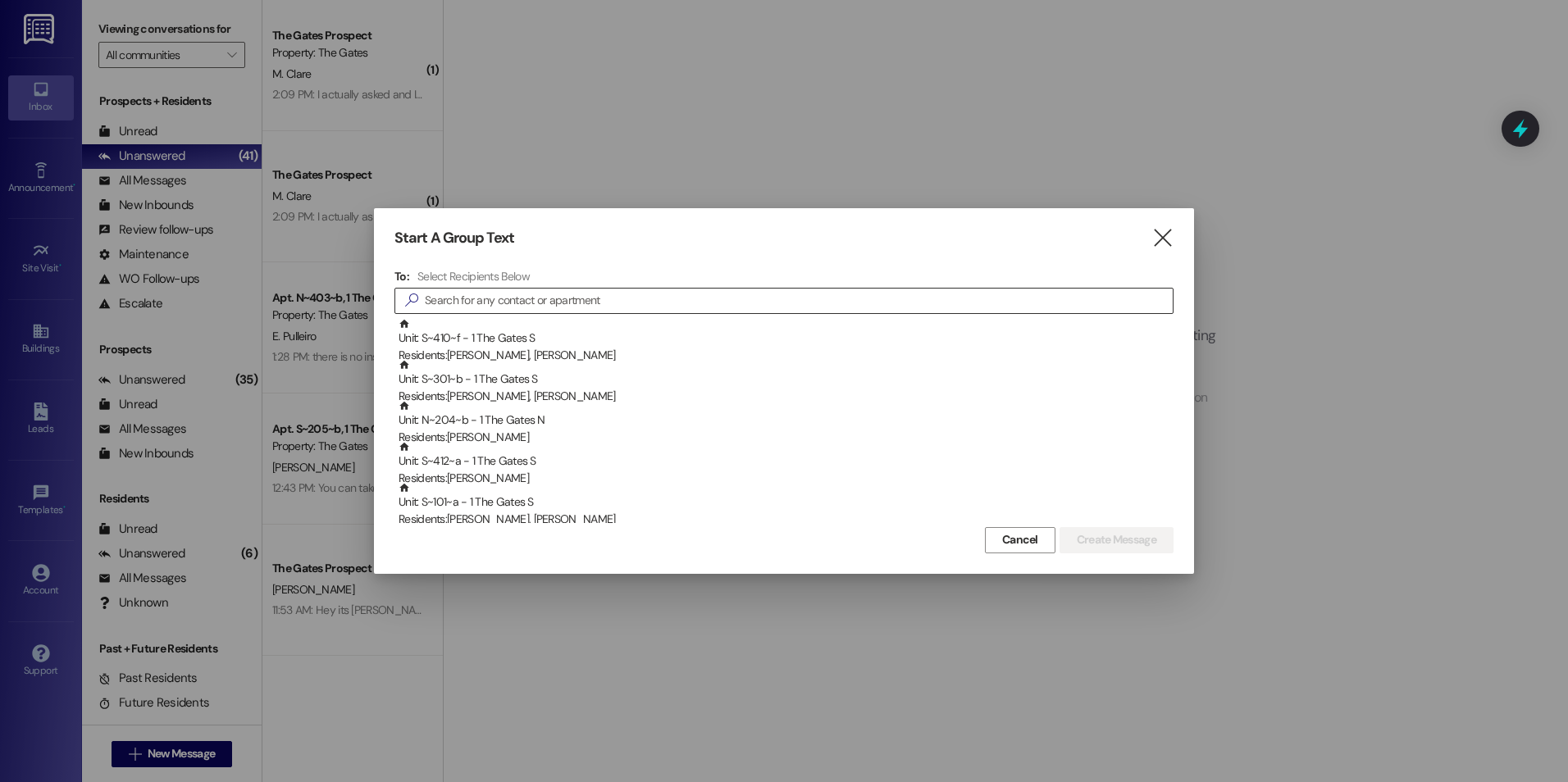
click at [833, 299] on input at bounding box center [799, 301] width 748 height 23
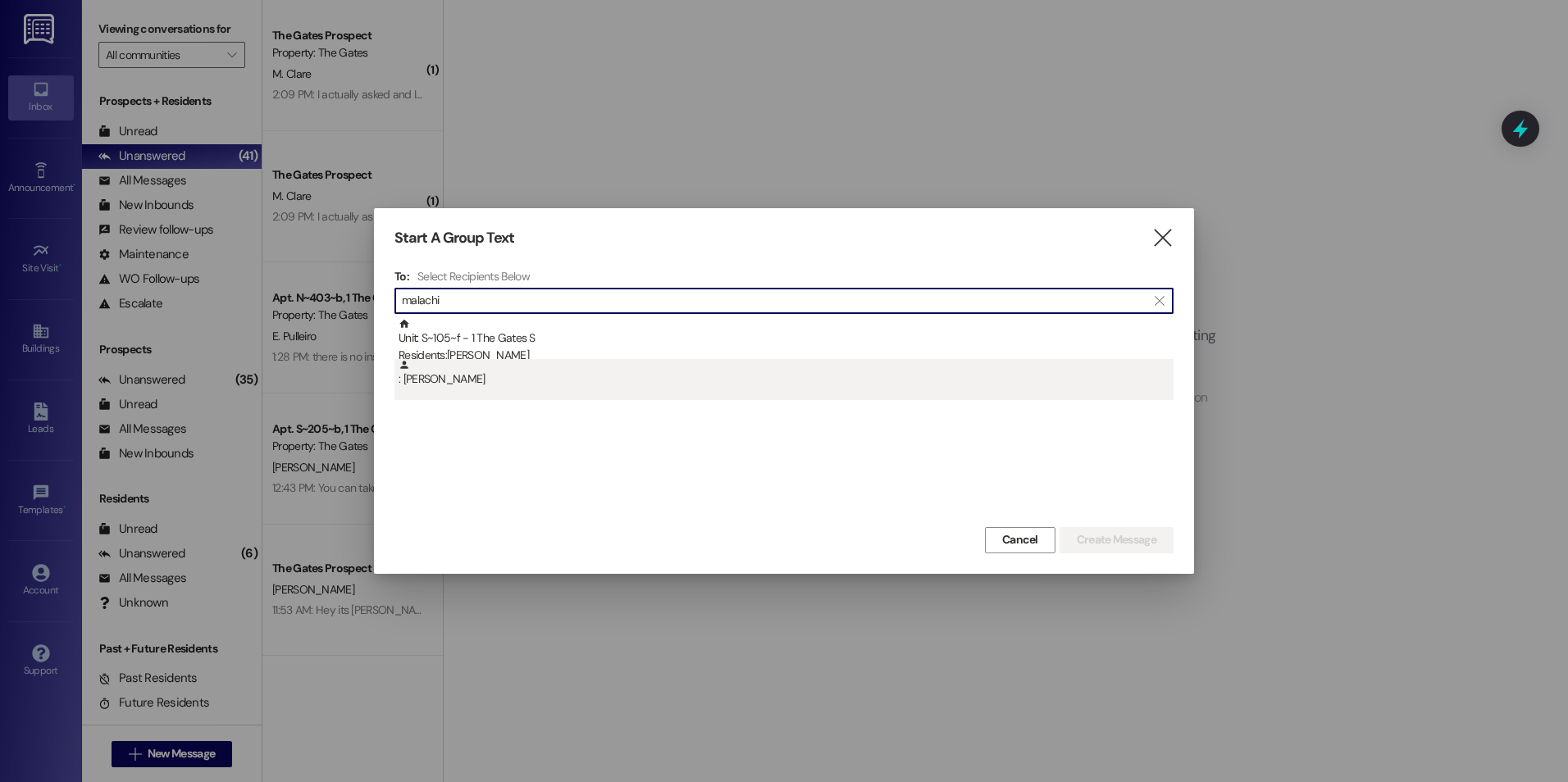
type input "malachi"
click at [856, 377] on div ": [PERSON_NAME]" at bounding box center [786, 374] width 775 height 29
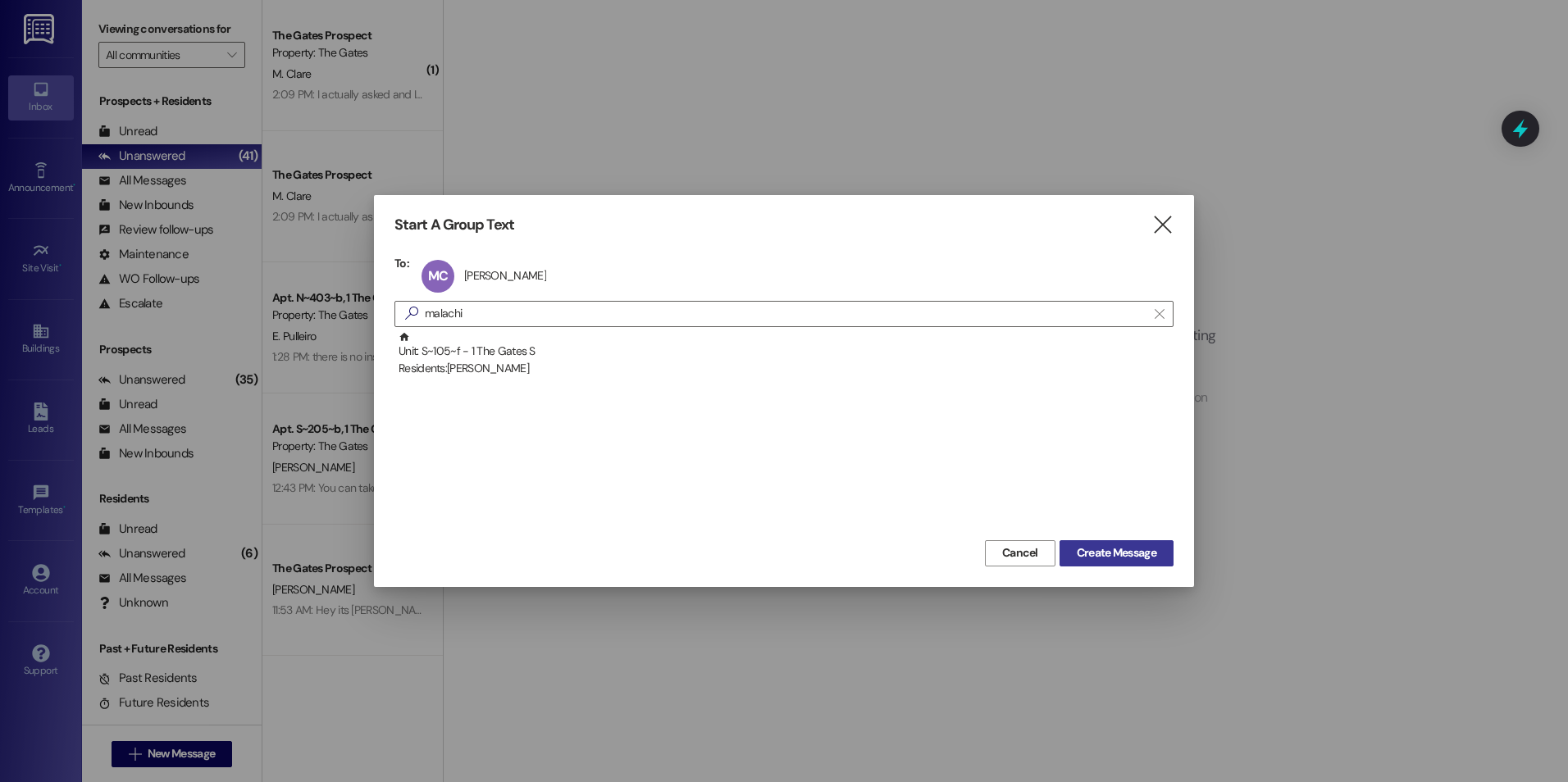
click at [1138, 555] on span "Create Message" at bounding box center [1116, 553] width 80 height 17
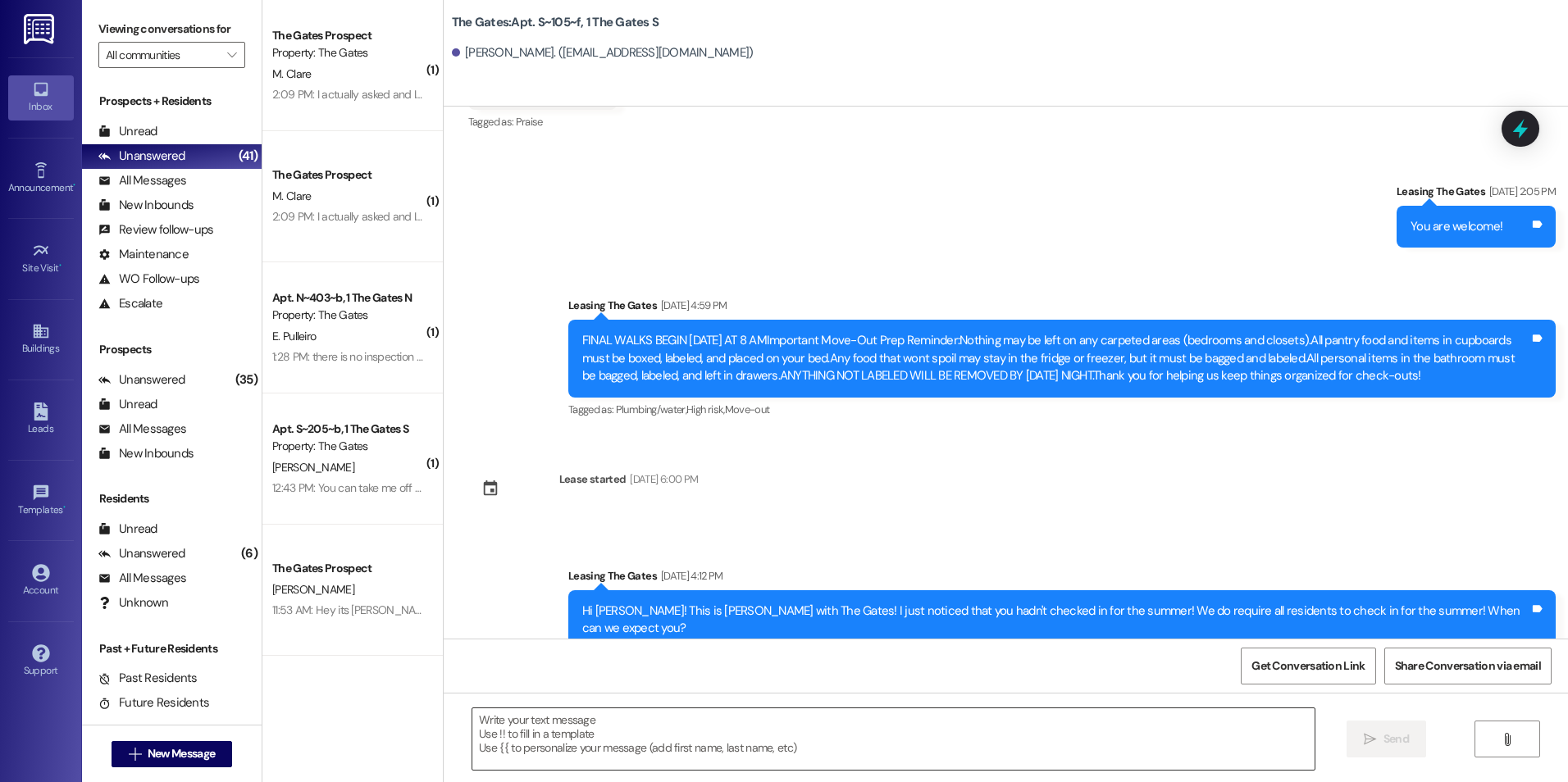
scroll to position [23577, 0]
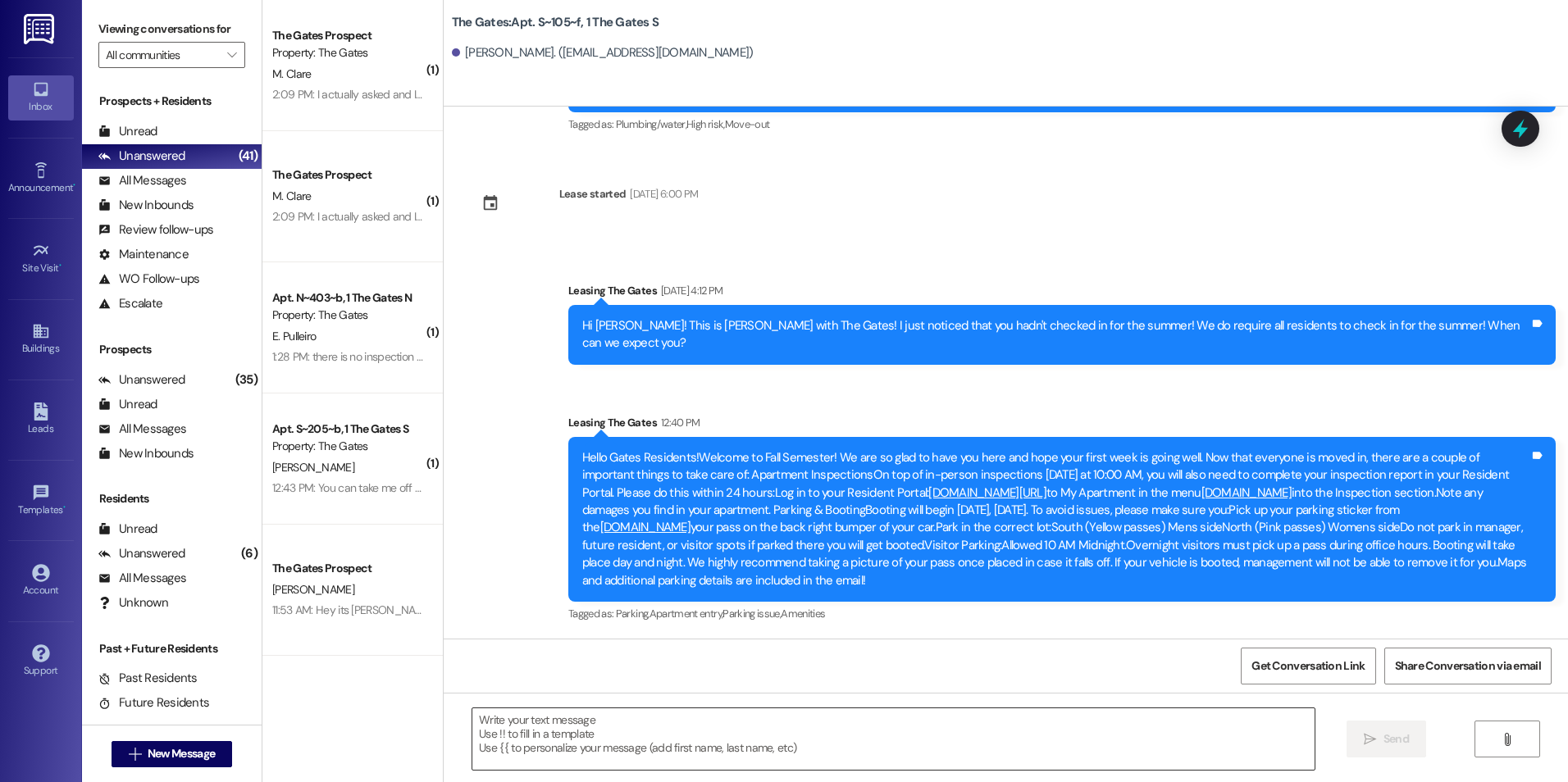
click at [528, 748] on textarea at bounding box center [893, 738] width 841 height 61
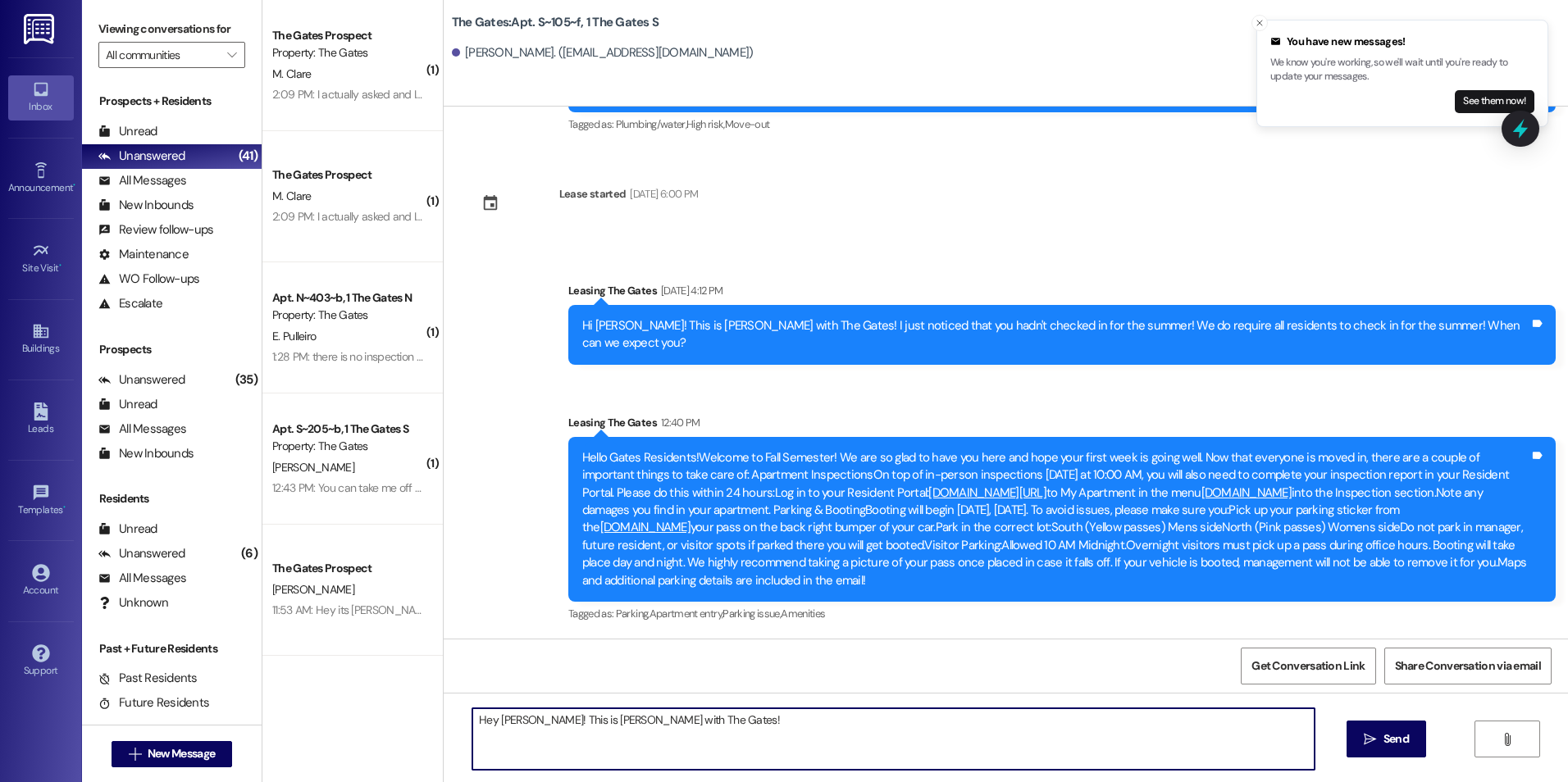
type textarea "Hey [PERSON_NAME]! This is [PERSON_NAME] with The Gates!"
drag, startPoint x: 688, startPoint y: 716, endPoint x: 353, endPoint y: 675, distance: 337.5
click at [353, 675] on div "( 1 ) The Gates Prospect Property: The Gates [PERSON_NAME] 2:09 PM: I actually …" at bounding box center [915, 391] width 1306 height 782
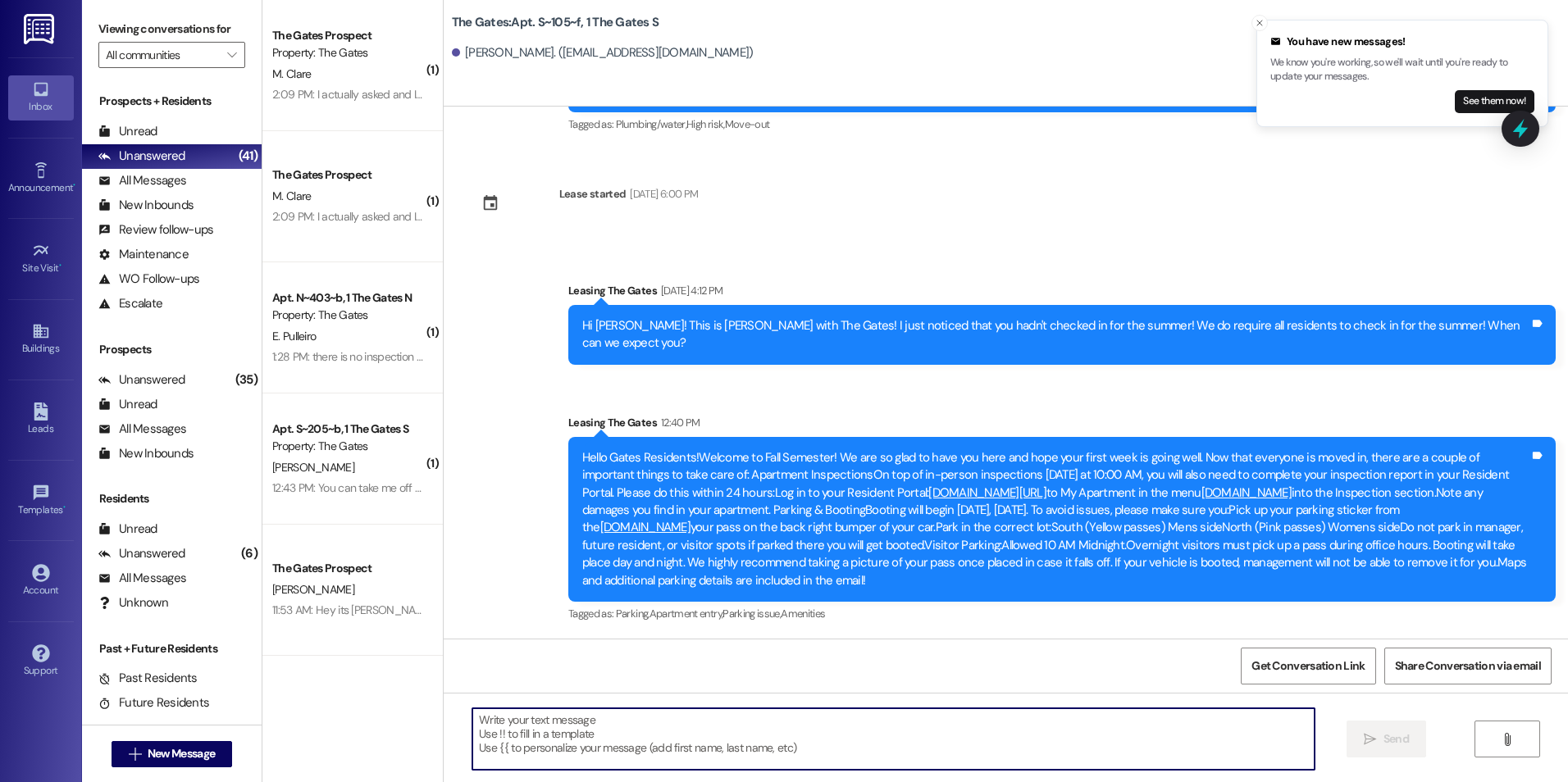
paste textarea "Hey [PERSON_NAME]! This is [PERSON_NAME] with The Gates! We are running a LIMIT…"
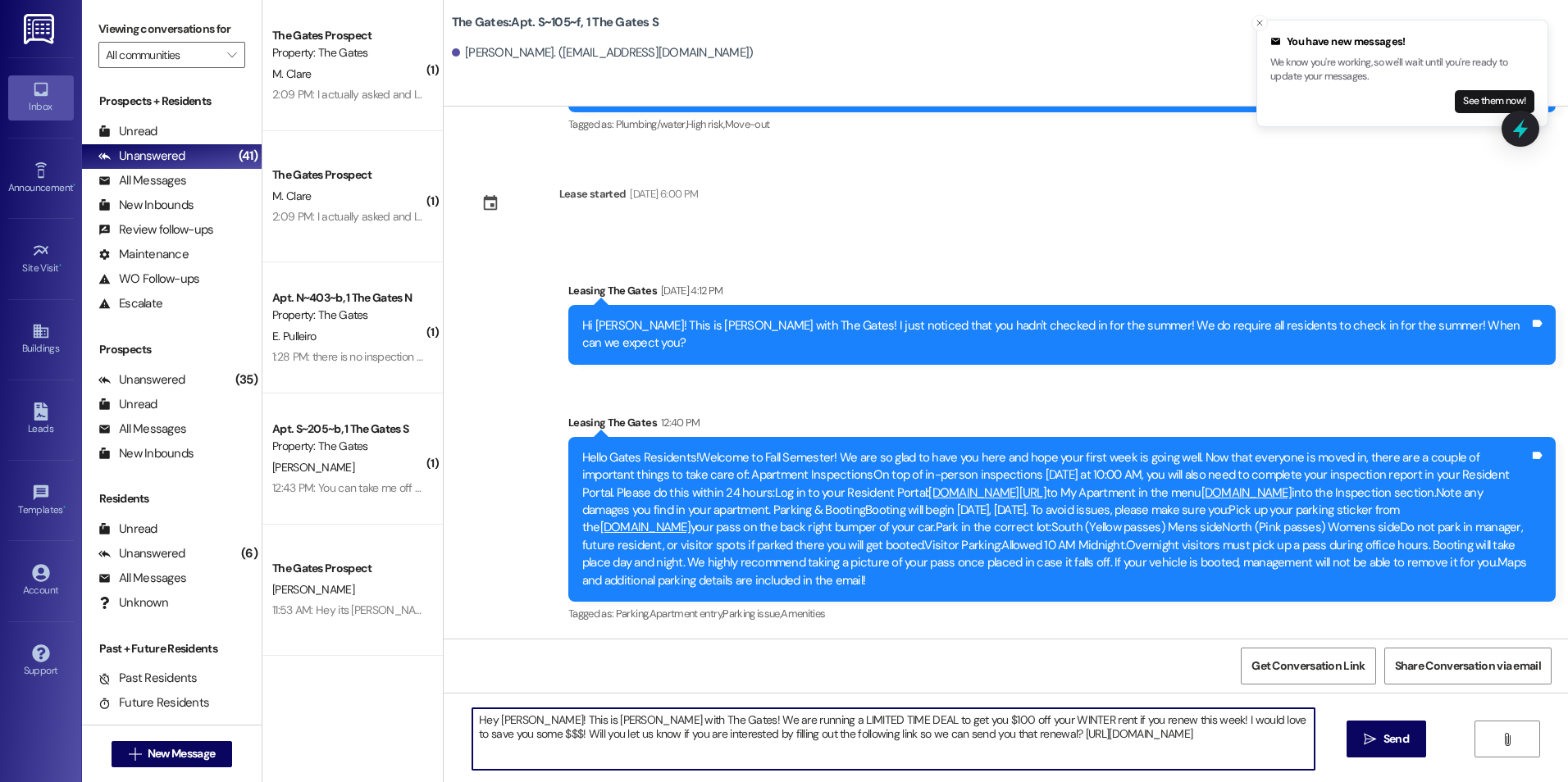
click at [513, 719] on textarea "Hey [PERSON_NAME]! This is [PERSON_NAME] with The Gates! We are running a LIMIT…" at bounding box center [893, 738] width 841 height 61
click at [513, 721] on textarea "Hey [PERSON_NAME]! This is [PERSON_NAME] with The Gates! We are running a LIMIT…" at bounding box center [893, 738] width 841 height 61
click at [518, 721] on textarea "Hey [PERSON_NAME]! This is [PERSON_NAME] with The Gates! We are running a LIMIT…" at bounding box center [893, 738] width 841 height 61
click at [1256, 760] on textarea "Hey [PERSON_NAME]! This is [PERSON_NAME] with The Gates! We are running a LIMIT…" at bounding box center [893, 738] width 841 height 61
type textarea "Hey [PERSON_NAME]! This is [PERSON_NAME] with The Gates! We are running a LIMIT…"
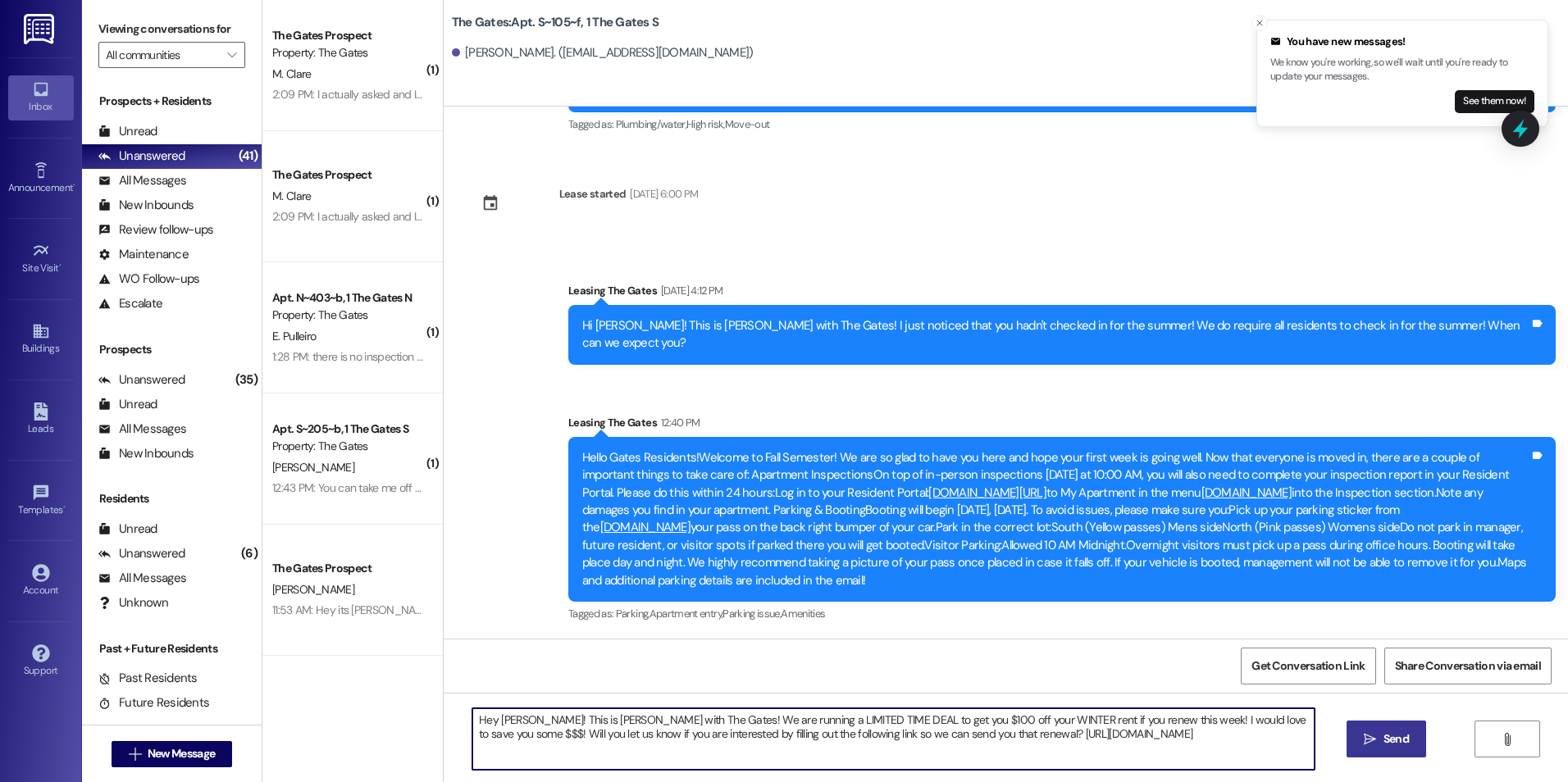
click at [1369, 725] on button " Send" at bounding box center [1386, 739] width 80 height 37
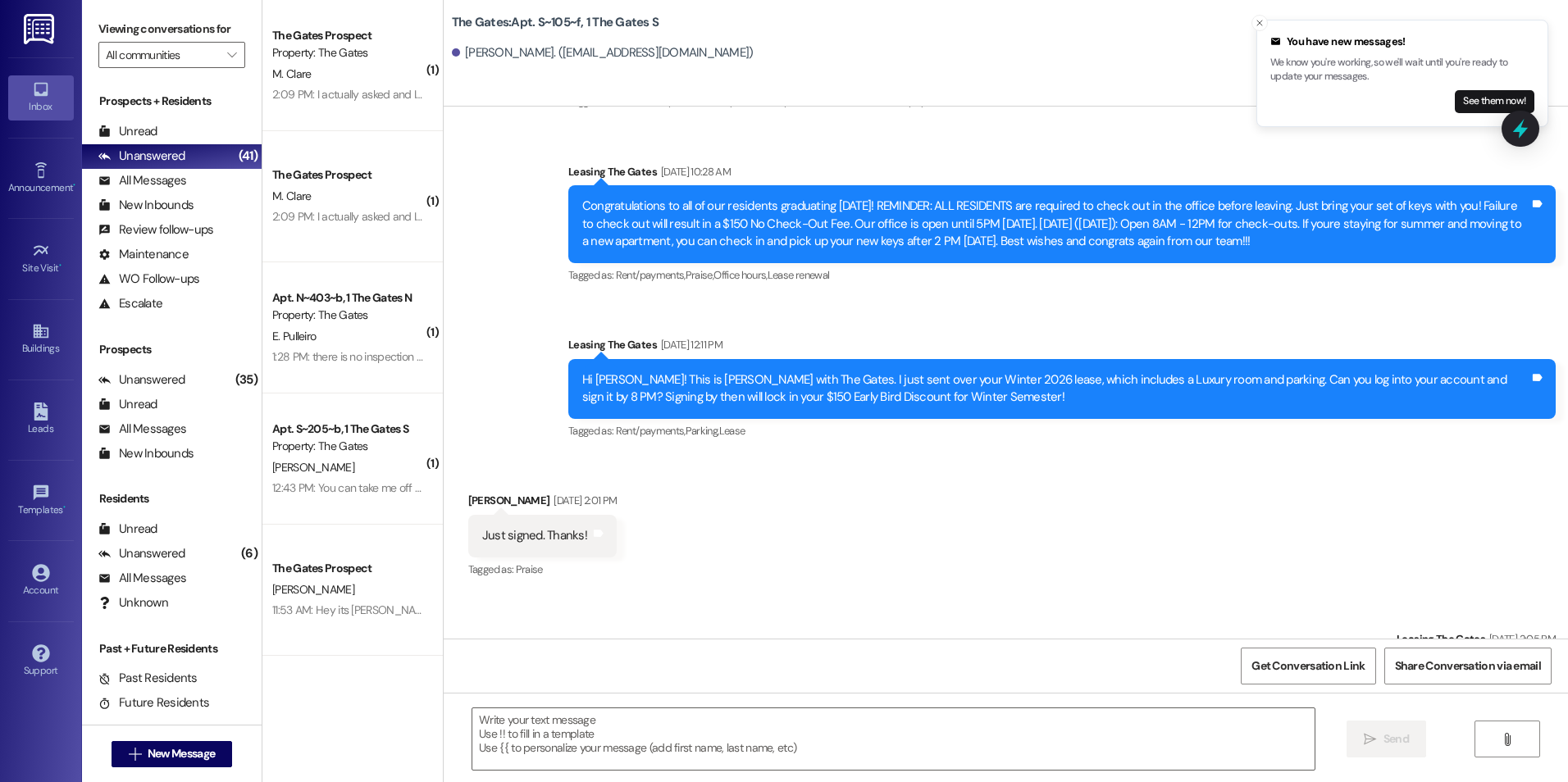
scroll to position [22816, 0]
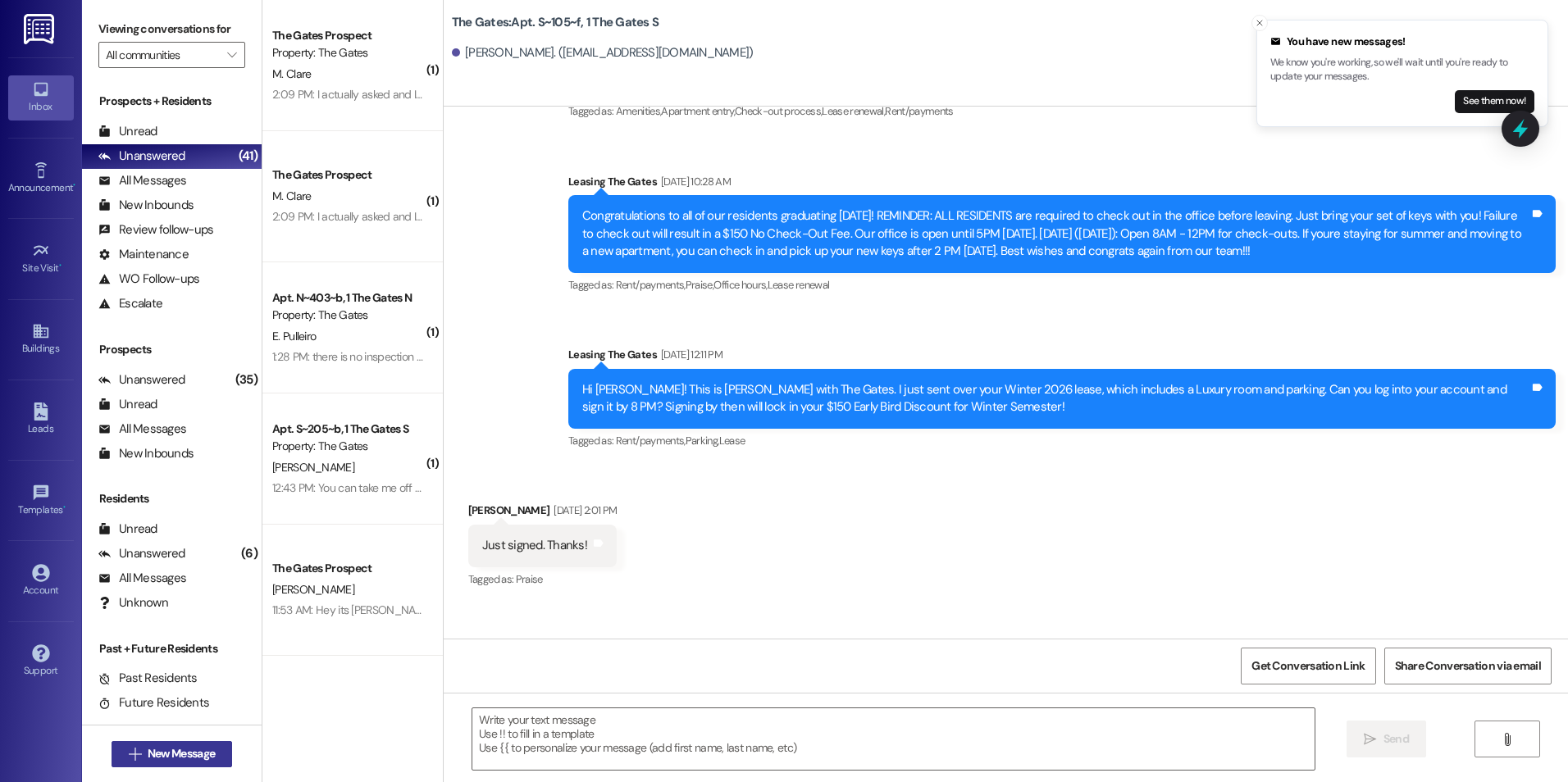
click at [180, 746] on span "New Message" at bounding box center [181, 754] width 67 height 17
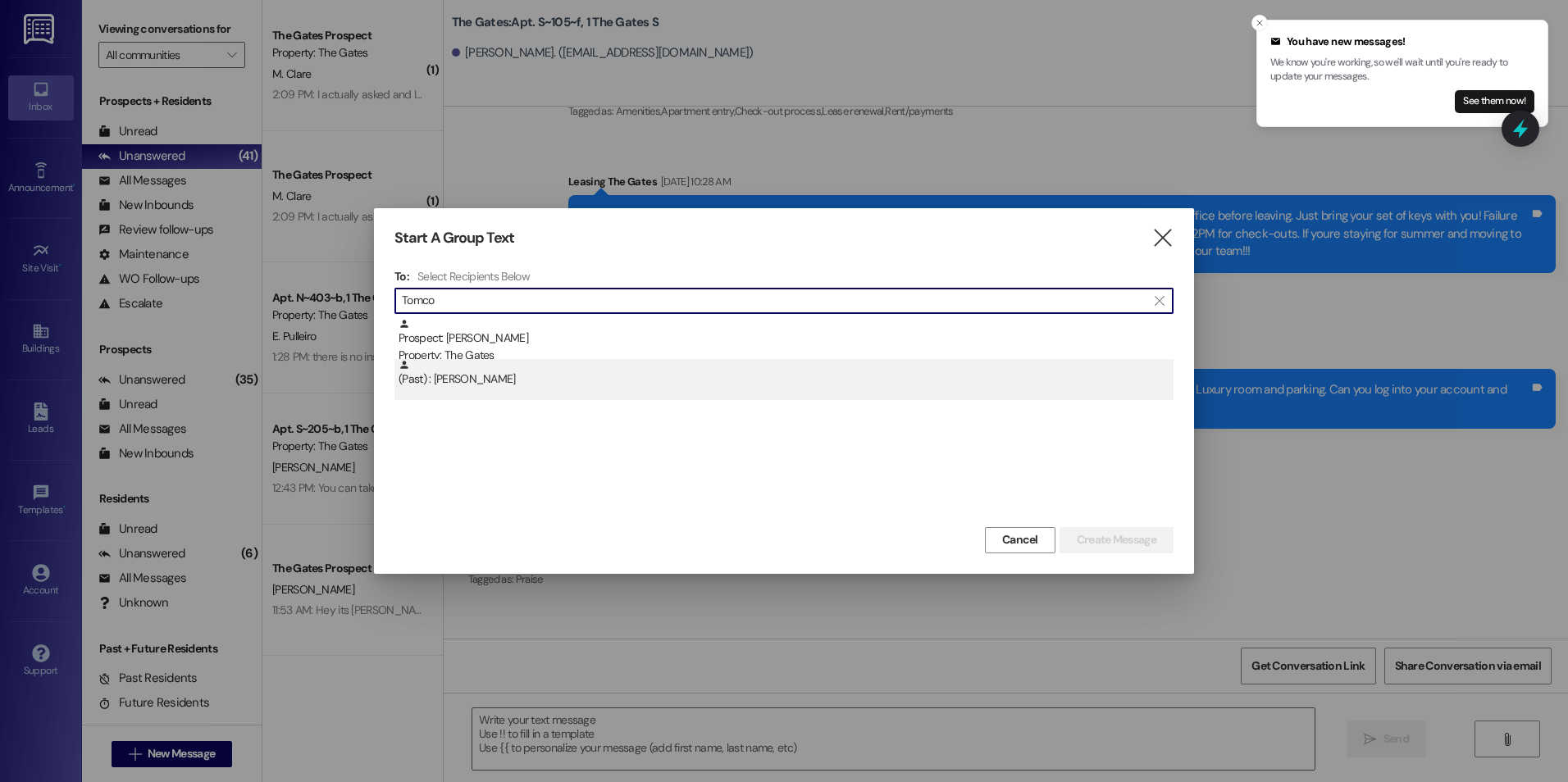
type input "Tomco"
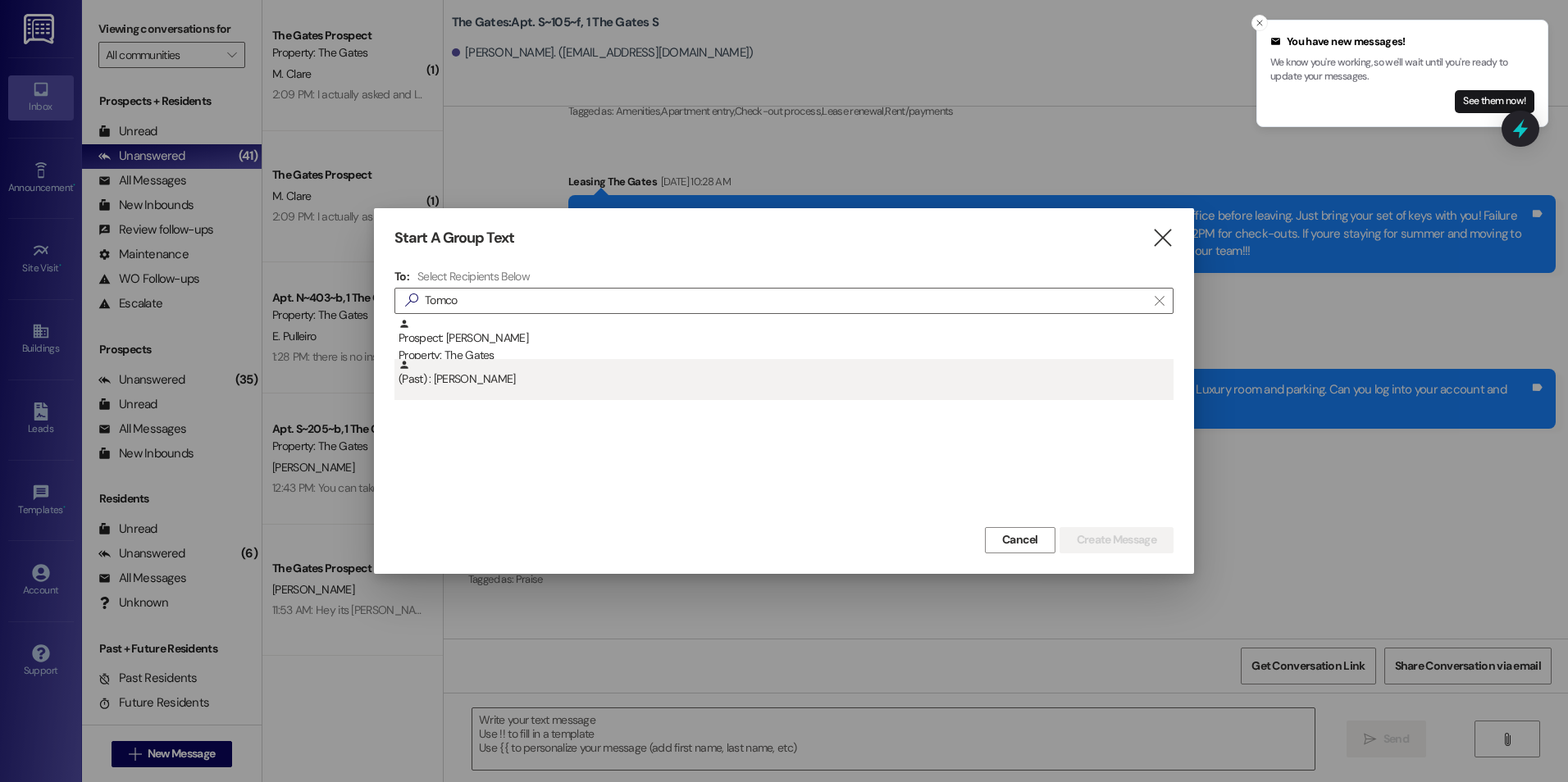
click at [523, 379] on div "(Past) : [PERSON_NAME]" at bounding box center [786, 374] width 775 height 29
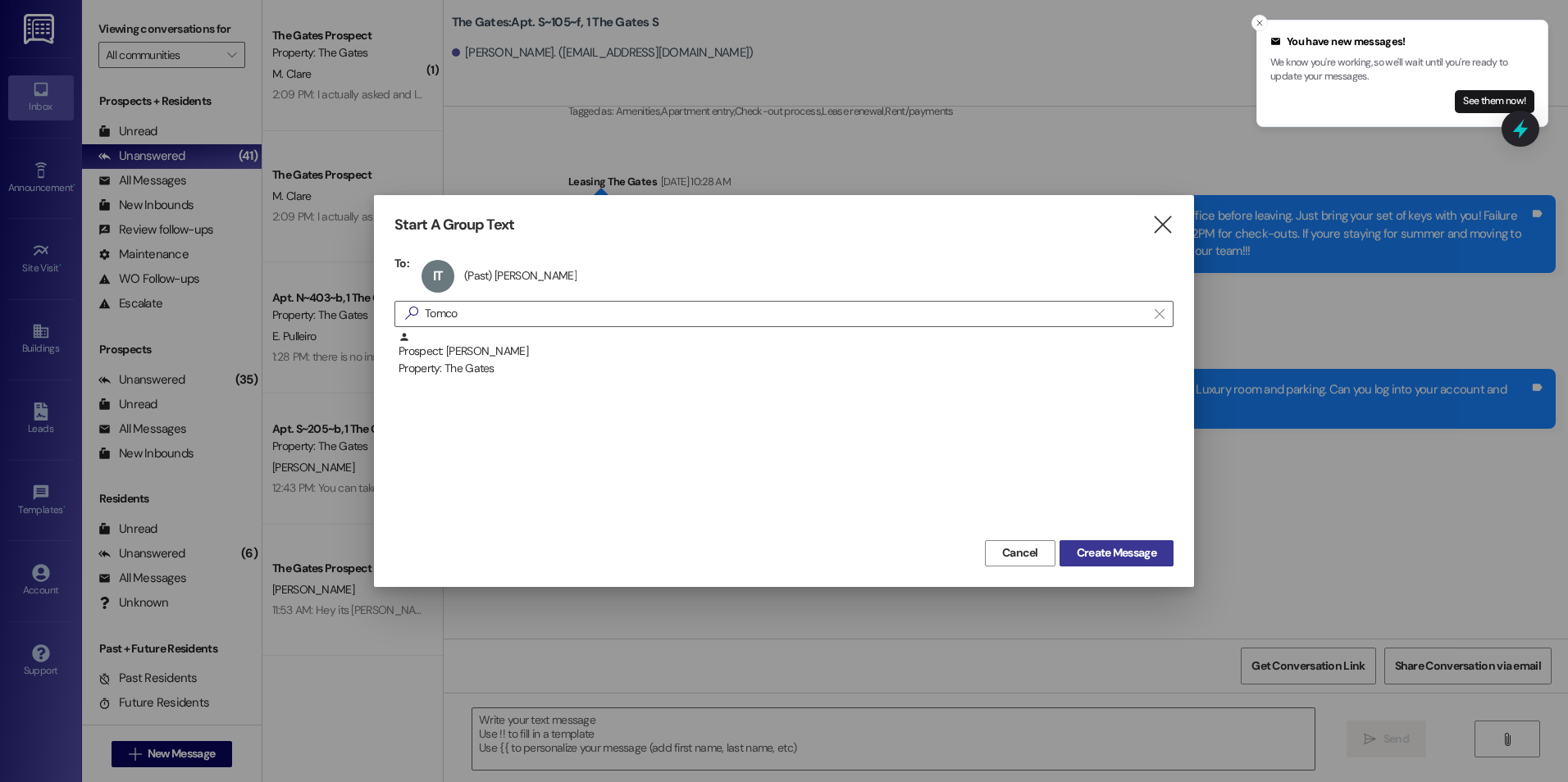
click at [1126, 546] on span "Create Message" at bounding box center [1116, 553] width 80 height 17
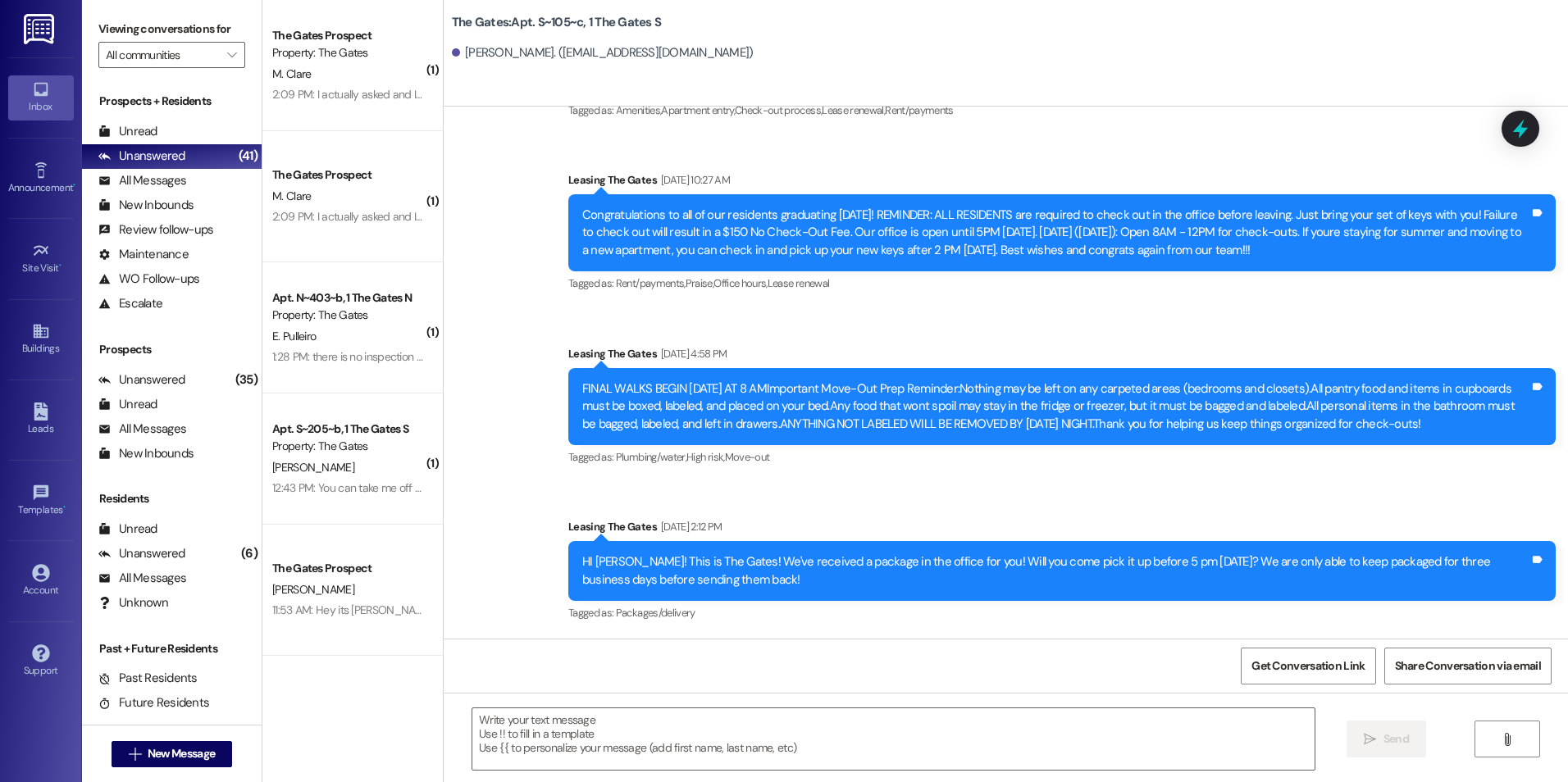
scroll to position [5889, 0]
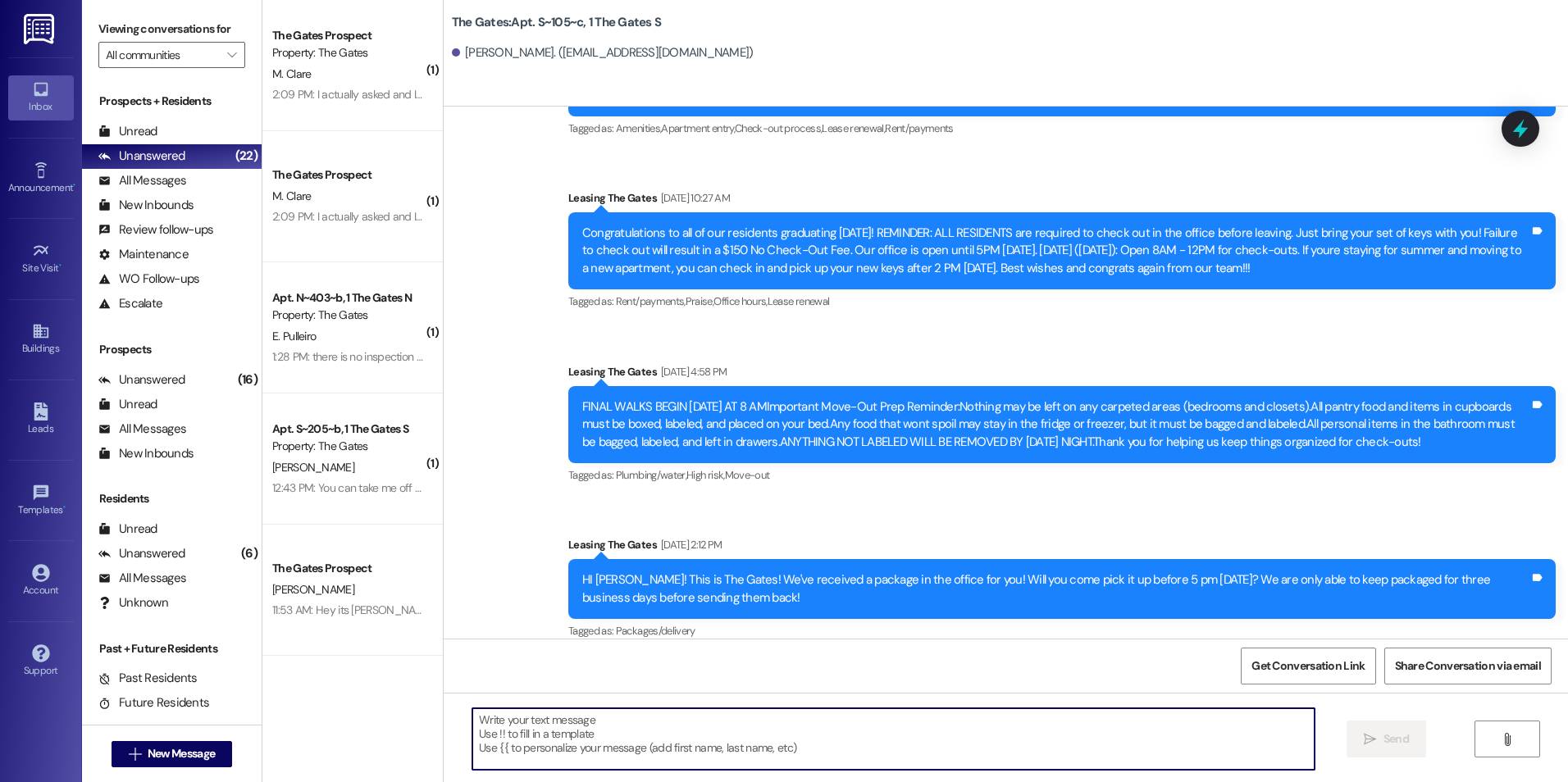
paste textarea "Hey [PERSON_NAME]! This is [PERSON_NAME] with The Gates! We are running a LIMIT…"
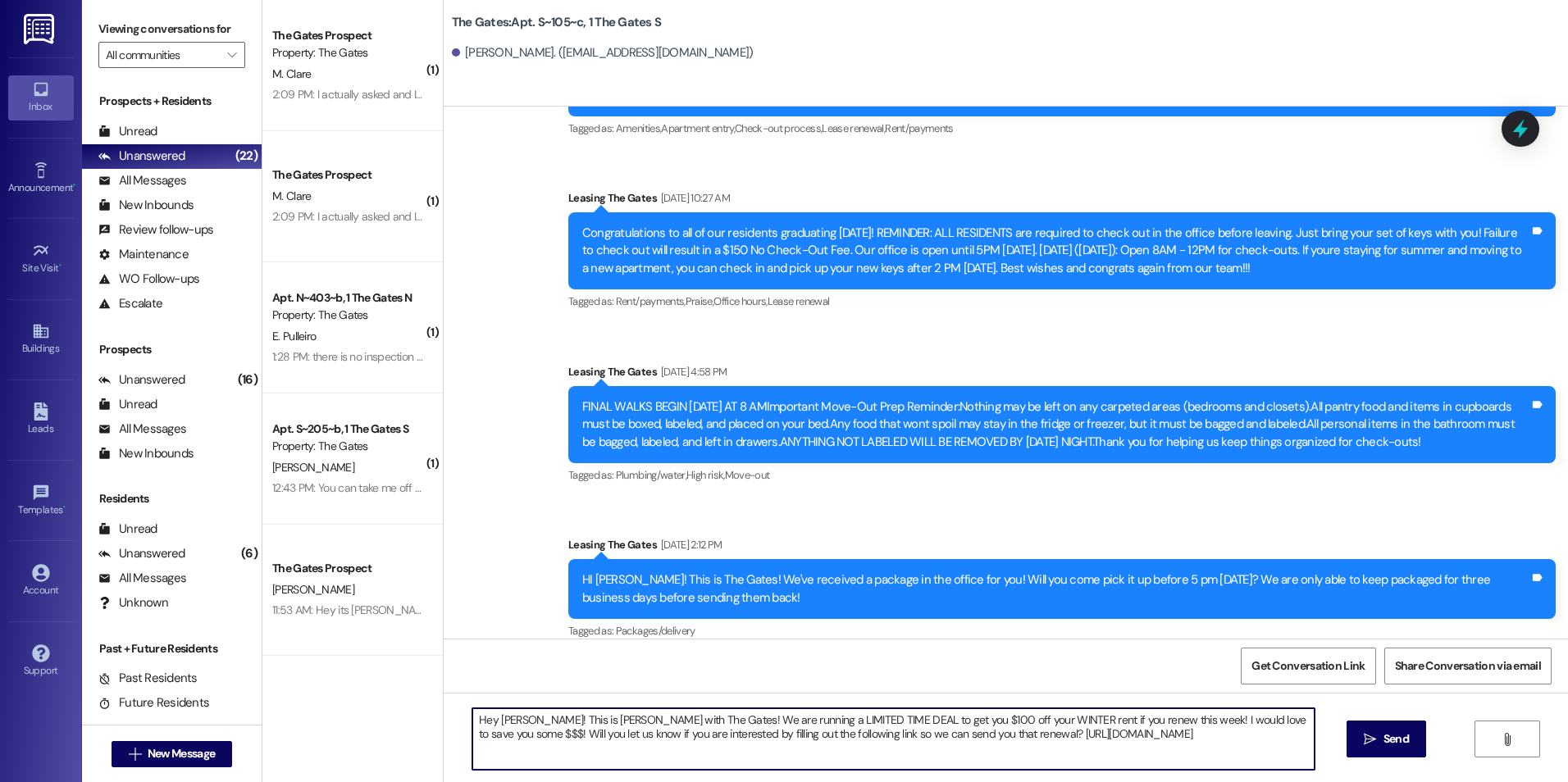
click at [514, 721] on textarea "Hey [PERSON_NAME]! This is [PERSON_NAME] with The Gates! We are running a LIMIT…" at bounding box center [893, 738] width 841 height 61
type textarea "Hey [PERSON_NAME]! This is [PERSON_NAME] with The Gates! We are running a LIMIT…"
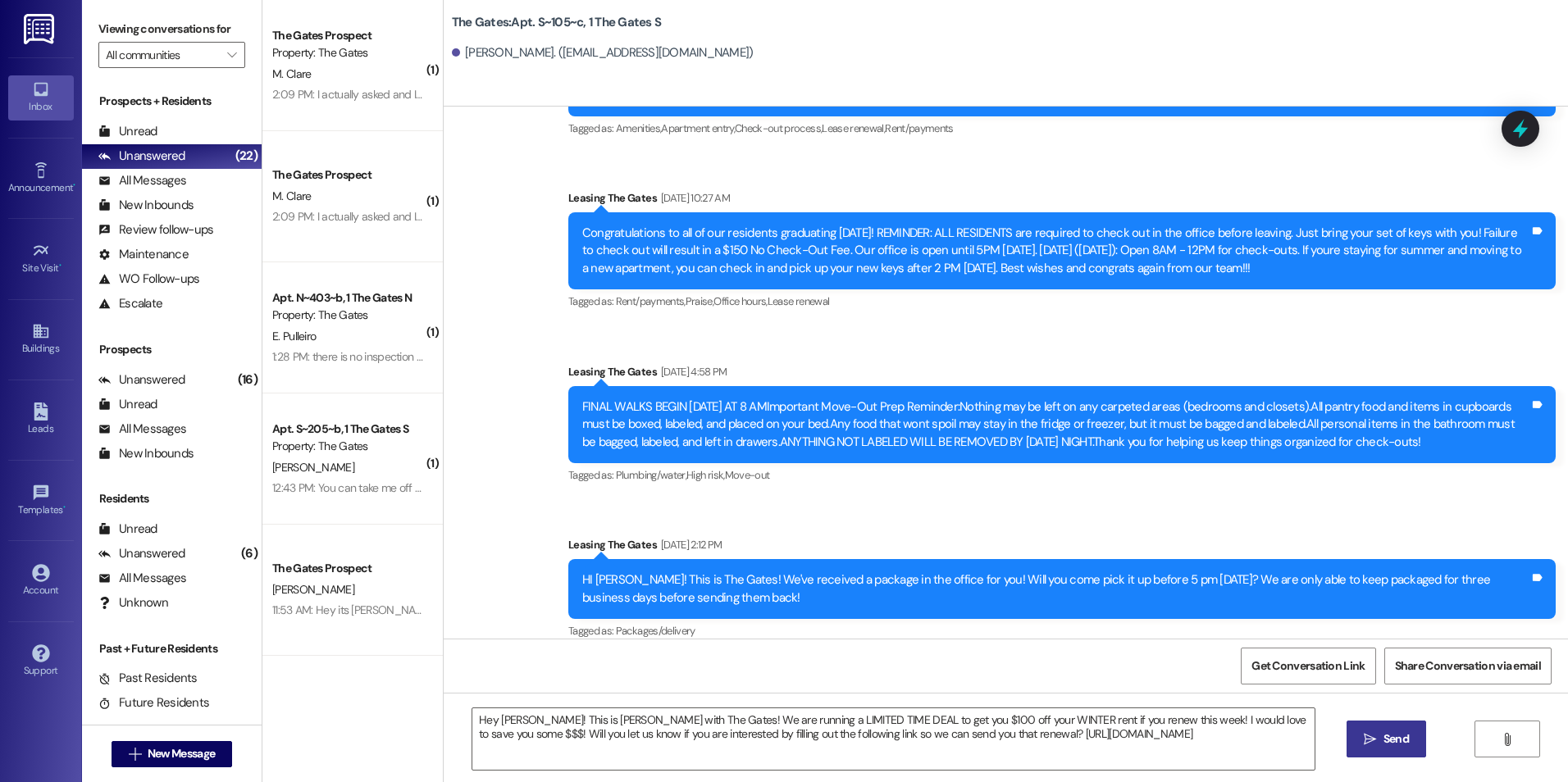
click at [1374, 738] on icon "" at bounding box center [1370, 740] width 13 height 14
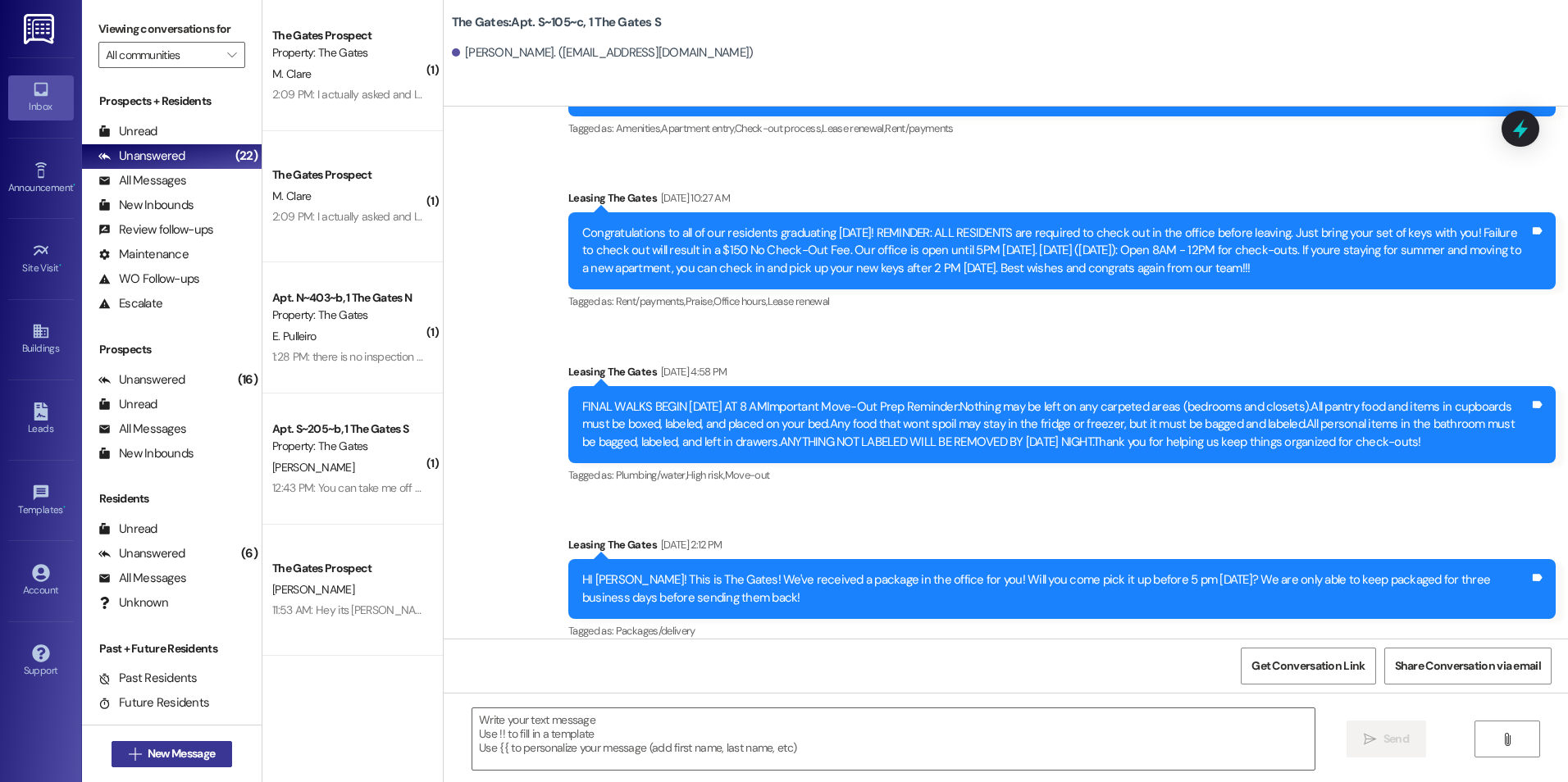
click at [194, 760] on span "New Message" at bounding box center [181, 754] width 67 height 17
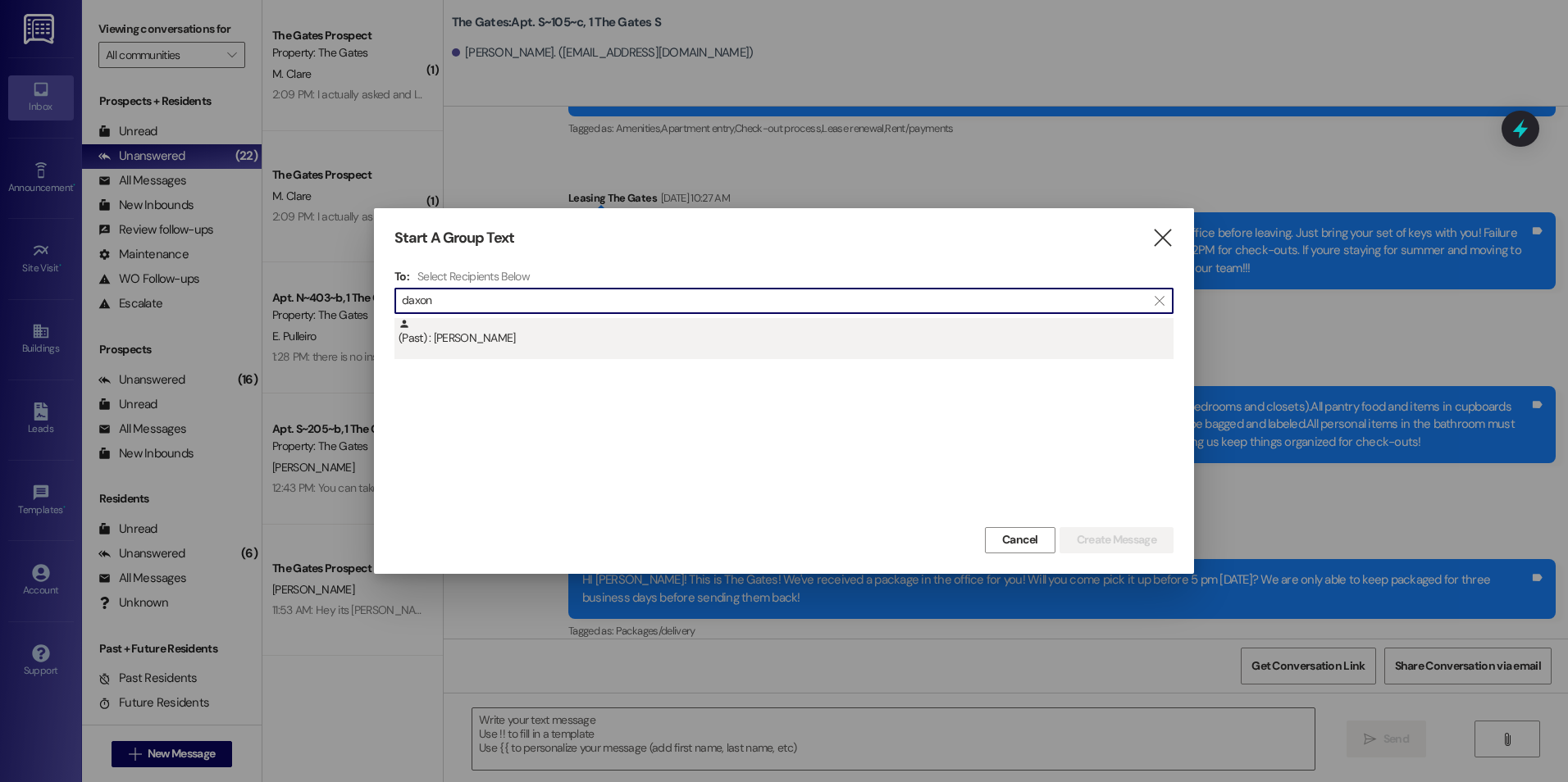
type input "daxon"
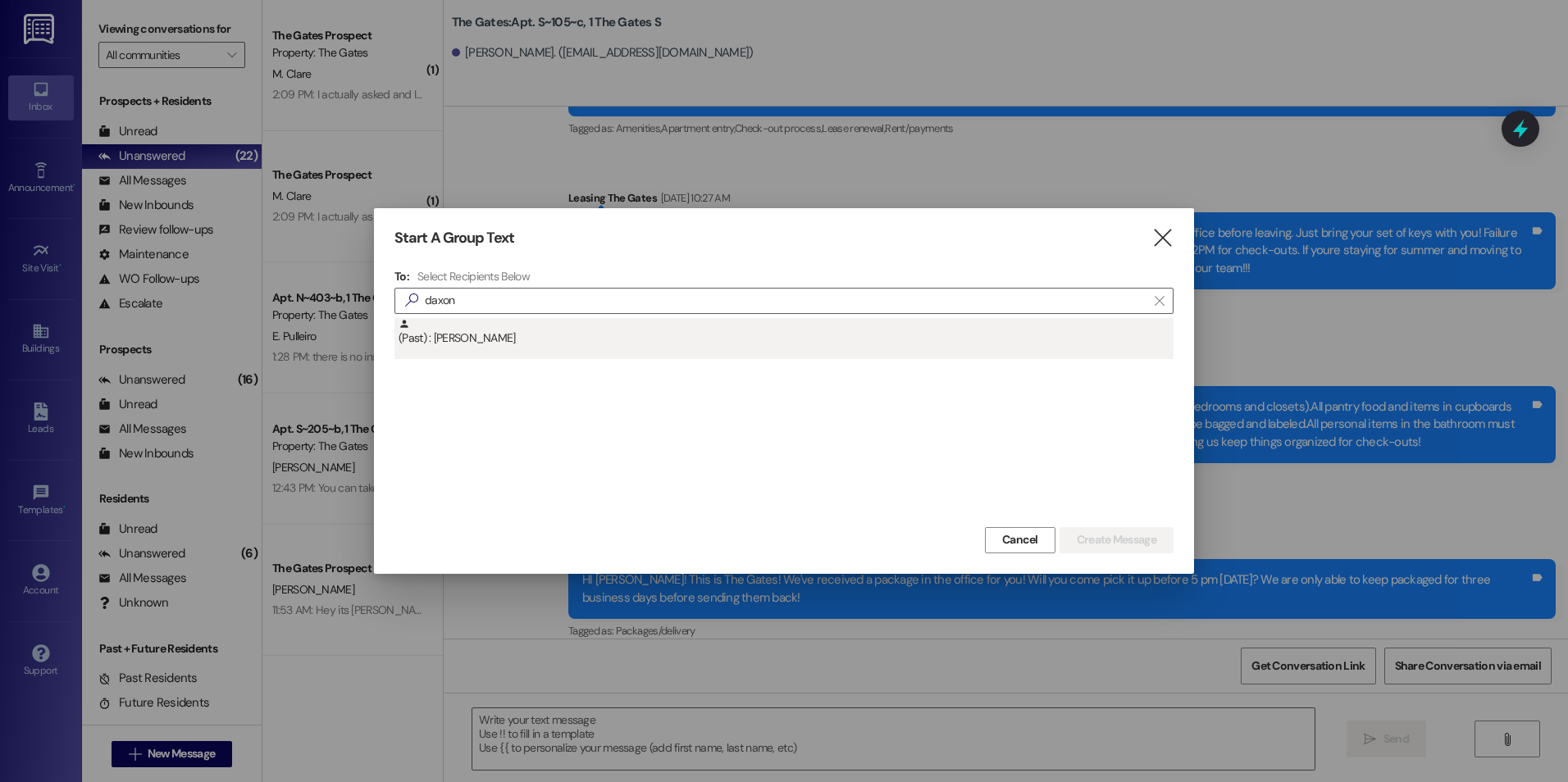
click at [646, 322] on div "(Past) : [PERSON_NAME]" at bounding box center [786, 332] width 775 height 29
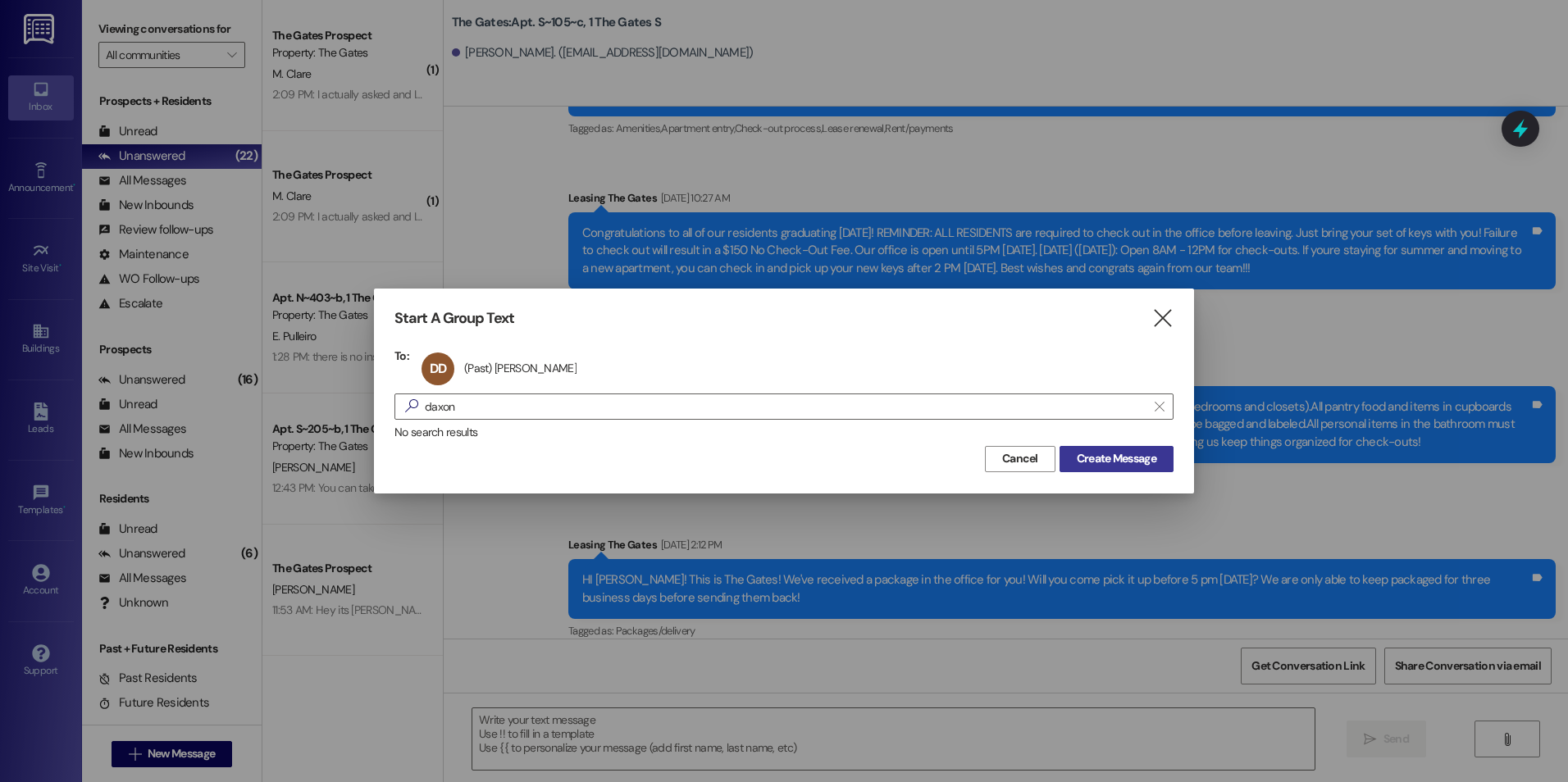
click at [1121, 461] on span "Create Message" at bounding box center [1116, 459] width 80 height 17
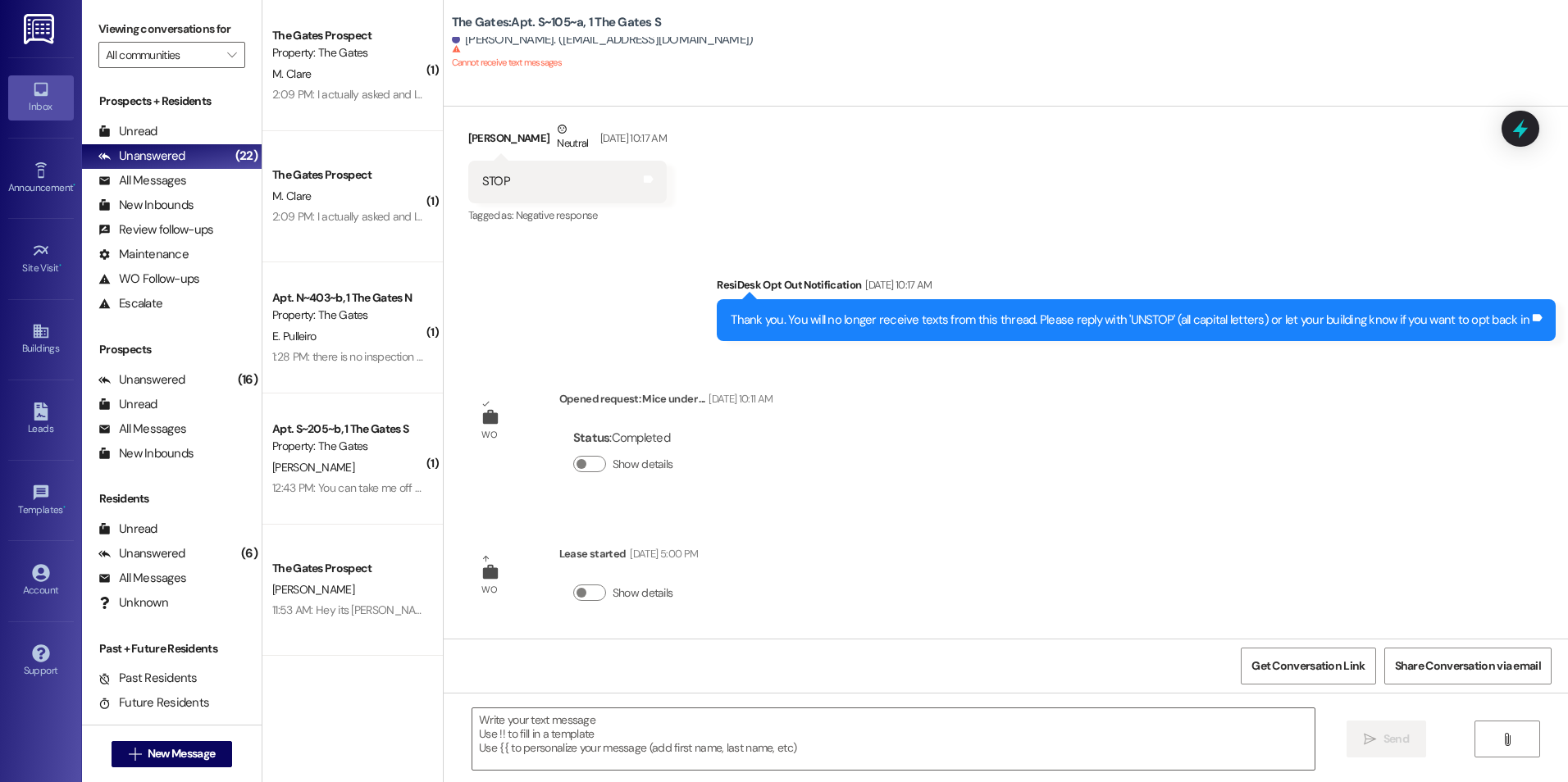
scroll to position [26192, 0]
click at [125, 760] on span " New Message" at bounding box center [172, 754] width 93 height 17
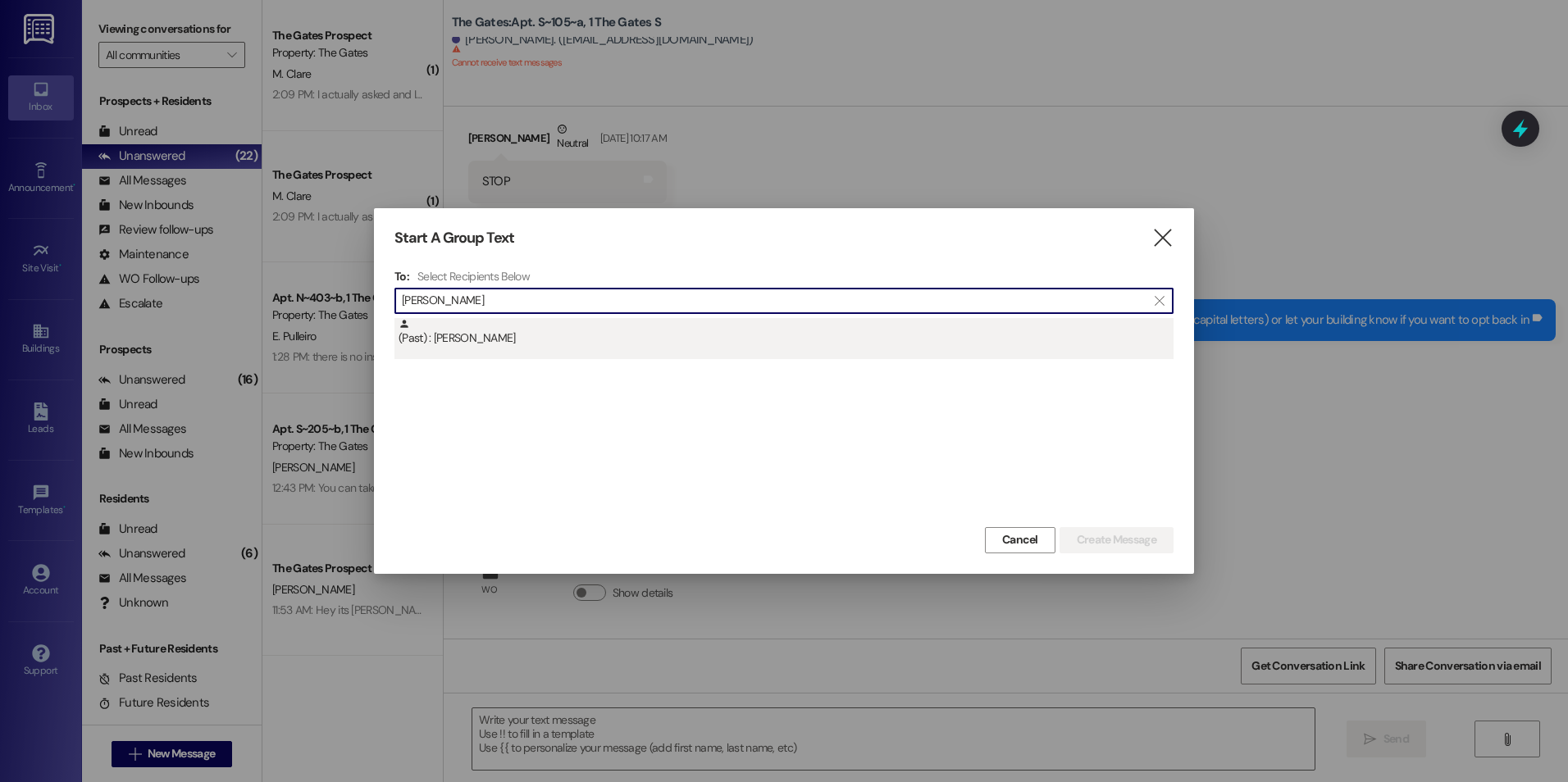
type input "[PERSON_NAME]"
click at [609, 328] on div "(Past) : [PERSON_NAME]" at bounding box center [786, 332] width 775 height 29
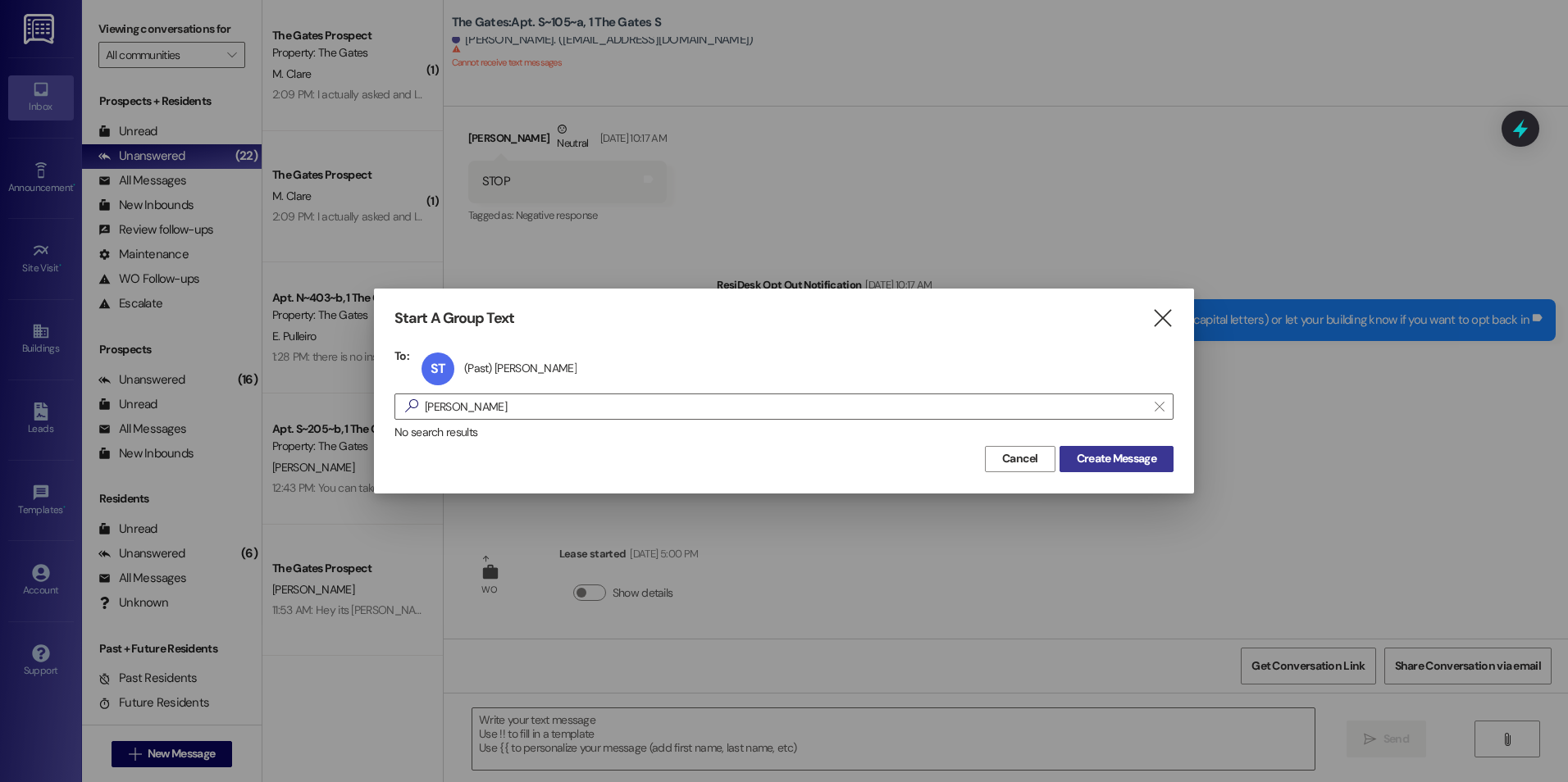
click at [1136, 450] on button "Create Message" at bounding box center [1115, 459] width 114 height 26
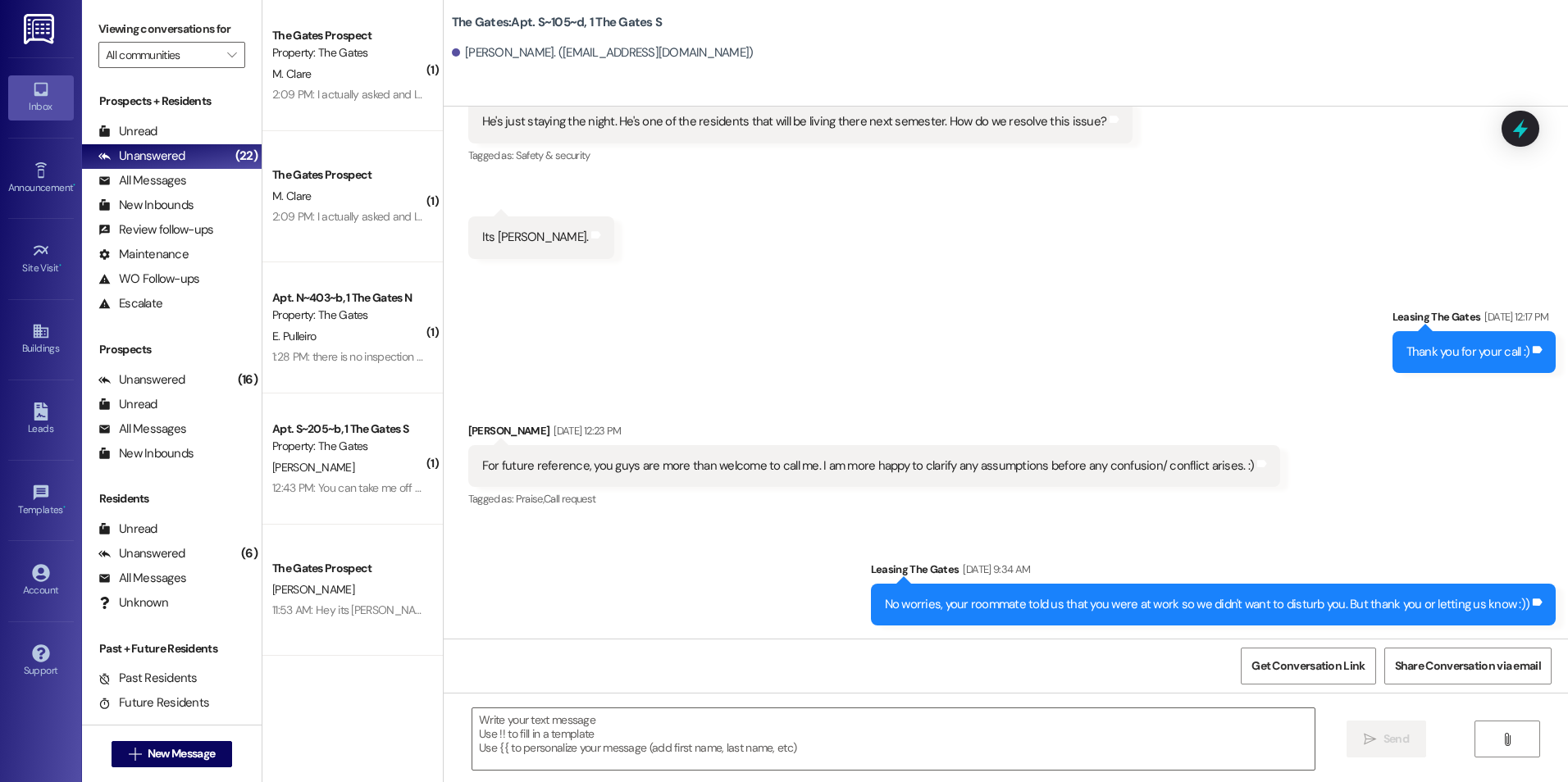
scroll to position [23787, 0]
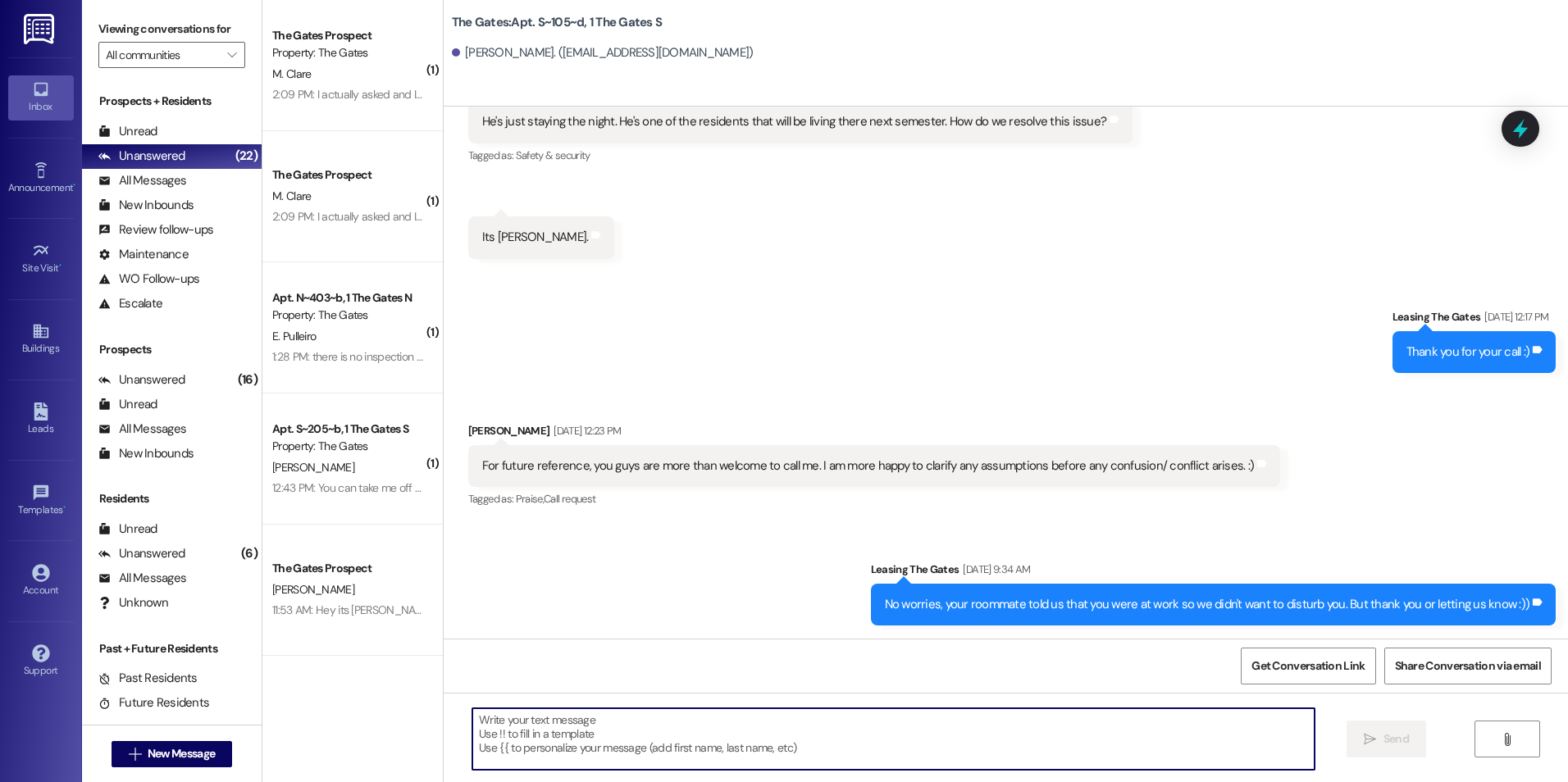
drag, startPoint x: 769, startPoint y: 731, endPoint x: 728, endPoint y: 585, distance: 151.6
click at [728, 585] on div "Sent via SMS Leasing The Gates [DATE] 9:34 AM No worries, your roommate told us…" at bounding box center [1006, 580] width 1124 height 114
click at [642, 739] on textarea at bounding box center [893, 738] width 841 height 61
paste textarea "Hey [PERSON_NAME]! This is [PERSON_NAME] with The Gates! We are running a LIMIT…"
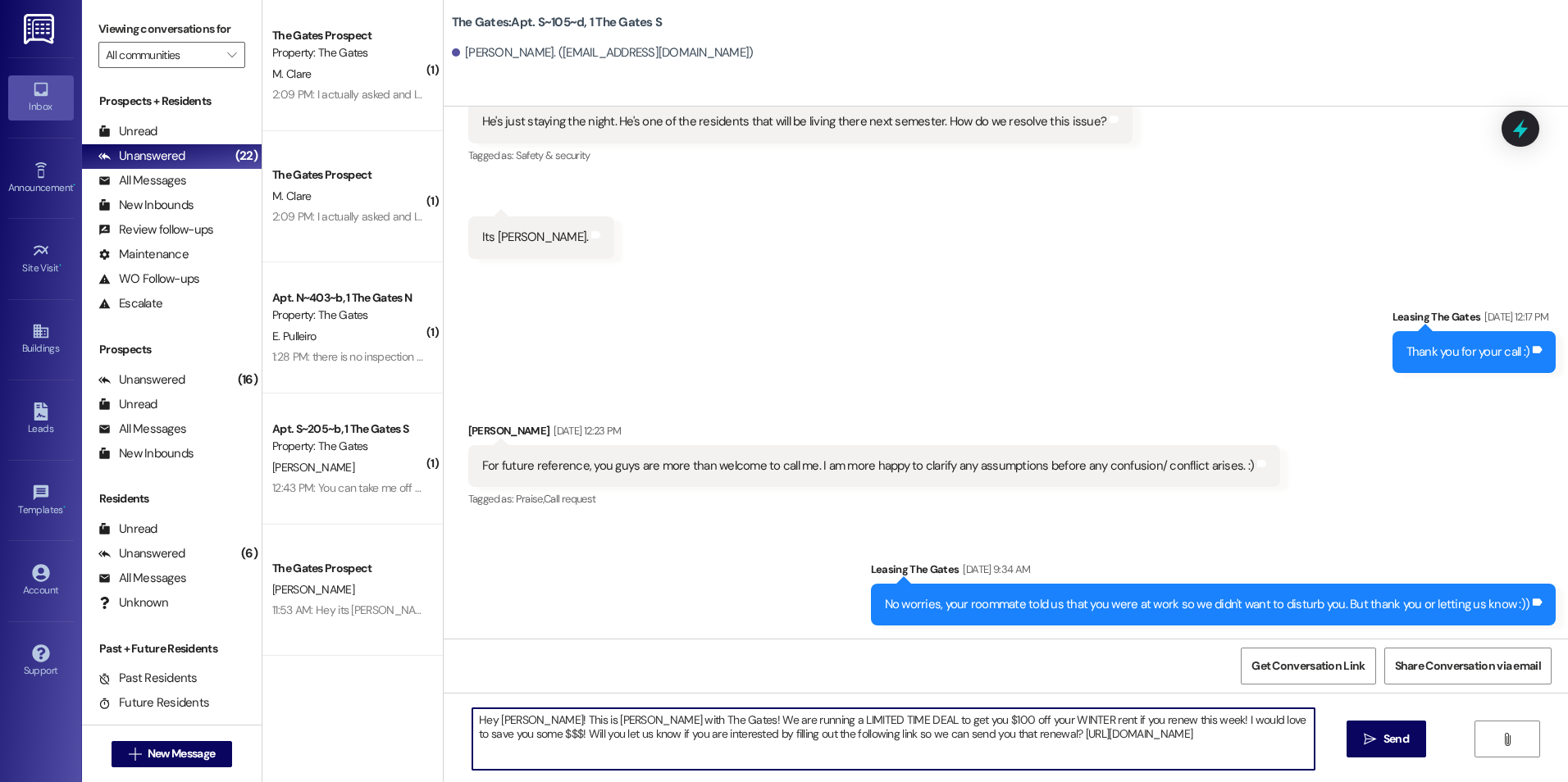
click at [517, 722] on textarea "Hey [PERSON_NAME]! This is [PERSON_NAME] with The Gates! We are running a LIMIT…" at bounding box center [893, 738] width 841 height 61
type textarea "Hey [PERSON_NAME]! This is [PERSON_NAME] with The Gates! We are running a LIMIT…"
click at [1390, 742] on span "Send" at bounding box center [1396, 739] width 25 height 17
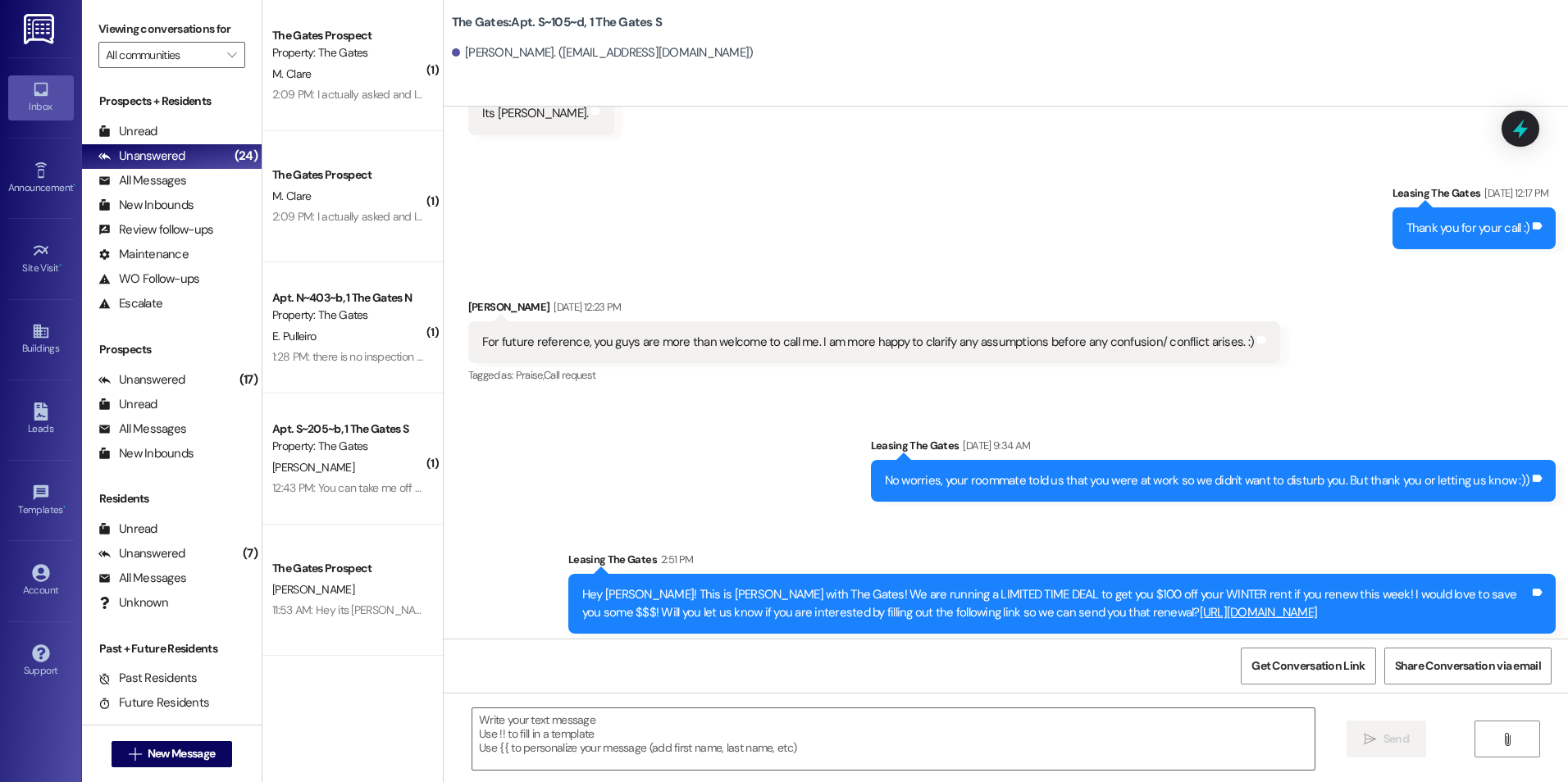
scroll to position [23936, 0]
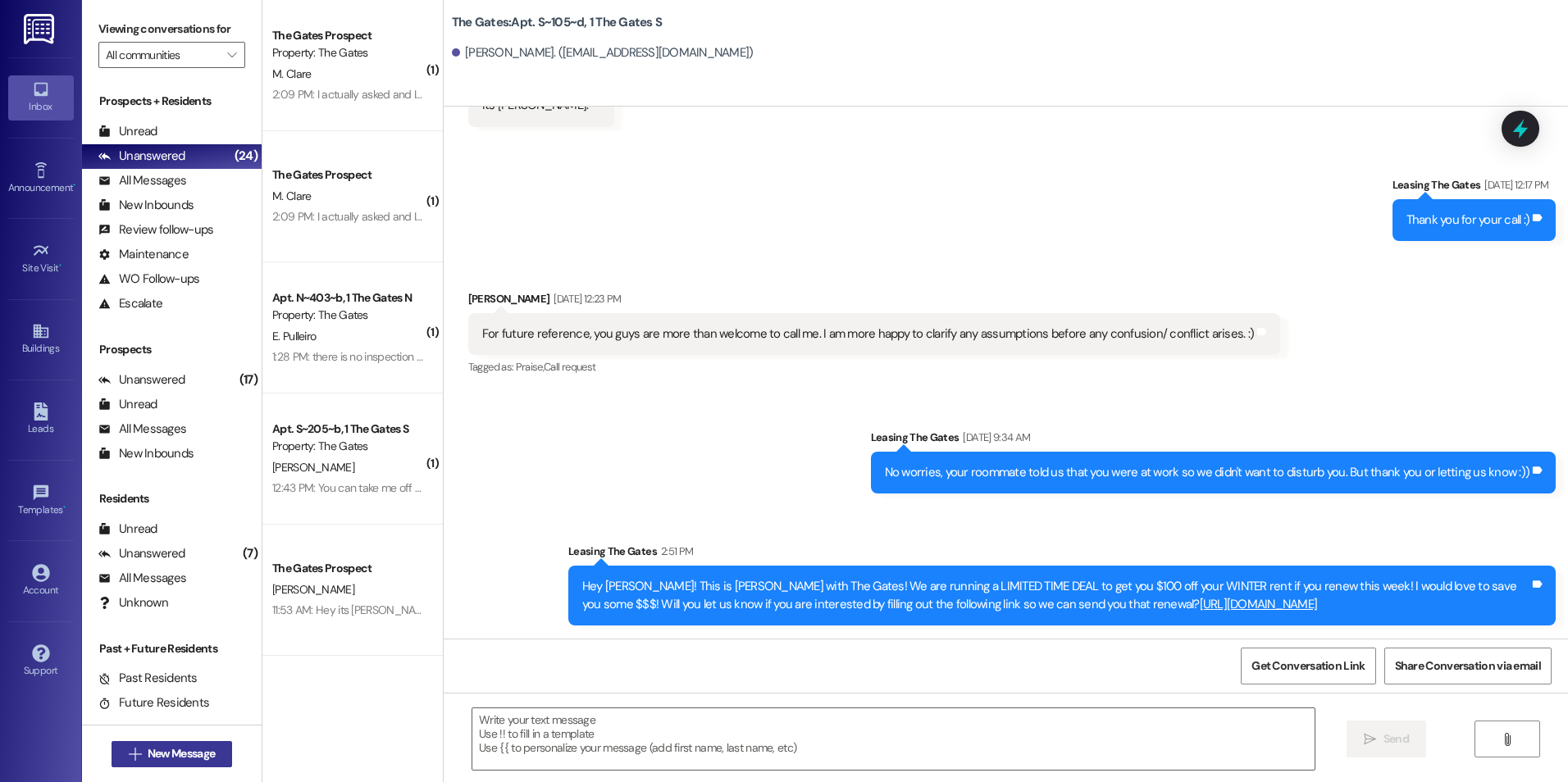
click at [182, 749] on span "New Message" at bounding box center [181, 754] width 67 height 17
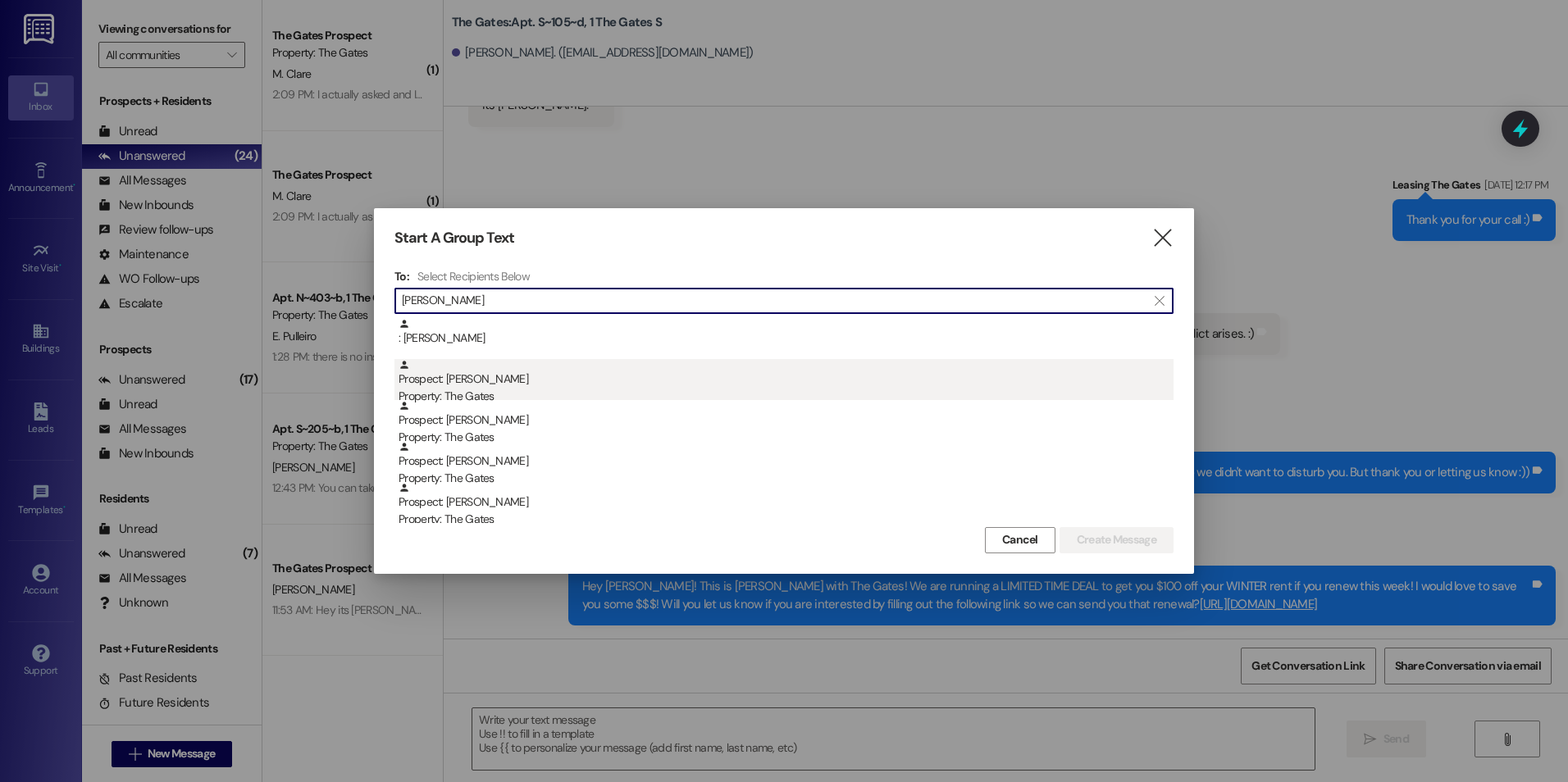
type input "[PERSON_NAME]"
click at [783, 388] on div "Property: The Gates" at bounding box center [786, 396] width 775 height 17
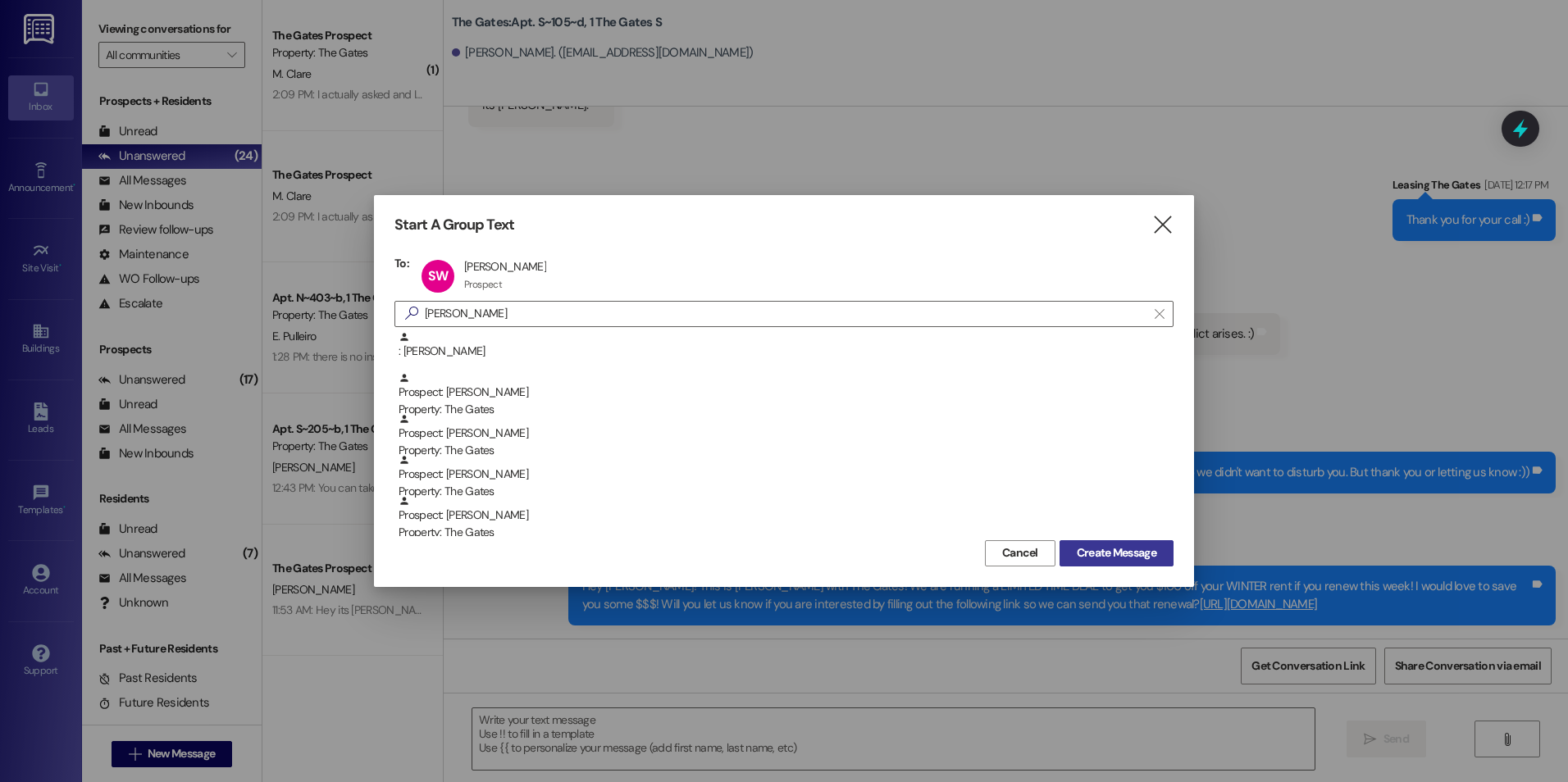
click at [1117, 555] on span "Create Message" at bounding box center [1116, 553] width 80 height 17
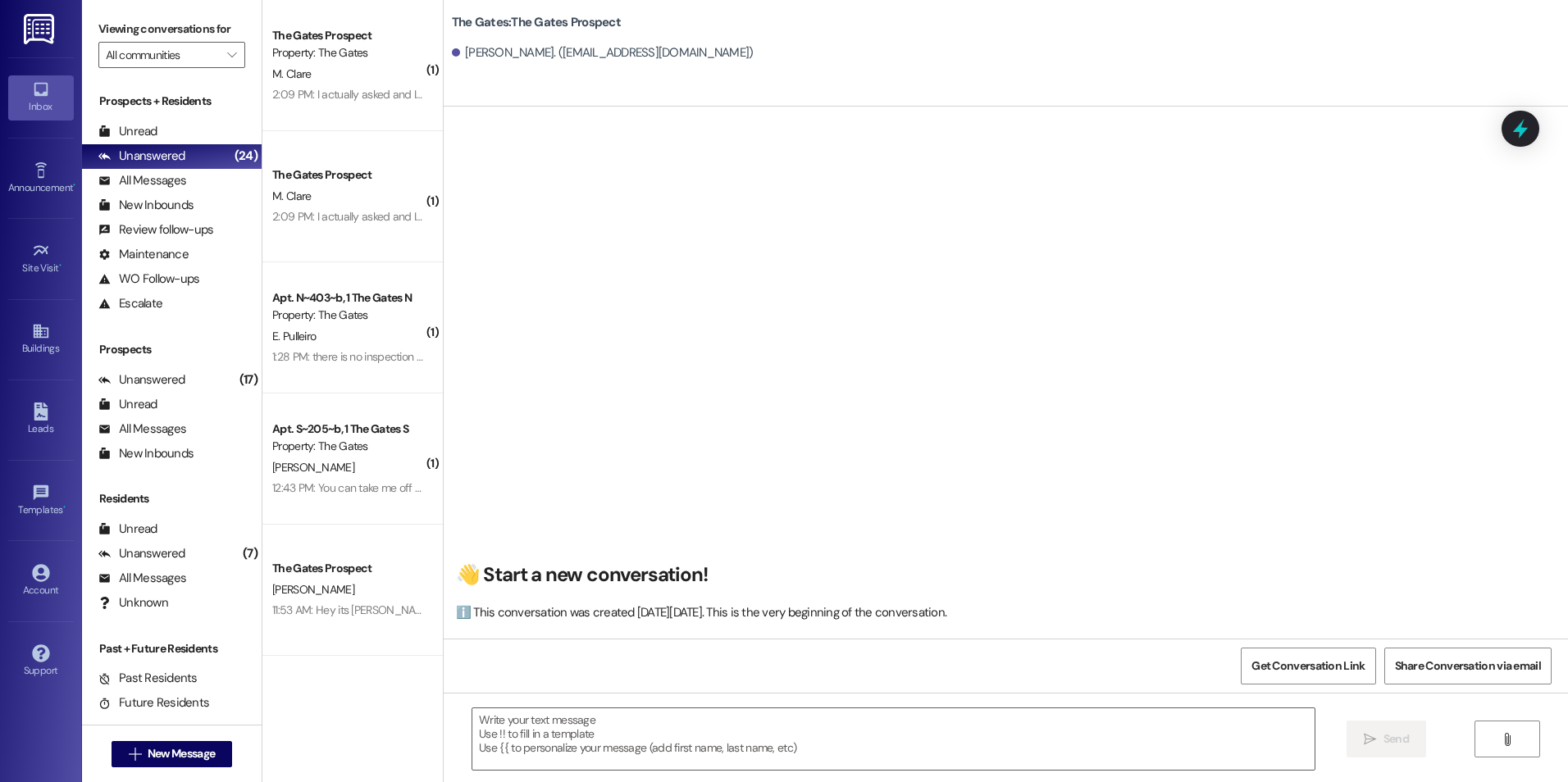
scroll to position [1, 0]
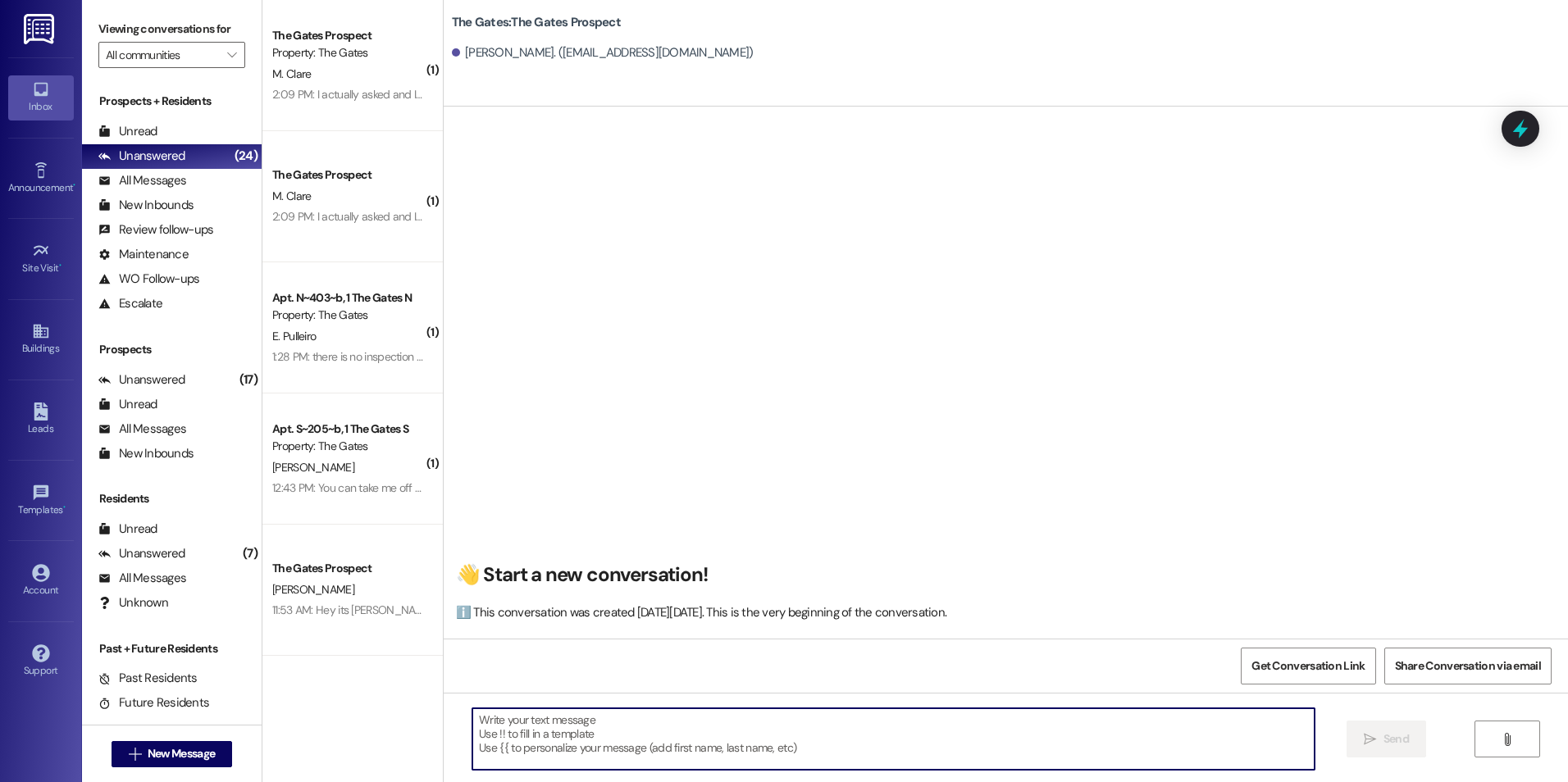
paste textarea "Hey [PERSON_NAME]! This is [PERSON_NAME] with The Gates! We are running a LIMIT…"
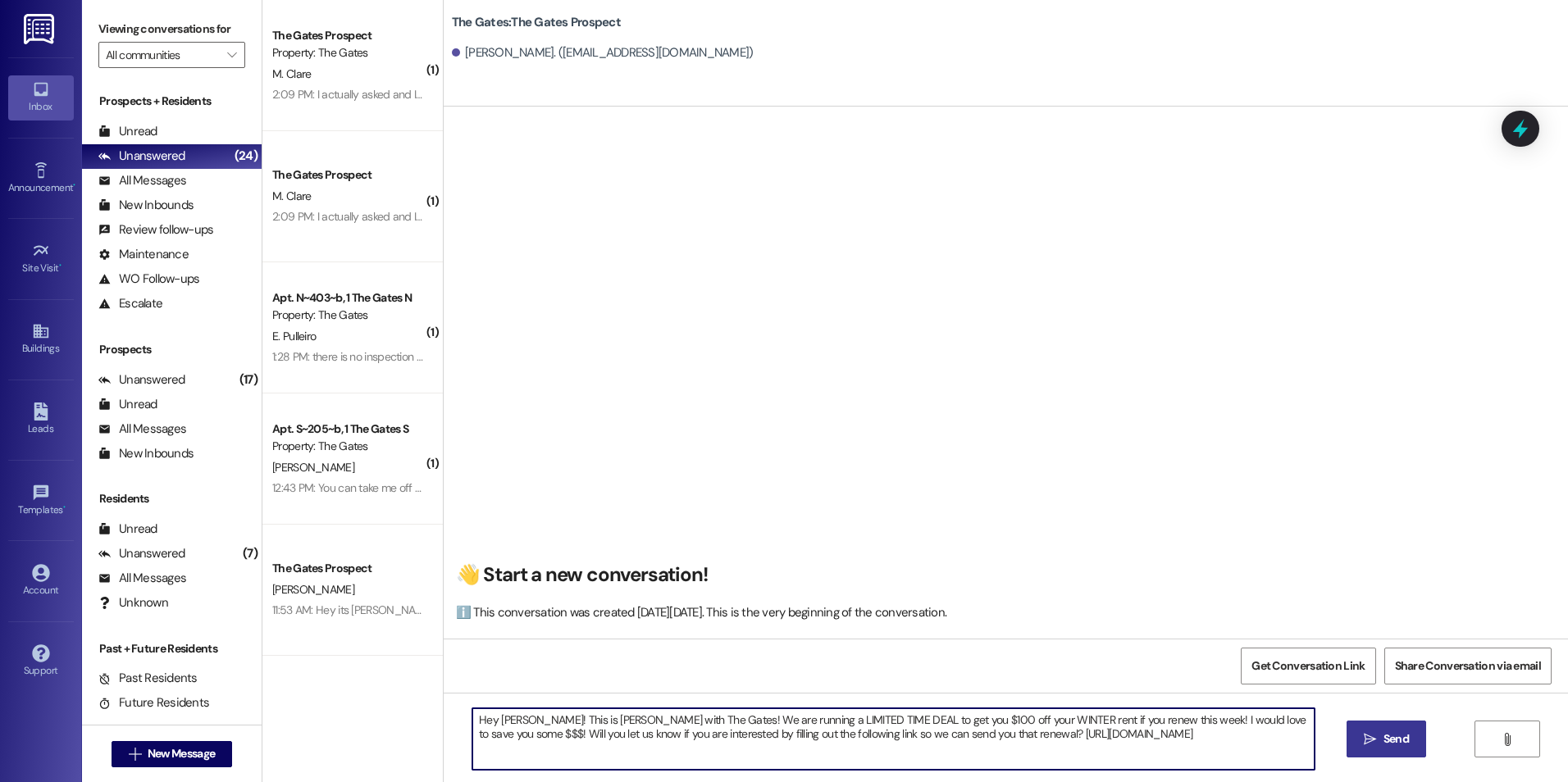
click at [515, 723] on textarea "Hey [PERSON_NAME]! This is [PERSON_NAME] with The Gates! We are running a LIMIT…" at bounding box center [893, 738] width 841 height 61
type textarea "Hey [PERSON_NAME]! This is [PERSON_NAME] with The Gates! We are running a LIMIT…"
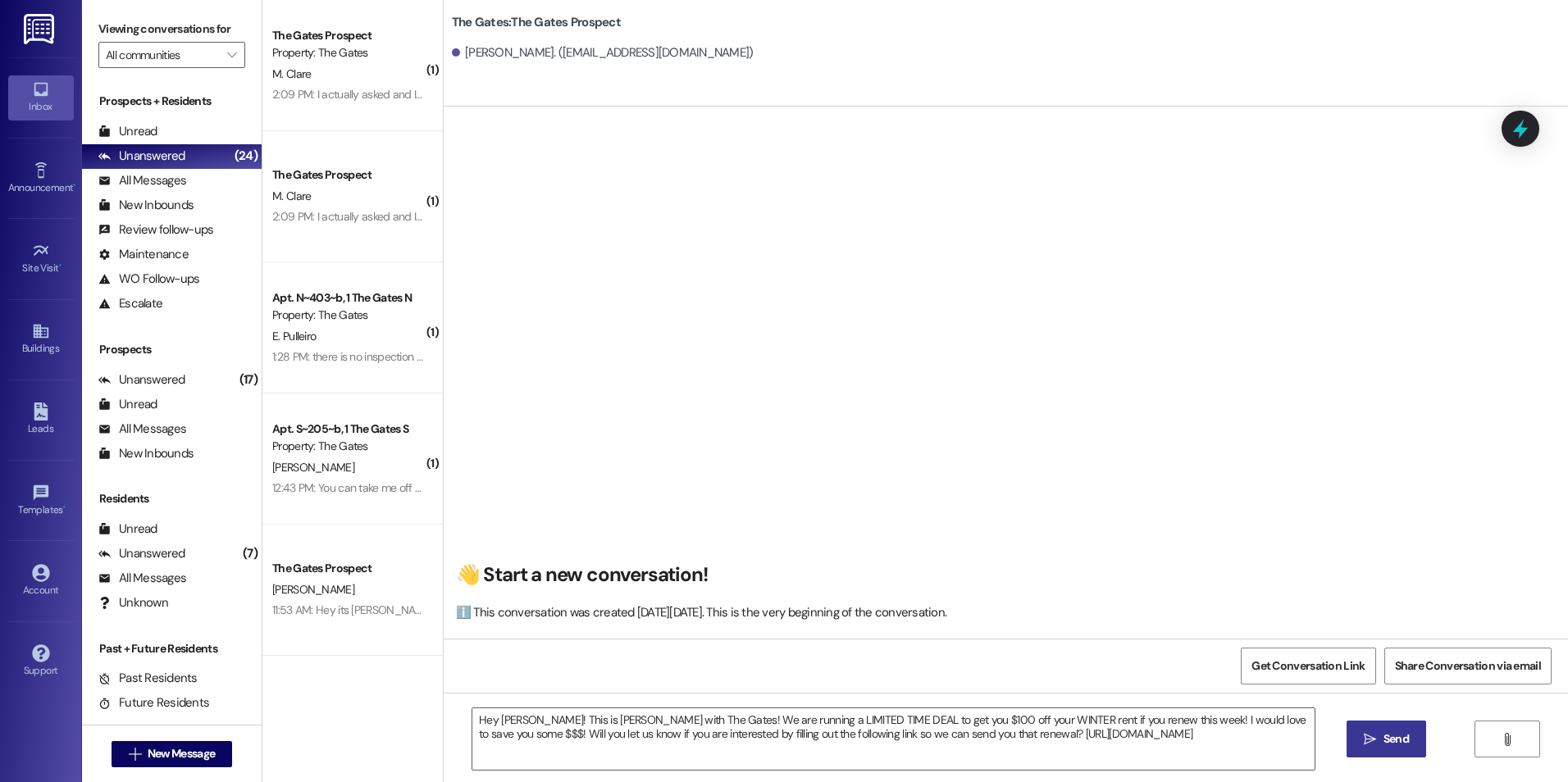
click at [1385, 728] on button " Send" at bounding box center [1386, 739] width 80 height 37
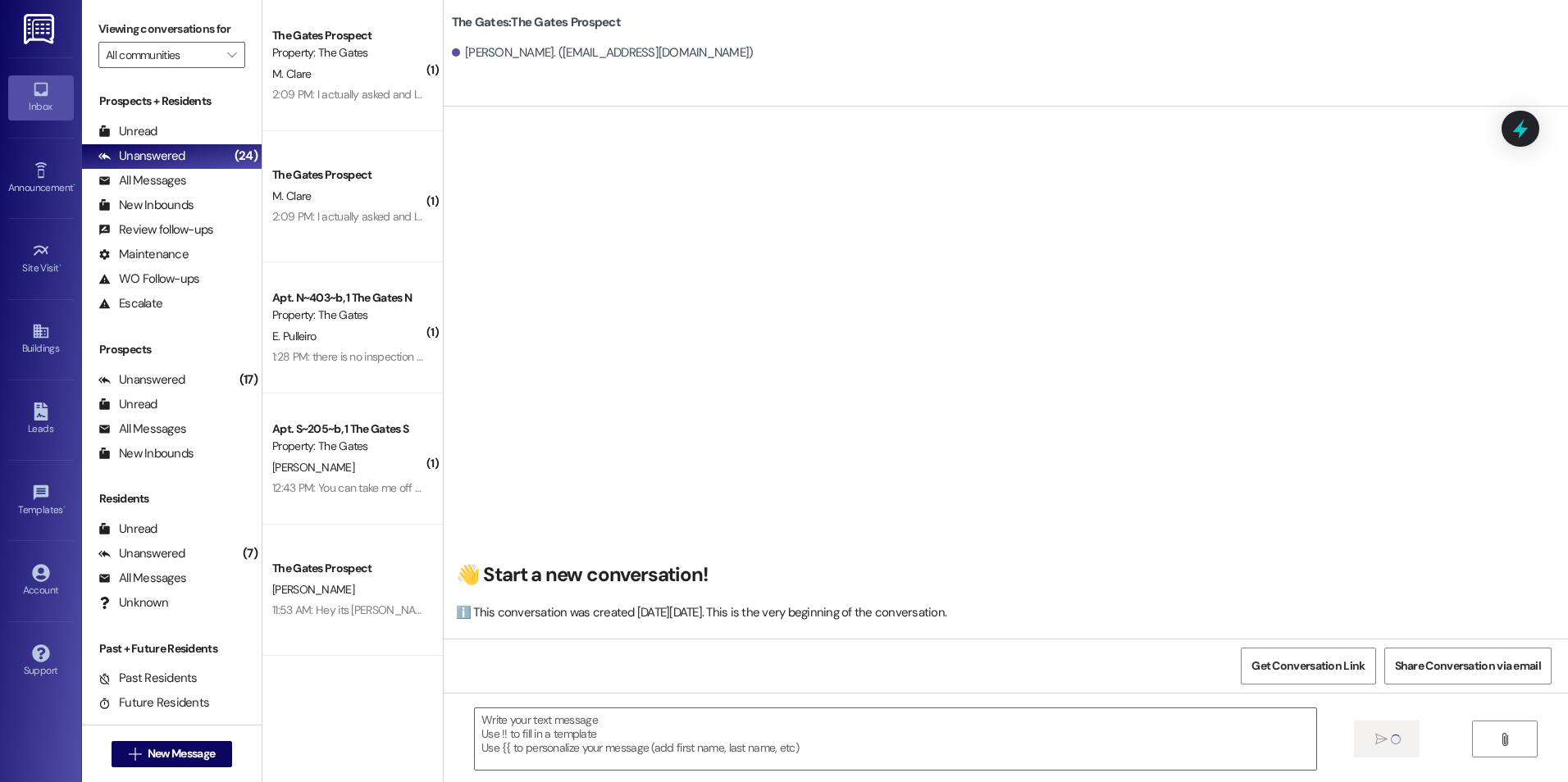
scroll to position [0, 0]
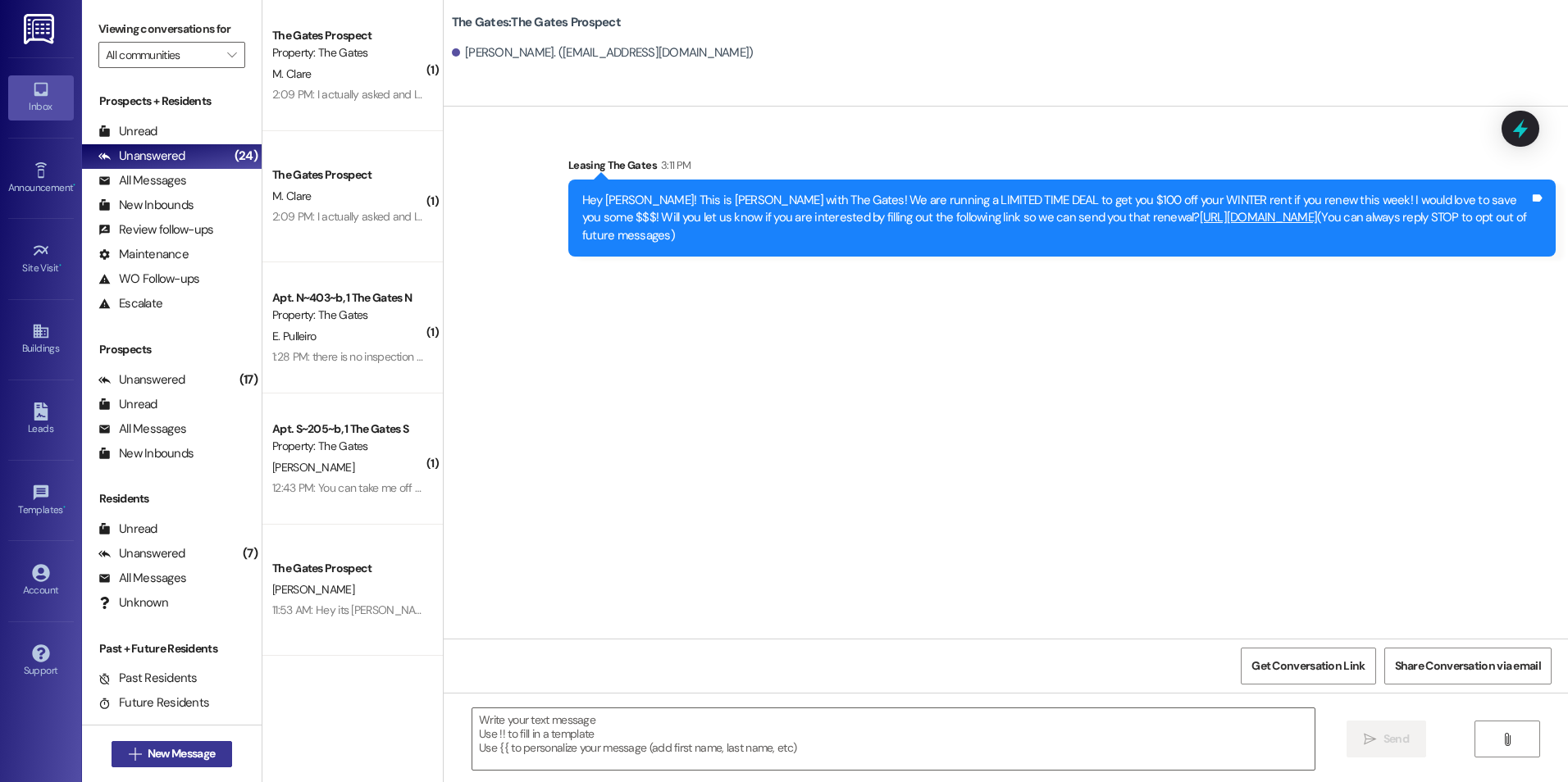
click at [150, 763] on button " New Message" at bounding box center [172, 754] width 121 height 26
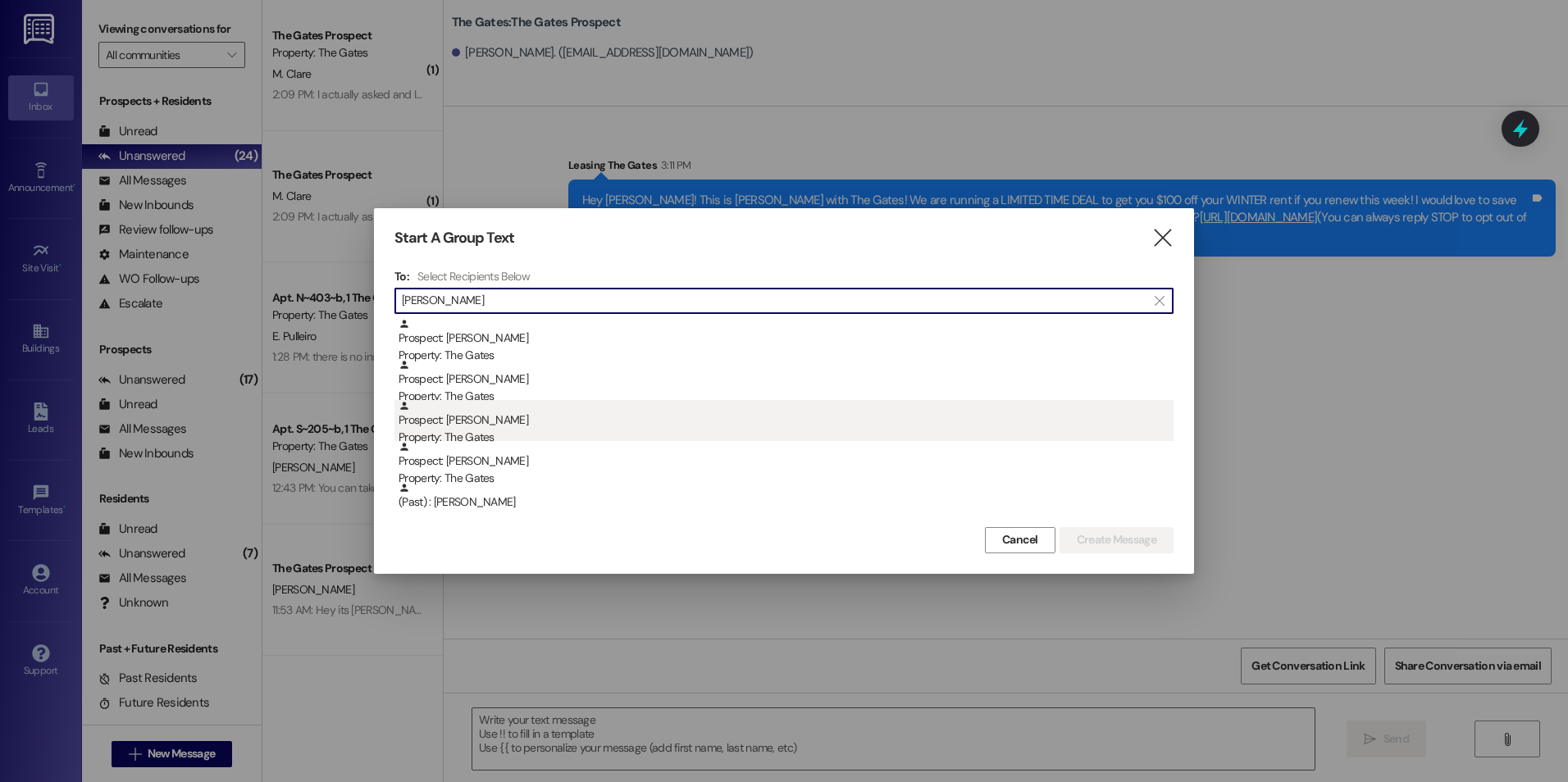
type input "[PERSON_NAME]"
click at [723, 407] on div "Prospect: [PERSON_NAME] Property: The Gates" at bounding box center [786, 424] width 775 height 47
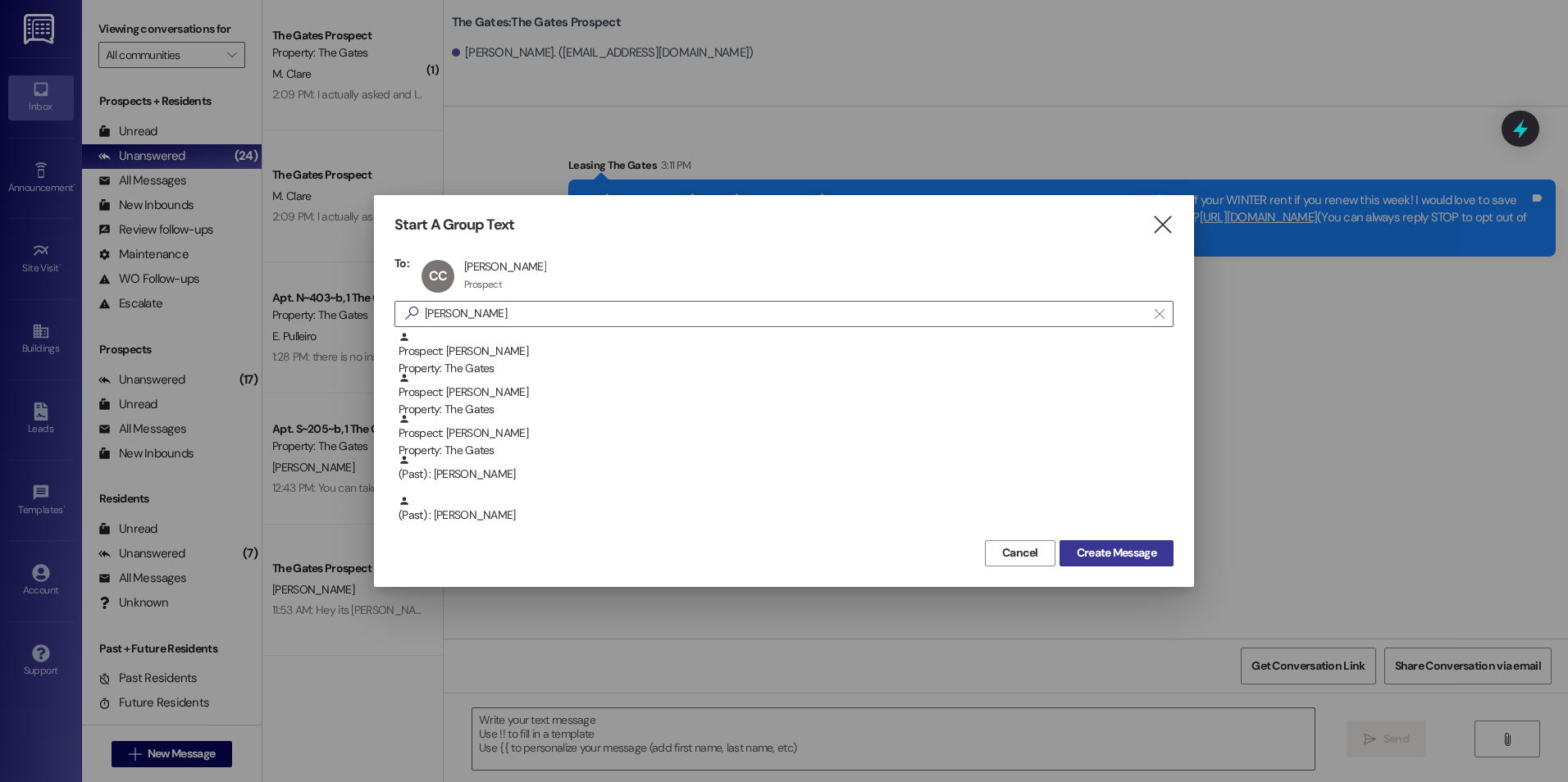
click at [1107, 555] on span "Create Message" at bounding box center [1116, 553] width 80 height 17
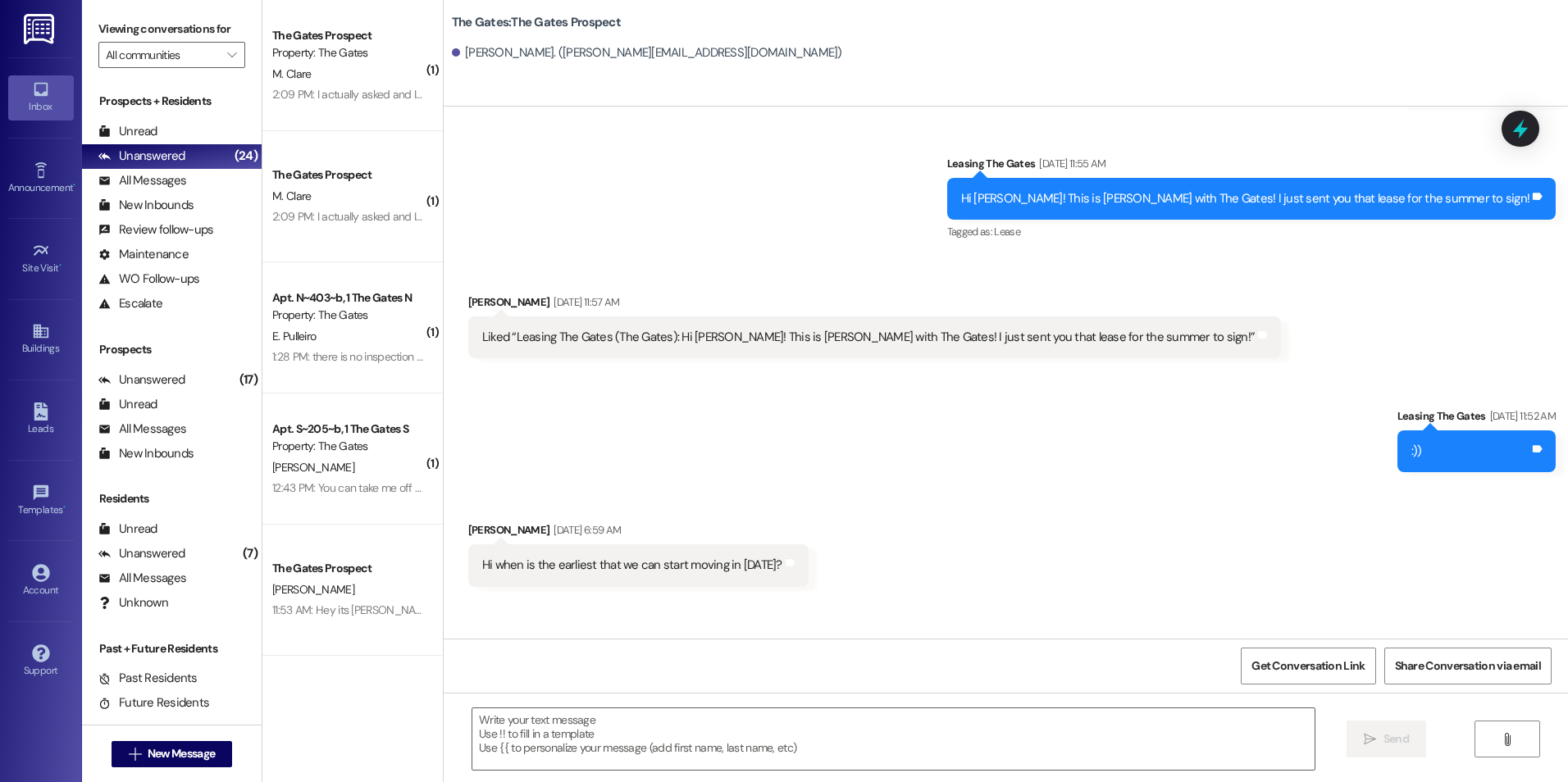
scroll to position [1175, 0]
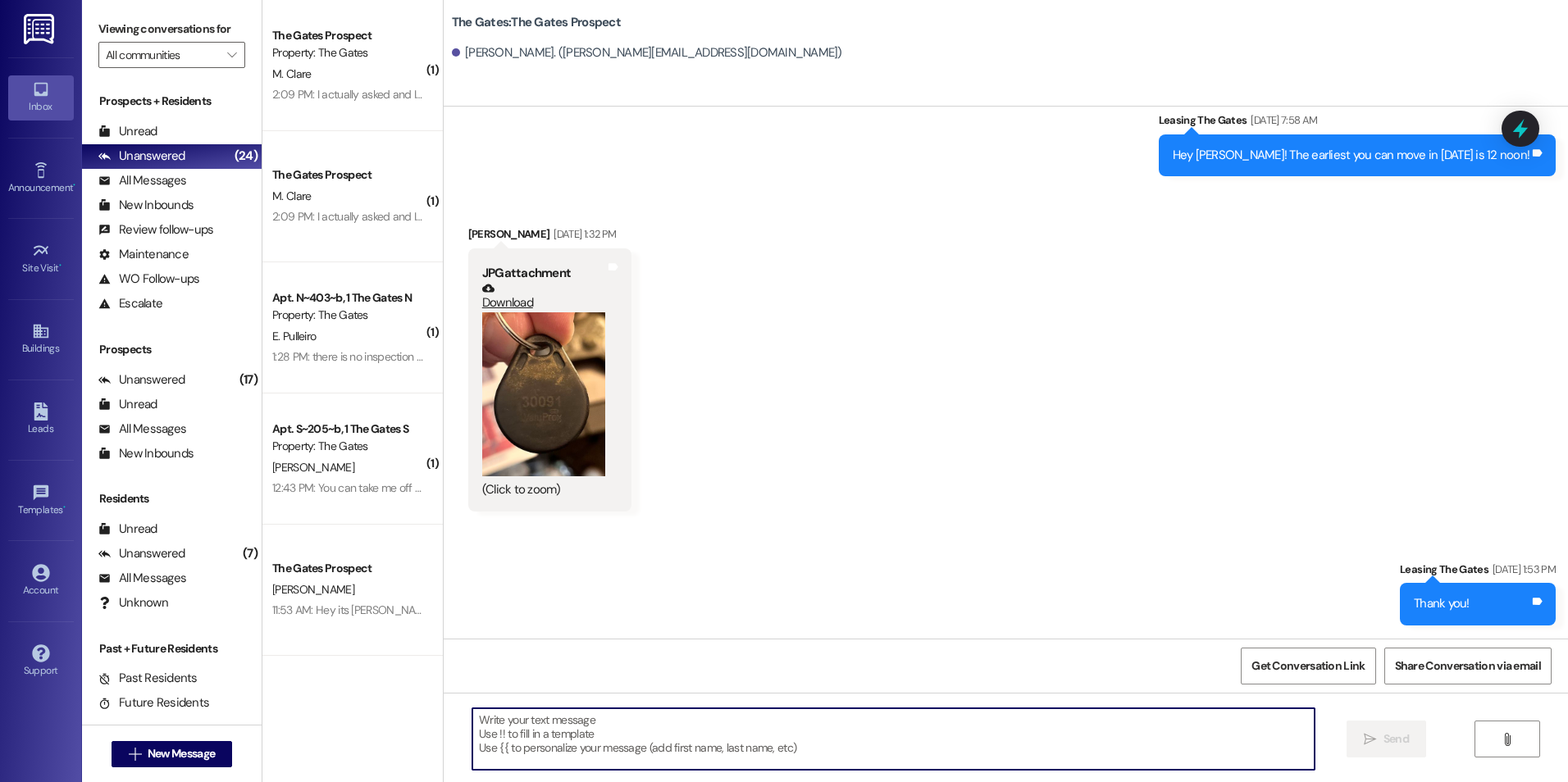
paste textarea "Hey [PERSON_NAME]! This is [PERSON_NAME] with The Gates! We are running a LIMIT…"
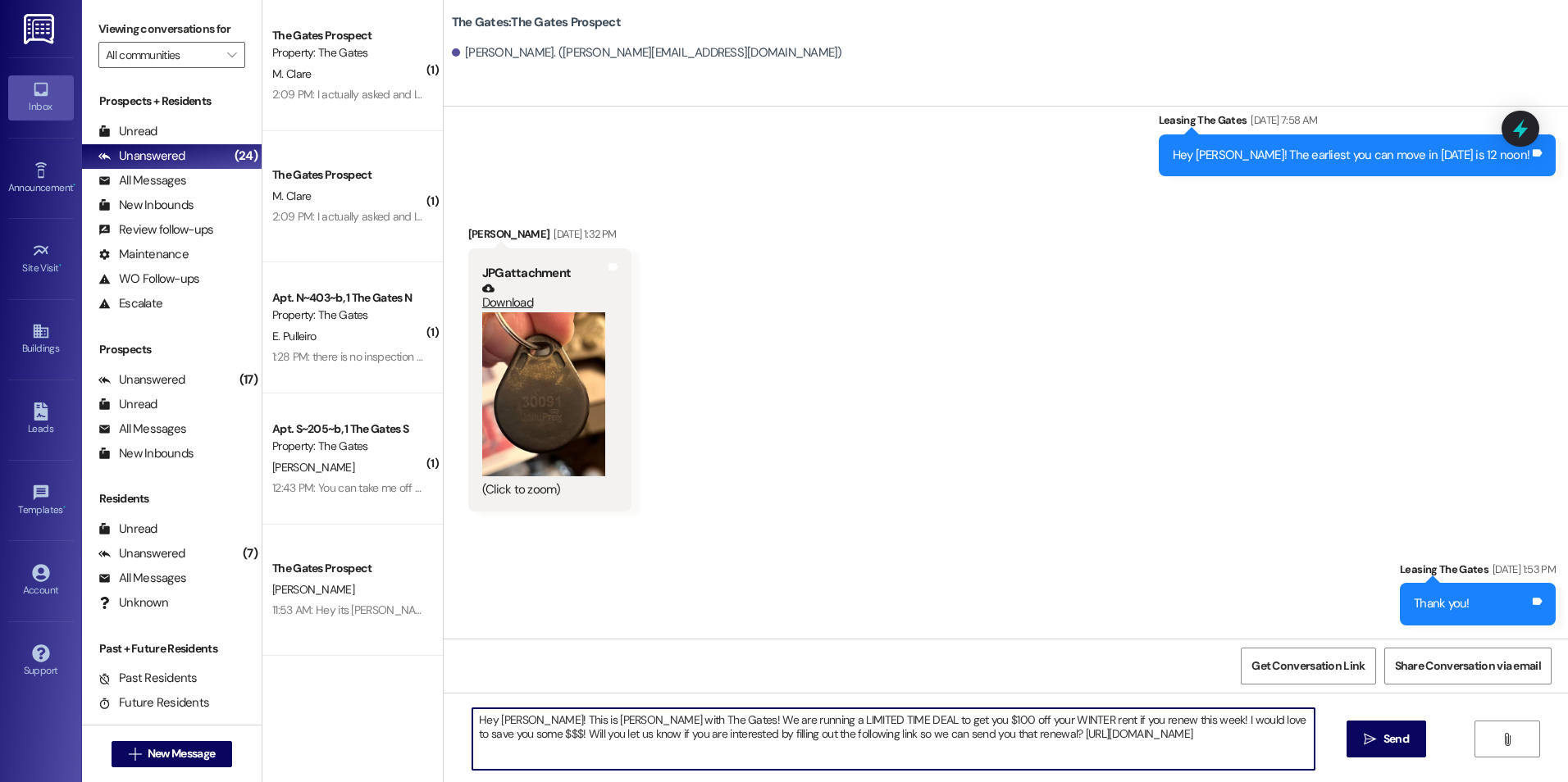
click at [512, 720] on textarea "Hey [PERSON_NAME]! This is [PERSON_NAME] with The Gates! We are running a LIMIT…" at bounding box center [893, 738] width 841 height 61
click at [516, 722] on textarea "Hey [PERSON_NAME]! This is [PERSON_NAME] with The Gates! We are running a LIMIT…" at bounding box center [893, 738] width 841 height 61
click at [1256, 747] on textarea "Hey [PERSON_NAME]! This is [PERSON_NAME] with The Gates! We are running a LIMIT…" at bounding box center [893, 738] width 841 height 61
type textarea "Hey [PERSON_NAME]! This is [PERSON_NAME] with The Gates! We are running a LIMIT…"
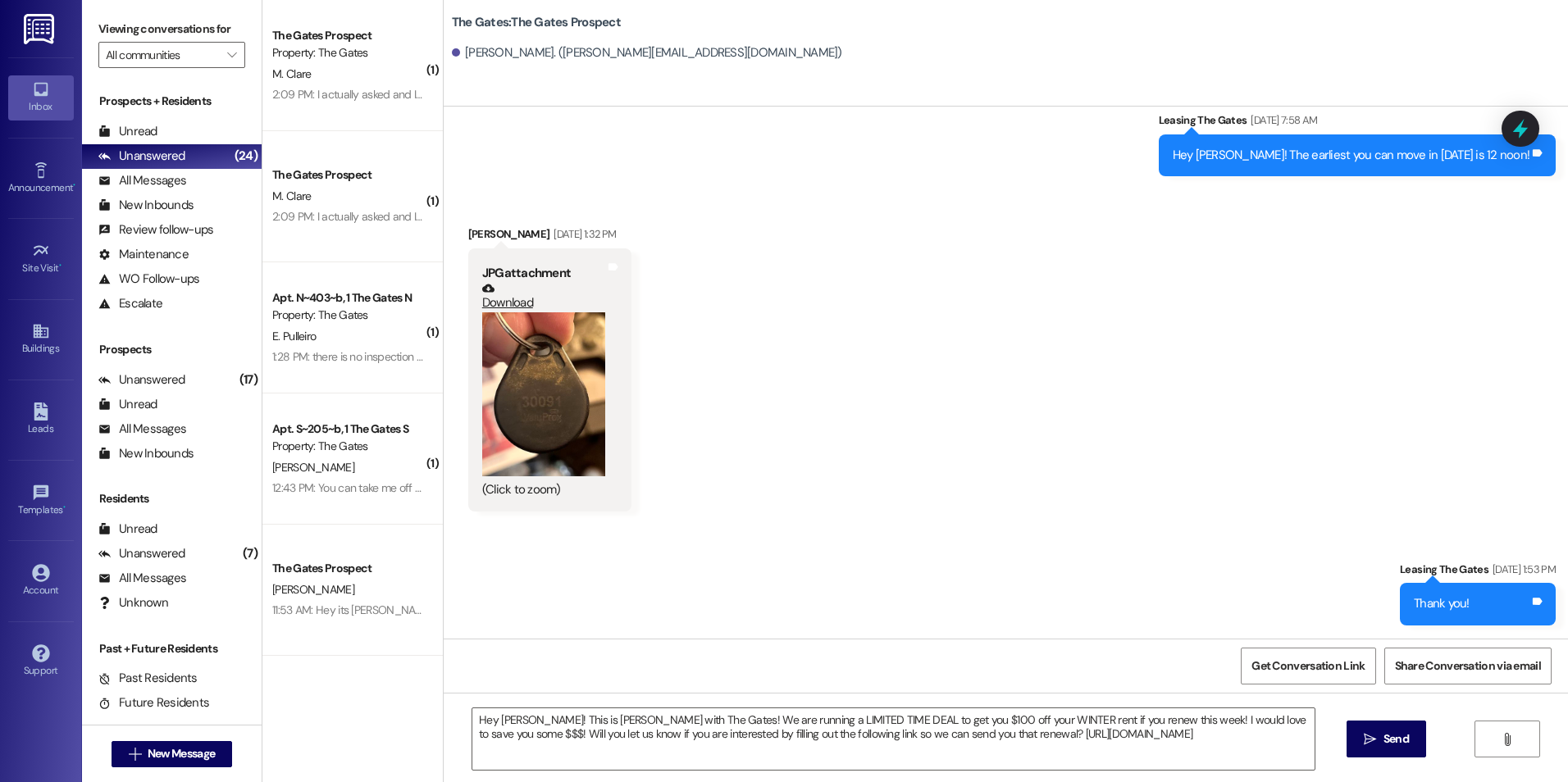
click at [1385, 731] on span "Send" at bounding box center [1396, 739] width 25 height 17
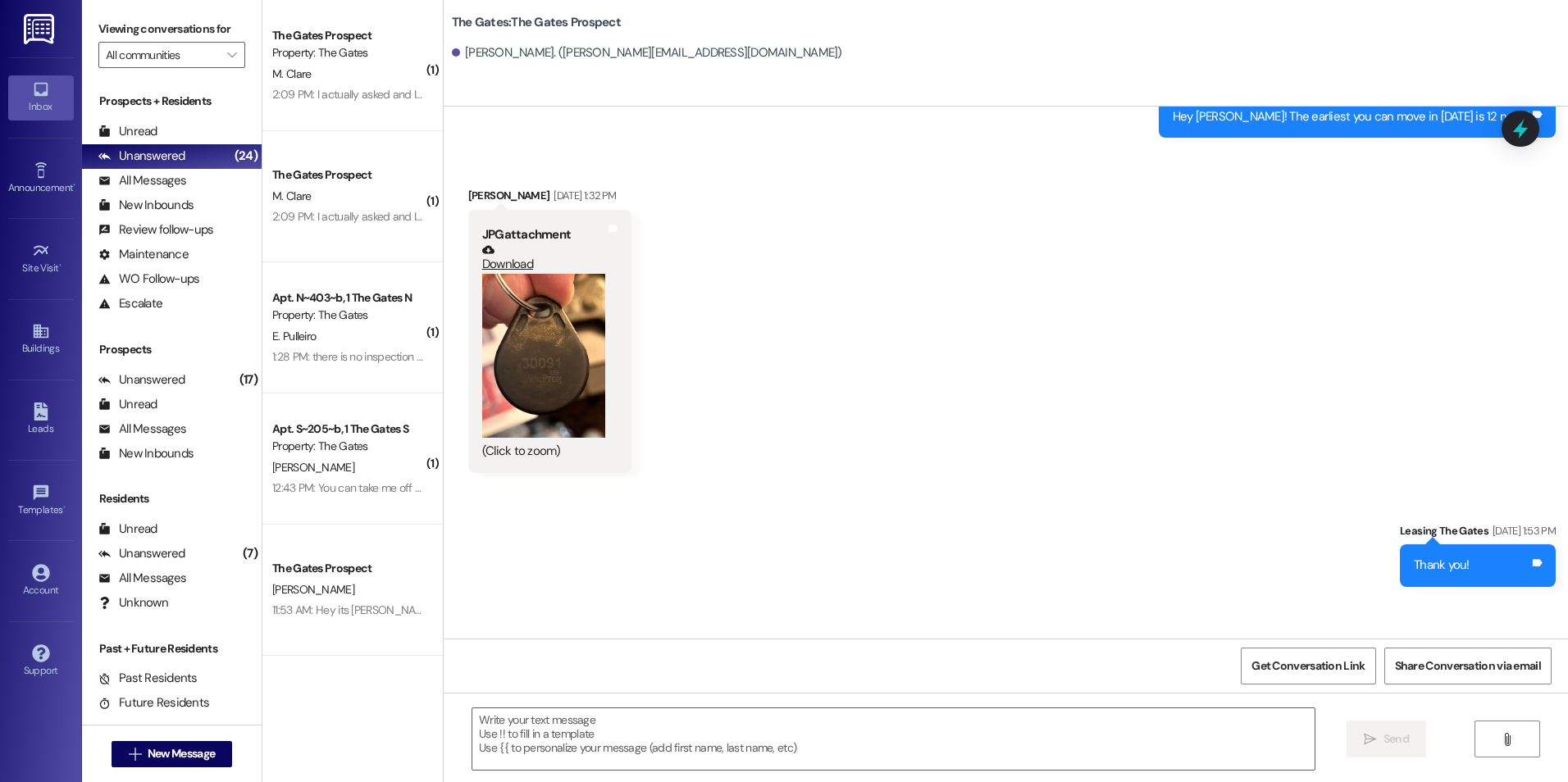
scroll to position [1325, 0]
